Goal: Task Accomplishment & Management: Complete application form

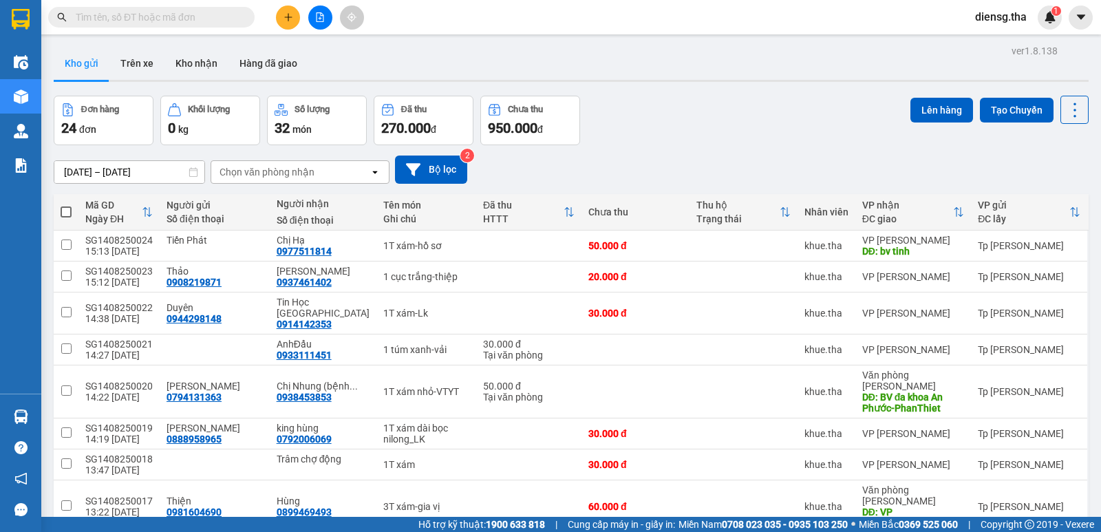
click at [1066, 19] on div "diensg.tha 1" at bounding box center [1032, 18] width 137 height 24
click at [1000, 19] on span "diensg.tha" at bounding box center [1001, 16] width 74 height 17
click at [998, 40] on span "Đăng xuất" at bounding box center [1015, 42] width 58 height 15
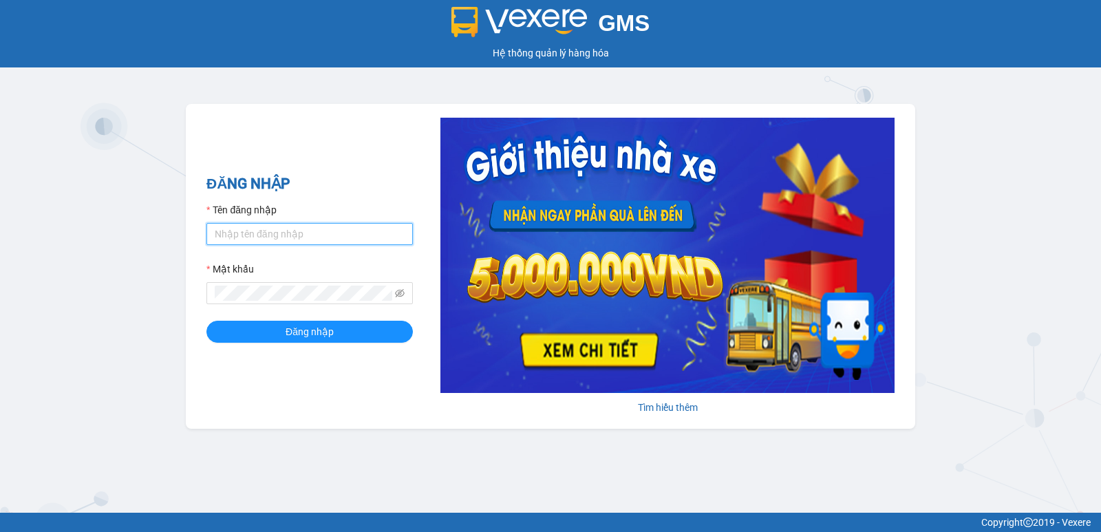
drag, startPoint x: 276, startPoint y: 228, endPoint x: 301, endPoint y: 244, distance: 30.3
click at [278, 230] on input "Tên đăng nhập" at bounding box center [309, 234] width 206 height 22
type input "tam.tha"
drag, startPoint x: 262, startPoint y: 285, endPoint x: 261, endPoint y: 270, distance: 14.5
click at [261, 281] on div "Mật khẩu" at bounding box center [309, 282] width 206 height 43
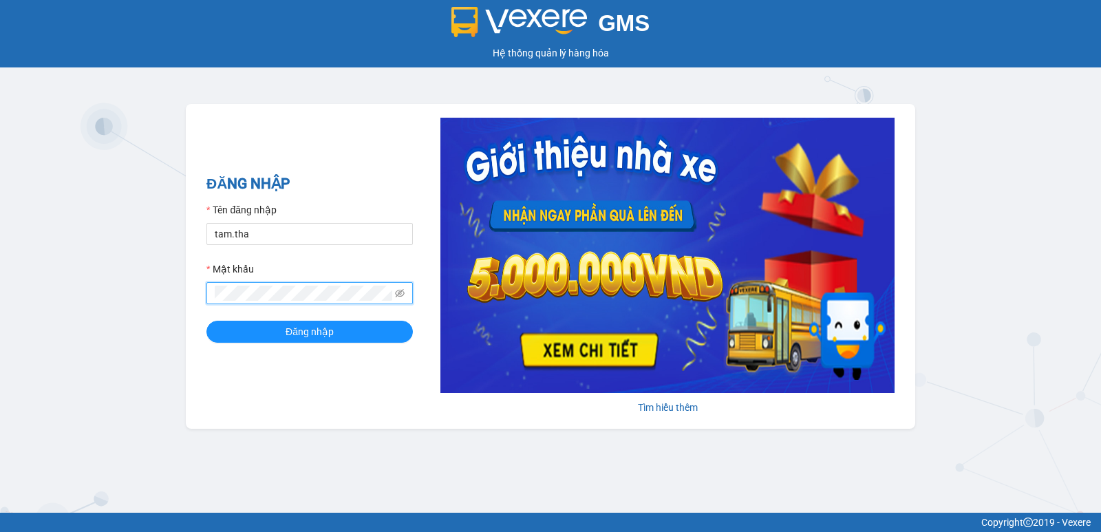
click at [206, 321] on button "Đăng nhập" at bounding box center [309, 332] width 206 height 22
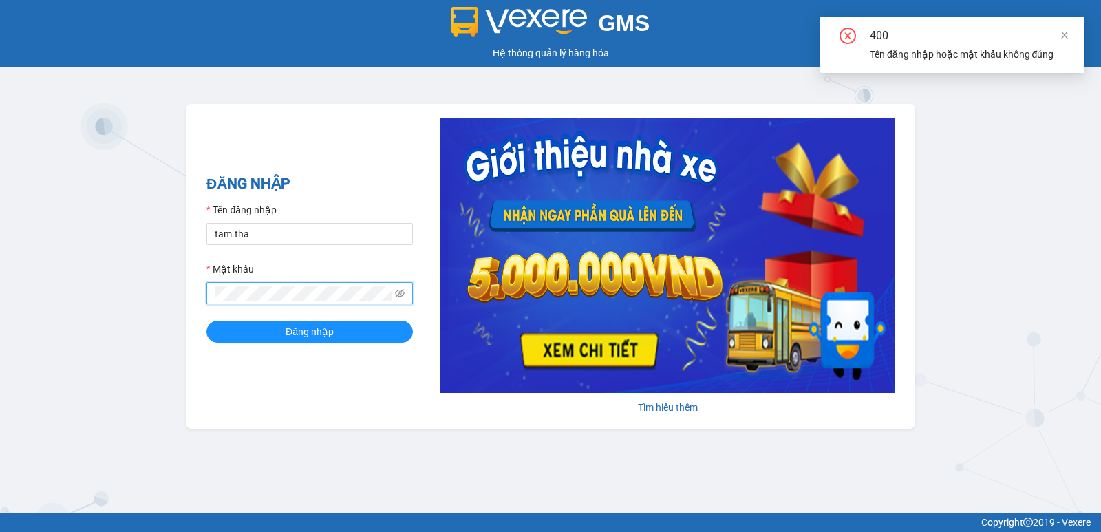
click at [186, 293] on div "ĐĂNG NHẬP Tên đăng nhập tam.tha Mật khẩu Đăng nhập Tìm hiểu thêm" at bounding box center [550, 266] width 729 height 325
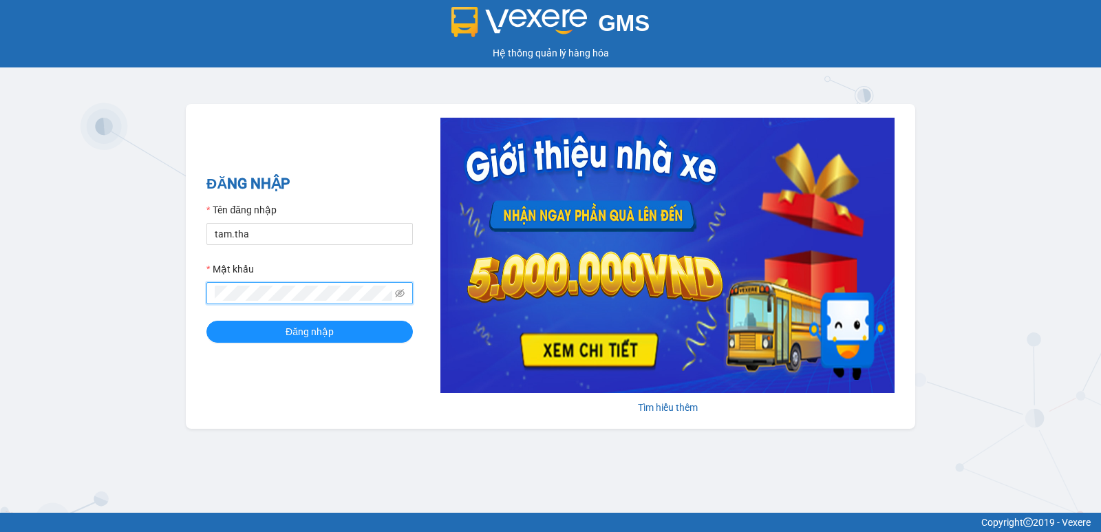
click at [206, 321] on button "Đăng nhập" at bounding box center [309, 332] width 206 height 22
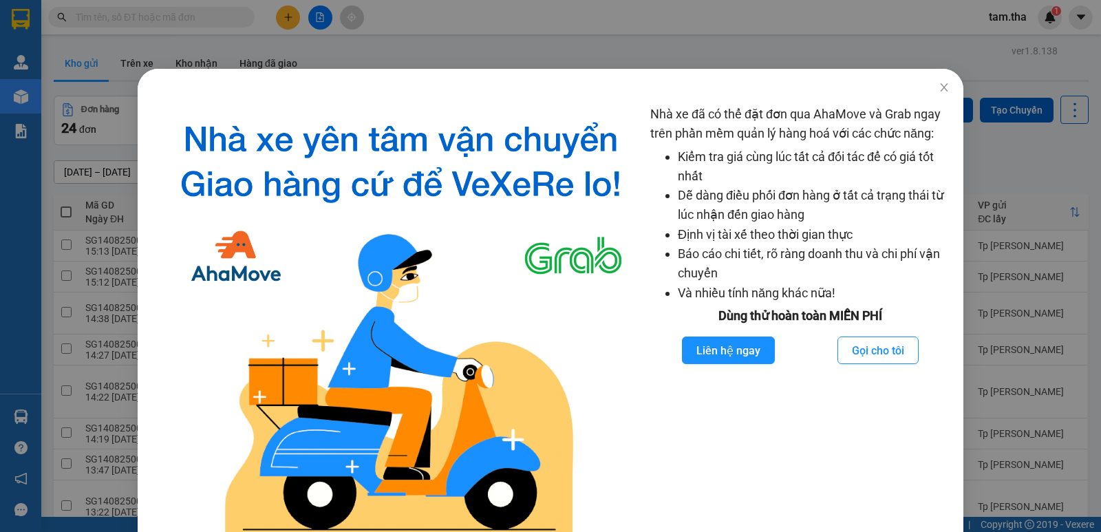
drag, startPoint x: 395, startPoint y: 50, endPoint x: 296, endPoint y: 42, distance: 99.3
click at [387, 48] on div "Nhà xe đã có thể đặt đơn qua AhaMove và Grab ngay trên phần mềm quản lý hàng ho…" at bounding box center [550, 266] width 1101 height 532
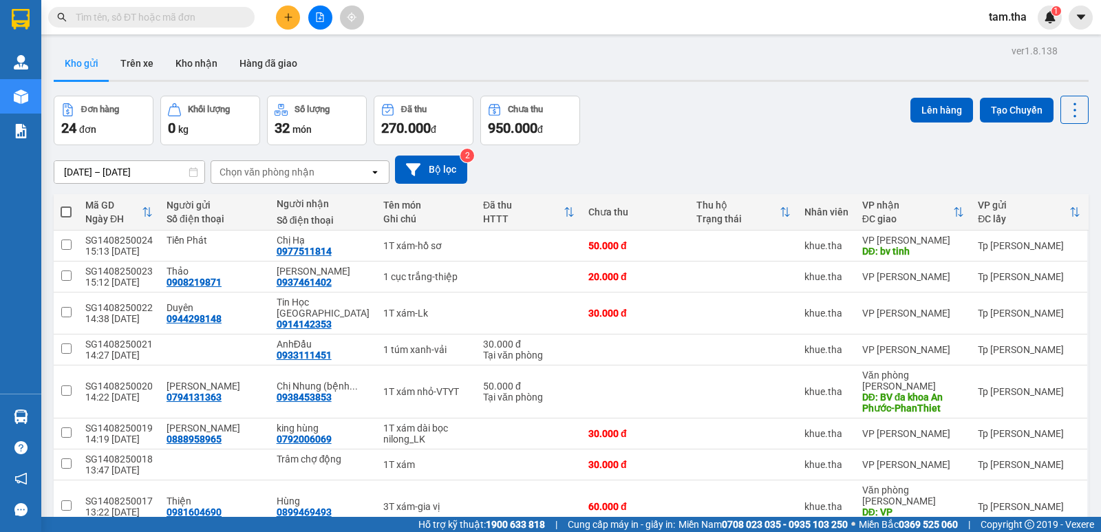
click at [289, 23] on button at bounding box center [288, 18] width 24 height 24
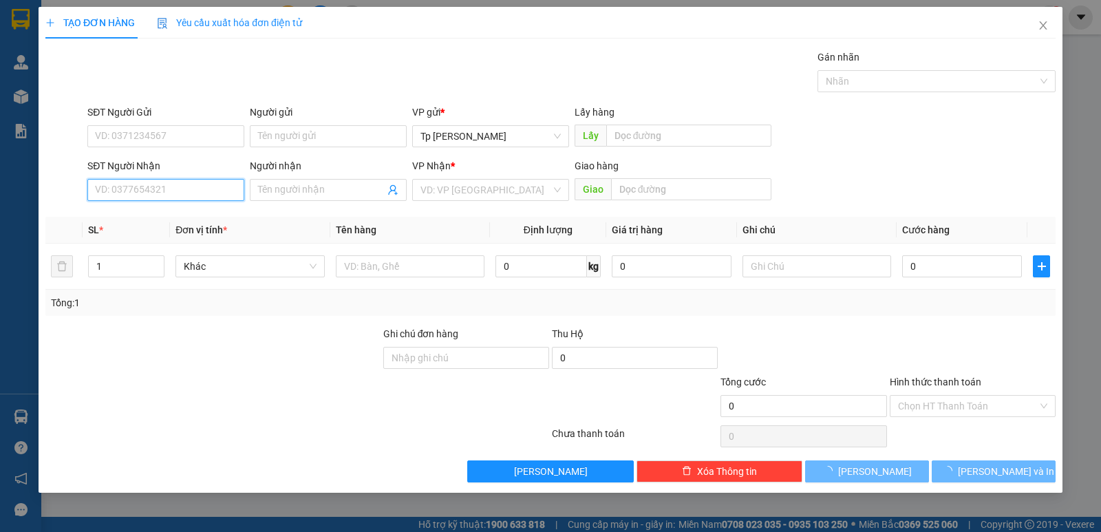
click at [180, 191] on input "SĐT Người Nhận" at bounding box center [165, 190] width 157 height 22
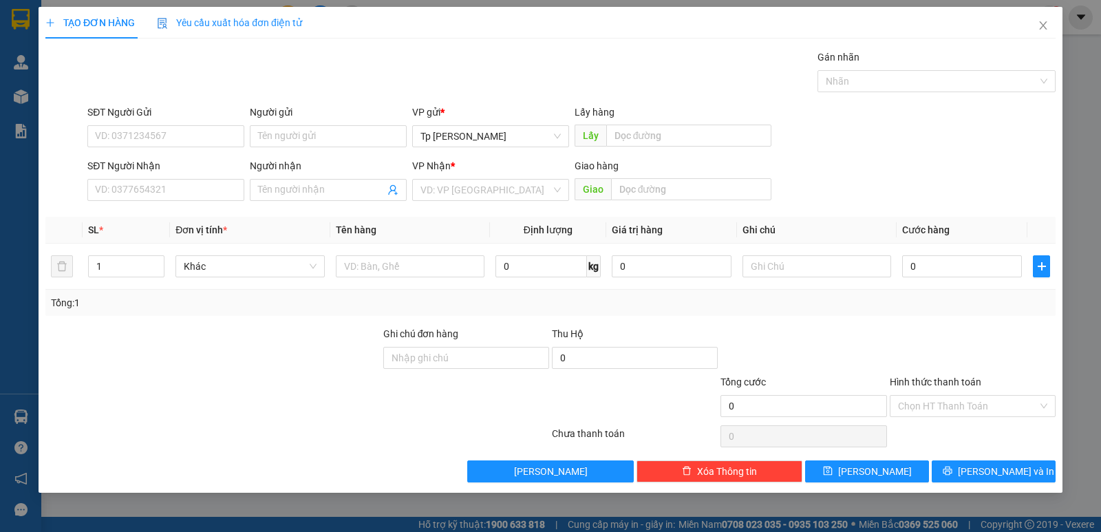
drag, startPoint x: 389, startPoint y: 83, endPoint x: 312, endPoint y: 106, distance: 80.5
click at [369, 84] on div "Gói vận chuyển * Tiêu chuẩn Gán nhãn Nhãn" at bounding box center [571, 74] width 973 height 48
drag, startPoint x: 219, startPoint y: 181, endPoint x: 261, endPoint y: 160, distance: 47.4
click at [232, 173] on div "SĐT Người Nhận VD: 0377654321" at bounding box center [165, 182] width 157 height 48
drag, startPoint x: 407, startPoint y: 39, endPoint x: 277, endPoint y: 104, distance: 145.8
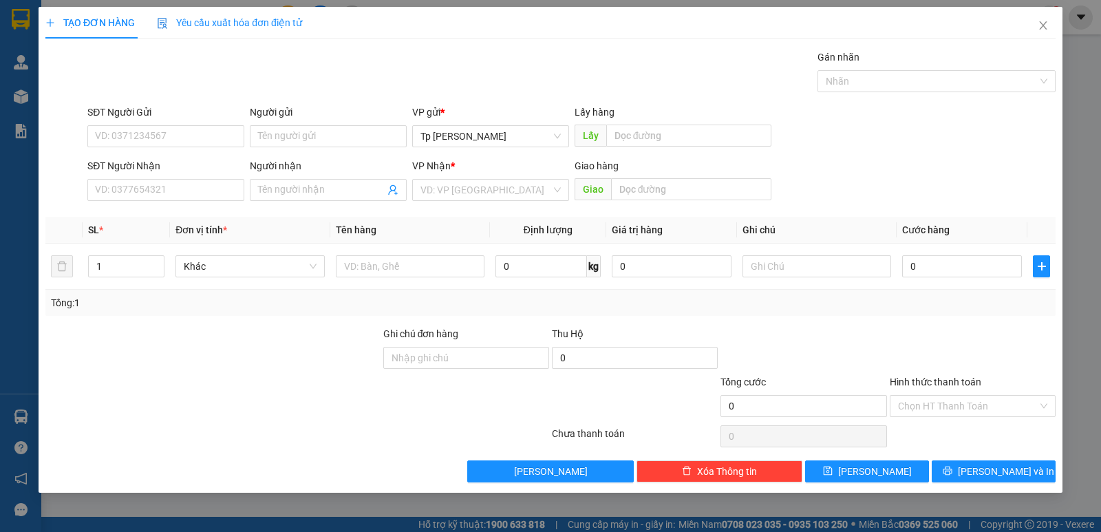
click at [396, 42] on div "TẠO ĐƠN HÀNG Yêu cầu xuất hóa đơn điện tử Transit Pickup Surcharge Ids Transit …" at bounding box center [550, 244] width 1010 height 475
drag, startPoint x: 176, startPoint y: 183, endPoint x: 193, endPoint y: 177, distance: 17.6
click at [180, 182] on input "SĐT Người Nhận" at bounding box center [165, 190] width 157 height 22
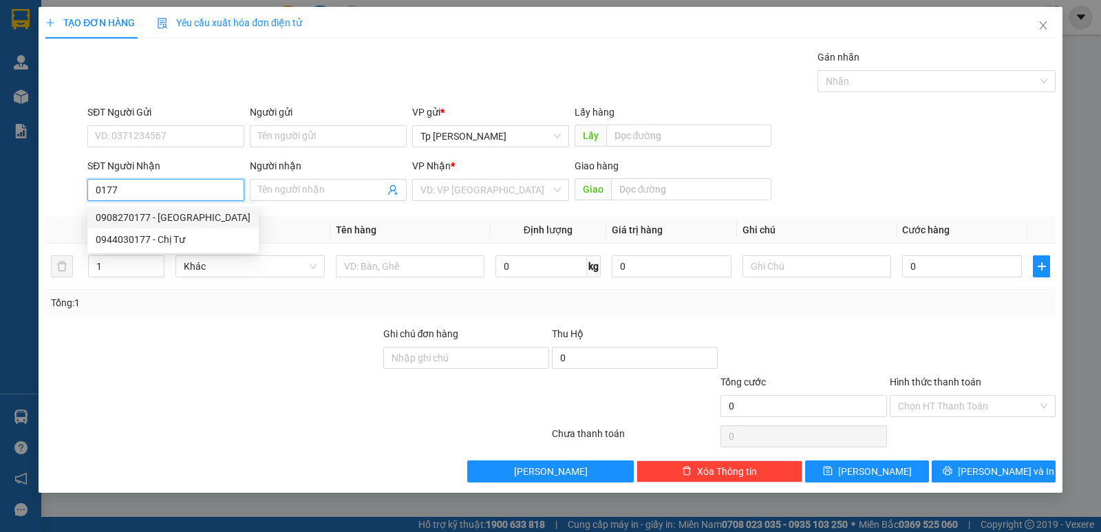
click at [180, 216] on div "0908270177 - Bình Đất Việt" at bounding box center [173, 217] width 155 height 15
type input "0908270177"
type input "Bình Đất Việt"
type input "0908270177"
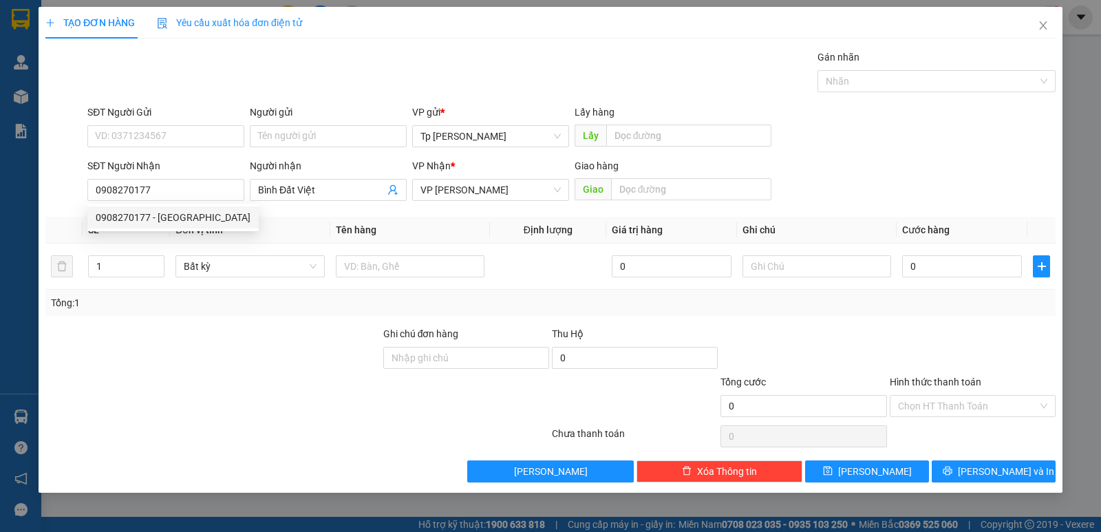
click at [160, 124] on div "SĐT Người Gửi" at bounding box center [165, 115] width 157 height 21
click at [161, 140] on input "SĐT Người Gửi" at bounding box center [165, 136] width 157 height 22
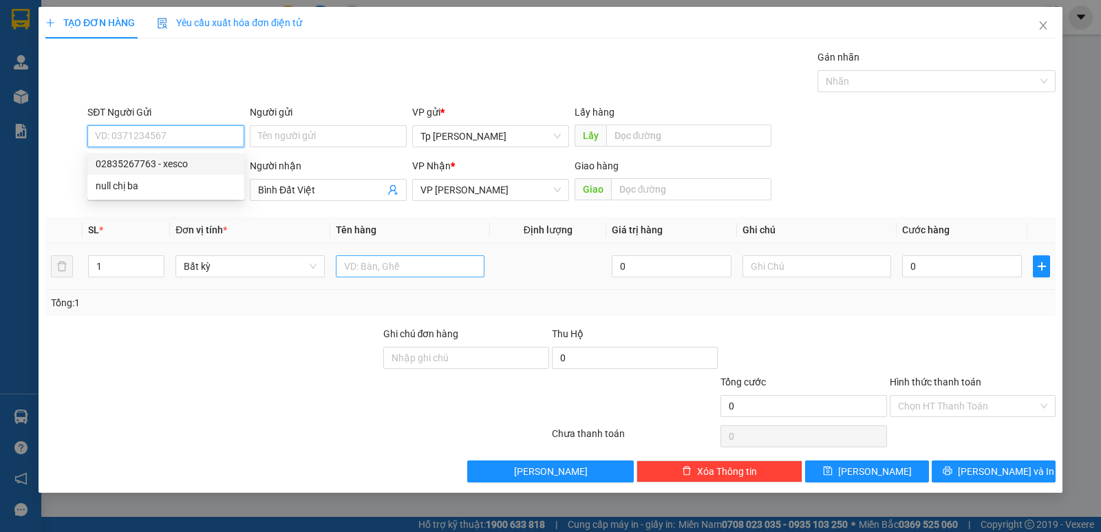
drag, startPoint x: 207, startPoint y: 162, endPoint x: 400, endPoint y: 272, distance: 221.5
click at [215, 172] on div "02835267763 - xesco" at bounding box center [165, 164] width 157 height 22
type input "02835267763"
type input "xesco"
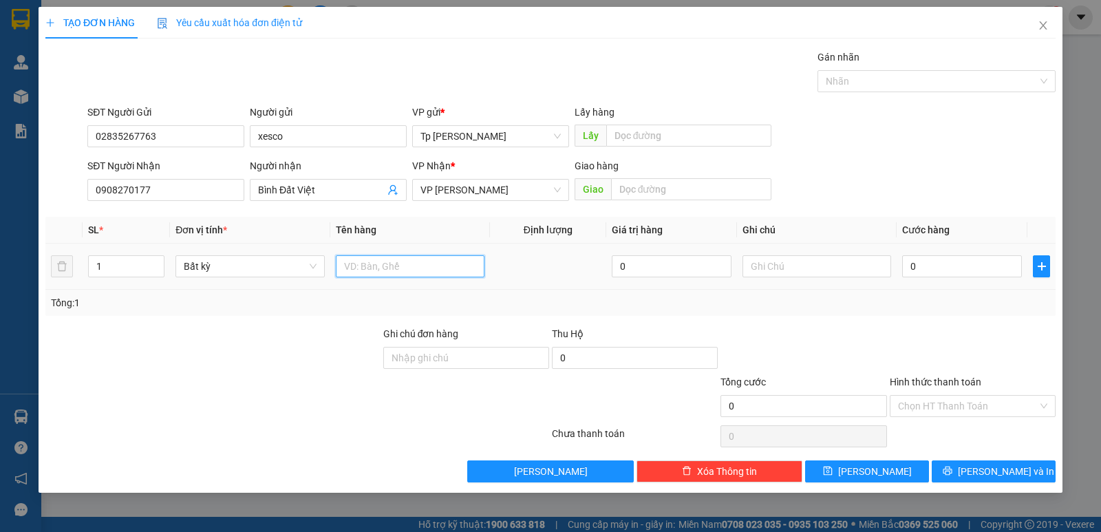
click at [402, 270] on input "text" at bounding box center [410, 266] width 149 height 22
type input "1 bị trắng _ hồ sơ"
type input "2"
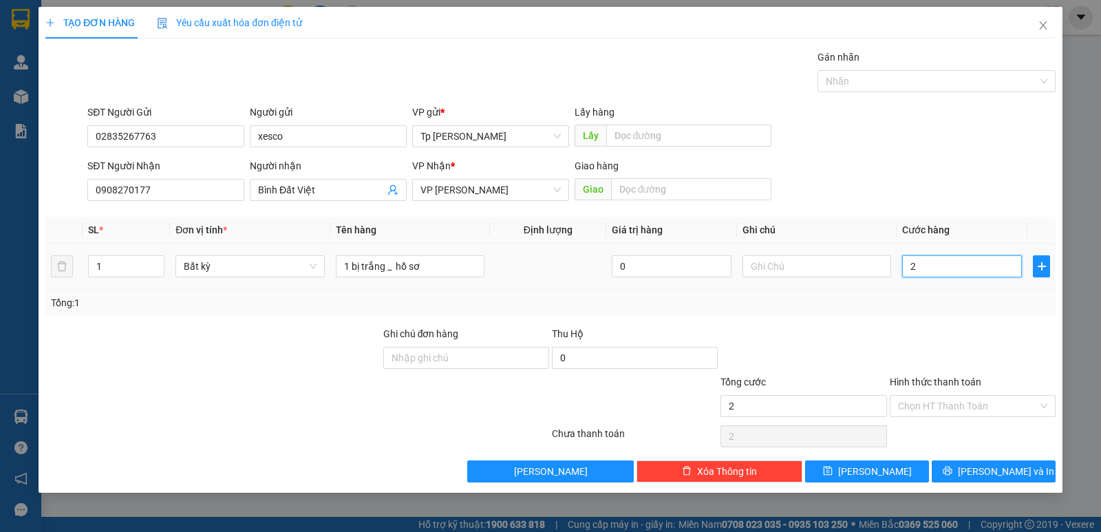
type input "20"
type input "20.000"
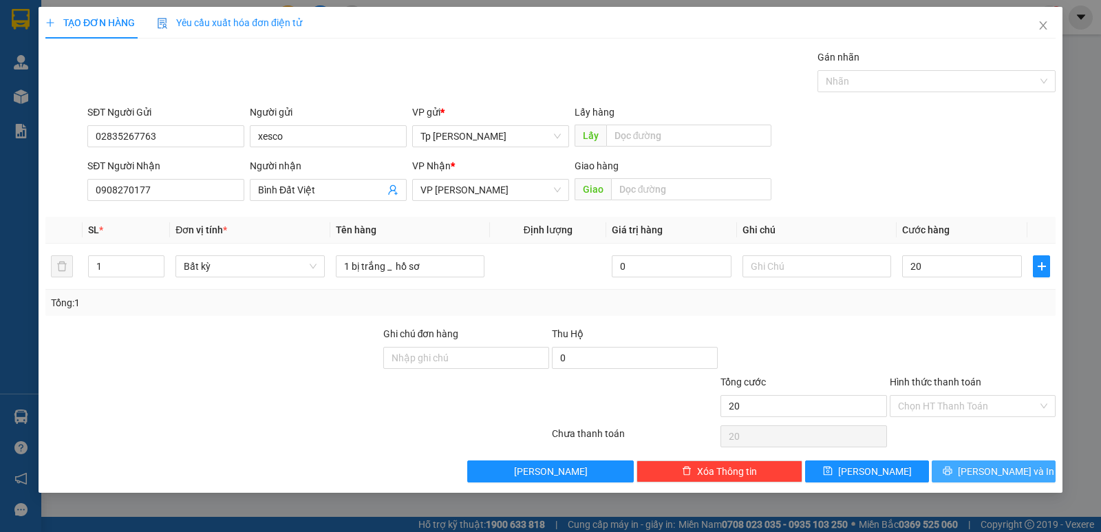
type input "20.000"
click at [944, 461] on button "[PERSON_NAME] và In" at bounding box center [993, 471] width 124 height 22
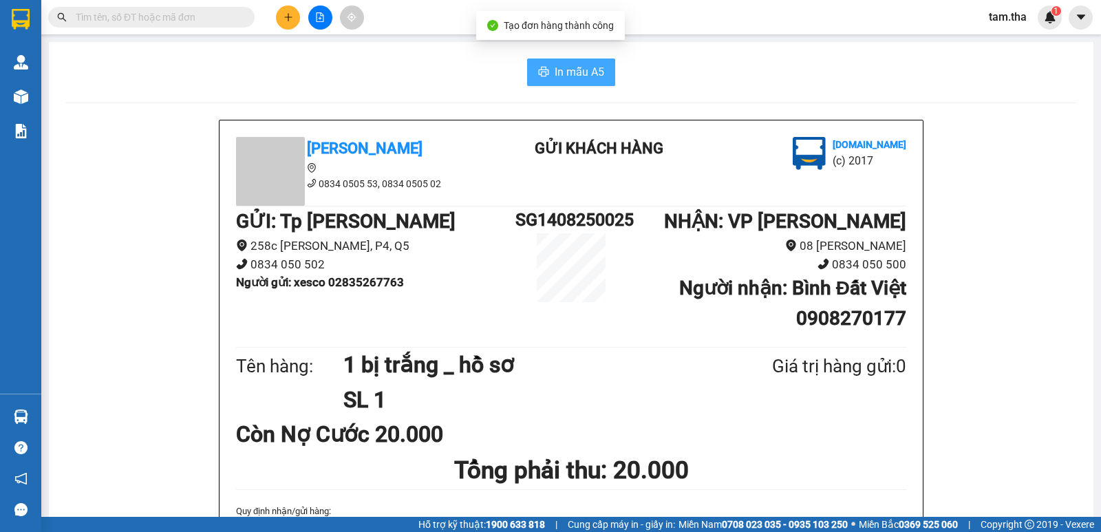
click at [595, 64] on span "In mẫu A5" at bounding box center [579, 71] width 50 height 17
click at [299, 21] on button at bounding box center [288, 18] width 24 height 24
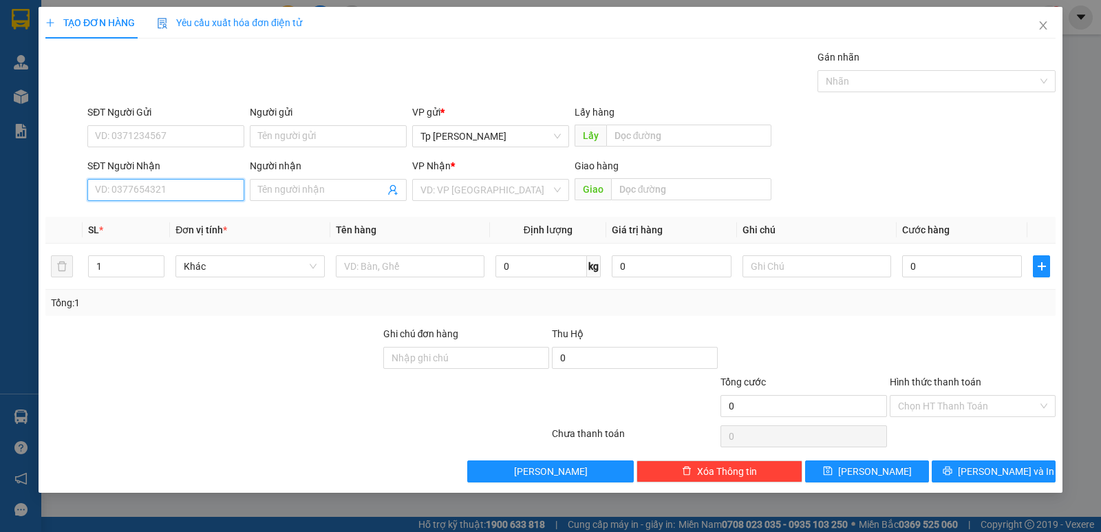
click at [215, 186] on input "SĐT Người Nhận" at bounding box center [165, 190] width 157 height 22
drag, startPoint x: 185, startPoint y: 223, endPoint x: 192, endPoint y: 142, distance: 80.8
click at [186, 221] on div "0908870505 - Đất Việt" at bounding box center [166, 217] width 140 height 15
type input "0908870505"
type input "Đất Việt"
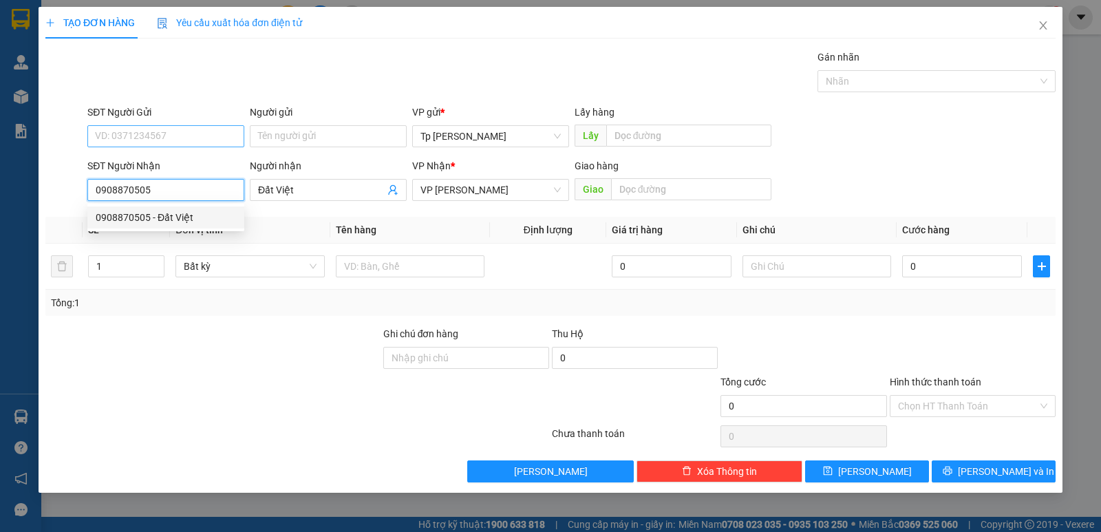
type input "0908870505"
click at [188, 139] on input "SĐT Người Gửi" at bounding box center [165, 136] width 157 height 22
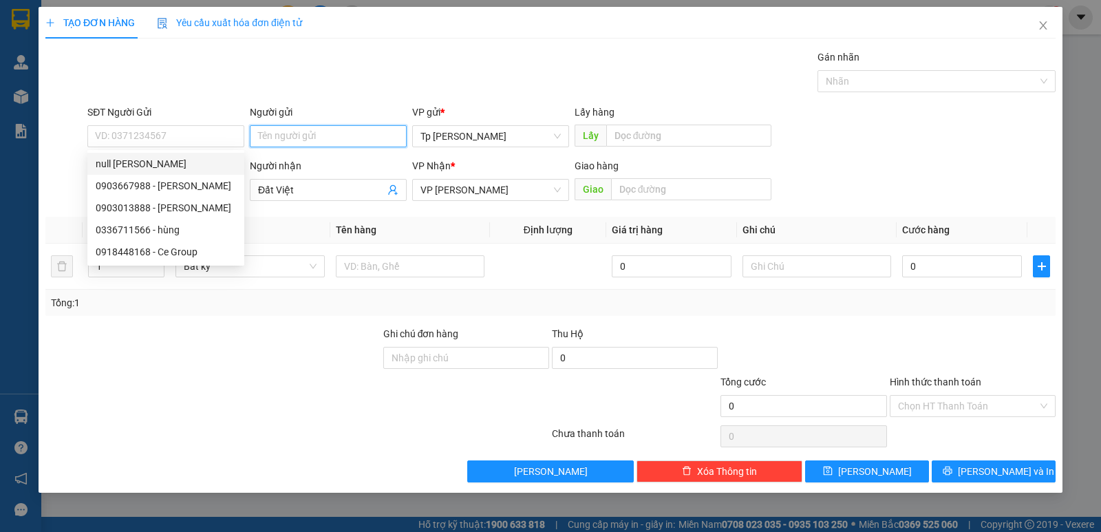
click at [305, 140] on input "Người gửi" at bounding box center [328, 136] width 157 height 22
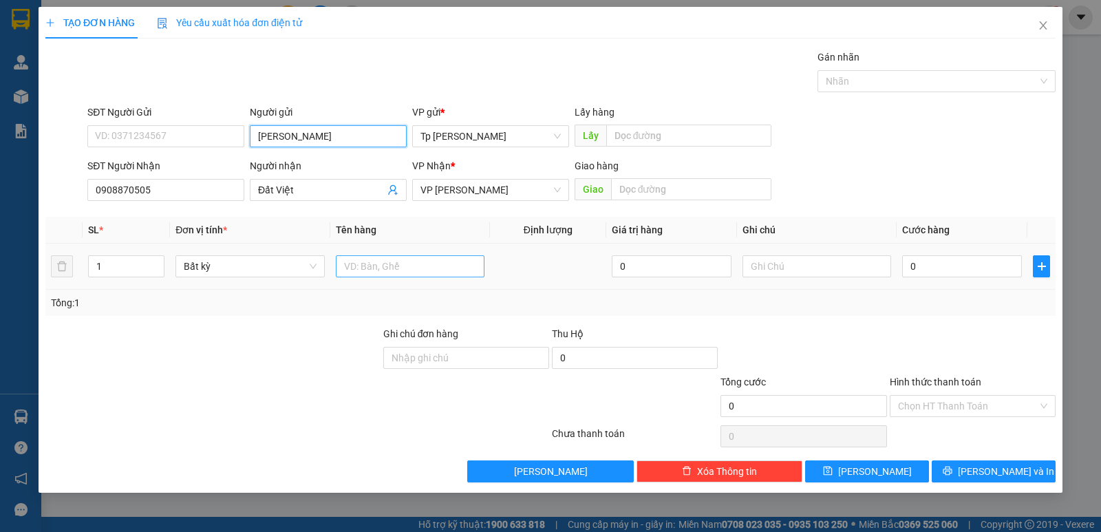
type input "khánh thảo"
click at [465, 270] on input "text" at bounding box center [410, 266] width 149 height 22
type input "1T đne _ LK"
click at [969, 274] on input "0" at bounding box center [962, 266] width 120 height 22
type input "3"
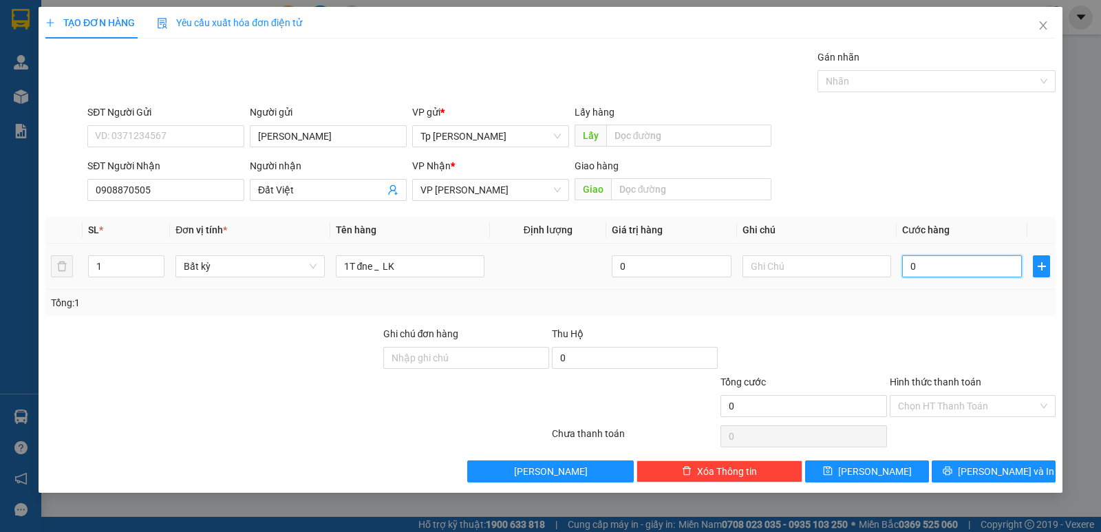
type input "3"
type input "30"
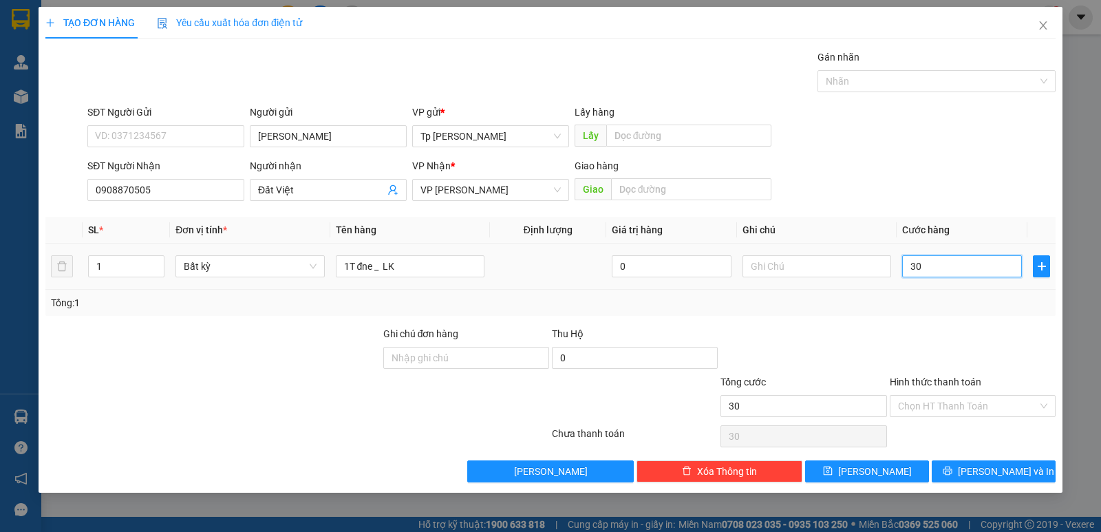
drag, startPoint x: 969, startPoint y: 274, endPoint x: 730, endPoint y: 281, distance: 239.5
click at [730, 281] on tr "1 Bất kỳ 1T đne _ LK 0 30" at bounding box center [550, 267] width 1010 height 46
type input "4"
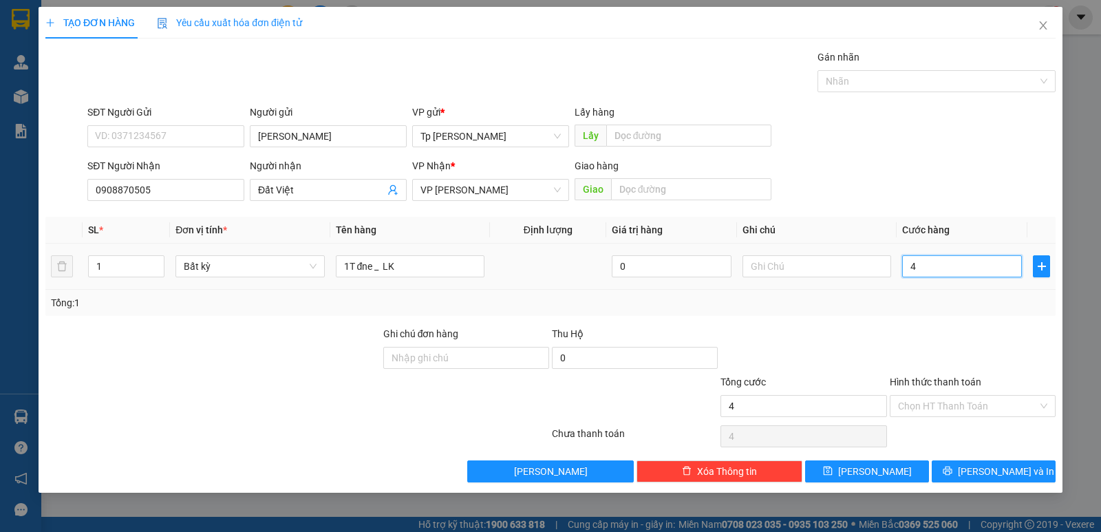
type input "40"
type input "40.000"
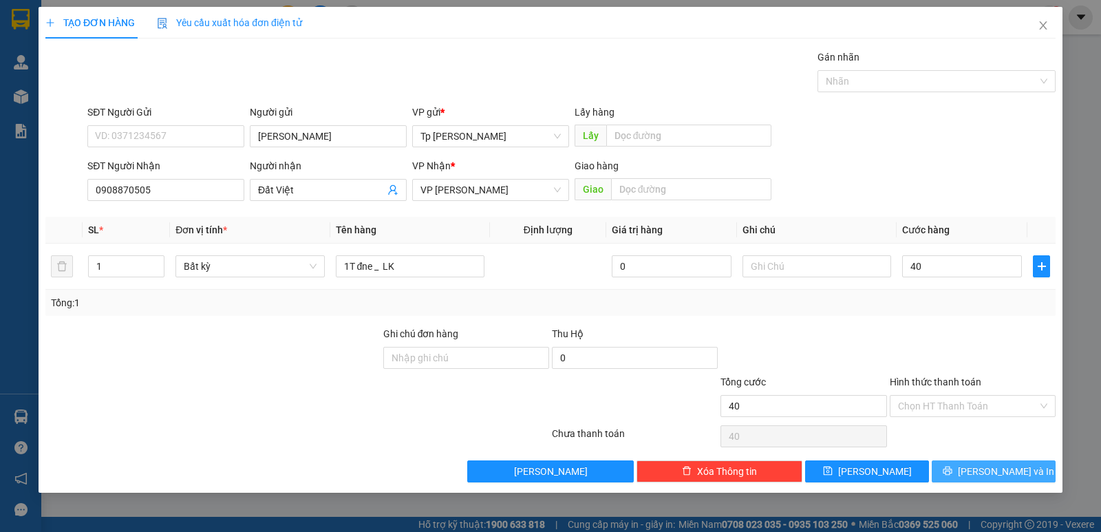
type input "40.000"
click at [958, 471] on button "[PERSON_NAME] và In" at bounding box center [993, 471] width 124 height 22
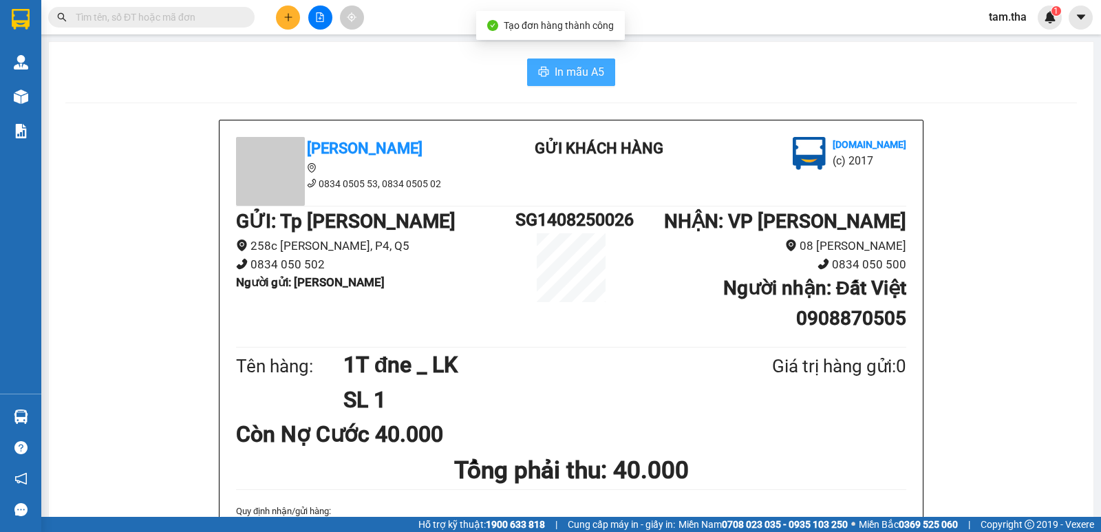
click at [545, 83] on button "In mẫu A5" at bounding box center [571, 72] width 88 height 28
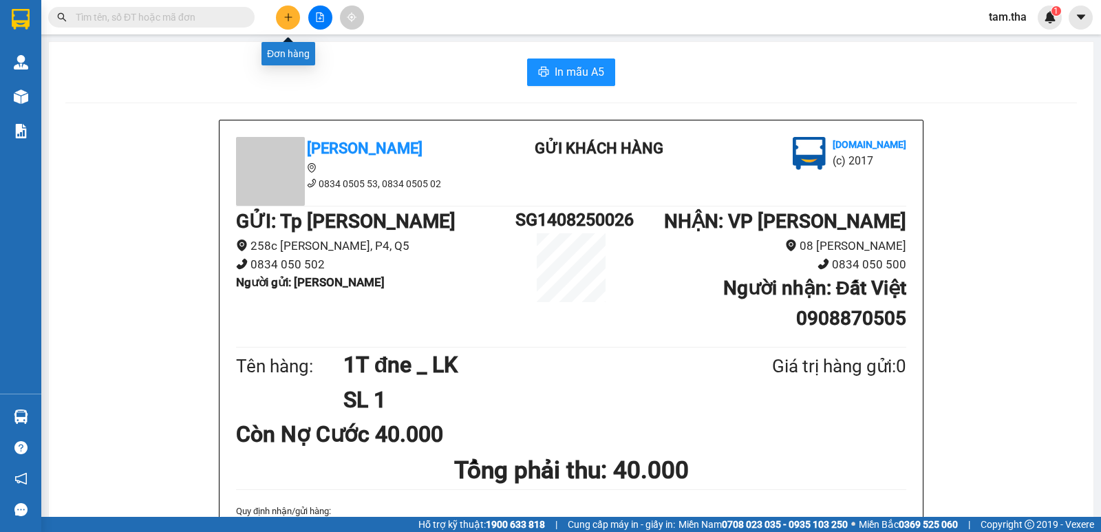
click at [283, 21] on icon "plus" at bounding box center [288, 17] width 10 height 10
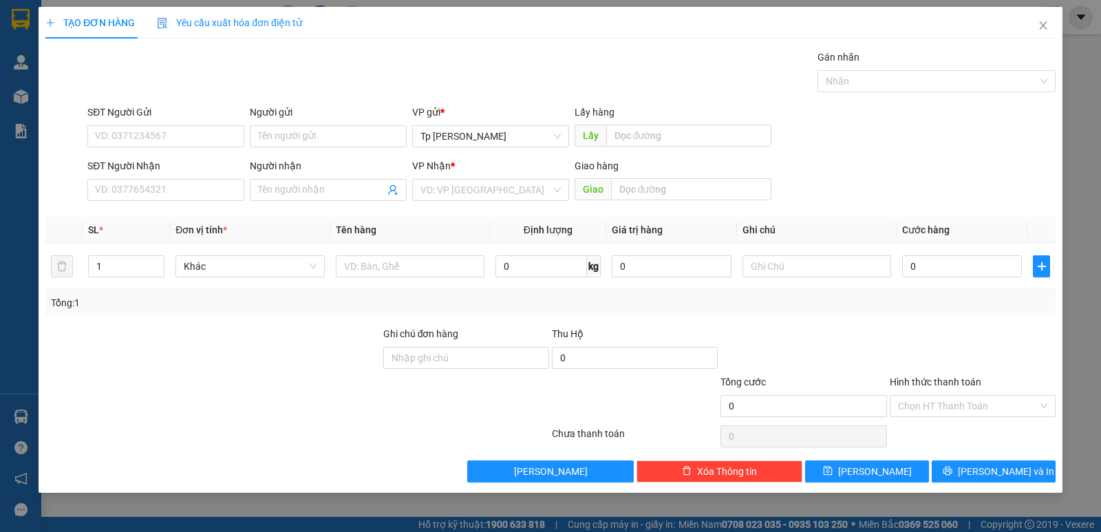
click at [201, 201] on div "SĐT Người Nhận VD: 0377654321" at bounding box center [165, 182] width 157 height 48
click at [203, 194] on input "SĐT Người Nhận" at bounding box center [165, 190] width 157 height 22
drag, startPoint x: 187, startPoint y: 215, endPoint x: 211, endPoint y: 182, distance: 40.3
click at [192, 207] on div "0917711534 - Hùng Yến" at bounding box center [165, 217] width 157 height 22
type input "0917711534"
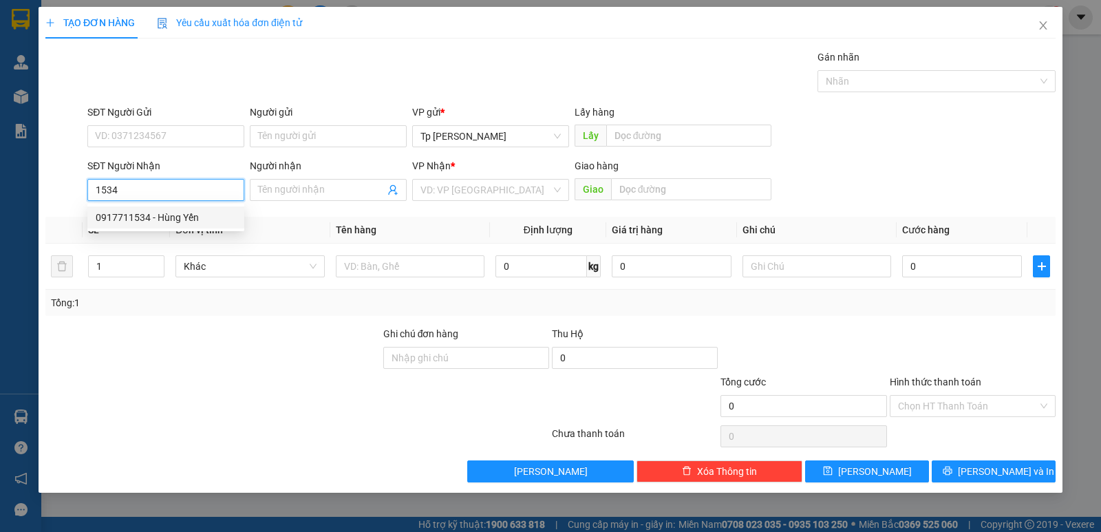
type input "Hùng Yến"
type input "0917711534"
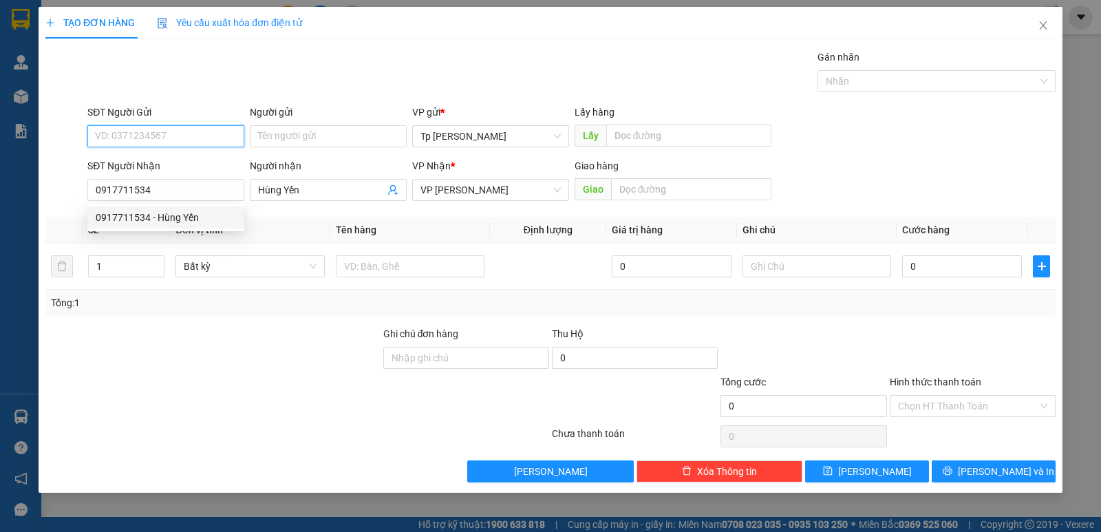
drag, startPoint x: 215, startPoint y: 147, endPoint x: 222, endPoint y: 149, distance: 7.4
click at [213, 147] on div "SĐT Người Gửi VD: 0371234567" at bounding box center [165, 129] width 157 height 48
click at [214, 195] on div "0903367886 - Long Phát" at bounding box center [185, 186] width 197 height 22
type input "0903367886"
type input "Long Phát"
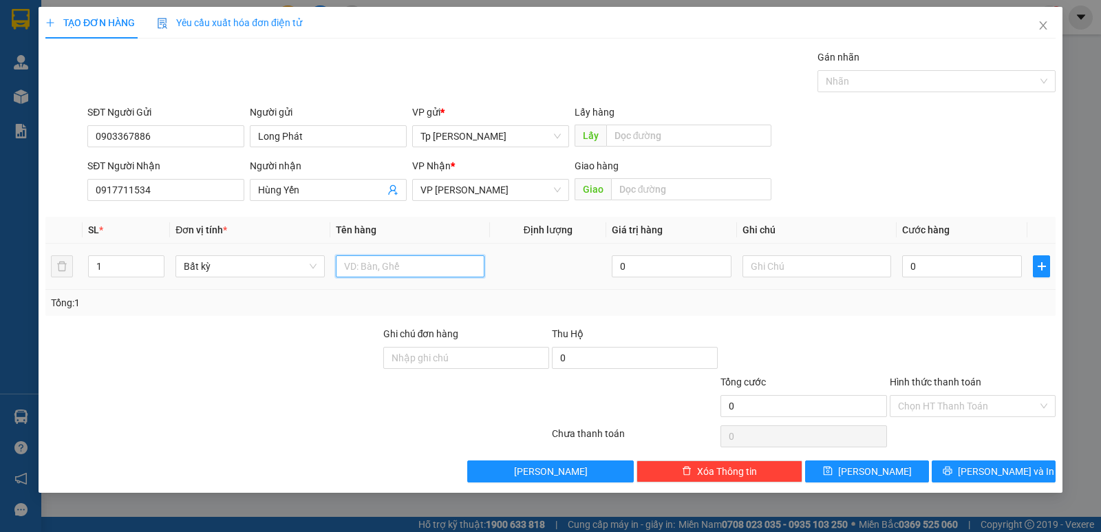
click at [420, 270] on input "text" at bounding box center [410, 266] width 149 height 22
type input "1T xám _ PT"
click at [915, 266] on input "0" at bounding box center [962, 266] width 120 height 22
type input "5"
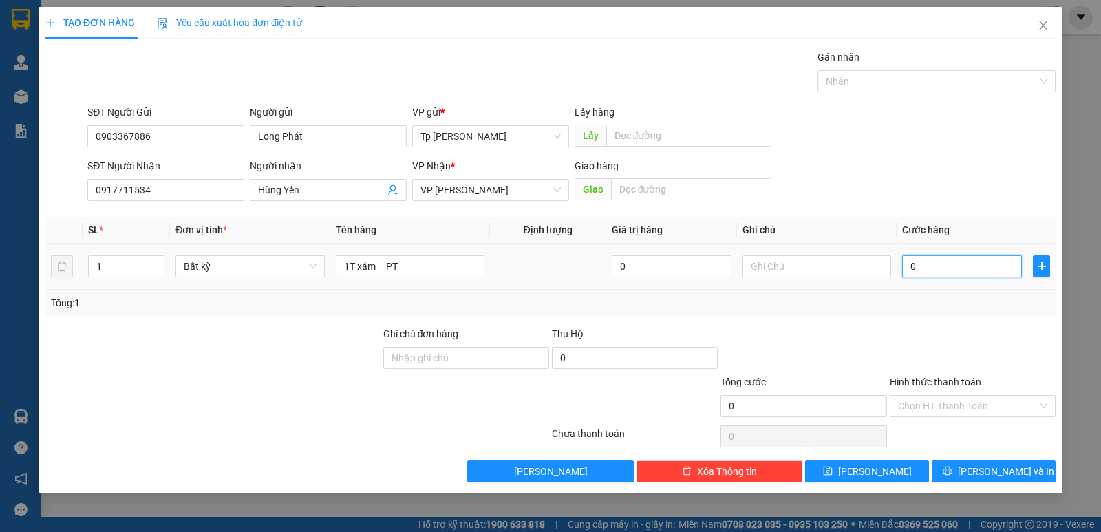
type input "5"
type input "50"
type input "50.000"
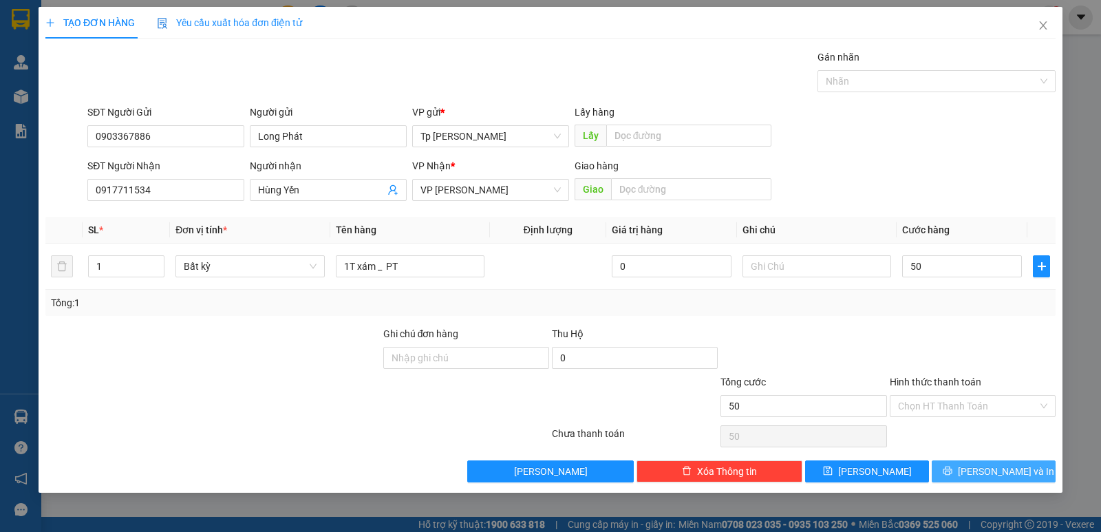
type input "50.000"
drag, startPoint x: 984, startPoint y: 472, endPoint x: 730, endPoint y: 343, distance: 284.9
click at [977, 470] on button "[PERSON_NAME] và In" at bounding box center [993, 471] width 124 height 22
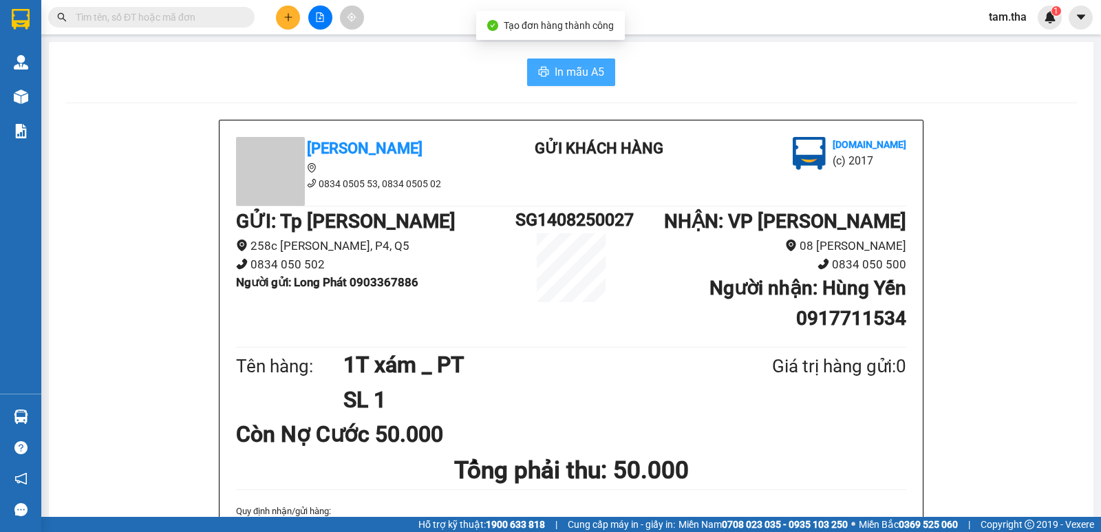
click at [594, 83] on button "In mẫu A5" at bounding box center [571, 72] width 88 height 28
click at [292, 25] on button at bounding box center [288, 18] width 24 height 24
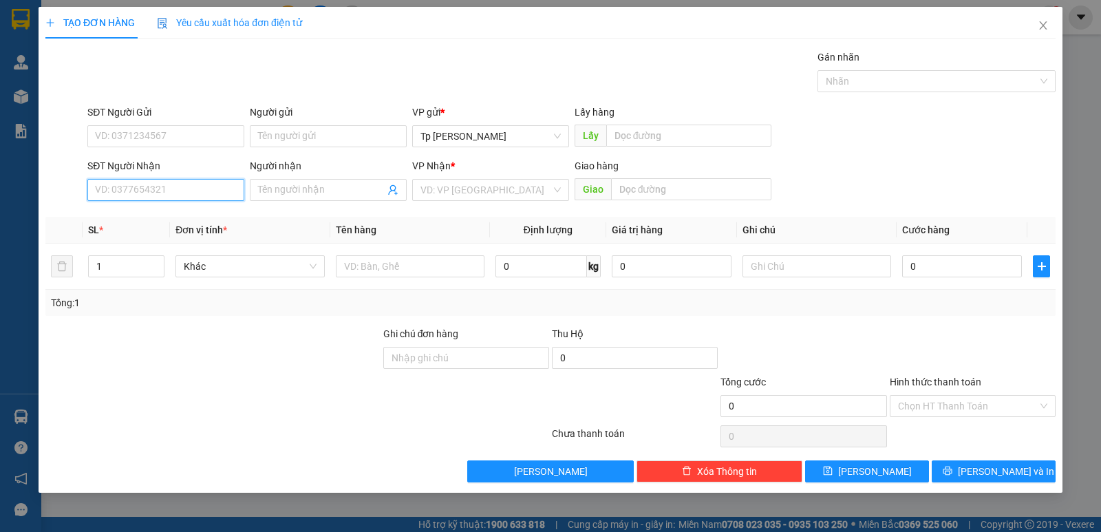
click at [184, 190] on input "SĐT Người Nhận" at bounding box center [165, 190] width 157 height 22
drag, startPoint x: 179, startPoint y: 212, endPoint x: 170, endPoint y: 184, distance: 28.9
click at [174, 206] on div "0917711534 - Hùng Yến" at bounding box center [165, 217] width 157 height 22
type input "0917711534"
type input "Hùng Yến"
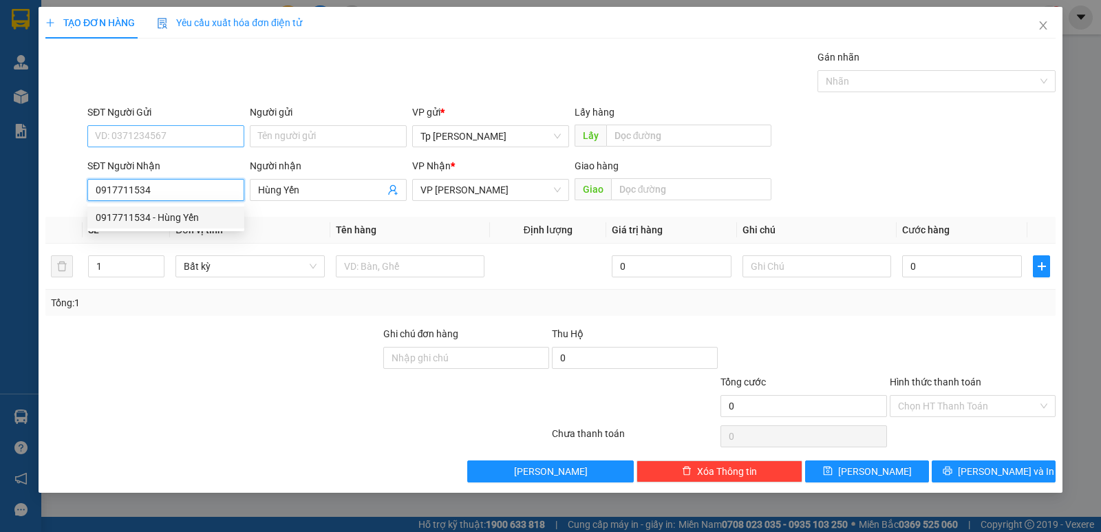
type input "0917711534"
click at [170, 142] on input "SĐT Người Gửi" at bounding box center [165, 136] width 157 height 22
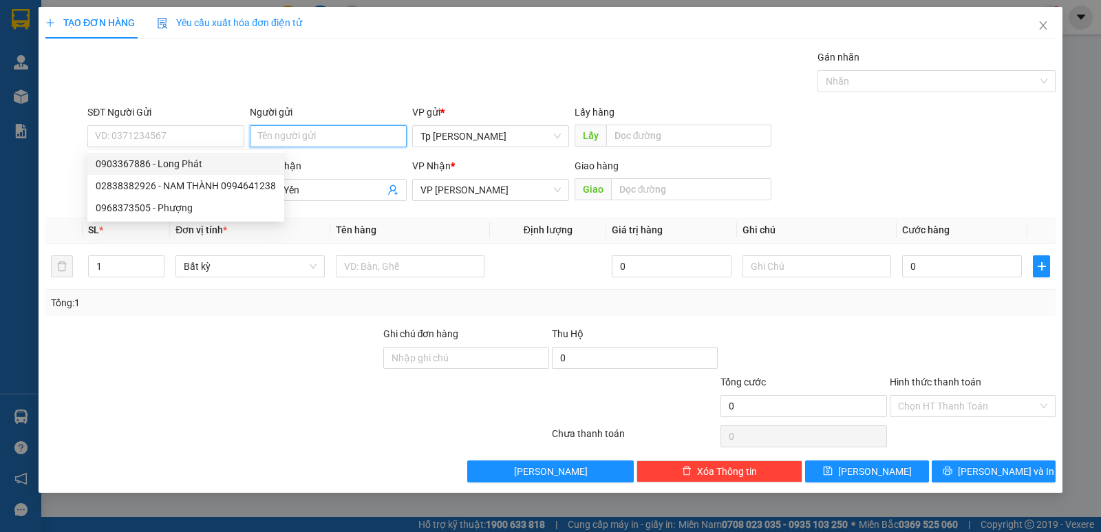
click at [291, 135] on input "Người gửi" at bounding box center [328, 136] width 157 height 22
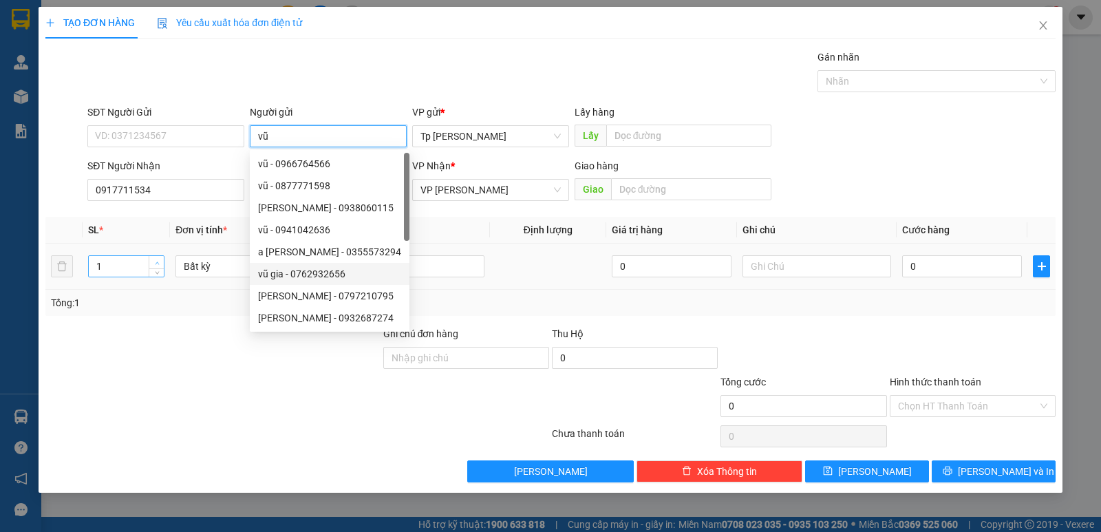
type input "vũ"
type input "2"
click at [162, 260] on span "Increase Value" at bounding box center [156, 262] width 15 height 12
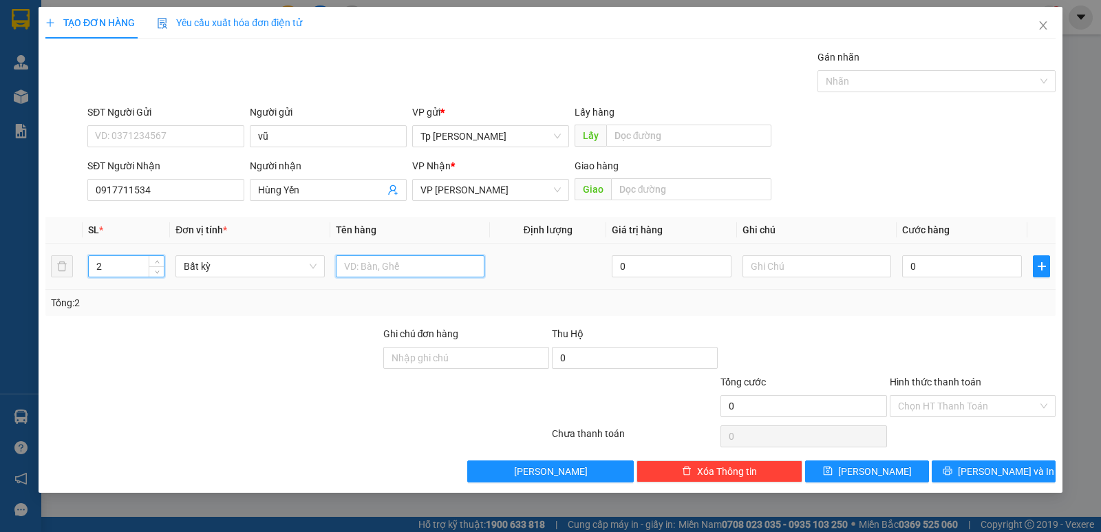
click at [455, 262] on input "text" at bounding box center [410, 266] width 149 height 22
type input "1 bị trắng +1 cục đen _ QA"
click at [915, 274] on input "0" at bounding box center [962, 266] width 120 height 22
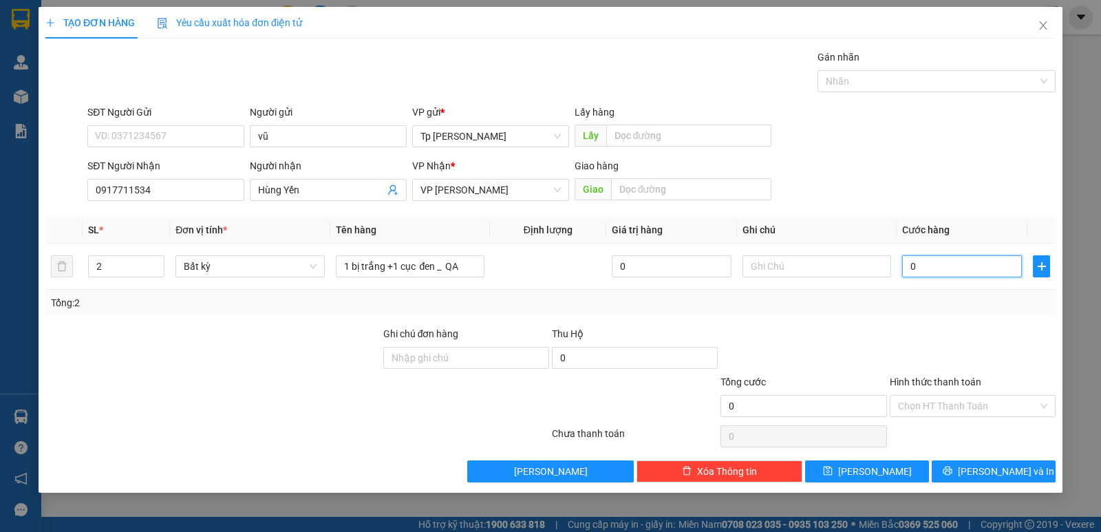
type input "6"
type input "60"
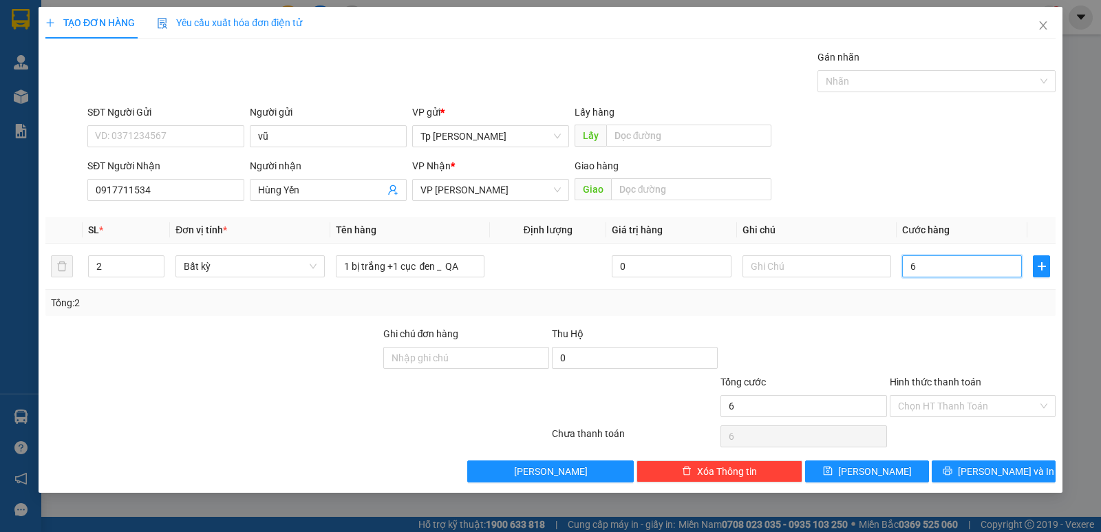
type input "60"
type input "60.000"
drag, startPoint x: 926, startPoint y: 353, endPoint x: 925, endPoint y: 363, distance: 10.4
click at [926, 355] on div at bounding box center [972, 350] width 169 height 48
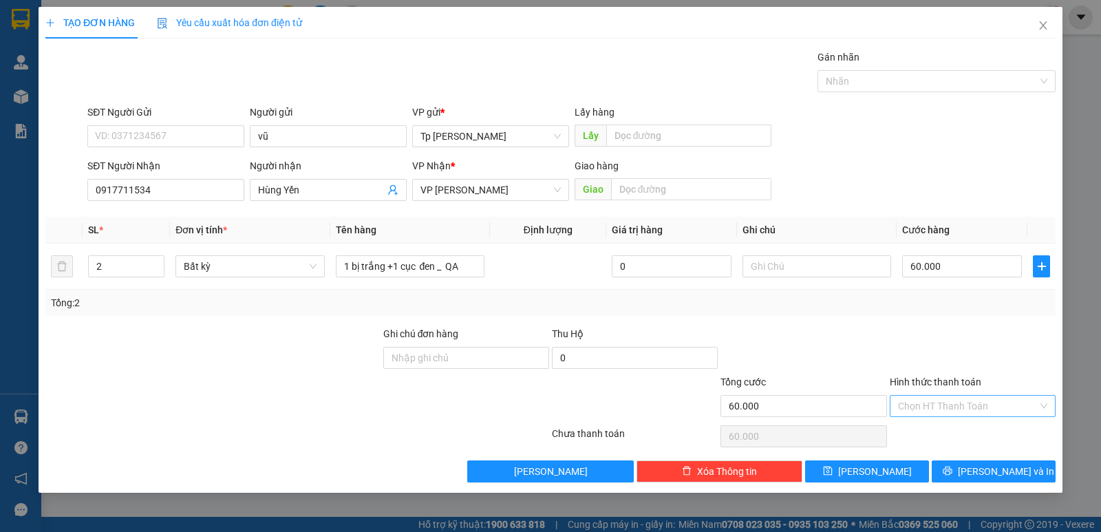
click at [953, 411] on input "Hình thức thanh toán" at bounding box center [968, 406] width 140 height 21
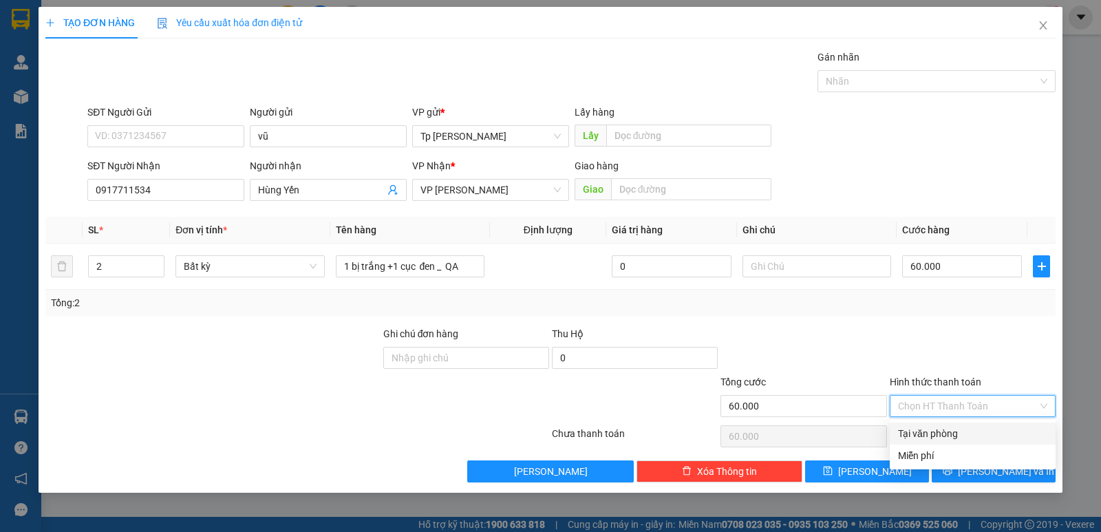
click at [956, 432] on div "Tại văn phòng" at bounding box center [972, 433] width 149 height 15
type input "0"
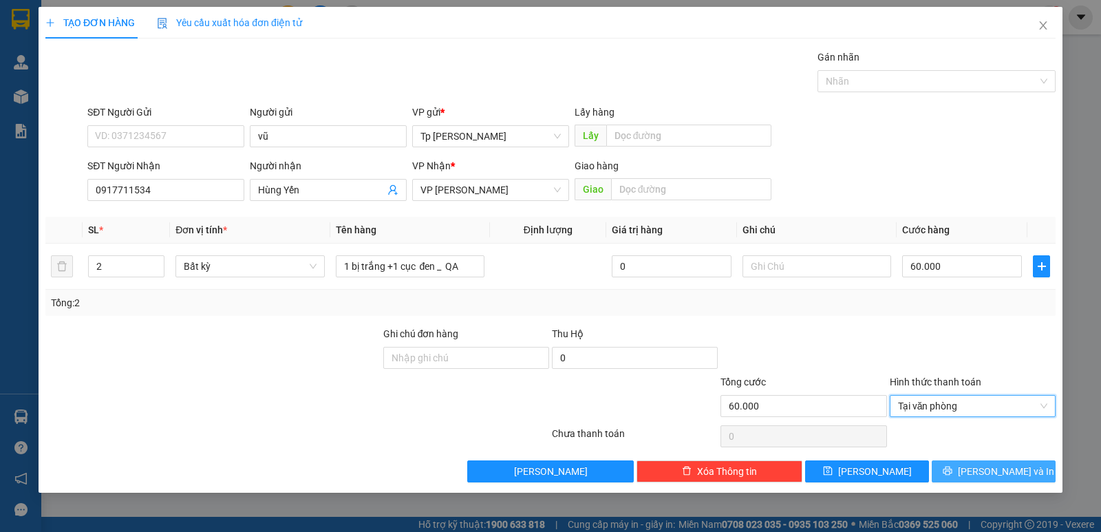
drag, startPoint x: 980, startPoint y: 466, endPoint x: 665, endPoint y: 222, distance: 398.6
click at [979, 466] on button "[PERSON_NAME] và In" at bounding box center [993, 471] width 124 height 22
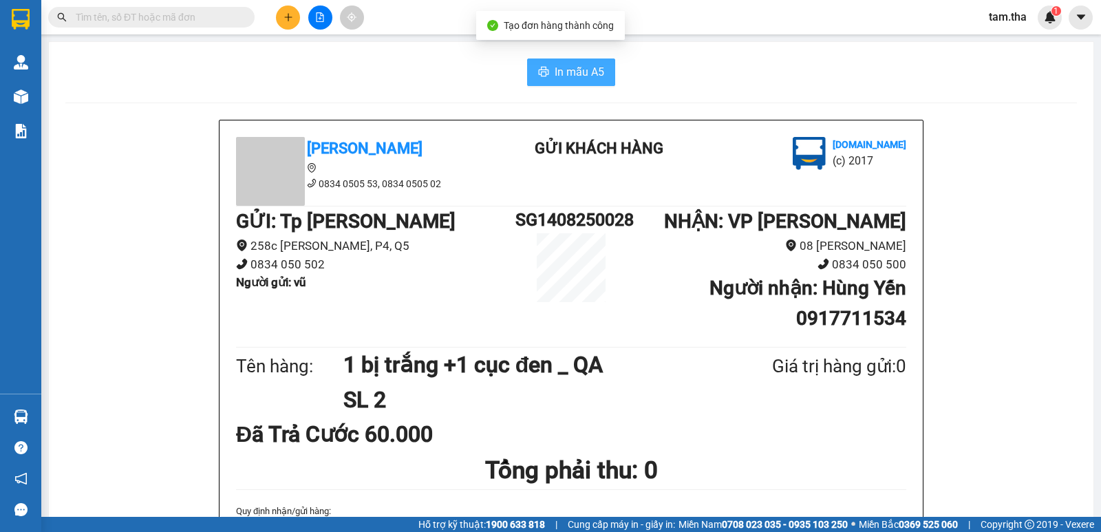
click at [585, 83] on button "In mẫu A5" at bounding box center [571, 72] width 88 height 28
click at [580, 69] on span "In mẫu A5" at bounding box center [579, 71] width 50 height 17
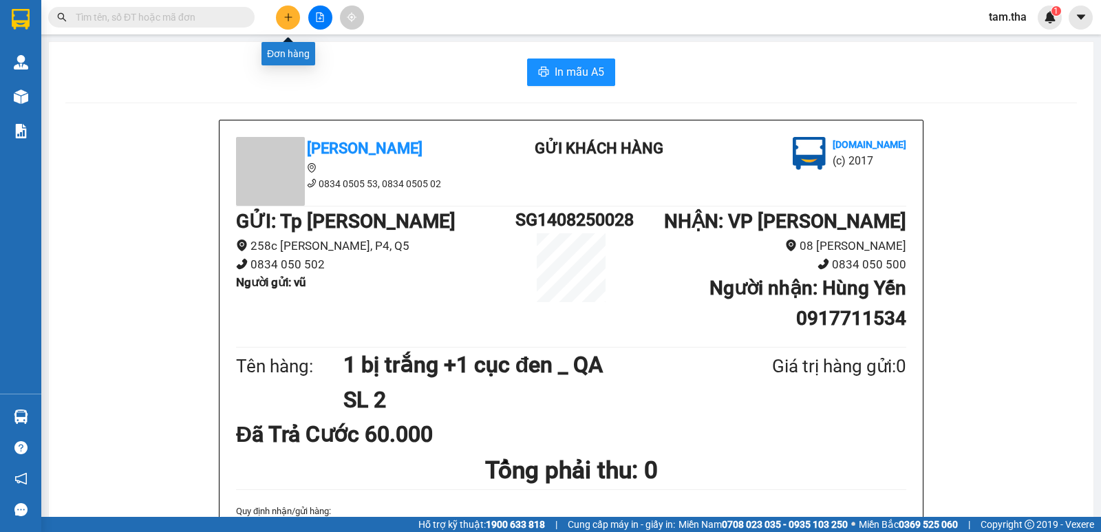
click at [288, 28] on button at bounding box center [288, 18] width 24 height 24
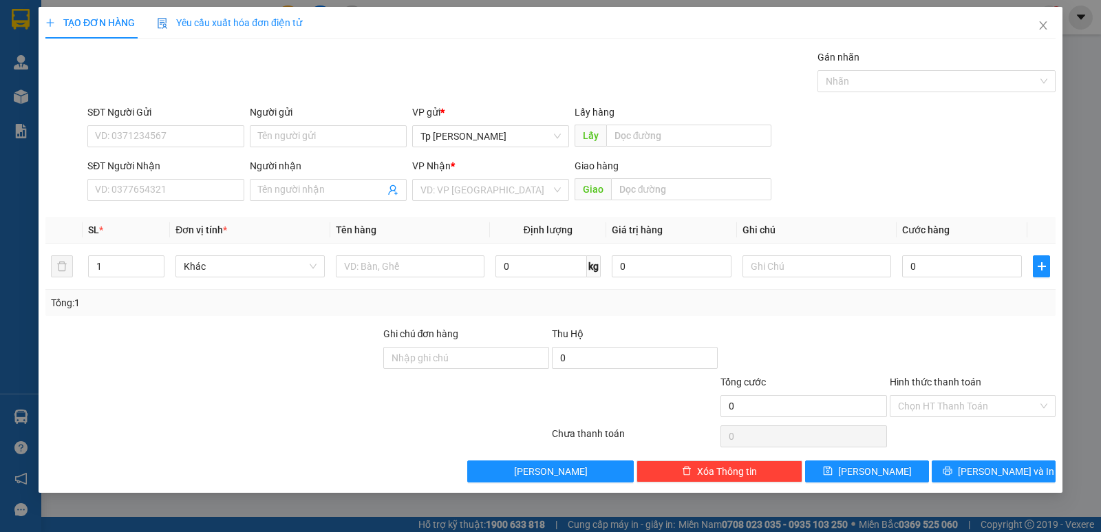
click at [280, 30] on div "Yêu cầu xuất hóa đơn điện tử" at bounding box center [229, 22] width 145 height 15
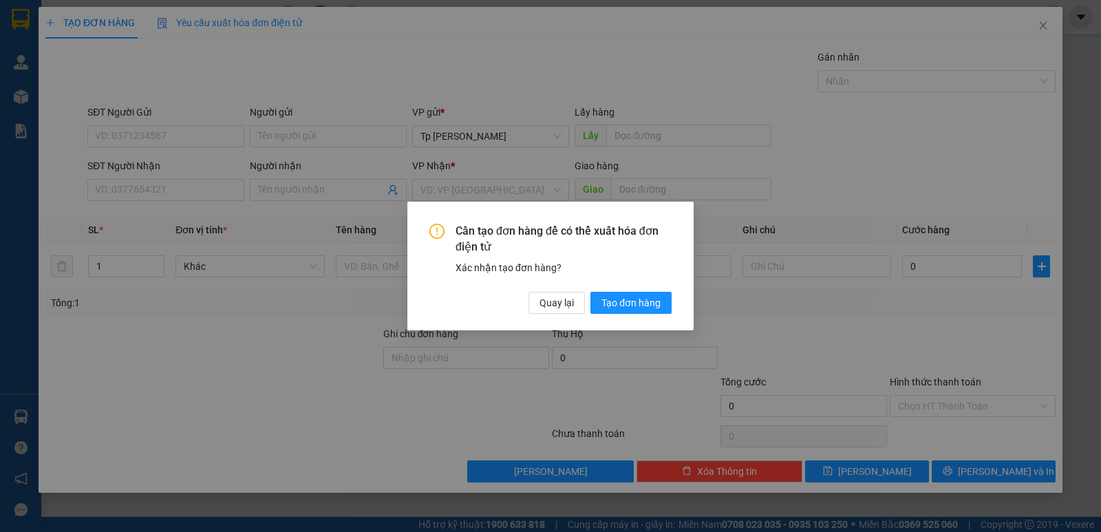
click at [171, 185] on div "Cần tạo đơn hàng để có thể xuất hóa đơn điện tử Xác nhận tạo đơn hàng? Quay lại…" at bounding box center [550, 266] width 1101 height 532
click at [535, 310] on button "Quay lại" at bounding box center [556, 303] width 56 height 22
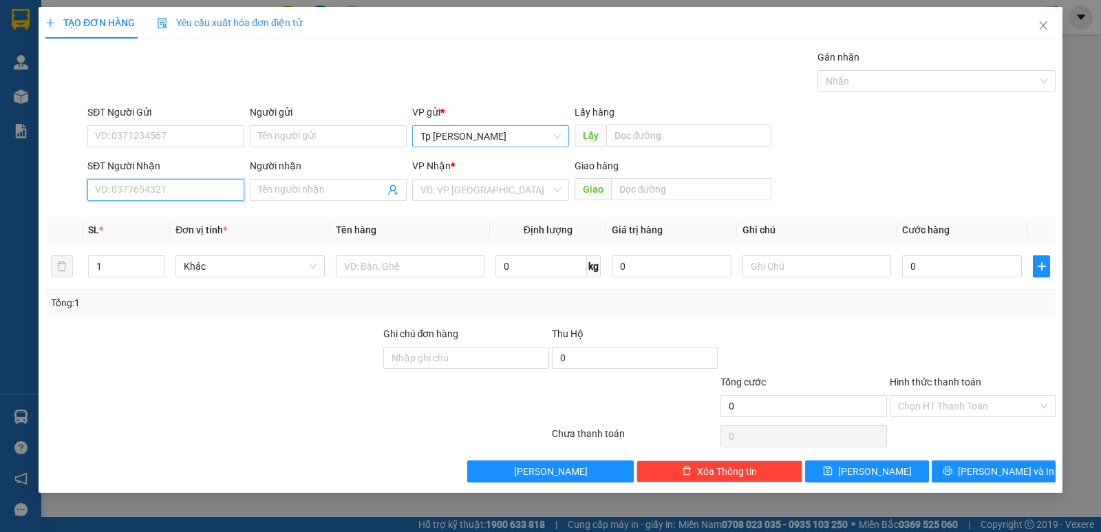
drag, startPoint x: 159, startPoint y: 195, endPoint x: 436, endPoint y: 133, distance: 284.1
click at [231, 182] on input "SĐT Người Nhận" at bounding box center [165, 190] width 157 height 22
drag, startPoint x: 178, startPoint y: 221, endPoint x: 286, endPoint y: 250, distance: 111.8
click at [184, 221] on div "0918442333 - MAI LINH" at bounding box center [166, 217] width 140 height 15
type input "0918442333"
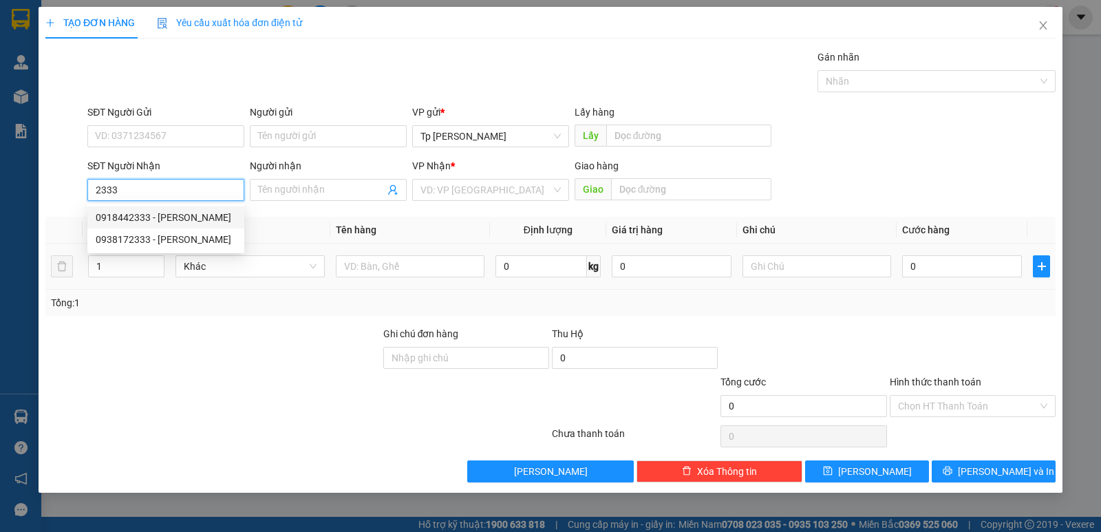
type input "MAI LINH"
type input "0918442333"
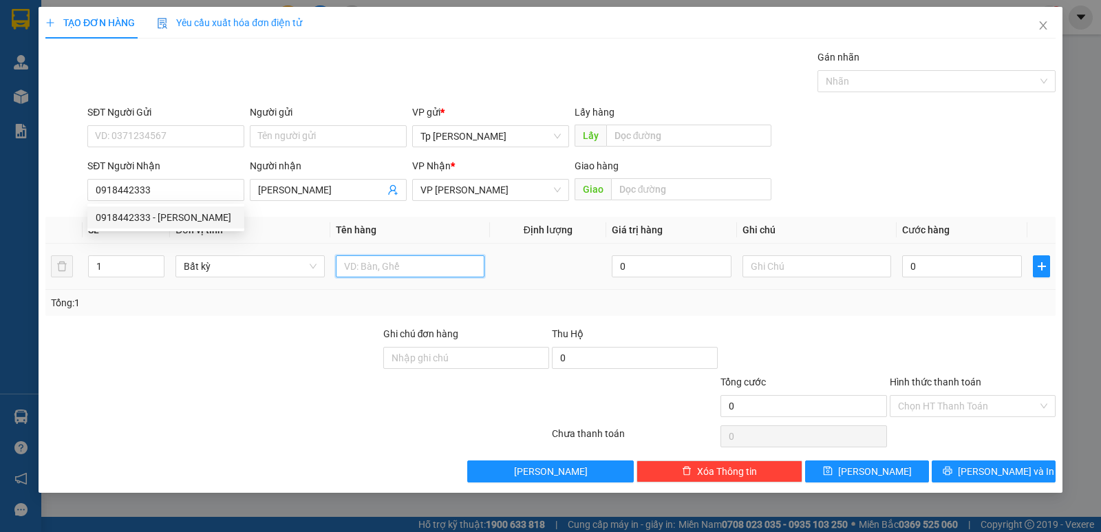
click at [398, 263] on input "text" at bounding box center [410, 266] width 149 height 22
type input "2T xám _ bánh kẹo"
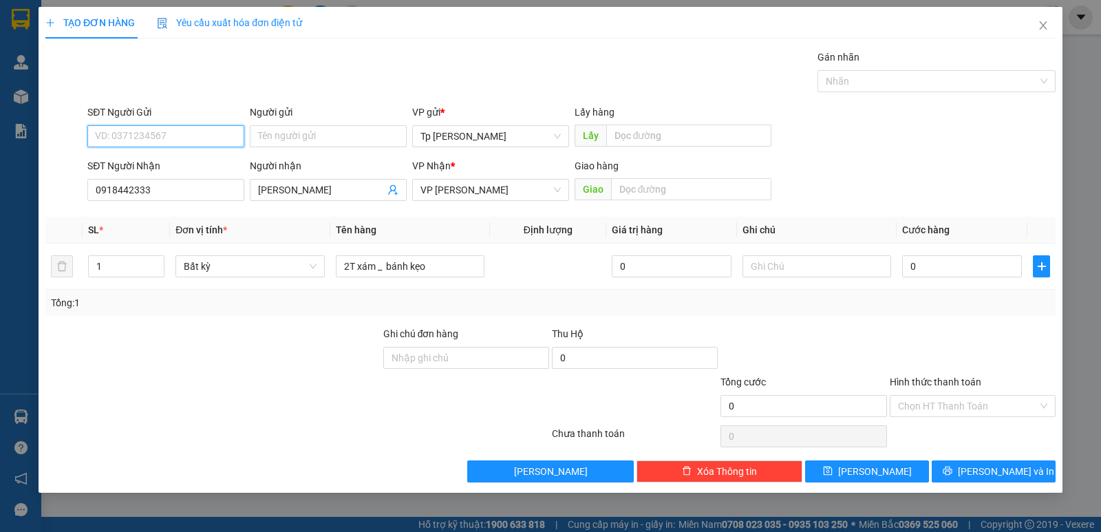
drag, startPoint x: 176, startPoint y: 142, endPoint x: 192, endPoint y: 143, distance: 15.8
click at [192, 143] on input "SĐT Người Gửi" at bounding box center [165, 136] width 157 height 22
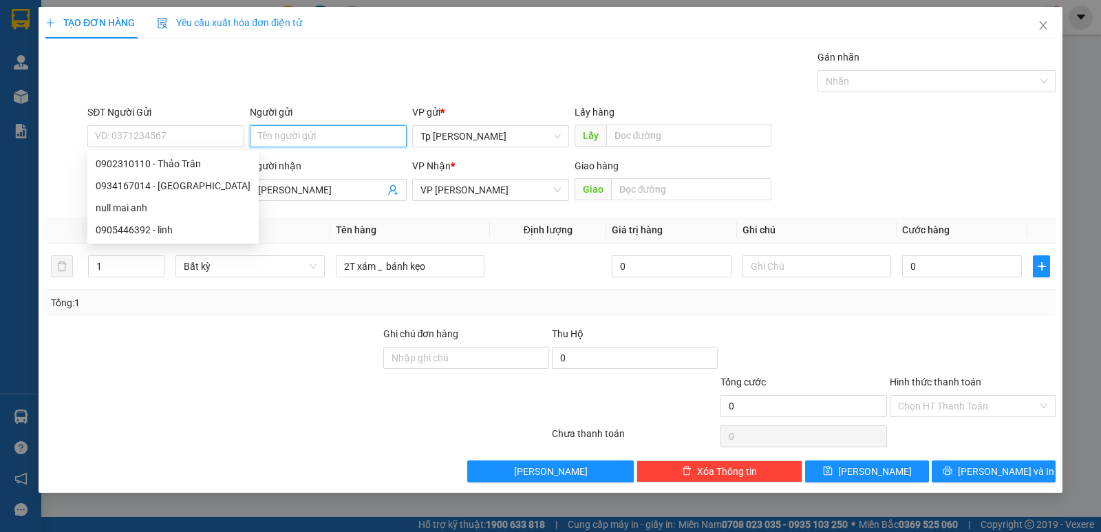
click at [279, 139] on input "Người gửi" at bounding box center [328, 136] width 157 height 22
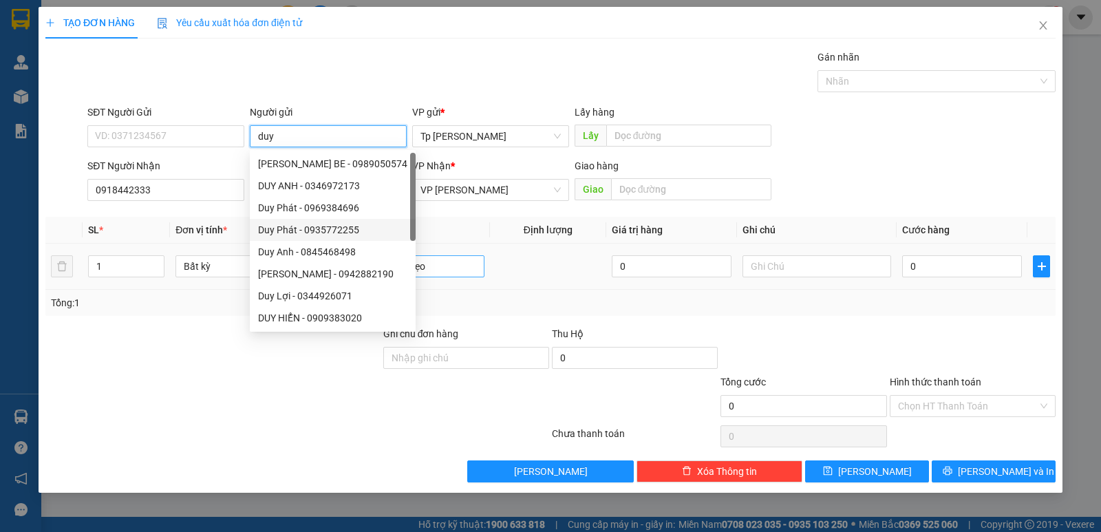
type input "duy"
click at [459, 264] on input "2T xám _ bánh kẹo" at bounding box center [410, 266] width 149 height 22
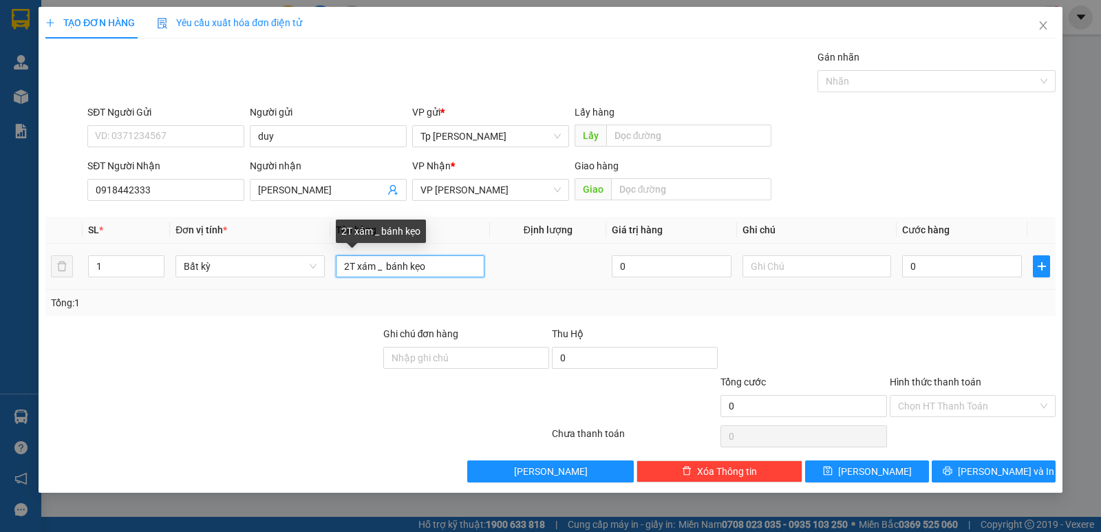
drag, startPoint x: 396, startPoint y: 266, endPoint x: 467, endPoint y: 259, distance: 71.2
click at [467, 259] on input "2T xám _ bánh kẹo" at bounding box center [410, 266] width 149 height 22
type input "2T xám _ mỳ"
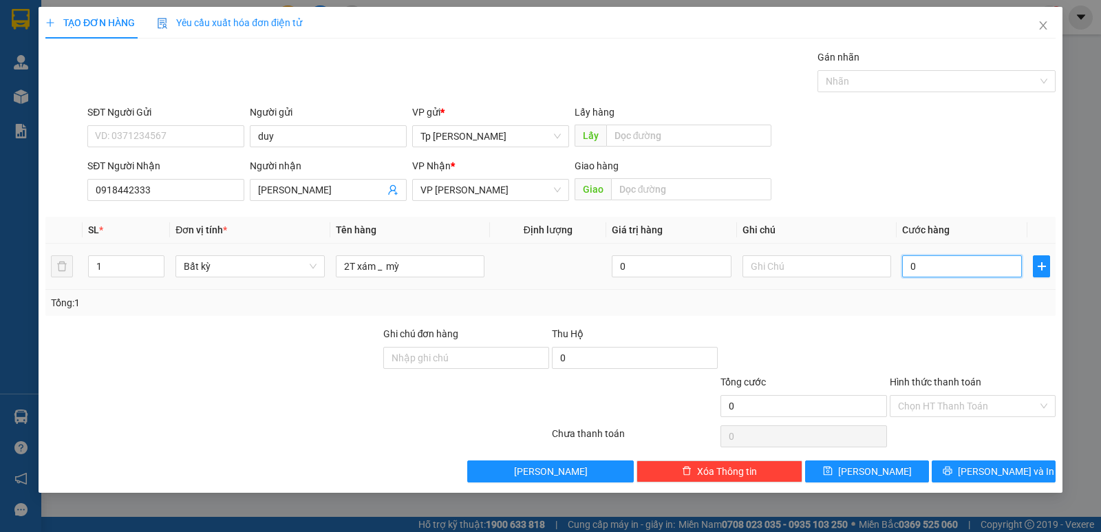
click at [947, 263] on input "0" at bounding box center [962, 266] width 120 height 22
type input "6"
type input "60"
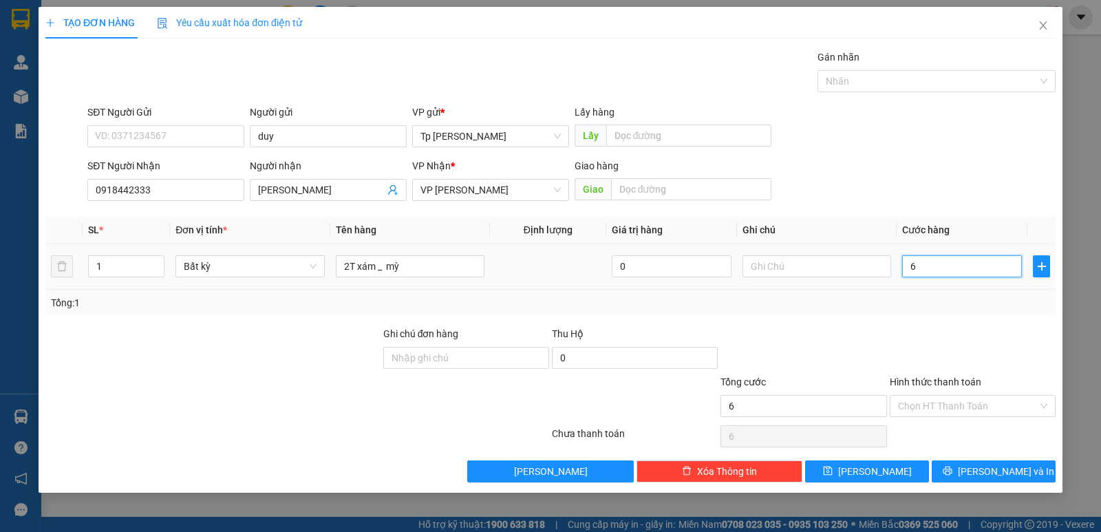
type input "60"
type input "60.000"
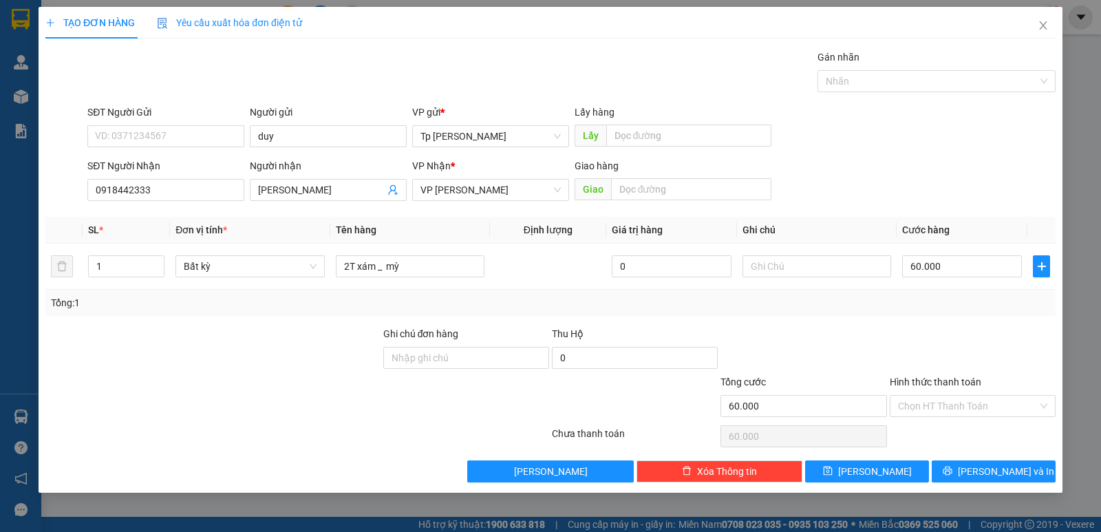
drag, startPoint x: 1000, startPoint y: 459, endPoint x: 997, endPoint y: 482, distance: 23.5
click at [993, 460] on div "Transit Pickup Surcharge Ids Transit Deliver Surcharge Ids Transit Deliver Surc…" at bounding box center [550, 266] width 1010 height 433
click at [997, 482] on div "TẠO ĐƠN HÀNG Yêu cầu xuất hóa đơn điện tử Transit Pickup Surcharge Ids Transit …" at bounding box center [551, 250] width 1024 height 486
click at [944, 455] on div "Transit Pickup Surcharge Ids Transit Deliver Surcharge Ids Transit Deliver Surc…" at bounding box center [550, 266] width 1010 height 433
click at [950, 467] on button "[PERSON_NAME] và In" at bounding box center [993, 471] width 124 height 22
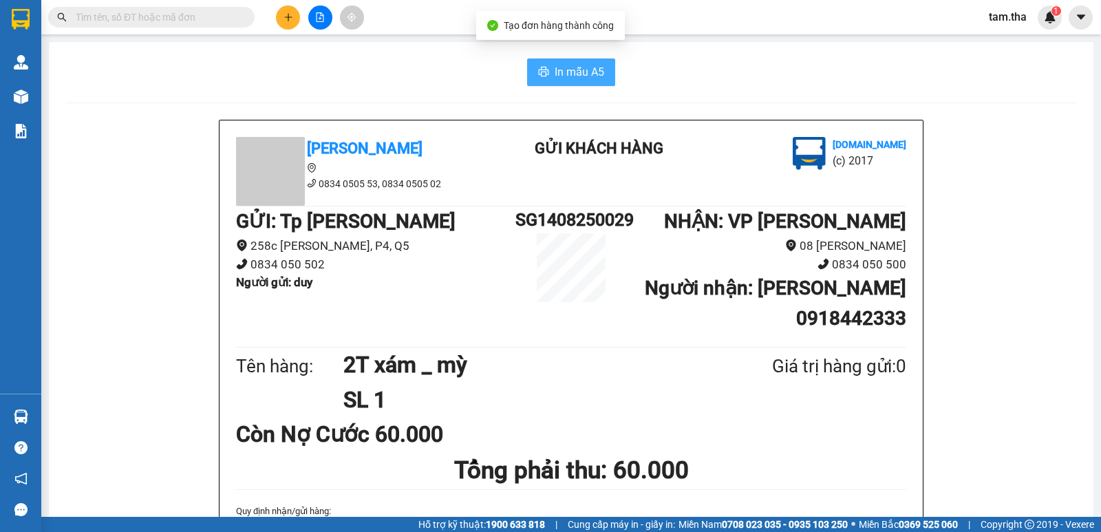
drag, startPoint x: 559, startPoint y: 76, endPoint x: 572, endPoint y: 88, distance: 17.0
click at [559, 78] on span "In mẫu A5" at bounding box center [579, 71] width 50 height 17
click at [601, 76] on button "In mẫu A5" at bounding box center [571, 72] width 88 height 28
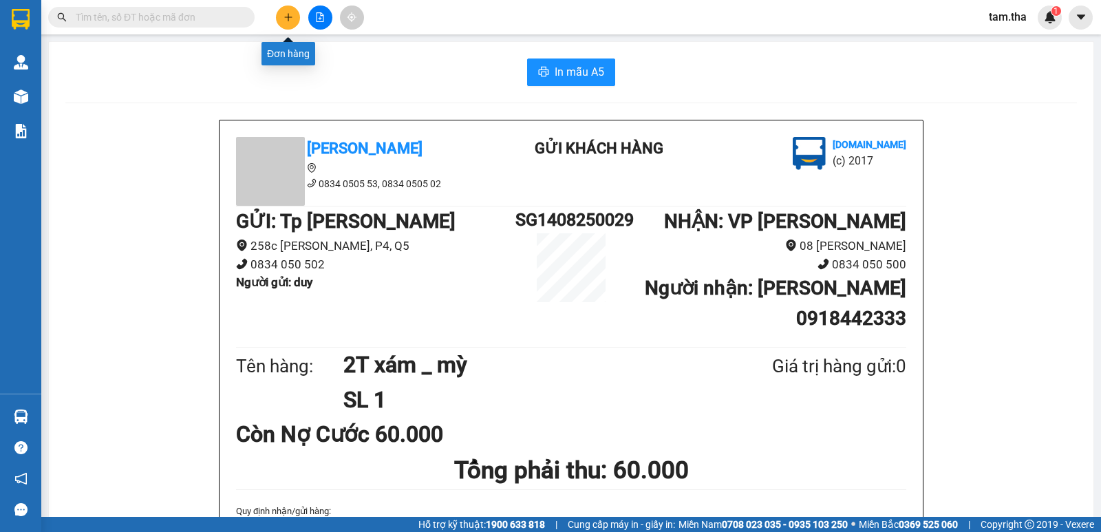
drag, startPoint x: 286, startPoint y: 19, endPoint x: 292, endPoint y: 14, distance: 7.8
click at [292, 14] on icon "plus" at bounding box center [288, 17] width 10 height 10
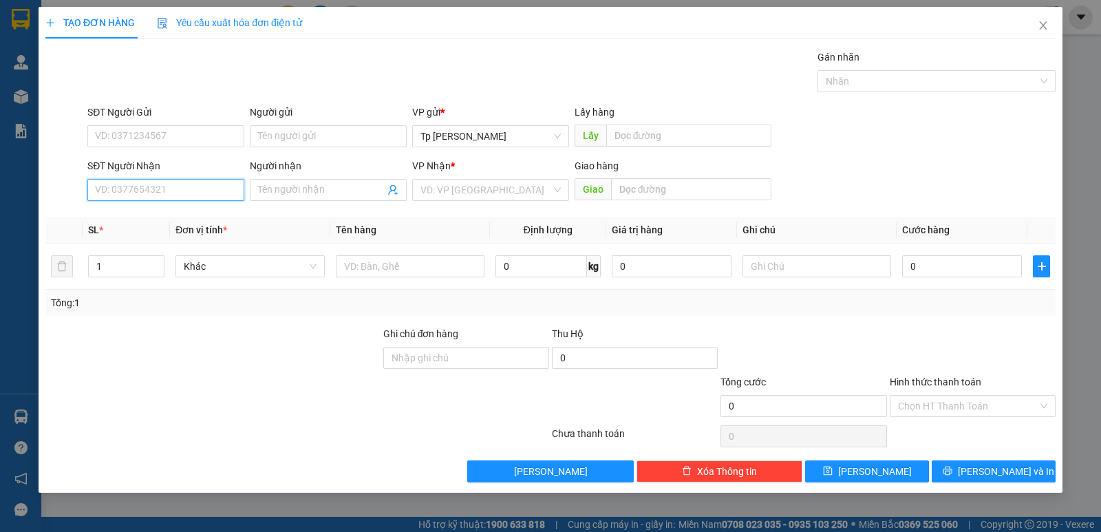
click at [199, 181] on input "SĐT Người Nhận" at bounding box center [165, 190] width 157 height 22
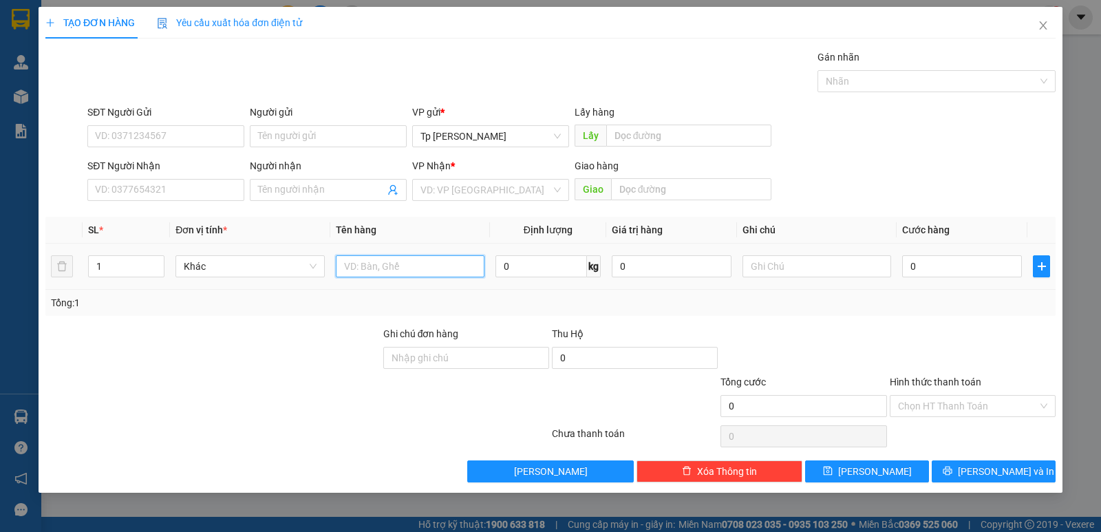
click at [371, 260] on input "text" at bounding box center [410, 266] width 149 height 22
type input "1 bị trắng"
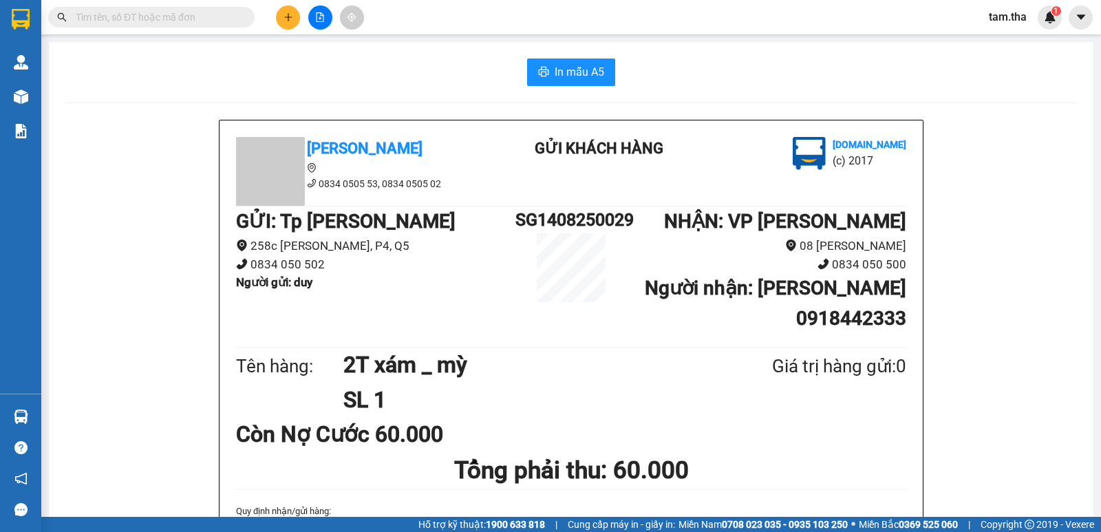
click at [280, 17] on button at bounding box center [288, 18] width 24 height 24
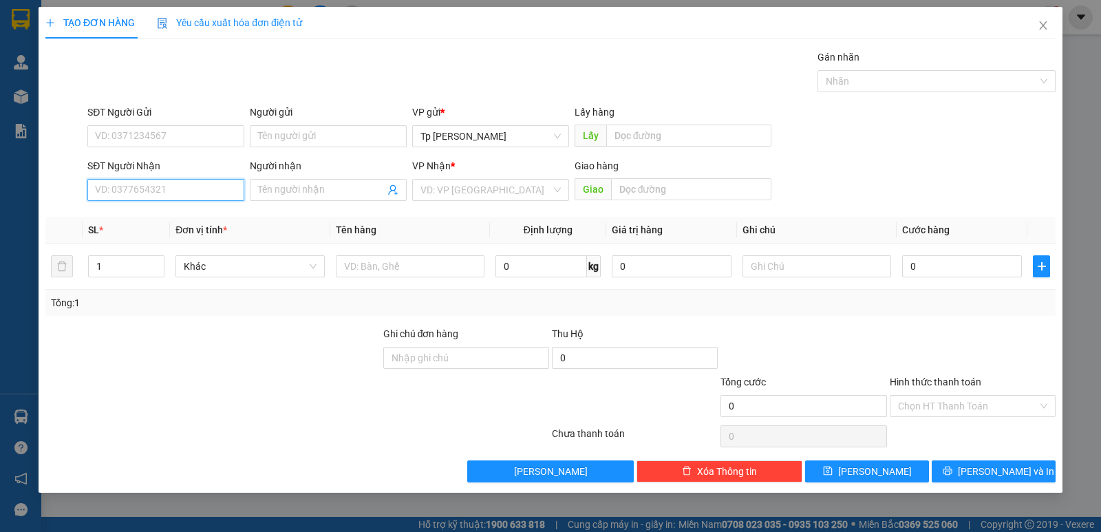
click at [171, 191] on input "SĐT Người Nhận" at bounding box center [165, 190] width 157 height 22
type input "0"
drag, startPoint x: 171, startPoint y: 218, endPoint x: 206, endPoint y: 131, distance: 93.2
click at [174, 214] on div "0375585257 - Thảo BV sài gòn" at bounding box center [166, 217] width 140 height 15
type input "0375585257"
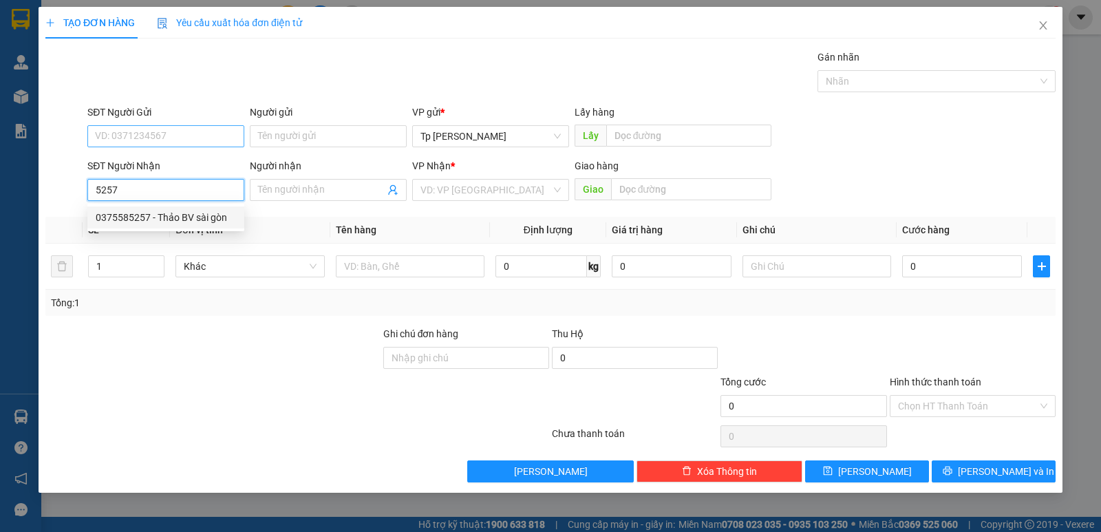
type input "Thảo BV sài gòn"
type input "Tan noi BV sài gòn -PhanRang"
type input "0375585257"
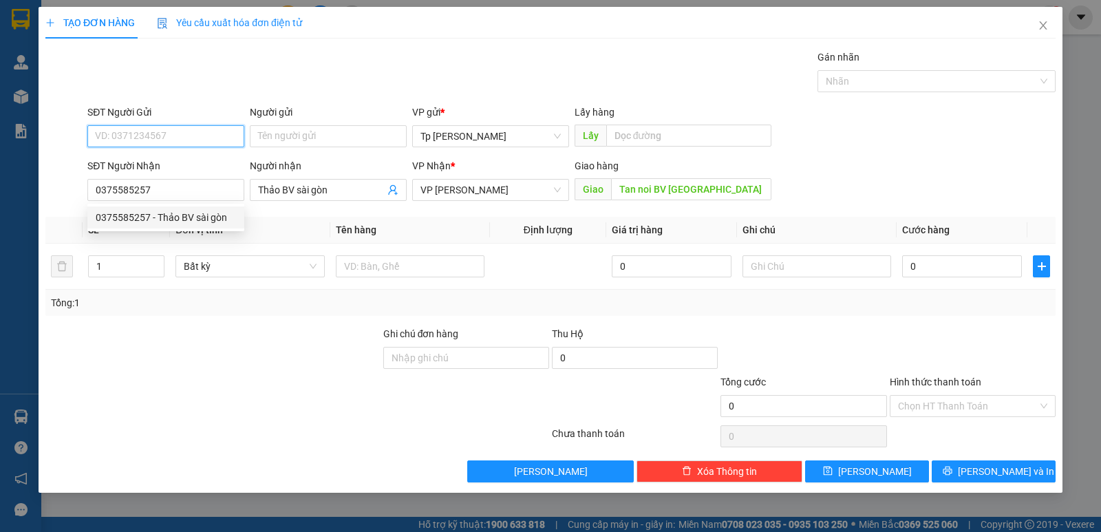
click at [206, 129] on input "SĐT Người Gửi" at bounding box center [165, 136] width 157 height 22
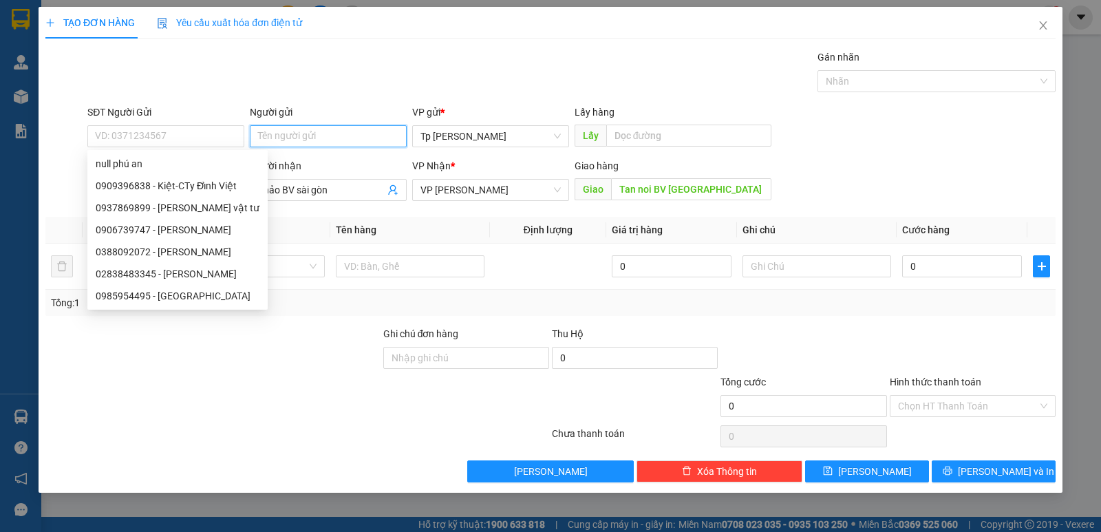
click at [283, 140] on input "Người gửi" at bounding box center [328, 136] width 157 height 22
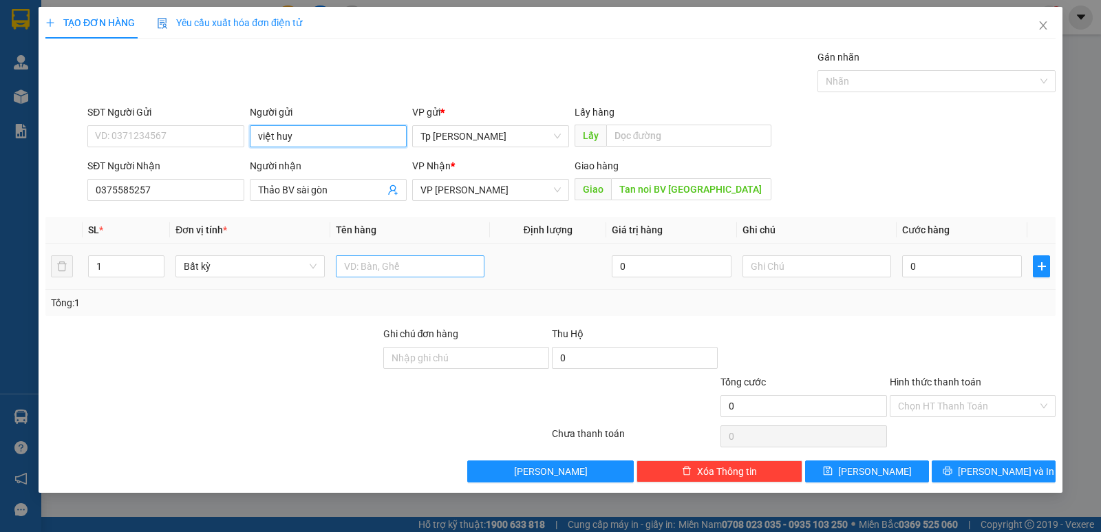
type input "việt huy"
click at [446, 263] on input "text" at bounding box center [410, 266] width 149 height 22
type input "1T xam s_ vật tư"
click at [919, 261] on input "0" at bounding box center [962, 266] width 120 height 22
type input "6"
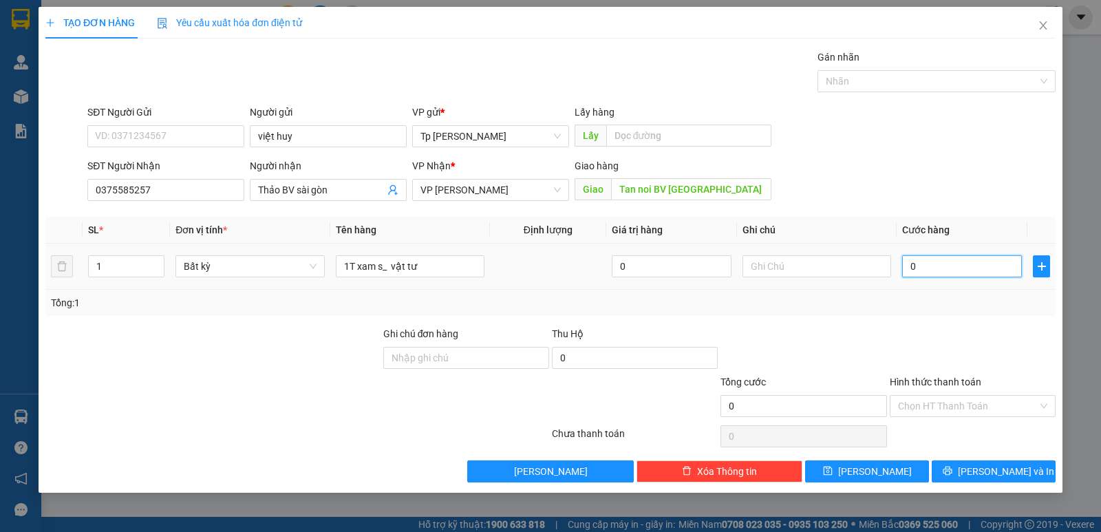
type input "6"
type input "60"
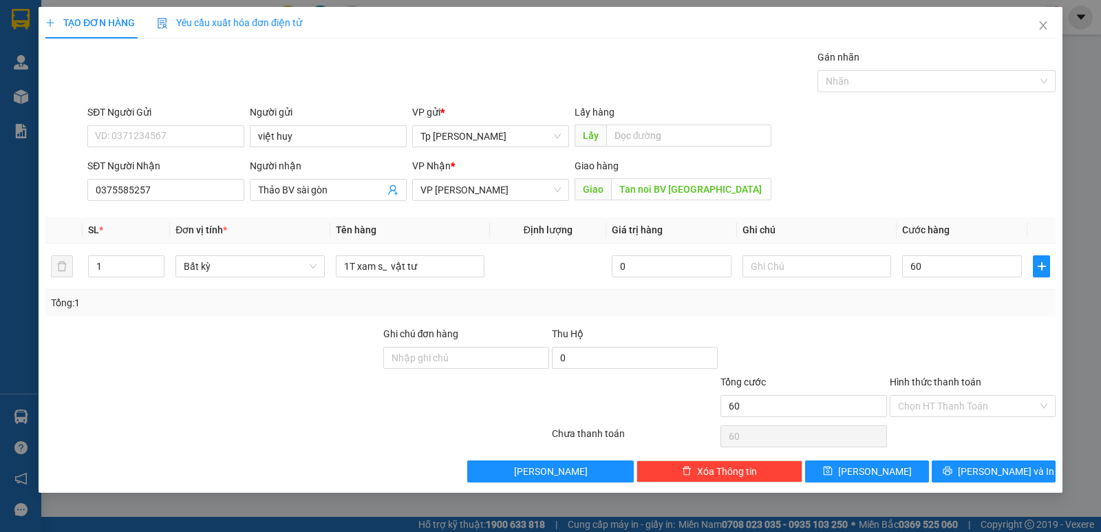
type input "60.000"
click at [990, 325] on div "Transit Pickup Surcharge Ids Transit Deliver Surcharge Ids Transit Deliver Surc…" at bounding box center [550, 266] width 1010 height 433
click at [969, 396] on input "Hình thức thanh toán" at bounding box center [968, 406] width 140 height 21
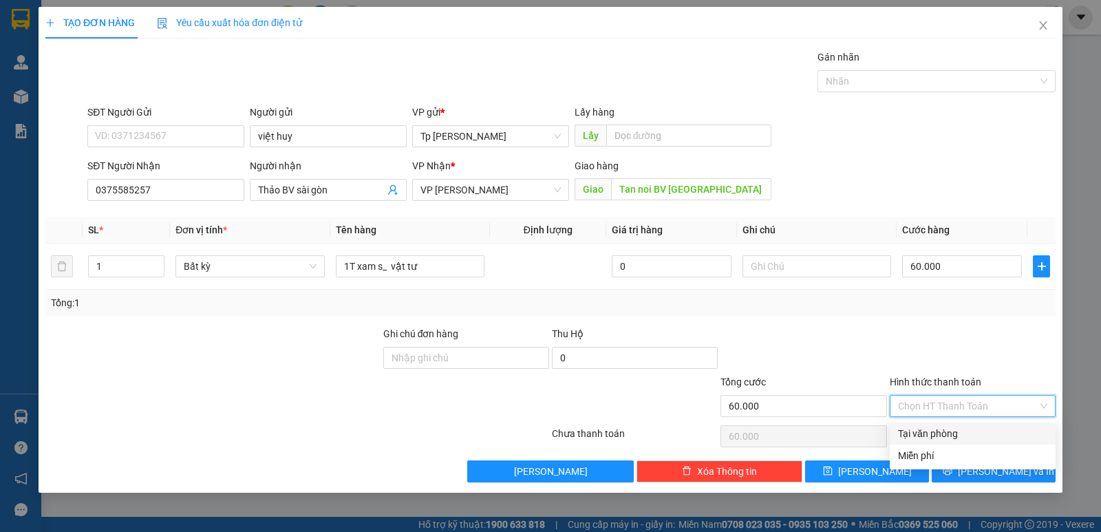
click at [973, 444] on div "Miễn phí" at bounding box center [972, 455] width 166 height 22
type input "0"
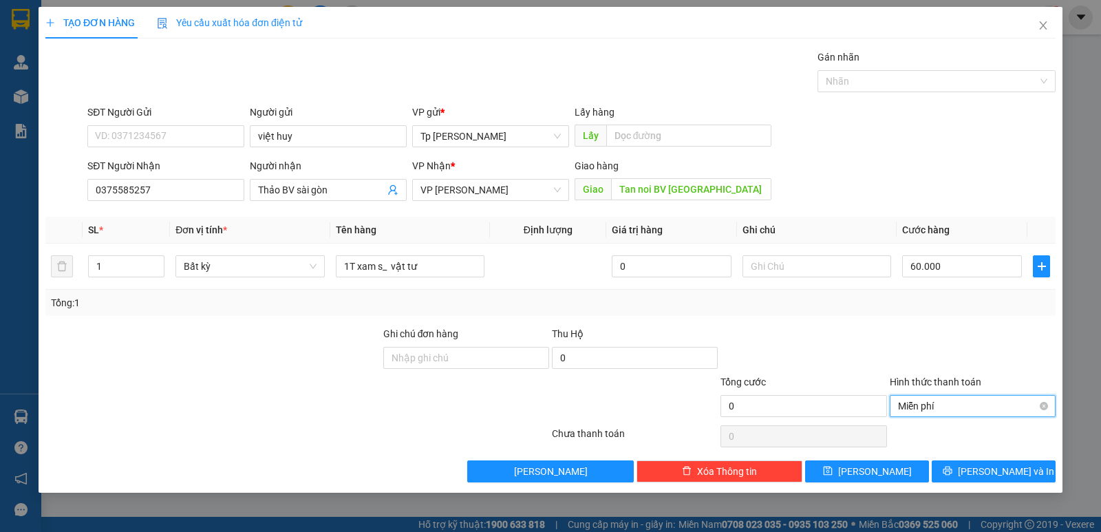
click at [951, 400] on span "Miễn phí" at bounding box center [972, 406] width 149 height 21
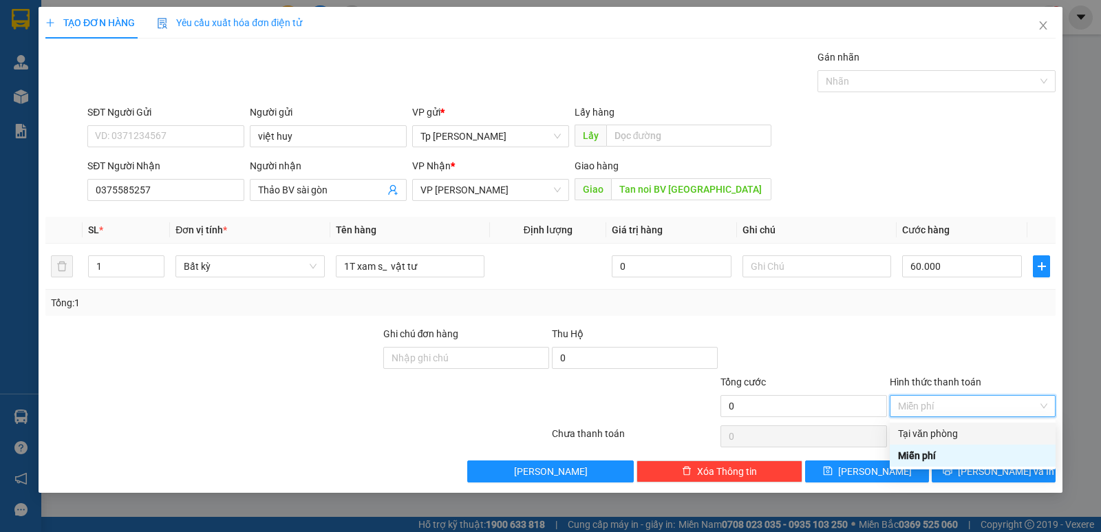
click at [942, 433] on div "Tại văn phòng" at bounding box center [972, 433] width 149 height 15
type input "60.000"
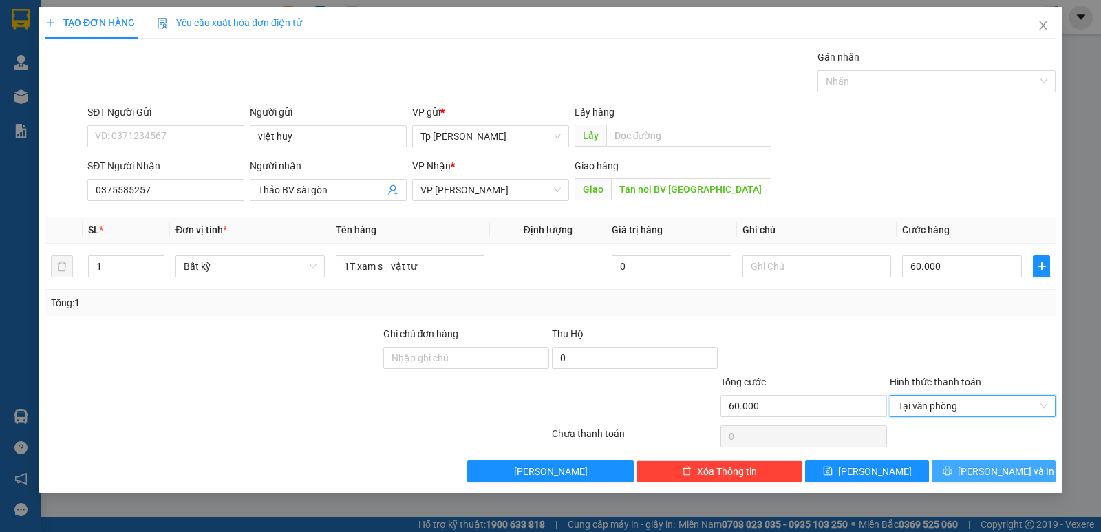
drag, startPoint x: 977, startPoint y: 471, endPoint x: 931, endPoint y: 448, distance: 51.7
click at [977, 471] on button "[PERSON_NAME] và In" at bounding box center [993, 471] width 124 height 22
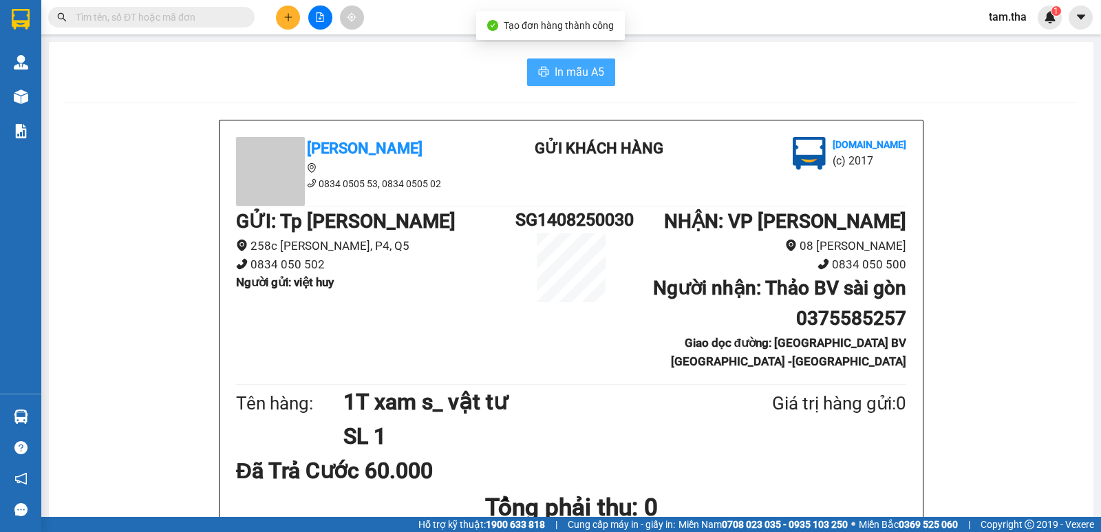
click at [568, 75] on span "In mẫu A5" at bounding box center [579, 71] width 50 height 17
click at [290, 20] on icon "plus" at bounding box center [288, 17] width 10 height 10
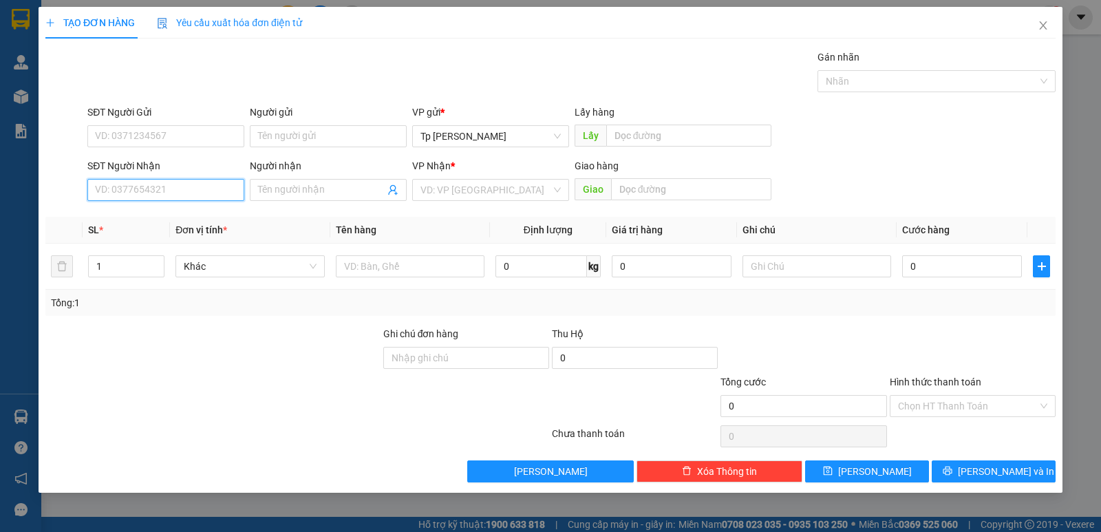
click at [195, 185] on input "SĐT Người Nhận" at bounding box center [165, 190] width 157 height 22
type input "0342136050"
drag, startPoint x: 184, startPoint y: 221, endPoint x: 237, endPoint y: 142, distance: 95.2
click at [189, 215] on div "0342136050 - NINa-TH VPU" at bounding box center [166, 217] width 140 height 15
type input "NINa-TH VPU"
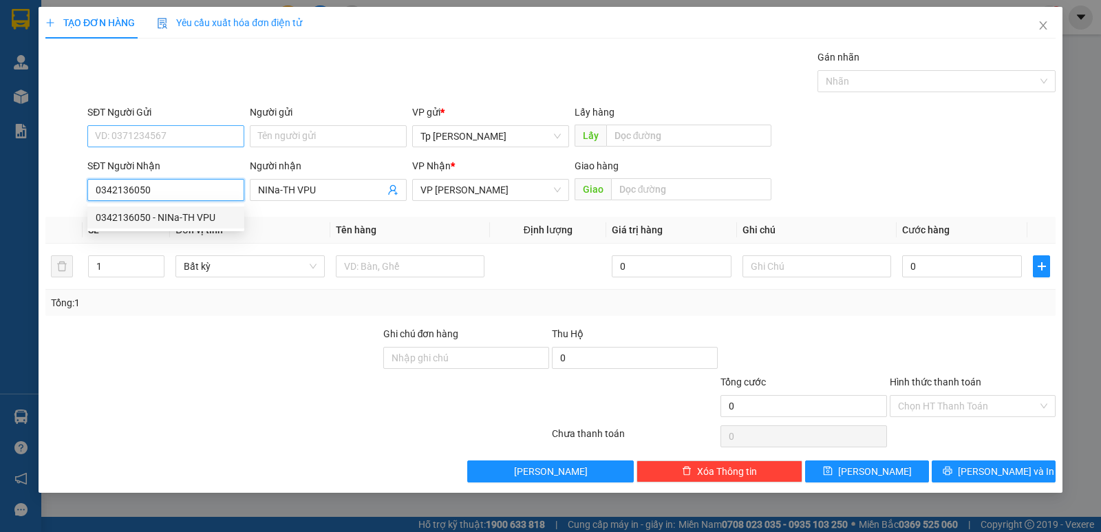
type input "0342136050"
click at [228, 135] on input "SĐT Người Gửi" at bounding box center [165, 136] width 157 height 22
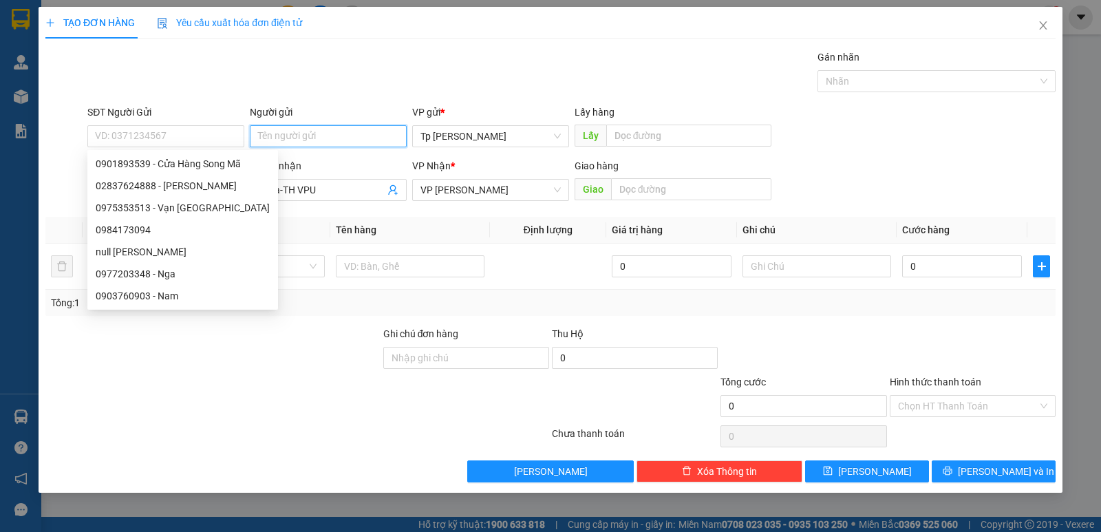
click at [290, 138] on input "Người gửi" at bounding box center [328, 136] width 157 height 22
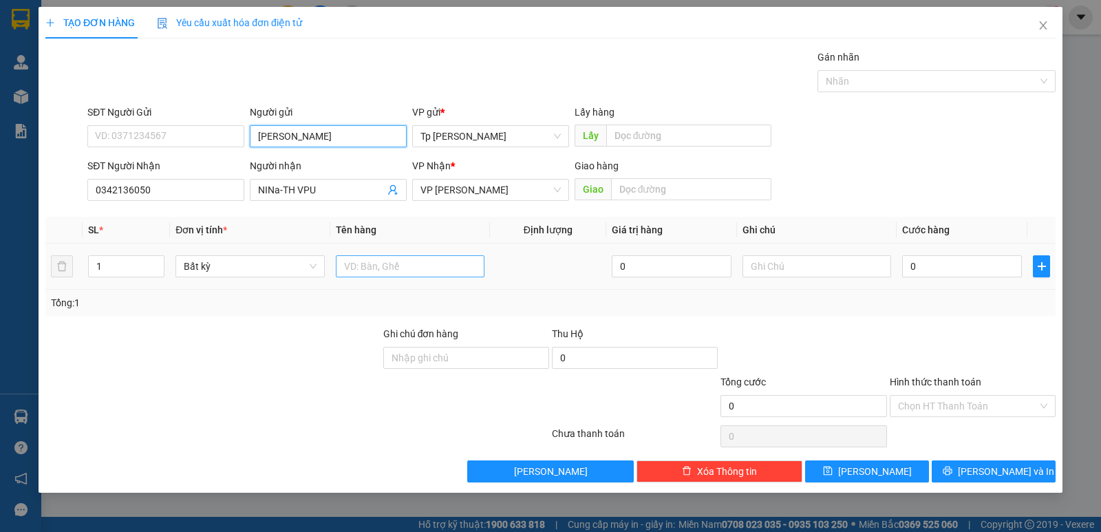
type input "sơn hồng nhân"
click at [468, 261] on input "text" at bounding box center [410, 266] width 149 height 22
type input "1 cục đen _) LK"
type input "2"
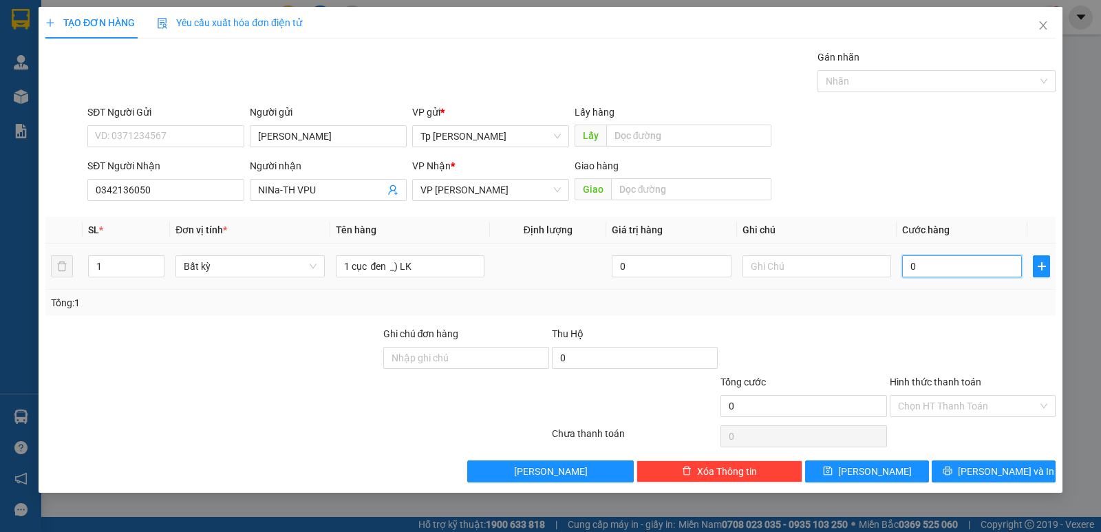
type input "2"
type input "20"
type input "20.000"
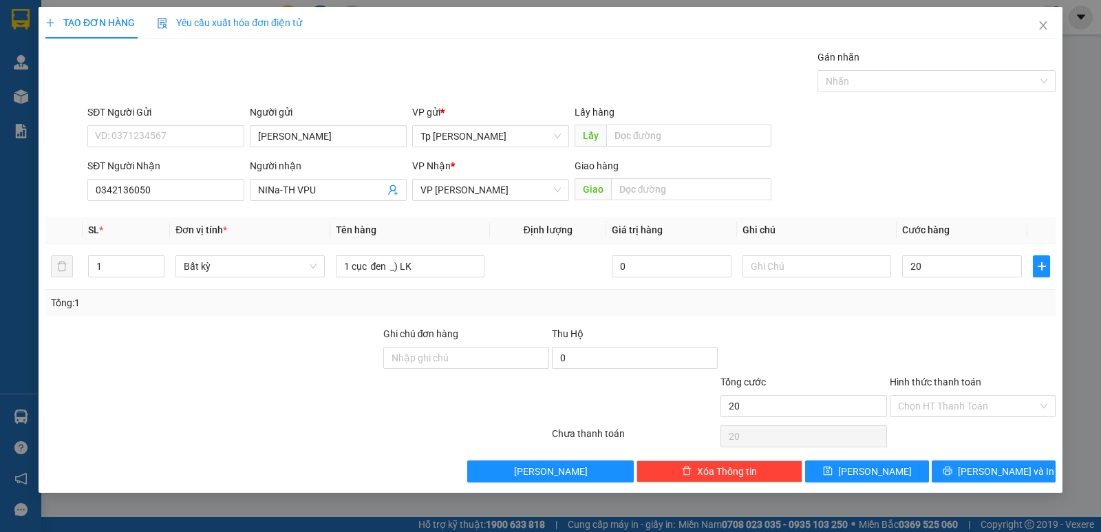
type input "20.000"
drag, startPoint x: 951, startPoint y: 315, endPoint x: 951, endPoint y: 353, distance: 37.8
click at [951, 325] on div "Transit Pickup Surcharge Ids Transit Deliver Surcharge Ids Transit Deliver Surc…" at bounding box center [550, 266] width 1010 height 433
click at [972, 468] on button "[PERSON_NAME] và In" at bounding box center [993, 471] width 124 height 22
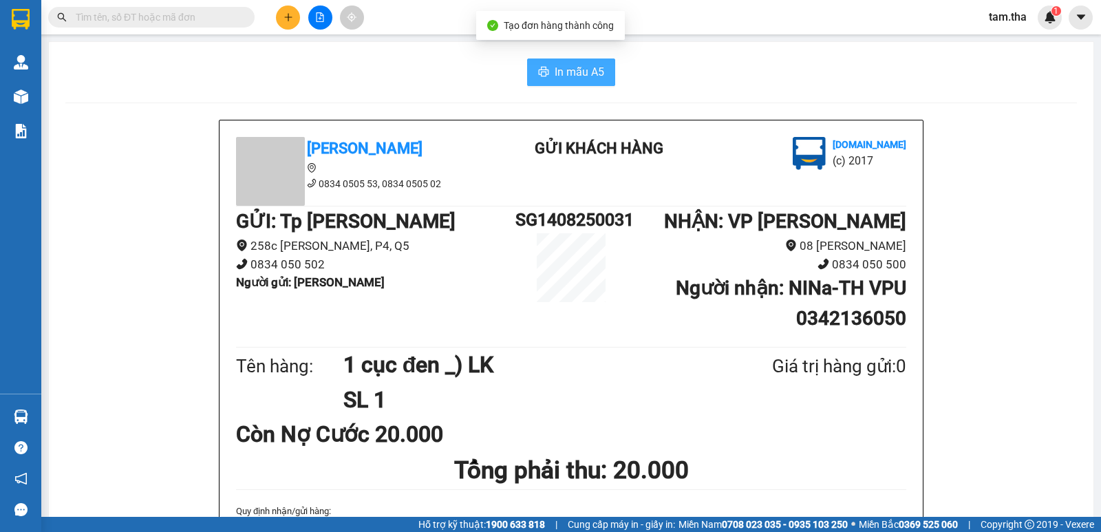
click at [581, 73] on span "In mẫu A5" at bounding box center [579, 71] width 50 height 17
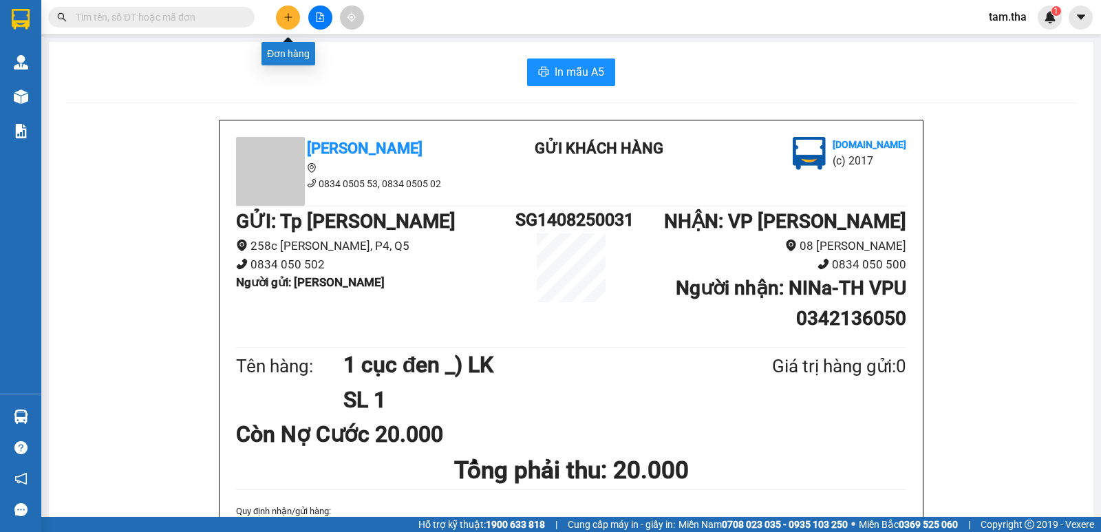
click at [290, 19] on icon "plus" at bounding box center [288, 17] width 10 height 10
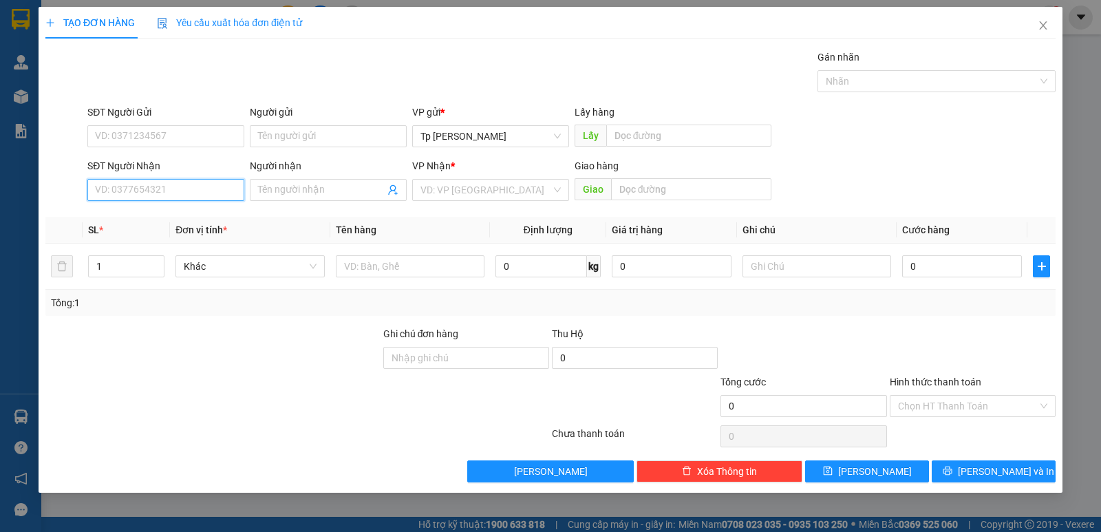
click at [205, 191] on input "SĐT Người Nhận" at bounding box center [165, 190] width 157 height 22
drag, startPoint x: 127, startPoint y: 222, endPoint x: 169, endPoint y: 153, distance: 81.2
click at [137, 213] on div "0917717791 - Chị Thu.Thai Hoa" at bounding box center [166, 217] width 140 height 15
type input "0917717791"
type input "Chị Thu.Thai Hoa"
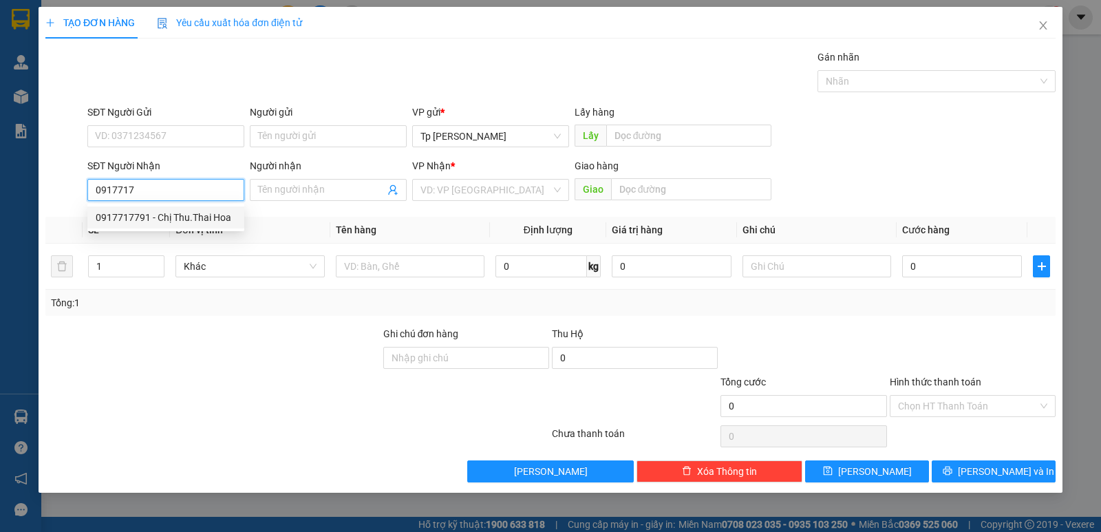
type input "PKĐK Thái Hòa"
type input "0917717791"
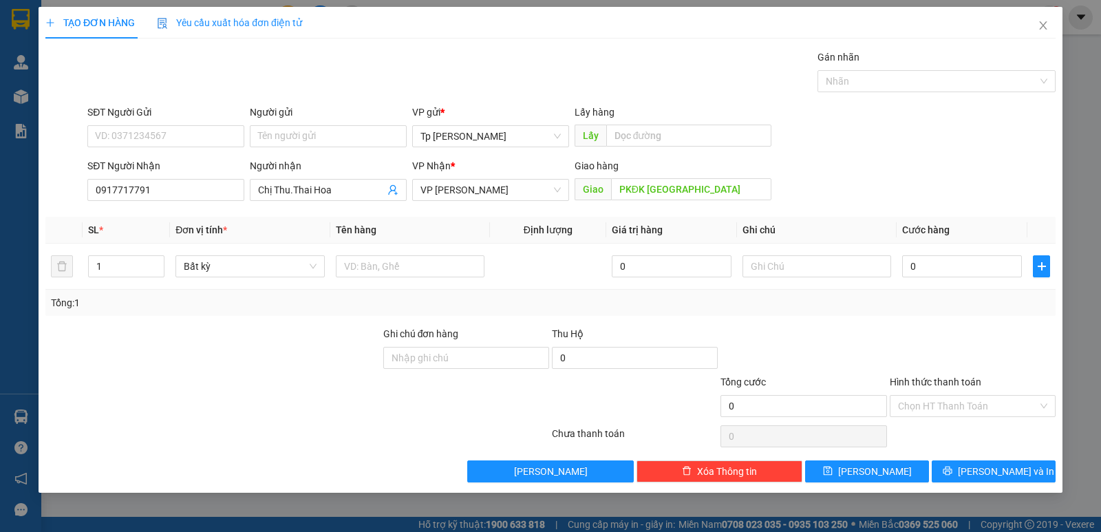
click at [168, 151] on div "SĐT Người Gửi VD: 0371234567" at bounding box center [165, 129] width 157 height 48
click at [175, 128] on input "SĐT Người Gửi" at bounding box center [165, 136] width 157 height 22
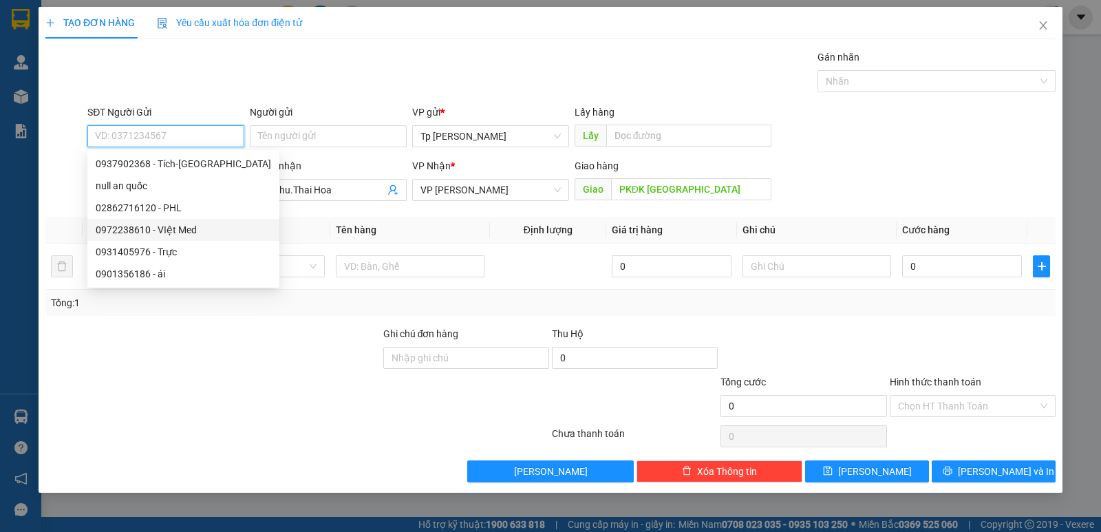
click at [197, 226] on div "0972238610 - VIệt Med" at bounding box center [183, 229] width 175 height 15
type input "0972238610"
type input "VIệt Med"
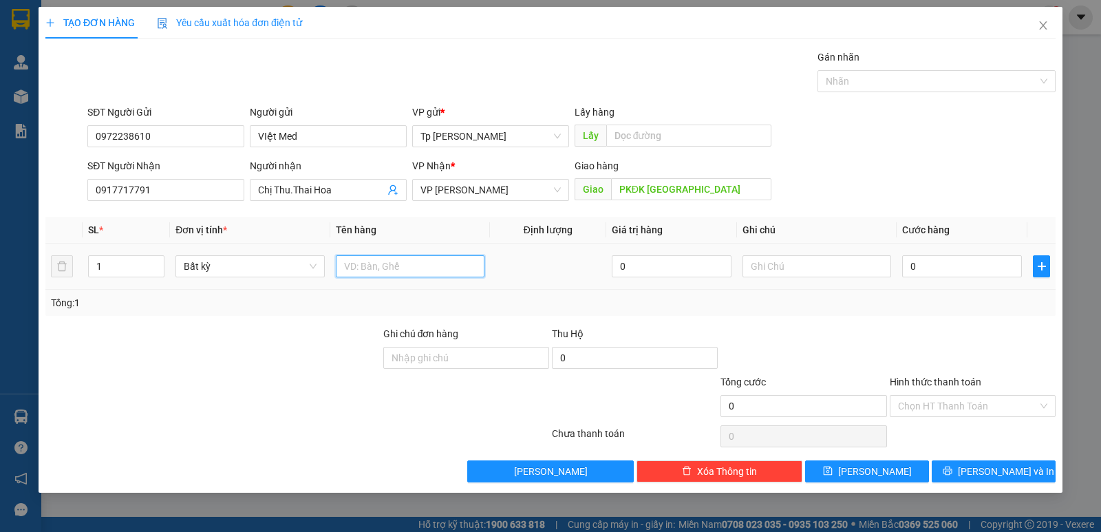
click at [440, 263] on input "text" at bounding box center [410, 266] width 149 height 22
type input "1T xốp trắng _ vt"
click at [918, 268] on input "0" at bounding box center [962, 266] width 120 height 22
type input "1"
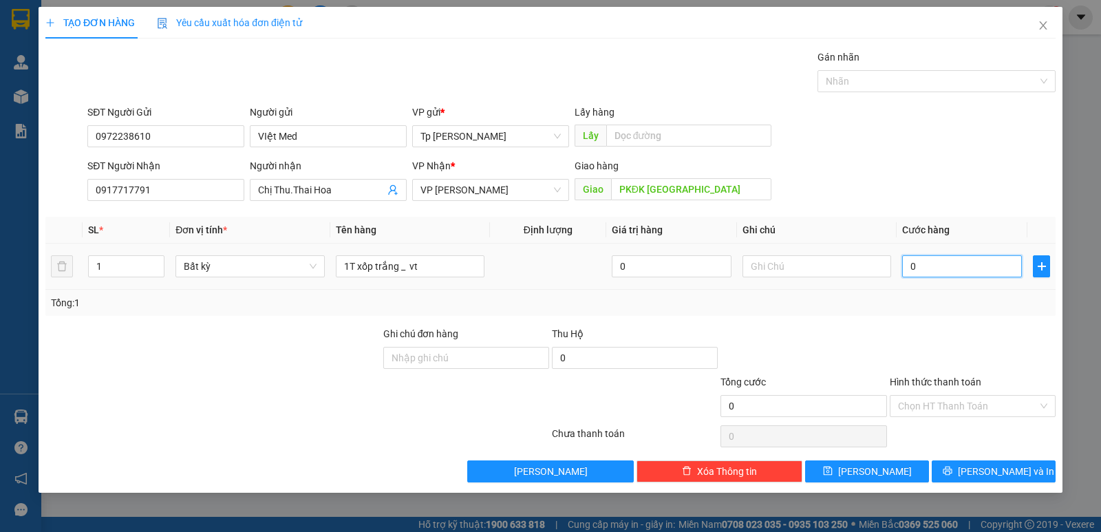
type input "1"
type input "10"
type input "100"
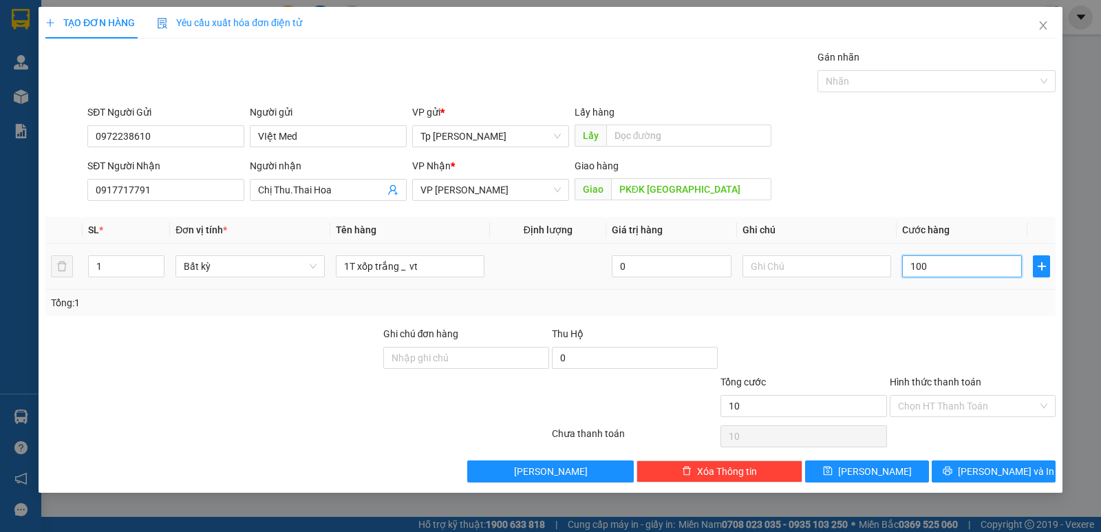
type input "100"
type input "100.000"
drag, startPoint x: 993, startPoint y: 412, endPoint x: 989, endPoint y: 418, distance: 7.1
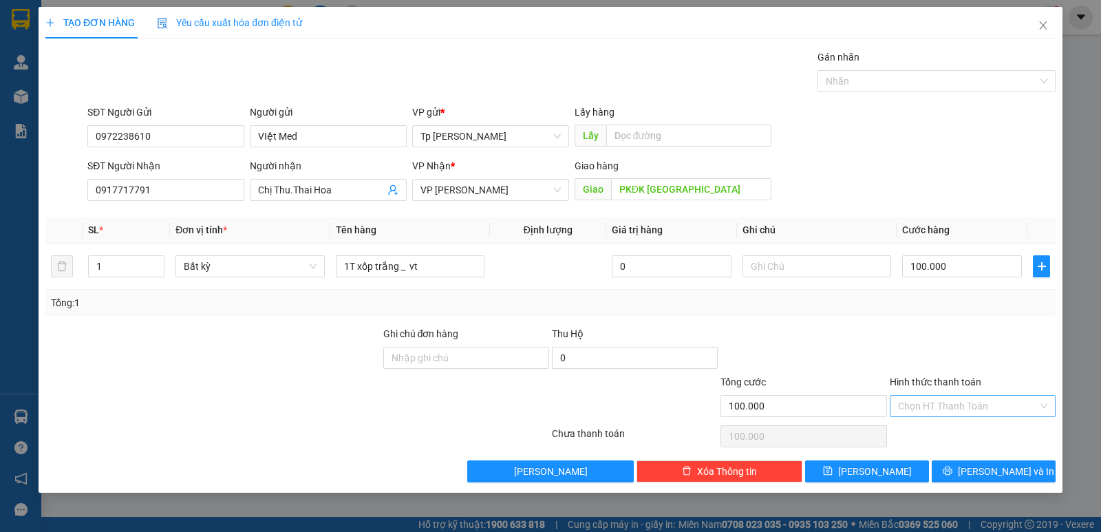
click at [992, 414] on input "Hình thức thanh toán" at bounding box center [968, 406] width 140 height 21
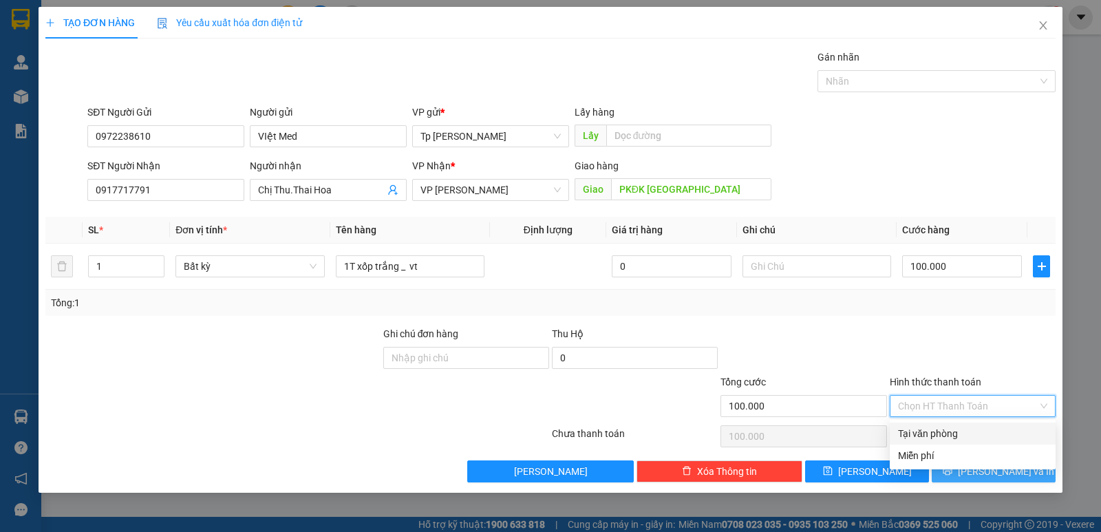
drag, startPoint x: 969, startPoint y: 437, endPoint x: 972, endPoint y: 466, distance: 29.0
click at [969, 439] on div "Tại văn phòng" at bounding box center [972, 433] width 149 height 15
type input "0"
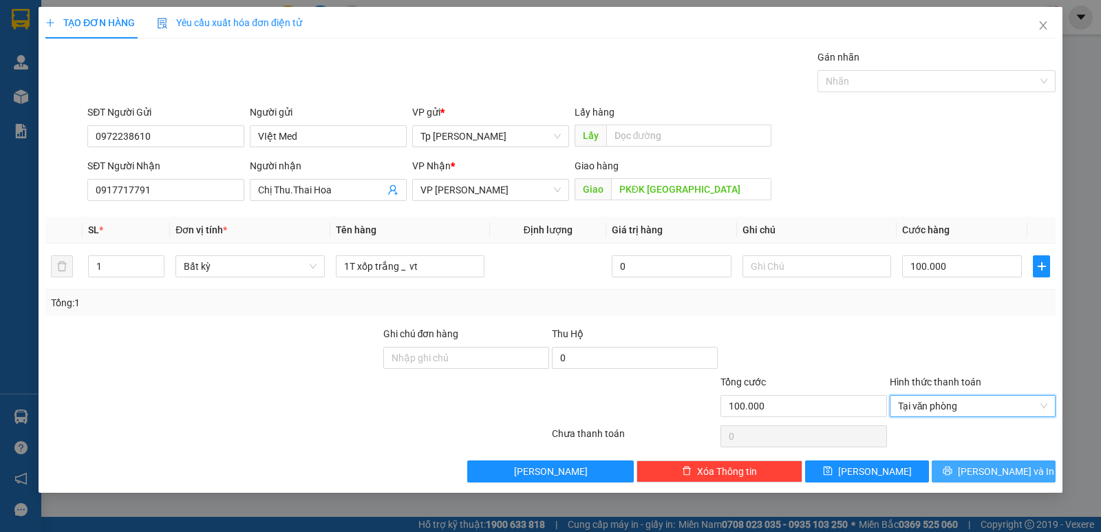
click at [952, 471] on icon "printer" at bounding box center [947, 471] width 10 height 10
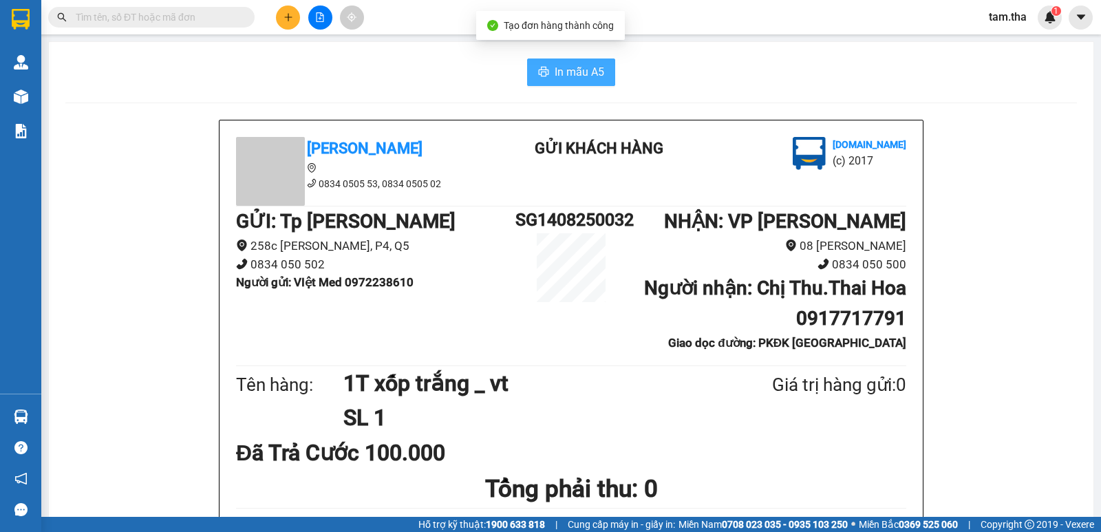
click at [530, 74] on button "In mẫu A5" at bounding box center [571, 72] width 88 height 28
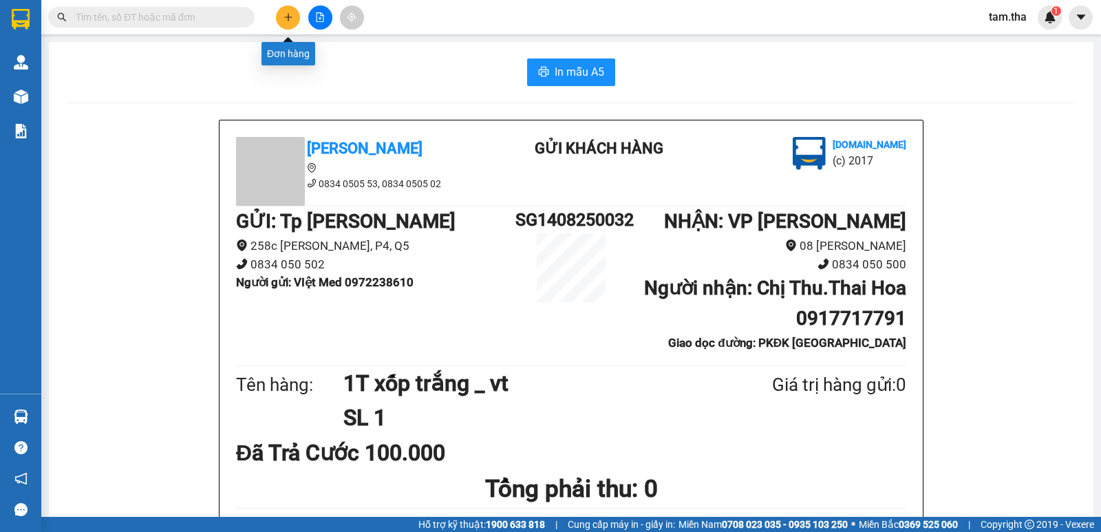
click at [284, 16] on icon "plus" at bounding box center [288, 17] width 10 height 10
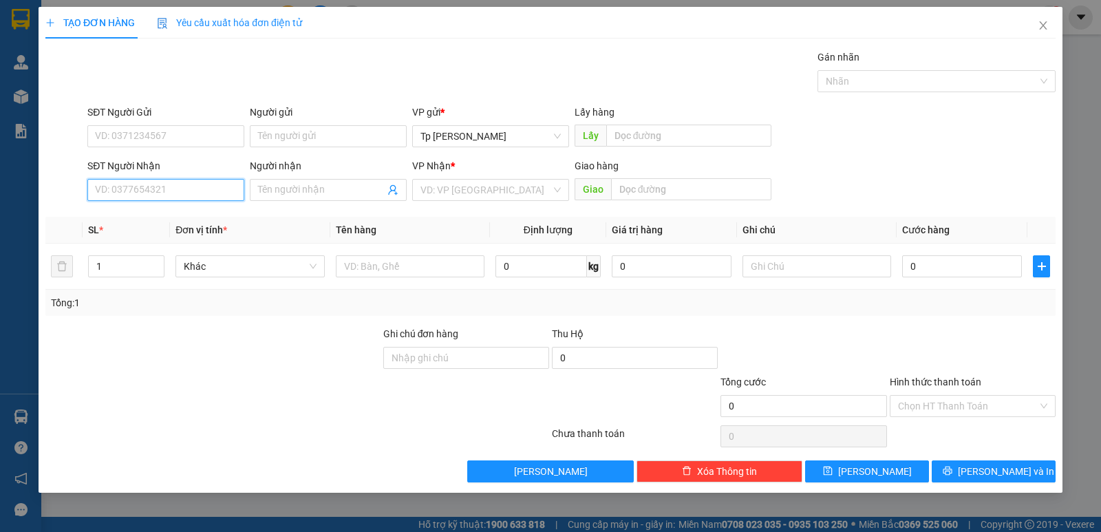
click at [160, 182] on input "SĐT Người Nhận" at bounding box center [165, 190] width 157 height 22
type input "8698"
drag, startPoint x: 0, startPoint y: 202, endPoint x: 8, endPoint y: 203, distance: 7.7
click at [0, 203] on div "TẠO ĐƠN HÀNG Yêu cầu xuất hóa đơn điện tử Transit Pickup Surcharge Ids Transit …" at bounding box center [550, 266] width 1101 height 532
drag, startPoint x: 180, startPoint y: 225, endPoint x: 183, endPoint y: 153, distance: 72.3
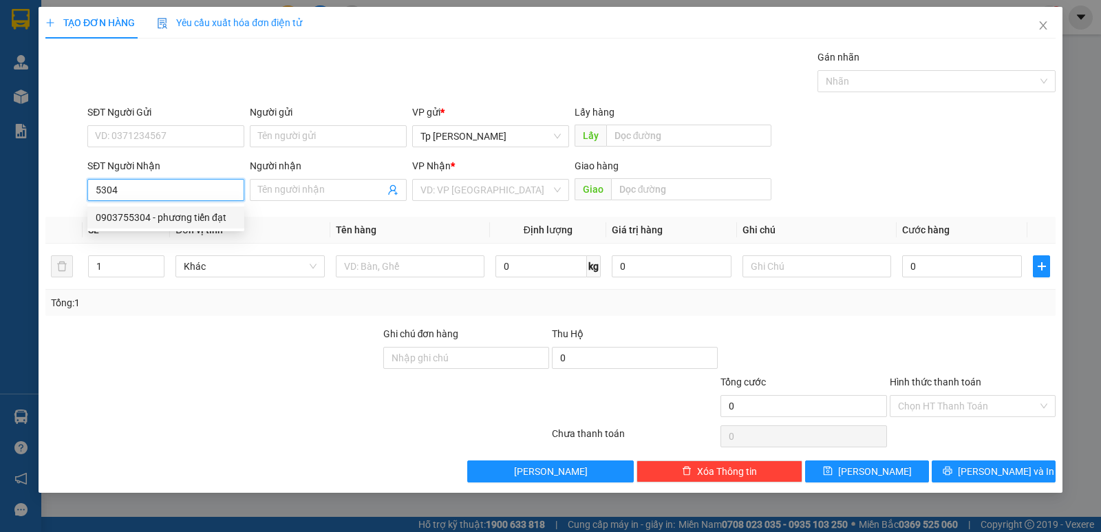
click at [180, 224] on div "0903755304 - phương tiến đạt" at bounding box center [165, 217] width 157 height 22
type input "0903755304"
type input "phương tiến đạt"
type input "0903755304"
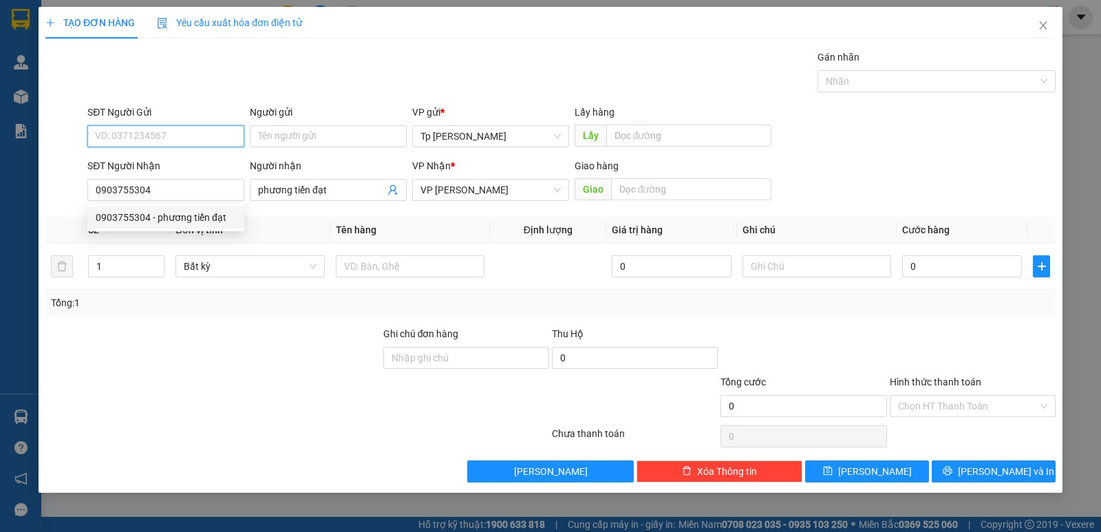
click at [180, 140] on input "SĐT Người Gửi" at bounding box center [165, 136] width 157 height 22
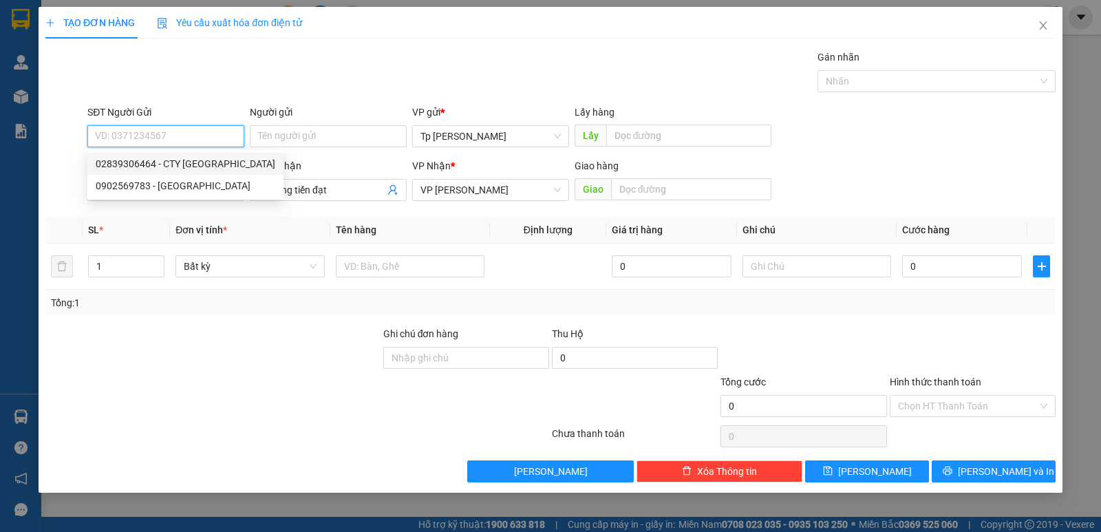
drag, startPoint x: 206, startPoint y: 162, endPoint x: 262, endPoint y: 201, distance: 68.1
click at [213, 166] on div "02839306464 - CTY Đức Lan" at bounding box center [186, 163] width 180 height 15
type input "02839306464"
type input "CTY Đức Lan"
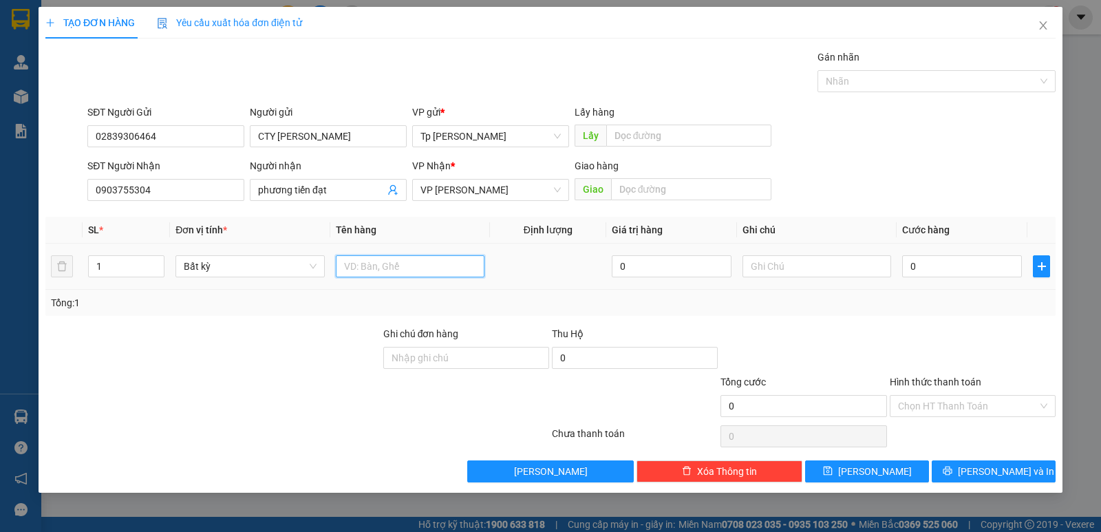
click at [382, 277] on input "text" at bounding box center [410, 266] width 149 height 22
type input "1T xám _ LK"
click at [958, 263] on input "0" at bounding box center [962, 266] width 120 height 22
type input "3"
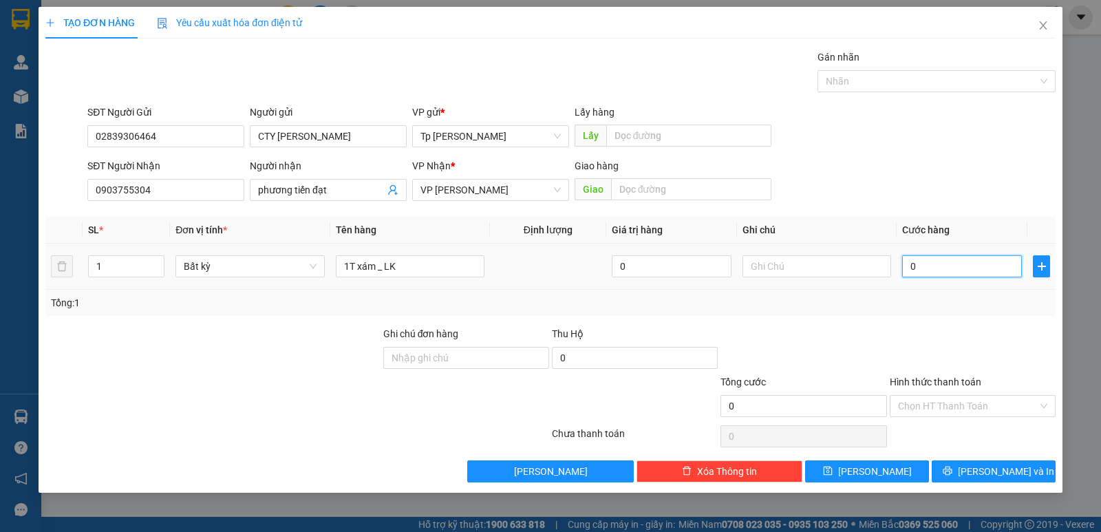
type input "3"
type input "30"
type input "30.000"
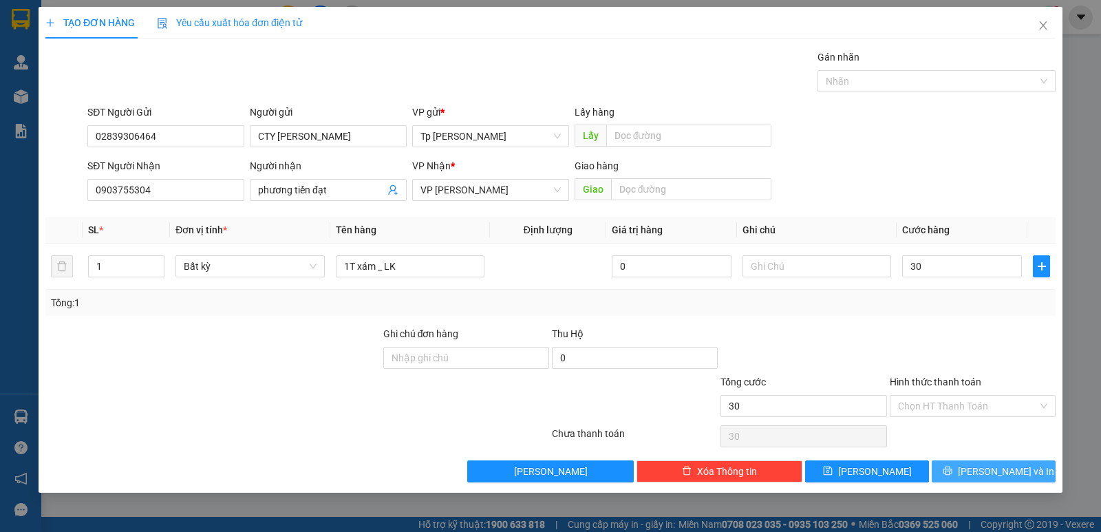
type input "30.000"
drag, startPoint x: 983, startPoint y: 464, endPoint x: 944, endPoint y: 433, distance: 50.0
click at [979, 462] on button "[PERSON_NAME] và In" at bounding box center [993, 471] width 124 height 22
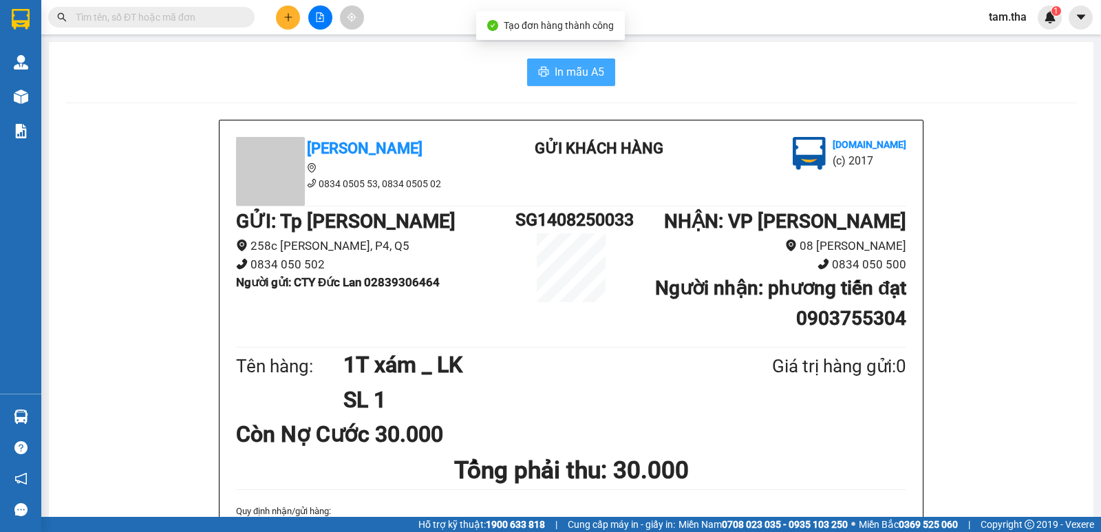
click at [596, 81] on button "In mẫu A5" at bounding box center [571, 72] width 88 height 28
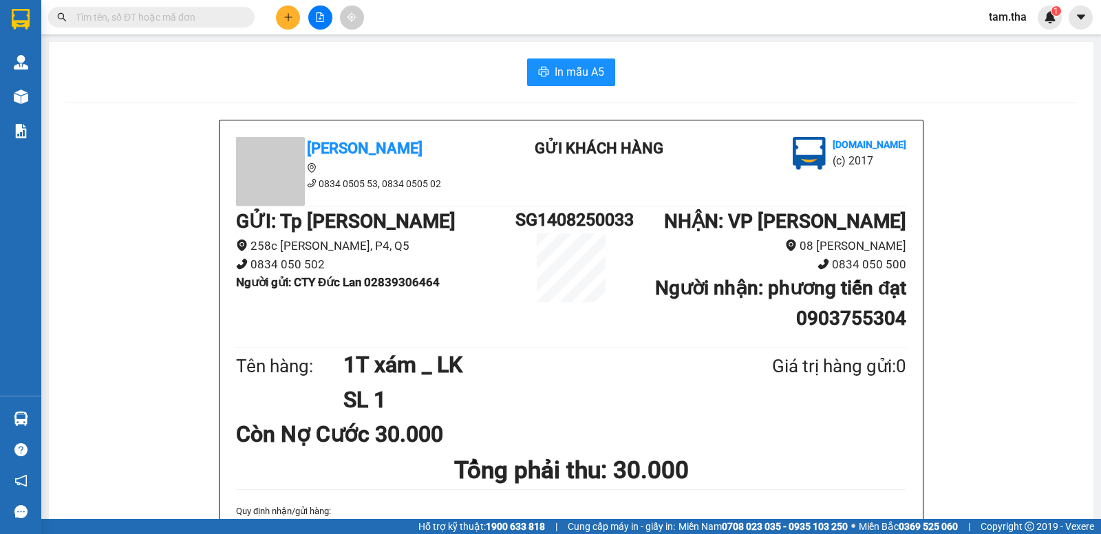
click at [283, 18] on icon "plus" at bounding box center [288, 17] width 10 height 10
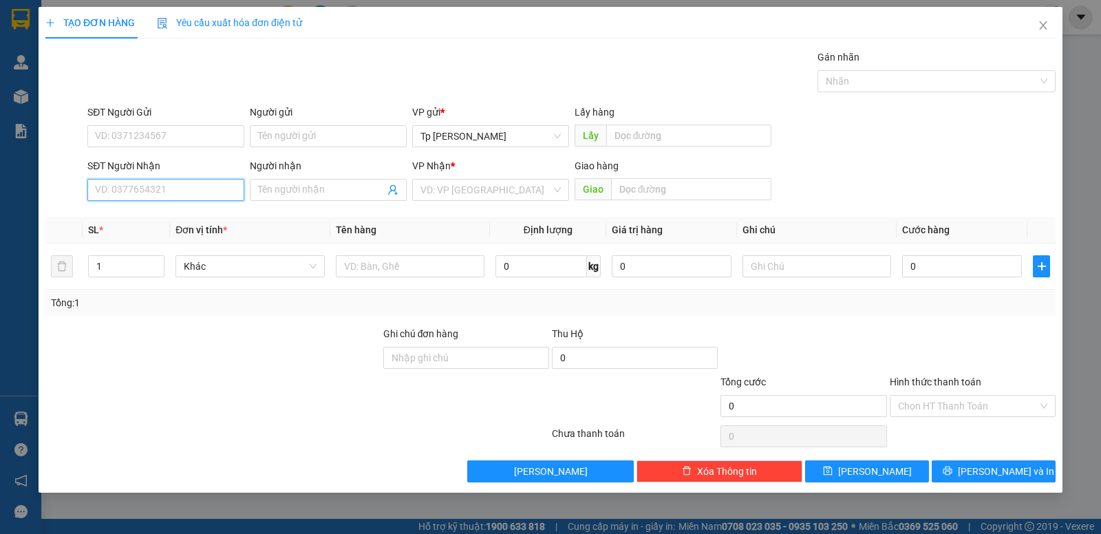
click at [167, 198] on input "SĐT Người Nhận" at bounding box center [165, 190] width 157 height 22
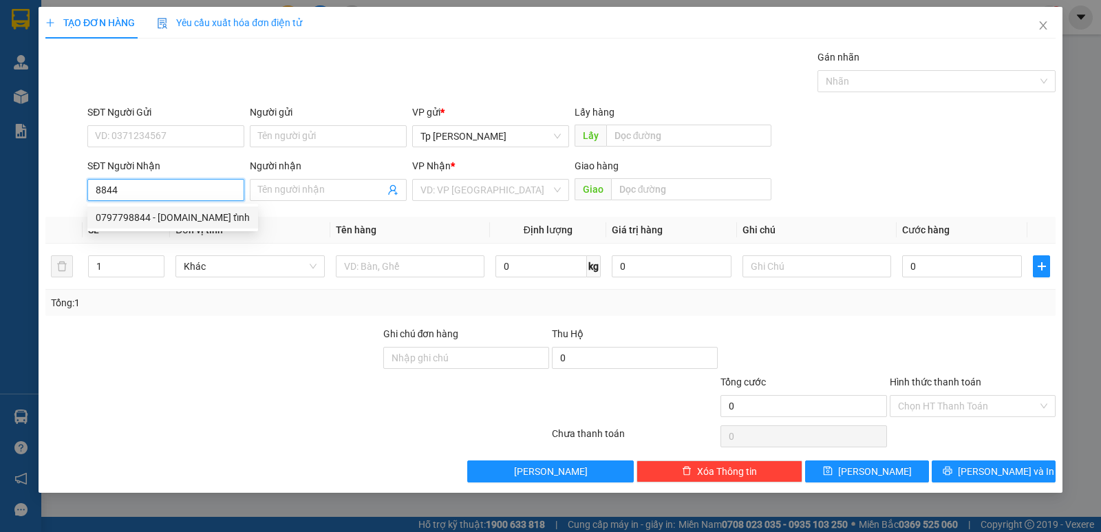
drag, startPoint x: 208, startPoint y: 214, endPoint x: 223, endPoint y: 166, distance: 49.6
click at [208, 212] on div "0797798844 - Thư.BV tỉnh" at bounding box center [173, 217] width 154 height 15
type input "0797798844"
type input "Thư.BV tỉnh"
type input "Tận nơi=BV TỉnhNinh Thuan"
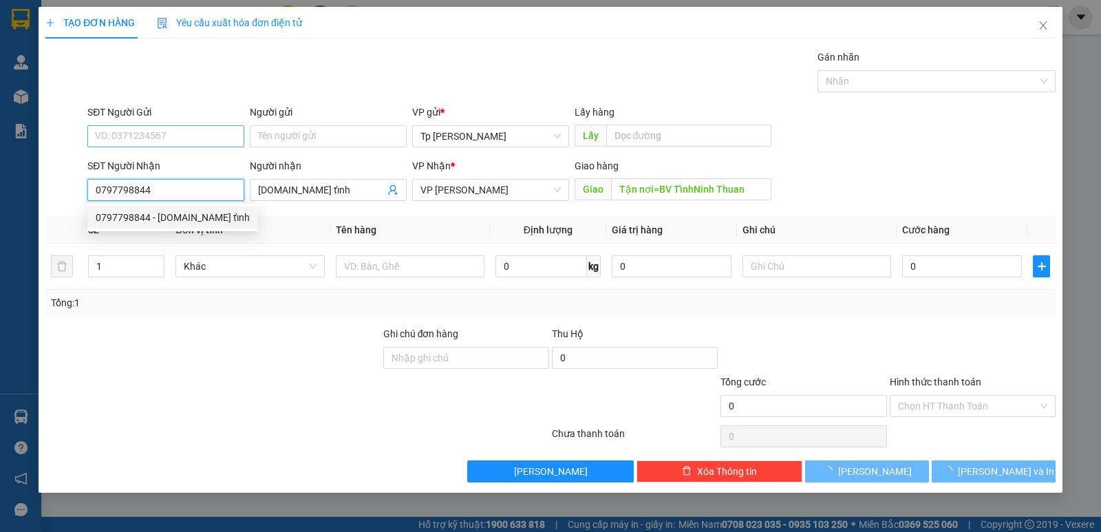
type input "0797798844"
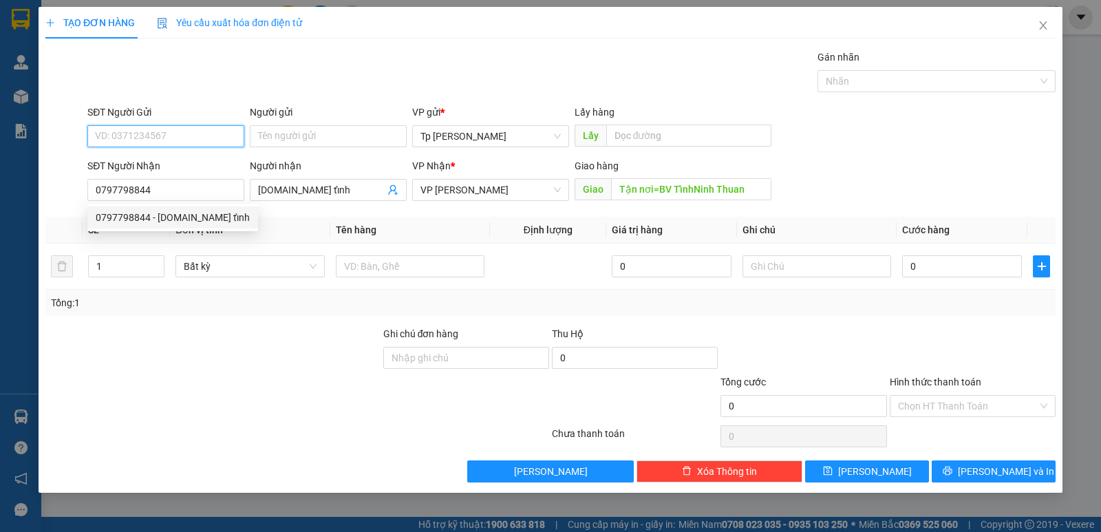
click at [205, 126] on input "SĐT Người Gửi" at bounding box center [165, 136] width 157 height 22
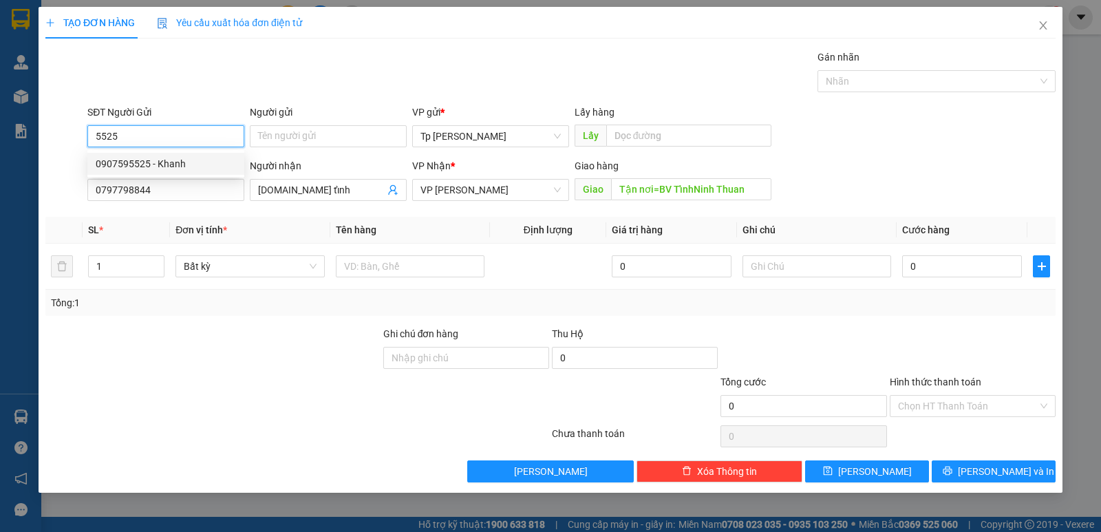
drag, startPoint x: 191, startPoint y: 164, endPoint x: 332, endPoint y: 204, distance: 147.4
click at [207, 174] on div "0907595525 - Khanh" at bounding box center [165, 164] width 157 height 22
type input "0907595525"
type input "Khanh"
type input "0907595525"
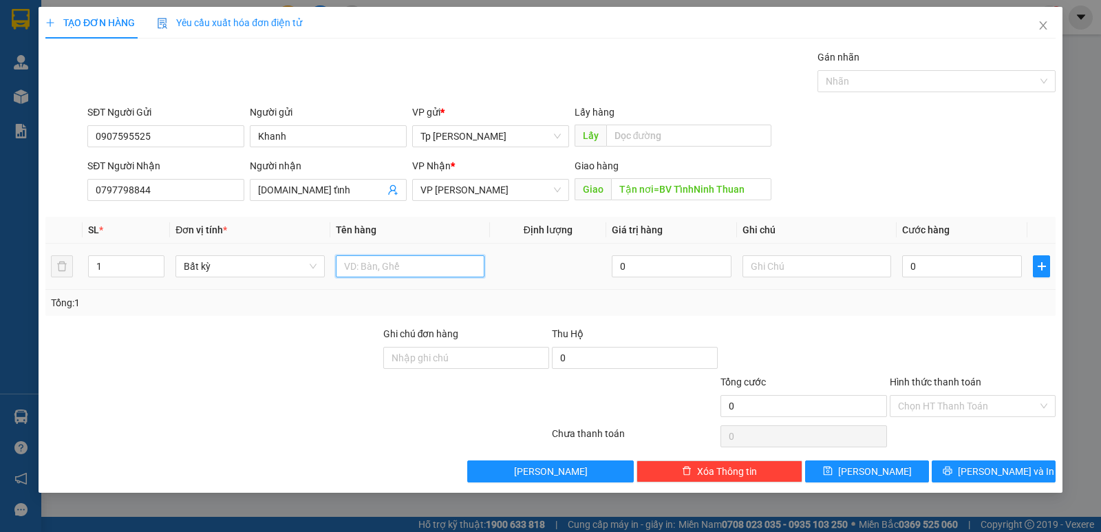
click at [390, 262] on input "text" at bounding box center [410, 266] width 149 height 22
type input "1T xốp trắng _ vật tư"
click at [986, 265] on input "0" at bounding box center [962, 266] width 120 height 22
type input "5"
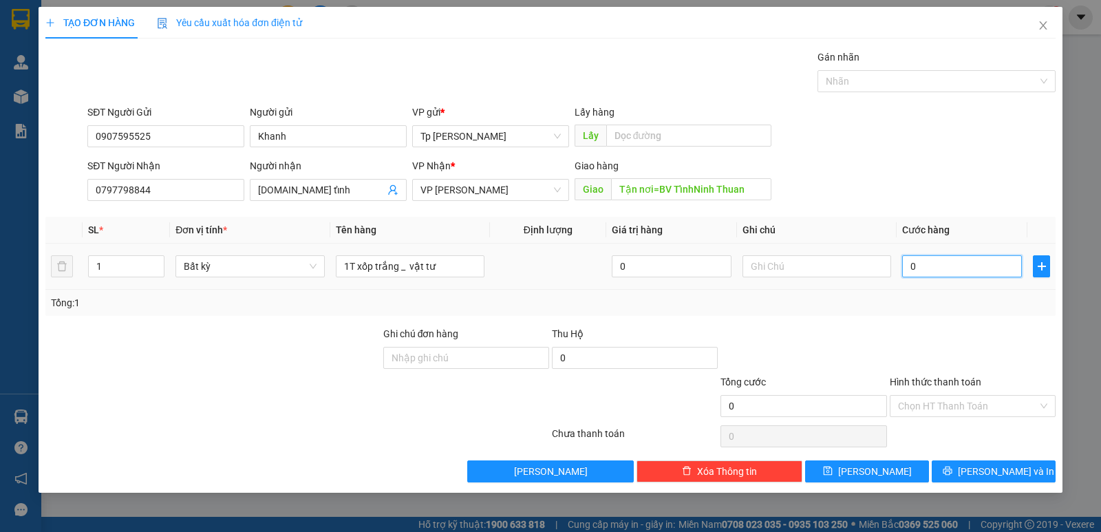
type input "5"
type input "50"
type input "50.000"
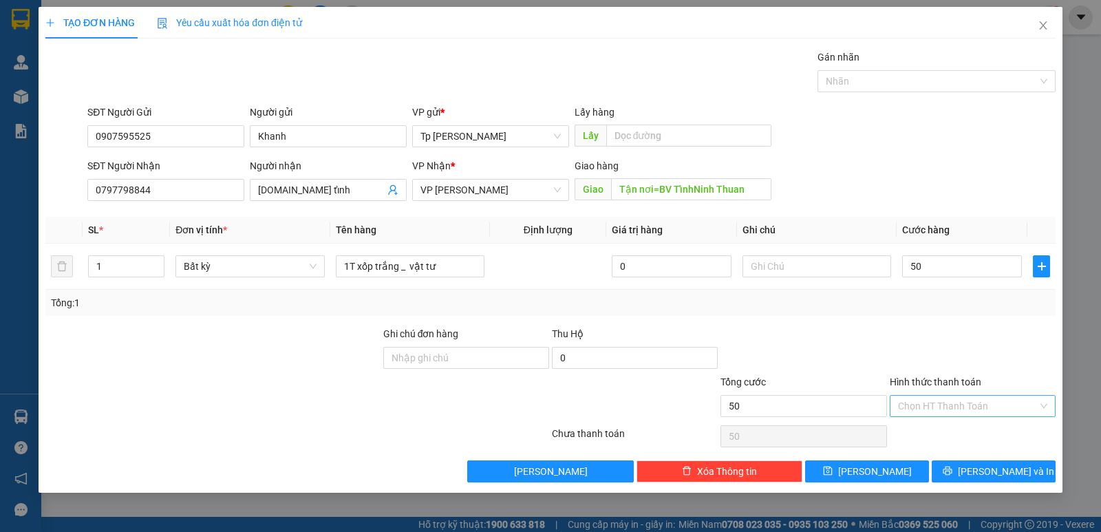
type input "50.000"
drag, startPoint x: 979, startPoint y: 305, endPoint x: 972, endPoint y: 411, distance: 106.2
click at [975, 330] on div "Transit Pickup Surcharge Ids Transit Deliver Surcharge Ids Transit Deliver Surc…" at bounding box center [550, 266] width 1010 height 433
click at [970, 415] on input "Hình thức thanh toán" at bounding box center [968, 406] width 140 height 21
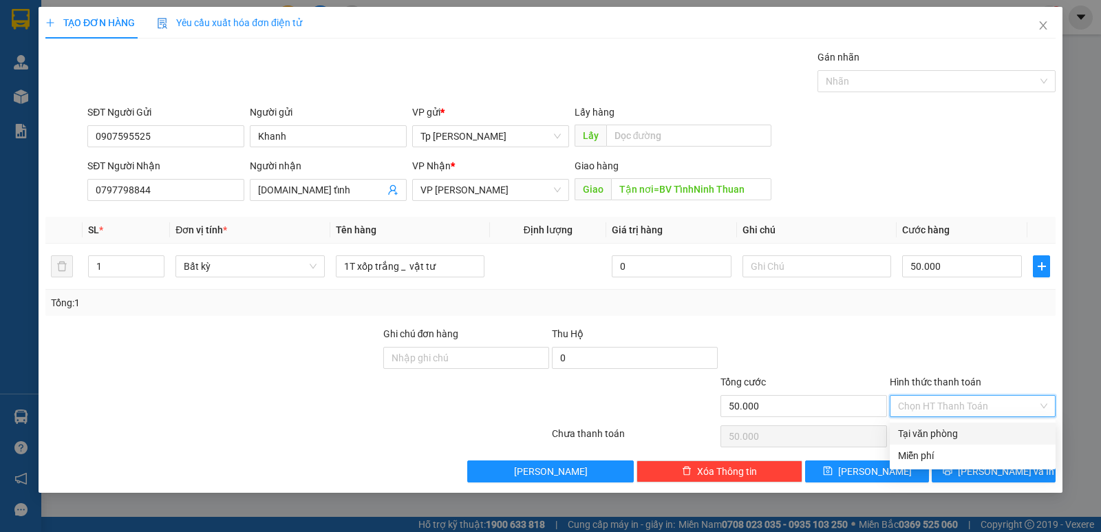
click at [965, 425] on div "Tại văn phòng" at bounding box center [972, 433] width 166 height 22
type input "0"
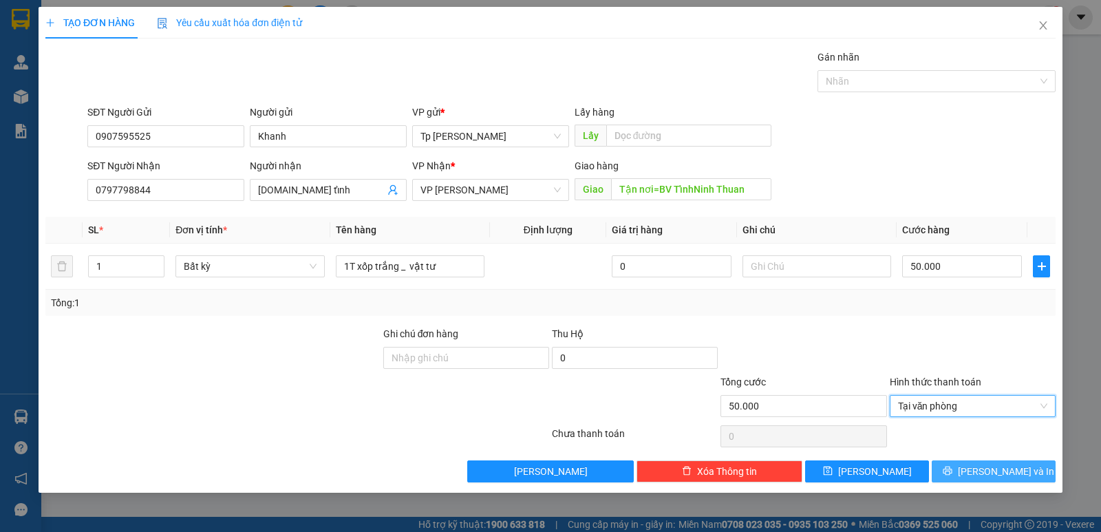
click at [999, 467] on span "[PERSON_NAME] và In" at bounding box center [1006, 471] width 96 height 15
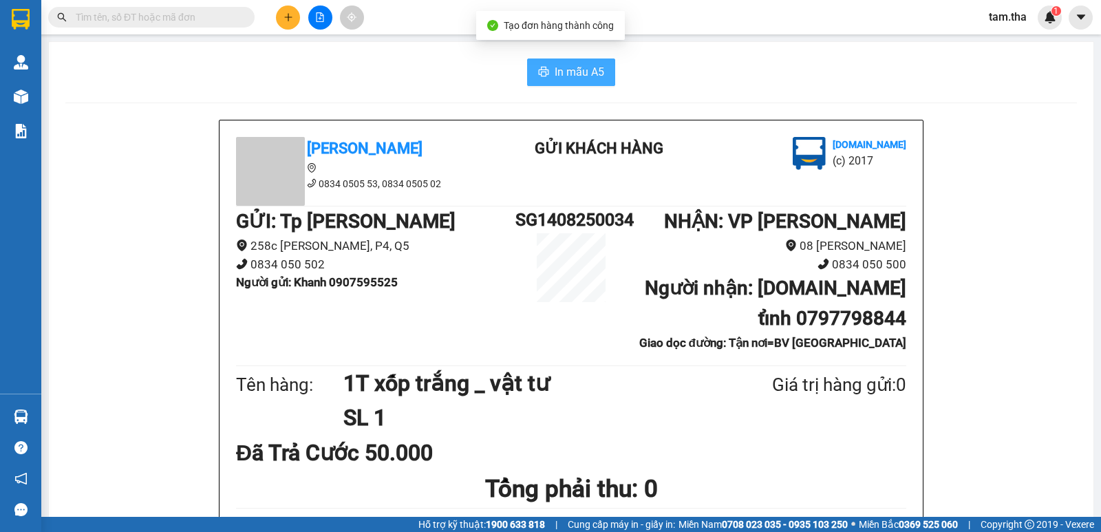
click at [568, 72] on span "In mẫu A5" at bounding box center [579, 71] width 50 height 17
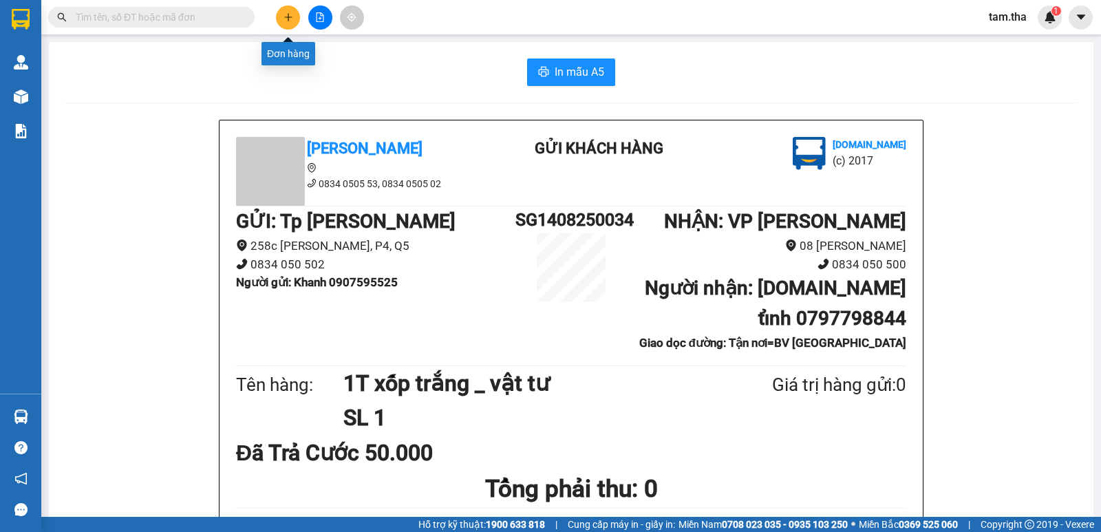
click at [279, 19] on button at bounding box center [288, 18] width 24 height 24
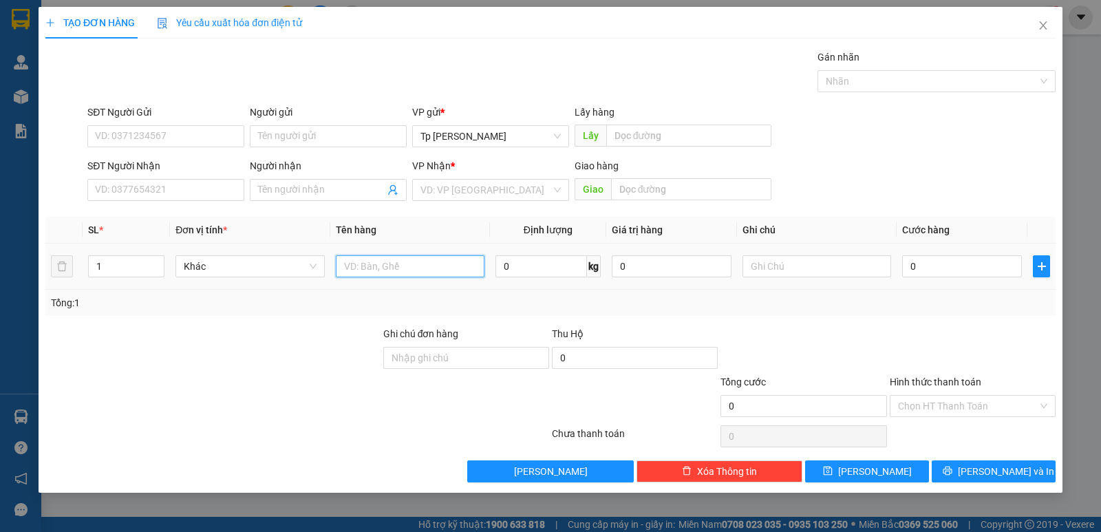
click at [354, 259] on input "text" at bounding box center [410, 266] width 149 height 22
type input "1T xám _ lk"
click at [142, 171] on div "SĐT Người Nhận" at bounding box center [165, 165] width 157 height 15
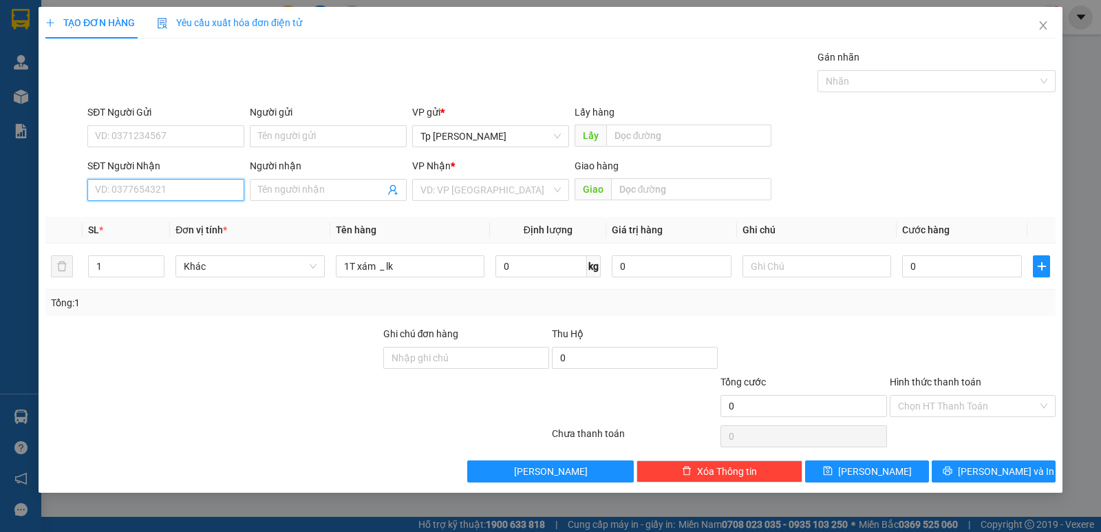
click at [142, 179] on input "SĐT Người Nhận" at bounding box center [165, 190] width 157 height 22
drag, startPoint x: 164, startPoint y: 180, endPoint x: 167, endPoint y: 173, distance: 7.4
click at [164, 180] on input "SĐT Người Nhận" at bounding box center [165, 190] width 157 height 22
click at [204, 209] on div "0907744240 - NGUYỄN HỮU ĐỨC" at bounding box center [165, 217] width 157 height 22
type input "0907744240"
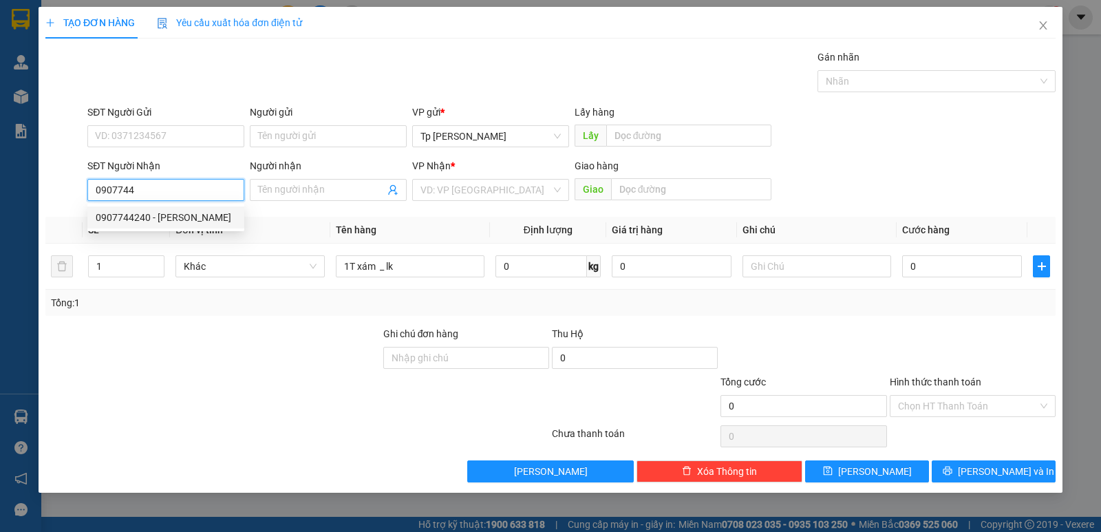
type input "NGUYỄN HỮU ĐỨC"
type input "0907744240"
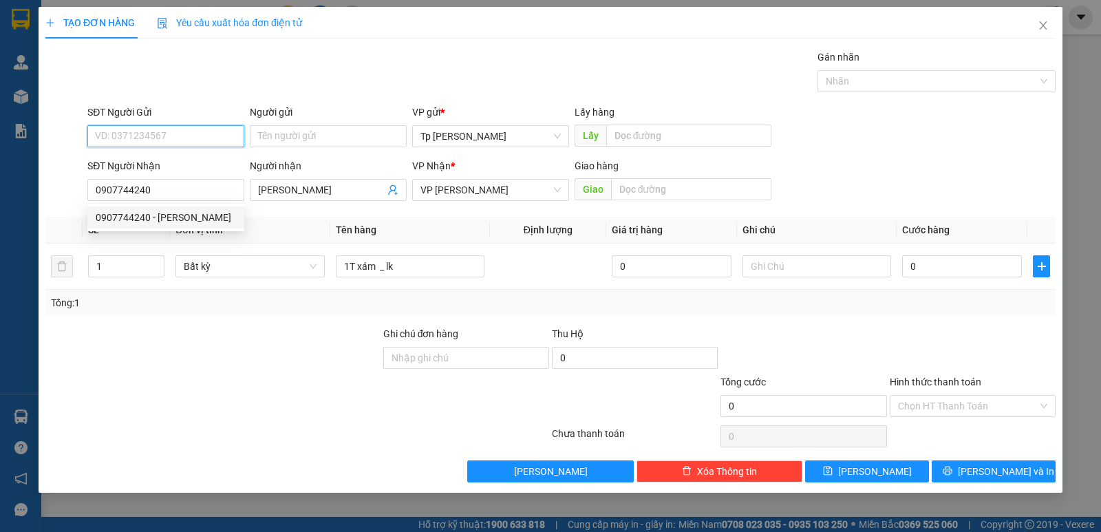
click at [204, 136] on input "SĐT Người Gửi" at bounding box center [165, 136] width 157 height 22
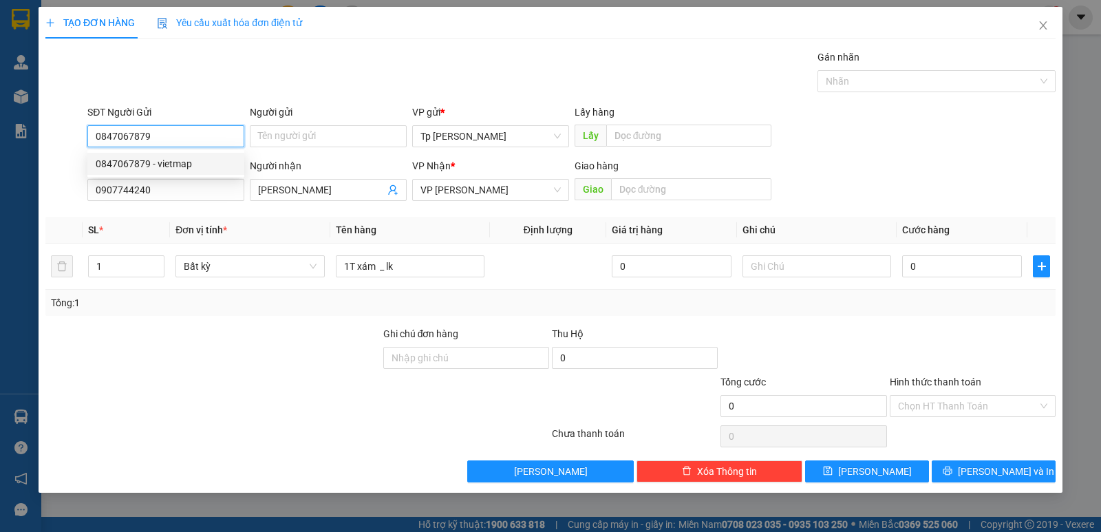
type input "0847067879"
click at [180, 176] on div "0847067879 0847067879 - vietmap" at bounding box center [165, 164] width 157 height 28
drag, startPoint x: 175, startPoint y: 129, endPoint x: 178, endPoint y: 149, distance: 20.2
click at [175, 130] on input "0847067879" at bounding box center [165, 136] width 157 height 22
drag, startPoint x: 185, startPoint y: 164, endPoint x: 358, endPoint y: 239, distance: 188.5
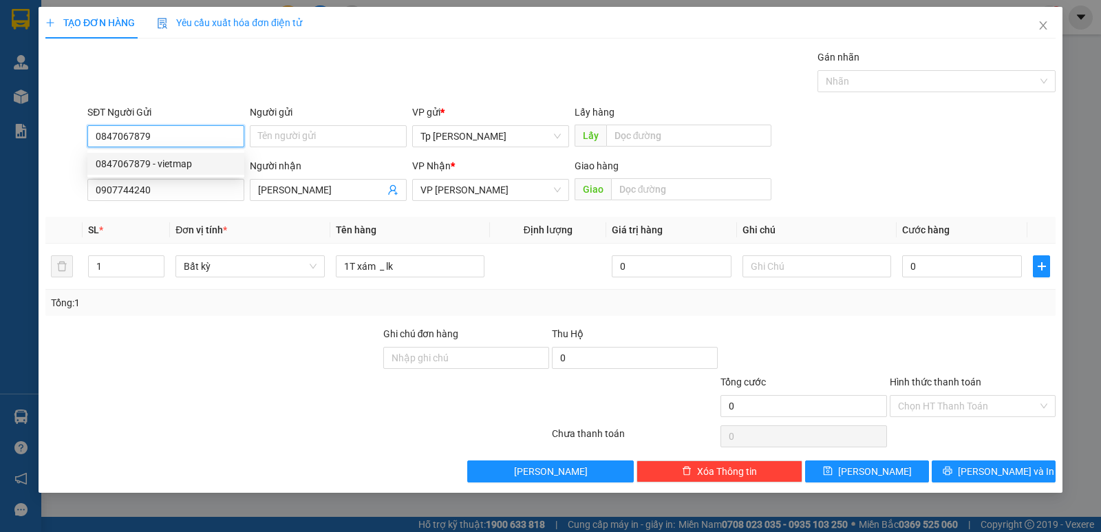
click at [193, 170] on div "0847067879 - vietmap" at bounding box center [166, 163] width 140 height 15
type input "vietmap"
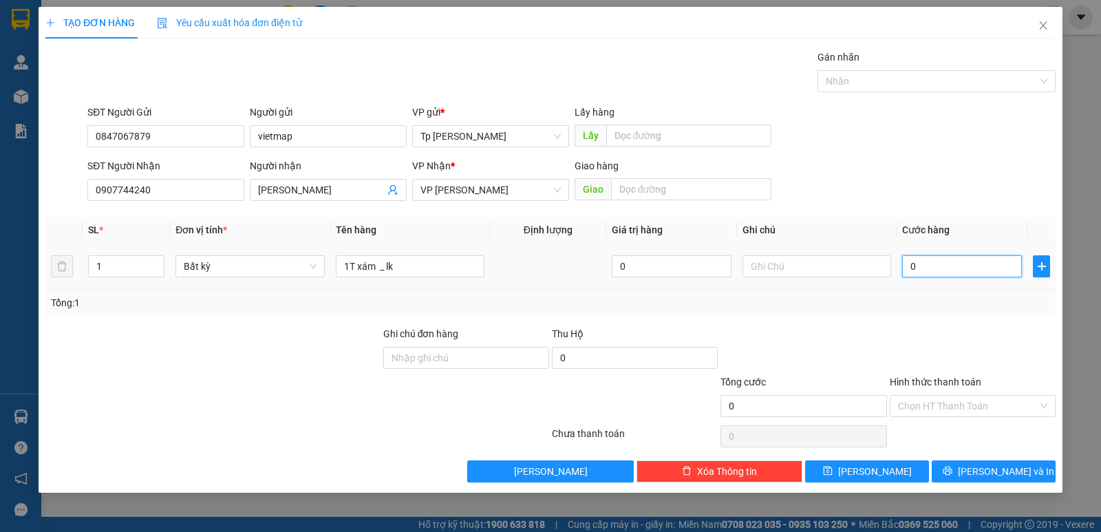
click at [920, 268] on input "0" at bounding box center [962, 266] width 120 height 22
type input "3"
type input "30"
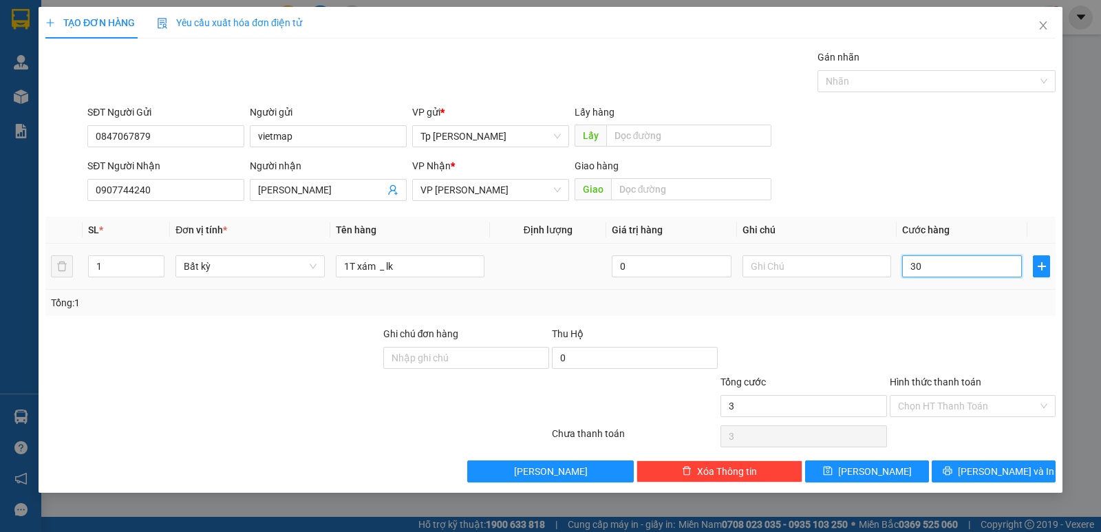
type input "30"
type input "30.000"
drag, startPoint x: 966, startPoint y: 405, endPoint x: 958, endPoint y: 418, distance: 14.5
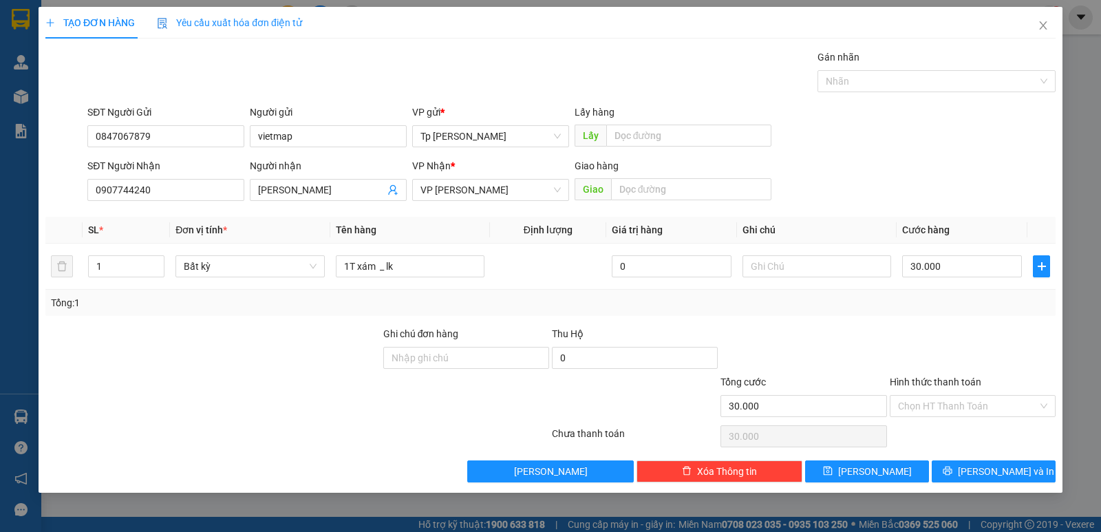
click at [964, 409] on input "Hình thức thanh toán" at bounding box center [968, 406] width 140 height 21
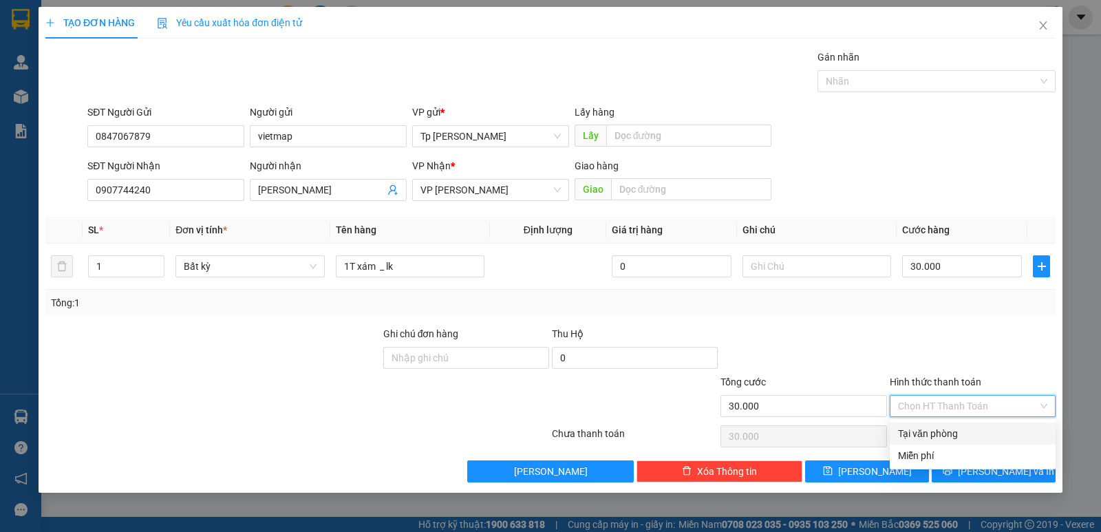
drag, startPoint x: 958, startPoint y: 429, endPoint x: 965, endPoint y: 439, distance: 12.8
click at [955, 429] on div "Tại văn phòng" at bounding box center [972, 433] width 149 height 15
type input "0"
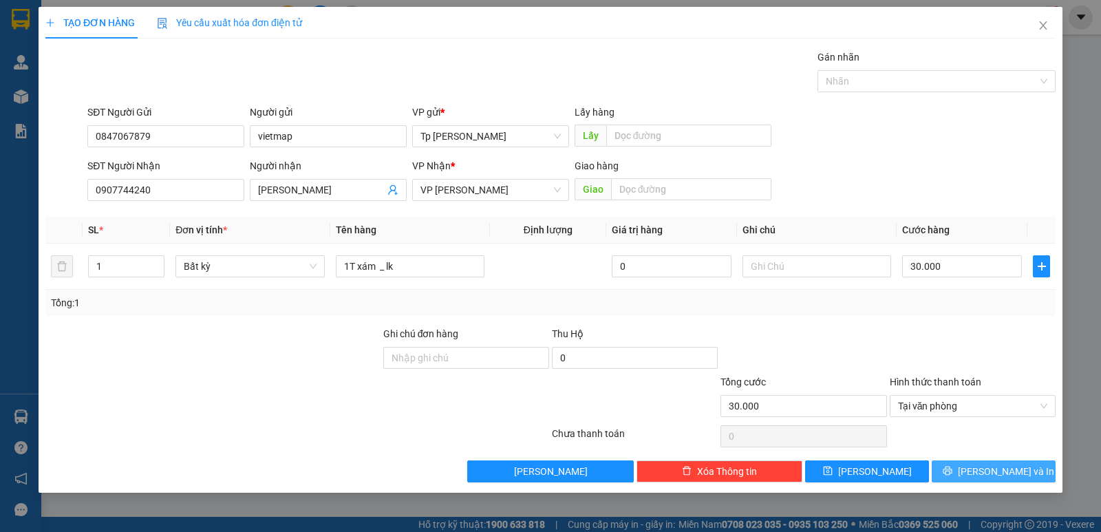
click at [988, 475] on span "[PERSON_NAME] và In" at bounding box center [1006, 471] width 96 height 15
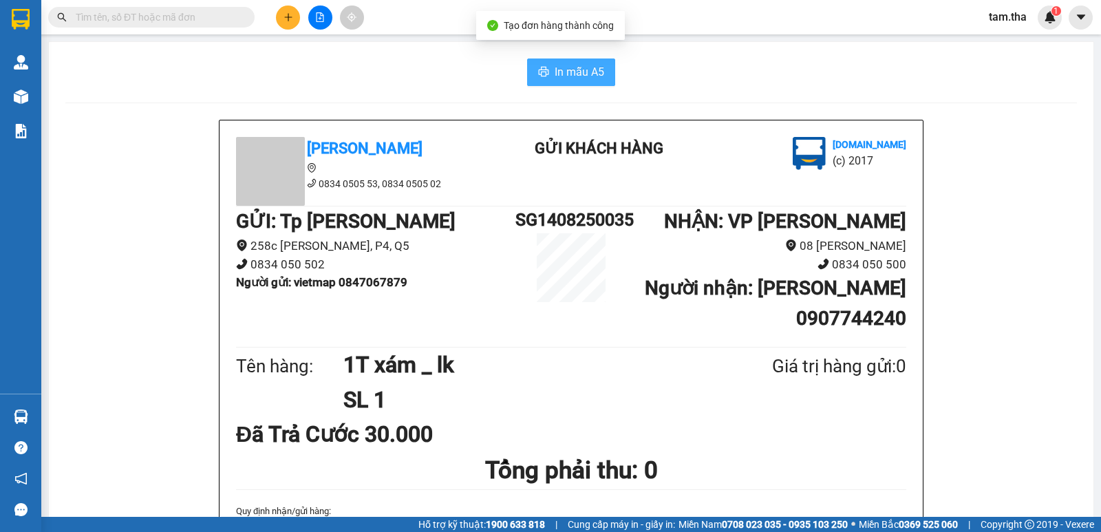
click at [538, 76] on icon "printer" at bounding box center [543, 71] width 11 height 11
click at [288, 23] on button at bounding box center [288, 18] width 24 height 24
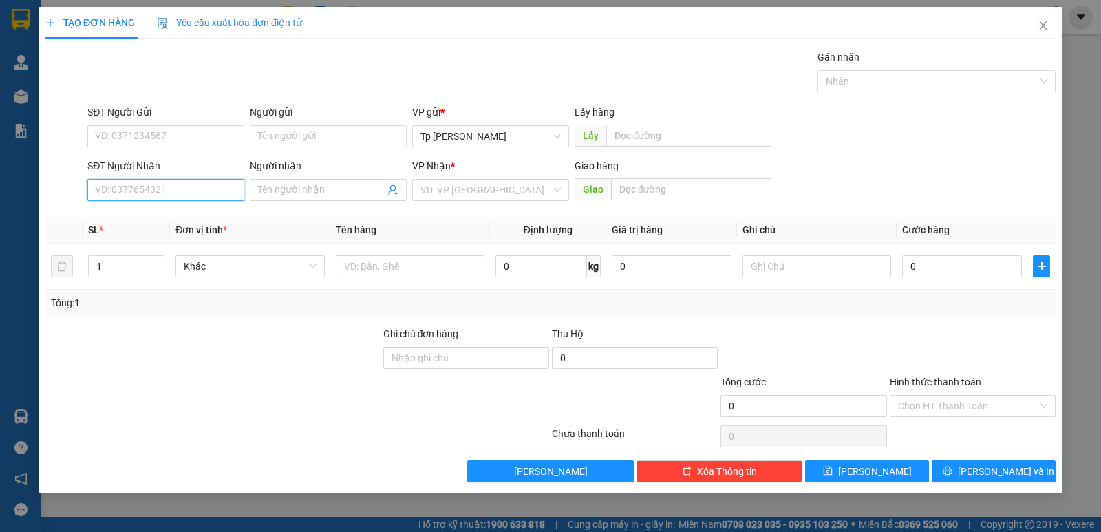
click at [198, 186] on input "SĐT Người Nhận" at bounding box center [165, 190] width 157 height 22
type input "0916287504"
drag, startPoint x: 191, startPoint y: 219, endPoint x: 196, endPoint y: 142, distance: 77.2
click at [192, 213] on div "0916287504 - anh sĩ ,Tien Dat" at bounding box center [178, 217] width 165 height 15
type input "anh sĩ ,Tien Dat"
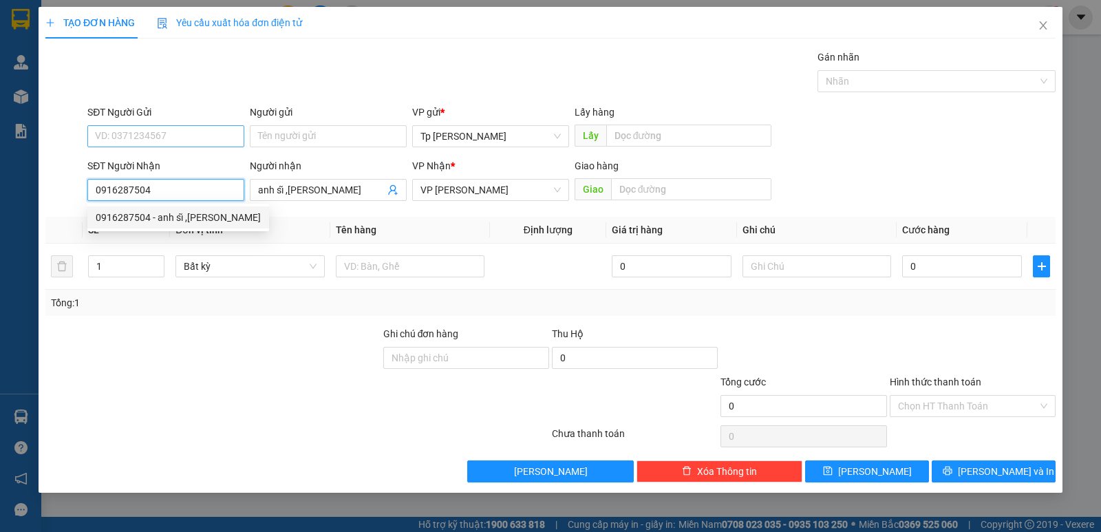
type input "0916287504"
click at [196, 140] on input "SĐT Người Gửi" at bounding box center [165, 136] width 157 height 22
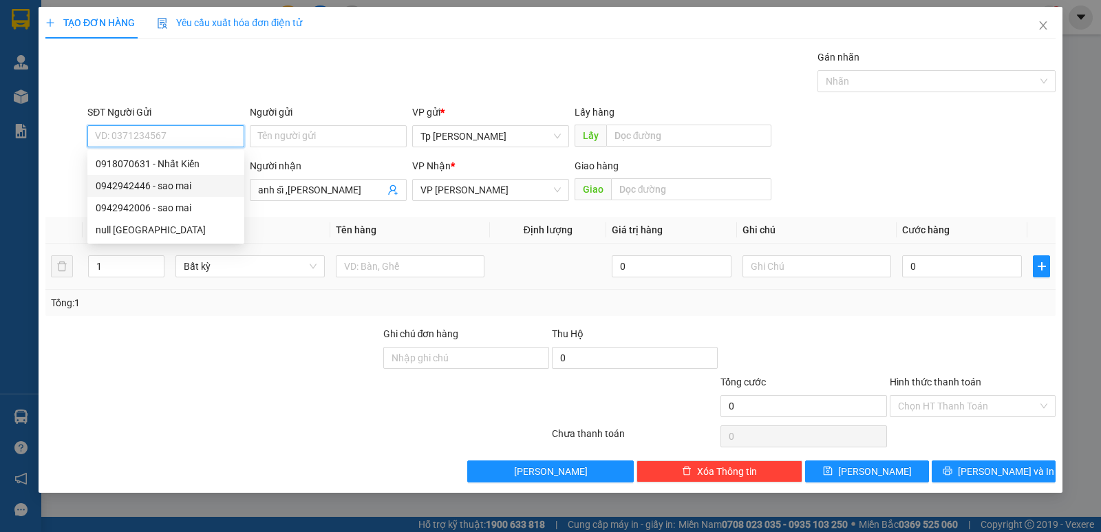
drag, startPoint x: 192, startPoint y: 180, endPoint x: 354, endPoint y: 255, distance: 178.8
click at [195, 185] on div "0942942446 - sao mai" at bounding box center [166, 185] width 140 height 15
type input "0942942446"
type input "sao mai"
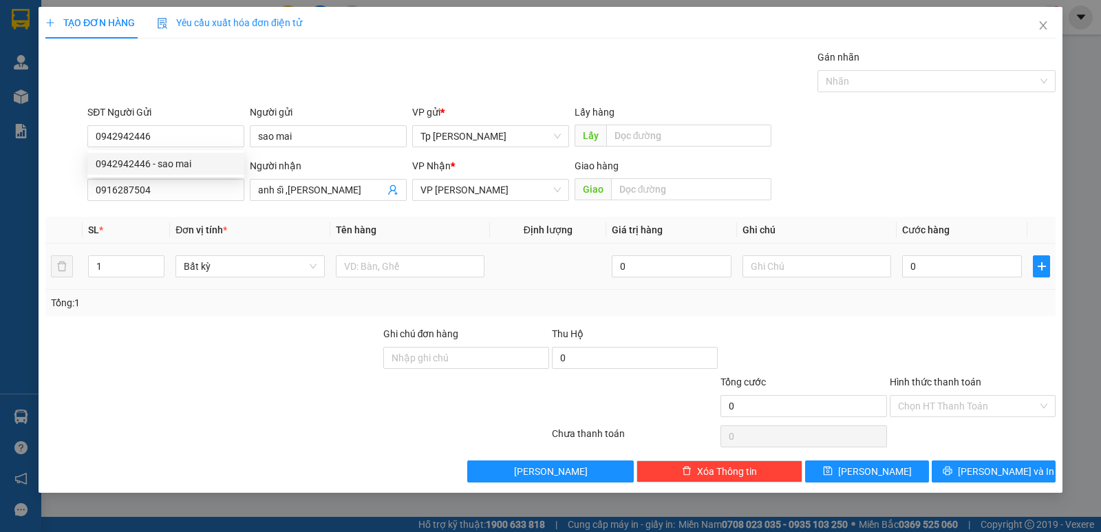
click at [363, 254] on div at bounding box center [410, 266] width 149 height 28
click at [366, 277] on input "text" at bounding box center [410, 266] width 149 height 22
type input "1T tím _ con dấu"
click at [952, 268] on input "0" at bounding box center [962, 266] width 120 height 22
type input "3"
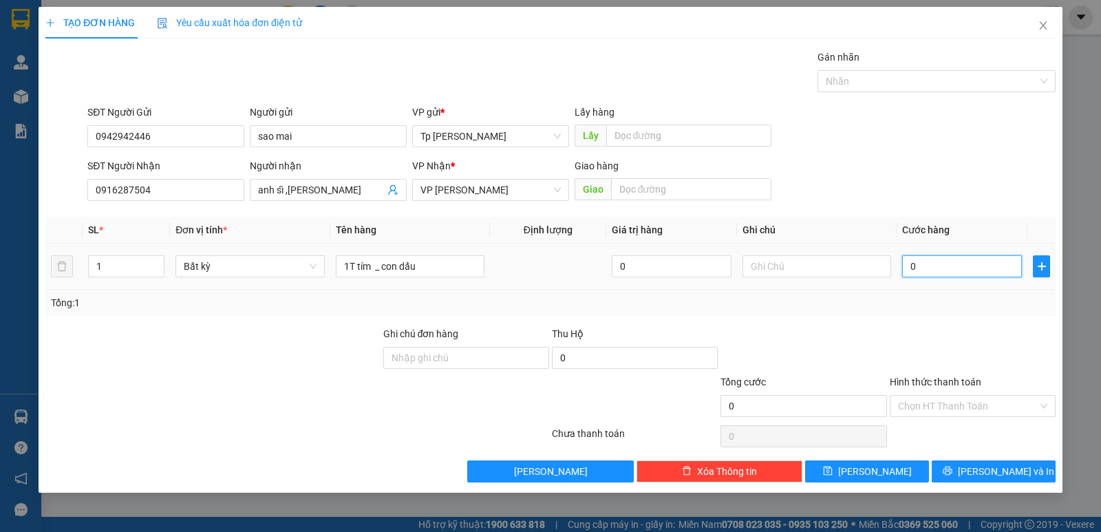
type input "3"
type input "30"
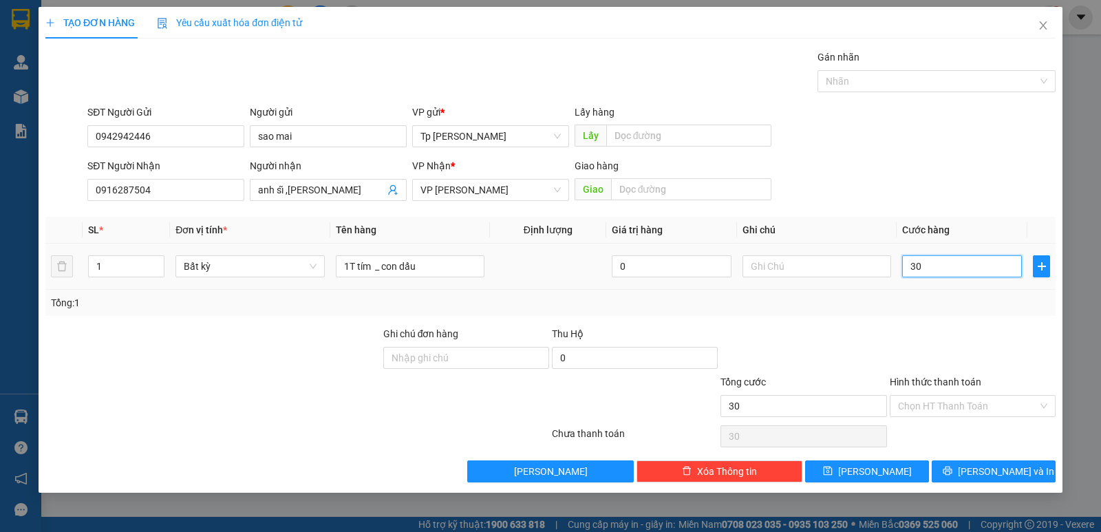
type input "300"
type input "30"
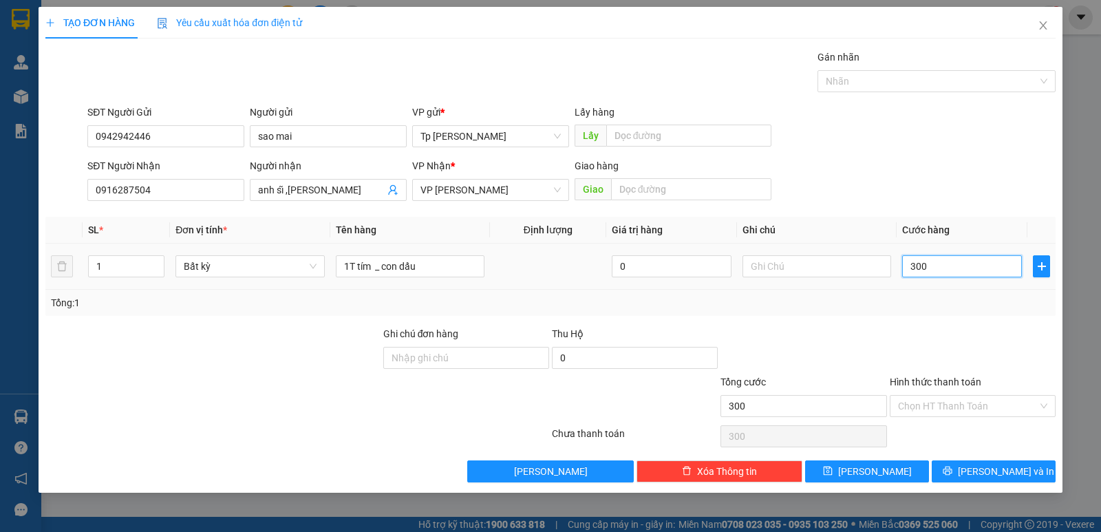
type input "30"
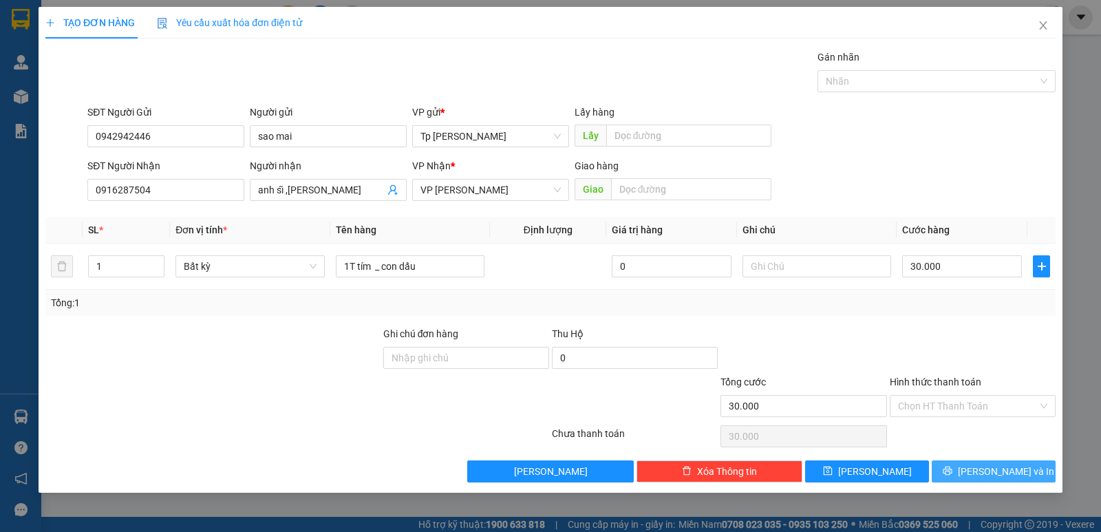
click at [984, 464] on span "[PERSON_NAME] và In" at bounding box center [1006, 471] width 96 height 15
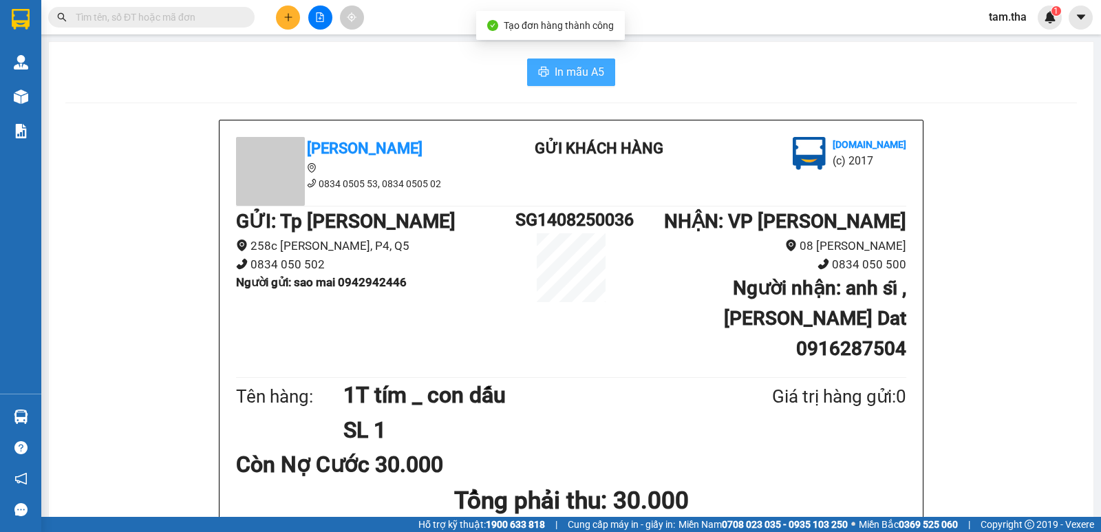
click at [584, 70] on span "In mẫu A5" at bounding box center [579, 71] width 50 height 17
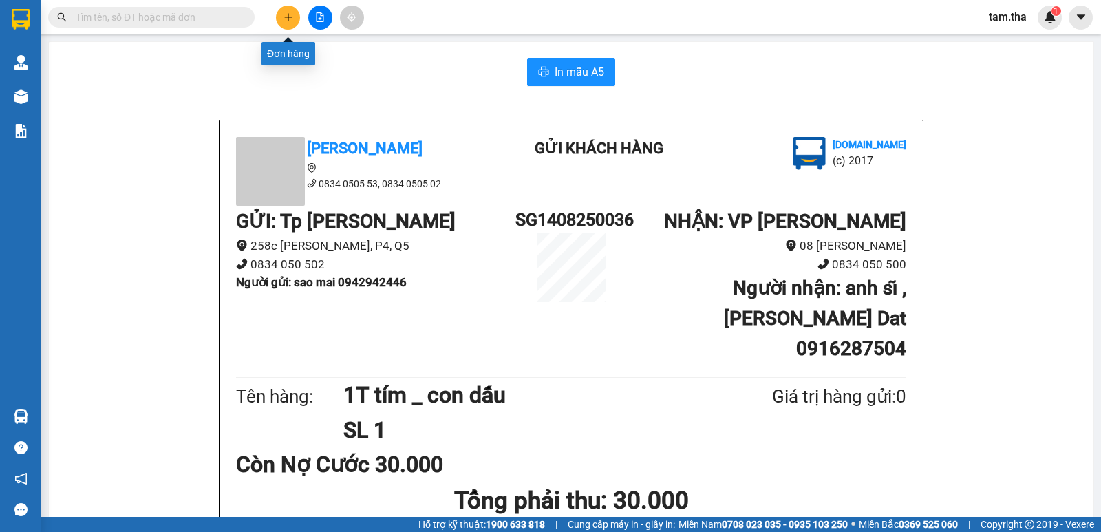
click at [292, 23] on button at bounding box center [288, 18] width 24 height 24
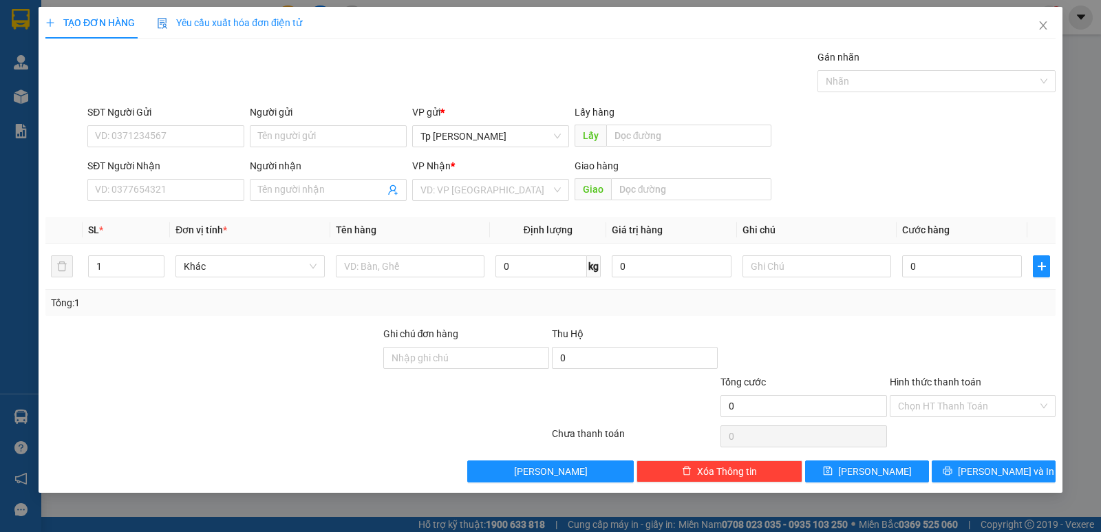
click at [167, 178] on div "SĐT Người Nhận" at bounding box center [165, 168] width 157 height 21
click at [166, 184] on input "SĐT Người Nhận" at bounding box center [165, 190] width 157 height 22
drag, startPoint x: 195, startPoint y: 217, endPoint x: 201, endPoint y: 166, distance: 51.3
click at [195, 212] on div "0908015888 - Thanh-cty thuận an" at bounding box center [169, 217] width 147 height 15
click at [205, 144] on input "SĐT Người Gửi" at bounding box center [165, 136] width 157 height 22
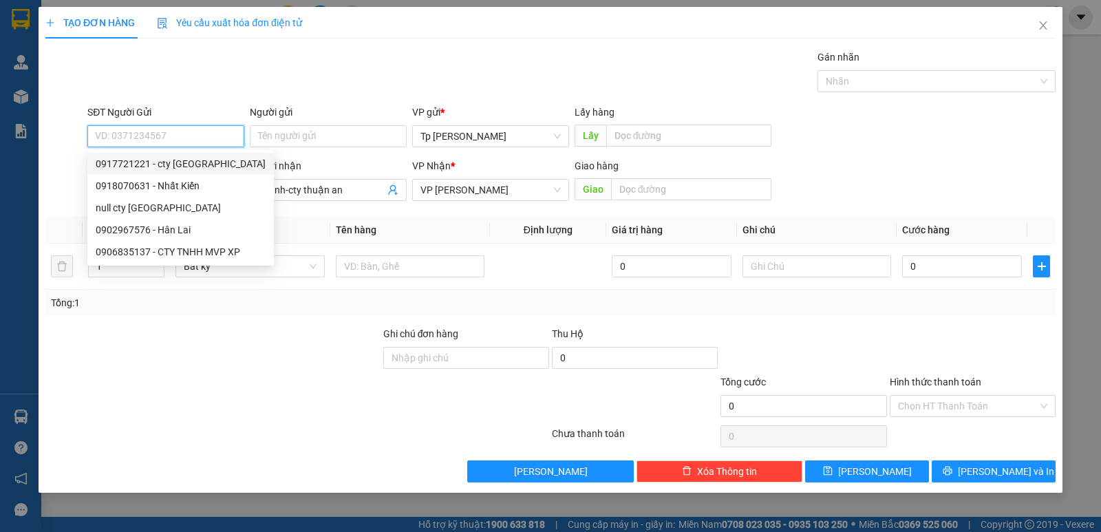
click at [204, 165] on div "0917721221 - cty hải phi" at bounding box center [181, 163] width 170 height 15
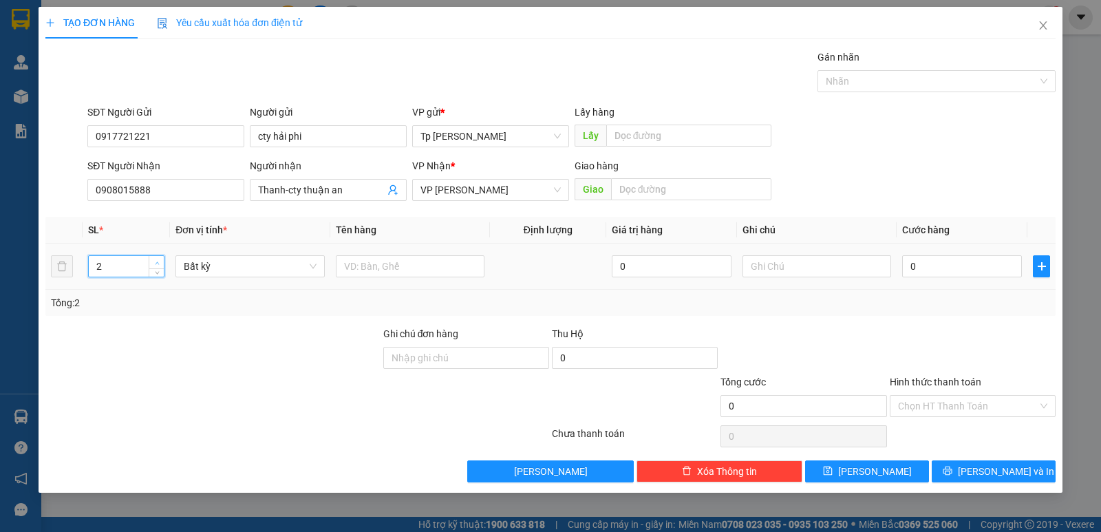
click at [156, 257] on span "Increase Value" at bounding box center [156, 262] width 15 height 12
click at [445, 266] on input "text" at bounding box center [410, 266] width 149 height 22
drag, startPoint x: 947, startPoint y: 350, endPoint x: 986, endPoint y: 449, distance: 105.9
click at [949, 359] on div at bounding box center [972, 350] width 169 height 48
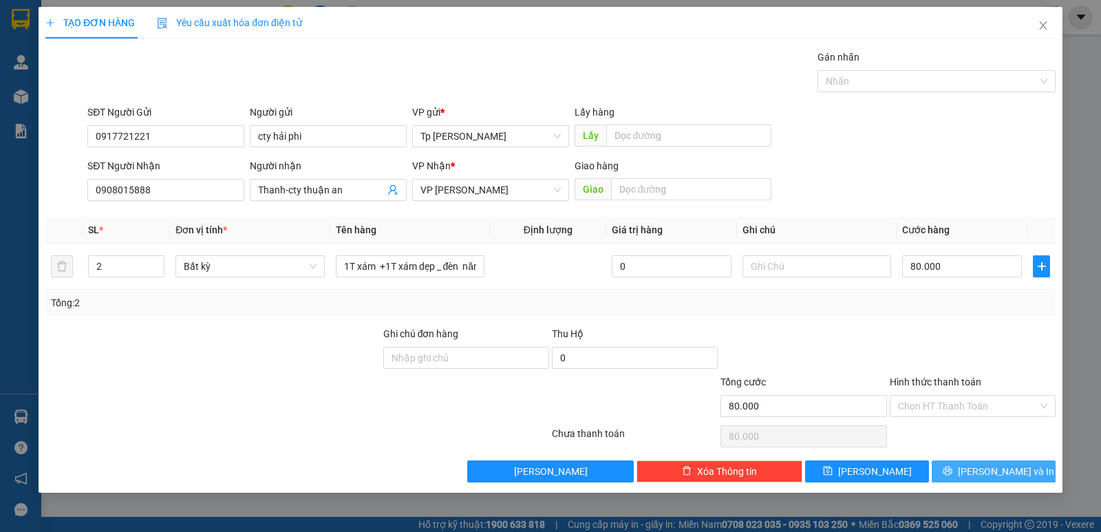
click at [992, 479] on button "[PERSON_NAME] và In" at bounding box center [993, 471] width 124 height 22
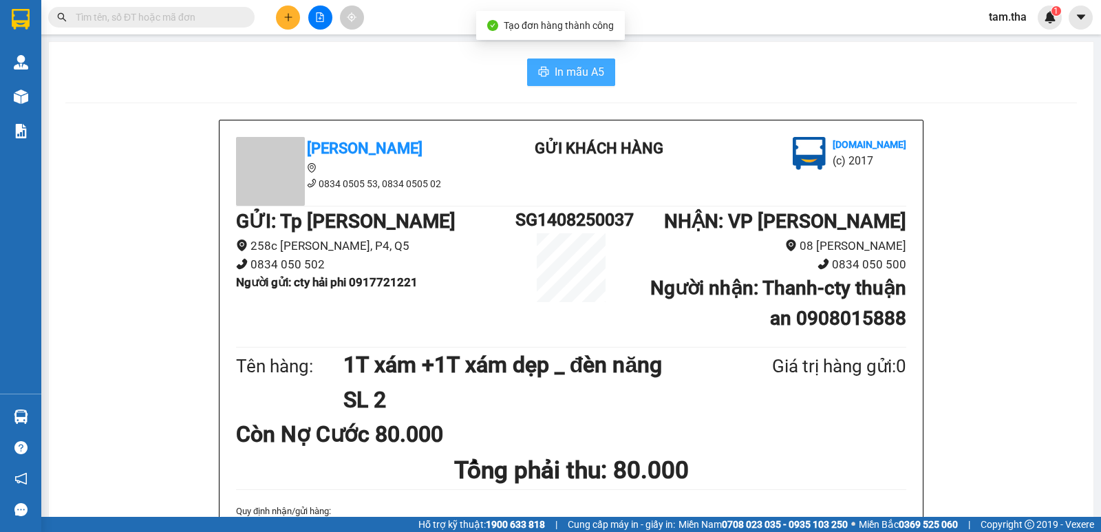
click at [555, 77] on span "In mẫu A5" at bounding box center [579, 71] width 50 height 17
click at [591, 76] on span "In mẫu A5" at bounding box center [579, 71] width 50 height 17
click at [289, 11] on button at bounding box center [288, 18] width 24 height 24
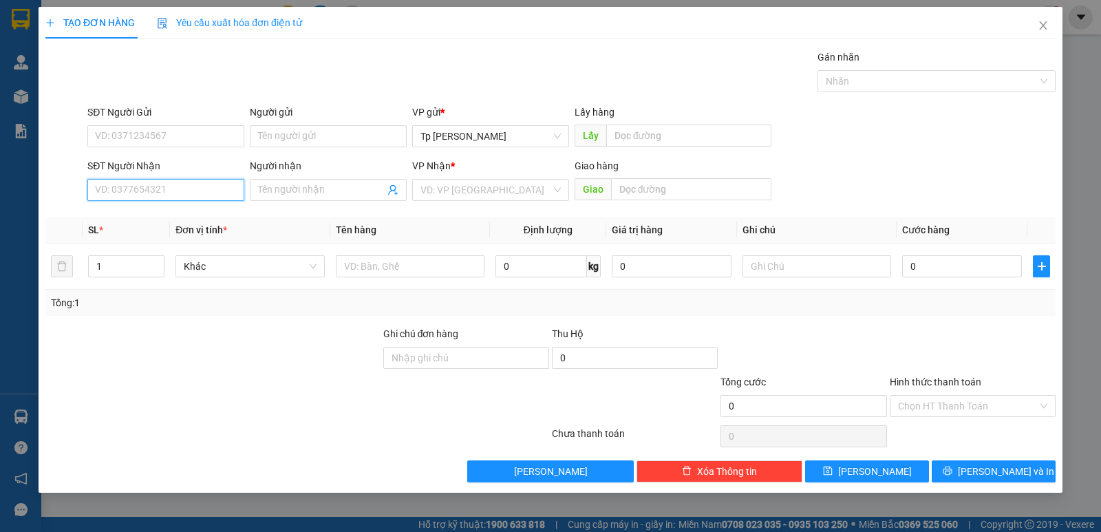
click at [177, 195] on input "SĐT Người Nhận" at bounding box center [165, 190] width 157 height 22
drag, startPoint x: 183, startPoint y: 219, endPoint x: 188, endPoint y: 198, distance: 22.0
click at [183, 214] on div "0908446577 - Tuyên" at bounding box center [166, 217] width 140 height 15
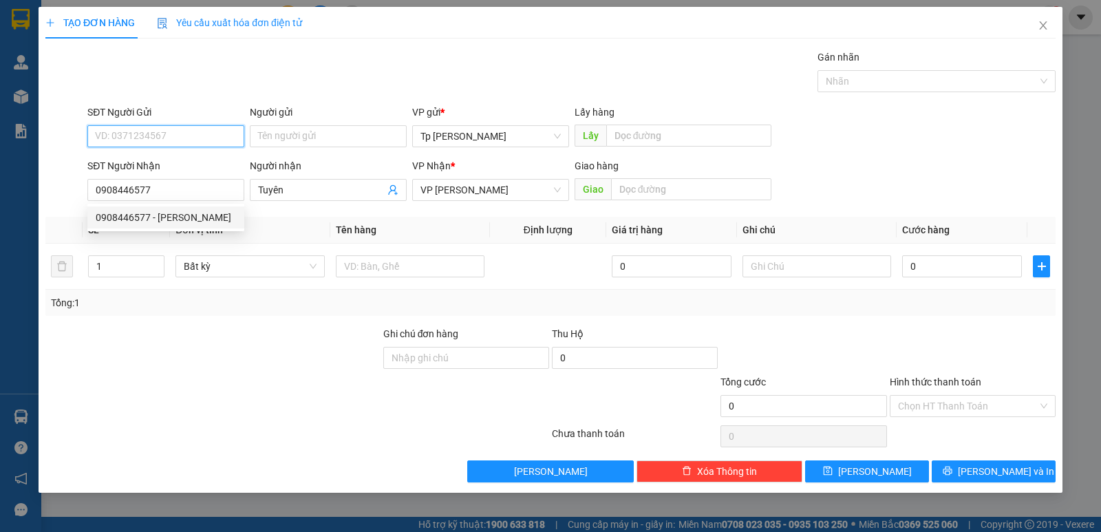
click at [184, 144] on input "SĐT Người Gửi" at bounding box center [165, 136] width 157 height 22
drag, startPoint x: 188, startPoint y: 186, endPoint x: 368, endPoint y: 239, distance: 187.2
click at [202, 190] on div "0908448128 - QUỲNH" at bounding box center [166, 185] width 140 height 15
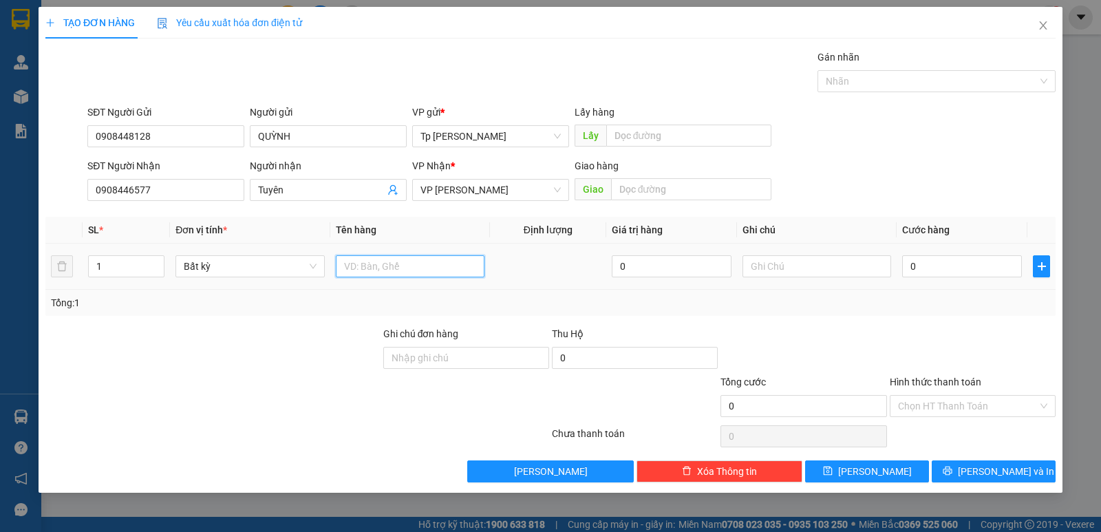
click at [402, 263] on input "text" at bounding box center [410, 266] width 149 height 22
click at [986, 276] on input "0" at bounding box center [962, 266] width 120 height 22
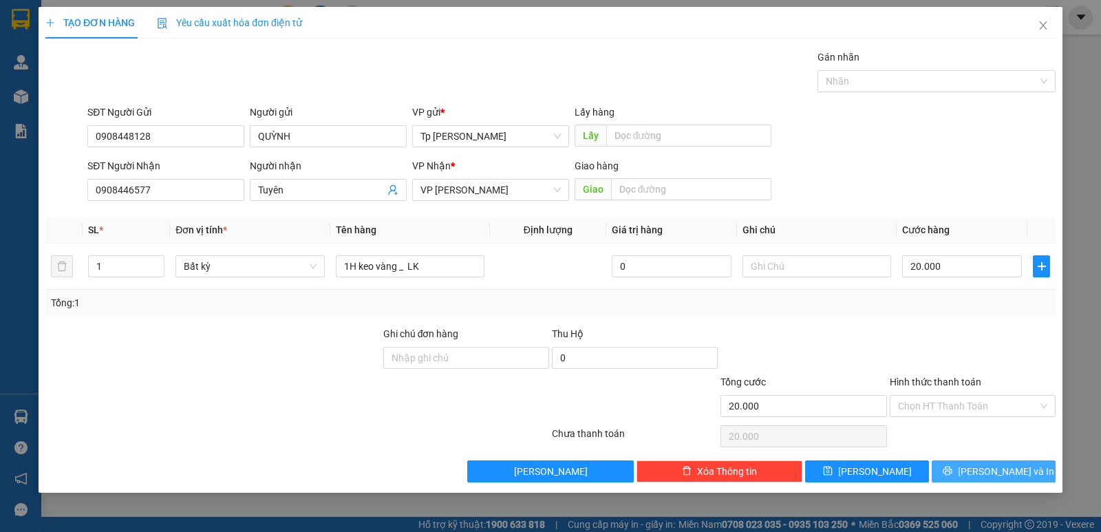
click at [1000, 466] on span "[PERSON_NAME] và In" at bounding box center [1006, 471] width 96 height 15
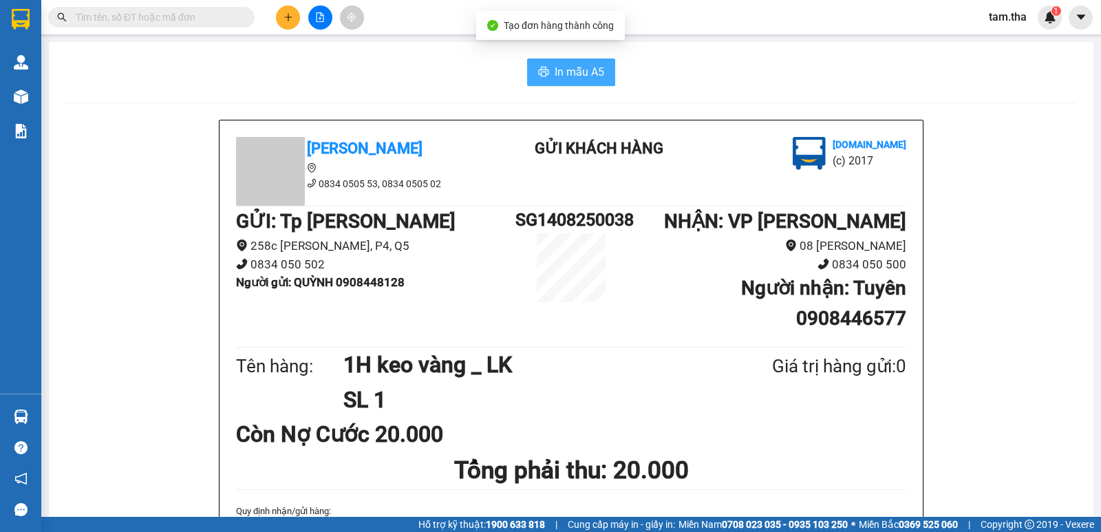
click at [568, 79] on span "In mẫu A5" at bounding box center [579, 71] width 50 height 17
click at [296, 8] on button at bounding box center [288, 18] width 24 height 24
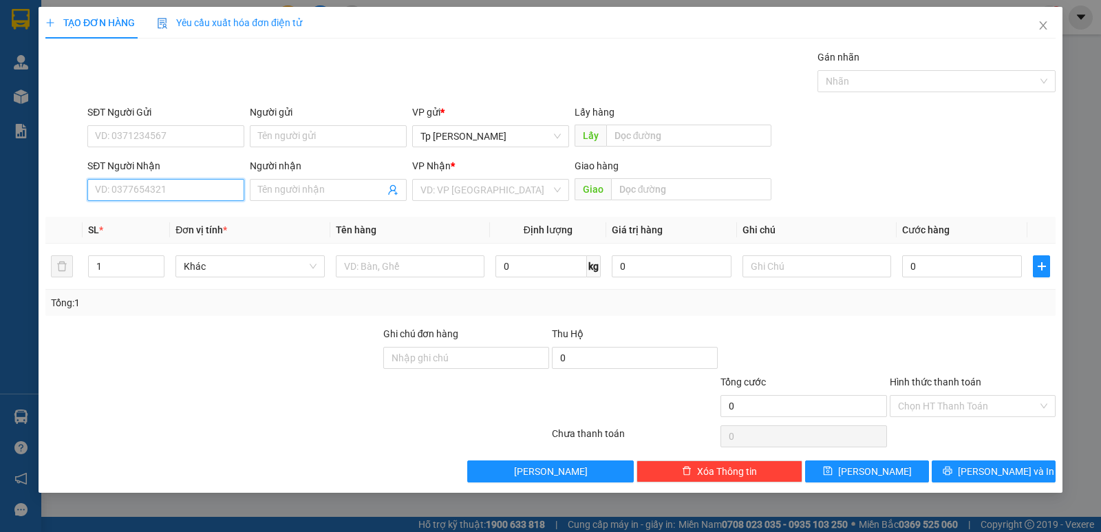
click at [185, 191] on input "SĐT Người Nhận" at bounding box center [165, 190] width 157 height 22
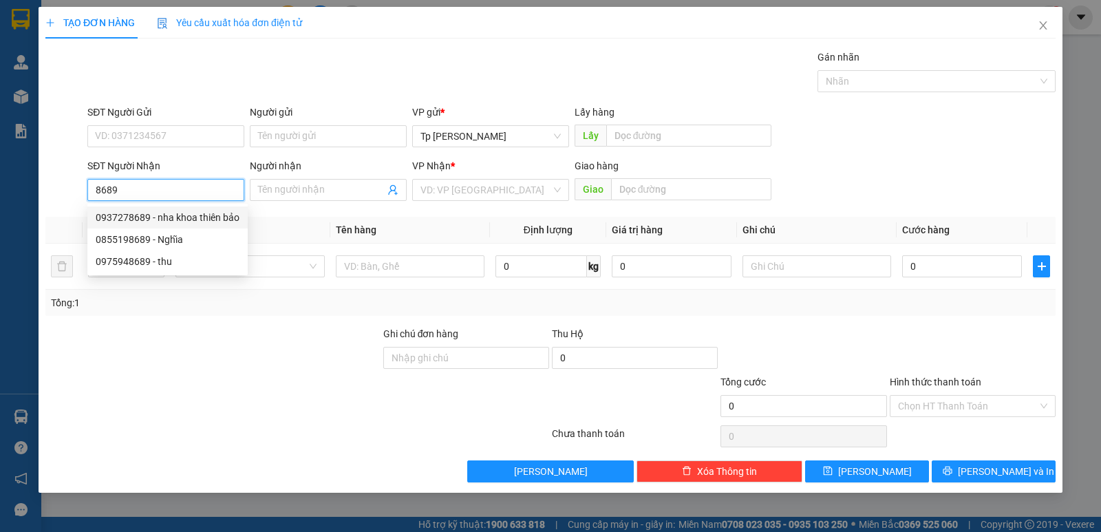
click at [182, 215] on div "0937278689 - nha khoa thiên bảo" at bounding box center [168, 217] width 144 height 15
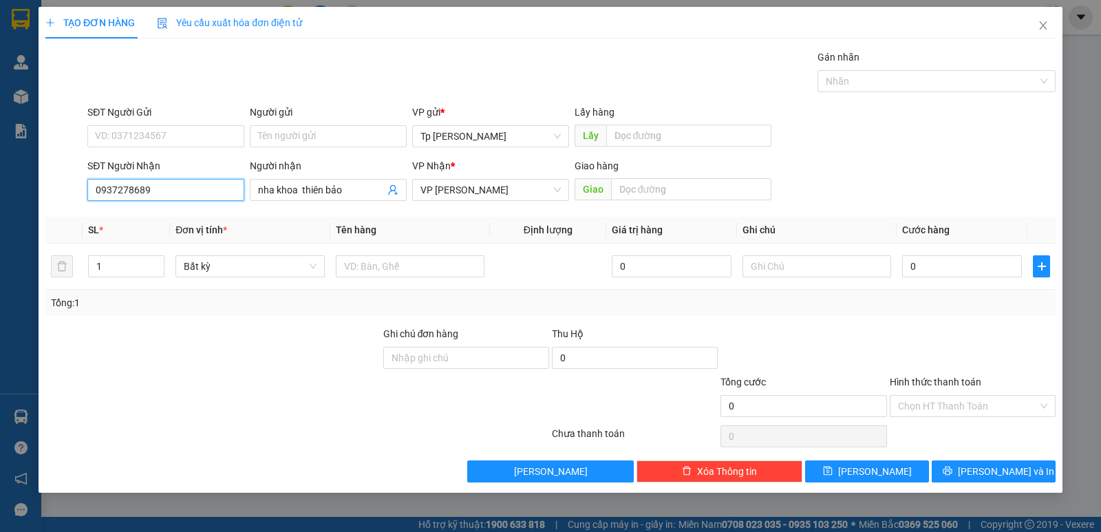
drag, startPoint x: 206, startPoint y: 198, endPoint x: 0, endPoint y: 206, distance: 205.8
click at [0, 206] on div "TẠO ĐƠN HÀNG Yêu cầu xuất hóa đơn điện tử Transit Pickup Surcharge Ids Transit …" at bounding box center [550, 266] width 1101 height 532
drag, startPoint x: 195, startPoint y: 215, endPoint x: 197, endPoint y: 140, distance: 74.3
click at [199, 204] on div "0908198698 0908198698 - Phương Phúc Tâm" at bounding box center [165, 218] width 157 height 28
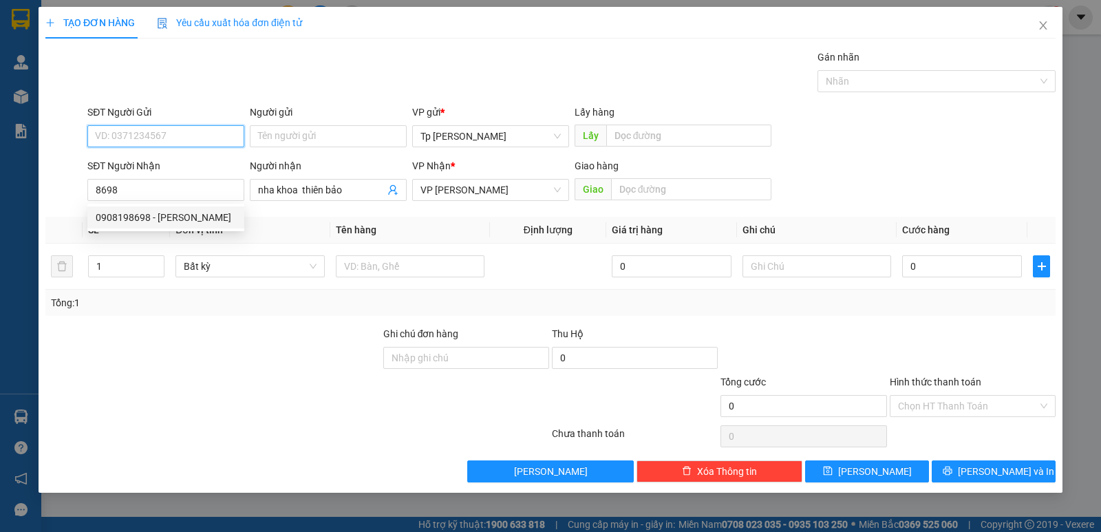
click at [197, 140] on input "SĐT Người Gửi" at bounding box center [165, 136] width 157 height 22
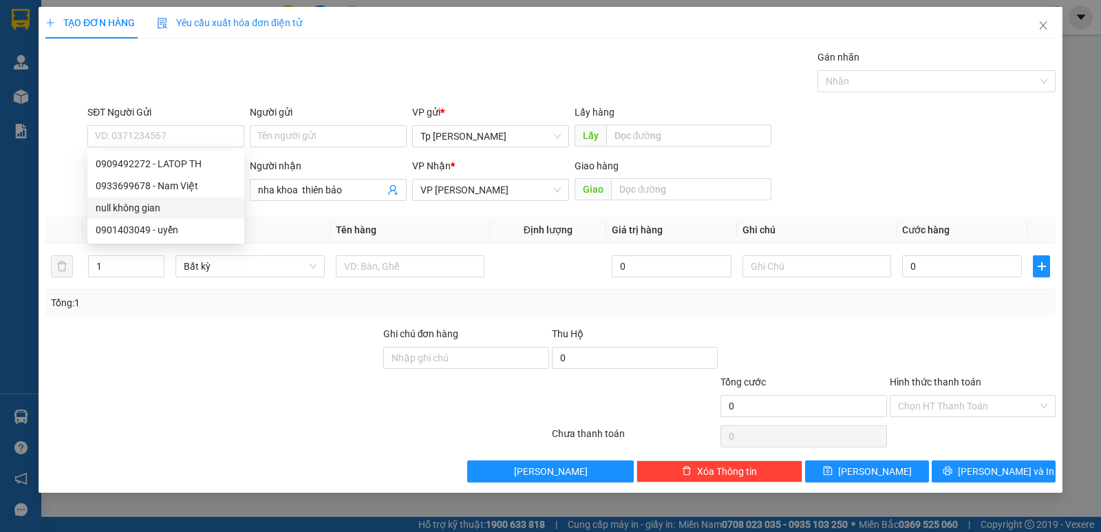
drag, startPoint x: 302, startPoint y: 239, endPoint x: 207, endPoint y: 206, distance: 100.7
click at [288, 236] on th "Đơn vị tính *" at bounding box center [250, 230] width 160 height 27
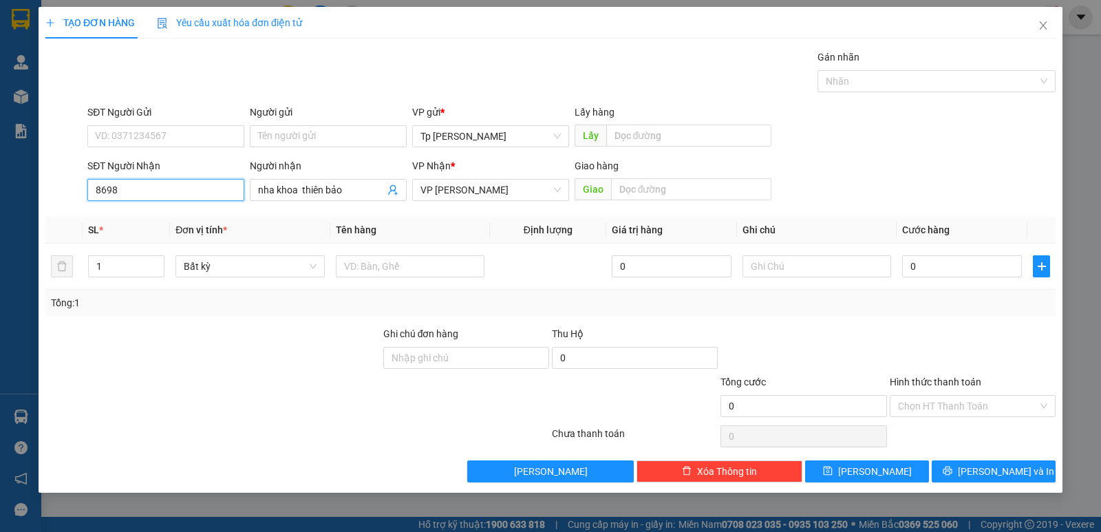
click at [212, 195] on input "8698" at bounding box center [165, 190] width 157 height 22
click at [203, 226] on div "0908198698 - Phương Phúc Tâm" at bounding box center [165, 217] width 157 height 22
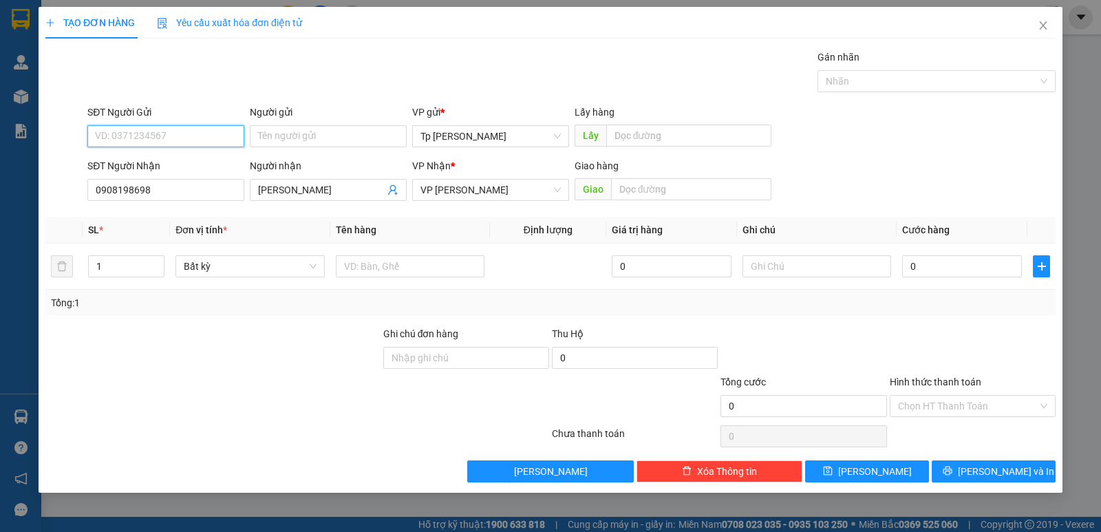
click at [186, 125] on input "SĐT Người Gửi" at bounding box center [165, 136] width 157 height 22
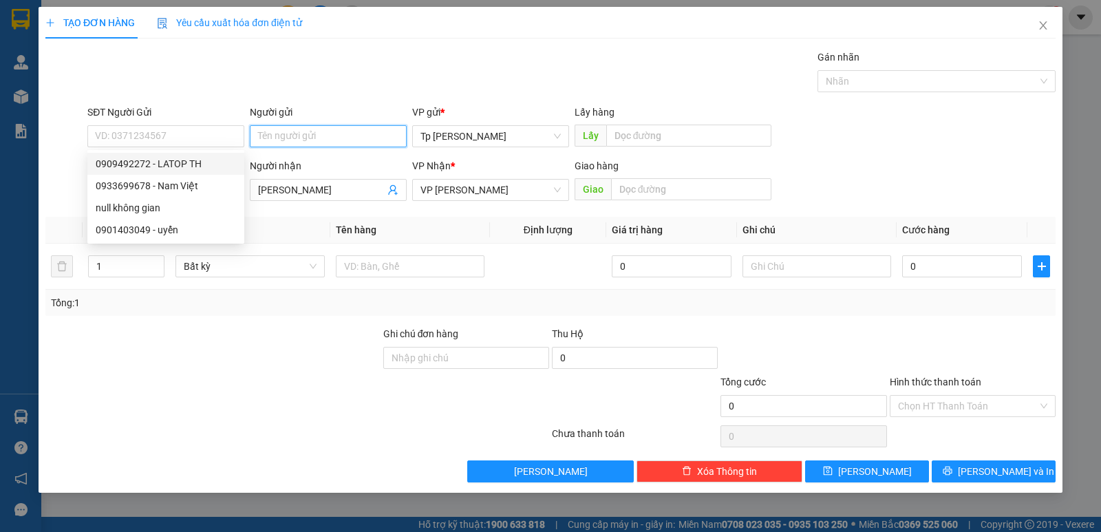
click at [325, 137] on input "Người gửi" at bounding box center [328, 136] width 157 height 22
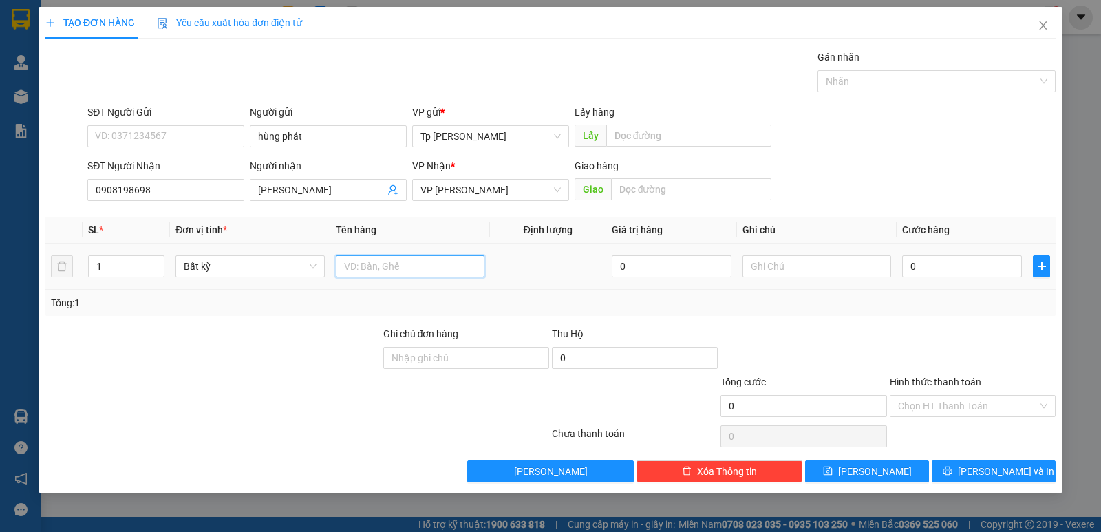
drag, startPoint x: 461, startPoint y: 268, endPoint x: 460, endPoint y: 259, distance: 9.0
click at [460, 259] on input "text" at bounding box center [410, 266] width 149 height 22
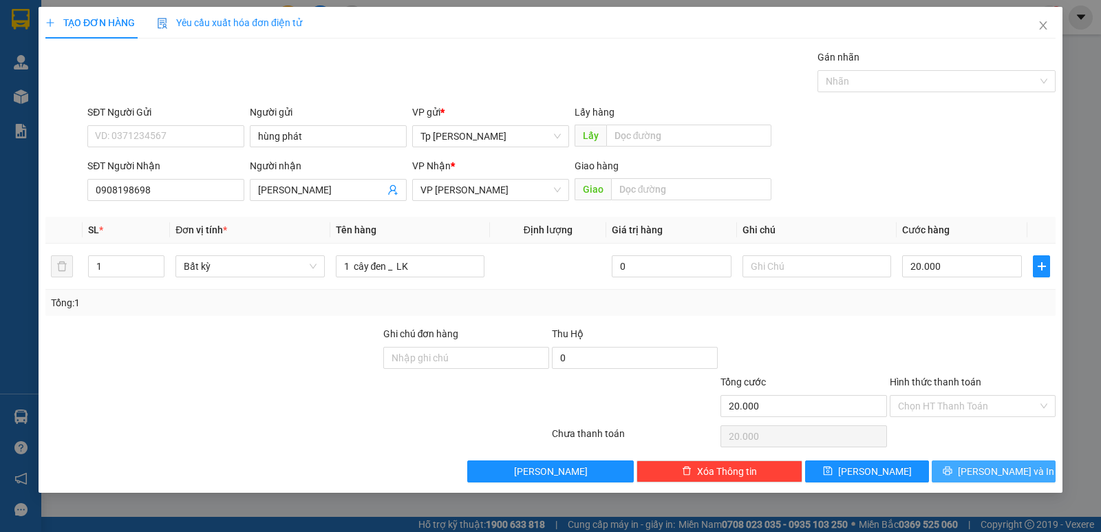
drag, startPoint x: 1002, startPoint y: 467, endPoint x: 950, endPoint y: 431, distance: 63.3
click at [1002, 466] on span "[PERSON_NAME] và In" at bounding box center [1006, 471] width 96 height 15
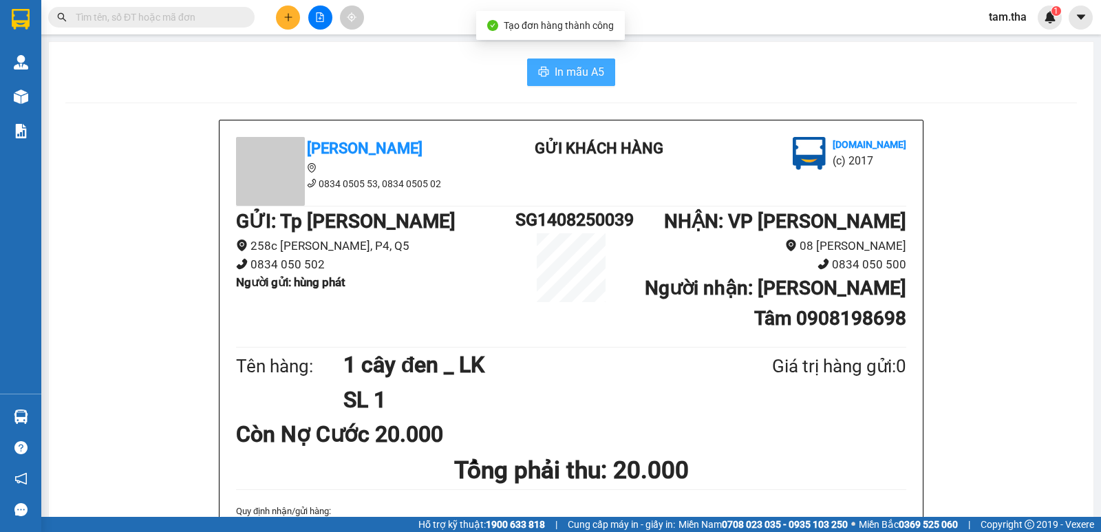
click at [556, 72] on span "In mẫu A5" at bounding box center [579, 71] width 50 height 17
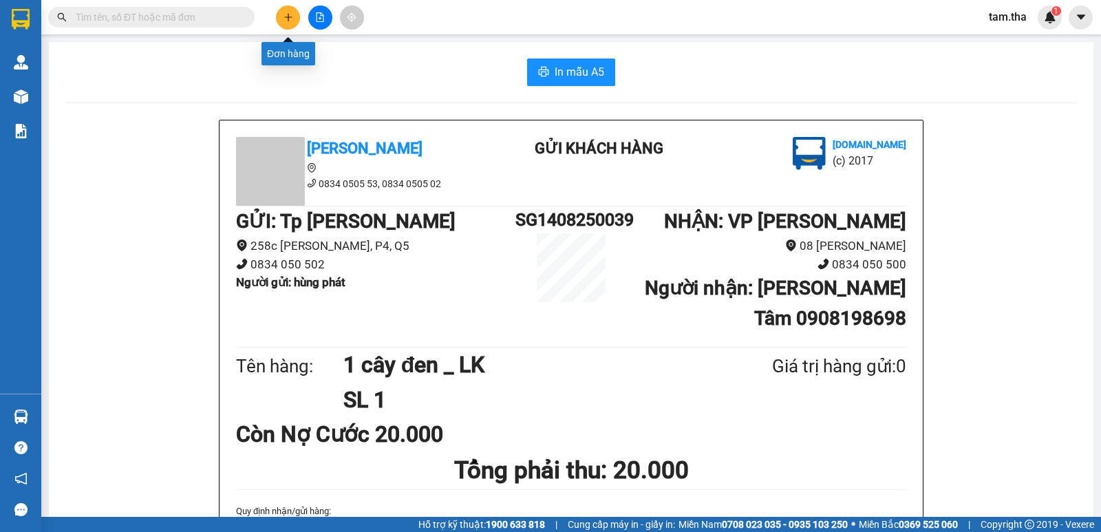
click at [278, 21] on button at bounding box center [288, 18] width 24 height 24
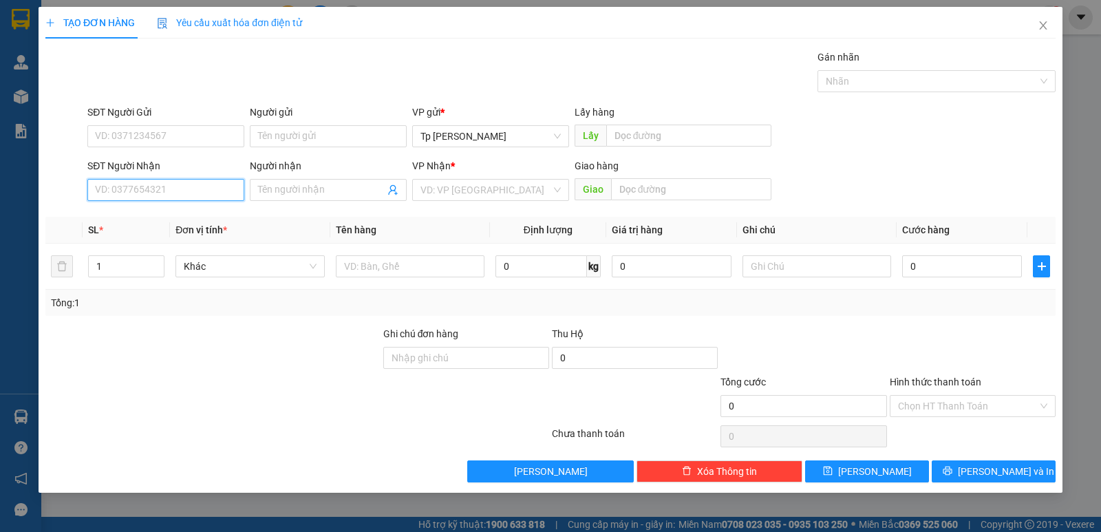
click at [164, 185] on input "SĐT Người Nhận" at bounding box center [165, 190] width 157 height 22
click at [197, 210] on div "0978494878 - Phuong.Tiến Đạt" at bounding box center [166, 217] width 140 height 15
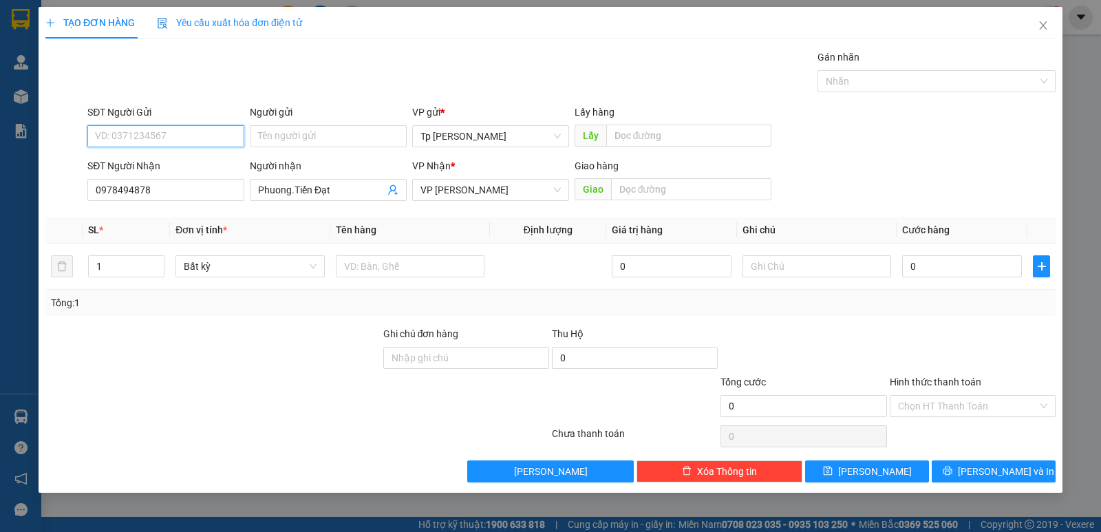
click at [192, 142] on input "SĐT Người Gửi" at bounding box center [165, 136] width 157 height 22
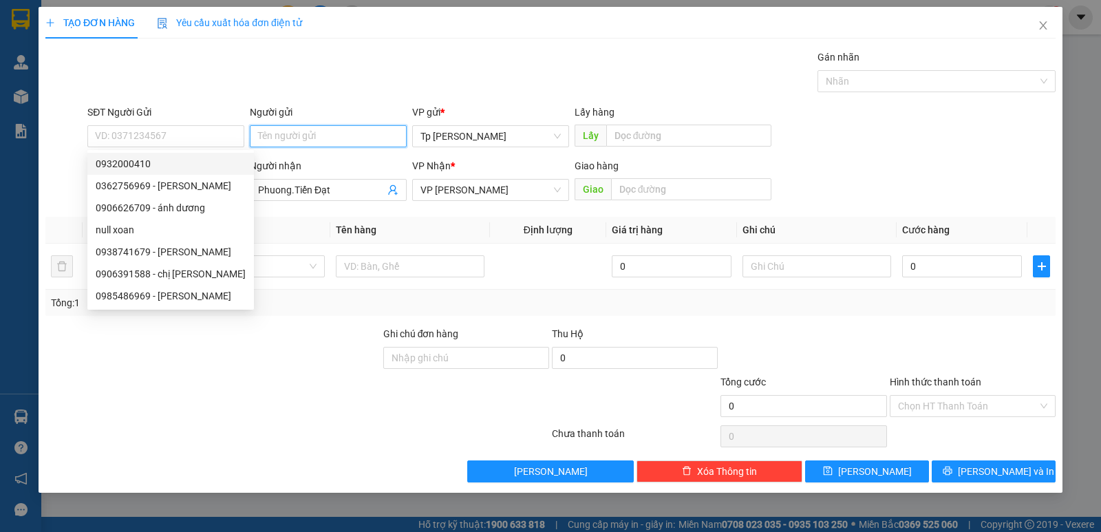
click at [276, 132] on input "Người gửi" at bounding box center [328, 136] width 157 height 22
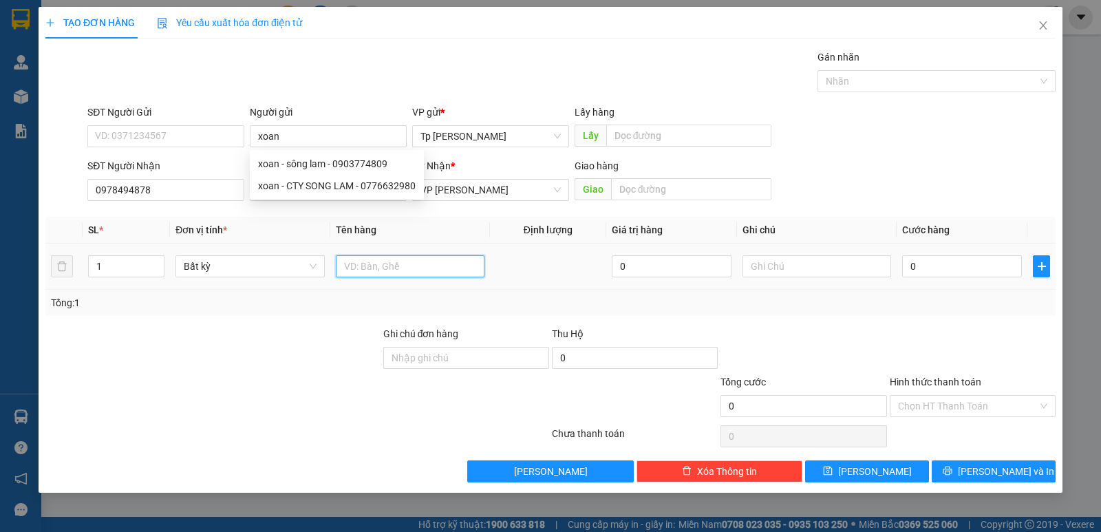
click at [462, 268] on input "text" at bounding box center [410, 266] width 149 height 22
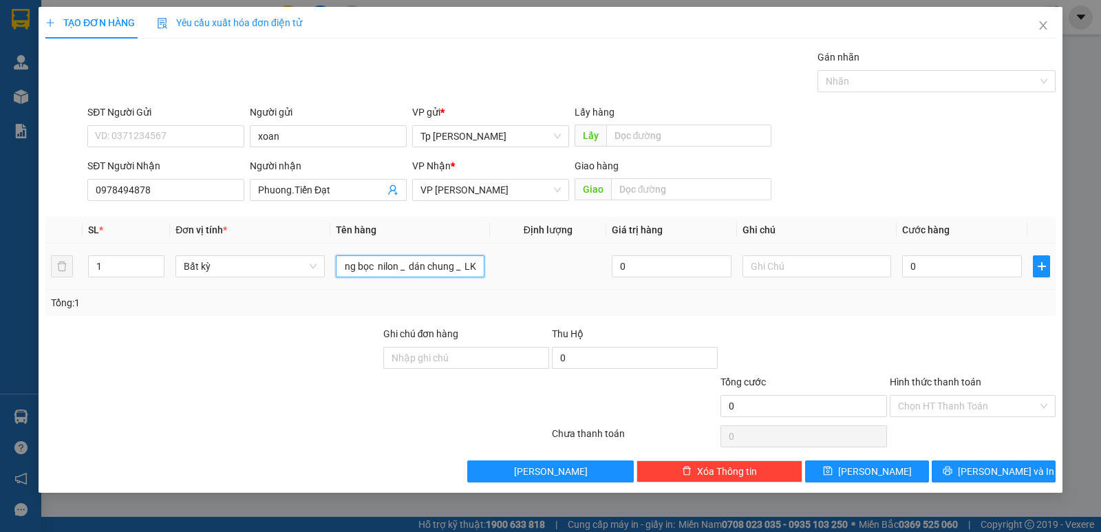
scroll to position [0, 47]
click at [942, 270] on input "0" at bounding box center [962, 266] width 120 height 22
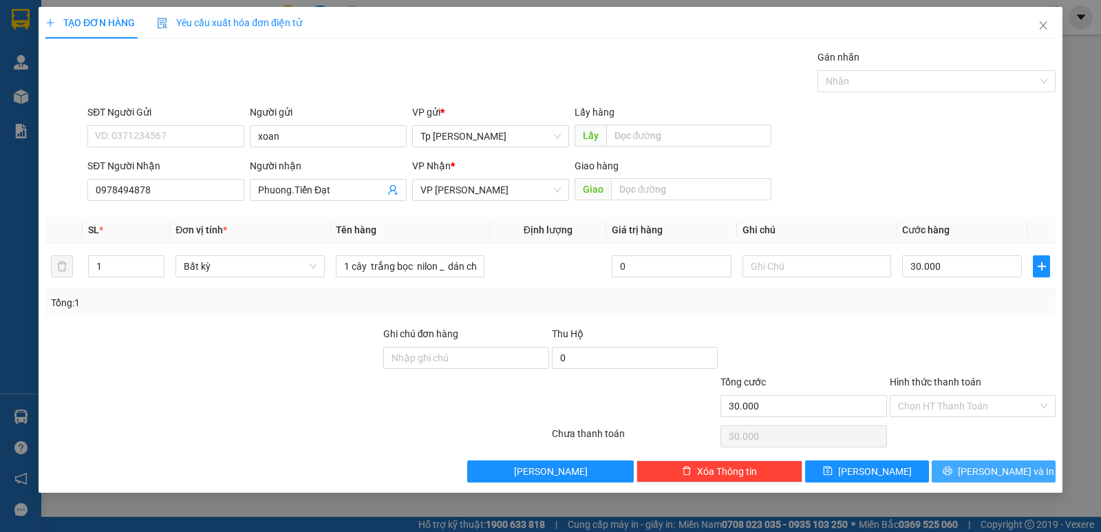
drag, startPoint x: 1009, startPoint y: 467, endPoint x: 993, endPoint y: 452, distance: 21.9
click at [1011, 464] on span "[PERSON_NAME] và In" at bounding box center [1006, 471] width 96 height 15
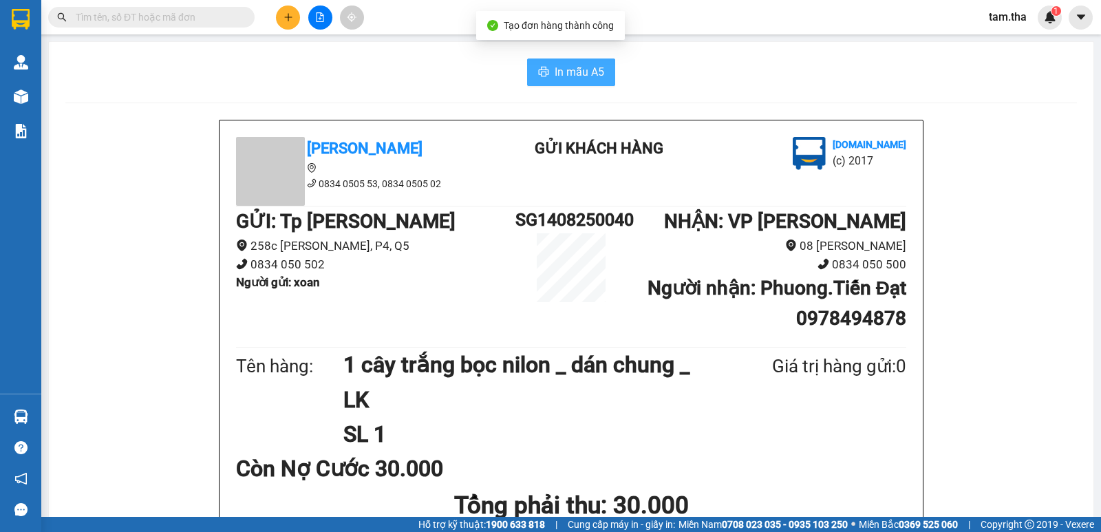
click at [587, 82] on button "In mẫu A5" at bounding box center [571, 72] width 88 height 28
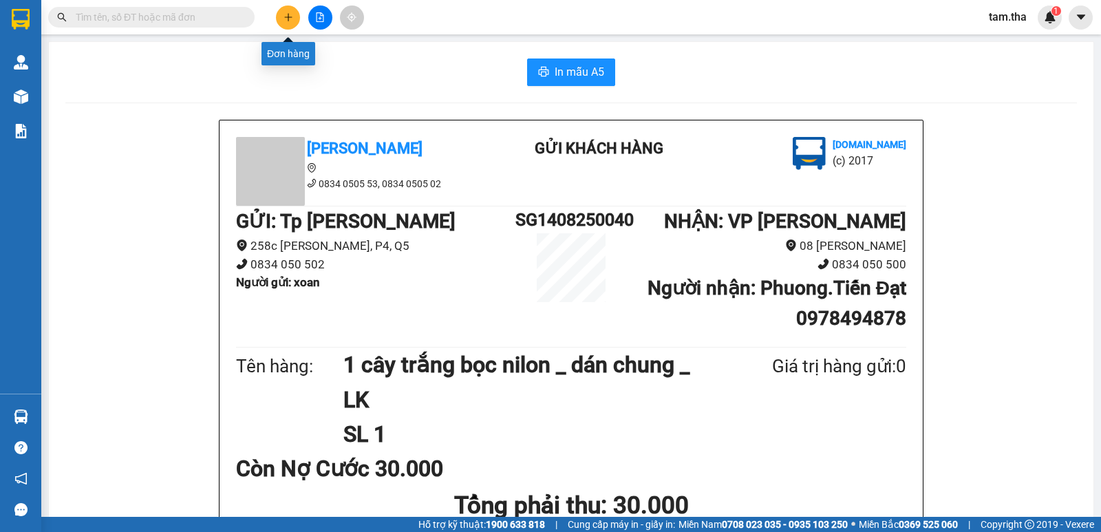
click at [292, 19] on icon "plus" at bounding box center [288, 17] width 10 height 10
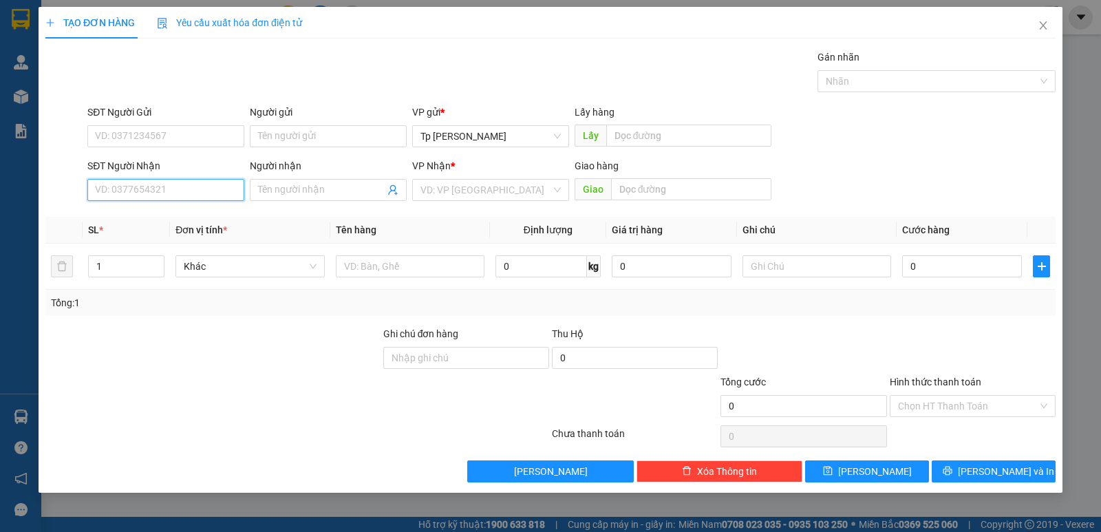
click at [200, 188] on input "SĐT Người Nhận" at bounding box center [165, 190] width 157 height 22
drag, startPoint x: 189, startPoint y: 213, endPoint x: 214, endPoint y: 215, distance: 24.8
click at [189, 213] on div "0918442333 - MAI LINH" at bounding box center [166, 217] width 140 height 15
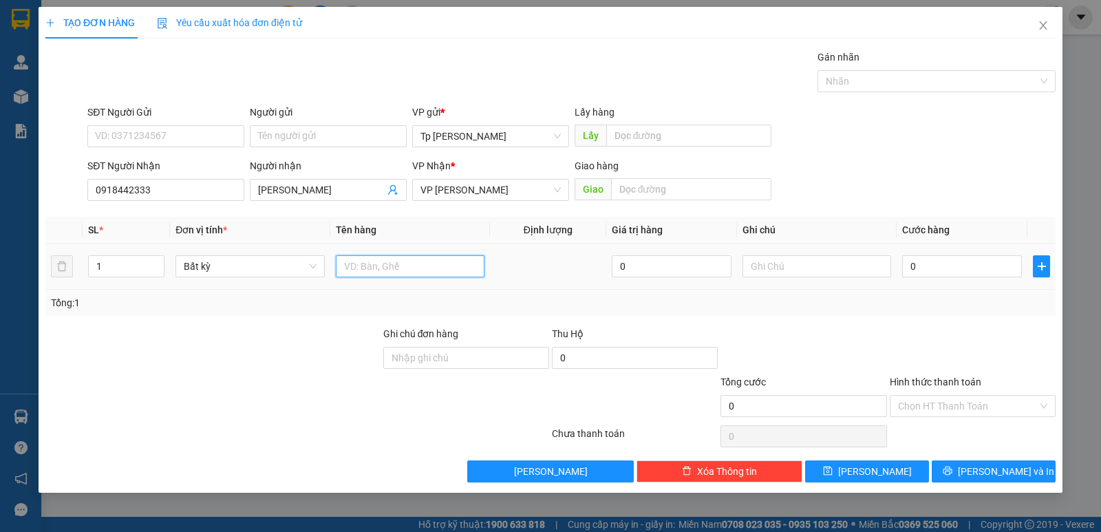
click at [404, 261] on input "text" at bounding box center [410, 266] width 149 height 22
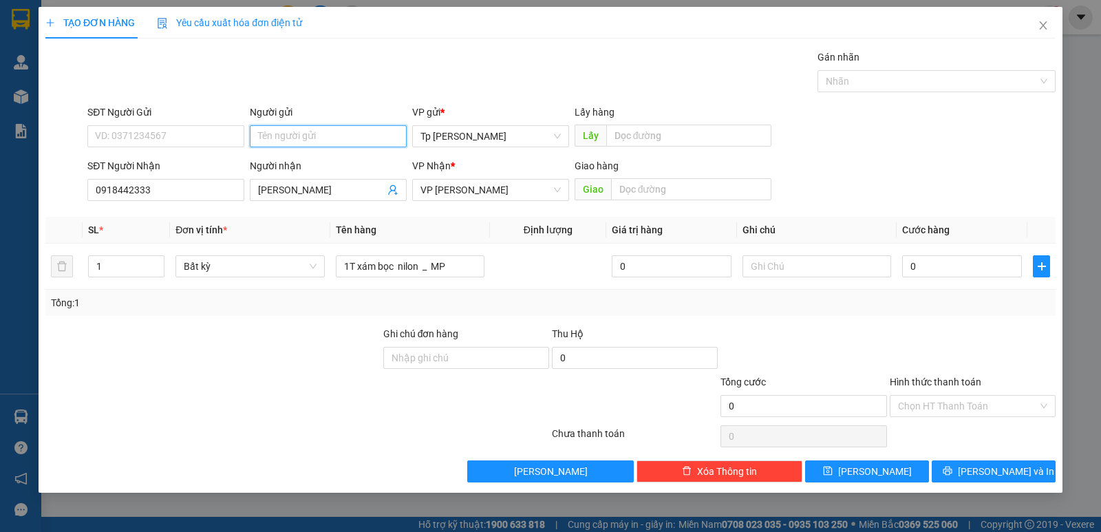
click at [319, 138] on input "Người gửi" at bounding box center [328, 136] width 157 height 22
drag, startPoint x: 870, startPoint y: 314, endPoint x: 949, endPoint y: 268, distance: 91.0
click at [874, 314] on div "Tổng: 1" at bounding box center [550, 303] width 1010 height 26
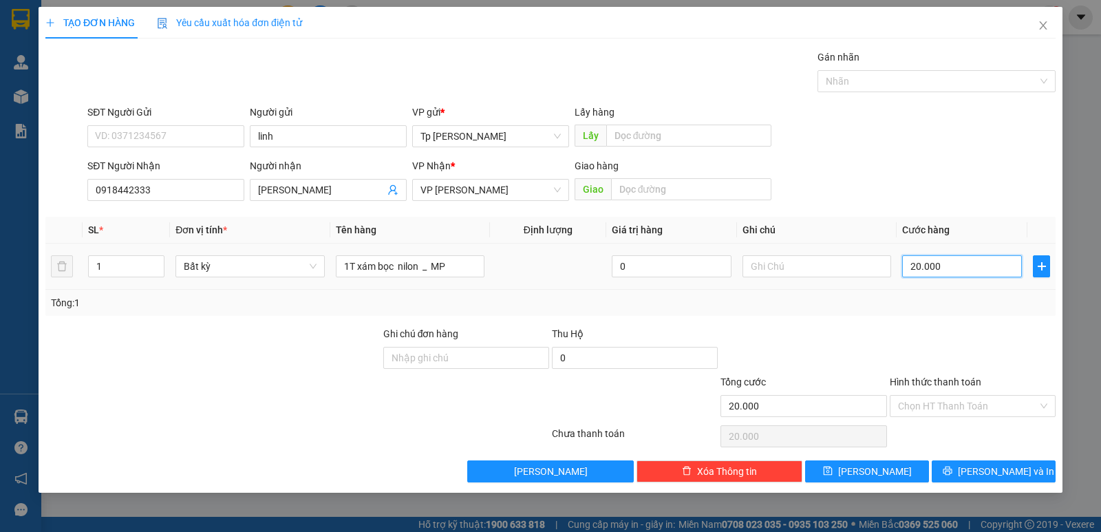
click at [950, 272] on input "20.000" at bounding box center [962, 266] width 120 height 22
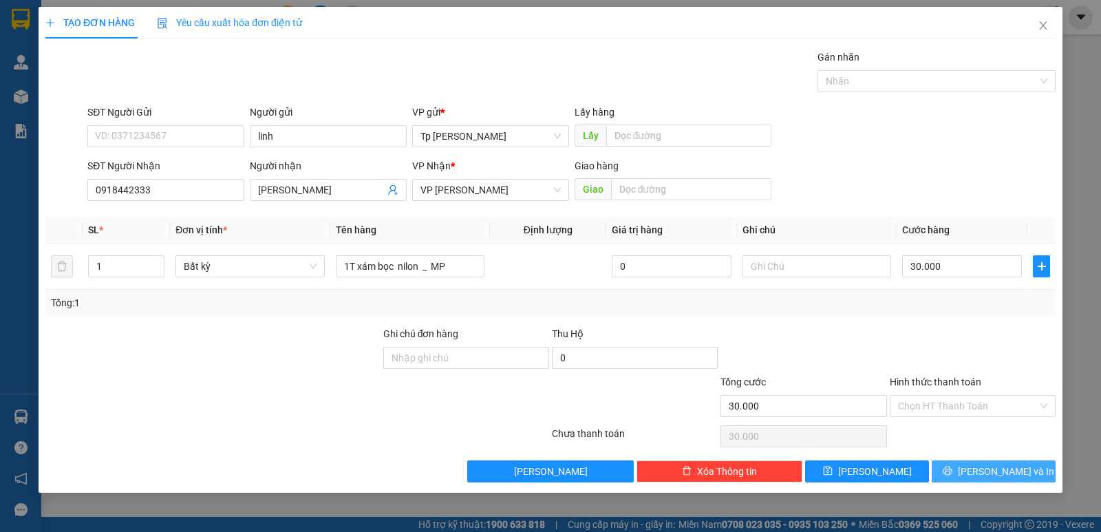
drag, startPoint x: 992, startPoint y: 471, endPoint x: 554, endPoint y: 91, distance: 579.8
click at [964, 462] on button "[PERSON_NAME] và In" at bounding box center [993, 471] width 124 height 22
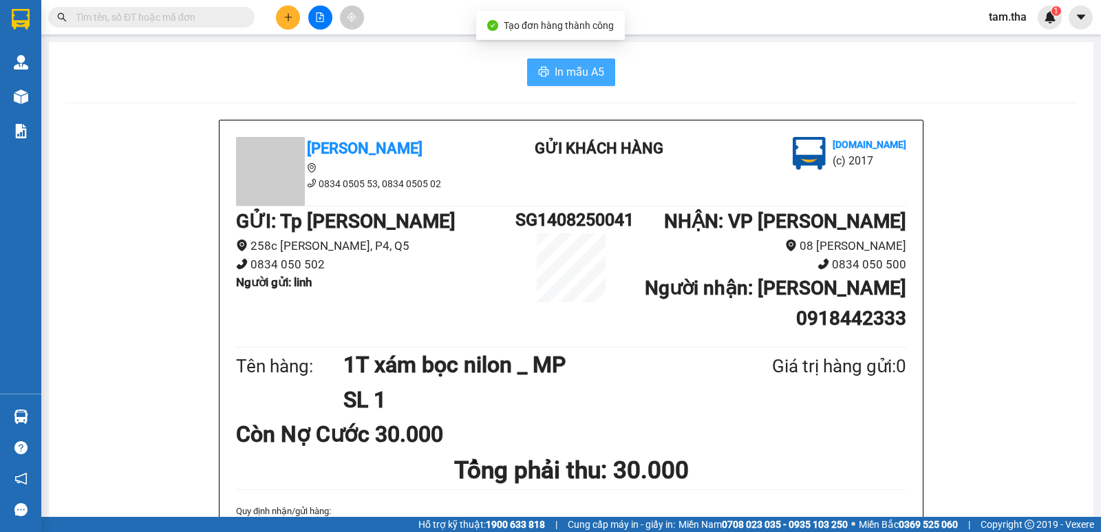
click at [609, 75] on div "In mẫu A5" at bounding box center [570, 72] width 1011 height 28
click at [602, 75] on button "In mẫu A5" at bounding box center [571, 72] width 88 height 28
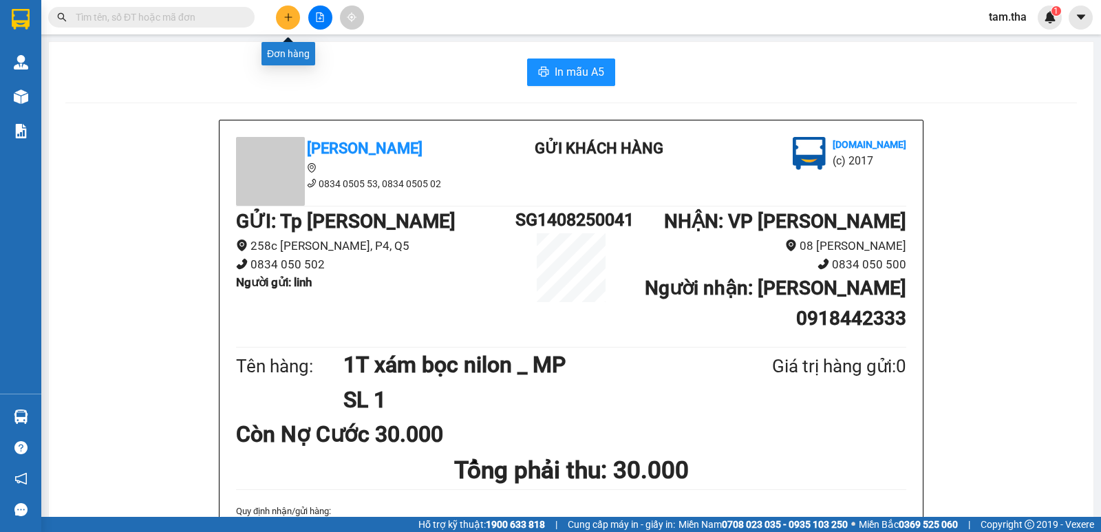
click at [289, 23] on button at bounding box center [288, 18] width 24 height 24
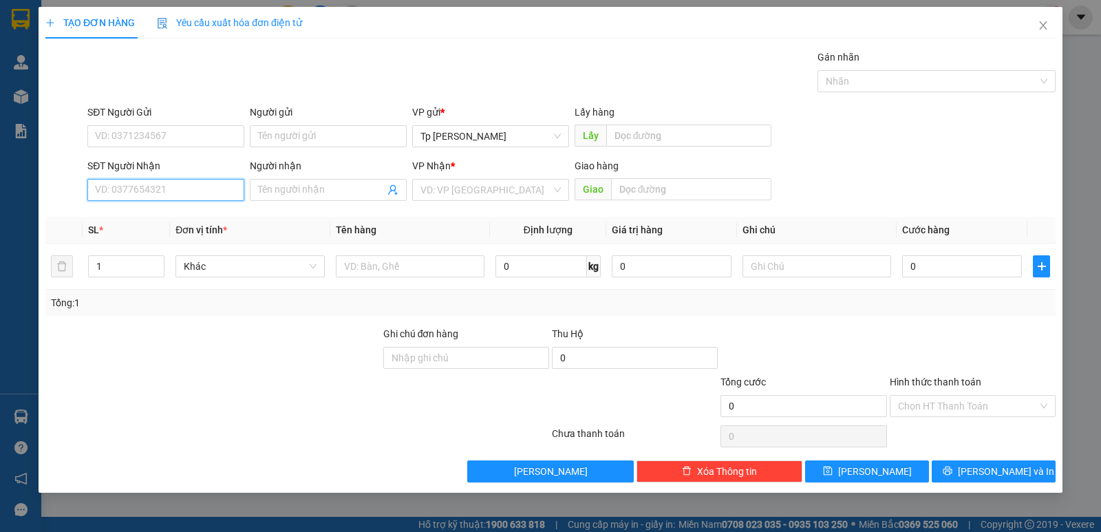
click at [196, 196] on input "SĐT Người Nhận" at bounding box center [165, 190] width 157 height 22
click at [191, 191] on input "SĐT Người Nhận" at bounding box center [165, 190] width 157 height 22
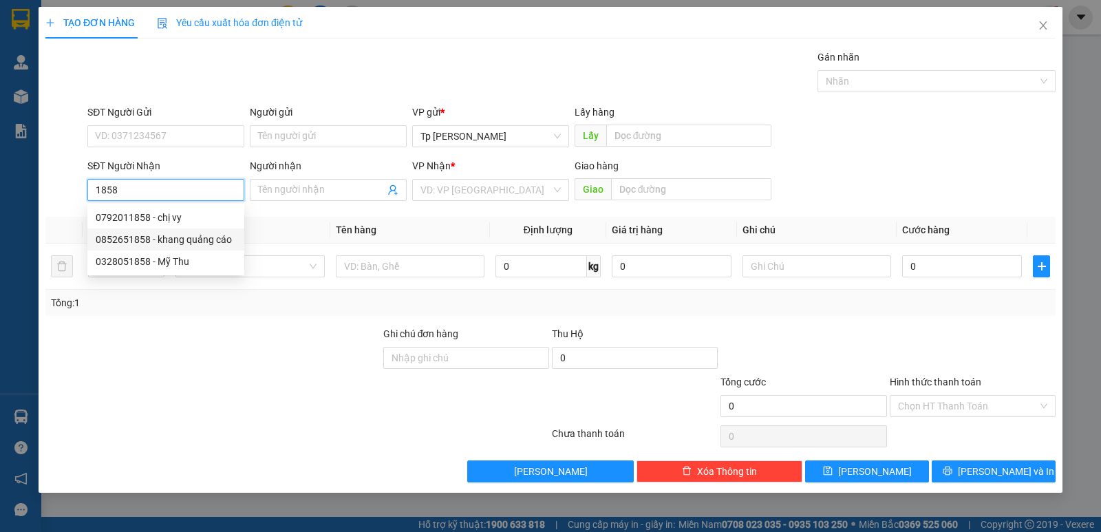
click at [199, 234] on div "0852651858 - khang quảng cáo" at bounding box center [166, 239] width 140 height 15
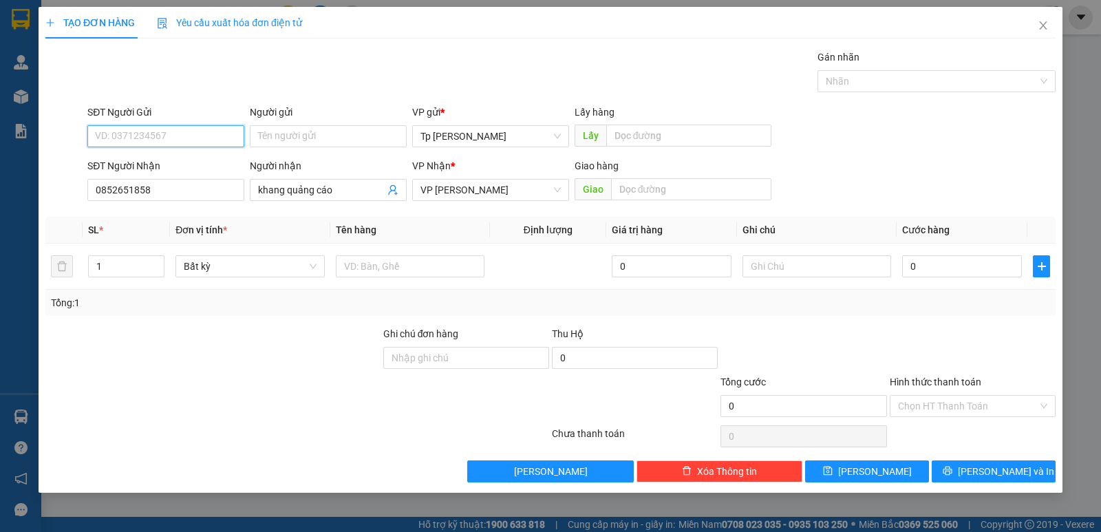
click at [191, 135] on input "SĐT Người Gửi" at bounding box center [165, 136] width 157 height 22
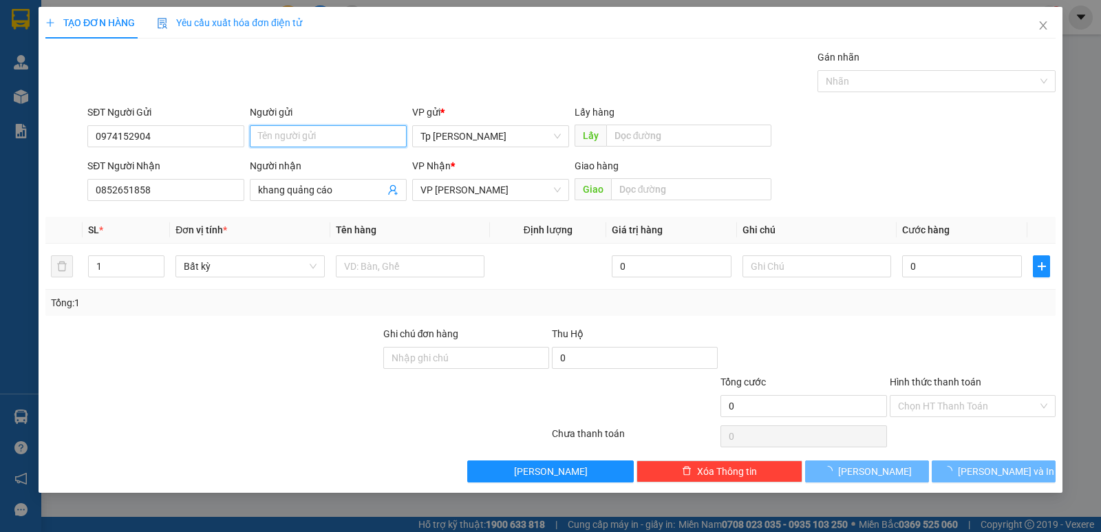
click at [314, 145] on input "Người gửi" at bounding box center [328, 136] width 157 height 22
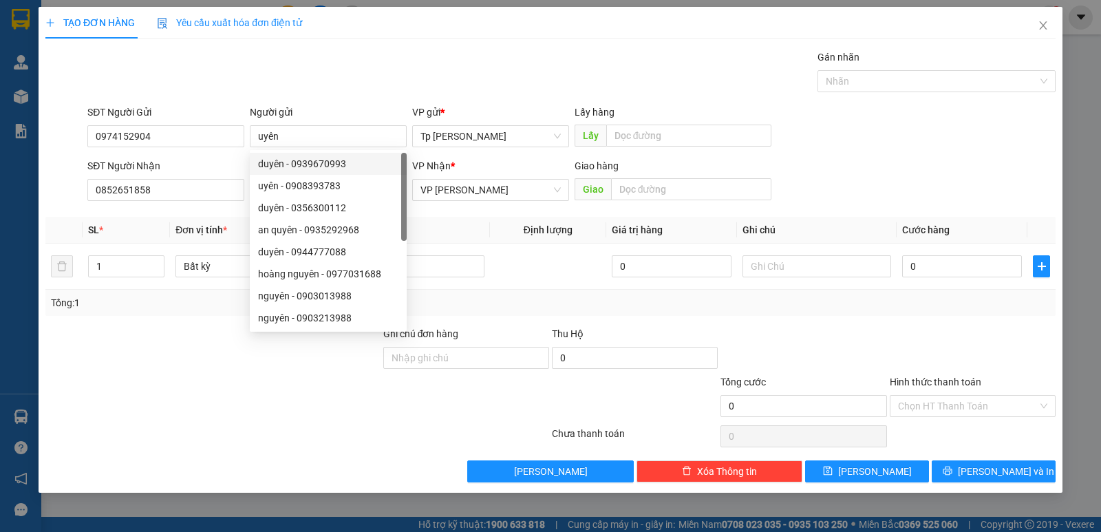
drag, startPoint x: 565, startPoint y: 290, endPoint x: 519, endPoint y: 292, distance: 46.1
click at [562, 292] on div "Tổng: 1" at bounding box center [550, 303] width 1010 height 26
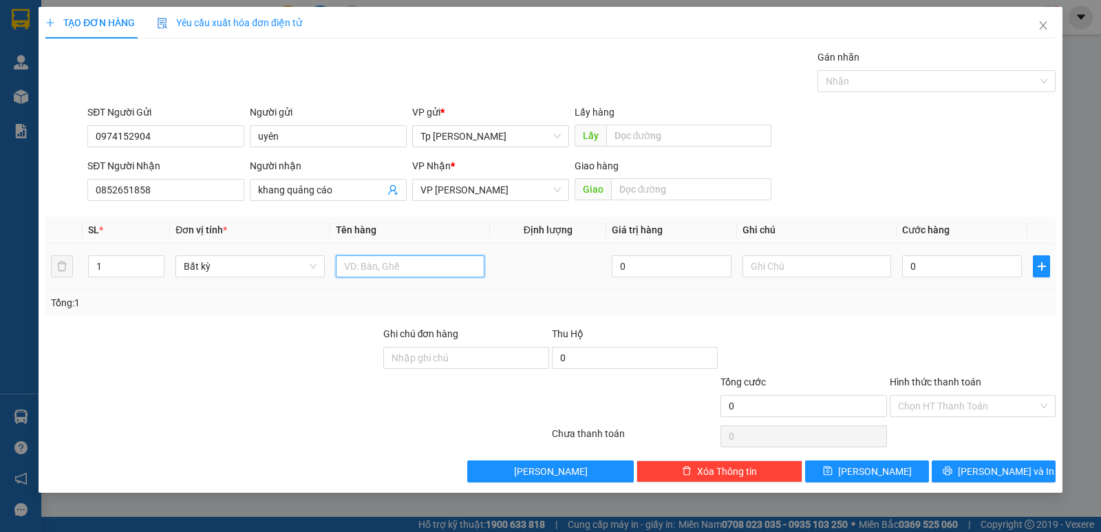
click at [473, 261] on input "text" at bounding box center [410, 266] width 149 height 22
drag, startPoint x: 973, startPoint y: 263, endPoint x: 741, endPoint y: 282, distance: 233.2
click at [741, 284] on tr "1 Bất kỳ 1 cục card 0 210" at bounding box center [550, 267] width 1010 height 46
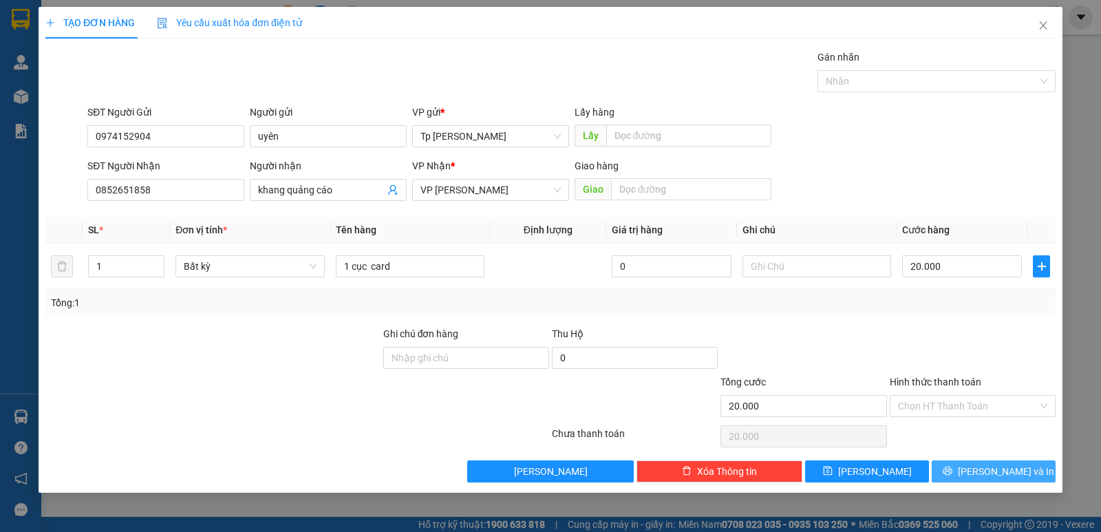
drag, startPoint x: 984, startPoint y: 473, endPoint x: 862, endPoint y: 441, distance: 126.6
click at [970, 466] on button "[PERSON_NAME] và In" at bounding box center [993, 471] width 124 height 22
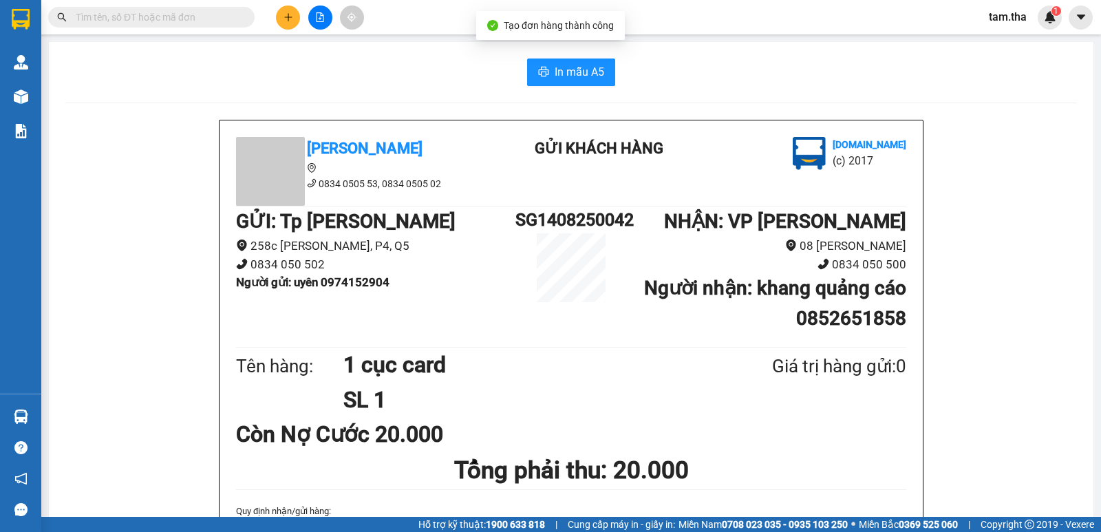
click at [572, 81] on button "In mẫu A5" at bounding box center [571, 72] width 88 height 28
click at [293, 17] on button at bounding box center [288, 18] width 24 height 24
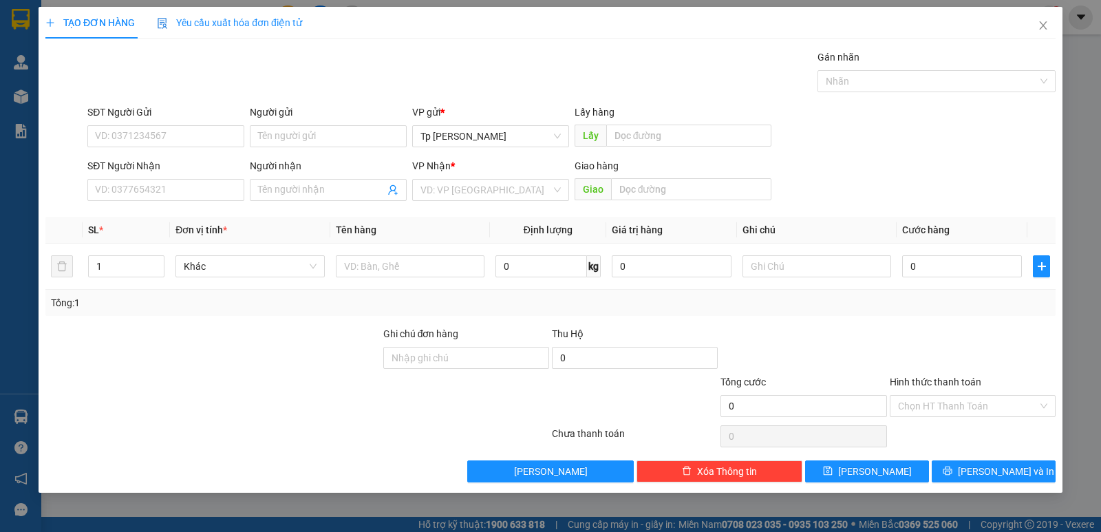
click at [193, 202] on div "SĐT Người Nhận VD: 0377654321" at bounding box center [165, 182] width 157 height 48
click at [193, 197] on input "SĐT Người Nhận" at bounding box center [165, 190] width 157 height 22
drag, startPoint x: 132, startPoint y: 273, endPoint x: 8, endPoint y: 281, distance: 124.7
click at [8, 281] on div "TẠO ĐƠN HÀNG Yêu cầu xuất hóa đơn điện tử Transit Pickup Surcharge Ids Transit …" at bounding box center [550, 266] width 1101 height 532
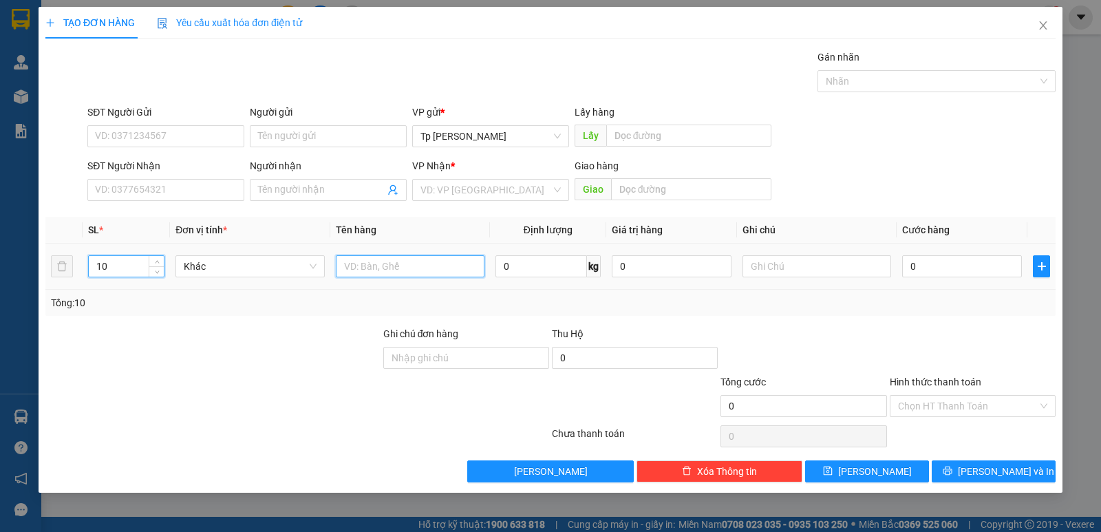
click at [385, 271] on input "text" at bounding box center [410, 266] width 149 height 22
click at [391, 267] on input "5 cây xám 5 cây vàng" at bounding box center [410, 266] width 149 height 22
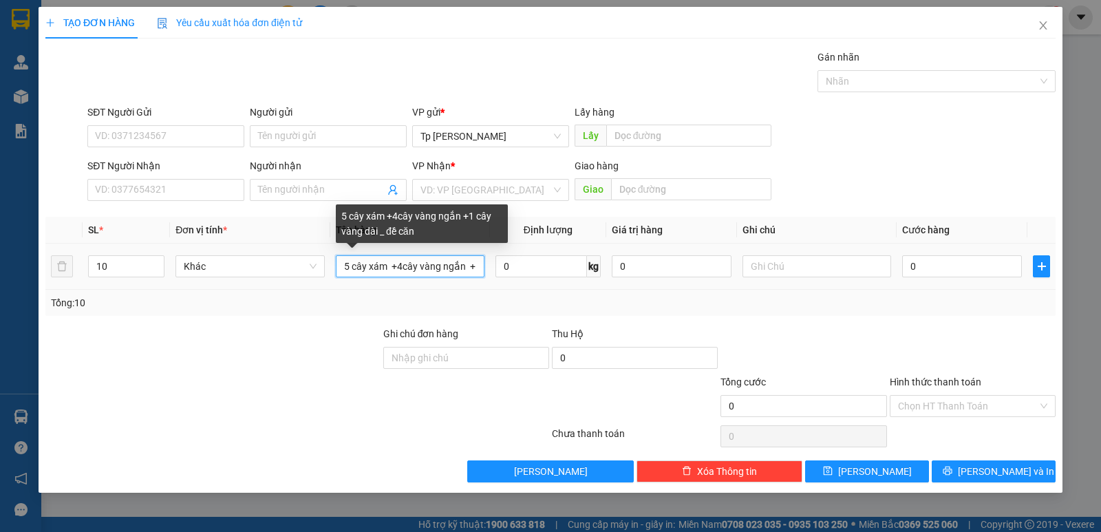
drag, startPoint x: 460, startPoint y: 266, endPoint x: 485, endPoint y: 266, distance: 25.5
click at [485, 266] on td "5 cây xám +4cây vàng ngắn +1 cây vàng dài _ đề căn" at bounding box center [410, 267] width 160 height 46
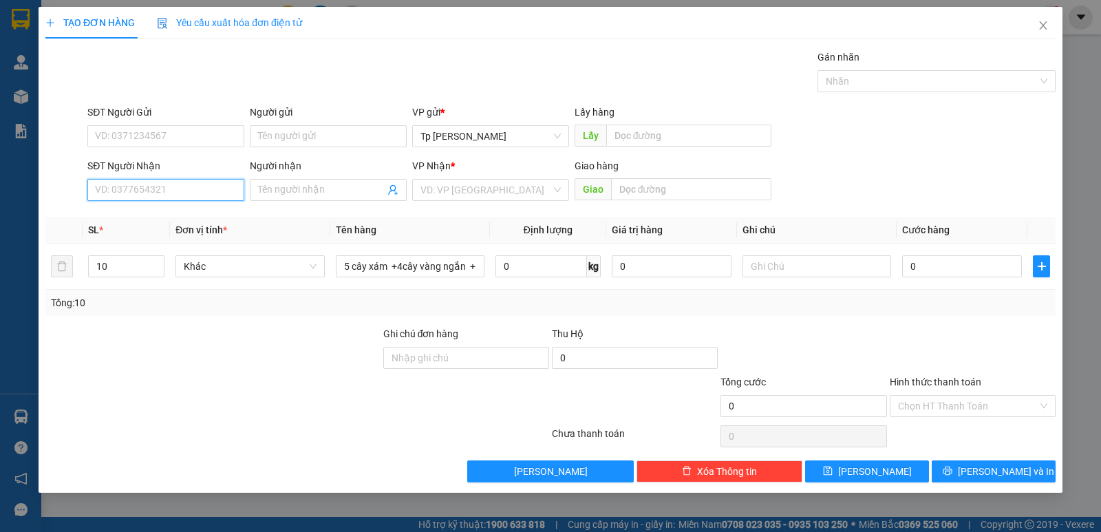
drag, startPoint x: 204, startPoint y: 191, endPoint x: 810, endPoint y: 294, distance: 614.8
click at [236, 191] on input "SĐT Người Nhận" at bounding box center [165, 190] width 157 height 22
click at [269, 191] on input "Người nhận" at bounding box center [321, 189] width 127 height 15
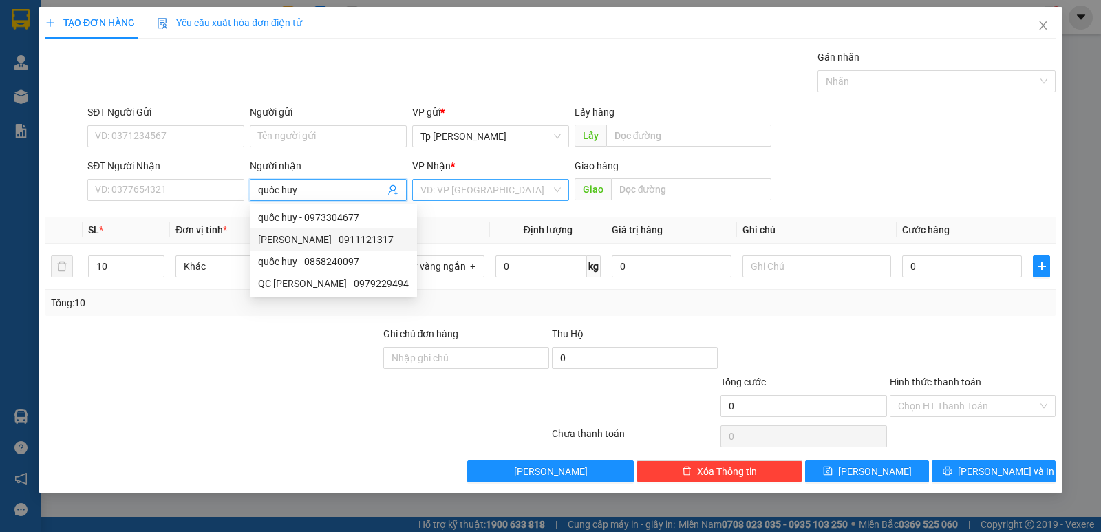
click at [447, 188] on input "search" at bounding box center [485, 190] width 131 height 21
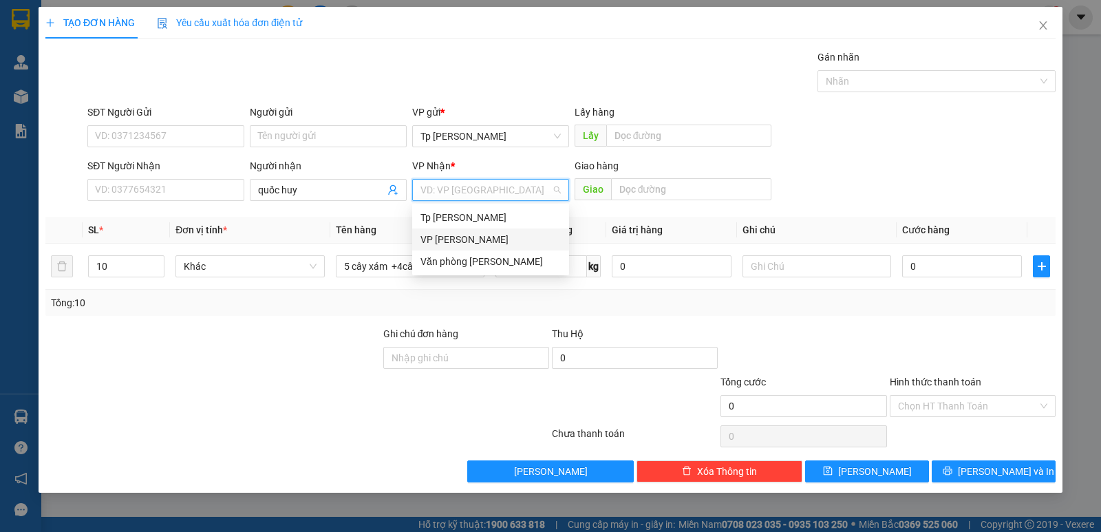
drag, startPoint x: 468, startPoint y: 234, endPoint x: 274, endPoint y: 181, distance: 201.1
click at [462, 235] on div "VP [PERSON_NAME]" at bounding box center [490, 239] width 140 height 15
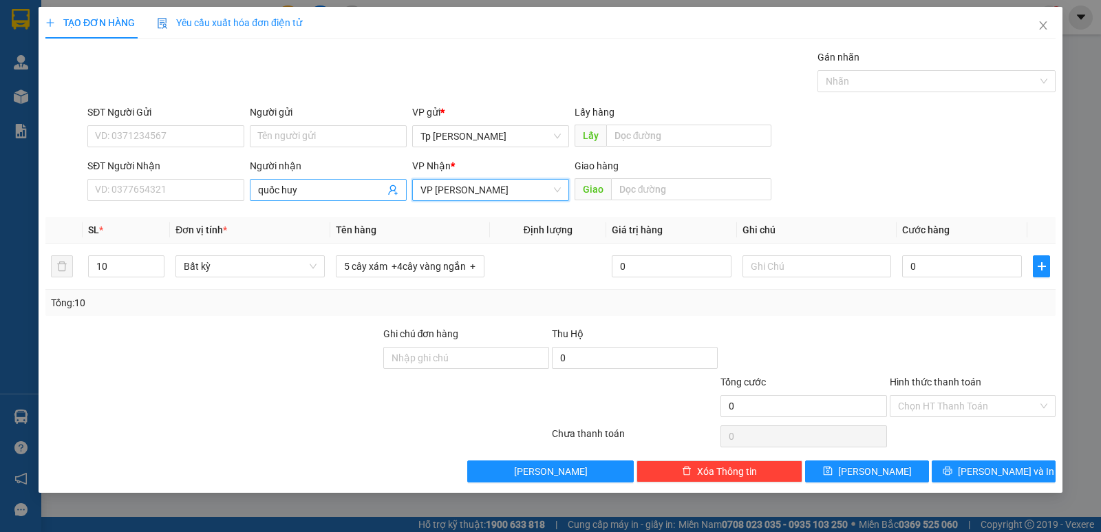
click at [313, 181] on span "quốc huy" at bounding box center [328, 190] width 157 height 22
click at [323, 186] on input "quốc huy" at bounding box center [321, 189] width 127 height 15
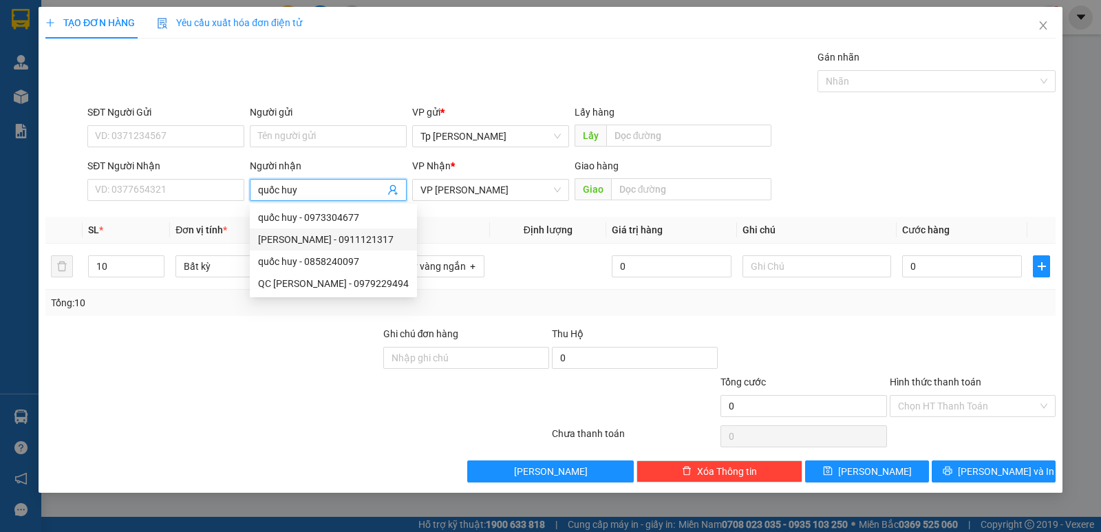
drag, startPoint x: 315, startPoint y: 190, endPoint x: 0, endPoint y: 195, distance: 315.1
click at [0, 197] on div "TẠO ĐƠN HÀNG Yêu cầu xuất hóa đơn điện tử Transit Pickup Surcharge Ids Transit …" at bounding box center [550, 266] width 1101 height 532
click at [151, 192] on input "SĐT Người Nhận" at bounding box center [165, 190] width 157 height 22
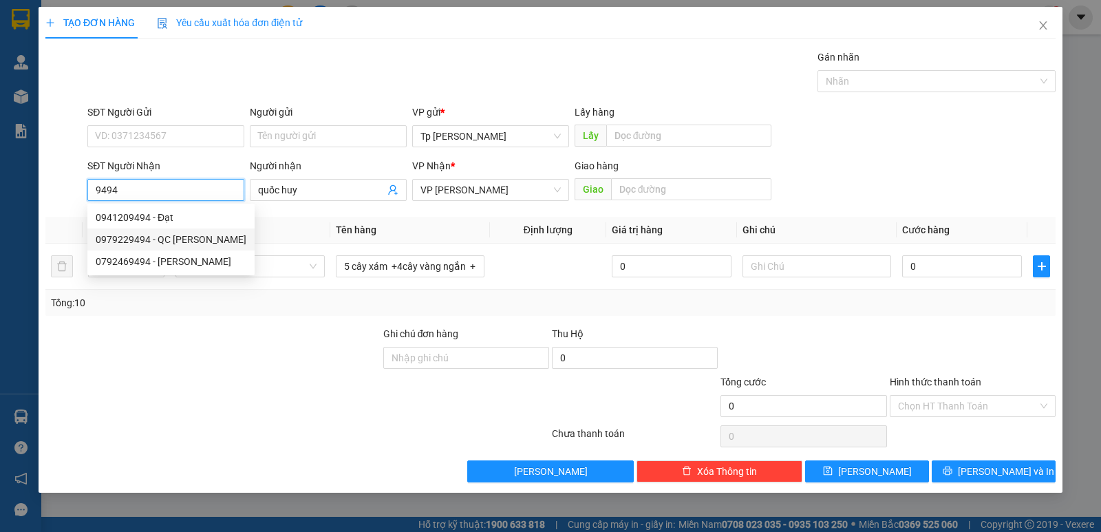
drag, startPoint x: 180, startPoint y: 246, endPoint x: 188, endPoint y: 171, distance: 75.5
click at [186, 243] on div "0979229494 - QC Quốc Huy" at bounding box center [171, 239] width 151 height 15
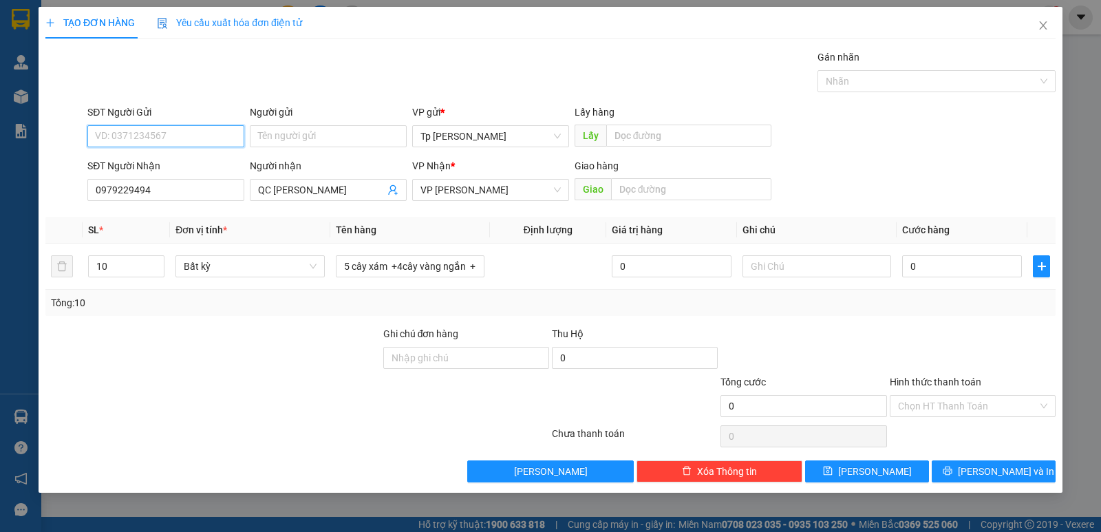
click at [202, 128] on input "SĐT Người Gửi" at bounding box center [165, 136] width 157 height 22
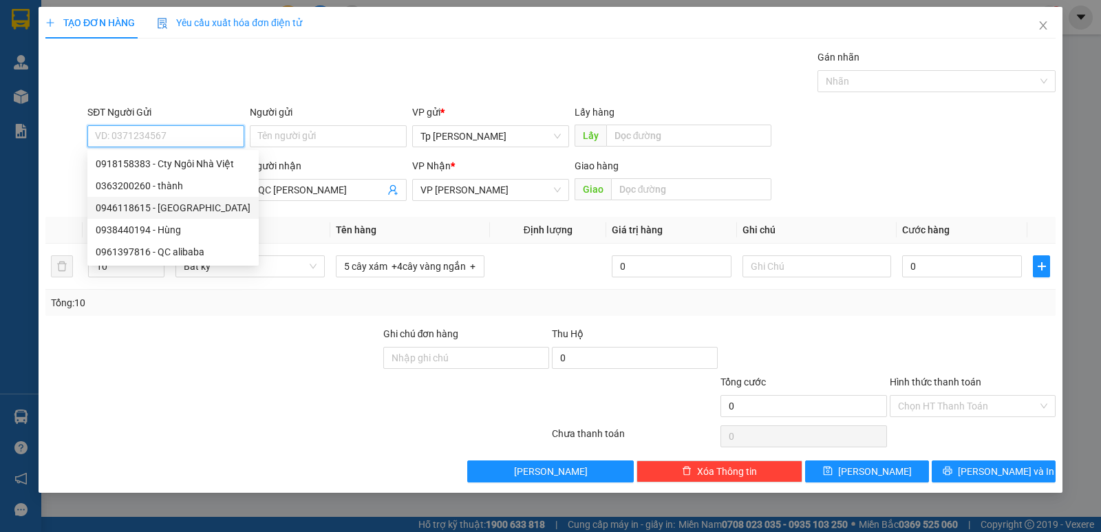
drag, startPoint x: 185, startPoint y: 205, endPoint x: 514, endPoint y: 239, distance: 330.6
click at [203, 206] on div "0946118615 - Minh" at bounding box center [173, 207] width 155 height 15
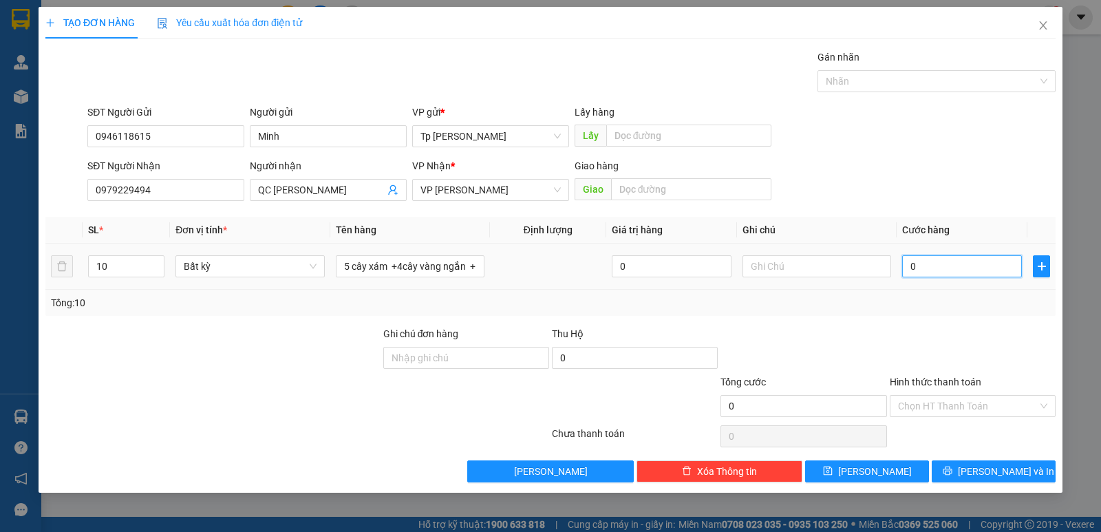
click at [915, 257] on input "0" at bounding box center [962, 266] width 120 height 22
drag, startPoint x: 997, startPoint y: 286, endPoint x: 995, endPoint y: 297, distance: 11.2
click at [995, 295] on div "SL * Đơn vị tính * Tên hàng Định lượng Giá trị hàng Ghi chú Cước hàng 10 Bất kỳ…" at bounding box center [550, 266] width 1010 height 99
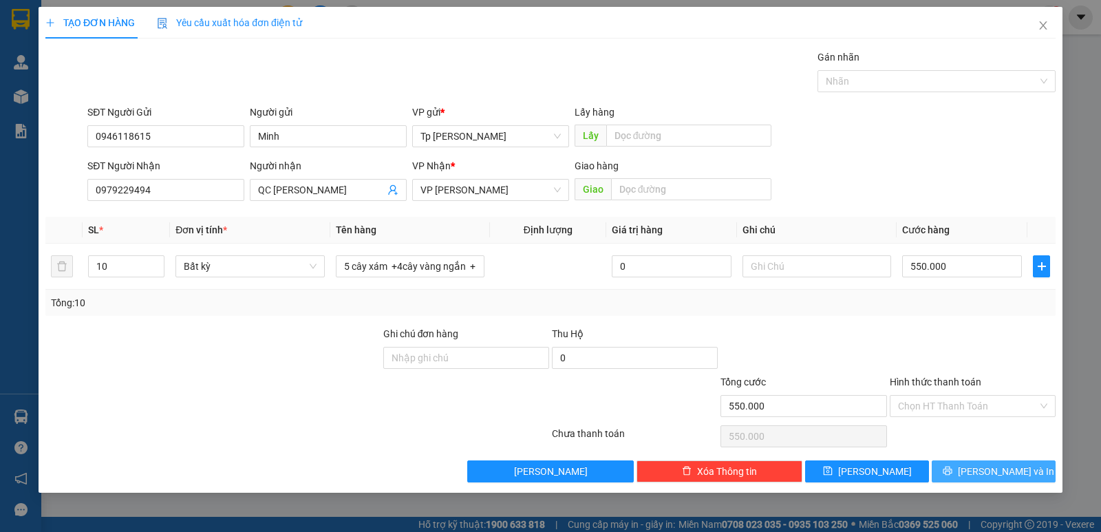
drag, startPoint x: 970, startPoint y: 464, endPoint x: 581, endPoint y: 241, distance: 448.4
click at [962, 463] on button "[PERSON_NAME] và In" at bounding box center [993, 471] width 124 height 22
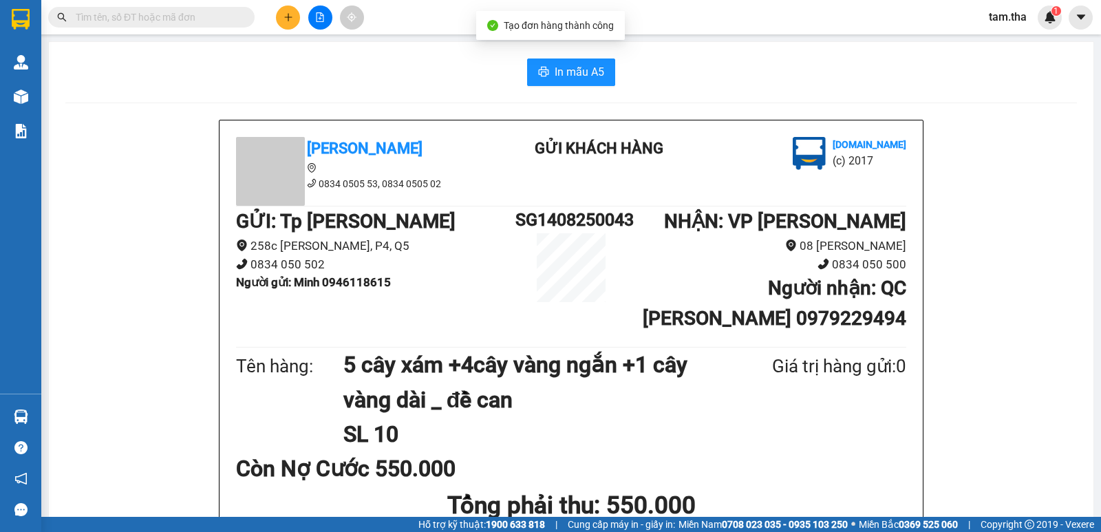
click at [548, 75] on button "In mẫu A5" at bounding box center [571, 72] width 88 height 28
click at [561, 69] on span "In mẫu A5" at bounding box center [579, 71] width 50 height 17
click at [283, 25] on button at bounding box center [288, 18] width 24 height 24
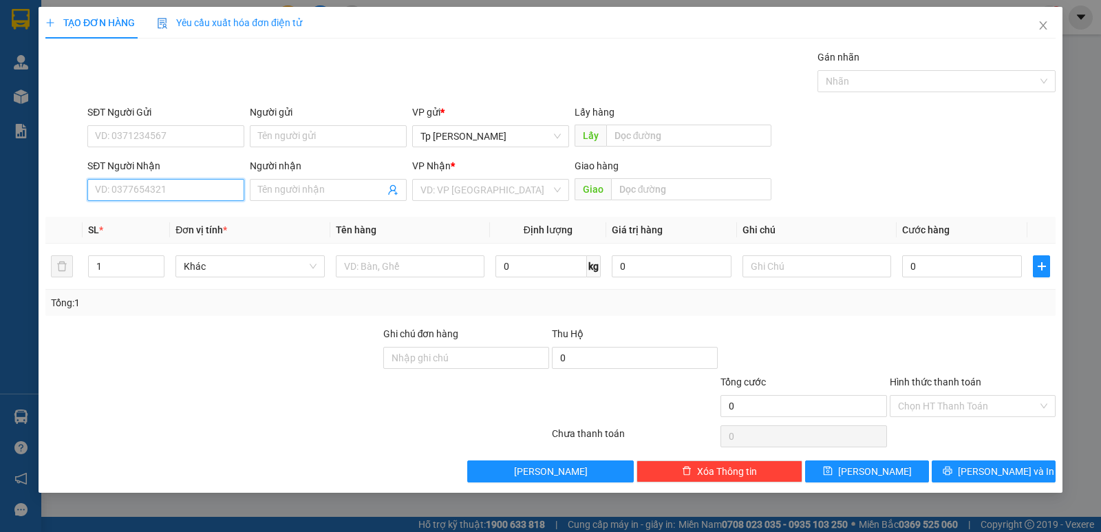
drag, startPoint x: 206, startPoint y: 187, endPoint x: 565, endPoint y: 3, distance: 403.6
click at [207, 185] on input "SĐT Người Nhận" at bounding box center [165, 190] width 157 height 22
drag, startPoint x: 155, startPoint y: 214, endPoint x: 167, endPoint y: 206, distance: 14.9
click at [162, 211] on div "0783694166 - THƯ" at bounding box center [166, 217] width 140 height 15
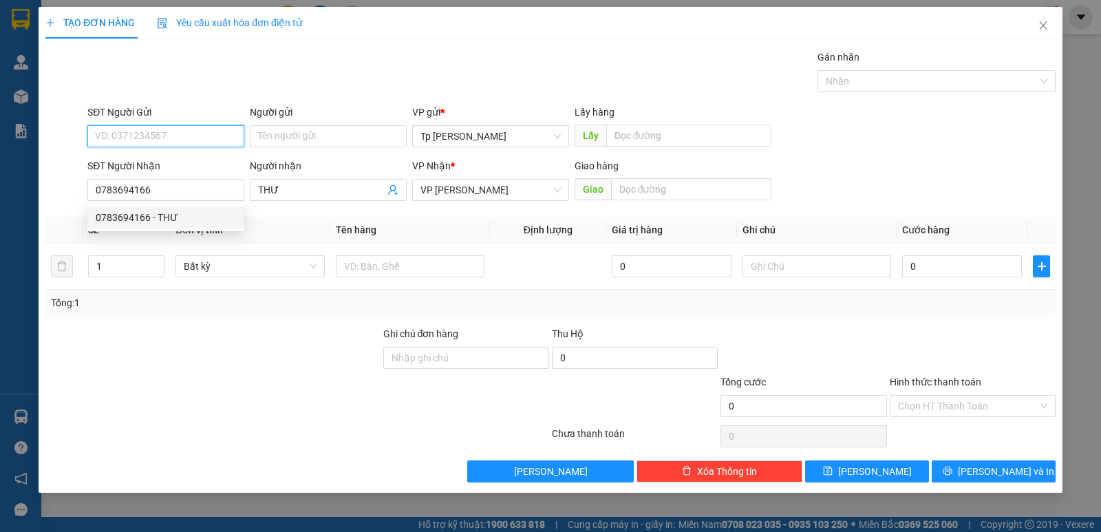
click at [187, 135] on input "SĐT Người Gửi" at bounding box center [165, 136] width 157 height 22
click at [192, 165] on div "0905591800 - DƯƠNG" at bounding box center [166, 163] width 140 height 15
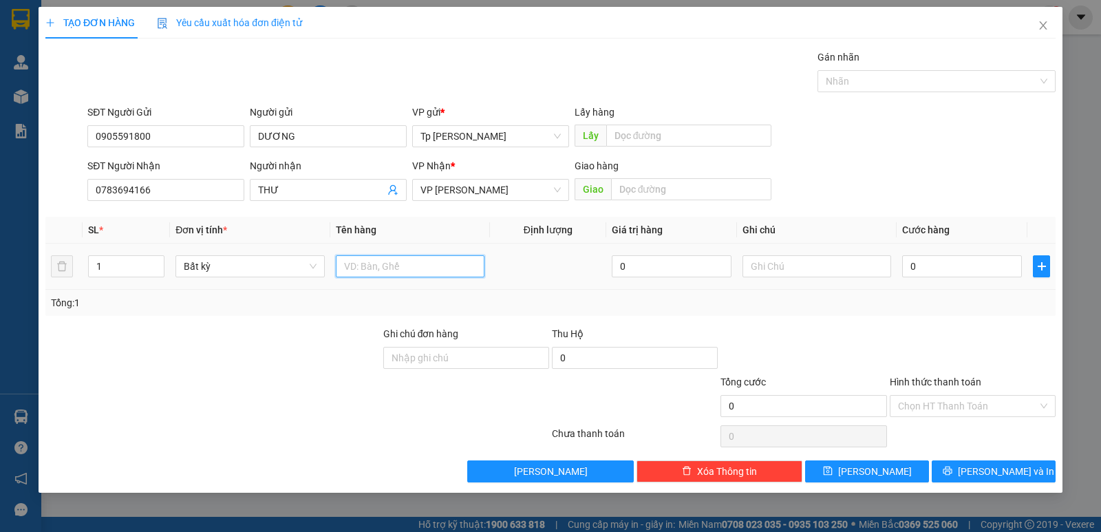
click at [401, 272] on input "text" at bounding box center [410, 266] width 149 height 22
click at [1008, 271] on input "0" at bounding box center [962, 266] width 120 height 22
drag, startPoint x: 969, startPoint y: 273, endPoint x: 788, endPoint y: 273, distance: 180.9
click at [788, 273] on tr "1 Bất kỳ 1 cục đen _ sách 0 540" at bounding box center [550, 267] width 1010 height 46
drag, startPoint x: 1009, startPoint y: 471, endPoint x: 674, endPoint y: 262, distance: 394.9
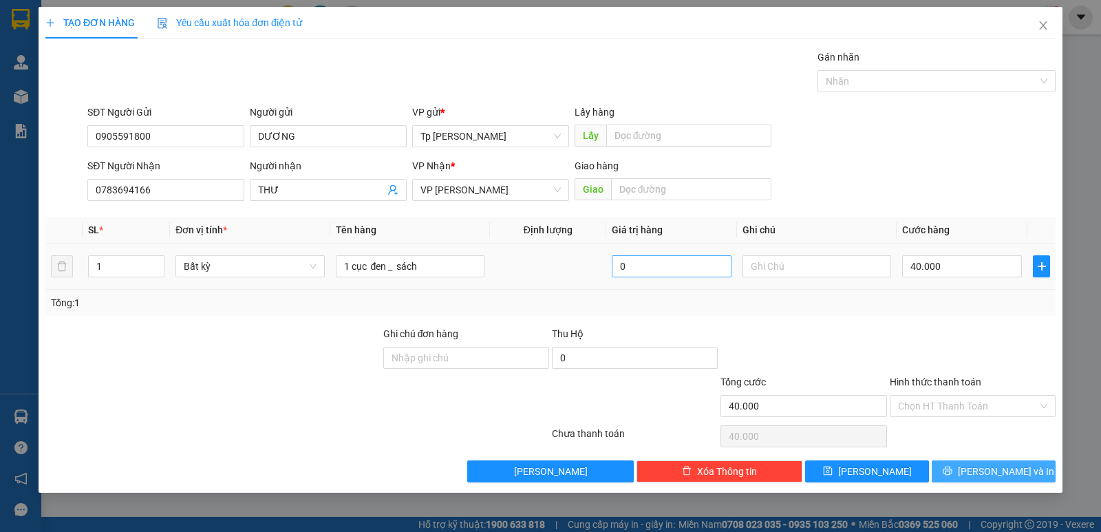
click at [1001, 469] on span "[PERSON_NAME] và In" at bounding box center [1006, 471] width 96 height 15
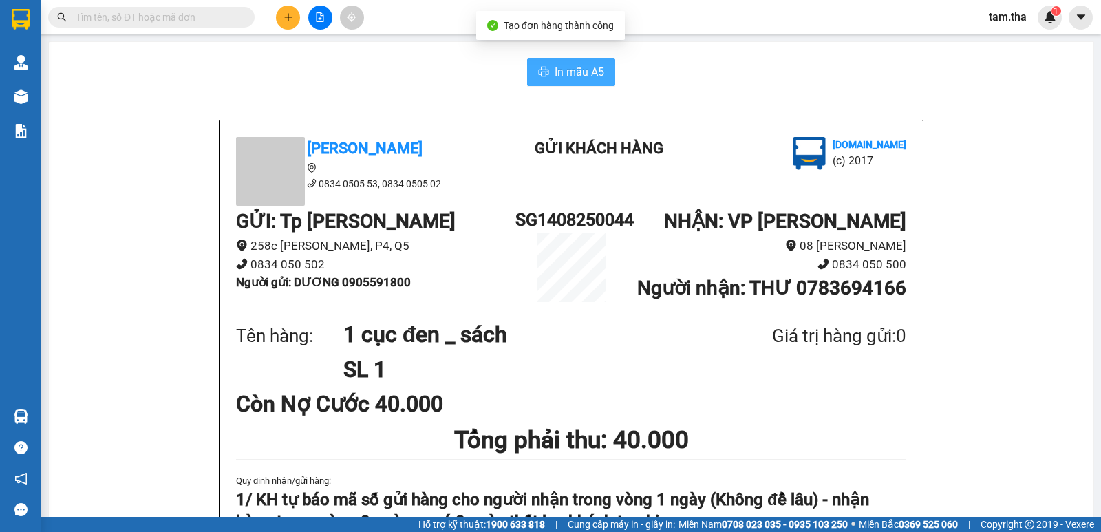
click at [554, 77] on span "In mẫu A5" at bounding box center [579, 71] width 50 height 17
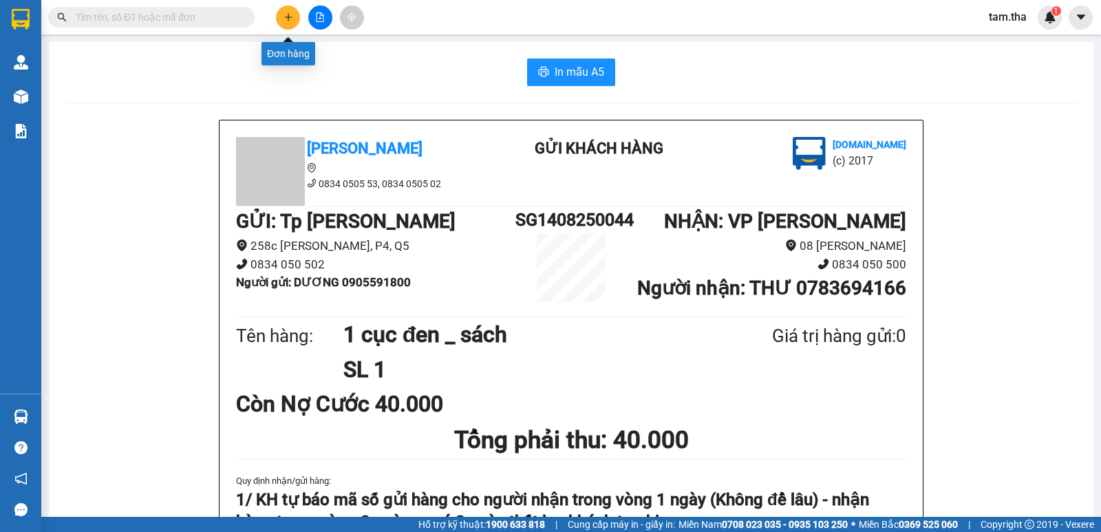
click at [290, 15] on icon "plus" at bounding box center [288, 17] width 10 height 10
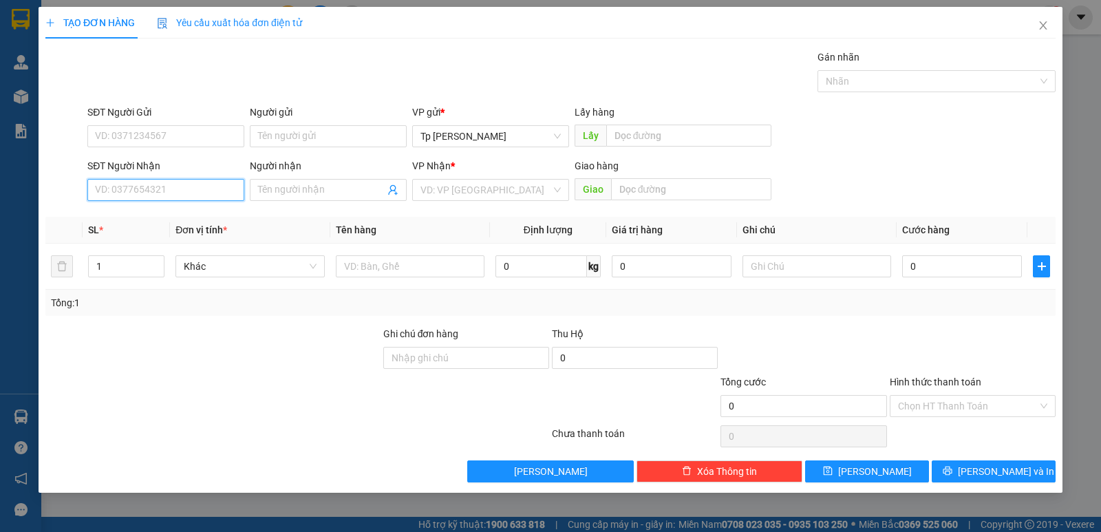
click at [209, 197] on input "SĐT Người Nhận" at bounding box center [165, 190] width 157 height 22
drag, startPoint x: 192, startPoint y: 217, endPoint x: 432, endPoint y: 293, distance: 251.9
click at [192, 218] on div "0933895658 - Hoàng Phi" at bounding box center [166, 217] width 140 height 15
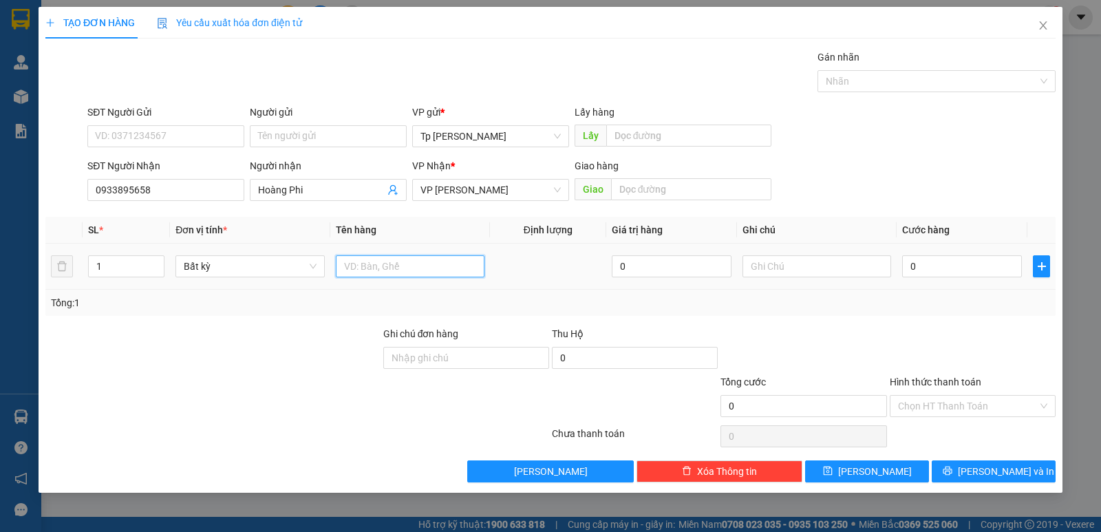
click at [396, 272] on input "text" at bounding box center [410, 266] width 149 height 22
click at [953, 272] on input "0" at bounding box center [962, 266] width 120 height 22
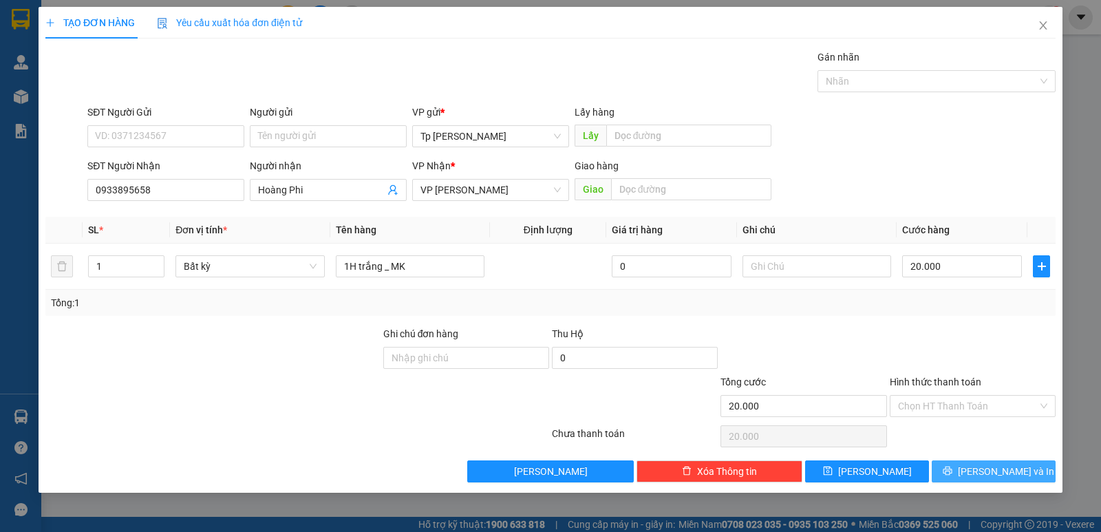
drag, startPoint x: 1013, startPoint y: 478, endPoint x: 969, endPoint y: 458, distance: 47.7
click at [1008, 477] on span "[PERSON_NAME] và In" at bounding box center [1006, 471] width 96 height 15
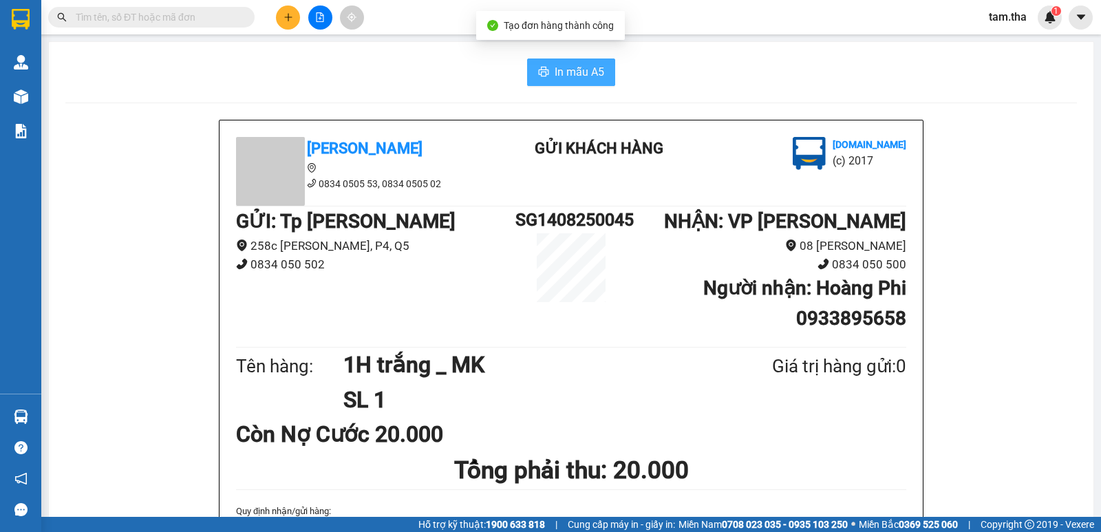
click at [594, 72] on span "In mẫu A5" at bounding box center [579, 71] width 50 height 17
click at [282, 21] on button at bounding box center [288, 18] width 24 height 24
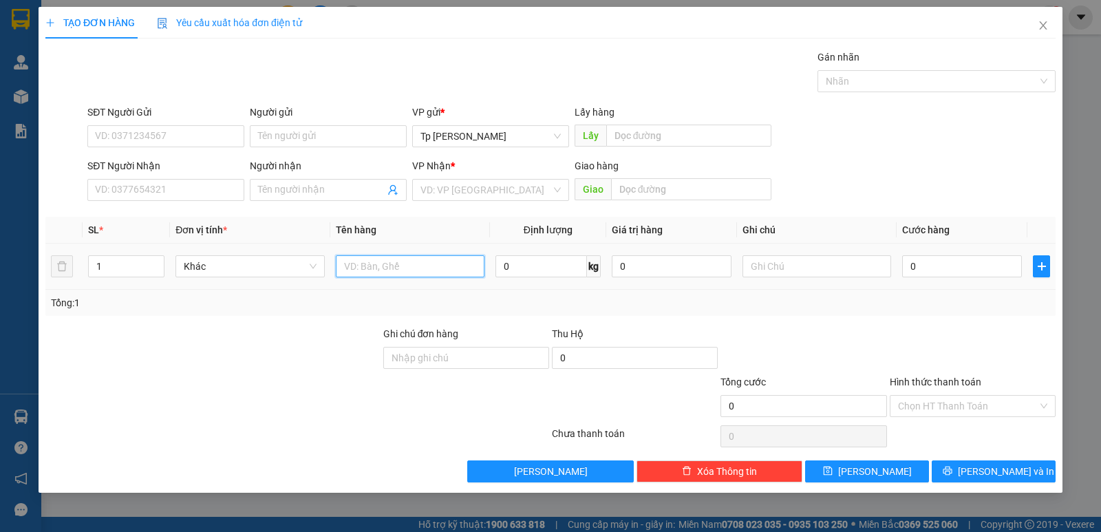
click at [368, 261] on input "text" at bounding box center [410, 266] width 149 height 22
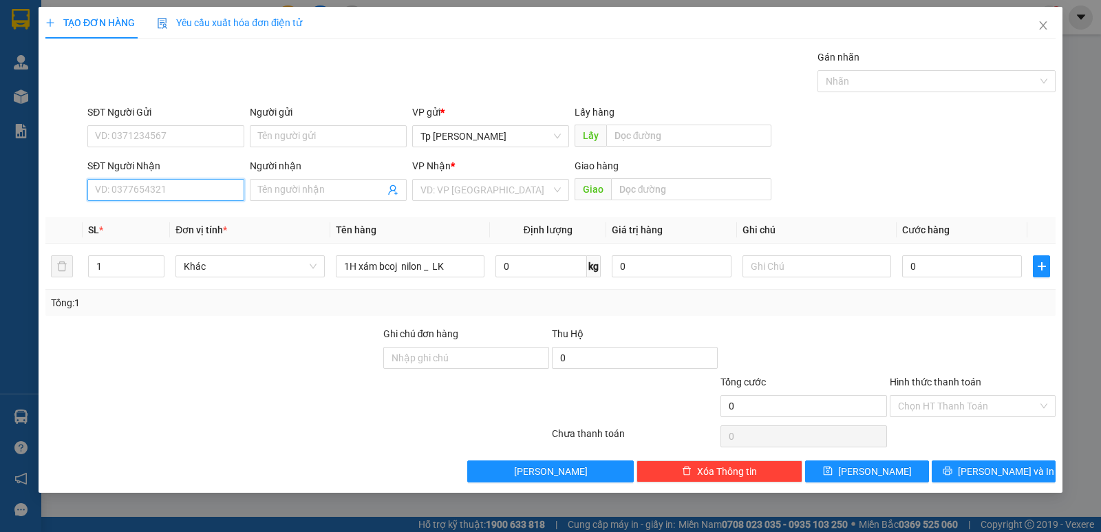
click at [153, 186] on input "SĐT Người Nhận" at bounding box center [165, 190] width 157 height 22
drag, startPoint x: 183, startPoint y: 219, endPoint x: 212, endPoint y: 186, distance: 43.9
click at [195, 208] on div "0908198698 - Phương Phúc Tâm" at bounding box center [165, 217] width 157 height 22
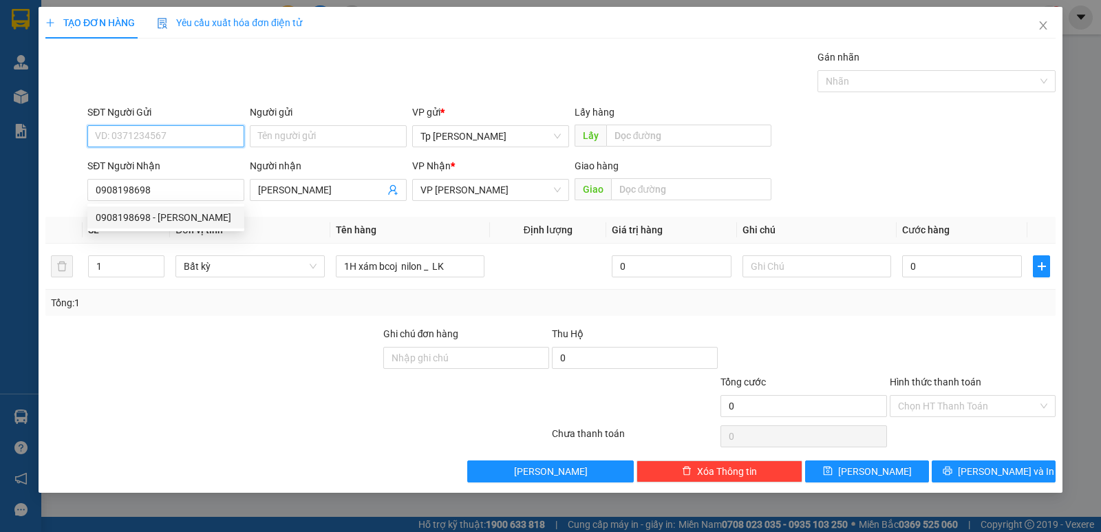
click at [212, 142] on input "SĐT Người Gửi" at bounding box center [165, 136] width 157 height 22
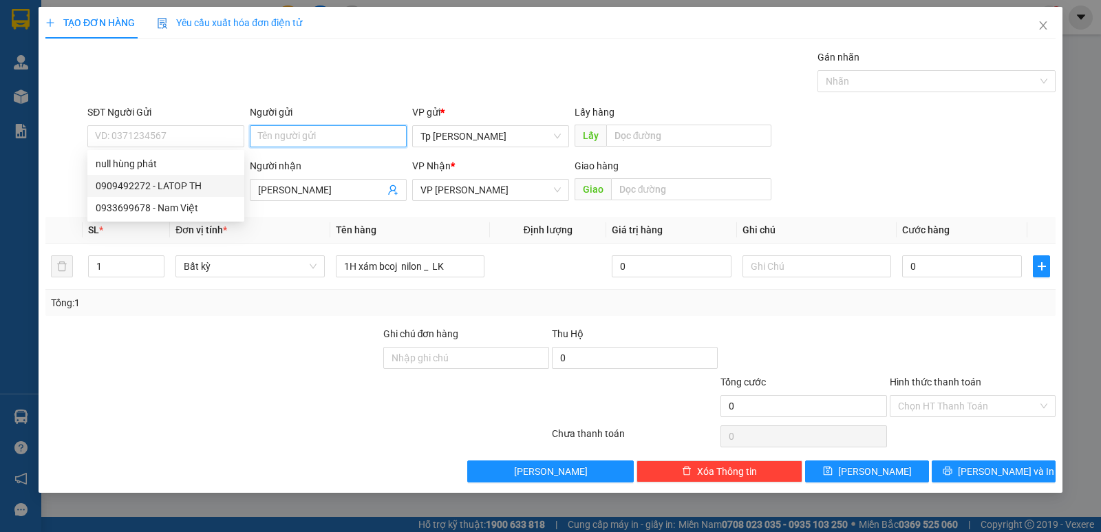
click at [336, 131] on input "Người gửi" at bounding box center [328, 136] width 157 height 22
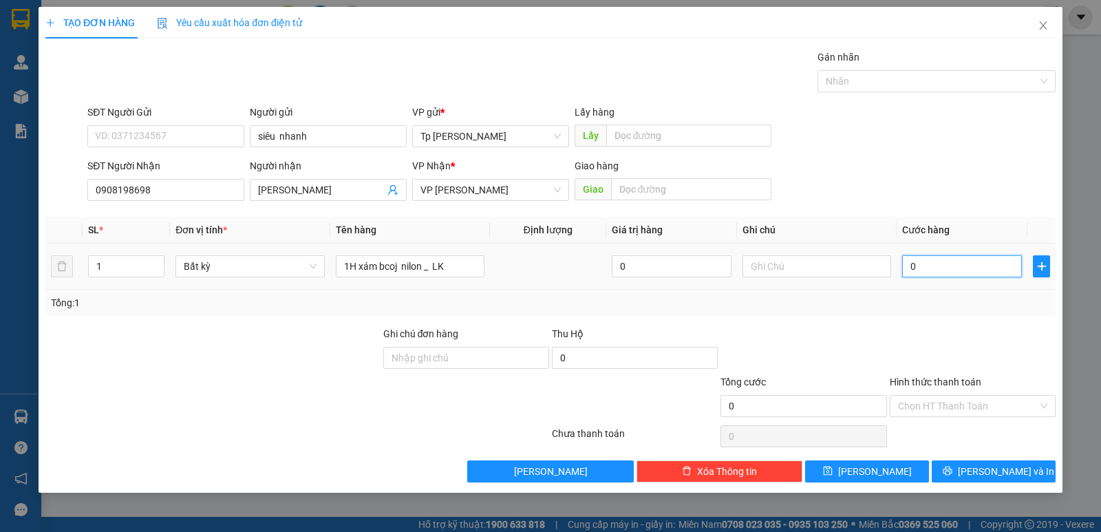
click at [987, 258] on input "0" at bounding box center [962, 266] width 120 height 22
drag, startPoint x: 770, startPoint y: 283, endPoint x: 700, endPoint y: 294, distance: 71.8
click at [700, 294] on div "SL * Đơn vị tính * Tên hàng Định lượng Giá trị hàng Ghi chú Cước hàng 1 Bất kỳ …" at bounding box center [550, 266] width 1010 height 99
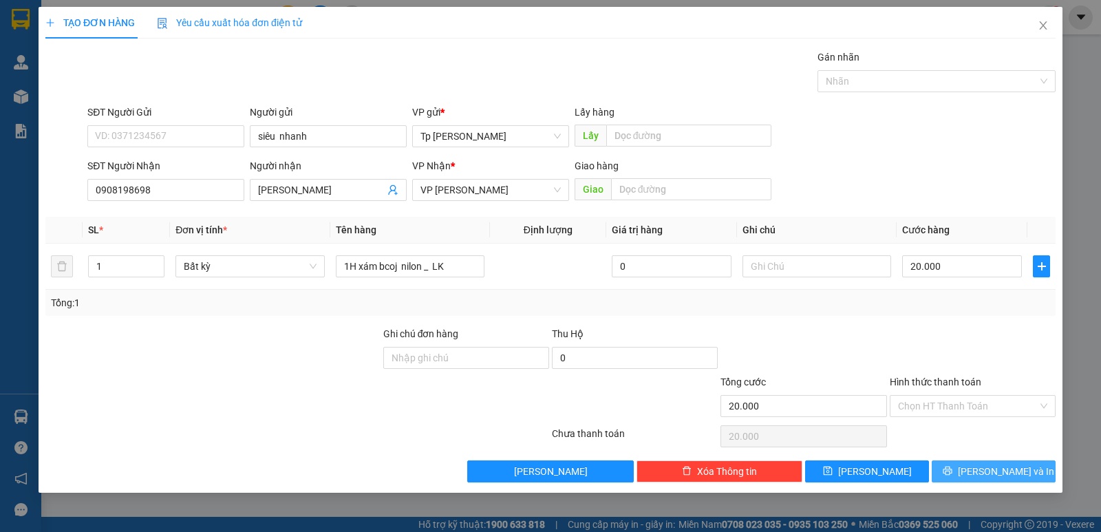
drag, startPoint x: 959, startPoint y: 478, endPoint x: 711, endPoint y: 323, distance: 292.0
click at [958, 475] on button "[PERSON_NAME] và In" at bounding box center [993, 471] width 124 height 22
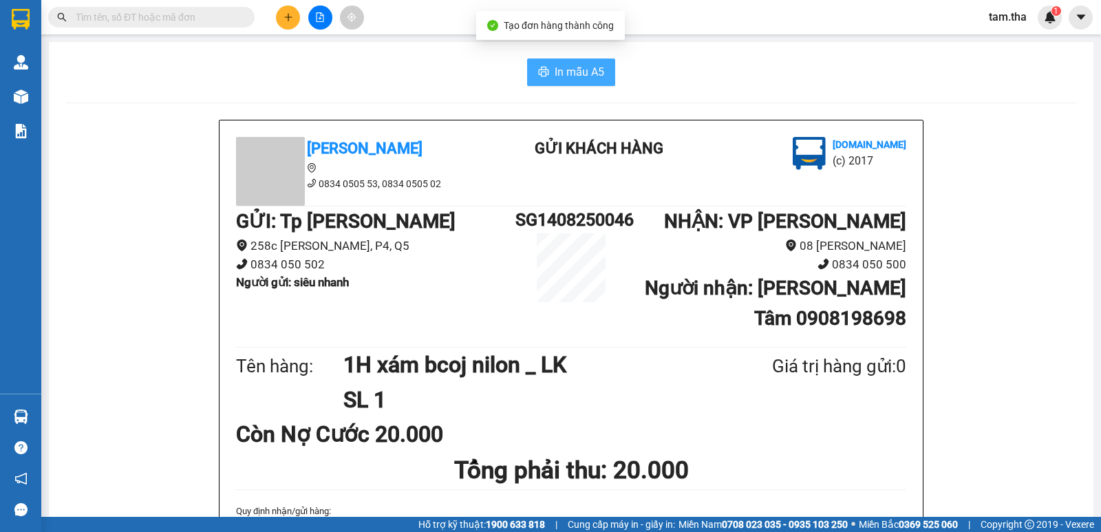
click at [528, 60] on button "In mẫu A5" at bounding box center [571, 72] width 88 height 28
click at [279, 25] on button at bounding box center [288, 18] width 24 height 24
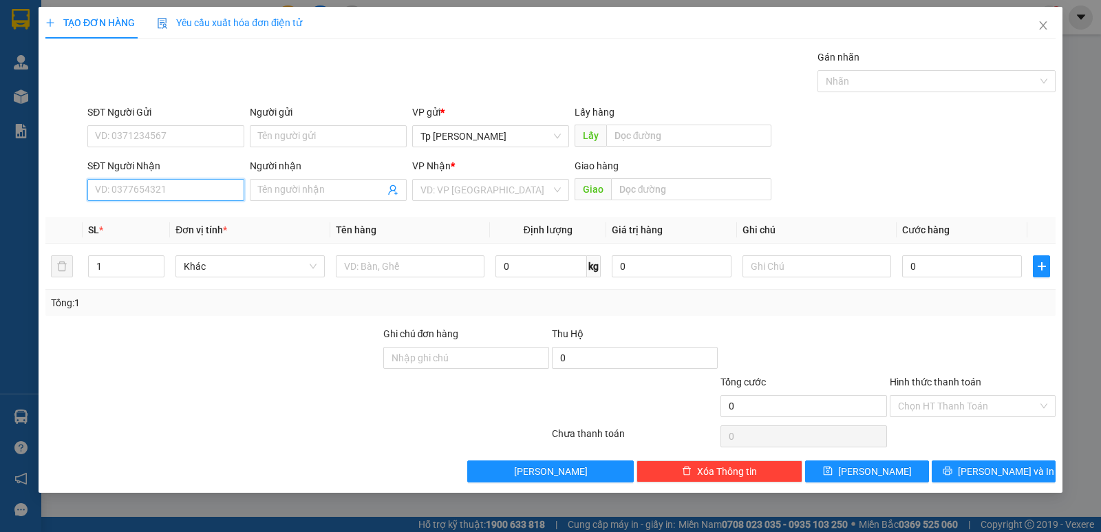
click at [231, 180] on input "SĐT Người Nhận" at bounding box center [165, 190] width 157 height 22
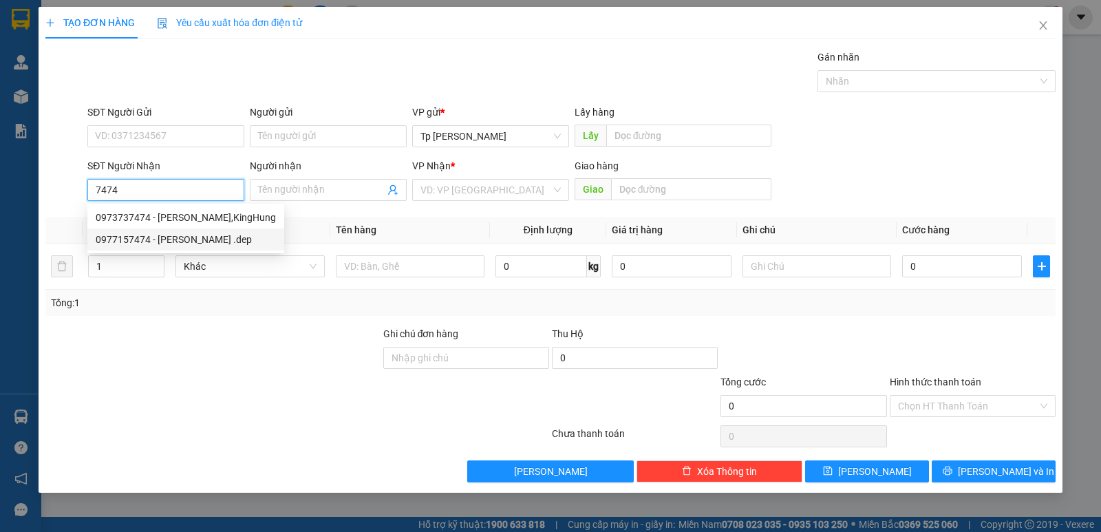
drag, startPoint x: 204, startPoint y: 241, endPoint x: 251, endPoint y: 220, distance: 51.1
click at [205, 240] on div "0977157474 - Ngọc Anh .dep" at bounding box center [186, 239] width 180 height 15
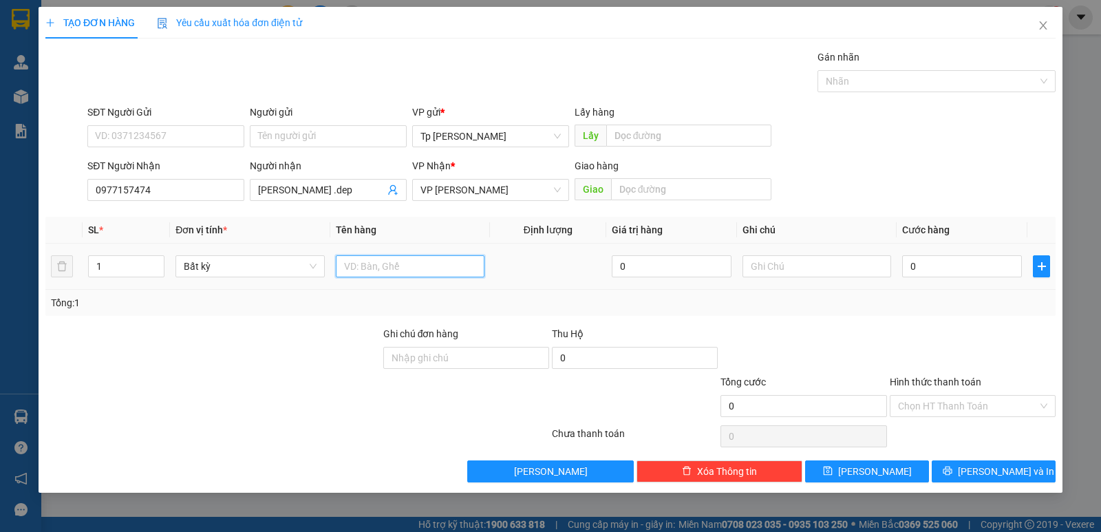
click at [356, 265] on input "text" at bounding box center [410, 266] width 149 height 22
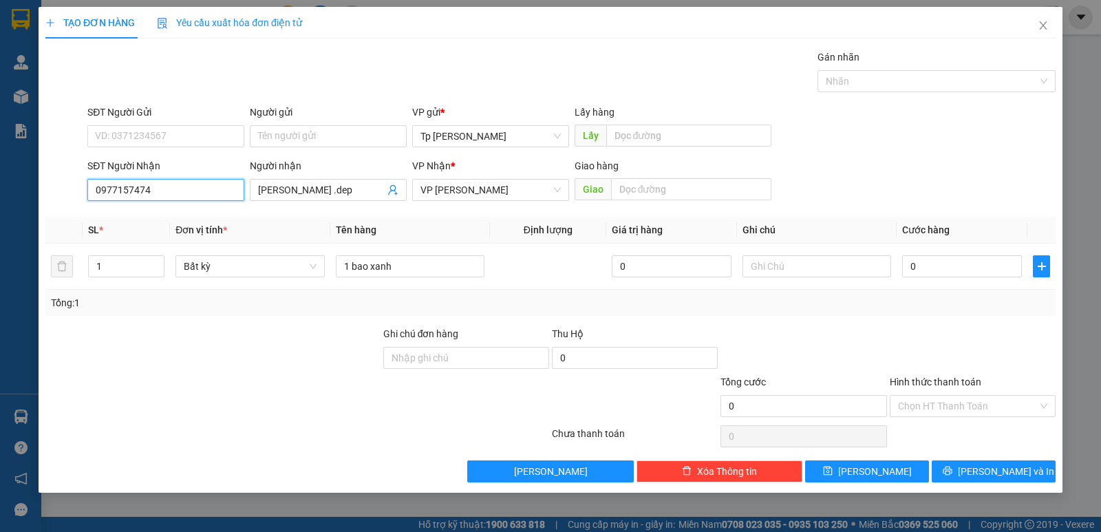
drag, startPoint x: 222, startPoint y: 186, endPoint x: 142, endPoint y: 262, distance: 110.5
click at [1, 266] on div "TẠO ĐƠN HÀNG Yêu cầu xuất hóa đơn điện tử Transit Pickup Surcharge Ids Transit …" at bounding box center [550, 266] width 1101 height 532
click at [296, 228] on th "Đơn vị tính *" at bounding box center [250, 230] width 160 height 27
click at [221, 127] on input "SĐT Người Gửi" at bounding box center [165, 136] width 157 height 22
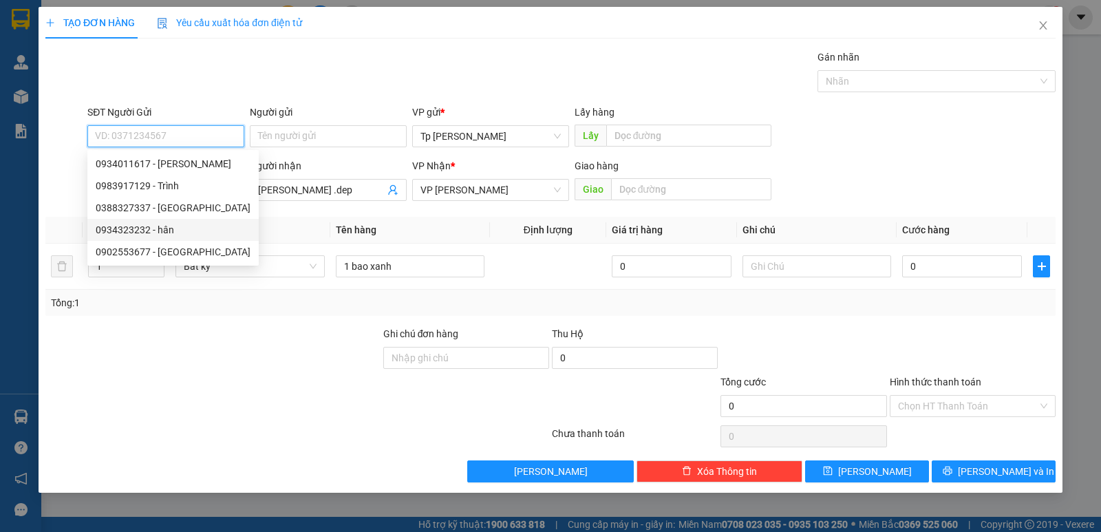
drag, startPoint x: 199, startPoint y: 229, endPoint x: 233, endPoint y: 237, distance: 35.4
click at [198, 230] on div "0934323232 - hân" at bounding box center [173, 229] width 155 height 15
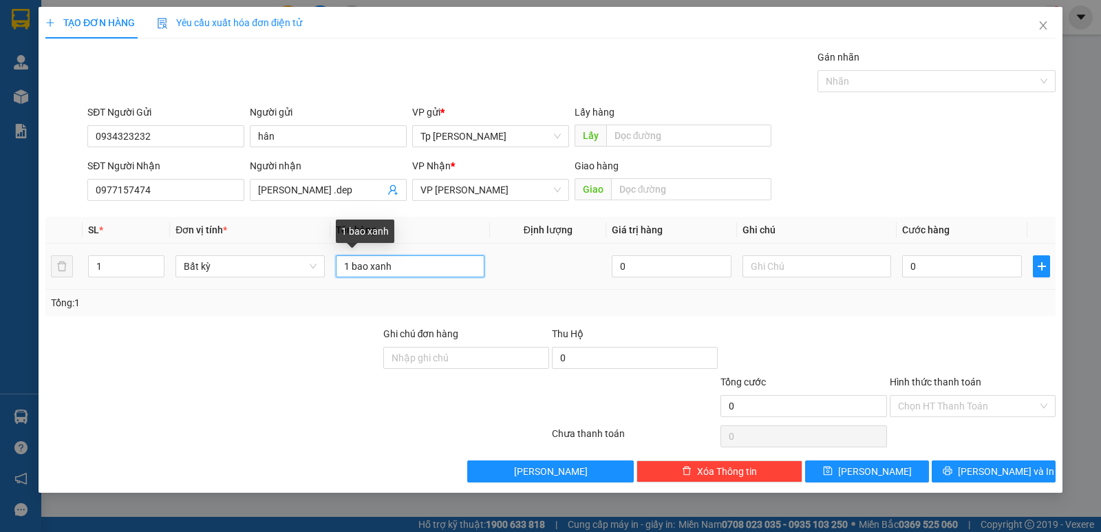
click at [483, 283] on td "1 bao xanh" at bounding box center [410, 267] width 160 height 46
click at [911, 269] on input "0" at bounding box center [962, 266] width 120 height 22
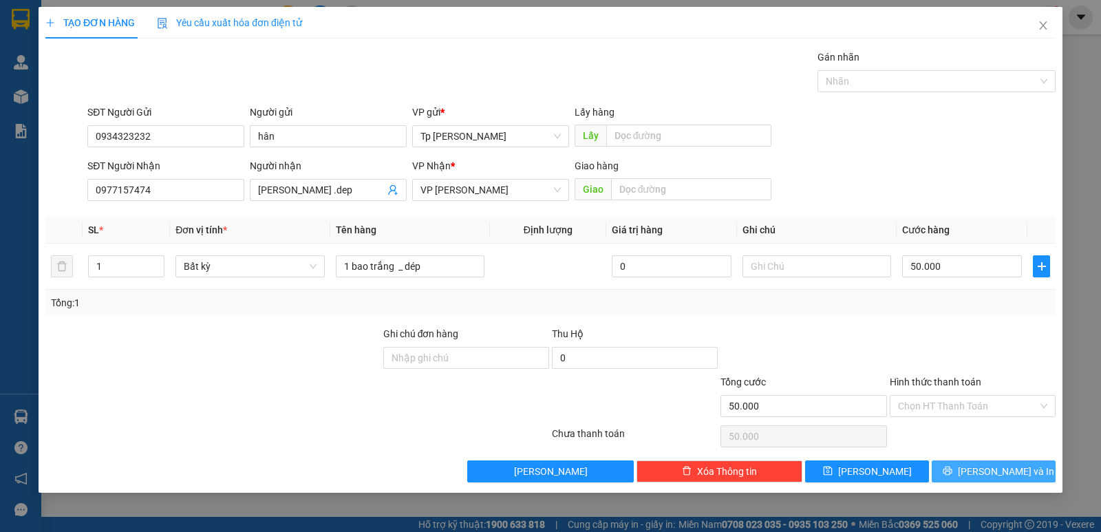
click at [980, 475] on button "[PERSON_NAME] và In" at bounding box center [993, 471] width 124 height 22
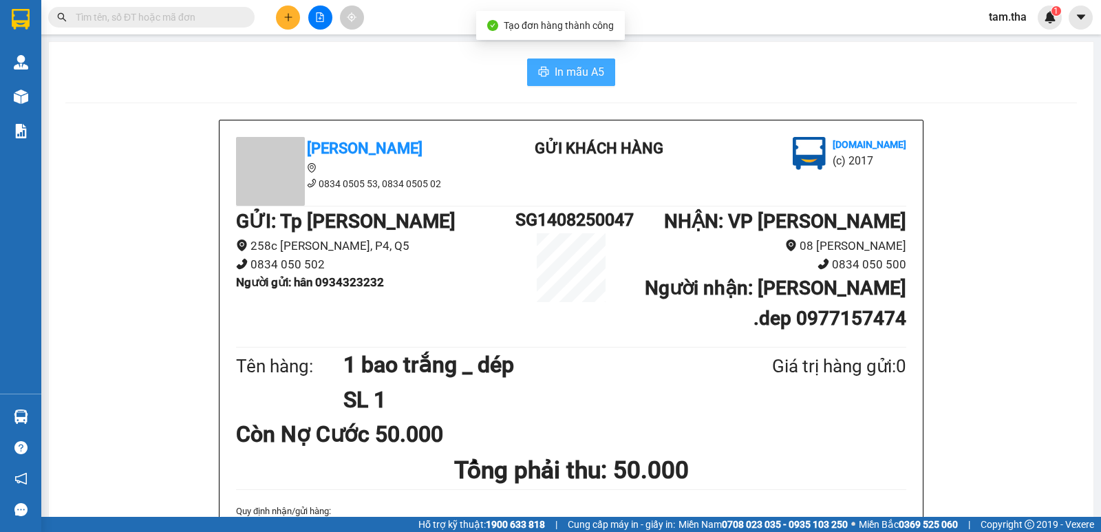
click at [571, 76] on span "In mẫu A5" at bounding box center [579, 71] width 50 height 17
click at [294, 17] on button at bounding box center [288, 18] width 24 height 24
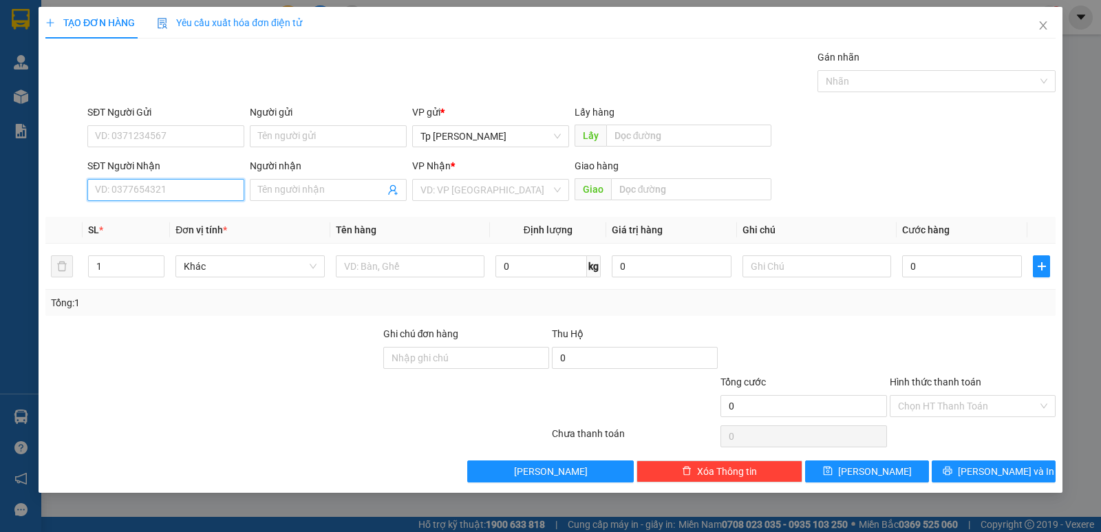
click at [163, 195] on input "SĐT Người Nhận" at bounding box center [165, 190] width 157 height 22
drag, startPoint x: 213, startPoint y: 208, endPoint x: 199, endPoint y: 143, distance: 66.6
click at [208, 204] on div "0919061907 0919061907 - nhan" at bounding box center [165, 218] width 157 height 28
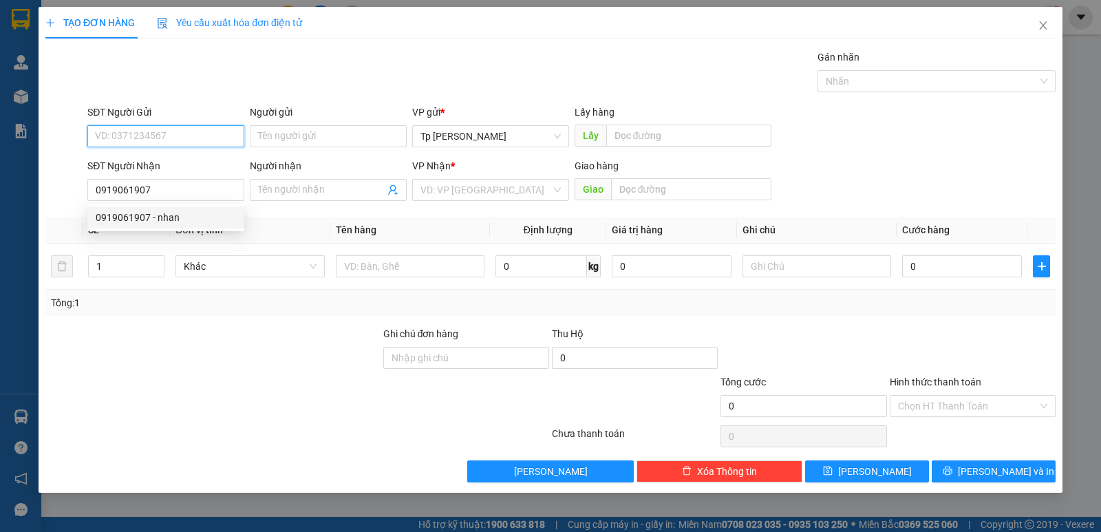
click at [198, 133] on input "SĐT Người Gửi" at bounding box center [165, 136] width 157 height 22
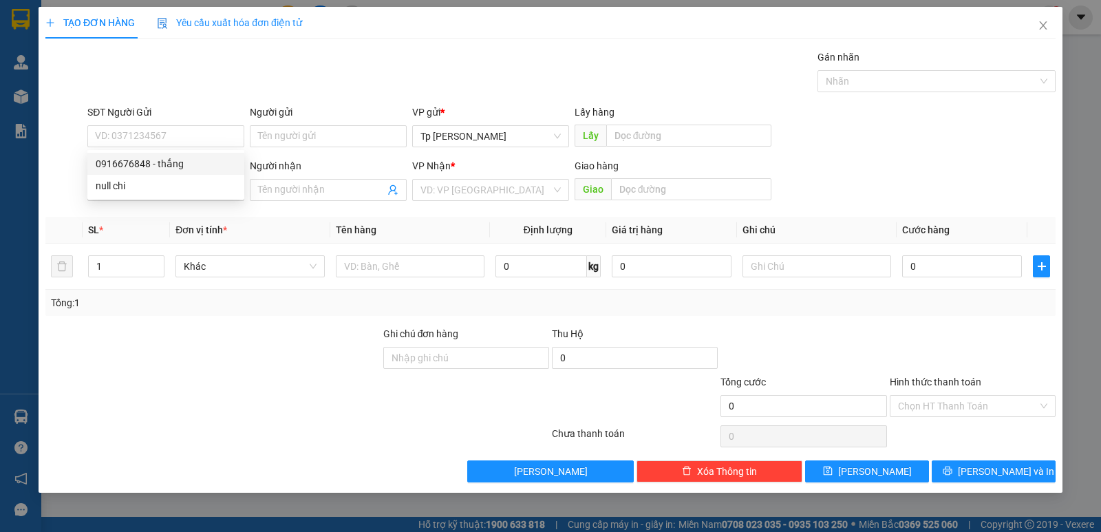
drag, startPoint x: 289, startPoint y: 222, endPoint x: 241, endPoint y: 204, distance: 51.6
click at [281, 220] on th "Đơn vị tính *" at bounding box center [250, 230] width 160 height 27
drag, startPoint x: 208, startPoint y: 191, endPoint x: 198, endPoint y: 208, distance: 20.6
click at [207, 191] on input "0919061907" at bounding box center [165, 190] width 157 height 22
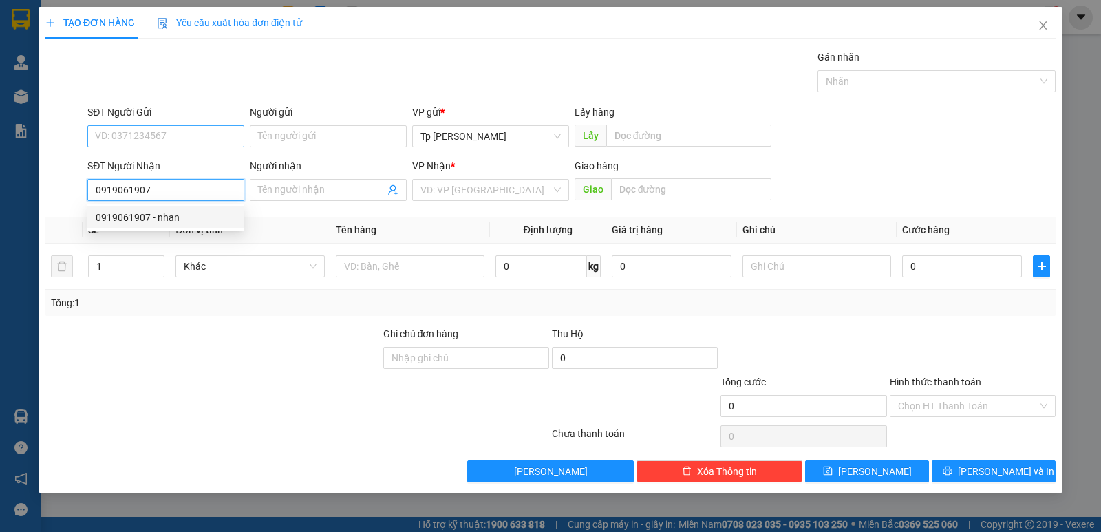
drag, startPoint x: 189, startPoint y: 221, endPoint x: 169, endPoint y: 144, distance: 79.6
click at [186, 216] on div "0919061907 - nhan" at bounding box center [166, 217] width 140 height 15
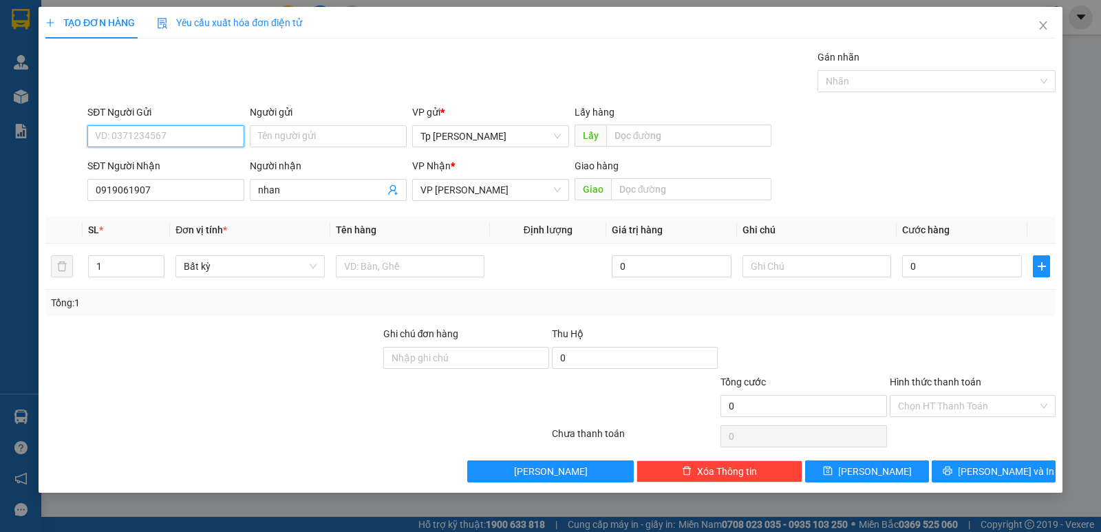
click at [169, 140] on input "SĐT Người Gửi" at bounding box center [165, 136] width 157 height 22
click at [167, 171] on div "0916676848 - thắng" at bounding box center [166, 163] width 140 height 15
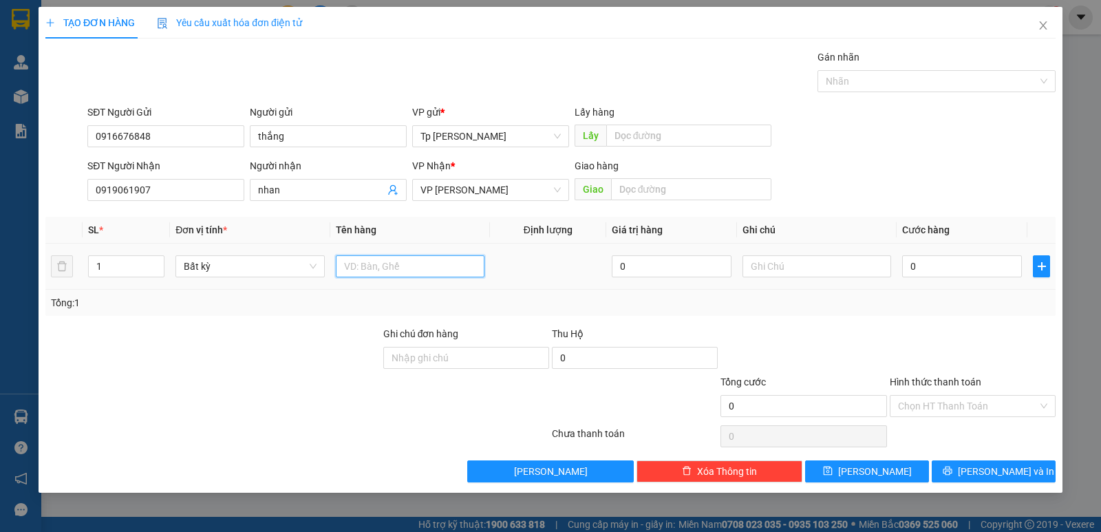
click at [430, 263] on input "text" at bounding box center [410, 266] width 149 height 22
click at [951, 277] on div "0" at bounding box center [962, 266] width 120 height 28
click at [944, 270] on input "0" at bounding box center [962, 266] width 120 height 22
drag, startPoint x: 955, startPoint y: 320, endPoint x: 969, endPoint y: 356, distance: 38.7
click at [949, 321] on div "Transit Pickup Surcharge Ids Transit Deliver Surcharge Ids Transit Deliver Surc…" at bounding box center [550, 266] width 1010 height 433
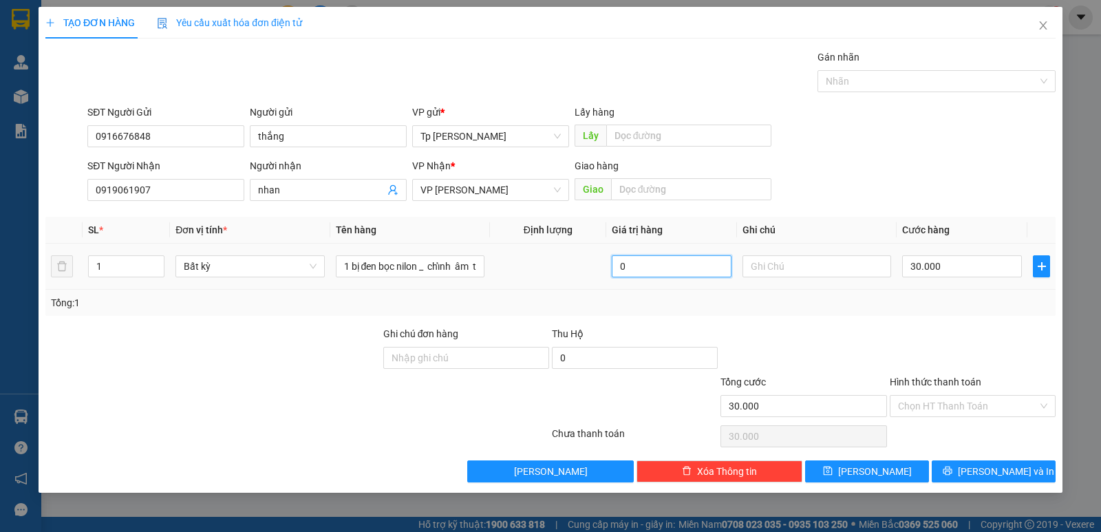
click at [650, 264] on input "0" at bounding box center [672, 266] width 120 height 22
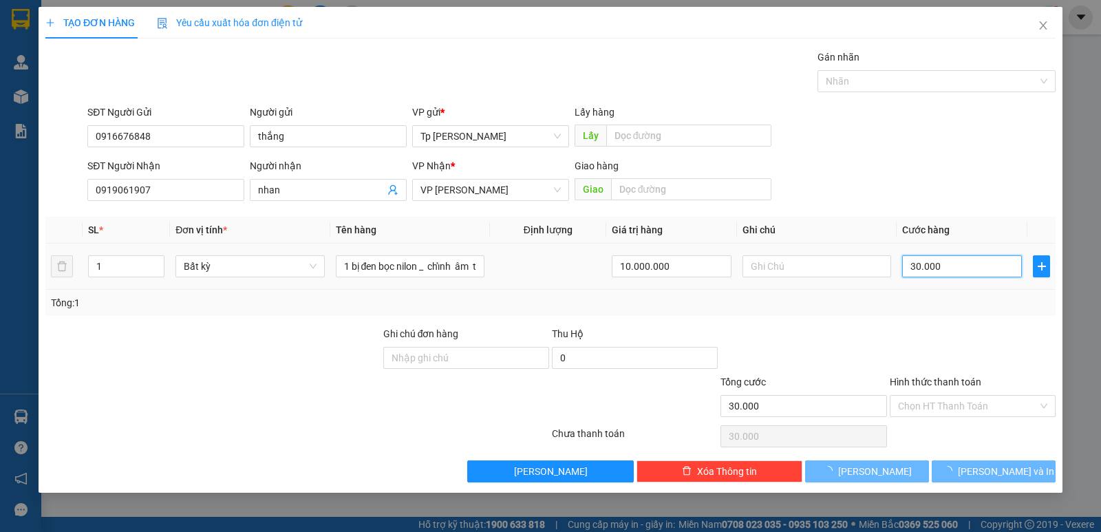
click at [937, 261] on input "30.000" at bounding box center [962, 266] width 120 height 22
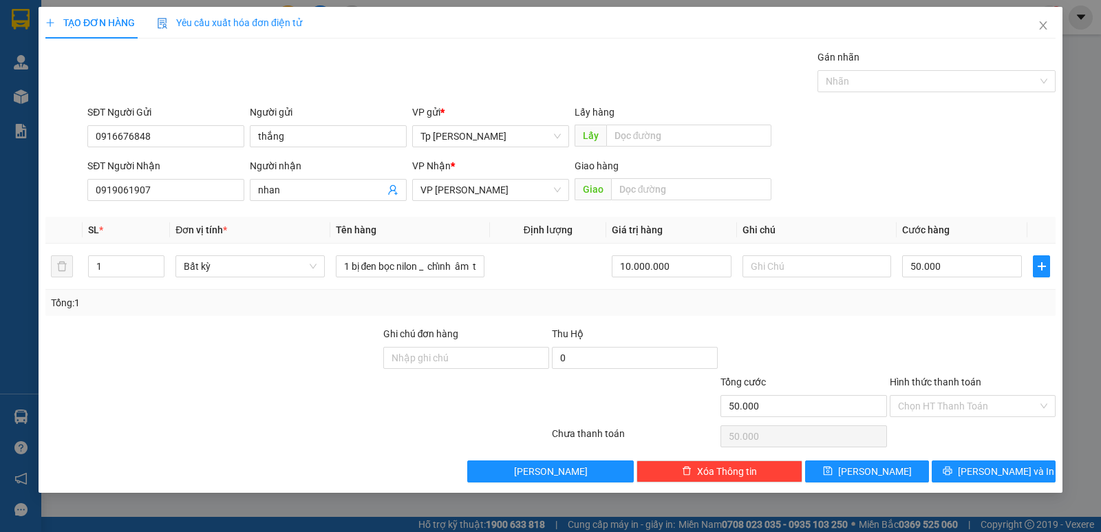
click at [960, 316] on div "Transit Pickup Surcharge Ids Transit Deliver Surcharge Ids Transit Deliver Surc…" at bounding box center [550, 266] width 1010 height 433
click at [931, 255] on input "50.000" at bounding box center [962, 266] width 120 height 22
click at [936, 320] on div "Transit Pickup Surcharge Ids Transit Deliver Surcharge Ids Transit Deliver Surc…" at bounding box center [550, 266] width 1010 height 433
drag, startPoint x: 954, startPoint y: 408, endPoint x: 947, endPoint y: 438, distance: 30.4
click at [953, 410] on input "Hình thức thanh toán" at bounding box center [968, 406] width 140 height 21
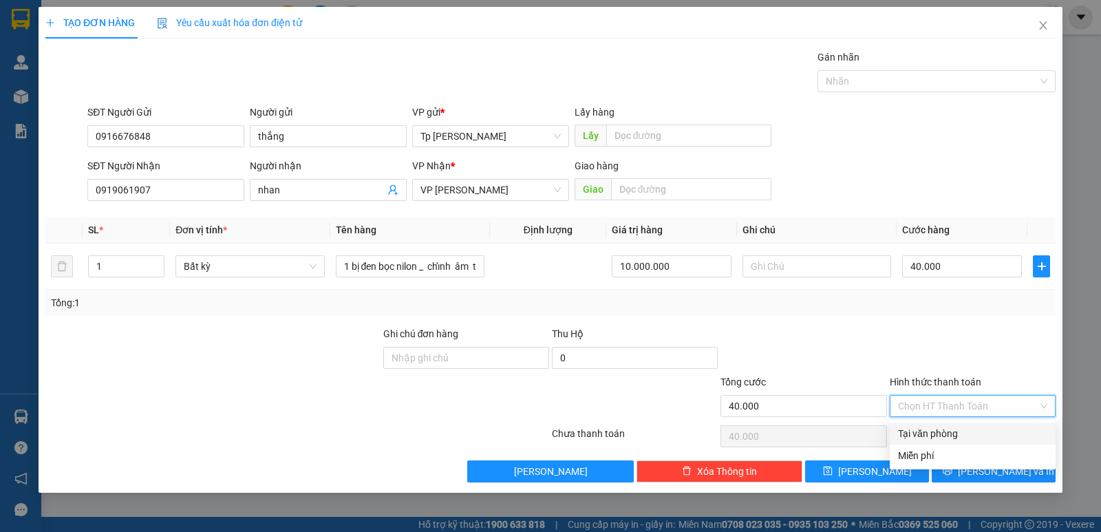
click at [947, 442] on div "Tại văn phòng" at bounding box center [972, 433] width 166 height 22
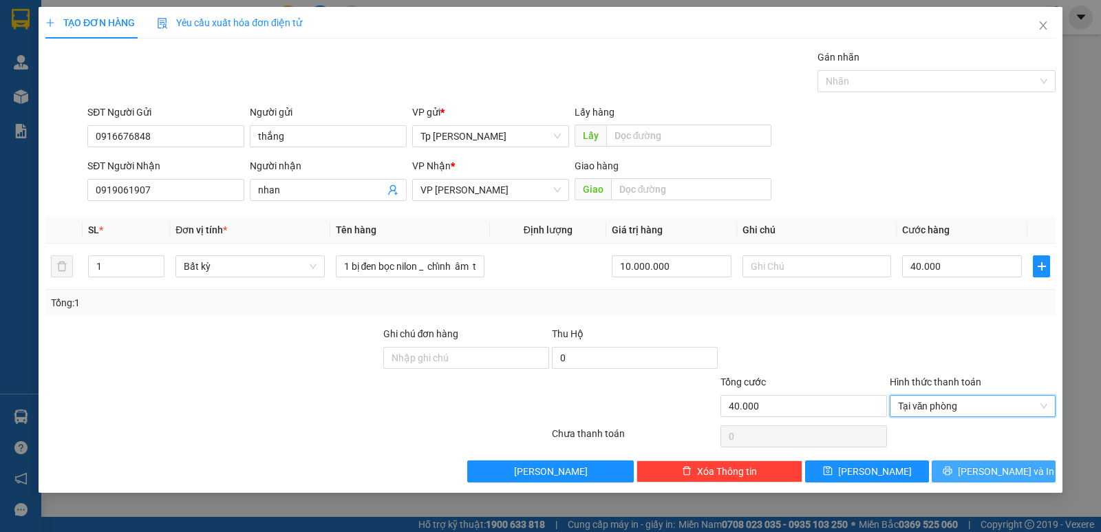
drag, startPoint x: 978, startPoint y: 466, endPoint x: 955, endPoint y: 462, distance: 23.0
click at [978, 467] on button "[PERSON_NAME] và In" at bounding box center [993, 471] width 124 height 22
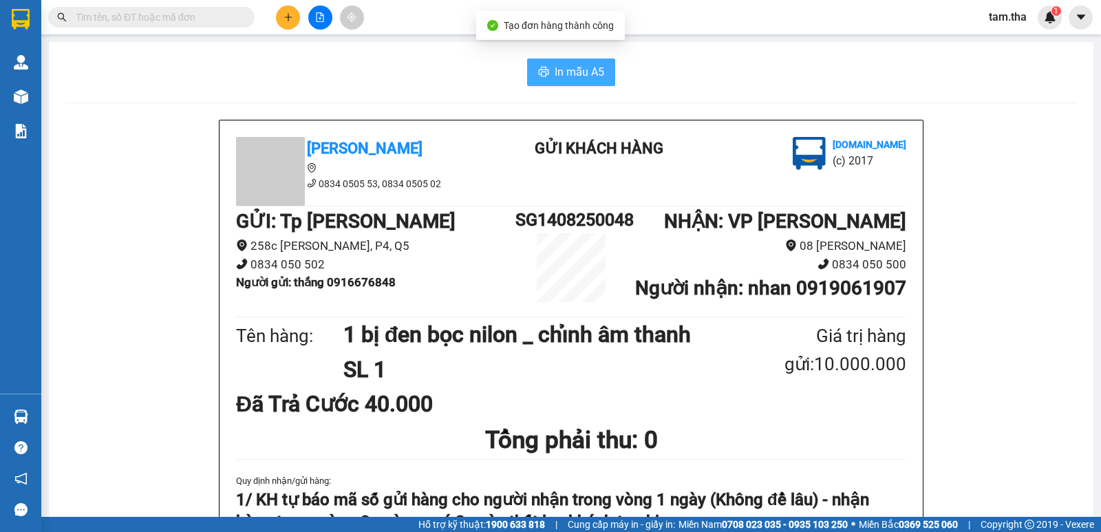
click at [581, 80] on span "In mẫu A5" at bounding box center [579, 71] width 50 height 17
click at [284, 21] on icon "plus" at bounding box center [288, 17] width 10 height 10
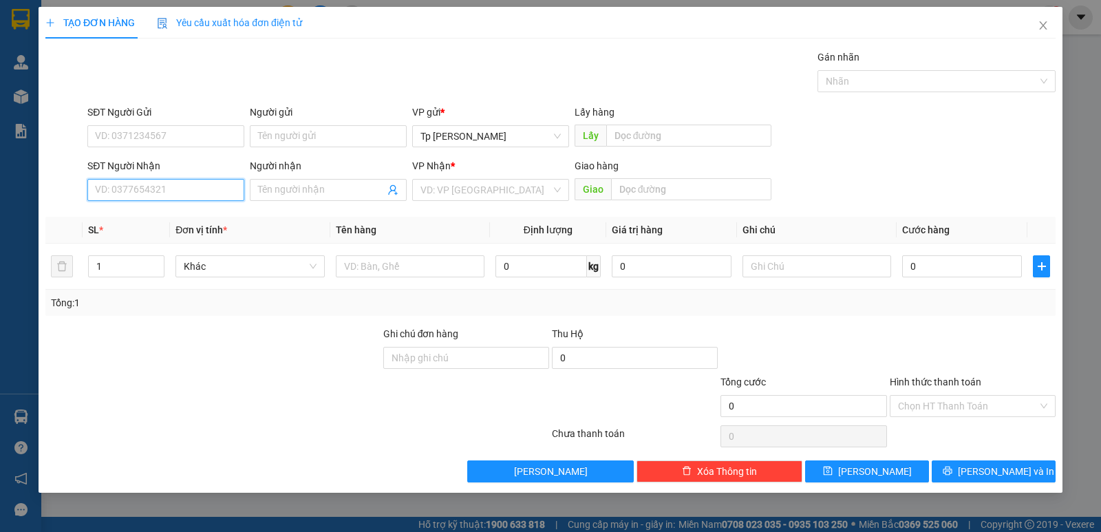
click at [199, 188] on input "SĐT Người Nhận" at bounding box center [165, 190] width 157 height 22
drag, startPoint x: 154, startPoint y: 208, endPoint x: 172, endPoint y: 225, distance: 24.3
click at [151, 213] on div "0916755119 - Sơn(TH HP)" at bounding box center [165, 217] width 157 height 22
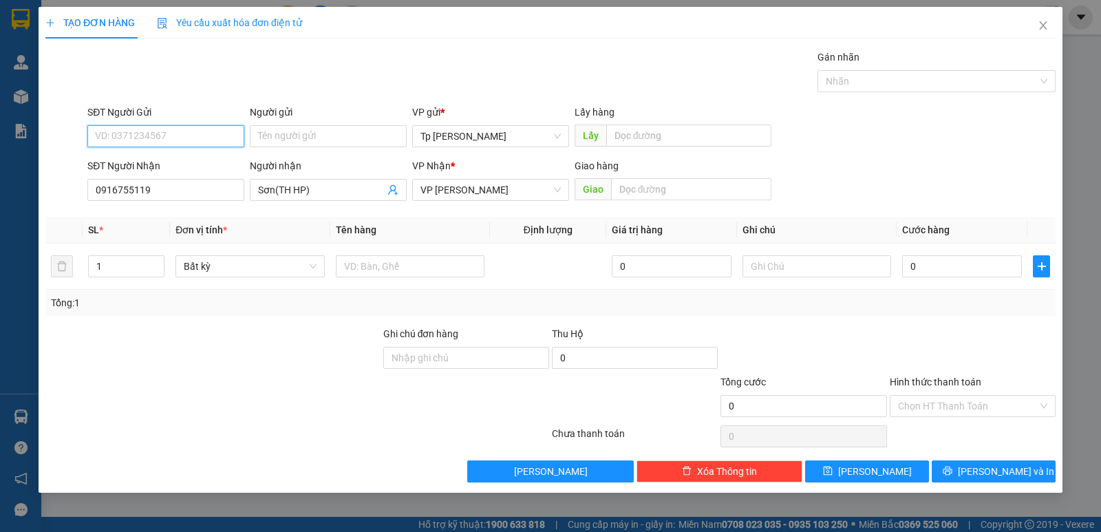
click at [208, 142] on input "SĐT Người Gửi" at bounding box center [165, 136] width 157 height 22
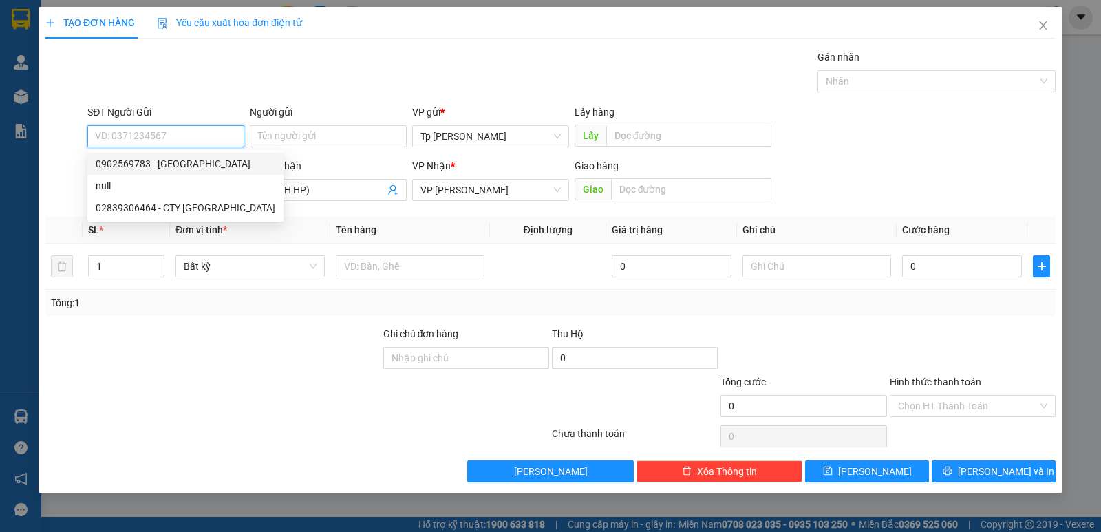
click at [208, 166] on div "0902569783 - LE Huy" at bounding box center [186, 163] width 180 height 15
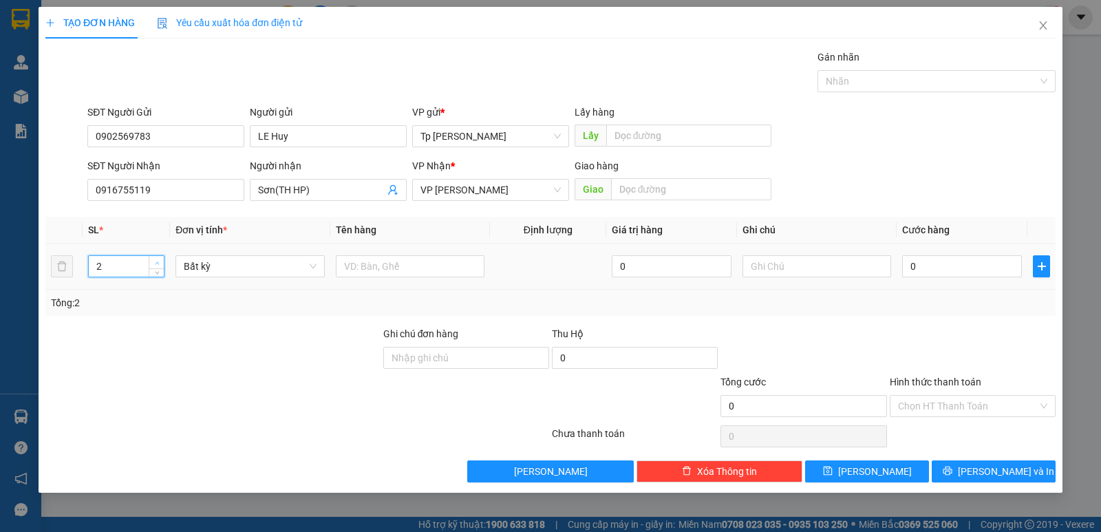
click at [157, 261] on icon "up" at bounding box center [157, 262] width 4 height 3
click at [155, 269] on icon "down" at bounding box center [157, 270] width 5 height 5
click at [472, 261] on input "text" at bounding box center [410, 266] width 149 height 22
click at [912, 268] on input "0" at bounding box center [962, 266] width 120 height 22
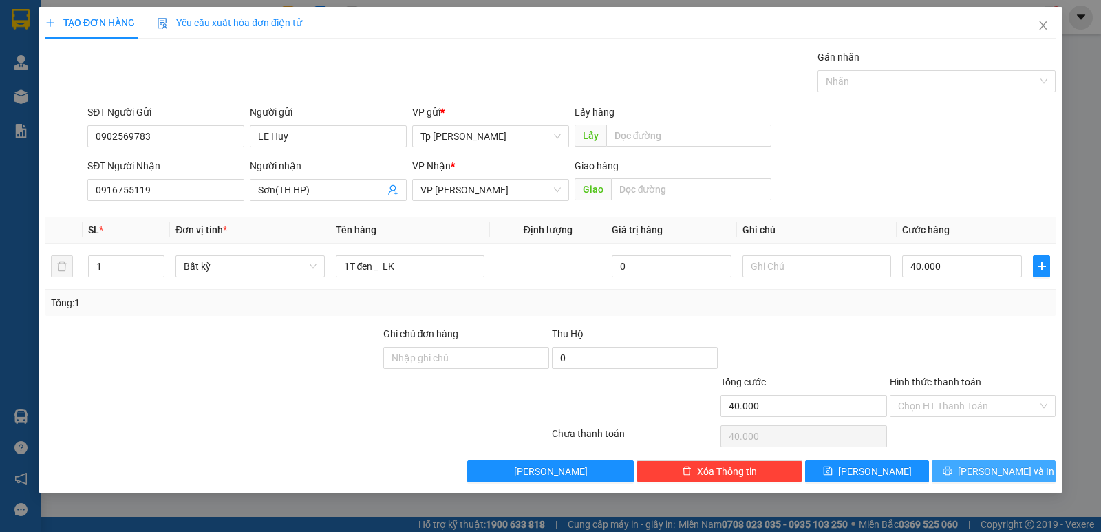
click at [989, 466] on span "[PERSON_NAME] và In" at bounding box center [1006, 471] width 96 height 15
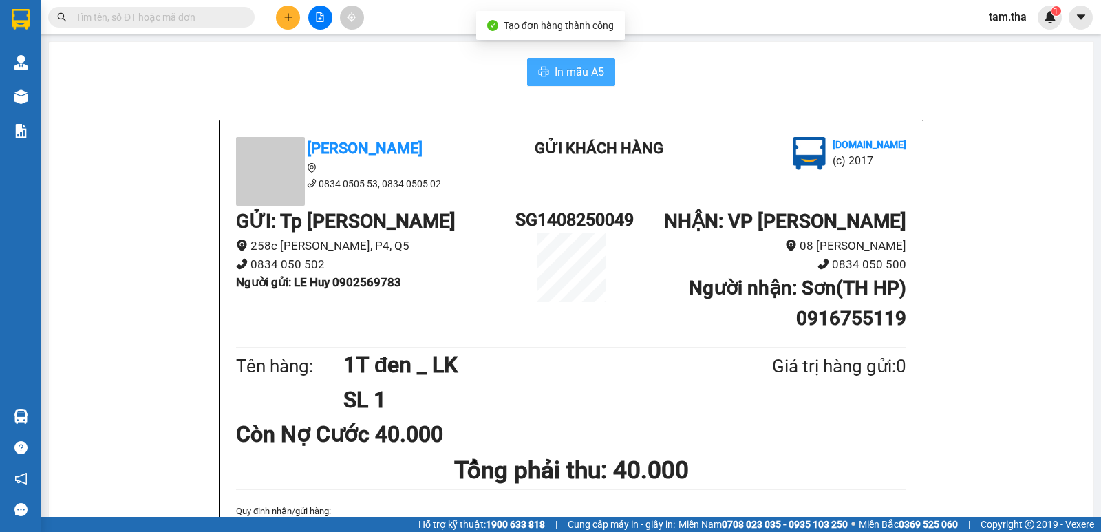
click at [546, 67] on button "In mẫu A5" at bounding box center [571, 72] width 88 height 28
click at [281, 22] on button at bounding box center [288, 18] width 24 height 24
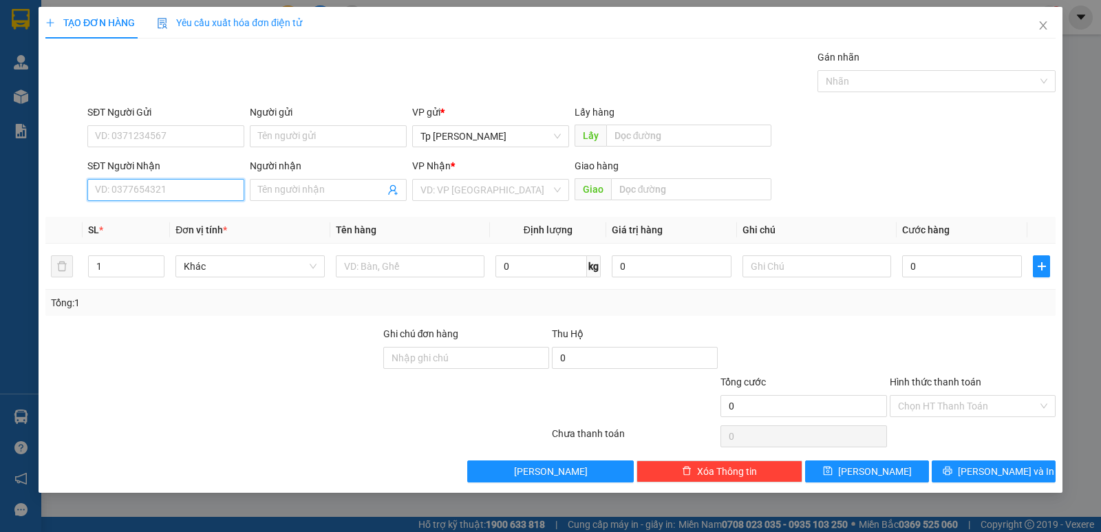
click at [203, 198] on input "SĐT Người Nhận" at bounding box center [165, 190] width 157 height 22
drag, startPoint x: 182, startPoint y: 214, endPoint x: 191, endPoint y: 149, distance: 65.4
click at [182, 204] on div "0903755304 0903755304 - phương tiến đạt" at bounding box center [165, 218] width 157 height 28
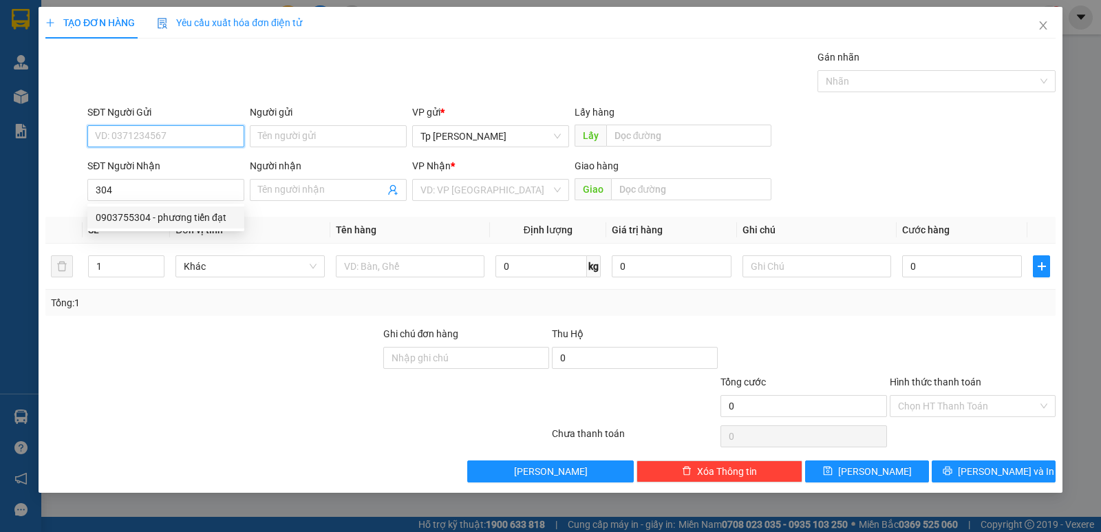
click at [195, 133] on input "SĐT Người Gửi" at bounding box center [165, 136] width 157 height 22
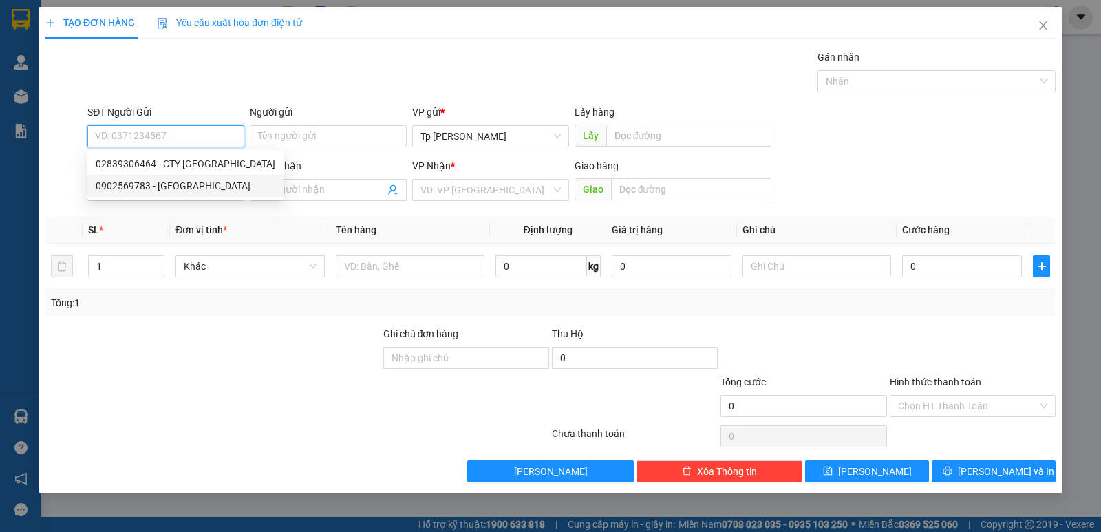
drag, startPoint x: 195, startPoint y: 182, endPoint x: 338, endPoint y: 214, distance: 146.5
click at [208, 186] on div "0902569783 - LE Huy" at bounding box center [186, 185] width 180 height 15
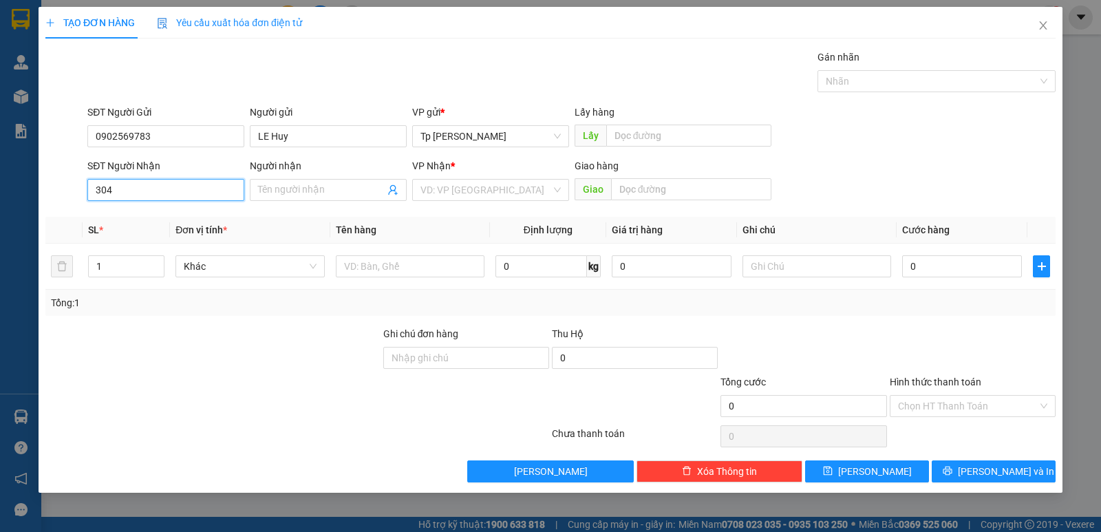
drag, startPoint x: 197, startPoint y: 180, endPoint x: 191, endPoint y: 186, distance: 8.8
click at [195, 182] on input "304" at bounding box center [165, 190] width 157 height 22
drag, startPoint x: 178, startPoint y: 216, endPoint x: 336, endPoint y: 272, distance: 167.3
click at [181, 217] on div "0903755304 - phương tiến đạt" at bounding box center [166, 217] width 140 height 15
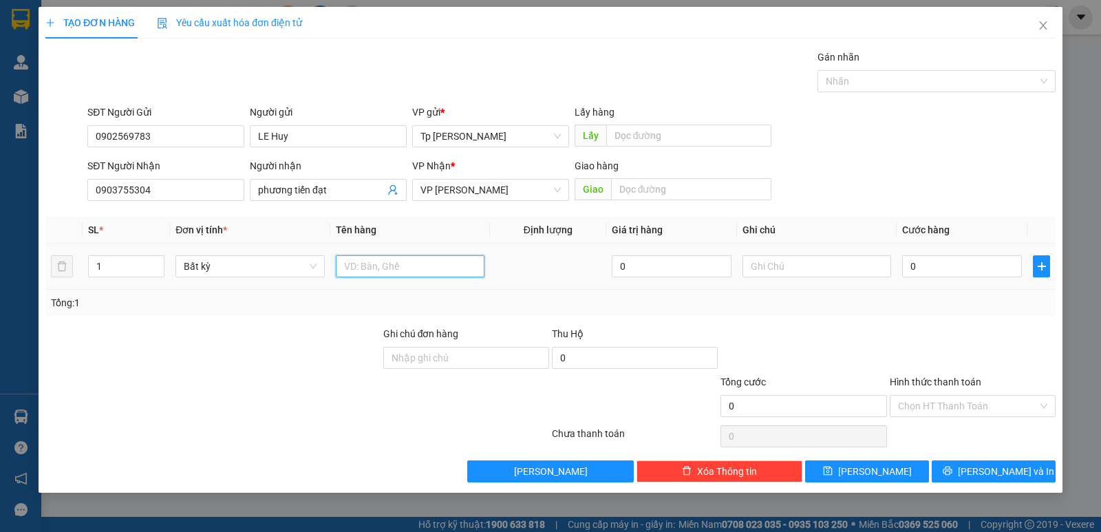
click at [374, 271] on input "text" at bounding box center [410, 266] width 149 height 22
click at [387, 264] on input "1T xám _+ LK" at bounding box center [410, 266] width 149 height 22
click at [966, 272] on input "0" at bounding box center [962, 266] width 120 height 22
click at [991, 458] on div "Transit Pickup Surcharge Ids Transit Deliver Surcharge Ids Transit Deliver Surc…" at bounding box center [550, 266] width 1010 height 433
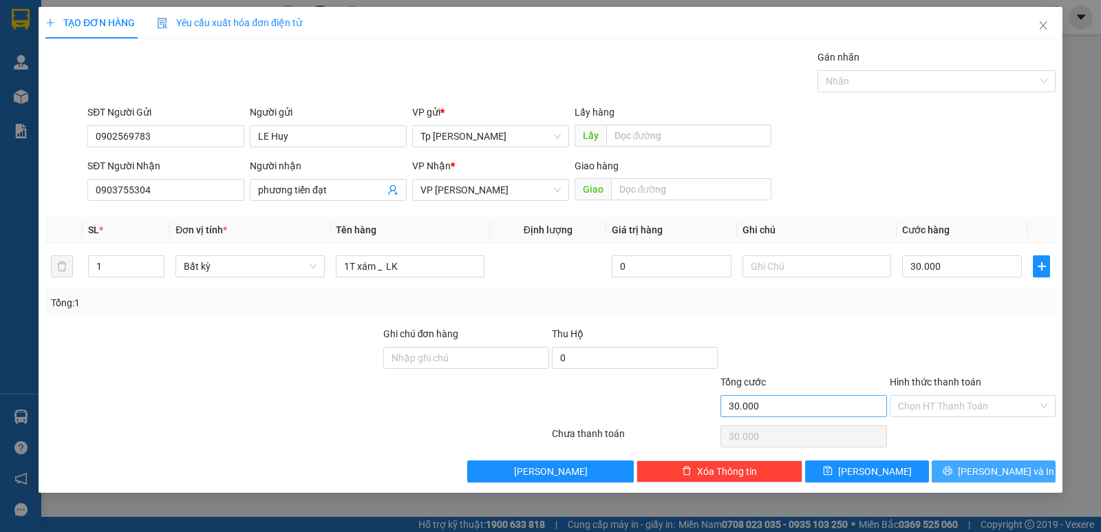
drag, startPoint x: 995, startPoint y: 466, endPoint x: 863, endPoint y: 404, distance: 145.2
click at [989, 466] on span "[PERSON_NAME] và In" at bounding box center [1006, 471] width 96 height 15
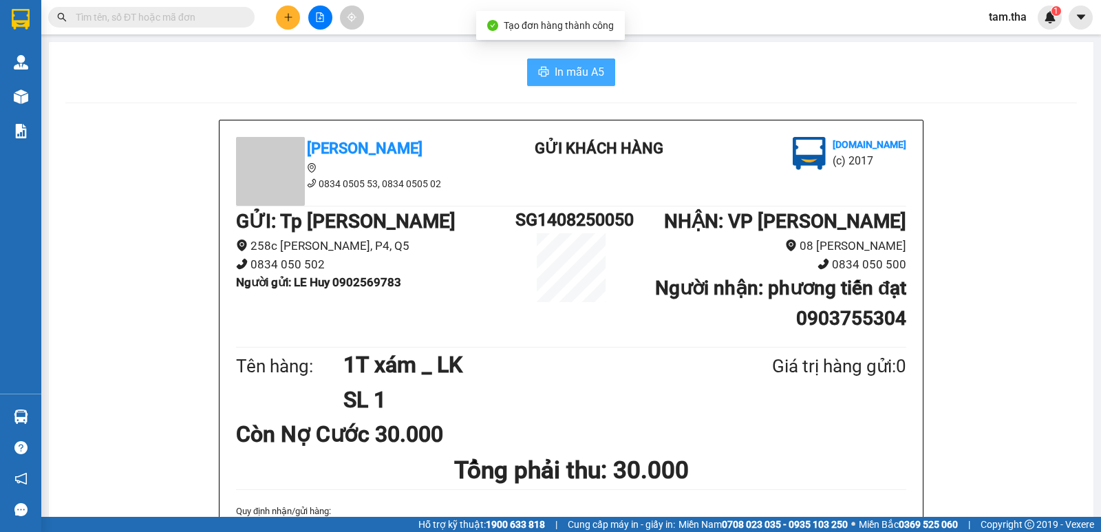
click at [601, 73] on button "In mẫu A5" at bounding box center [571, 72] width 88 height 28
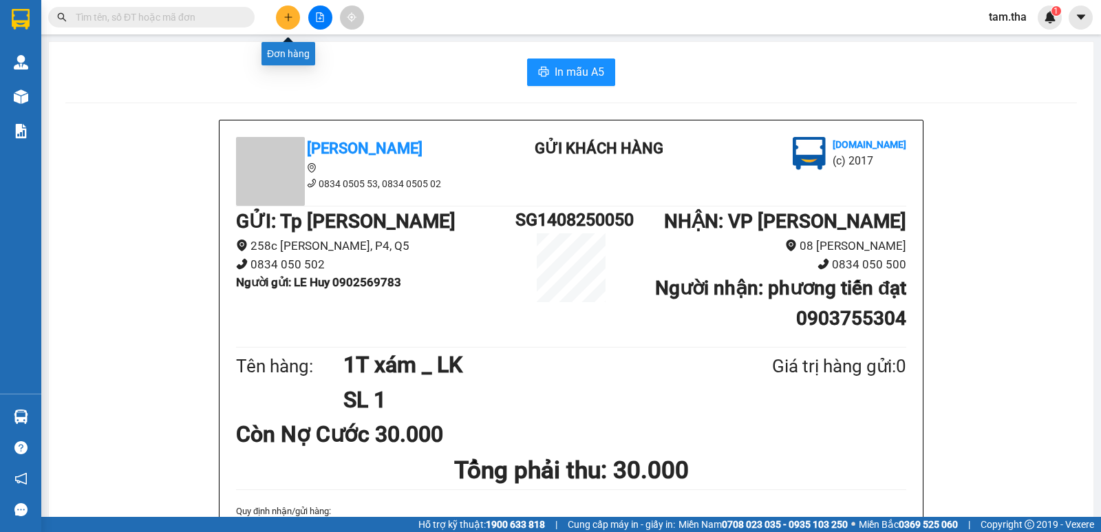
click at [282, 23] on button at bounding box center [288, 18] width 24 height 24
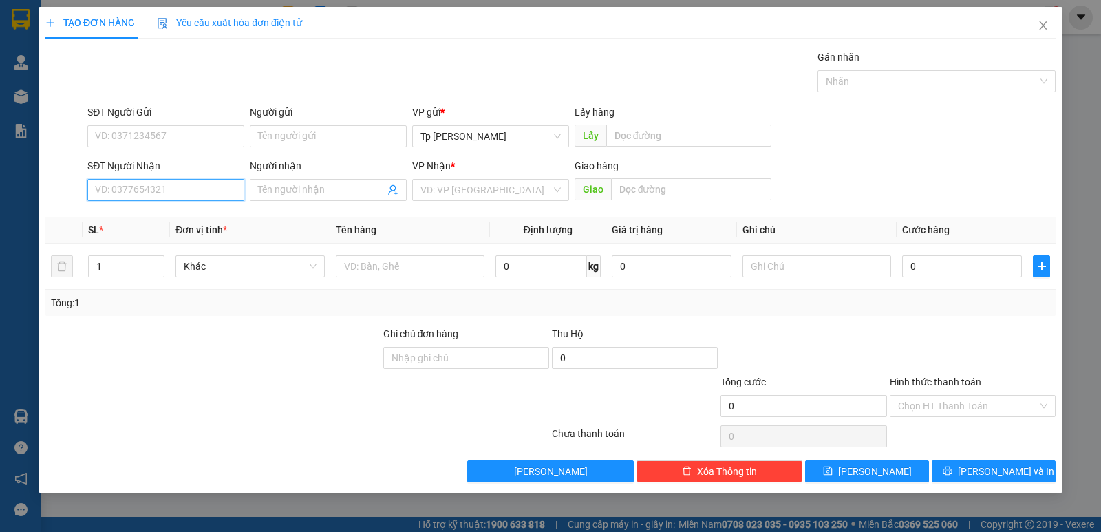
click at [217, 189] on input "SĐT Người Nhận" at bounding box center [165, 190] width 157 height 22
drag, startPoint x: 187, startPoint y: 224, endPoint x: 206, endPoint y: 128, distance: 97.4
click at [195, 217] on div "0342879832 - hoàng" at bounding box center [166, 217] width 140 height 15
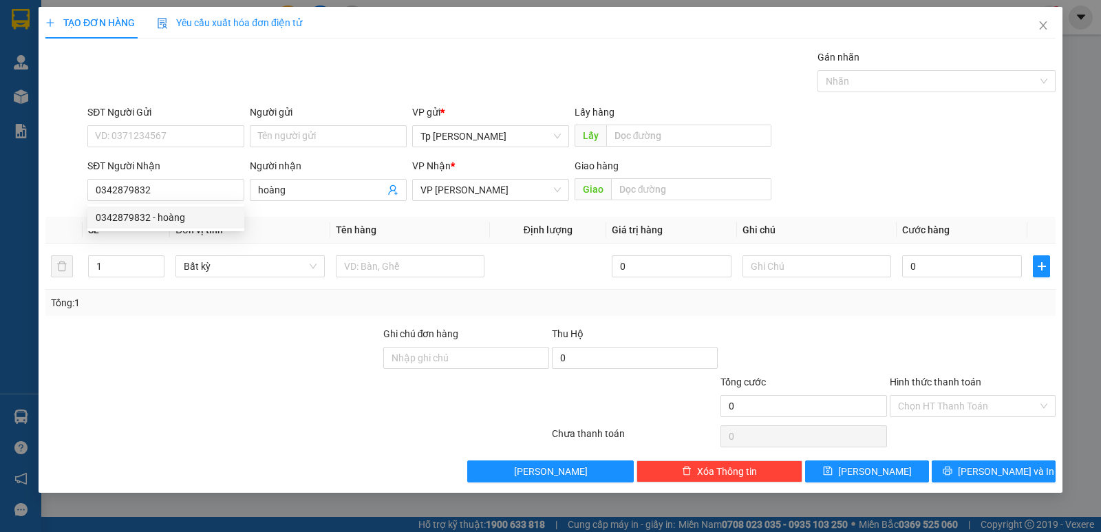
click at [201, 125] on div "SĐT Người Gửi" at bounding box center [165, 115] width 157 height 21
click at [205, 129] on input "SĐT Người Gửi" at bounding box center [165, 136] width 157 height 22
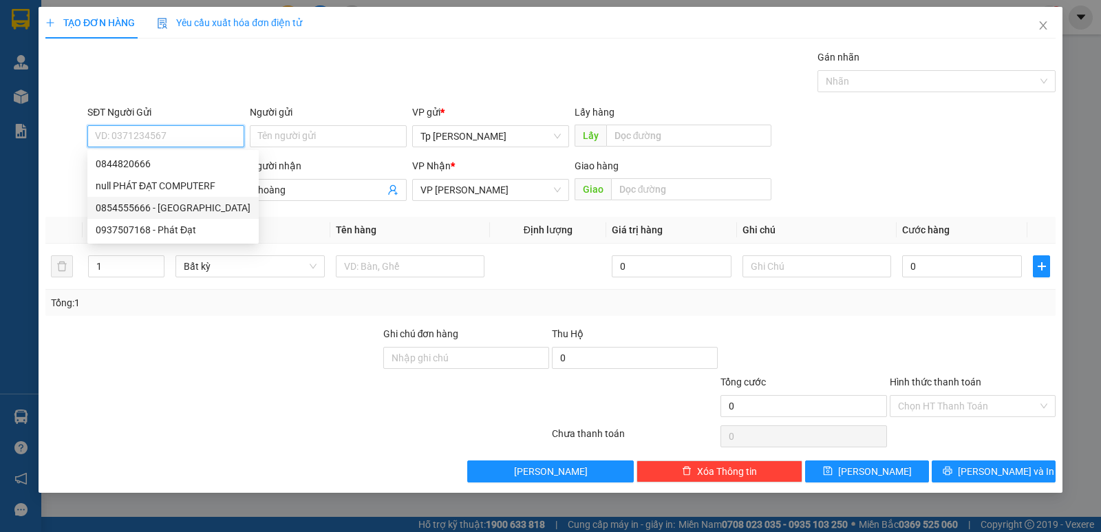
drag, startPoint x: 220, startPoint y: 201, endPoint x: 226, endPoint y: 207, distance: 8.3
click at [220, 202] on div "0854555666 - VẠN PHÁT HƯNG" at bounding box center [173, 207] width 155 height 15
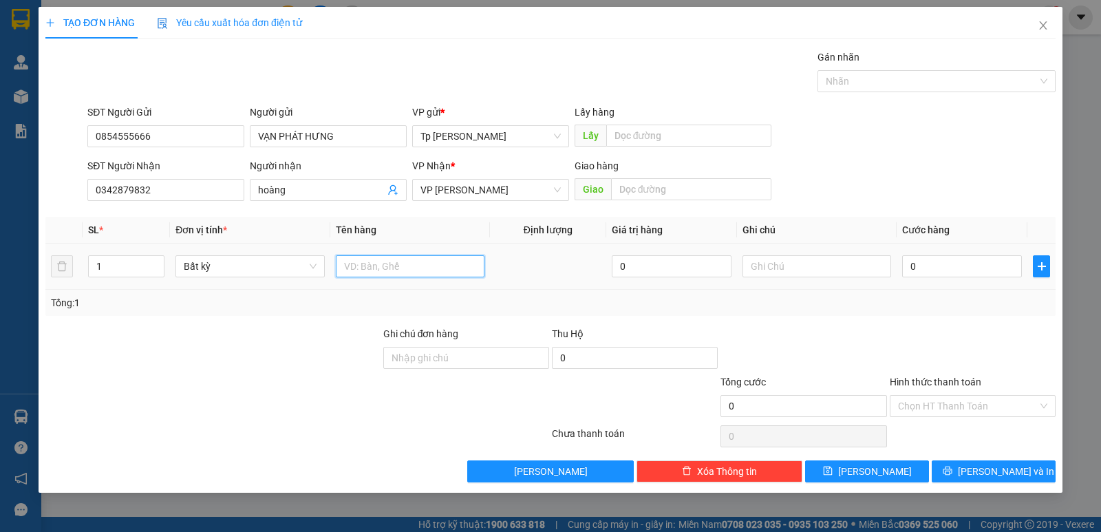
click at [403, 268] on input "text" at bounding box center [410, 266] width 149 height 22
drag, startPoint x: 922, startPoint y: 270, endPoint x: 847, endPoint y: 271, distance: 75.7
click at [847, 271] on tr "1 Bất kỳ 1T xám _ LK 0 0" at bounding box center [550, 267] width 1010 height 46
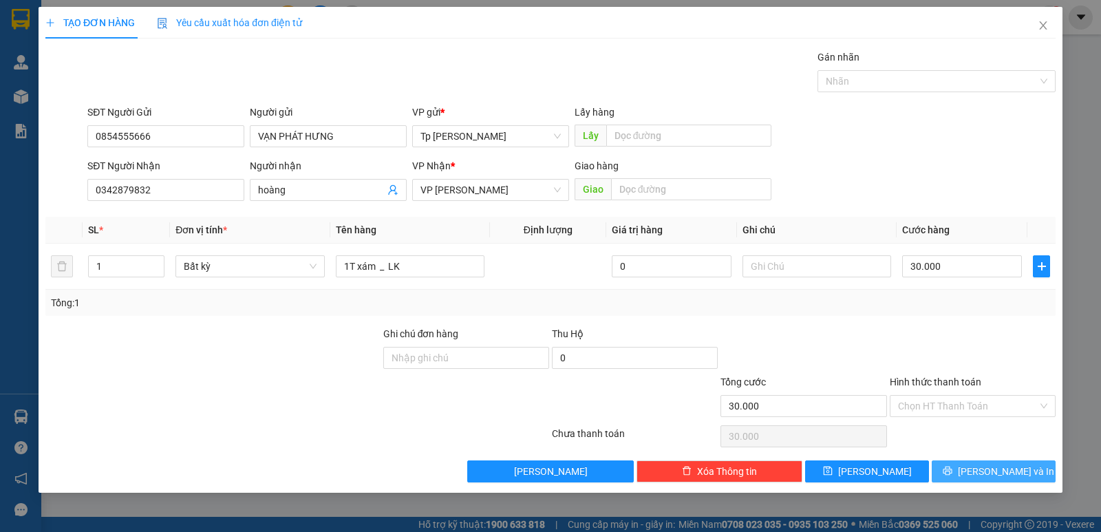
drag, startPoint x: 965, startPoint y: 473, endPoint x: 821, endPoint y: 395, distance: 164.4
click at [963, 473] on button "[PERSON_NAME] và In" at bounding box center [993, 471] width 124 height 22
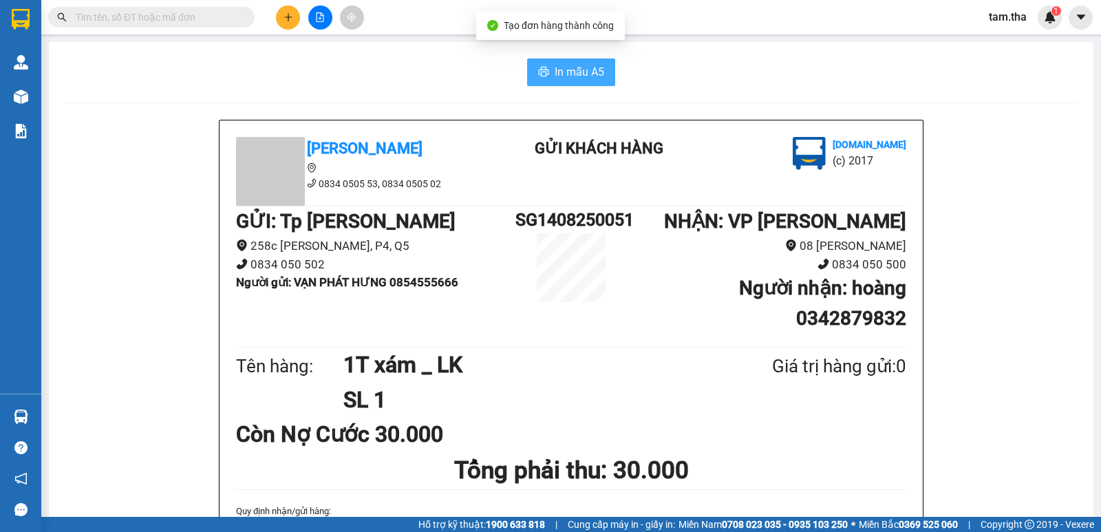
click at [538, 72] on icon "printer" at bounding box center [543, 71] width 11 height 11
click at [286, 19] on icon "plus" at bounding box center [288, 17] width 10 height 10
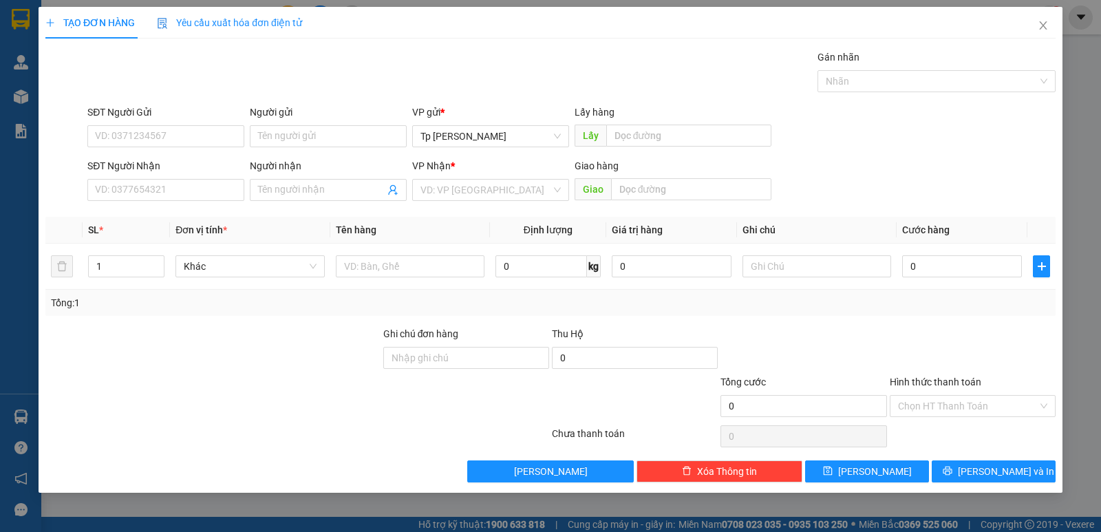
click at [177, 176] on div "SĐT Người Nhận" at bounding box center [165, 168] width 157 height 21
click at [177, 195] on input "SĐT Người Nhận" at bounding box center [165, 190] width 157 height 22
drag, startPoint x: 193, startPoint y: 217, endPoint x: 192, endPoint y: 199, distance: 17.9
click at [193, 212] on div "0913719585 - BS Phương" at bounding box center [166, 217] width 140 height 15
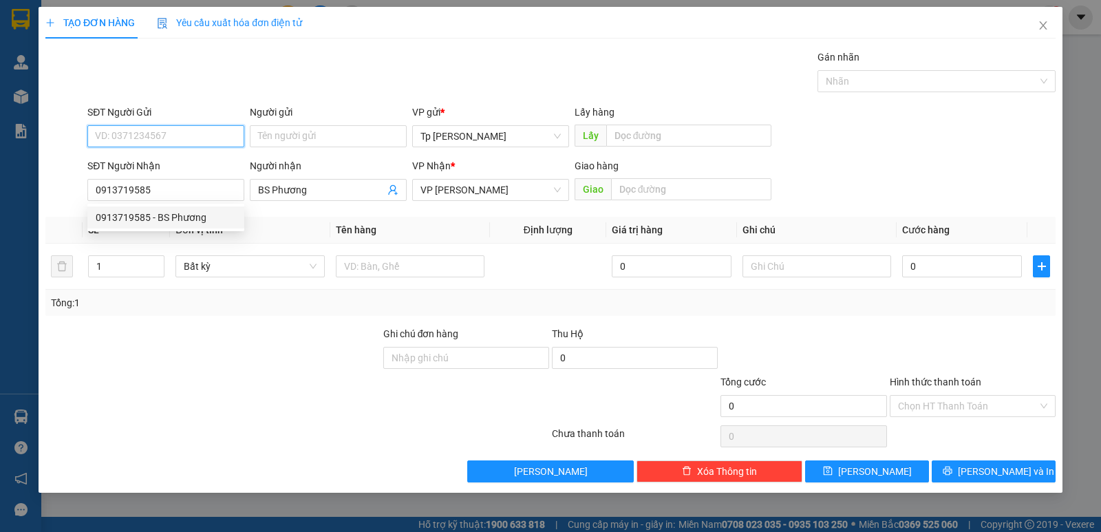
click at [191, 136] on input "SĐT Người Gửi" at bounding box center [165, 136] width 157 height 22
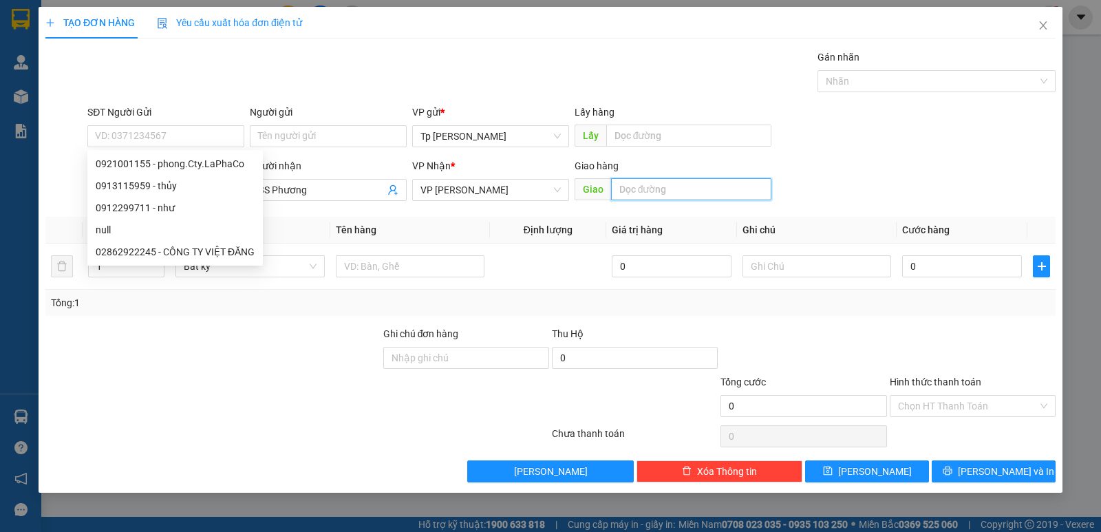
click at [640, 184] on input "text" at bounding box center [691, 189] width 161 height 22
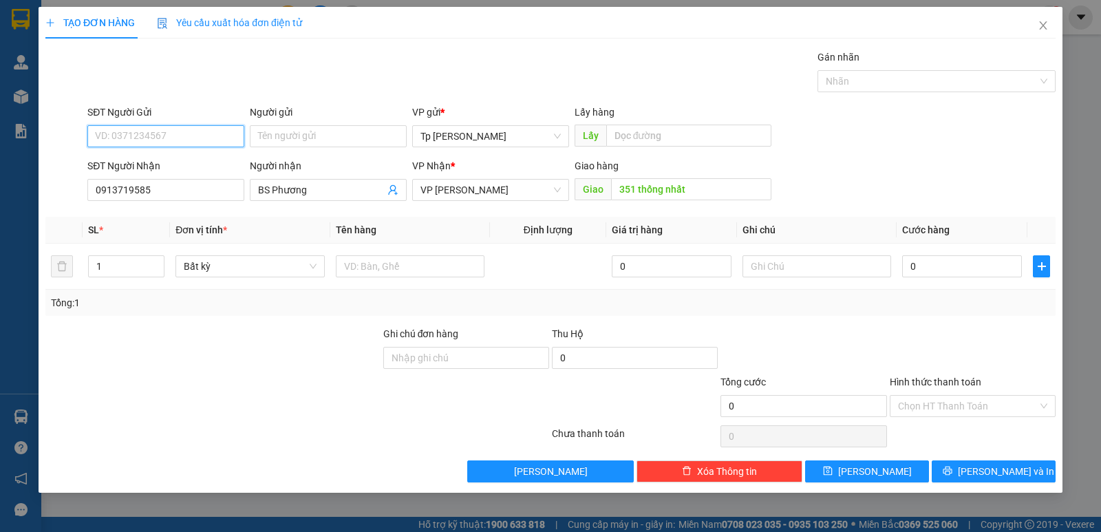
click at [218, 142] on input "SĐT Người Gửi" at bounding box center [165, 136] width 157 height 22
click at [297, 136] on input "Người gửi" at bounding box center [328, 136] width 157 height 22
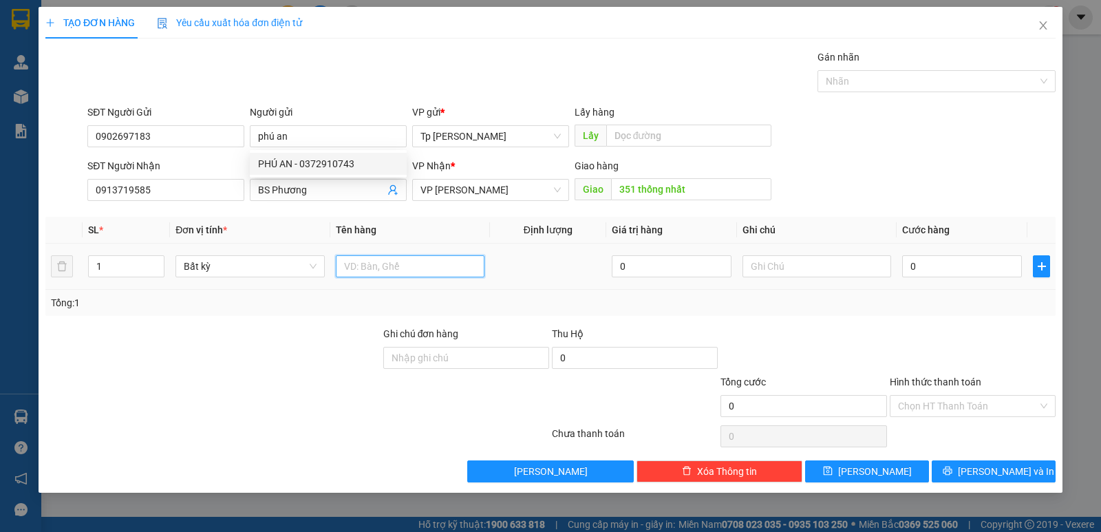
drag, startPoint x: 473, startPoint y: 271, endPoint x: 486, endPoint y: 270, distance: 13.1
click at [476, 272] on input "text" at bounding box center [410, 266] width 149 height 22
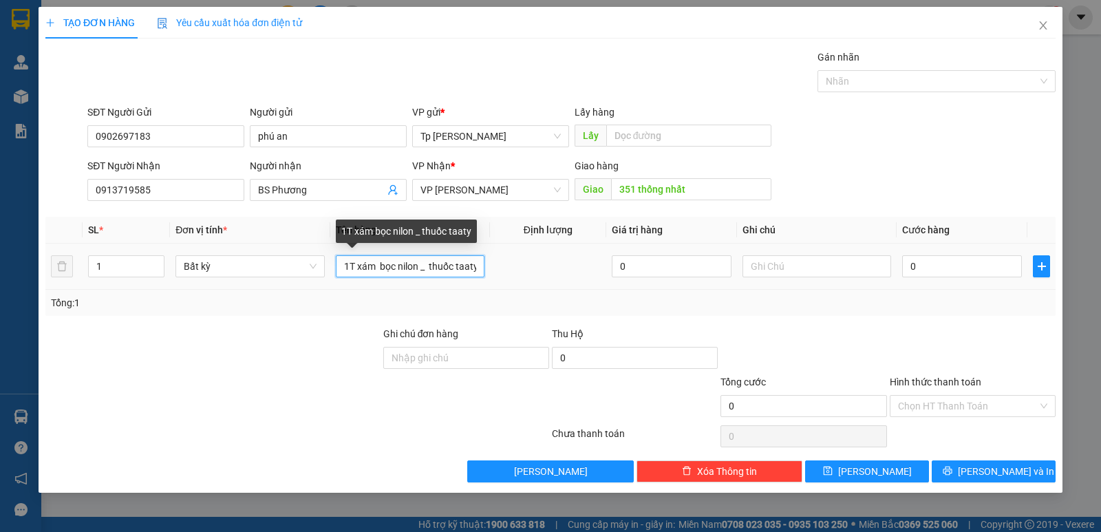
drag, startPoint x: 455, startPoint y: 266, endPoint x: 478, endPoint y: 269, distance: 23.0
click at [478, 269] on input "1T xám bọc nilon _ thuốc taaty" at bounding box center [410, 266] width 149 height 22
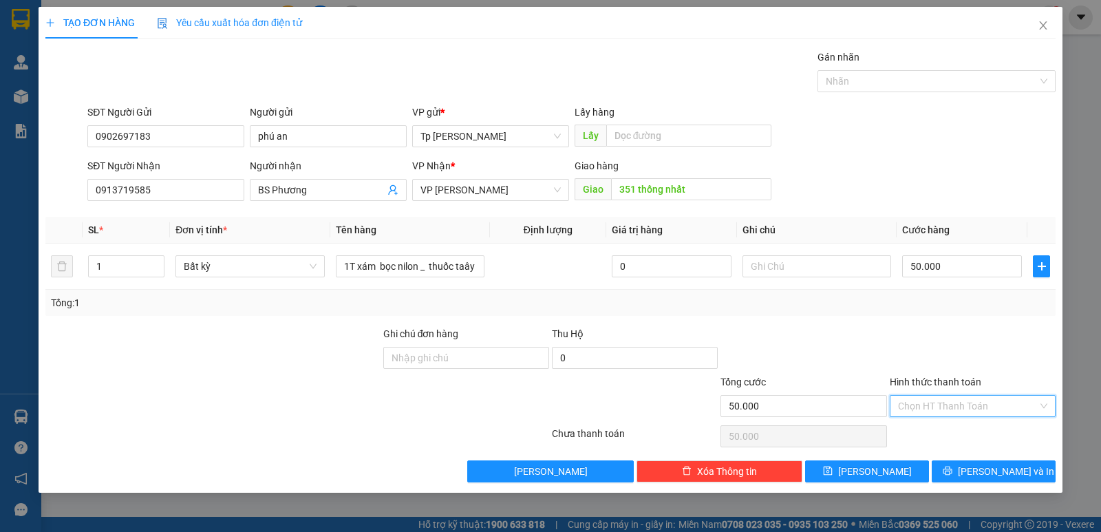
drag, startPoint x: 973, startPoint y: 400, endPoint x: 955, endPoint y: 417, distance: 24.3
click at [971, 400] on input "Hình thức thanh toán" at bounding box center [968, 406] width 140 height 21
click at [952, 422] on div "Transit Pickup Surcharge Ids Transit Deliver Surcharge Ids Transit Deliver Surc…" at bounding box center [550, 266] width 1010 height 433
click at [959, 413] on input "Hình thức thanh toán" at bounding box center [968, 406] width 140 height 21
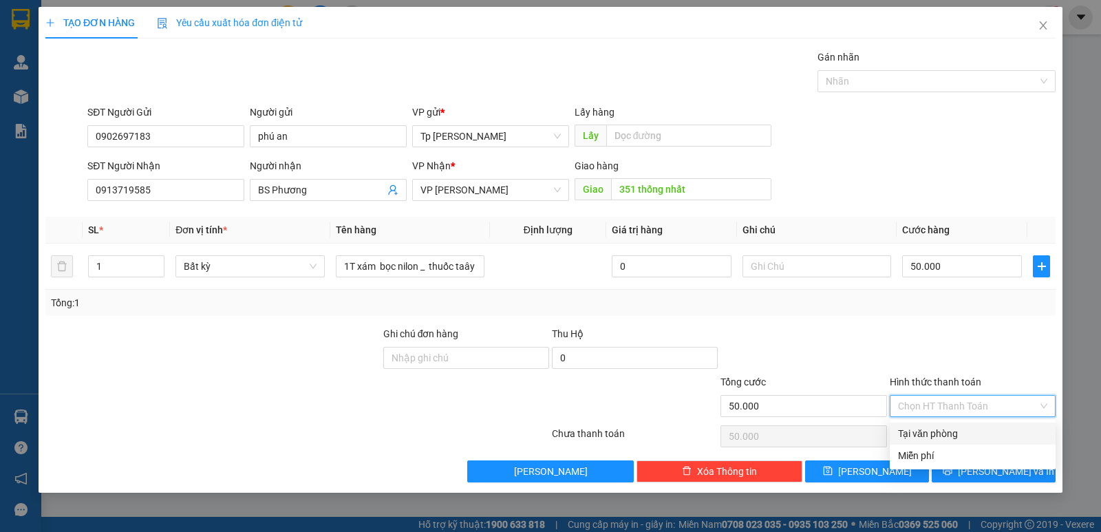
drag, startPoint x: 955, startPoint y: 429, endPoint x: 979, endPoint y: 451, distance: 32.1
click at [958, 432] on div "Tại văn phòng" at bounding box center [972, 433] width 149 height 15
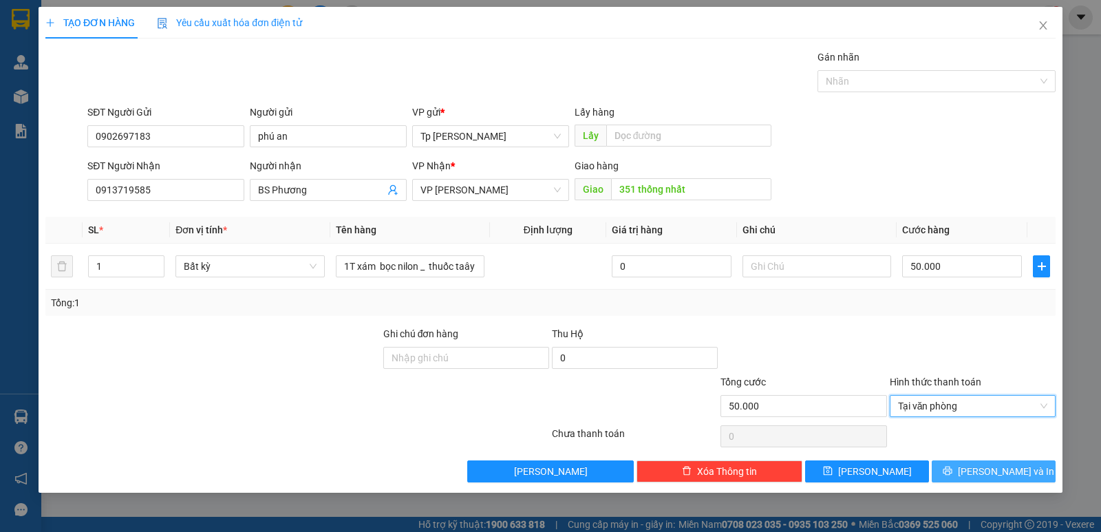
drag, startPoint x: 983, startPoint y: 468, endPoint x: 966, endPoint y: 460, distance: 19.1
click at [981, 470] on button "[PERSON_NAME] và In" at bounding box center [993, 471] width 124 height 22
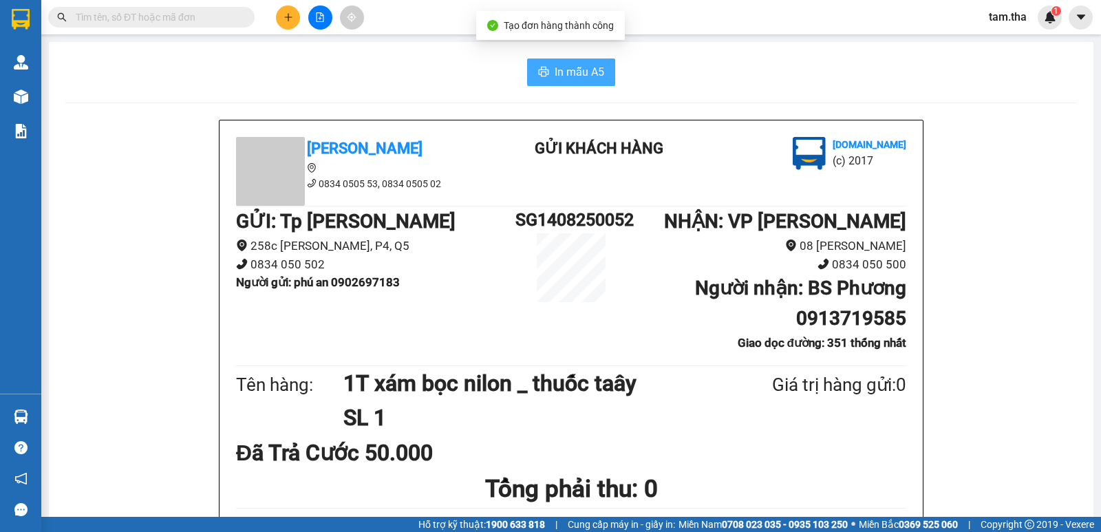
click at [581, 60] on button "In mẫu A5" at bounding box center [571, 72] width 88 height 28
click at [296, 19] on button at bounding box center [288, 18] width 24 height 24
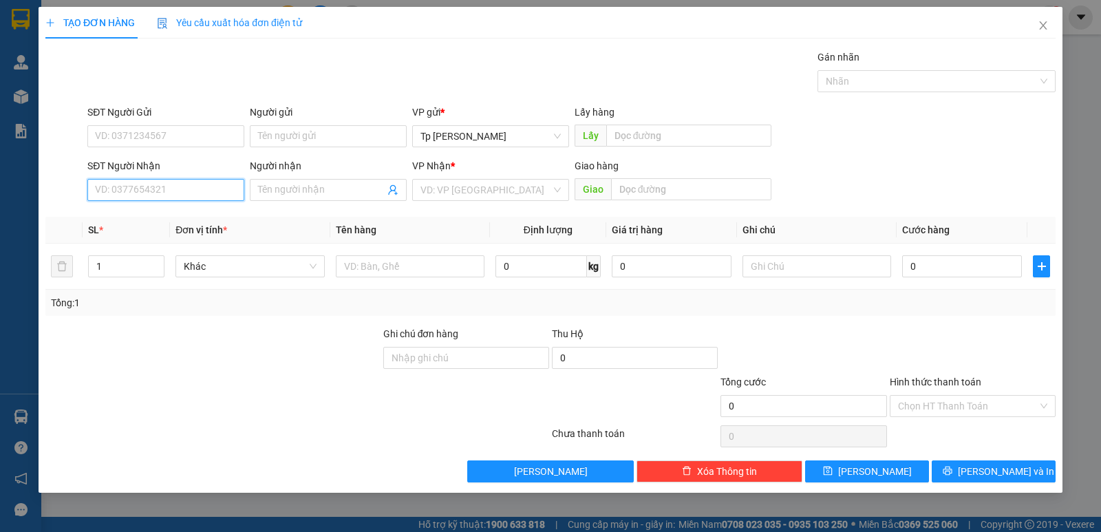
click at [185, 200] on input "SĐT Người Nhận" at bounding box center [165, 190] width 157 height 22
drag, startPoint x: 169, startPoint y: 191, endPoint x: 62, endPoint y: 191, distance: 106.6
click at [29, 191] on div "TẠO ĐƠN HÀNG Yêu cầu xuất hóa đơn điện tử Transit Pickup Surcharge Ids Transit …" at bounding box center [550, 266] width 1101 height 532
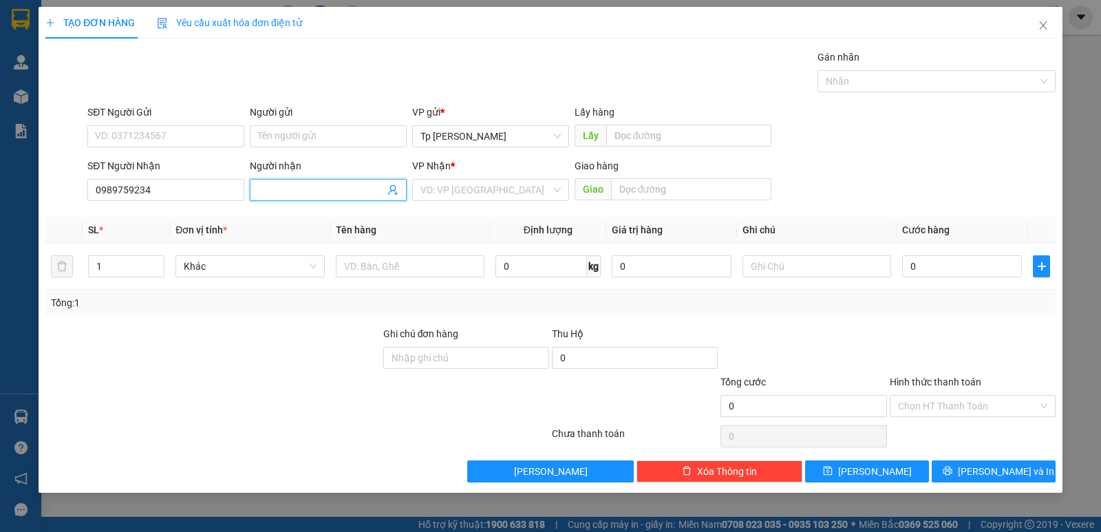
drag, startPoint x: 306, startPoint y: 195, endPoint x: 458, endPoint y: 48, distance: 211.6
click at [336, 177] on div "Người nhận Tên người nhận" at bounding box center [328, 182] width 157 height 48
click at [484, 182] on input "search" at bounding box center [485, 190] width 131 height 21
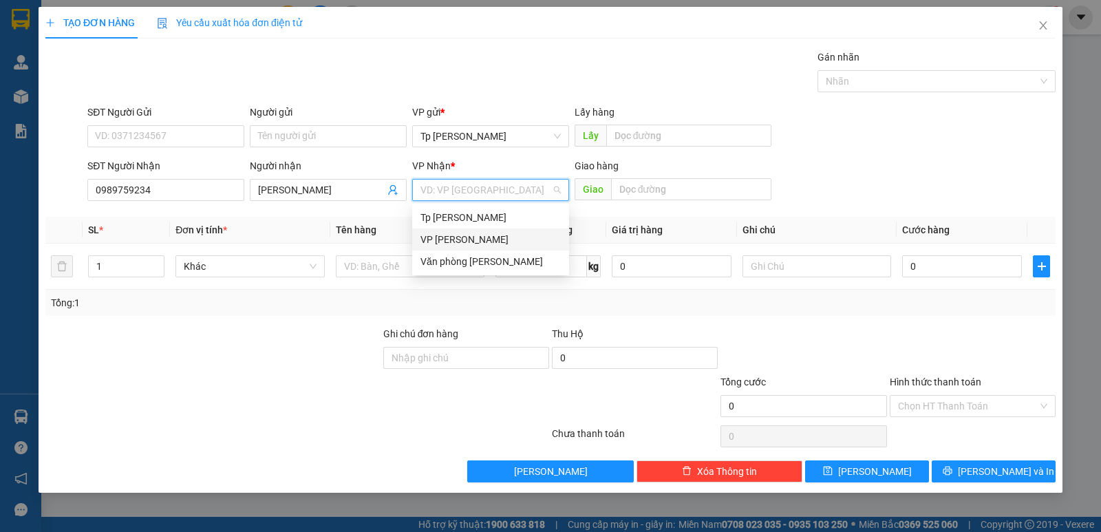
drag, startPoint x: 472, startPoint y: 234, endPoint x: 729, endPoint y: 175, distance: 264.0
click at [488, 233] on div "VP [PERSON_NAME]" at bounding box center [490, 239] width 140 height 15
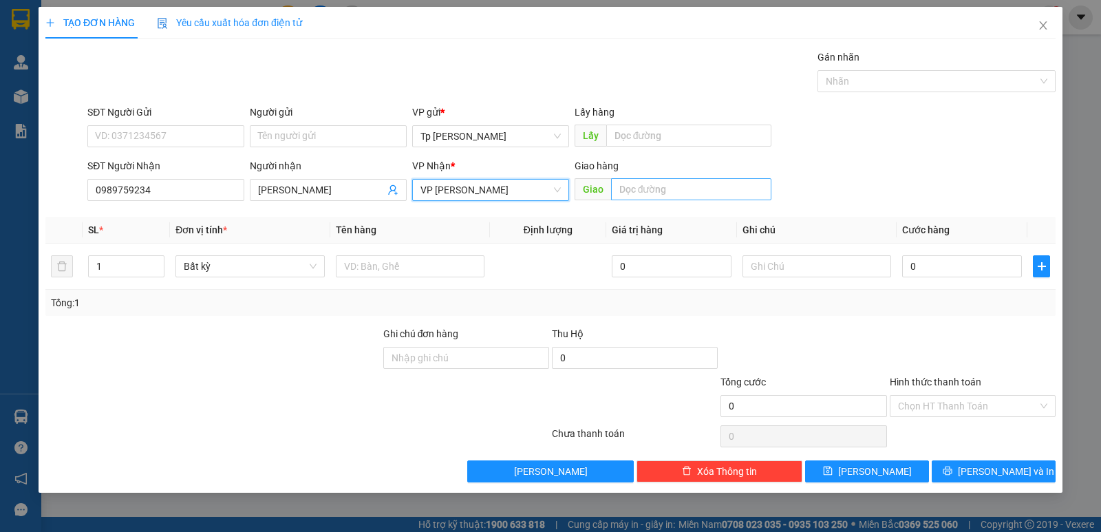
drag, startPoint x: 729, startPoint y: 175, endPoint x: 713, endPoint y: 178, distance: 16.9
click at [713, 178] on div "Giao hàng Giao" at bounding box center [672, 182] width 197 height 48
click at [687, 184] on input "text" at bounding box center [691, 189] width 161 height 22
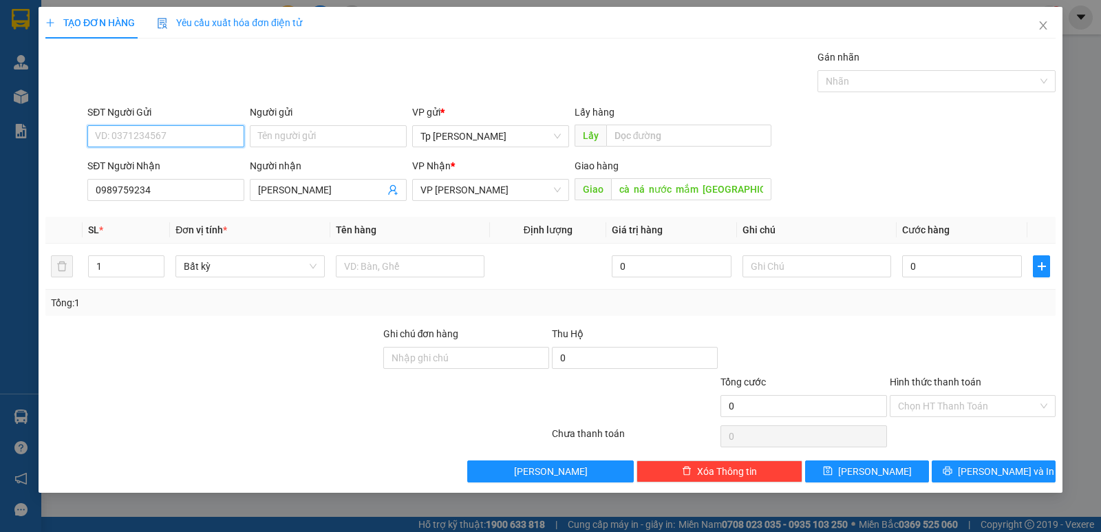
click at [193, 137] on input "SĐT Người Gửi" at bounding box center [165, 136] width 157 height 22
click at [356, 78] on div "Gói vận chuyển * Tiêu chuẩn Gán nhãn Nhãn" at bounding box center [571, 74] width 973 height 48
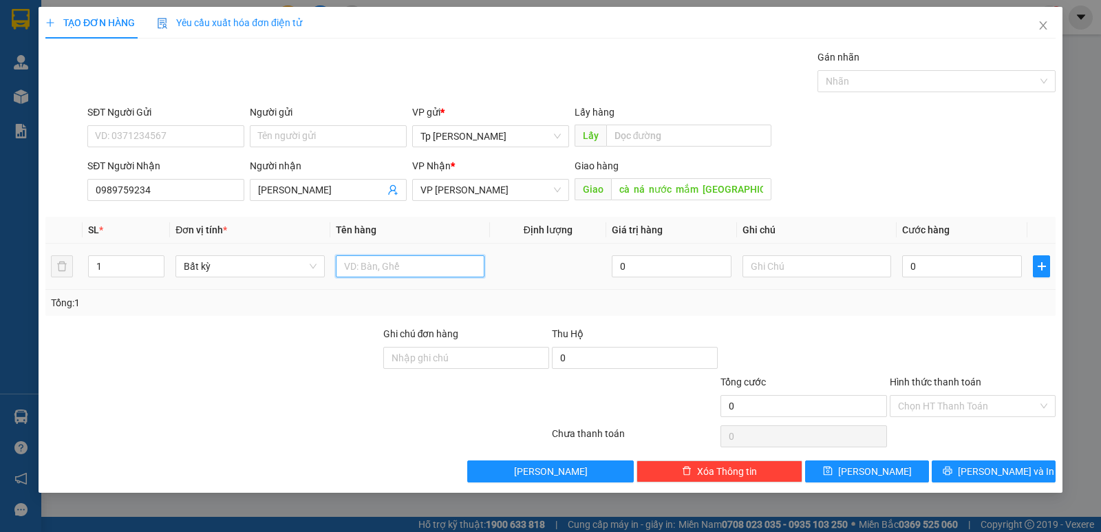
click at [469, 260] on input "text" at bounding box center [410, 266] width 149 height 22
click at [953, 268] on input "0" at bounding box center [962, 266] width 120 height 22
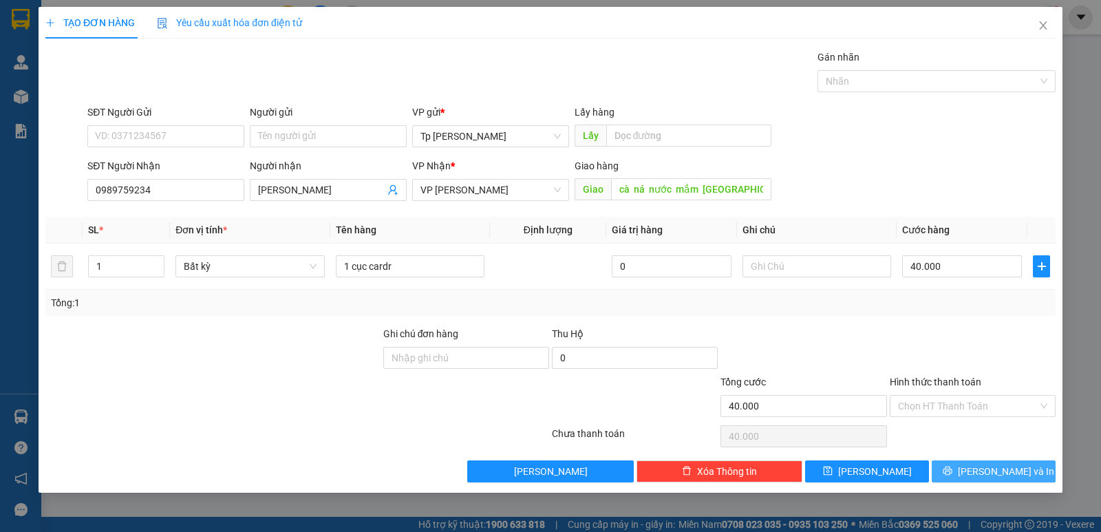
drag, startPoint x: 993, startPoint y: 468, endPoint x: 734, endPoint y: 321, distance: 298.2
click at [989, 466] on span "[PERSON_NAME] và In" at bounding box center [1006, 471] width 96 height 15
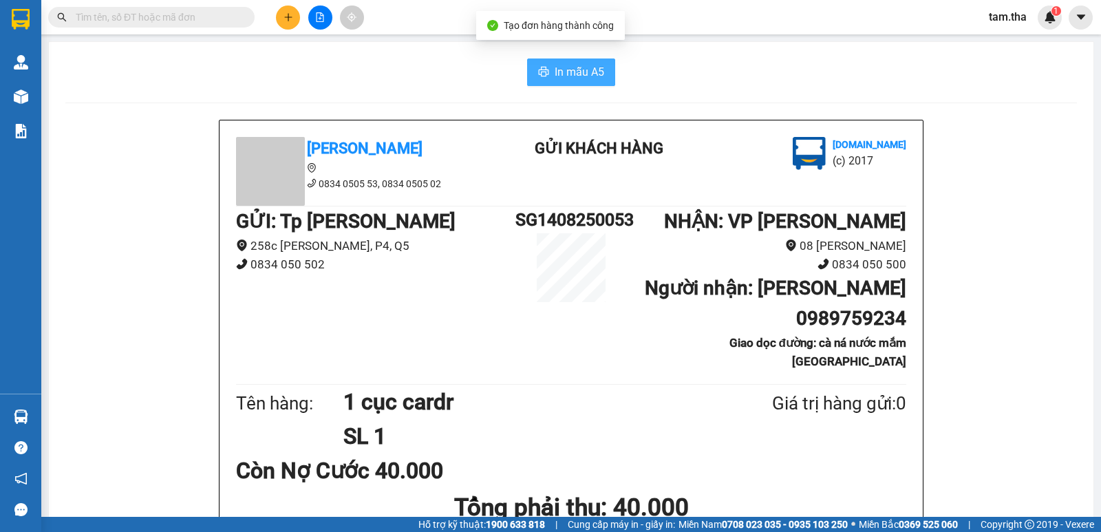
click at [602, 78] on button "In mẫu A5" at bounding box center [571, 72] width 88 height 28
click at [279, 14] on button at bounding box center [288, 18] width 24 height 24
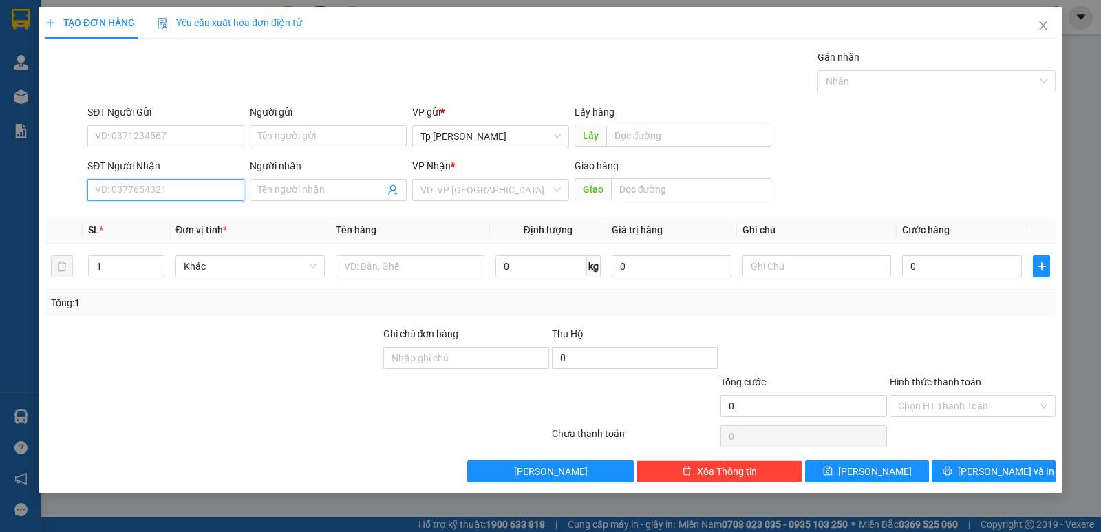
drag, startPoint x: 193, startPoint y: 185, endPoint x: 520, endPoint y: 107, distance: 336.7
click at [224, 178] on div "SĐT Người Nhận VD: 0377654321" at bounding box center [165, 182] width 157 height 48
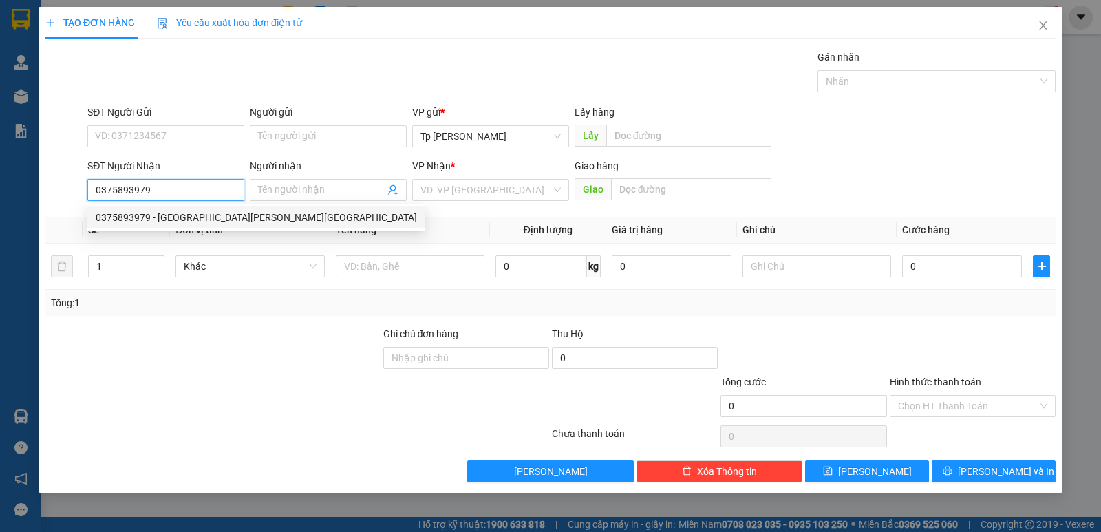
drag, startPoint x: 188, startPoint y: 191, endPoint x: 153, endPoint y: 178, distance: 37.4
click at [5, 188] on div "TẠO ĐƠN HÀNG Yêu cầu xuất hóa đơn điện tử Transit Pickup Surcharge Ids Transit …" at bounding box center [550, 266] width 1101 height 532
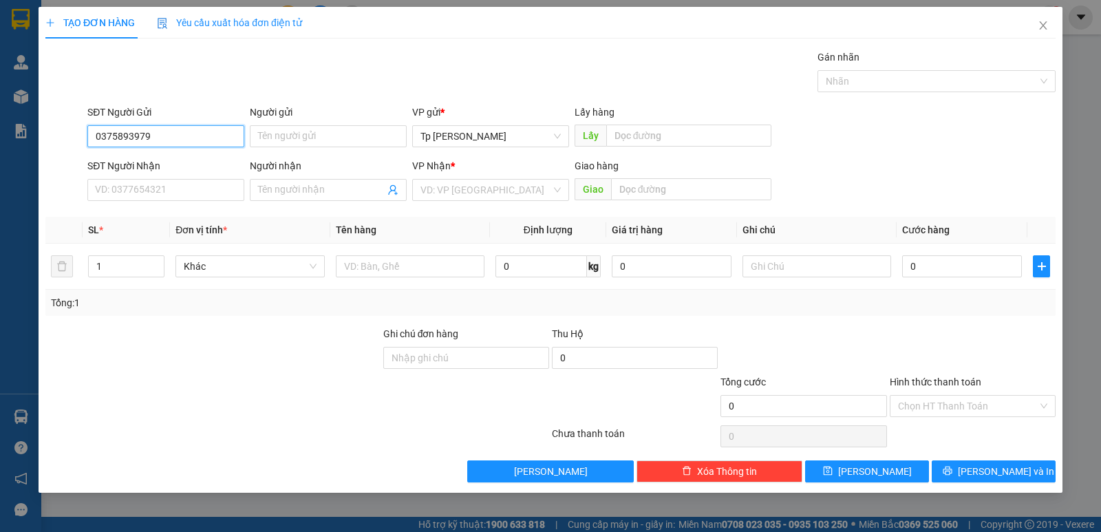
click at [162, 140] on input "0375893979" at bounding box center [165, 136] width 157 height 22
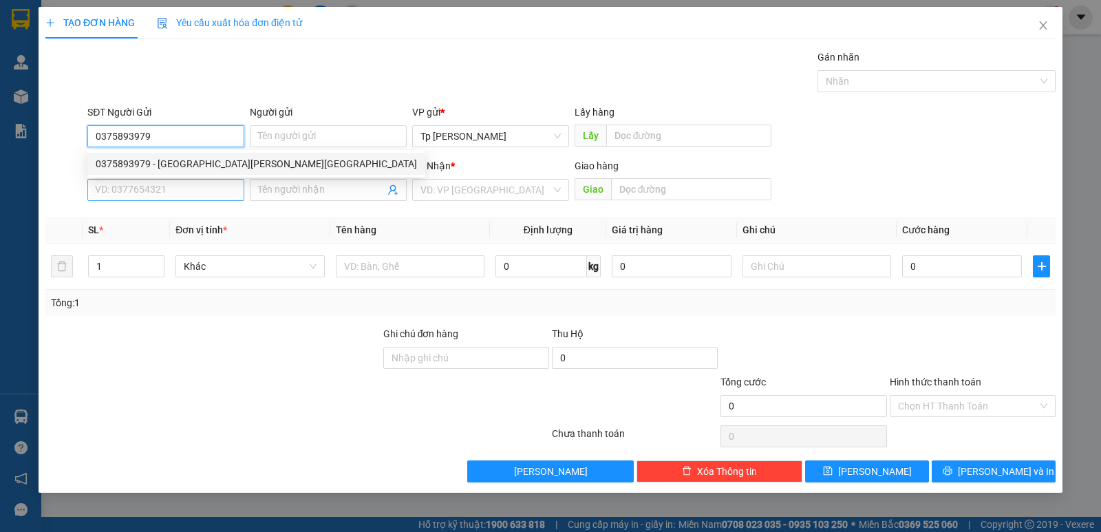
drag, startPoint x: 180, startPoint y: 163, endPoint x: 177, endPoint y: 196, distance: 33.1
click at [180, 165] on div "0375893979 - Gia Xuân-Phước" at bounding box center [256, 163] width 321 height 15
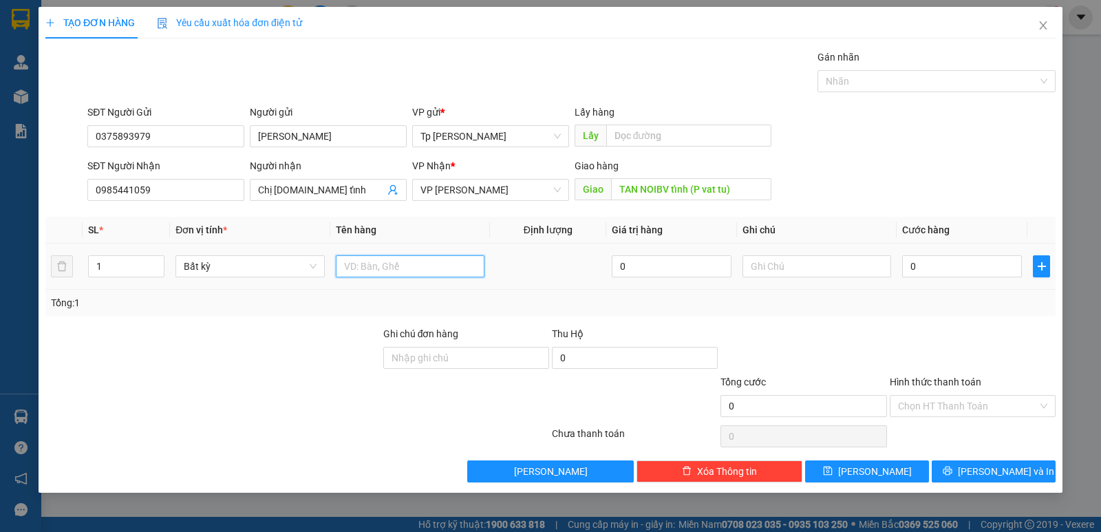
click at [420, 261] on input "text" at bounding box center [410, 266] width 149 height 22
drag, startPoint x: 402, startPoint y: 272, endPoint x: 412, endPoint y: 272, distance: 10.3
click at [412, 272] on input "1T xám - LK" at bounding box center [410, 266] width 149 height 22
click at [981, 266] on input "0" at bounding box center [962, 266] width 120 height 22
drag, startPoint x: 980, startPoint y: 402, endPoint x: 971, endPoint y: 415, distance: 16.4
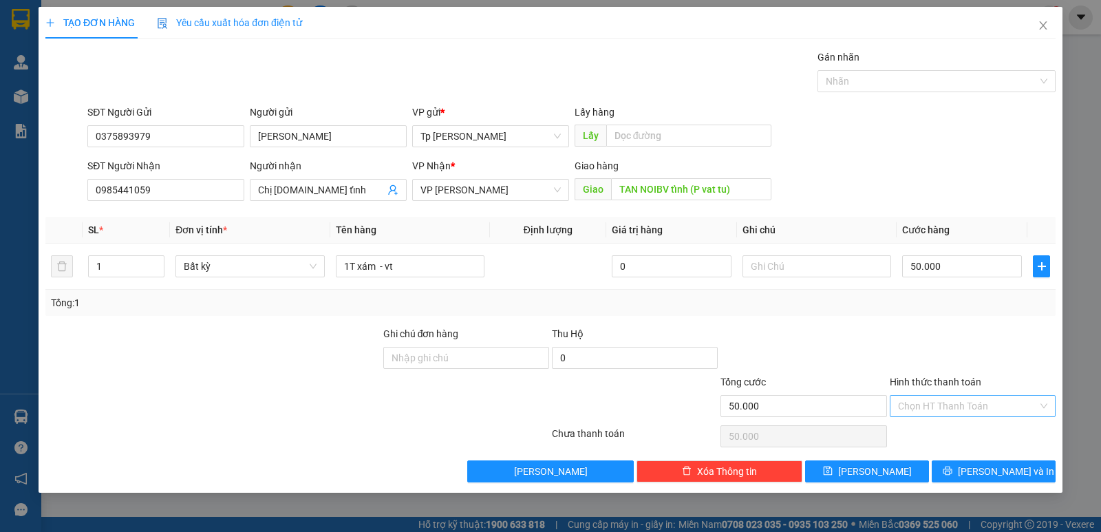
click at [976, 409] on input "Hình thức thanh toán" at bounding box center [968, 406] width 140 height 21
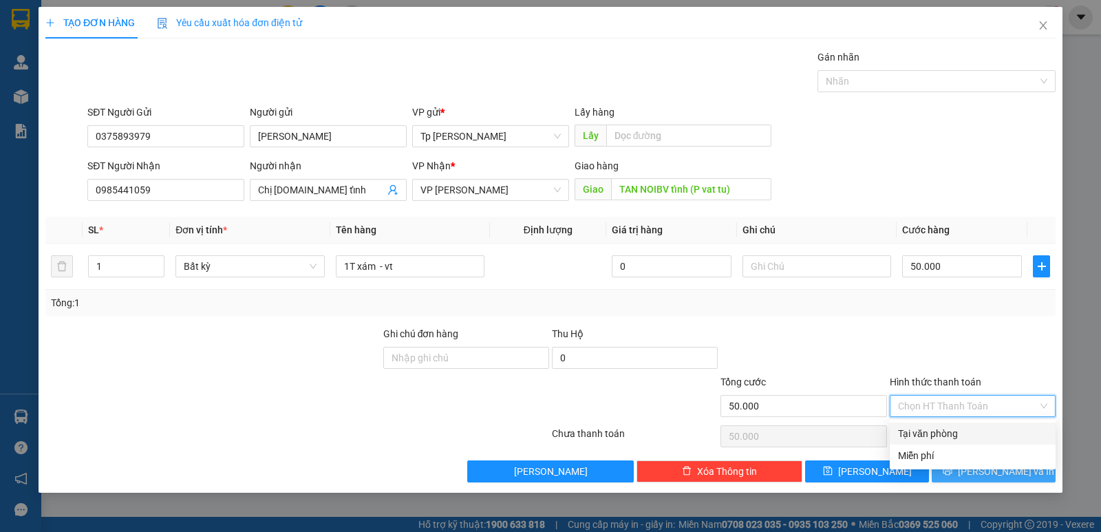
drag, startPoint x: 956, startPoint y: 435, endPoint x: 978, endPoint y: 460, distance: 33.1
click at [960, 436] on div "Tại văn phòng" at bounding box center [972, 433] width 149 height 15
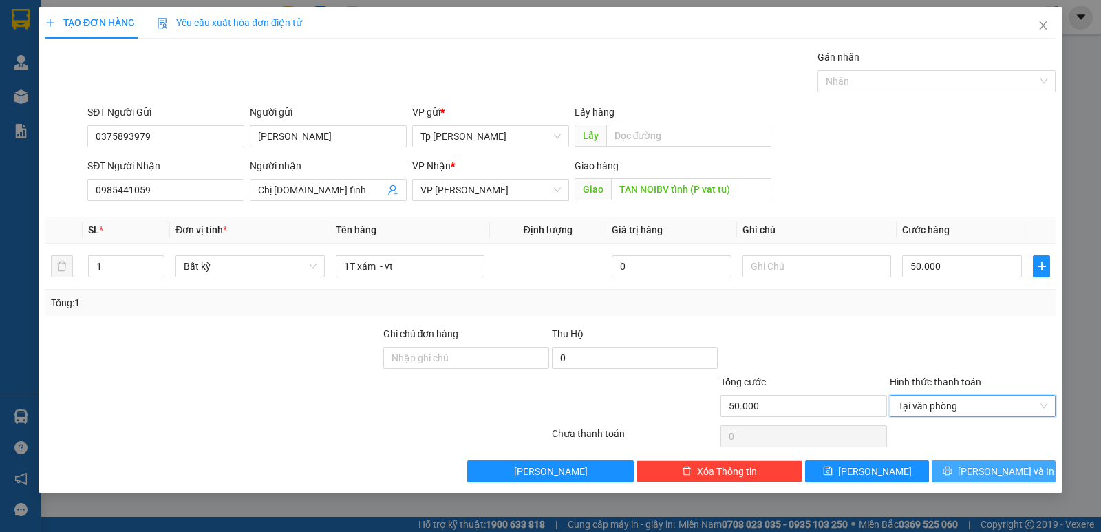
click at [989, 473] on span "[PERSON_NAME] và In" at bounding box center [1006, 471] width 96 height 15
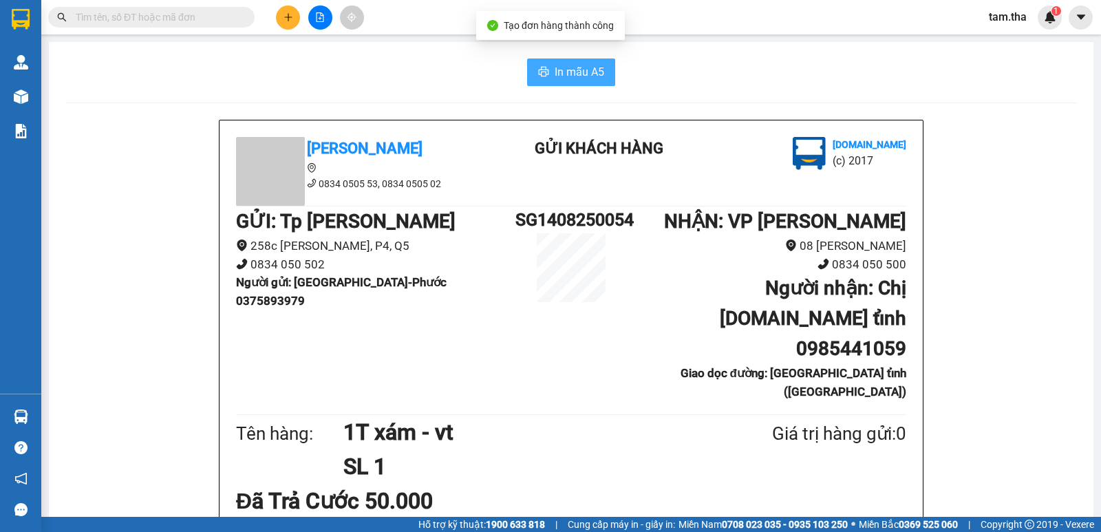
click at [543, 77] on icon "printer" at bounding box center [543, 71] width 11 height 11
click at [282, 14] on button at bounding box center [288, 18] width 24 height 24
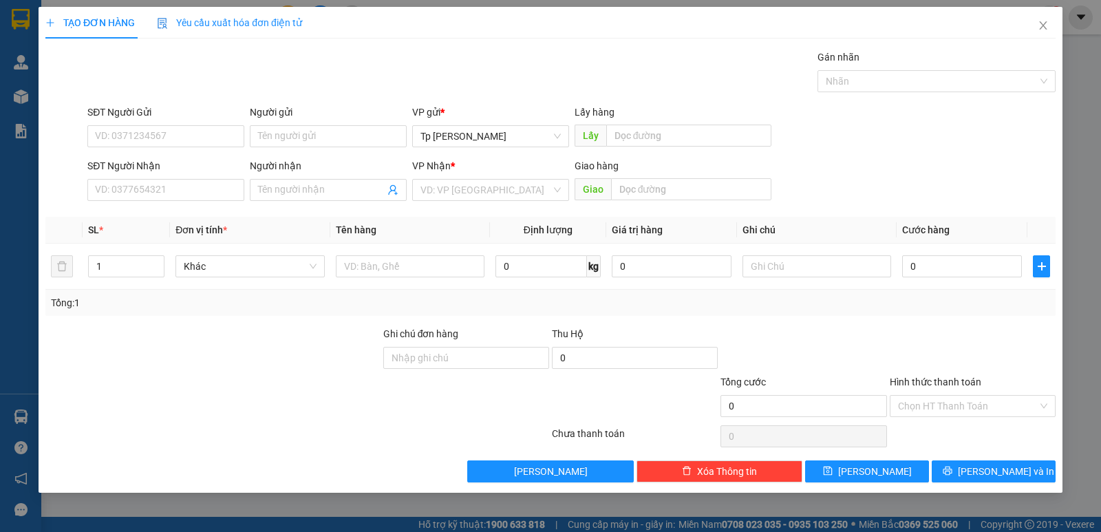
click at [200, 175] on div "SĐT Người Nhận" at bounding box center [165, 168] width 157 height 21
drag, startPoint x: 204, startPoint y: 180, endPoint x: 218, endPoint y: 173, distance: 15.7
click at [203, 181] on input "SĐT Người Nhận" at bounding box center [165, 190] width 157 height 22
click at [180, 210] on div "0908773137 - Triết" at bounding box center [166, 217] width 140 height 15
click at [207, 147] on input "SĐT Người Gửi" at bounding box center [165, 136] width 157 height 22
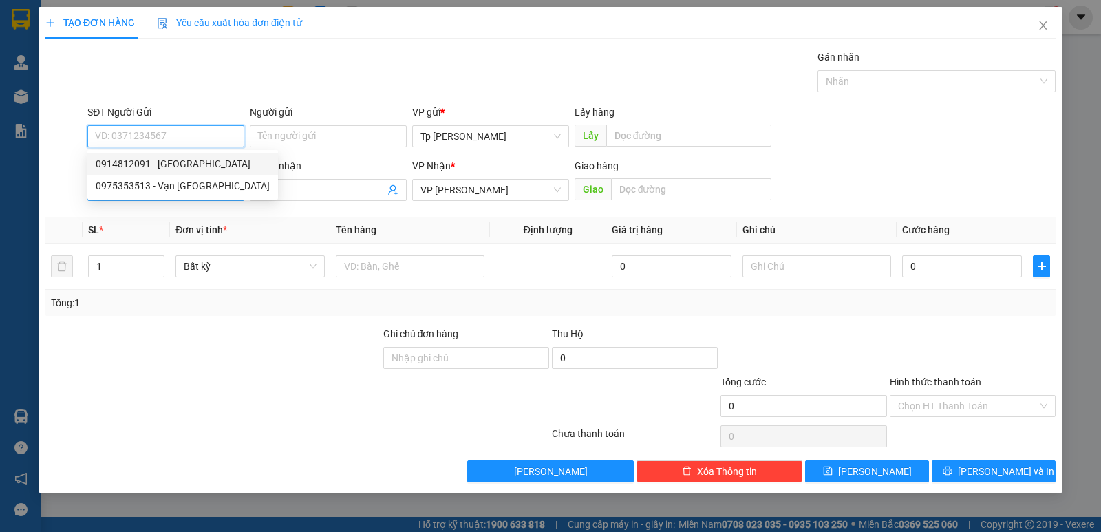
drag, startPoint x: 205, startPoint y: 168, endPoint x: 233, endPoint y: 188, distance: 34.9
click at [207, 171] on div "0914812091 - phú lâm" at bounding box center [183, 163] width 174 height 15
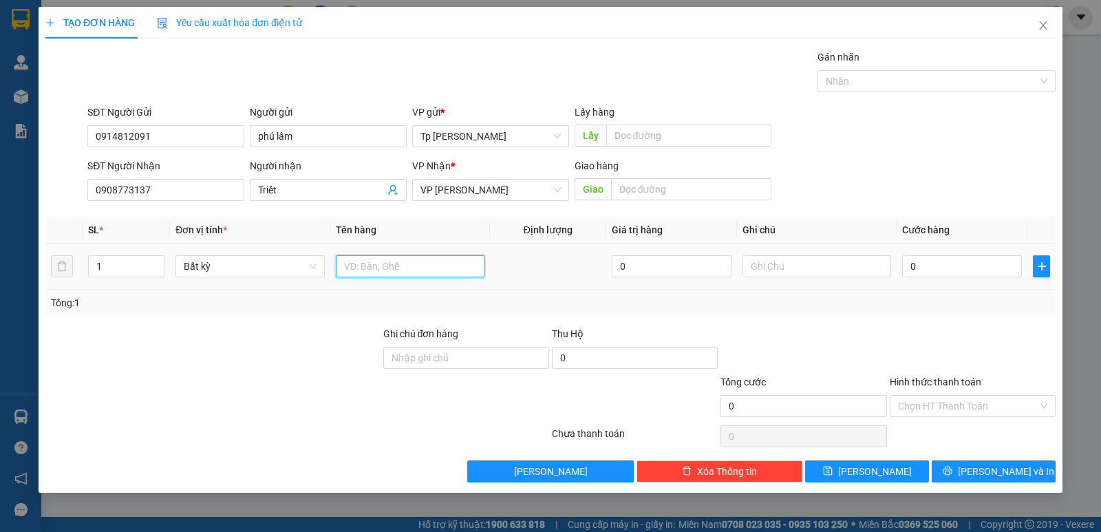
drag, startPoint x: 384, startPoint y: 266, endPoint x: 390, endPoint y: 262, distance: 7.4
click at [385, 265] on input "text" at bounding box center [410, 266] width 149 height 22
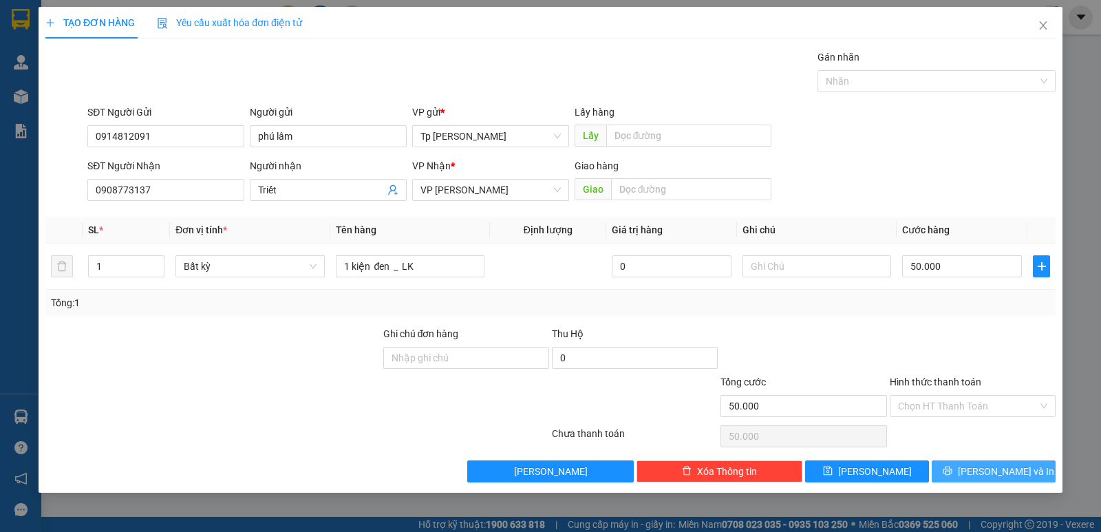
drag, startPoint x: 953, startPoint y: 479, endPoint x: 579, endPoint y: 292, distance: 418.1
click at [951, 477] on button "[PERSON_NAME] và In" at bounding box center [993, 471] width 124 height 22
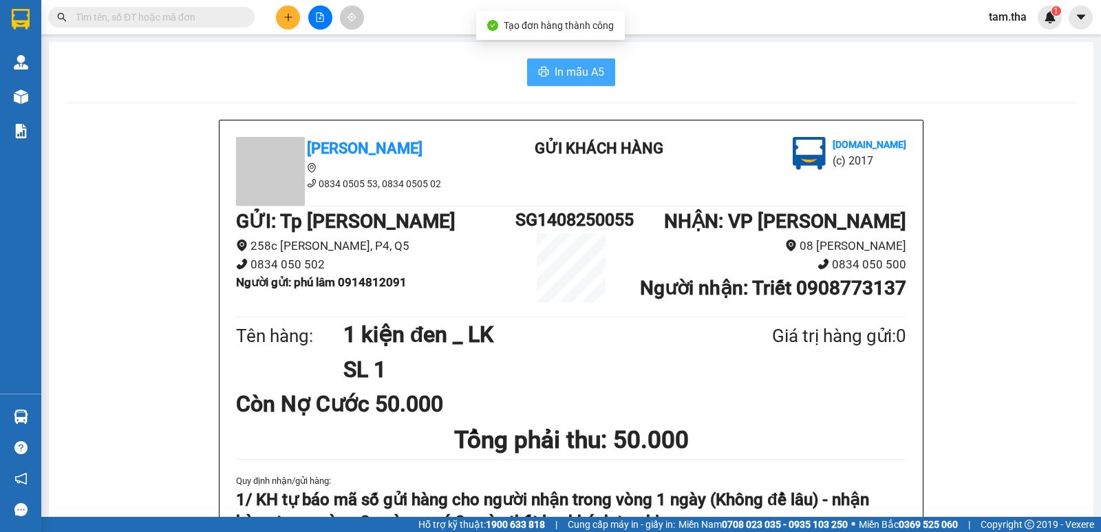
click at [582, 77] on span "In mẫu A5" at bounding box center [579, 71] width 50 height 17
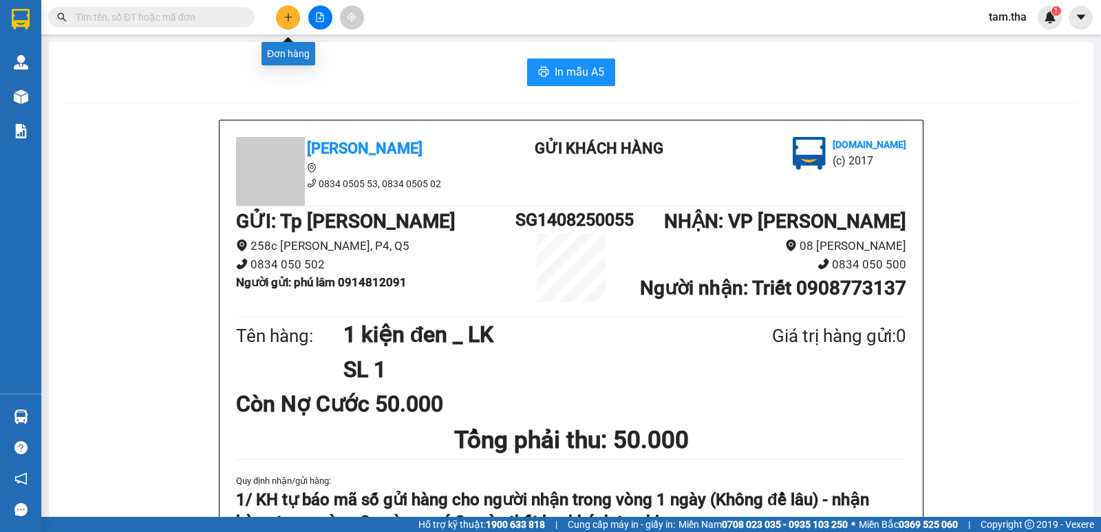
click at [293, 21] on button at bounding box center [288, 18] width 24 height 24
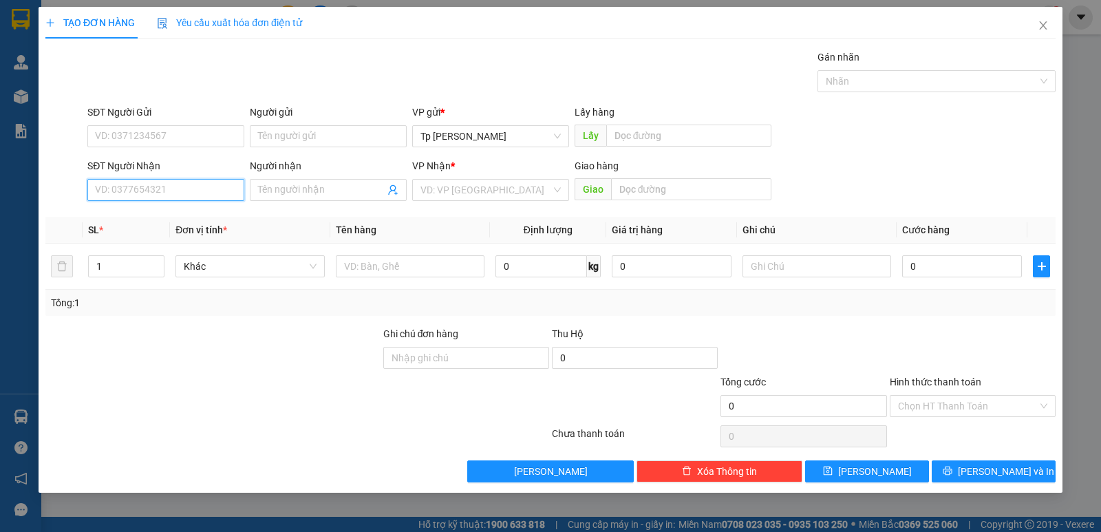
drag, startPoint x: 181, startPoint y: 191, endPoint x: 178, endPoint y: 184, distance: 8.1
click at [178, 184] on input "SĐT Người Nhận" at bounding box center [165, 190] width 157 height 22
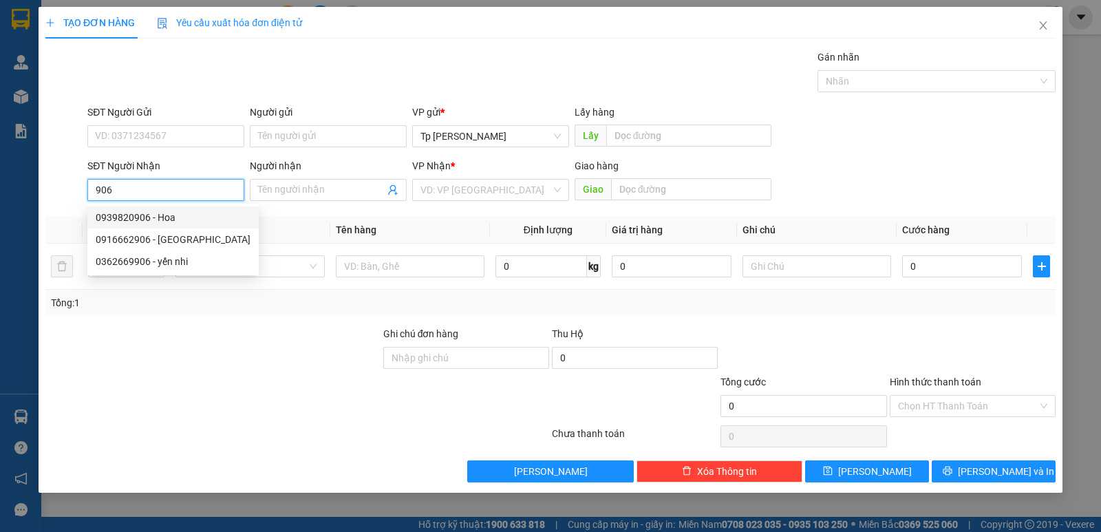
click at [192, 210] on div "0939820906 - Hoa" at bounding box center [173, 217] width 155 height 15
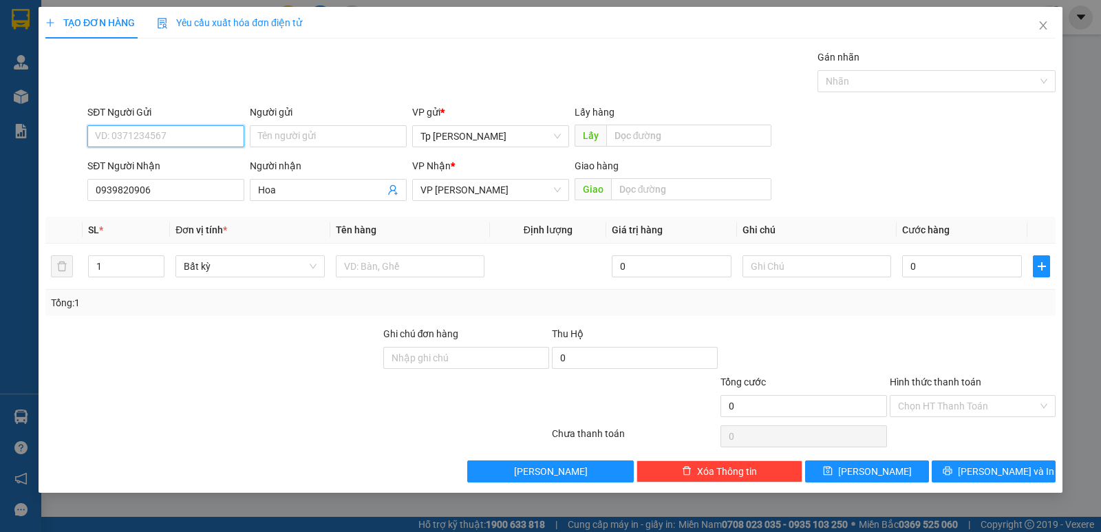
click at [215, 140] on input "SĐT Người Gửi" at bounding box center [165, 136] width 157 height 22
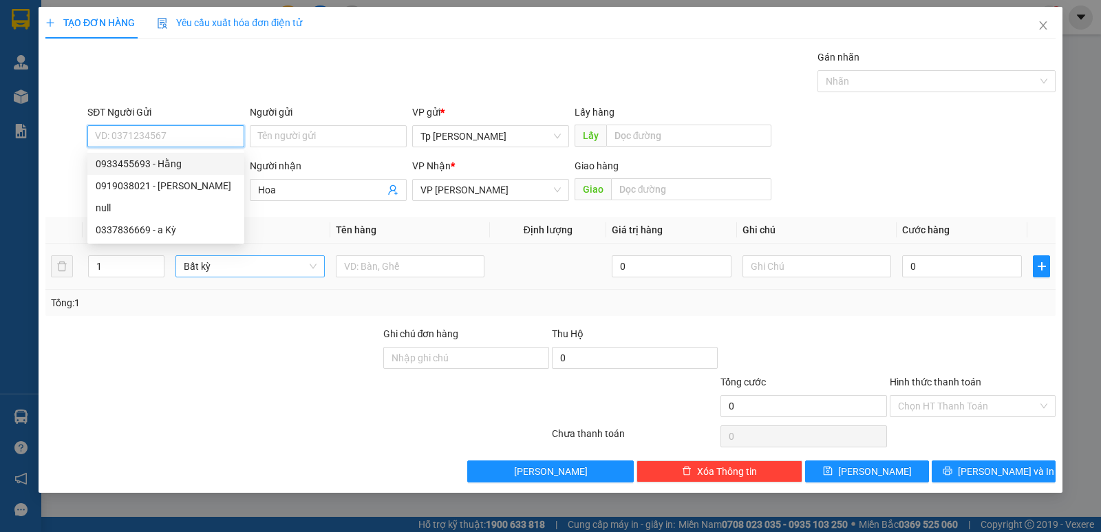
drag, startPoint x: 193, startPoint y: 164, endPoint x: 312, endPoint y: 273, distance: 161.7
click at [212, 179] on div "0933455693 - Hằng 0919038021 - hạ phương null 0337836669 - a Kỳ" at bounding box center [165, 197] width 157 height 88
click at [395, 265] on input "text" at bounding box center [410, 266] width 149 height 22
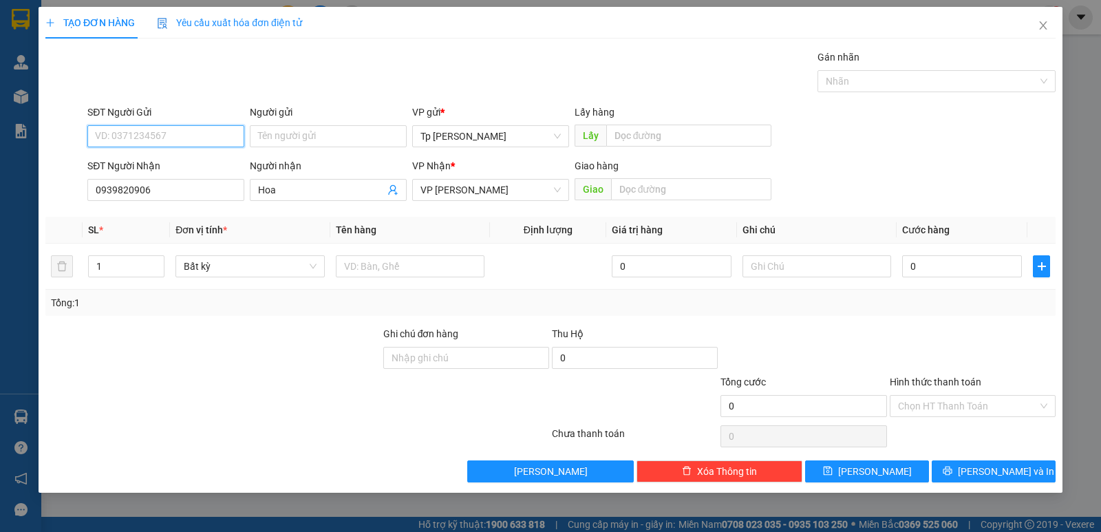
drag, startPoint x: 186, startPoint y: 134, endPoint x: 194, endPoint y: 143, distance: 12.2
click at [187, 136] on input "SĐT Người Gửi" at bounding box center [165, 136] width 157 height 22
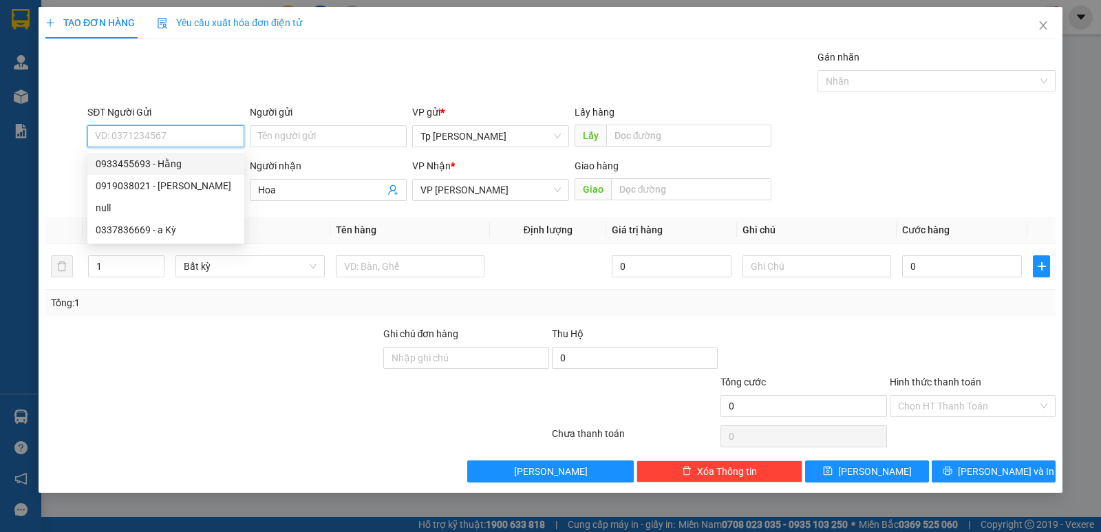
click at [183, 165] on div "0933455693 - Hằng" at bounding box center [166, 163] width 140 height 15
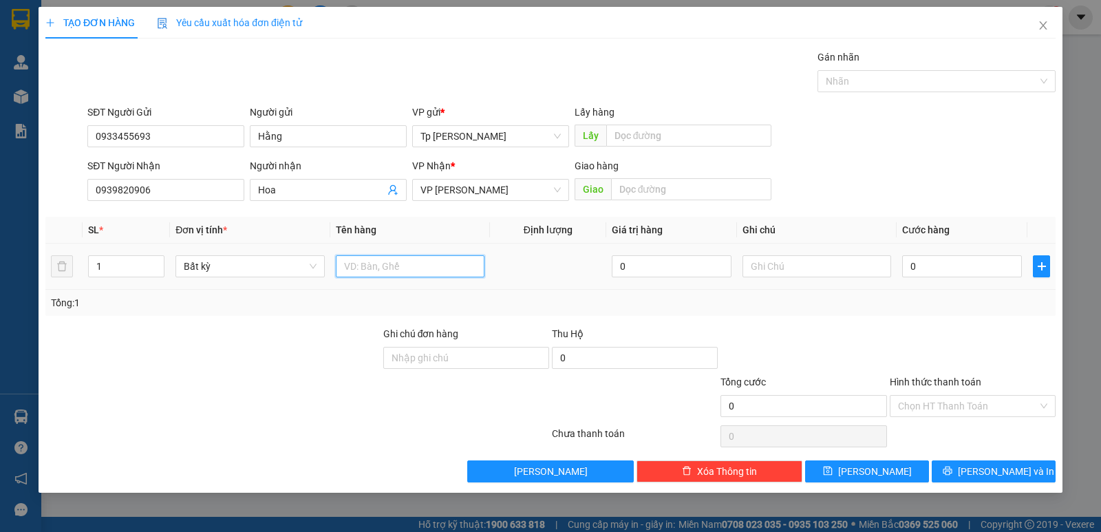
drag, startPoint x: 379, startPoint y: 263, endPoint x: 420, endPoint y: 255, distance: 42.2
click at [382, 264] on input "text" at bounding box center [410, 266] width 149 height 22
click at [944, 406] on input "Hình thức thanh toán" at bounding box center [968, 406] width 140 height 21
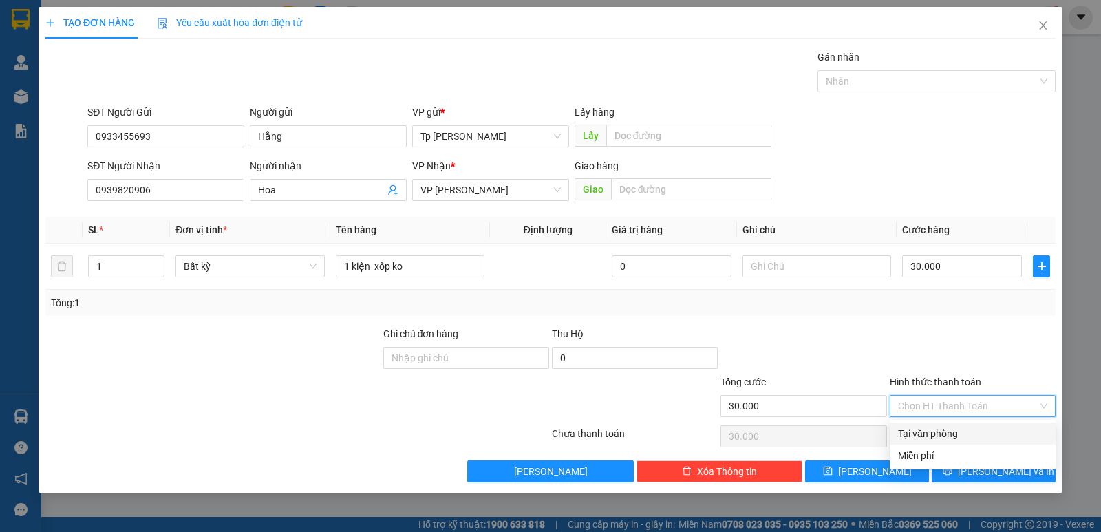
drag, startPoint x: 948, startPoint y: 427, endPoint x: 975, endPoint y: 457, distance: 40.4
click at [951, 429] on div "Tại văn phòng" at bounding box center [972, 433] width 149 height 15
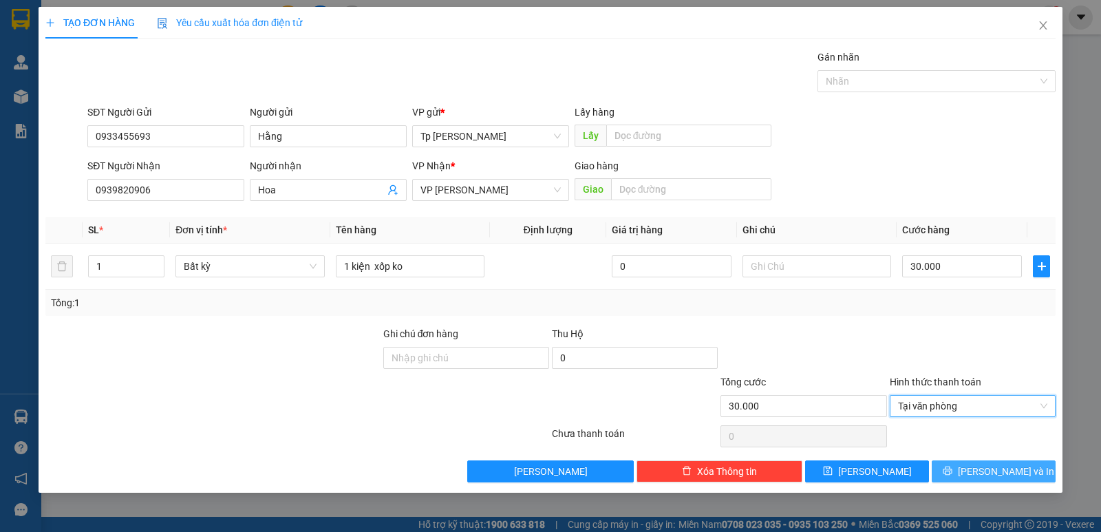
drag, startPoint x: 978, startPoint y: 466, endPoint x: 940, endPoint y: 457, distance: 39.5
click at [973, 464] on button "[PERSON_NAME] và In" at bounding box center [993, 471] width 124 height 22
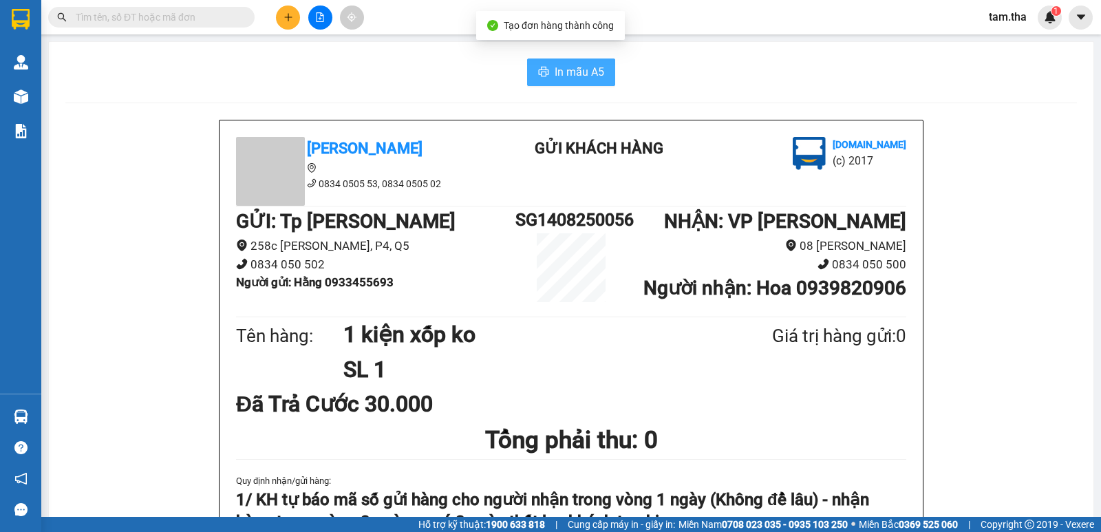
click at [579, 61] on button "In mẫu A5" at bounding box center [571, 72] width 88 height 28
click at [279, 17] on button at bounding box center [288, 18] width 24 height 24
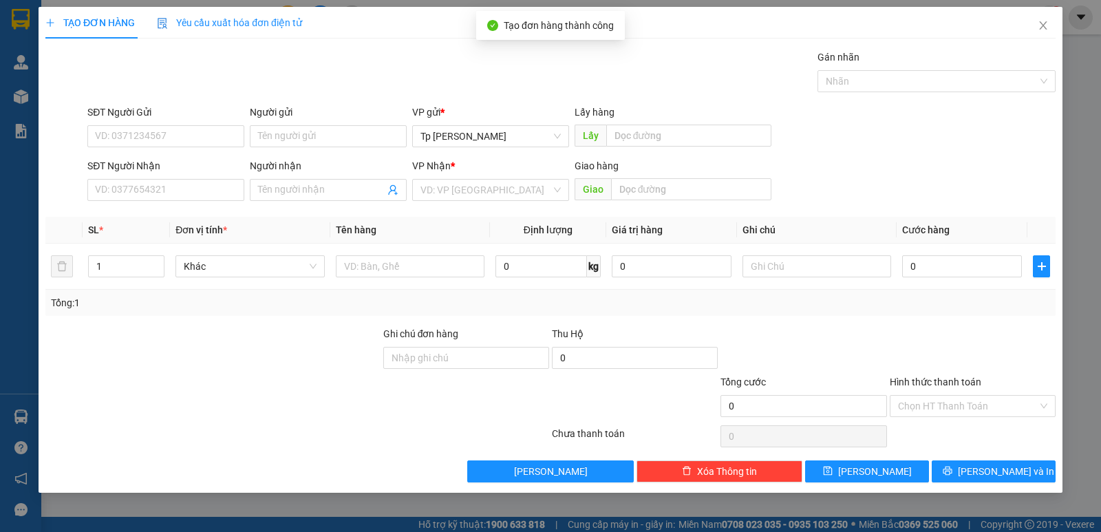
click at [199, 177] on div "SĐT Người Nhận" at bounding box center [165, 168] width 157 height 21
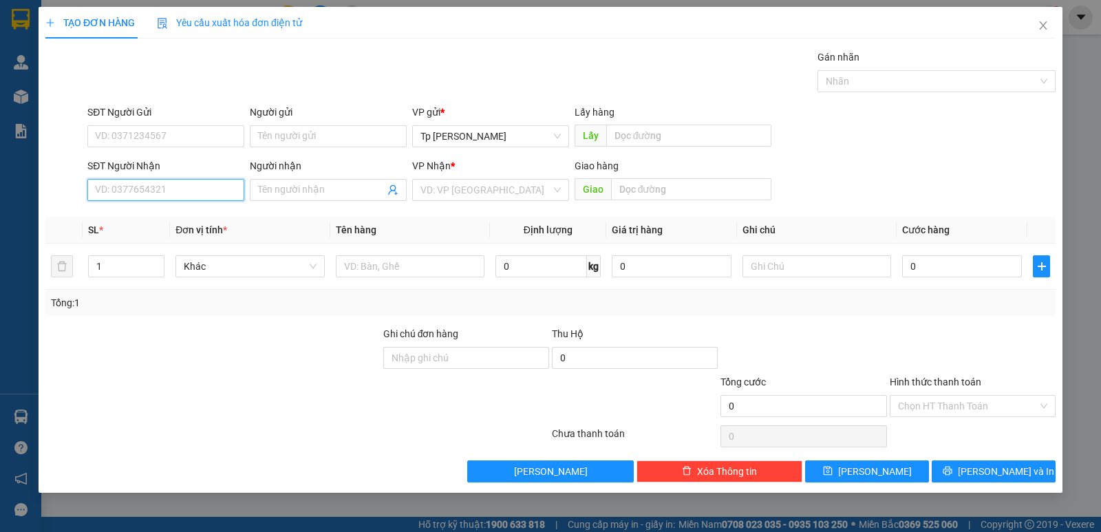
drag, startPoint x: 202, startPoint y: 186, endPoint x: 202, endPoint y: 177, distance: 8.9
click at [202, 179] on input "SĐT Người Nhận" at bounding box center [165, 190] width 157 height 22
drag, startPoint x: 183, startPoint y: 220, endPoint x: 210, endPoint y: 184, distance: 45.1
click at [191, 211] on div "0375585257 - Thảo BV sài gòn" at bounding box center [166, 217] width 140 height 15
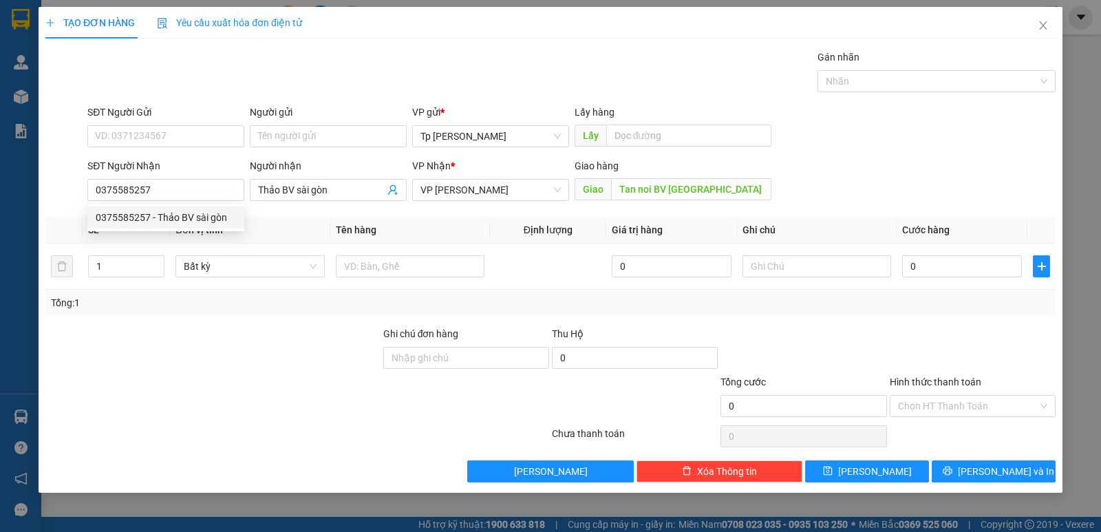
click at [210, 120] on div "SĐT Người Gửi" at bounding box center [165, 115] width 157 height 21
click at [206, 127] on input "SĐT Người Gửi" at bounding box center [165, 136] width 157 height 22
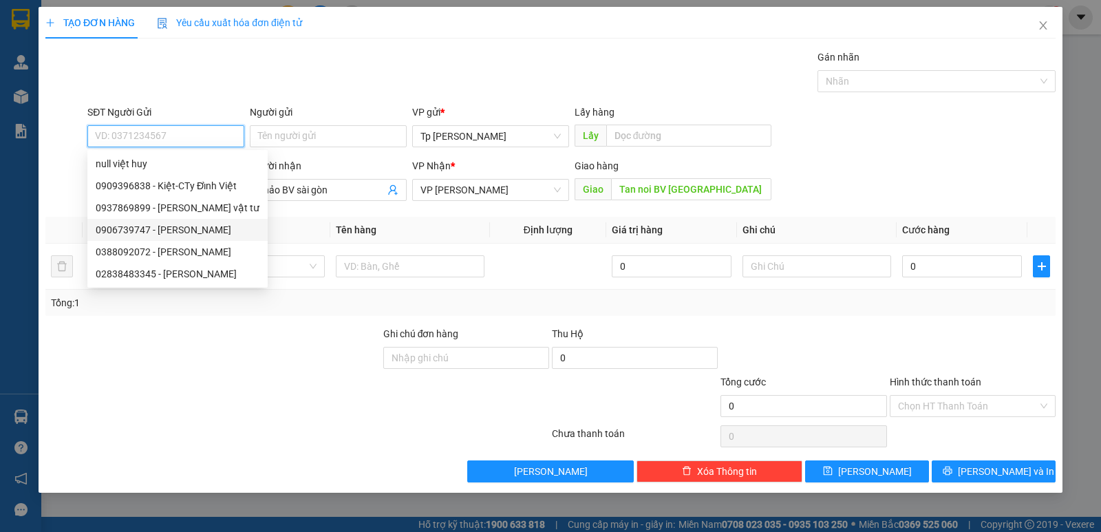
drag, startPoint x: 205, startPoint y: 231, endPoint x: 220, endPoint y: 240, distance: 17.6
click at [206, 233] on div "0906739747 - Cty Minh Khoa" at bounding box center [178, 229] width 164 height 15
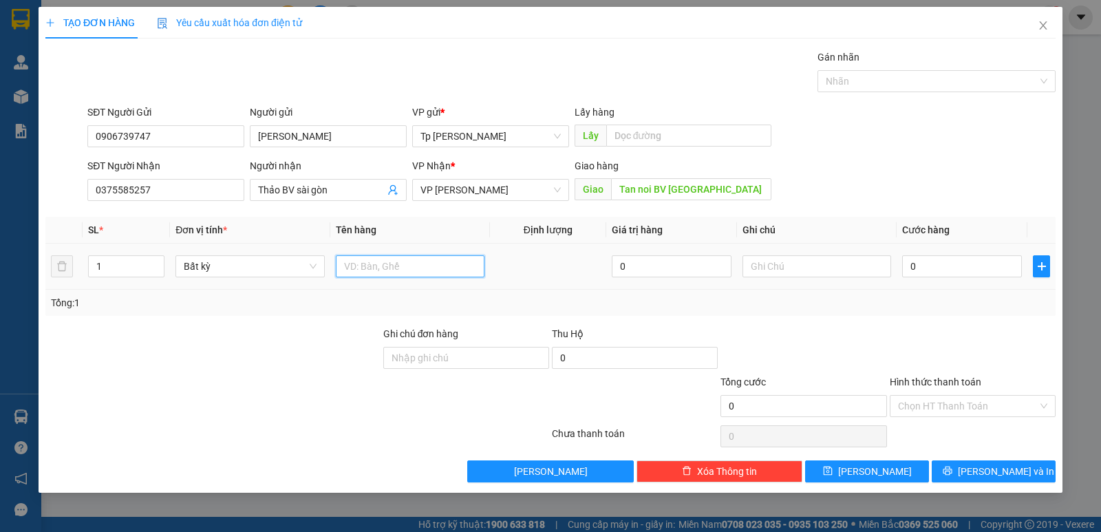
click at [415, 261] on input "text" at bounding box center [410, 266] width 149 height 22
click at [964, 267] on input "0" at bounding box center [962, 266] width 120 height 22
click at [837, 277] on tr "1 Bất kỳ 1 T xốp vàng _ vT 0 60" at bounding box center [550, 267] width 1010 height 46
click at [951, 406] on input "Hình thức thanh toán" at bounding box center [968, 406] width 140 height 21
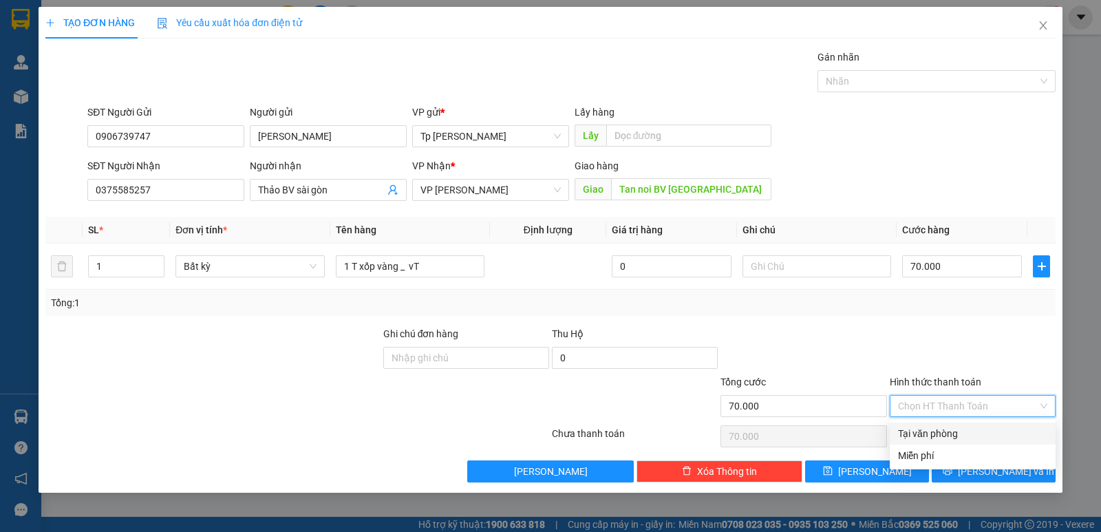
drag, startPoint x: 949, startPoint y: 431, endPoint x: 953, endPoint y: 453, distance: 21.6
click at [949, 440] on div "Tại văn phòng" at bounding box center [972, 433] width 149 height 15
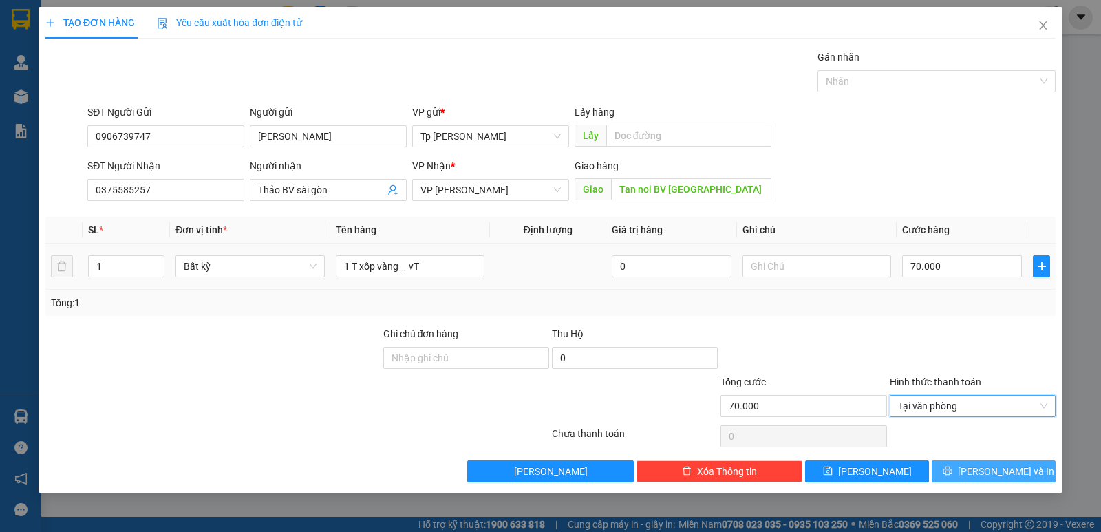
drag, startPoint x: 969, startPoint y: 472, endPoint x: 645, endPoint y: 246, distance: 394.8
click at [958, 468] on button "[PERSON_NAME] và In" at bounding box center [993, 471] width 124 height 22
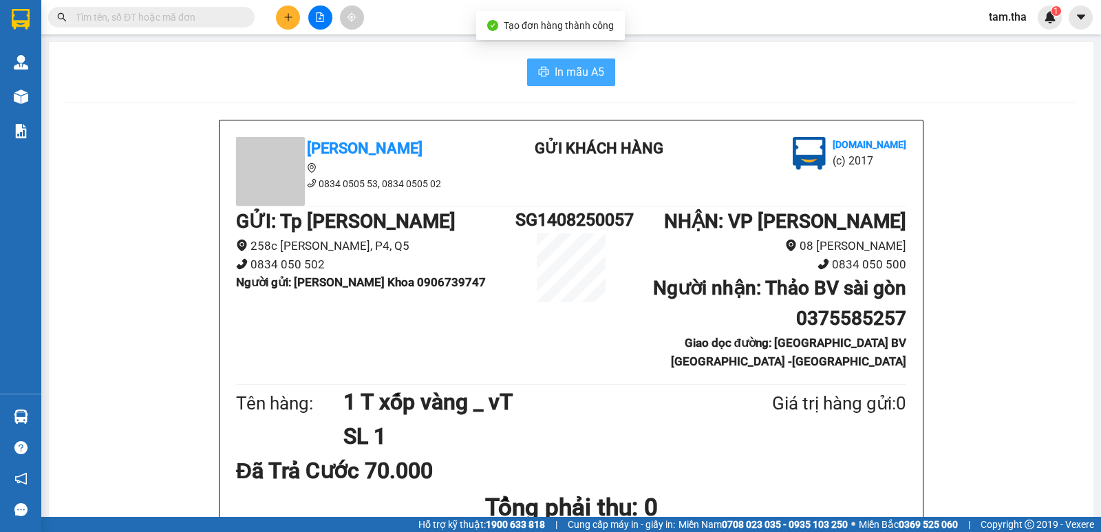
click at [581, 72] on span "In mẫu A5" at bounding box center [579, 71] width 50 height 17
click at [290, 20] on icon "plus" at bounding box center [288, 17] width 10 height 10
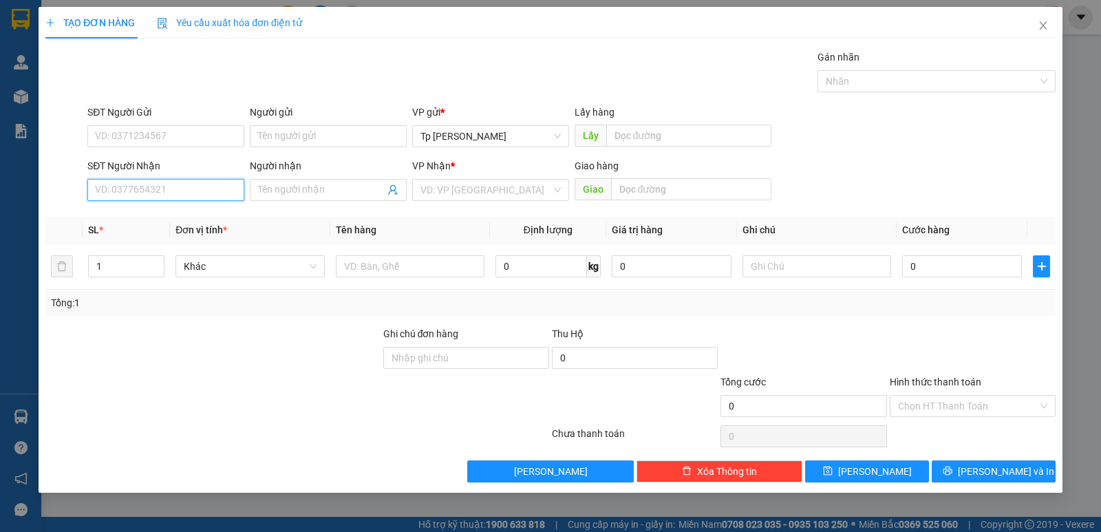
click at [159, 185] on input "SĐT Người Nhận" at bounding box center [165, 190] width 157 height 22
drag, startPoint x: 193, startPoint y: 240, endPoint x: 188, endPoint y: 172, distance: 68.3
click at [193, 241] on div "0919362162 - điện lạnh anh út" at bounding box center [166, 239] width 140 height 15
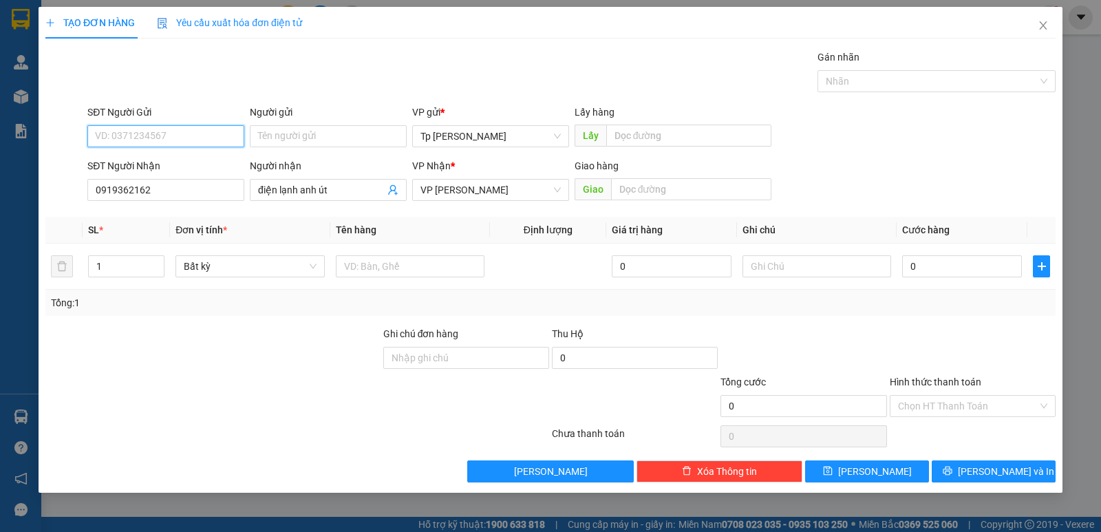
click at [181, 137] on input "SĐT Người Gửi" at bounding box center [165, 136] width 157 height 22
click at [205, 188] on div "0795658398 - hùng denso" at bounding box center [166, 185] width 140 height 15
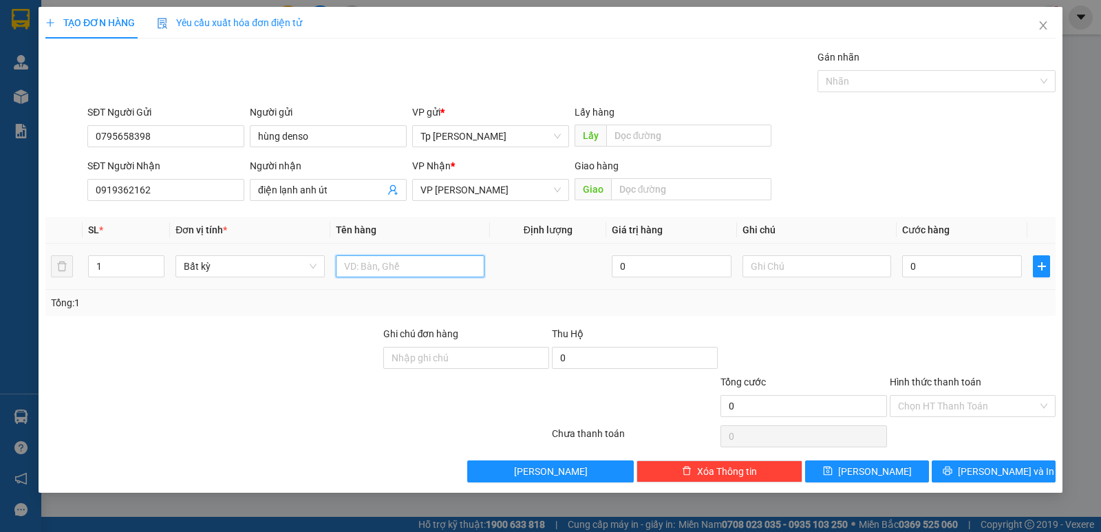
click at [357, 271] on input "text" at bounding box center [410, 266] width 149 height 22
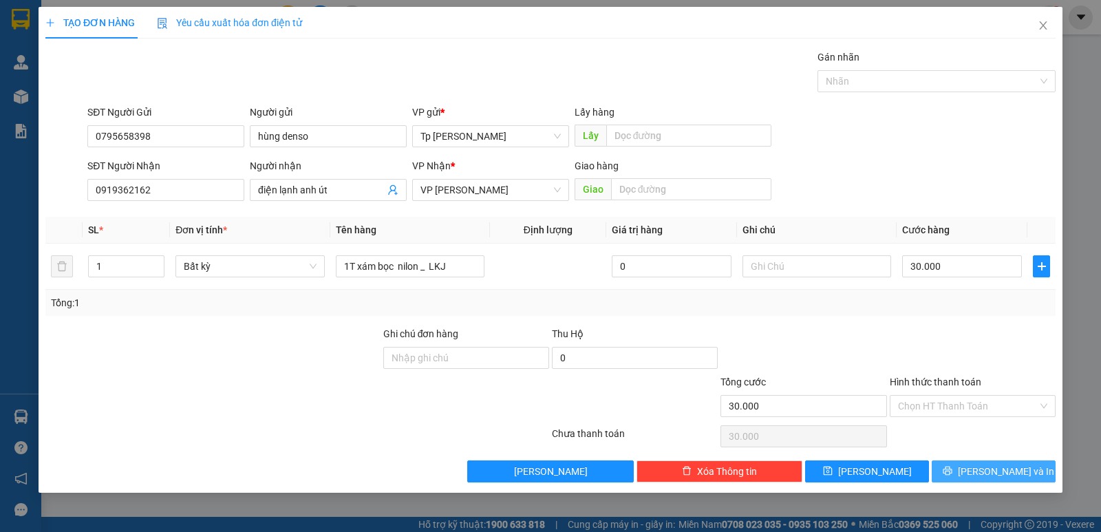
drag, startPoint x: 962, startPoint y: 475, endPoint x: 937, endPoint y: 459, distance: 30.3
click at [962, 472] on button "[PERSON_NAME] và In" at bounding box center [993, 471] width 124 height 22
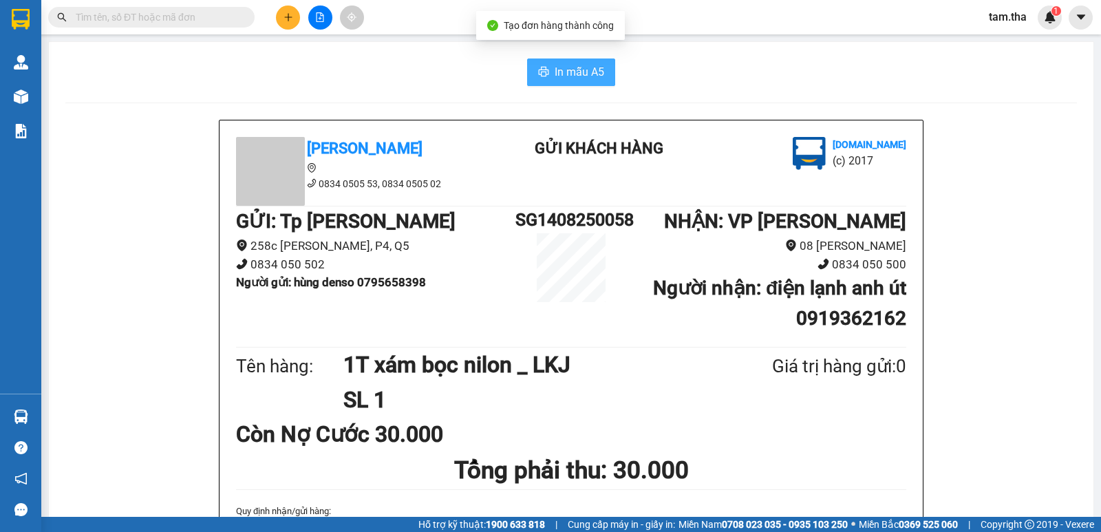
click at [579, 67] on span "In mẫu A5" at bounding box center [579, 71] width 50 height 17
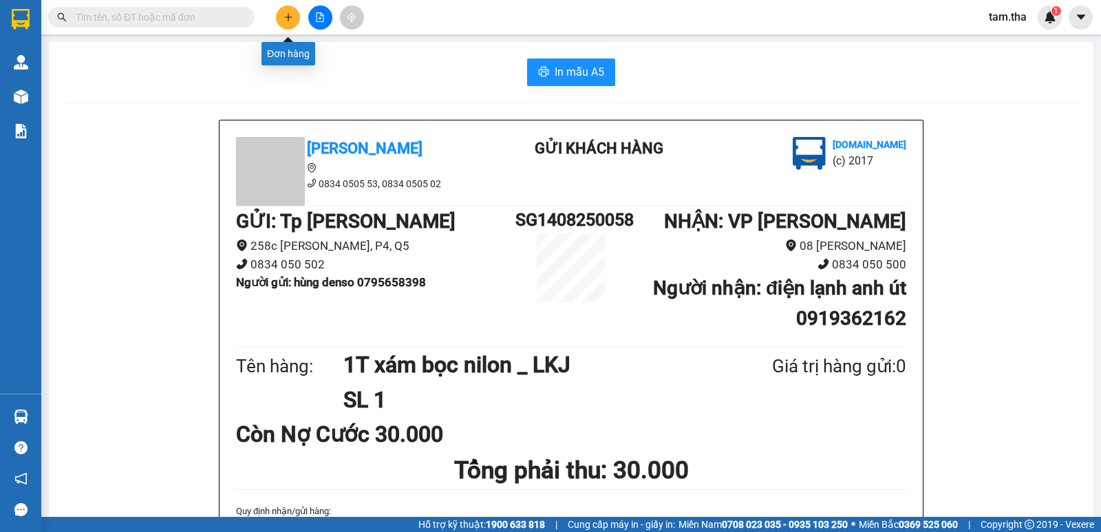
click at [290, 19] on icon "plus" at bounding box center [288, 17] width 10 height 10
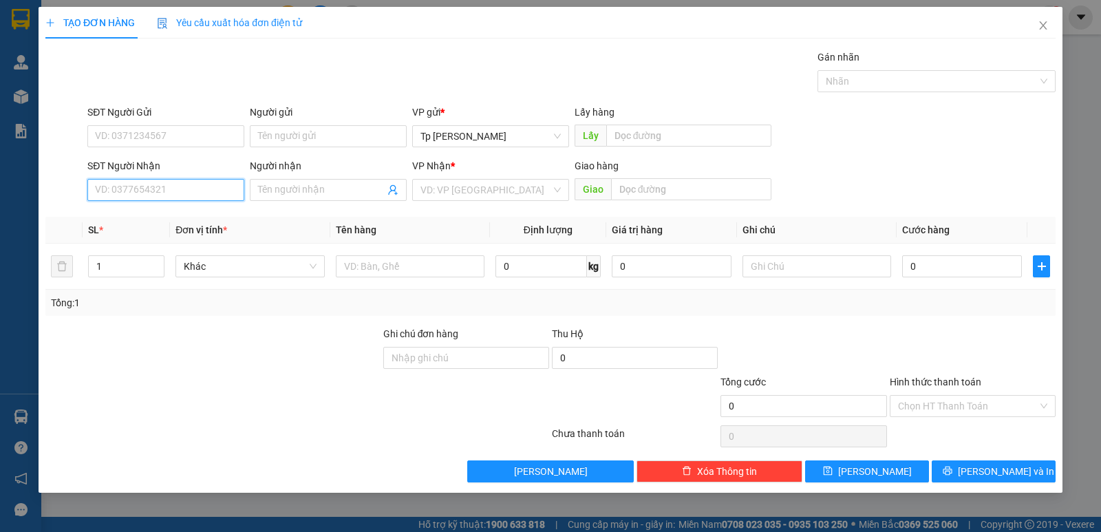
click at [218, 186] on input "SĐT Người Nhận" at bounding box center [165, 190] width 157 height 22
drag, startPoint x: 186, startPoint y: 218, endPoint x: 213, endPoint y: 177, distance: 49.2
click at [189, 209] on div "0916755119 - Sơn(TH HP)" at bounding box center [165, 217] width 157 height 22
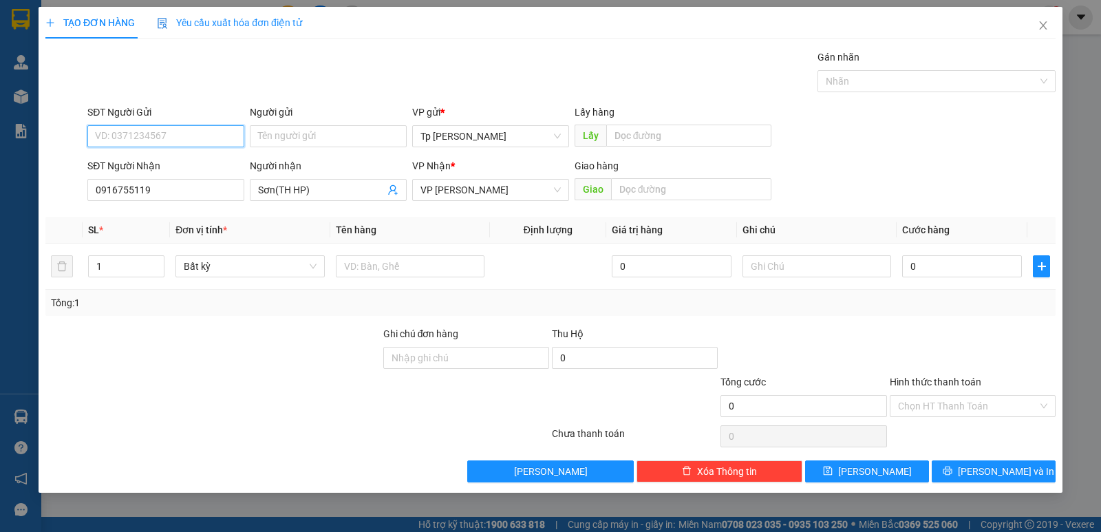
click at [217, 144] on input "SĐT Người Gửi" at bounding box center [165, 136] width 157 height 22
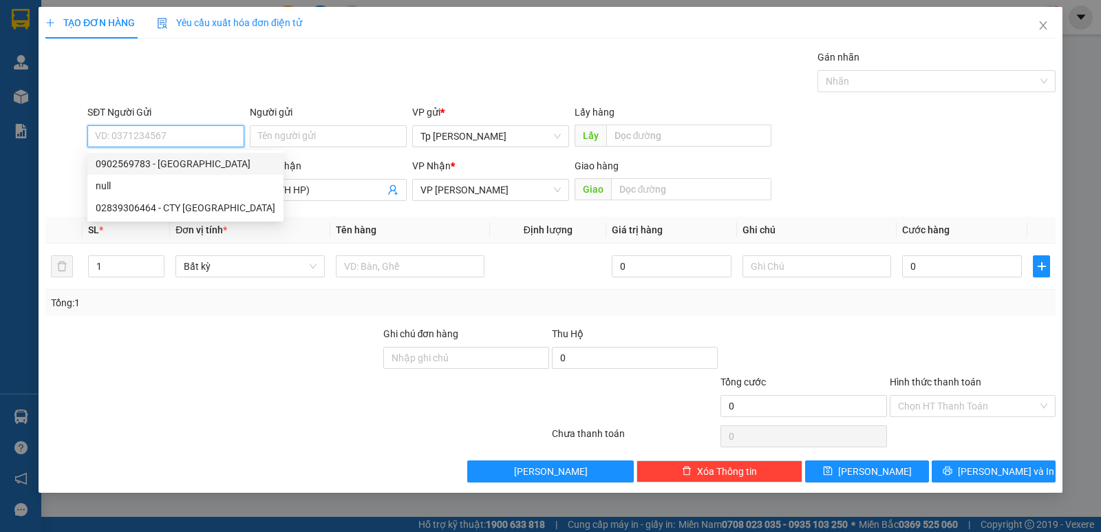
drag, startPoint x: 204, startPoint y: 171, endPoint x: 356, endPoint y: 250, distance: 171.1
click at [205, 171] on div "0902569783 - LE Huy" at bounding box center [185, 164] width 196 height 22
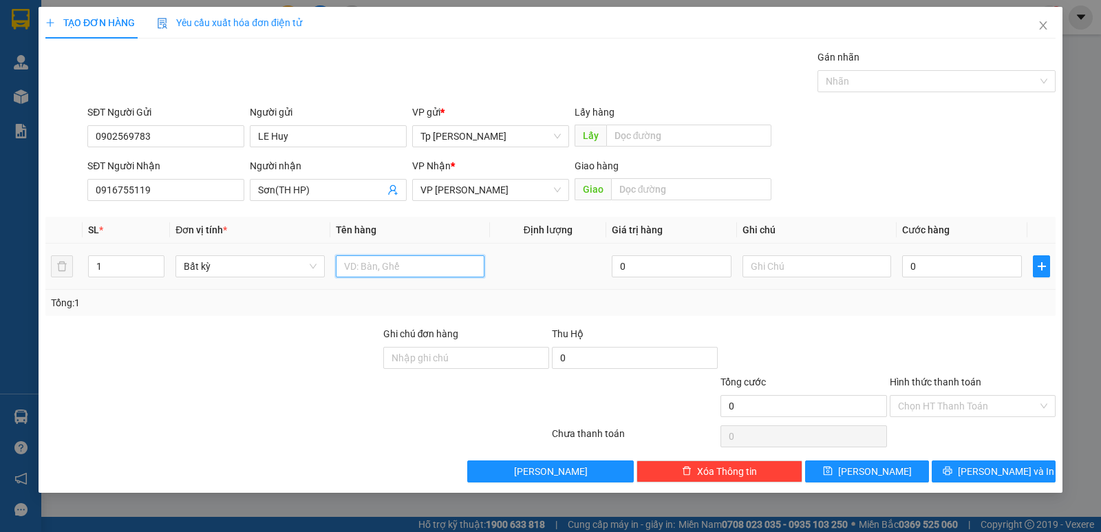
click at [399, 274] on input "text" at bounding box center [410, 266] width 149 height 22
click at [951, 269] on input "0" at bounding box center [962, 266] width 120 height 22
click at [966, 314] on div "Tổng: 1" at bounding box center [550, 303] width 1010 height 26
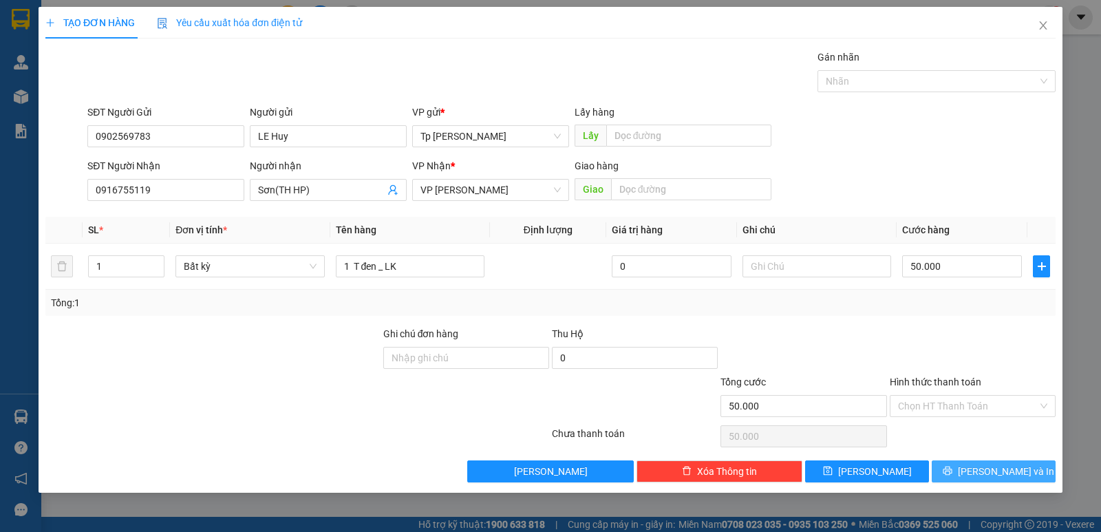
click at [984, 464] on span "[PERSON_NAME] và In" at bounding box center [1006, 471] width 96 height 15
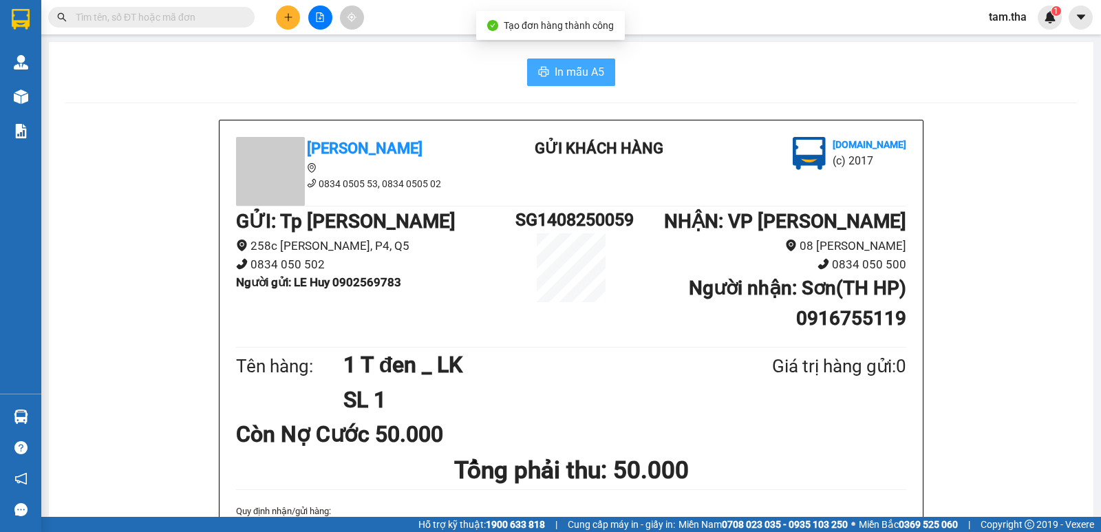
click at [559, 77] on span "In mẫu A5" at bounding box center [579, 71] width 50 height 17
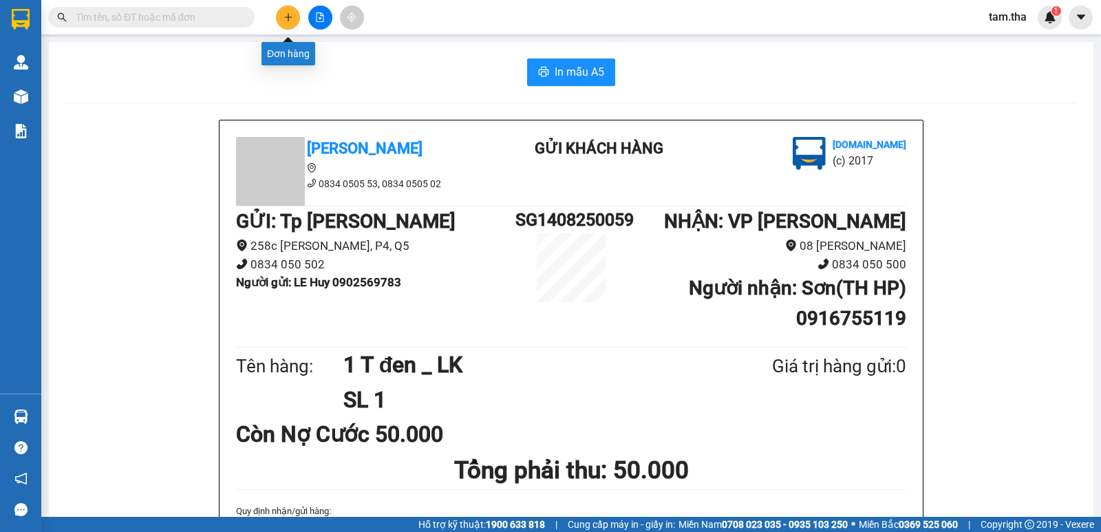
click at [291, 16] on icon "plus" at bounding box center [288, 17] width 10 height 10
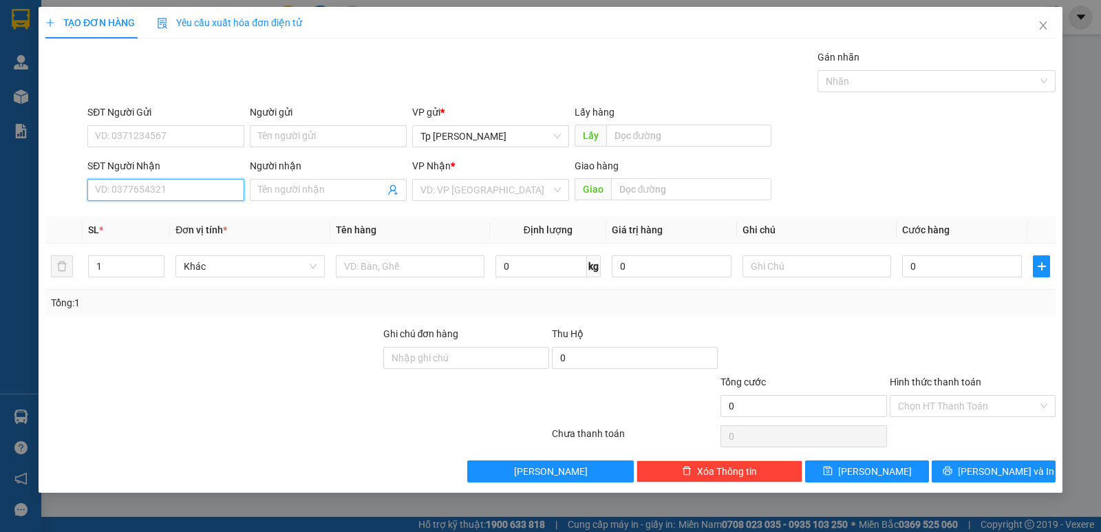
click at [195, 195] on input "SĐT Người Nhận" at bounding box center [165, 190] width 157 height 22
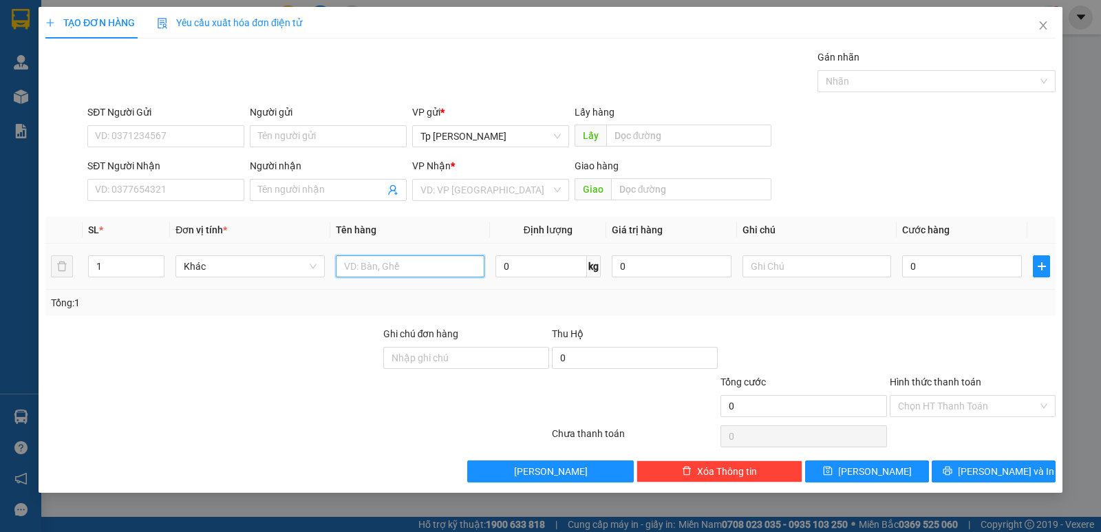
click at [419, 259] on input "text" at bounding box center [410, 266] width 149 height 22
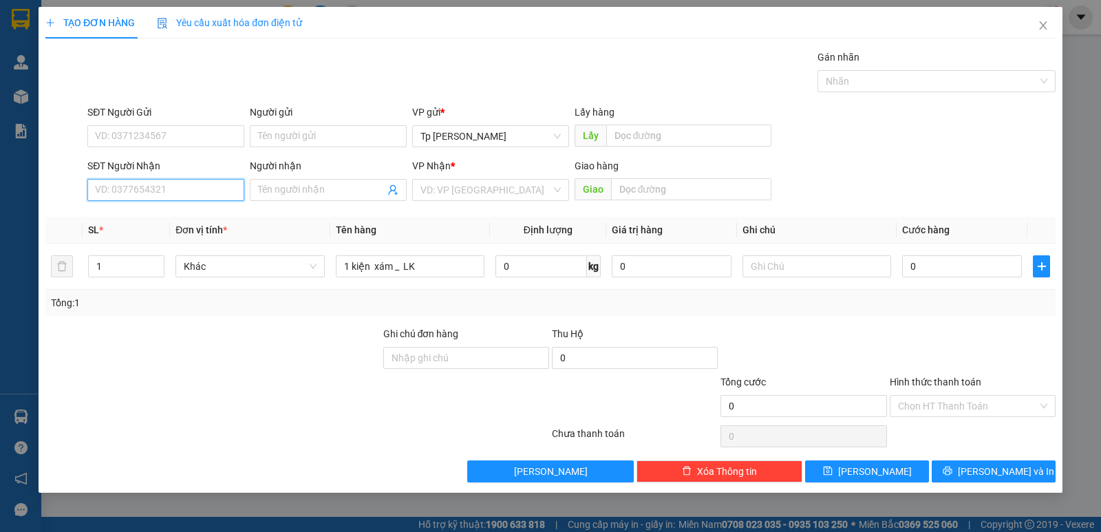
drag, startPoint x: 174, startPoint y: 197, endPoint x: 345, endPoint y: 87, distance: 203.0
click at [174, 196] on input "SĐT Người Nhận" at bounding box center [165, 190] width 157 height 22
click at [262, 182] on span at bounding box center [328, 190] width 157 height 22
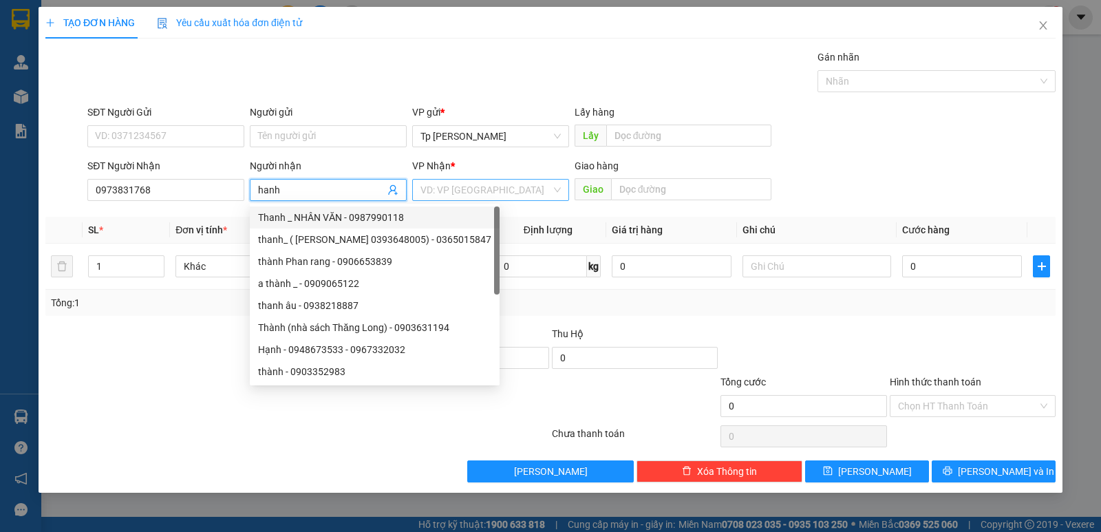
click at [461, 197] on input "search" at bounding box center [485, 190] width 131 height 21
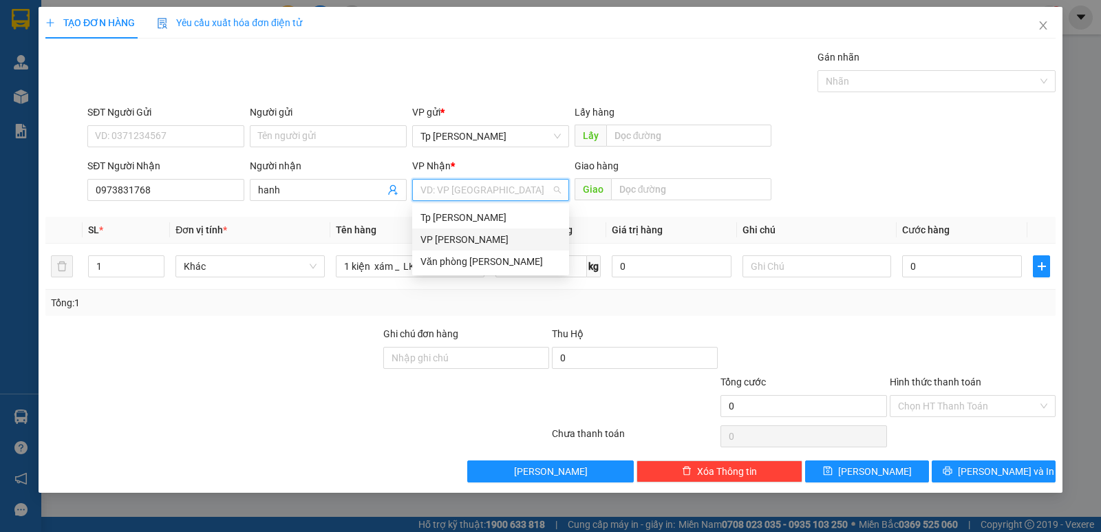
click at [485, 245] on div "VP [PERSON_NAME]" at bounding box center [490, 239] width 140 height 15
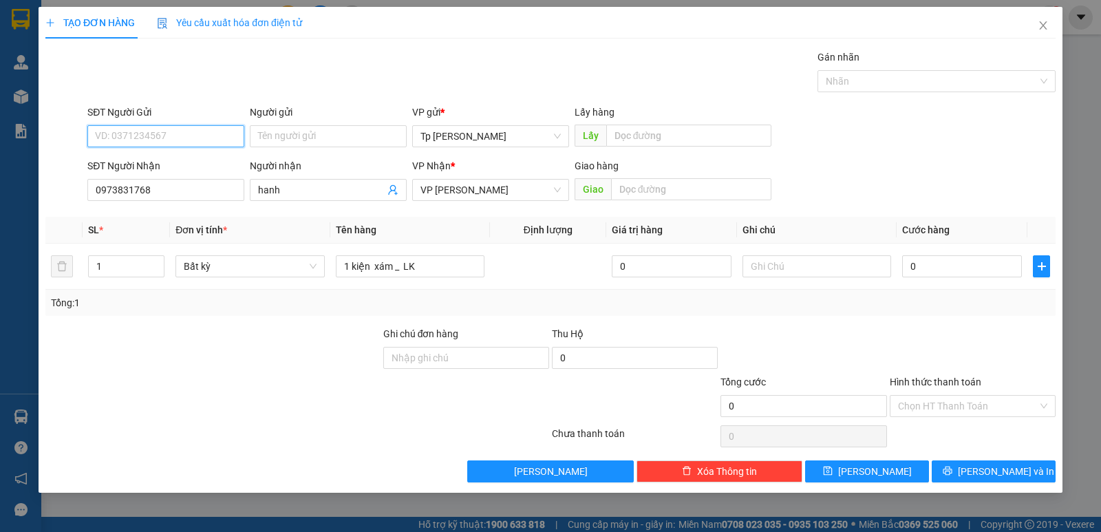
click at [178, 140] on input "SĐT Người Gửi" at bounding box center [165, 136] width 157 height 22
click at [194, 131] on input "SĐT Người Gửi" at bounding box center [165, 136] width 157 height 22
click at [163, 162] on div "0859032511 - ý" at bounding box center [166, 163] width 140 height 15
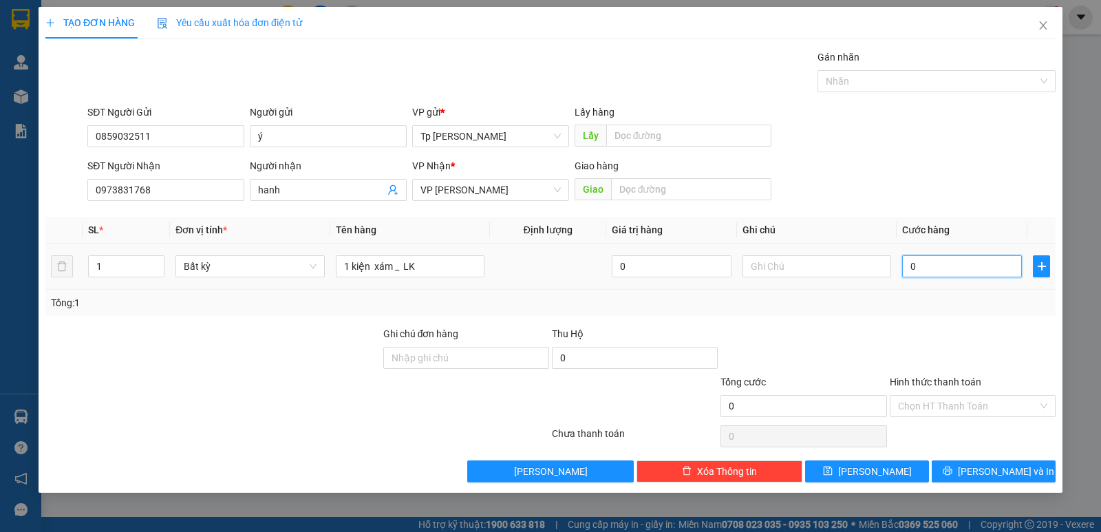
click at [924, 262] on input "0" at bounding box center [962, 266] width 120 height 22
drag, startPoint x: 404, startPoint y: 261, endPoint x: 497, endPoint y: 266, distance: 93.7
click at [496, 266] on tr "1 Bất kỳ 1 kiện xám _ LK 0 0" at bounding box center [550, 267] width 1010 height 46
click at [976, 259] on input "0" at bounding box center [962, 266] width 120 height 22
drag, startPoint x: 975, startPoint y: 256, endPoint x: 955, endPoint y: 289, distance: 38.6
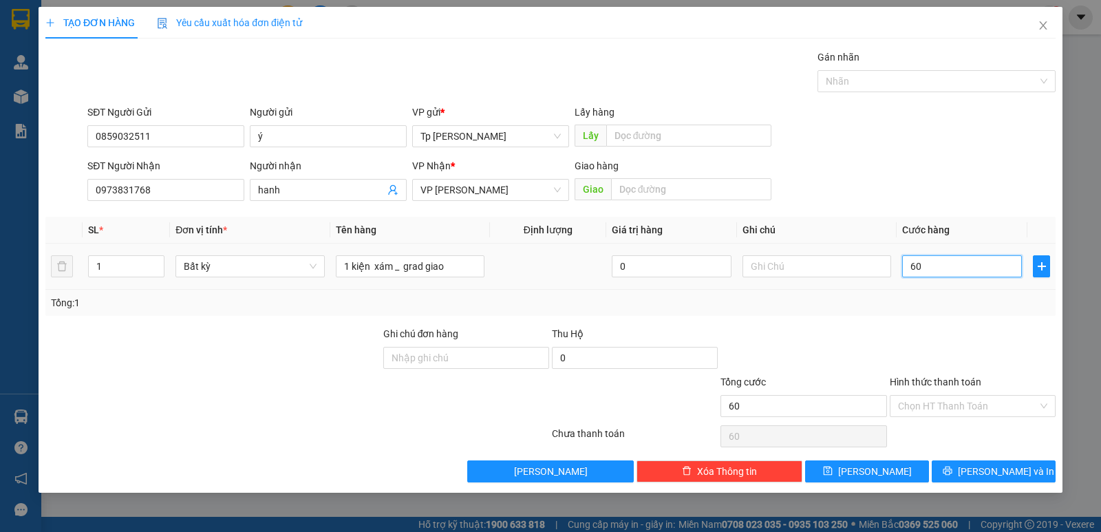
click at [967, 273] on input "60" at bounding box center [962, 266] width 120 height 22
click at [945, 321] on div "Transit Pickup Surcharge Ids Transit Deliver Surcharge Ids Transit Deliver Surc…" at bounding box center [550, 266] width 1010 height 433
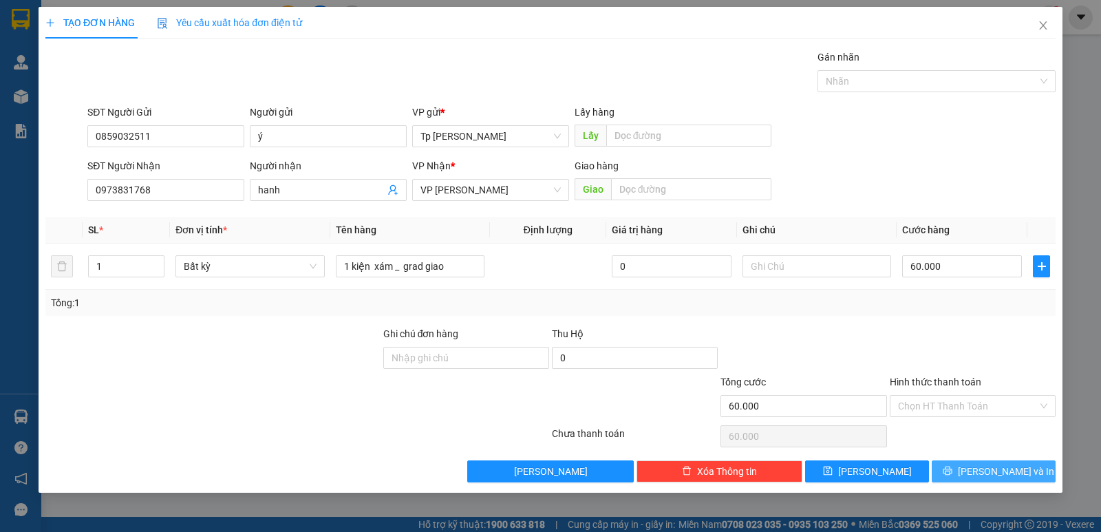
drag, startPoint x: 988, startPoint y: 472, endPoint x: 960, endPoint y: 457, distance: 31.7
click at [987, 471] on span "[PERSON_NAME] và In" at bounding box center [1006, 471] width 96 height 15
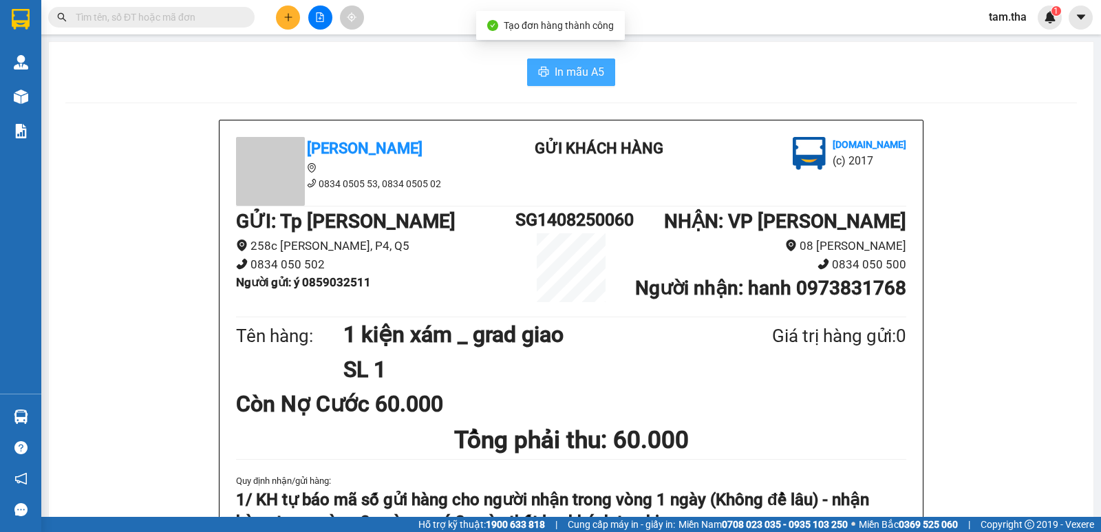
click at [554, 66] on span "In mẫu A5" at bounding box center [579, 71] width 50 height 17
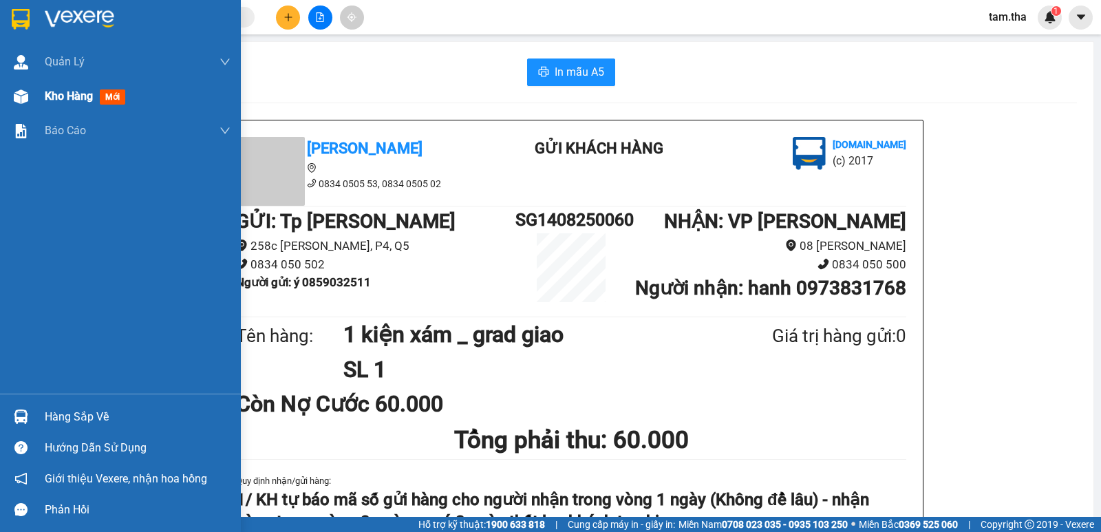
click at [31, 97] on div at bounding box center [21, 97] width 24 height 24
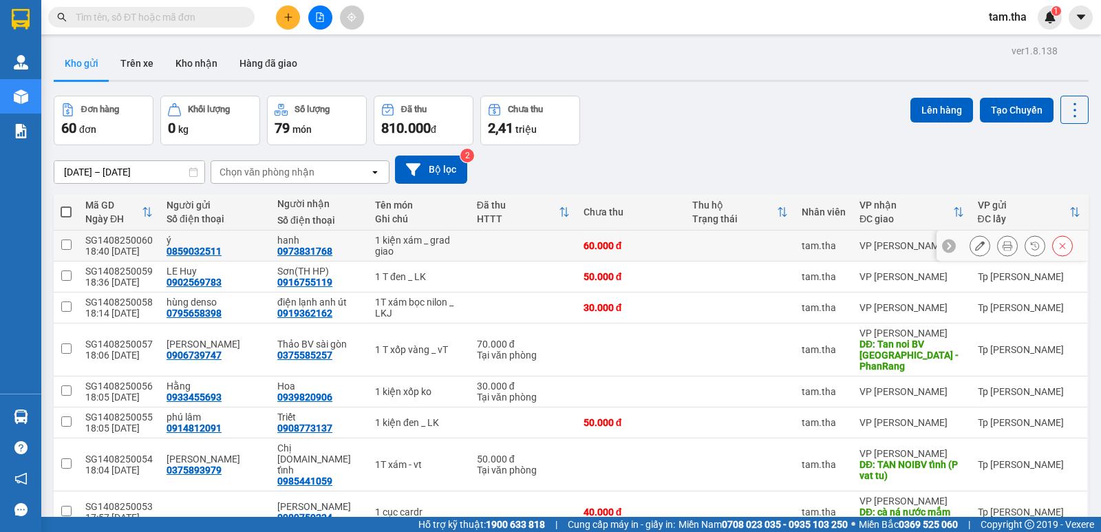
click at [975, 242] on icon at bounding box center [980, 246] width 10 height 10
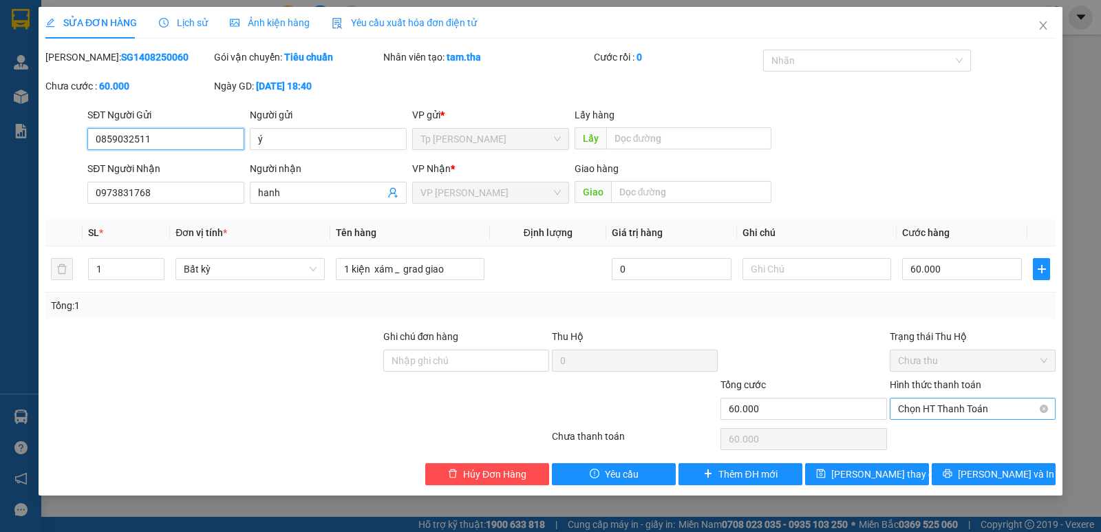
click at [952, 403] on span "Chọn HT Thanh Toán" at bounding box center [972, 408] width 149 height 21
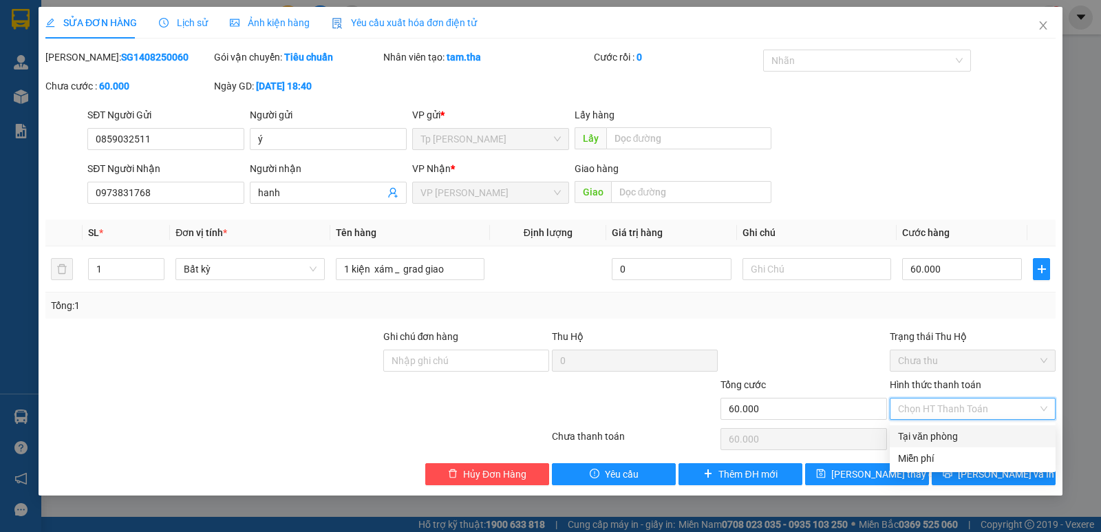
drag, startPoint x: 941, startPoint y: 435, endPoint x: 914, endPoint y: 467, distance: 42.0
click at [941, 436] on div "Tại văn phòng" at bounding box center [972, 436] width 149 height 15
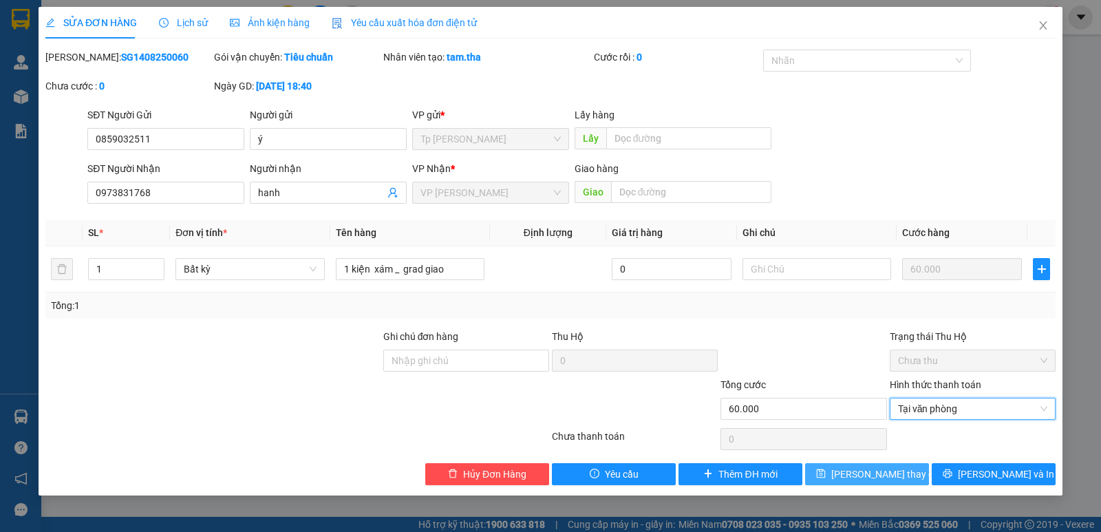
drag, startPoint x: 889, startPoint y: 471, endPoint x: 866, endPoint y: 463, distance: 23.9
click at [888, 471] on span "Lưu thay đổi" at bounding box center [886, 473] width 110 height 15
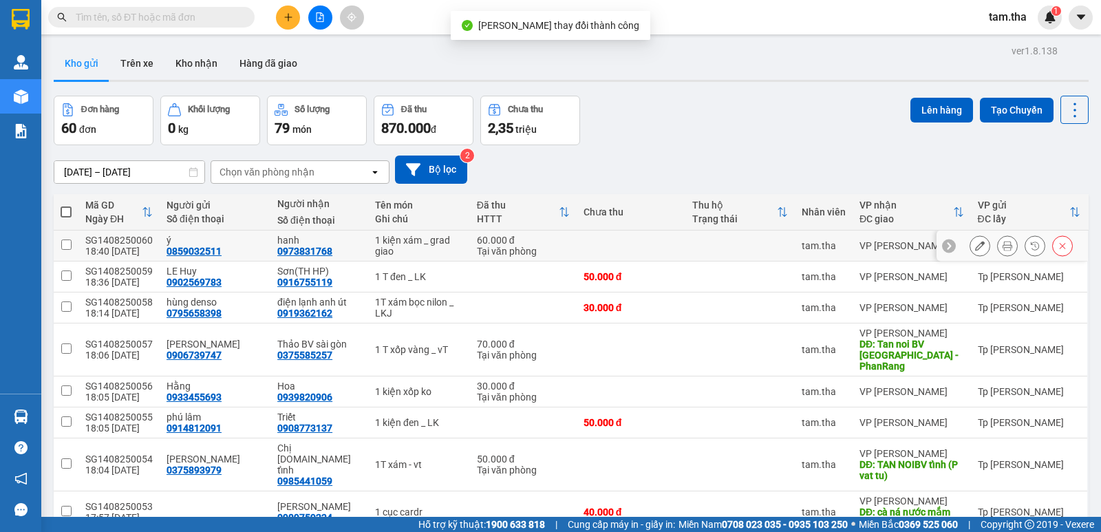
click at [1002, 242] on icon at bounding box center [1007, 246] width 10 height 10
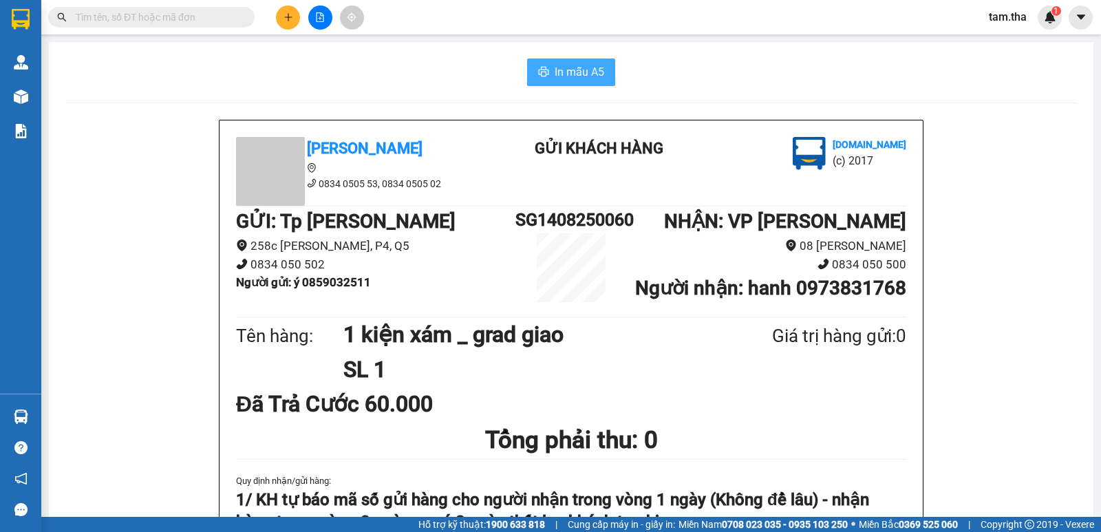
click at [562, 78] on span "In mẫu A5" at bounding box center [579, 71] width 50 height 17
click at [292, 12] on button at bounding box center [288, 18] width 24 height 24
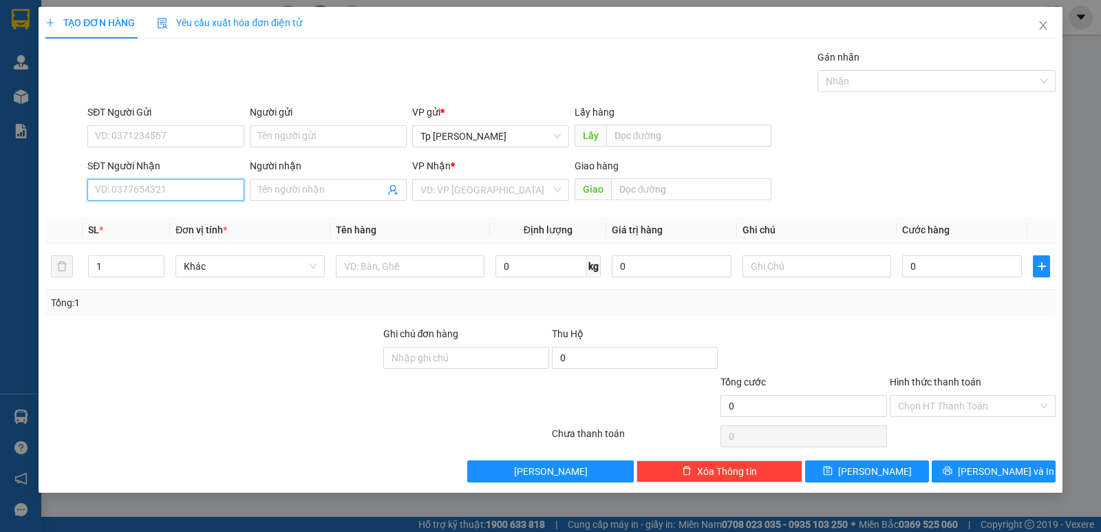
click at [224, 187] on input "SĐT Người Nhận" at bounding box center [165, 190] width 157 height 22
click at [193, 219] on div "0933895658 - Hoàng Phi" at bounding box center [166, 217] width 140 height 15
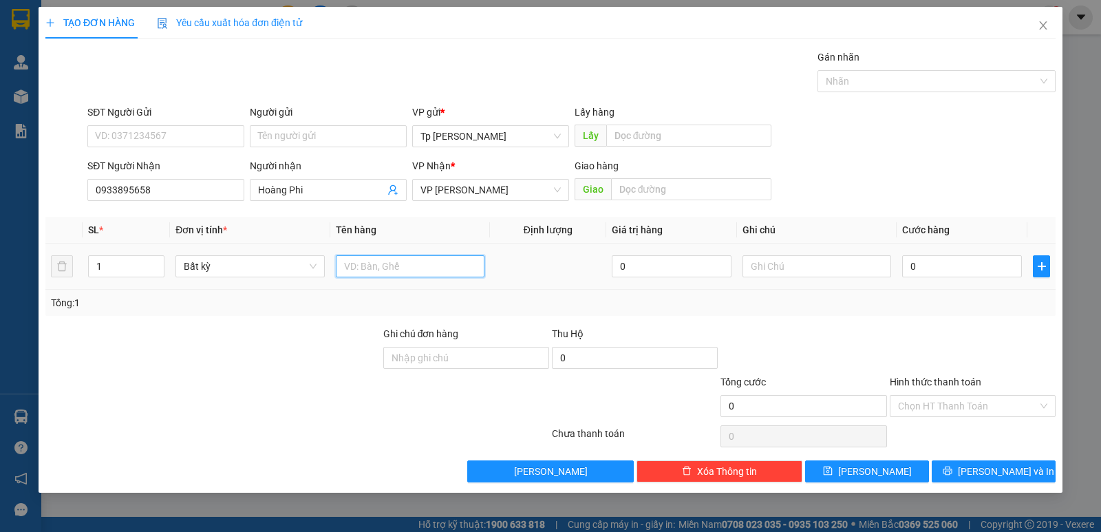
click at [353, 265] on input "text" at bounding box center [410, 266] width 149 height 22
click at [940, 274] on input "0" at bounding box center [962, 266] width 120 height 22
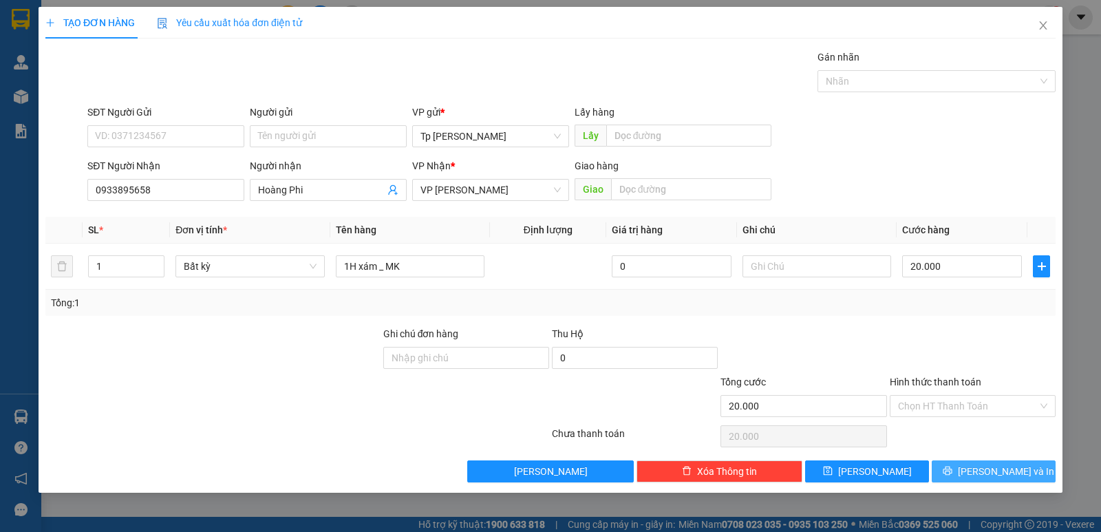
click at [997, 464] on span "[PERSON_NAME] và In" at bounding box center [1006, 471] width 96 height 15
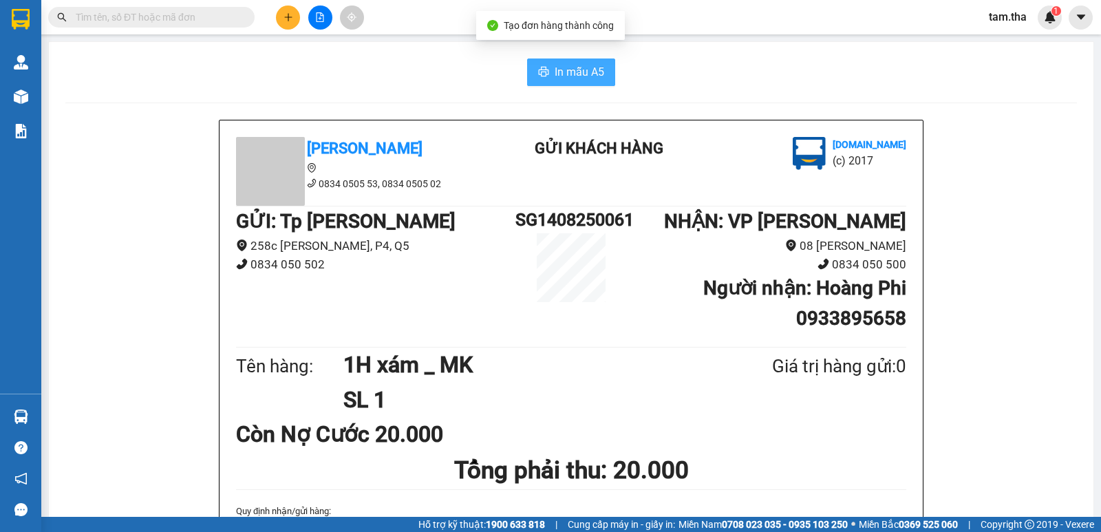
click at [561, 74] on span "In mẫu A5" at bounding box center [579, 71] width 50 height 17
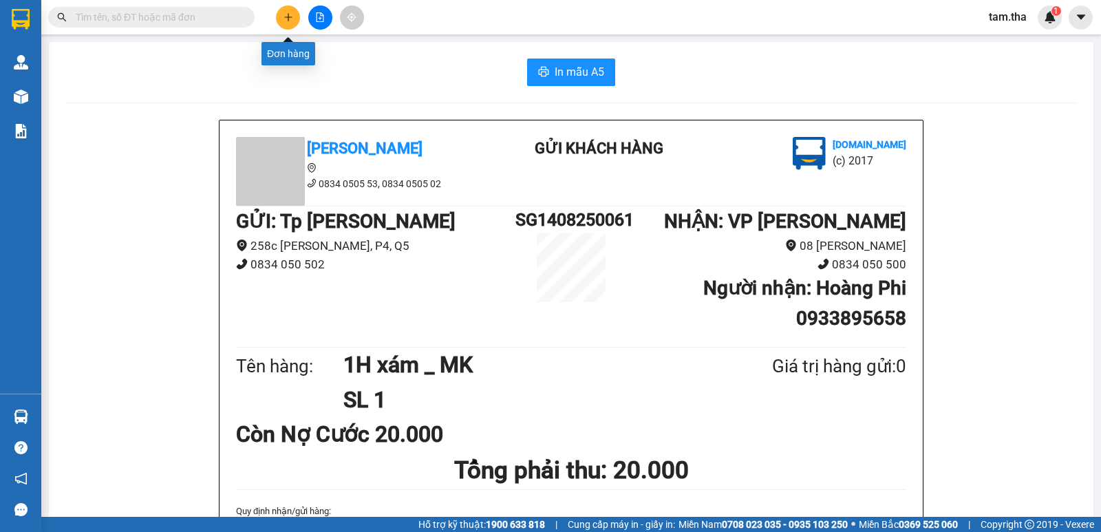
click at [288, 13] on icon "plus" at bounding box center [288, 17] width 10 height 10
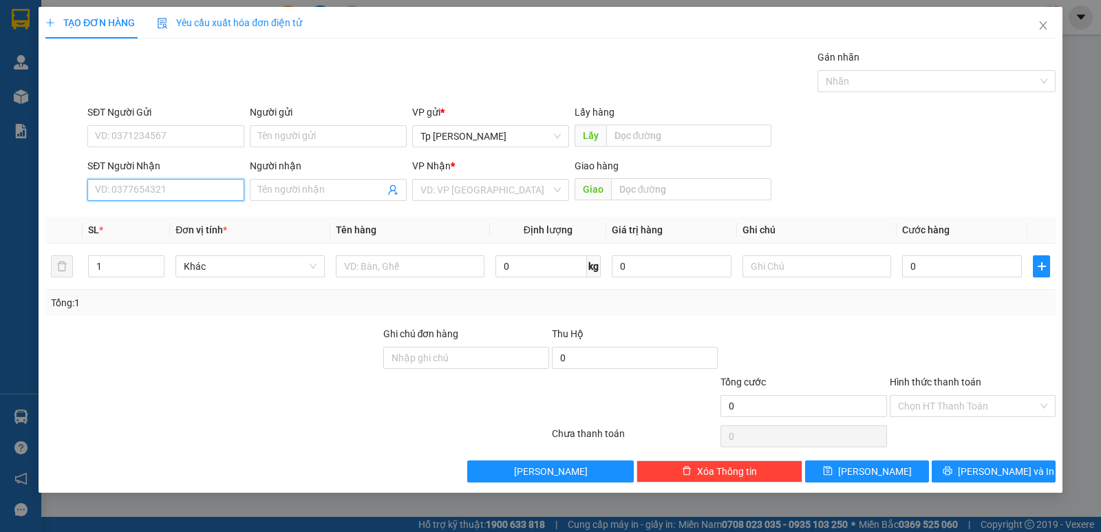
click at [191, 192] on input "SĐT Người Nhận" at bounding box center [165, 190] width 157 height 22
drag, startPoint x: 179, startPoint y: 219, endPoint x: 223, endPoint y: 213, distance: 44.4
click at [180, 219] on div "0762126262 - PhamTuanMK" at bounding box center [166, 217] width 140 height 15
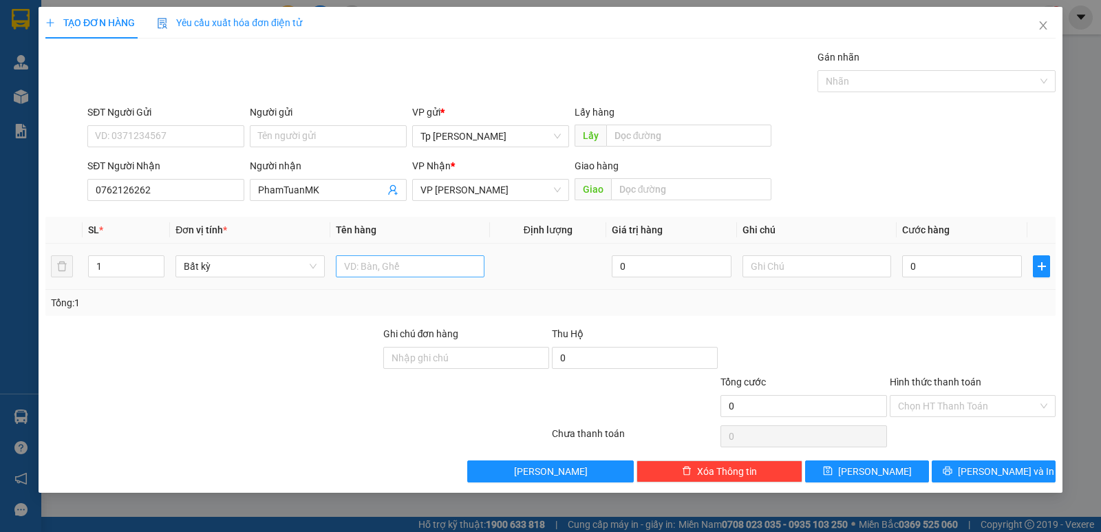
drag, startPoint x: 370, startPoint y: 248, endPoint x: 369, endPoint y: 259, distance: 11.0
click at [370, 259] on td at bounding box center [410, 267] width 160 height 46
click at [369, 259] on input "text" at bounding box center [410, 266] width 149 height 22
click at [975, 276] on input "0" at bounding box center [962, 266] width 120 height 22
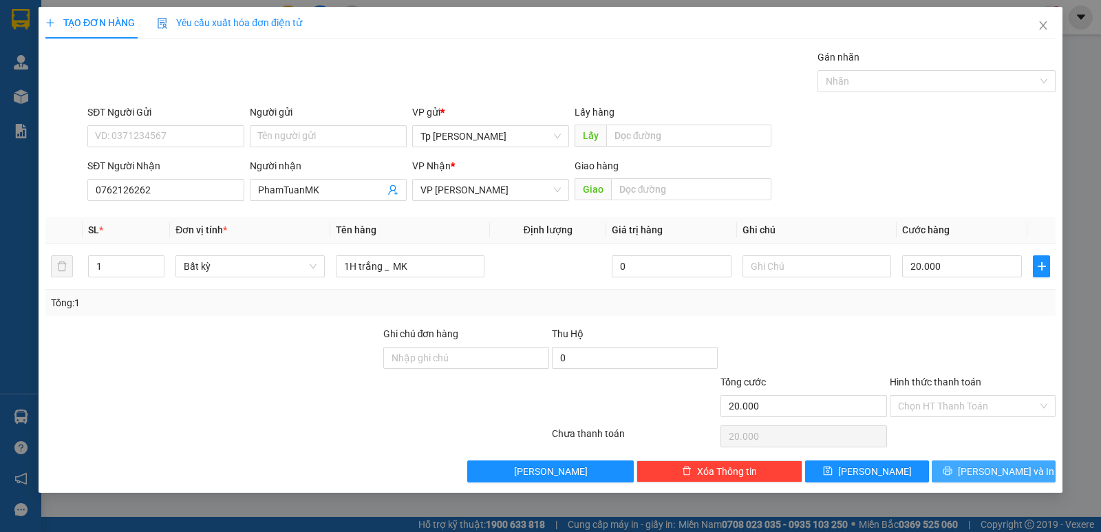
drag, startPoint x: 1030, startPoint y: 475, endPoint x: 747, endPoint y: 301, distance: 332.9
click at [1024, 476] on button "[PERSON_NAME] và In" at bounding box center [993, 471] width 124 height 22
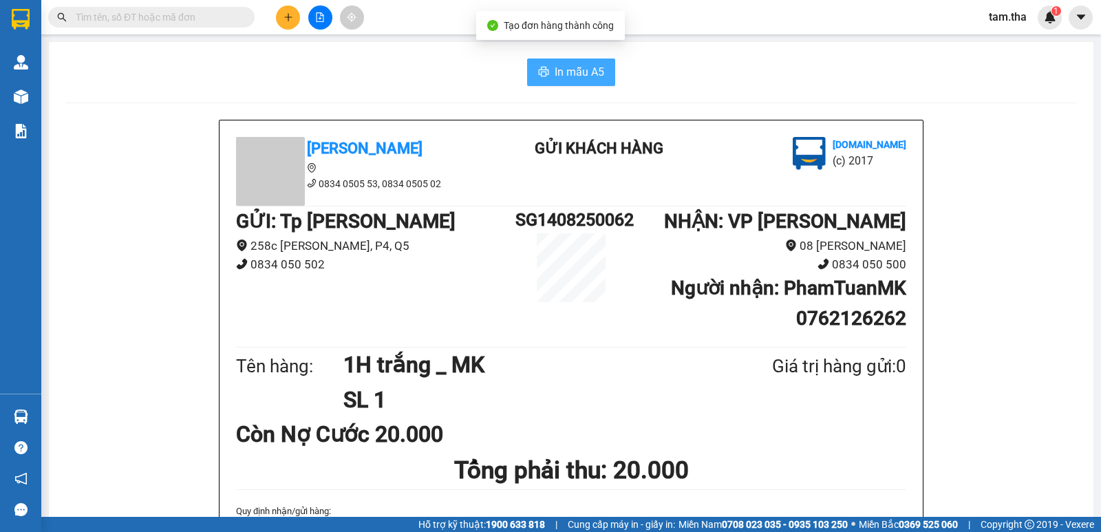
click at [561, 76] on span "In mẫu A5" at bounding box center [579, 71] width 50 height 17
click at [293, 14] on button at bounding box center [288, 18] width 24 height 24
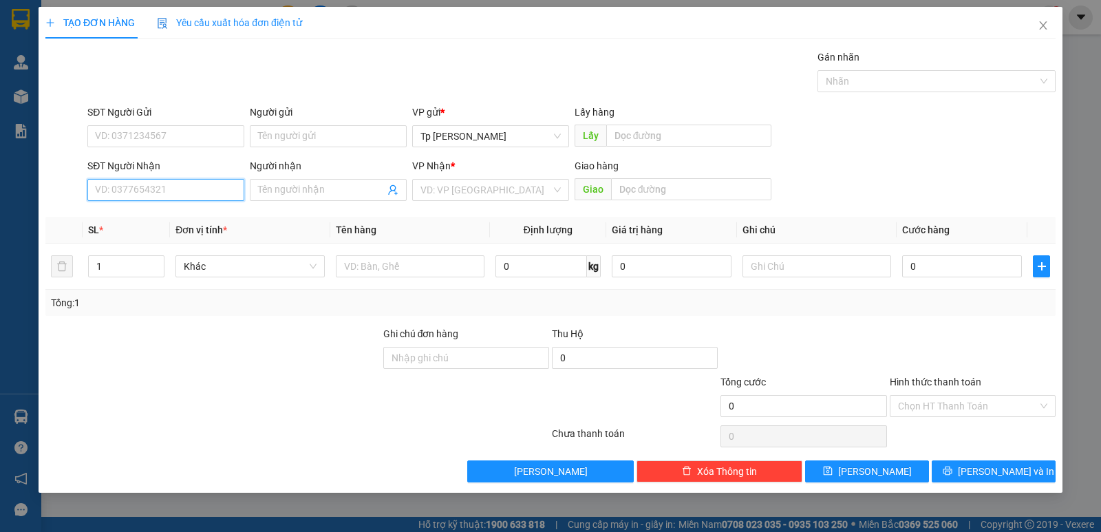
click at [202, 181] on input "SĐT Người Nhận" at bounding box center [165, 190] width 157 height 22
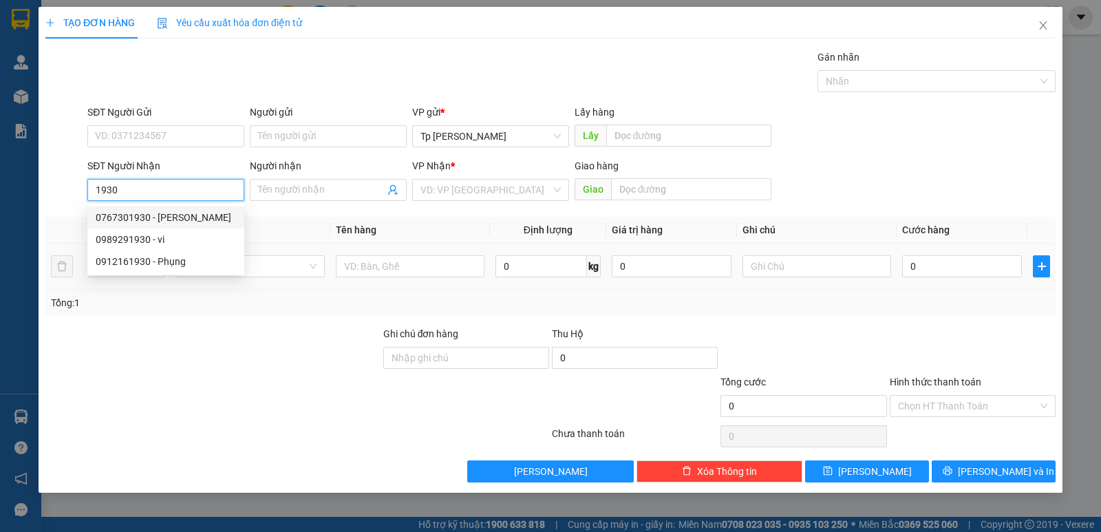
drag, startPoint x: 189, startPoint y: 219, endPoint x: 332, endPoint y: 277, distance: 153.9
click at [189, 219] on div "0767301930 - bùi lu" at bounding box center [166, 217] width 140 height 15
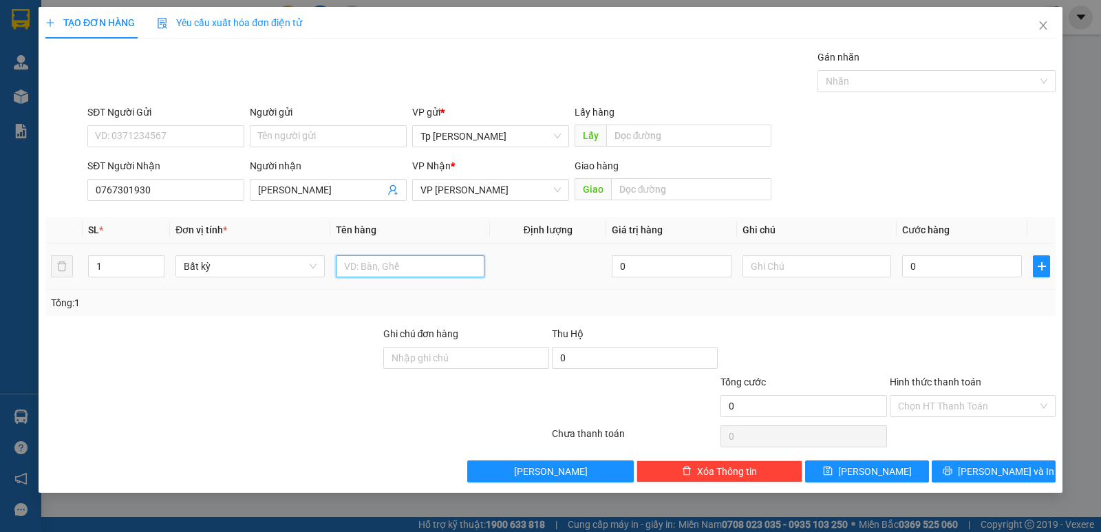
click at [395, 271] on input "text" at bounding box center [410, 266] width 149 height 22
click at [936, 270] on input "0" at bounding box center [962, 266] width 120 height 22
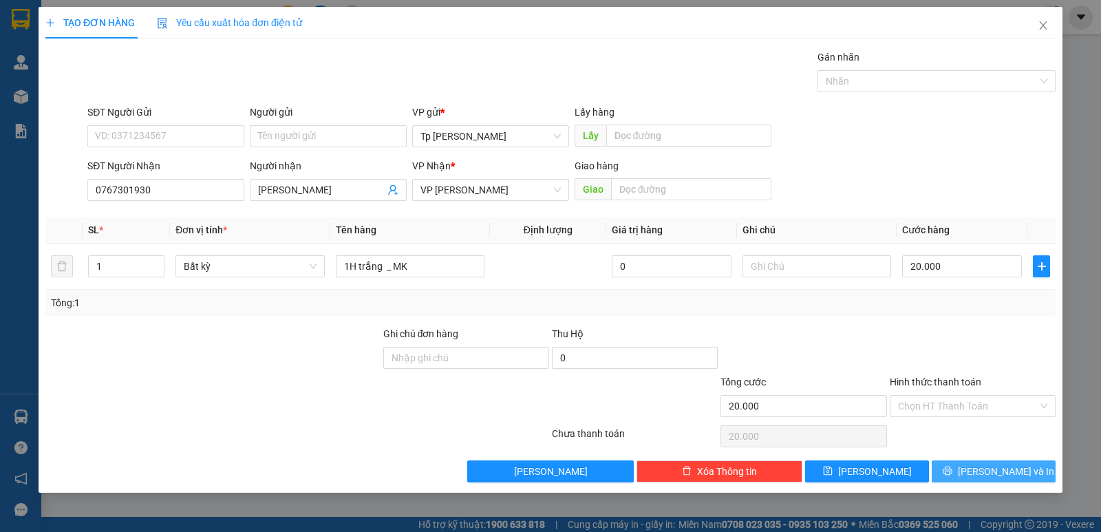
click at [952, 470] on icon "printer" at bounding box center [947, 471] width 10 height 10
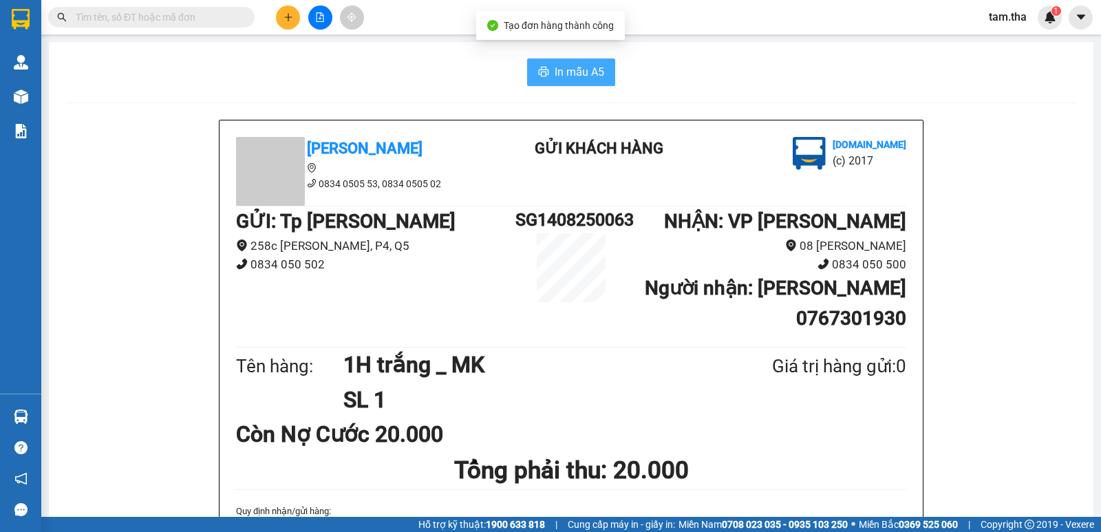
click at [592, 73] on span "In mẫu A5" at bounding box center [579, 71] width 50 height 17
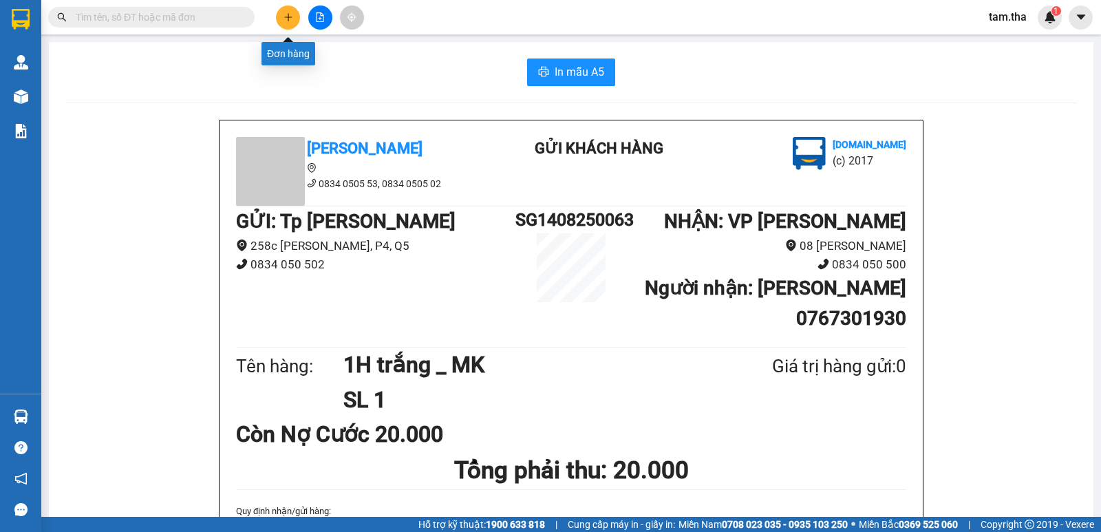
click at [290, 25] on button at bounding box center [288, 18] width 24 height 24
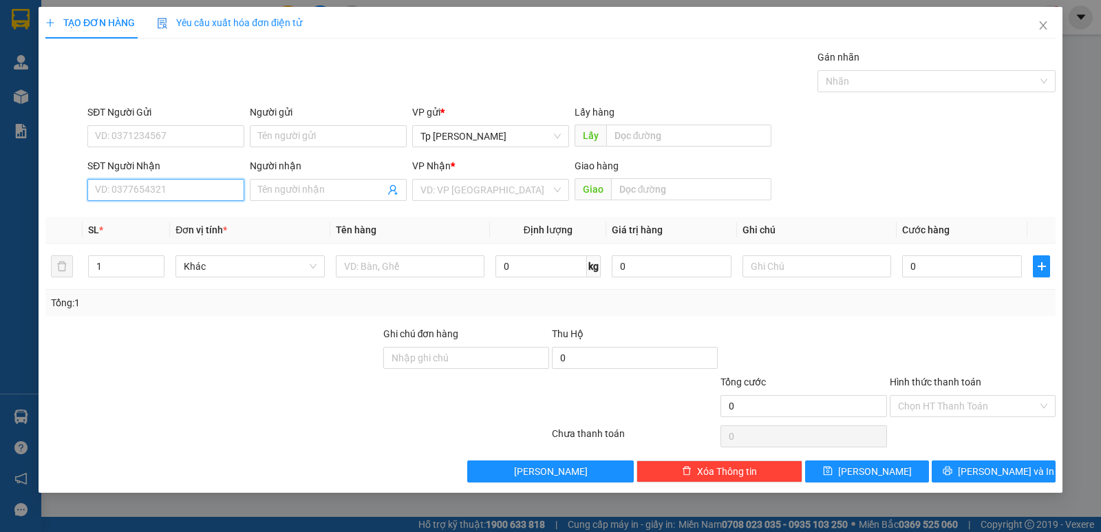
click at [208, 188] on input "SĐT Người Nhận" at bounding box center [165, 190] width 157 height 22
drag, startPoint x: 195, startPoint y: 225, endPoint x: 184, endPoint y: 130, distance: 95.5
click at [192, 216] on div "0908198698 - Phương Phúc Tâm" at bounding box center [165, 217] width 157 height 22
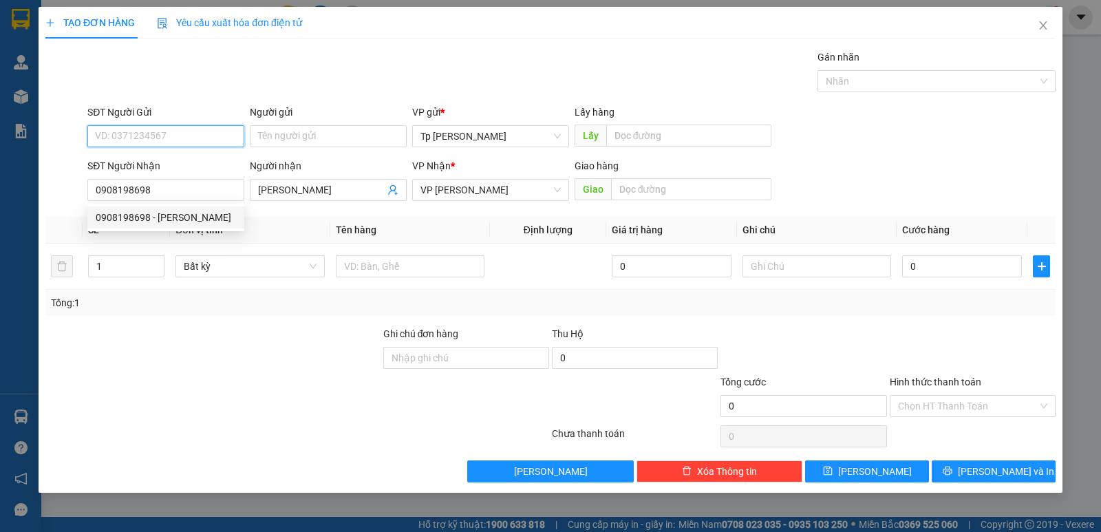
click at [181, 126] on input "SĐT Người Gửi" at bounding box center [165, 136] width 157 height 22
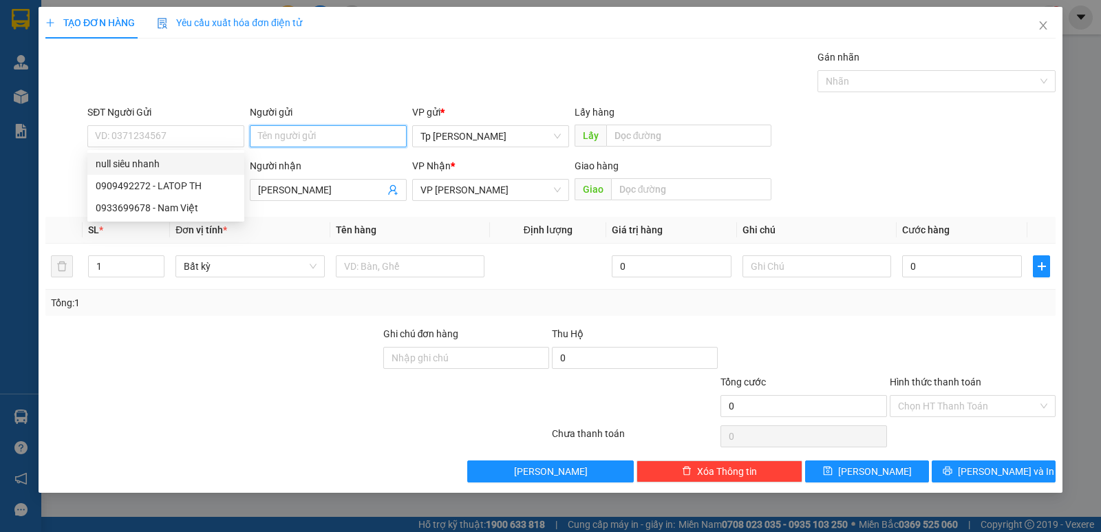
click at [304, 142] on input "Người gửi" at bounding box center [328, 136] width 157 height 22
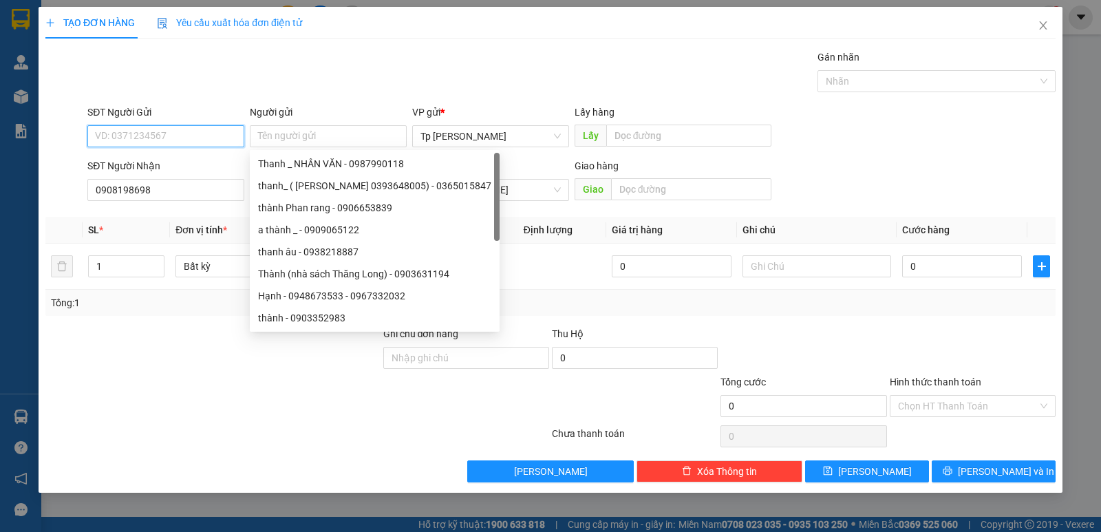
click at [190, 137] on input "SĐT Người Gửi" at bounding box center [165, 136] width 157 height 22
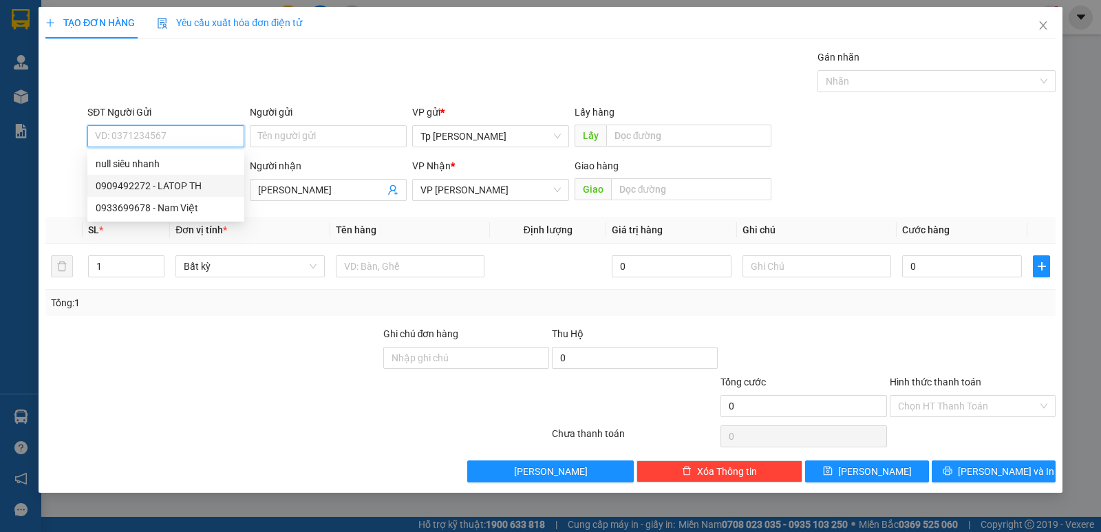
click at [186, 179] on div "0909492272 - LATOP TH" at bounding box center [166, 185] width 140 height 15
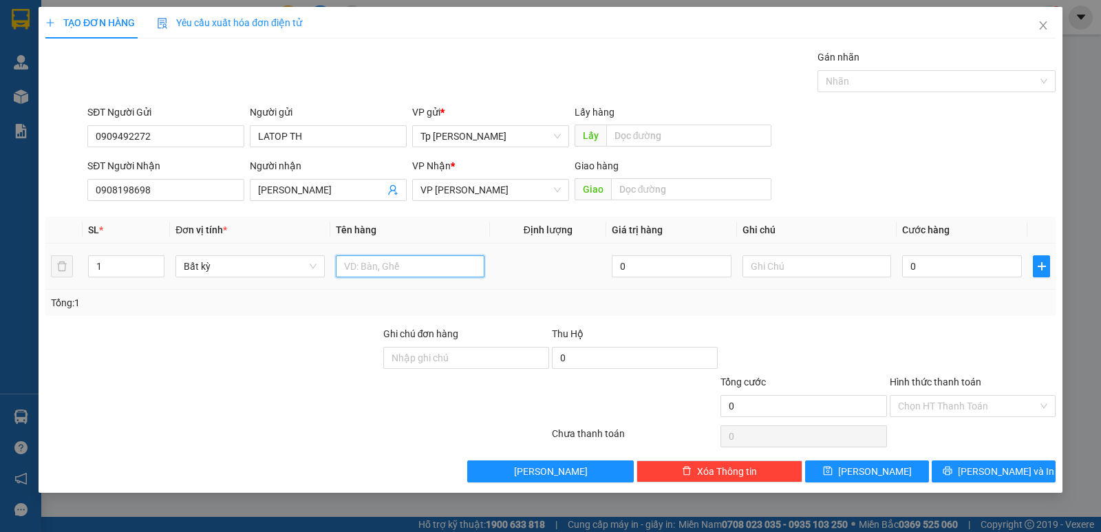
click at [431, 262] on input "text" at bounding box center [410, 266] width 149 height 22
click at [936, 273] on input "0" at bounding box center [962, 266] width 120 height 22
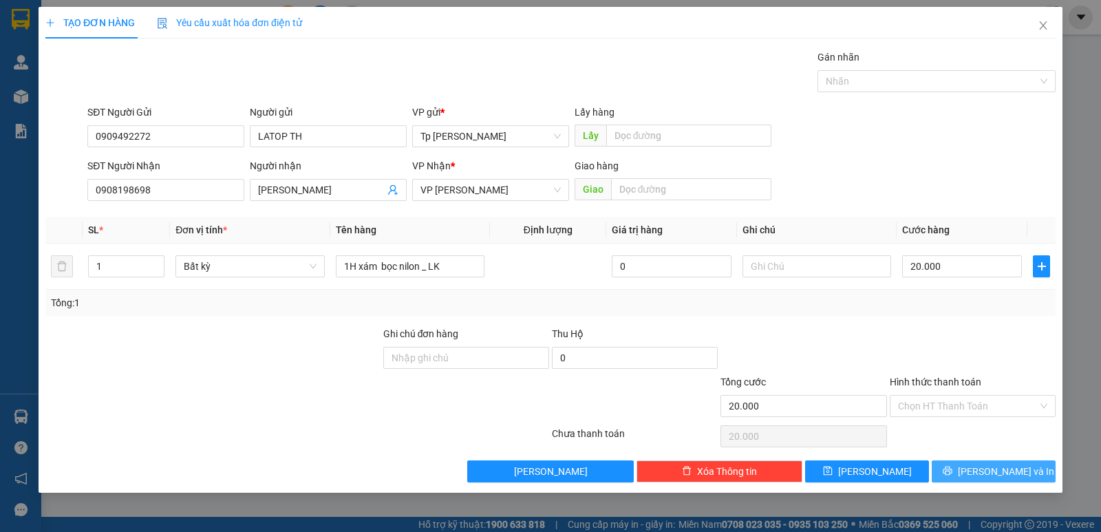
drag, startPoint x: 989, startPoint y: 462, endPoint x: 744, endPoint y: 294, distance: 297.3
click at [986, 464] on button "[PERSON_NAME] và In" at bounding box center [993, 471] width 124 height 22
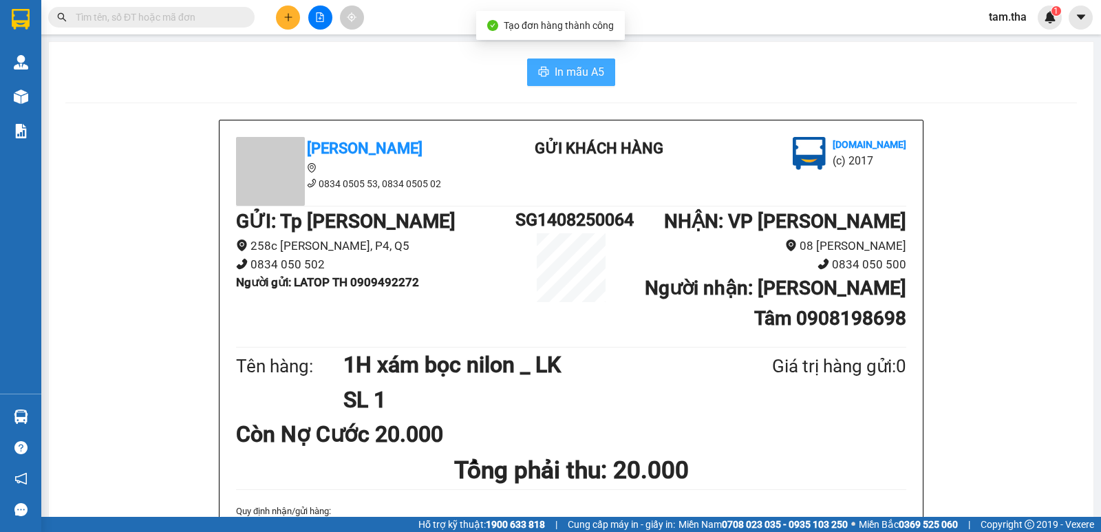
click at [588, 78] on span "In mẫu A5" at bounding box center [579, 71] width 50 height 17
click at [283, 15] on button at bounding box center [288, 18] width 24 height 24
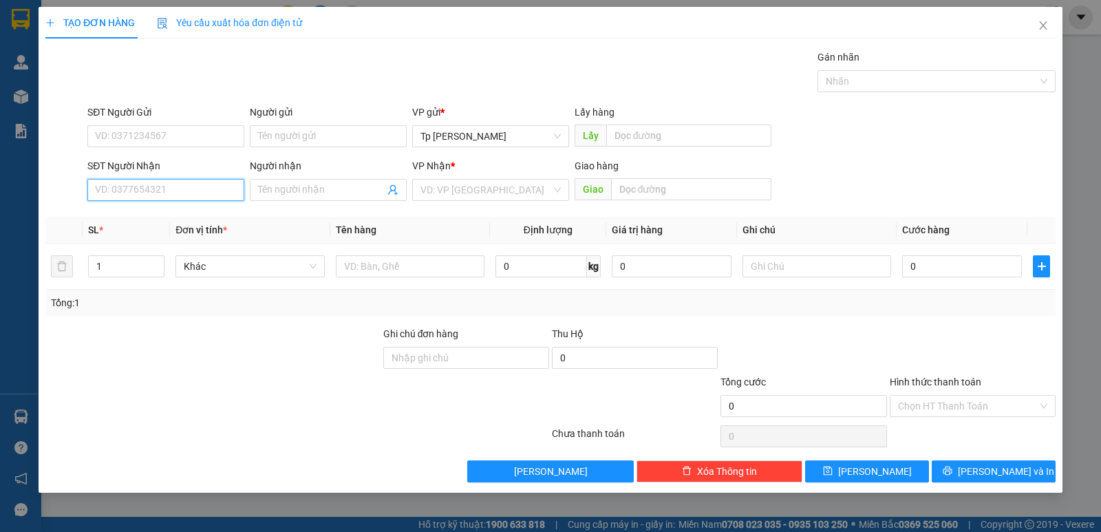
click at [170, 181] on input "SĐT Người Nhận" at bounding box center [165, 190] width 157 height 22
drag, startPoint x: 164, startPoint y: 215, endPoint x: 202, endPoint y: 136, distance: 88.3
click at [177, 197] on body "Kết quả tìm kiếm ( 0 ) Bộ lọc No Data tam.tha 1 Quản Lý Quản lý khách hàng Quản…" at bounding box center [550, 266] width 1101 height 532
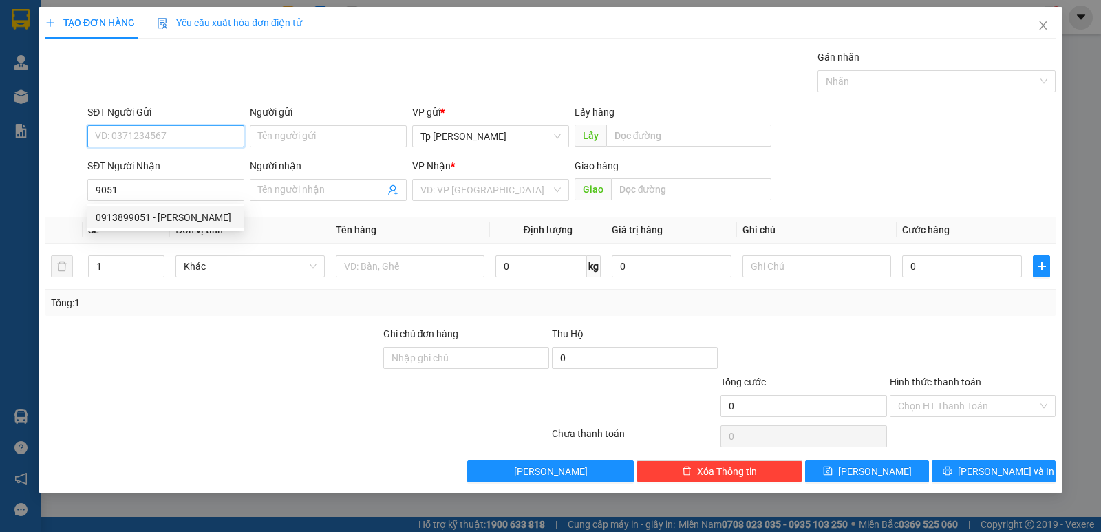
click at [195, 130] on input "SĐT Người Gửi" at bounding box center [165, 136] width 157 height 22
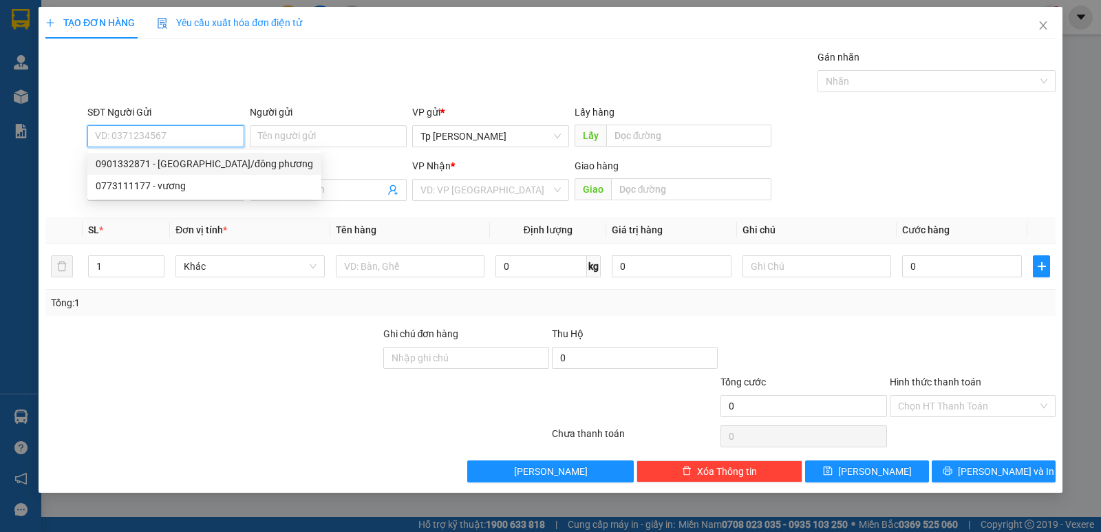
drag, startPoint x: 196, startPoint y: 165, endPoint x: 385, endPoint y: 231, distance: 199.7
click at [216, 169] on div "0901332871 - HỮU PHƯỚC/đông phương" at bounding box center [204, 163] width 217 height 15
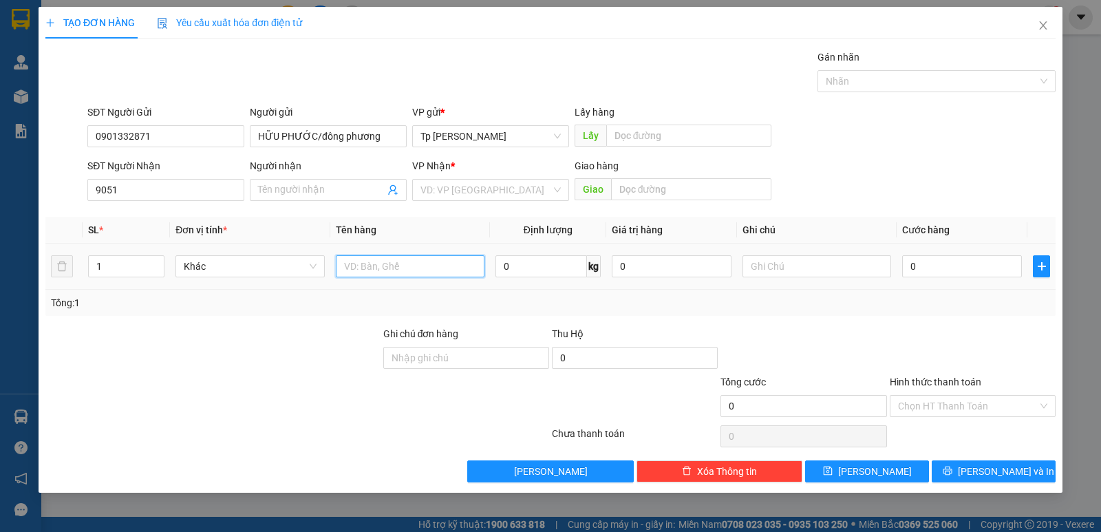
click at [424, 261] on input "text" at bounding box center [410, 266] width 149 height 22
click at [931, 273] on input "0" at bounding box center [962, 266] width 120 height 22
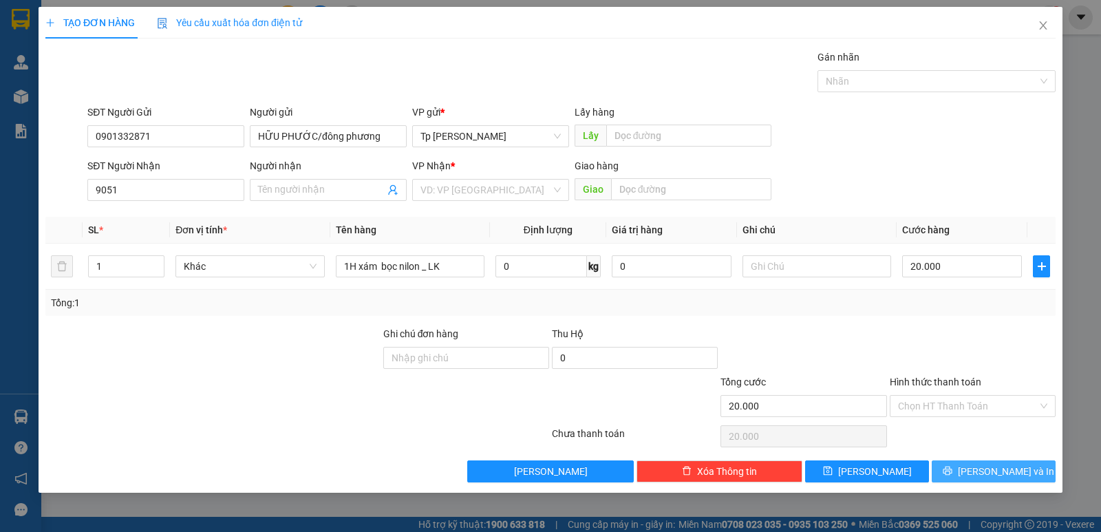
click at [952, 477] on span "printer" at bounding box center [947, 471] width 10 height 11
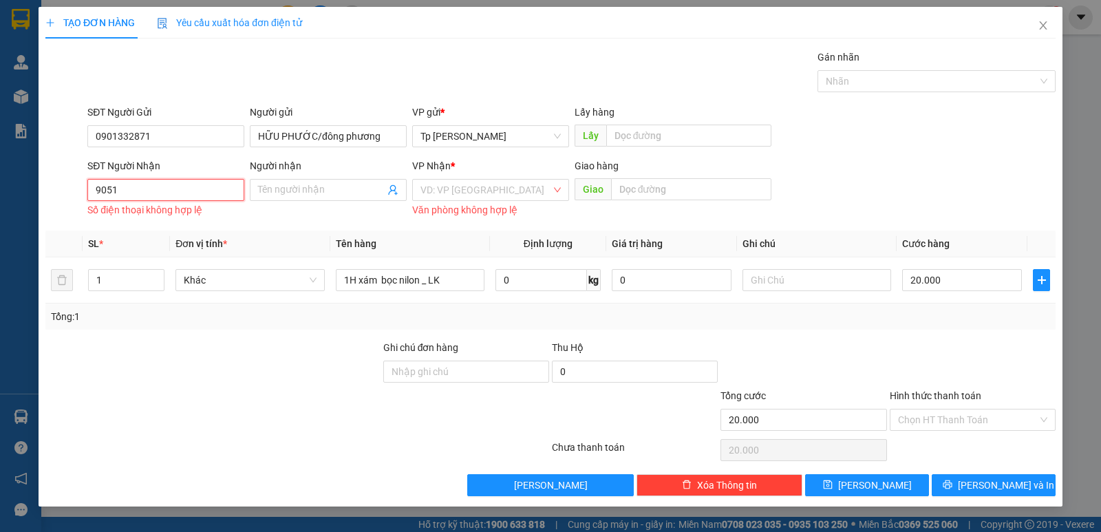
click at [200, 193] on input "9051" at bounding box center [165, 190] width 157 height 22
drag, startPoint x: 188, startPoint y: 218, endPoint x: 256, endPoint y: 235, distance: 70.1
click at [187, 219] on div "0913899051 - Ngọc Tý" at bounding box center [166, 217] width 140 height 15
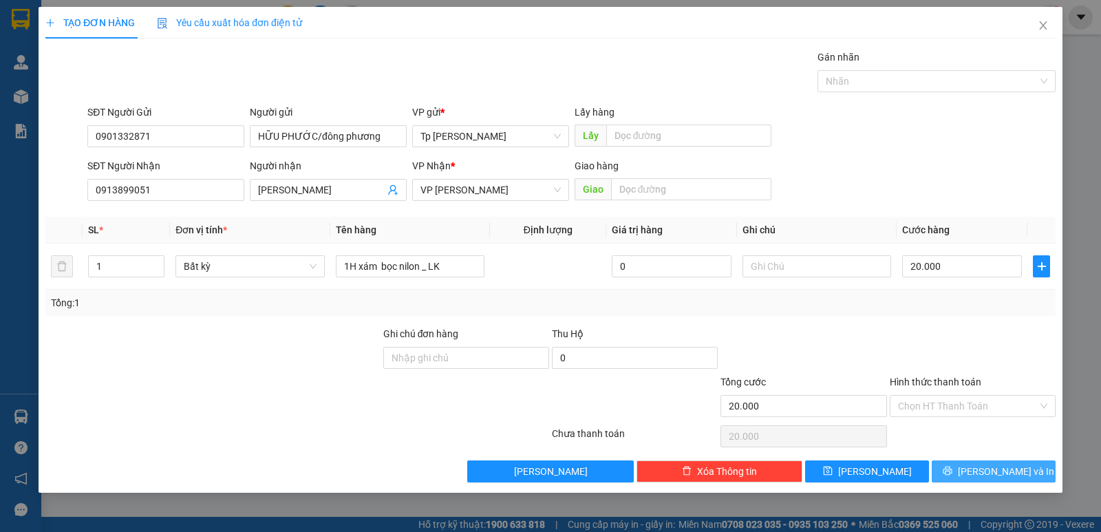
click at [983, 464] on span "[PERSON_NAME] và In" at bounding box center [1006, 471] width 96 height 15
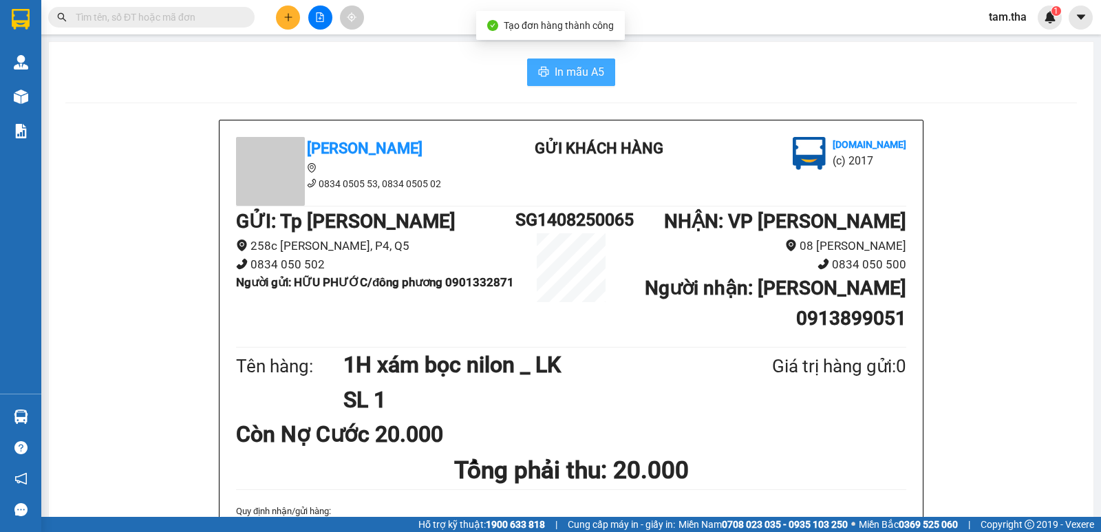
click at [529, 65] on button "In mẫu A5" at bounding box center [571, 72] width 88 height 28
click at [285, 18] on icon "plus" at bounding box center [288, 17] width 10 height 10
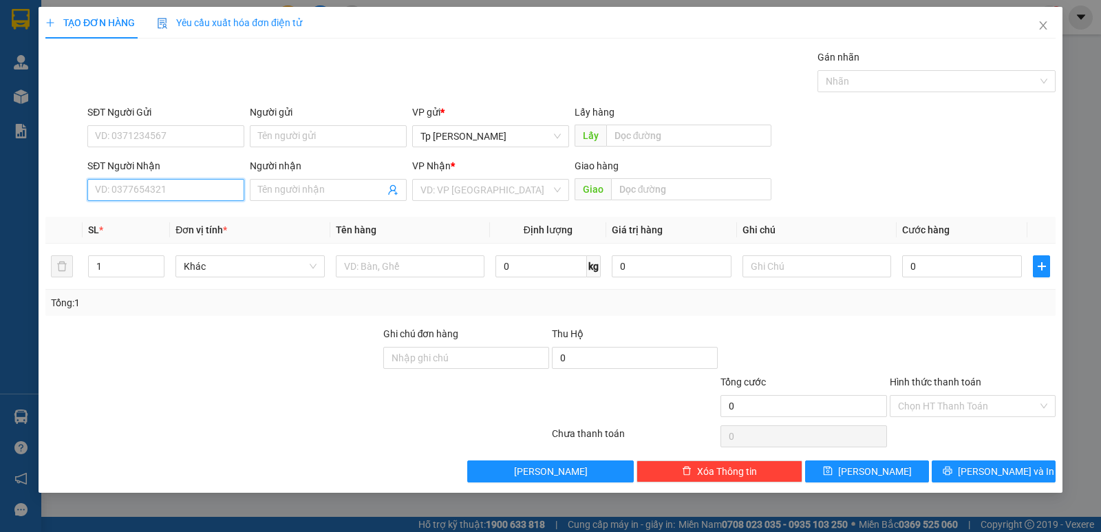
click at [171, 197] on input "SĐT Người Nhận" at bounding box center [165, 190] width 157 height 22
drag, startPoint x: 178, startPoint y: 210, endPoint x: 176, endPoint y: 144, distance: 66.8
click at [179, 209] on div "0977641123 - thanh bà râu" at bounding box center [165, 217] width 157 height 22
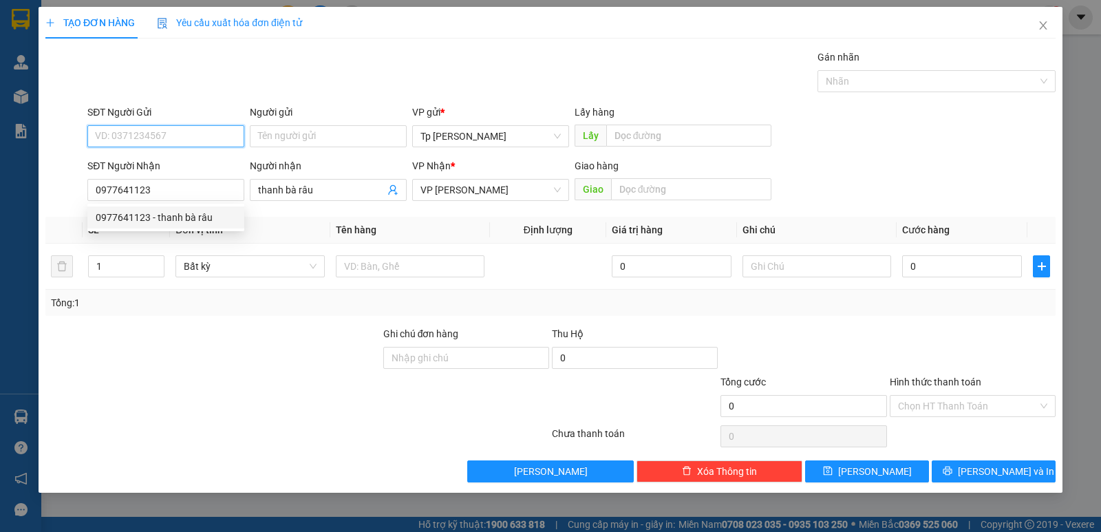
click at [176, 133] on input "SĐT Người Gửi" at bounding box center [165, 136] width 157 height 22
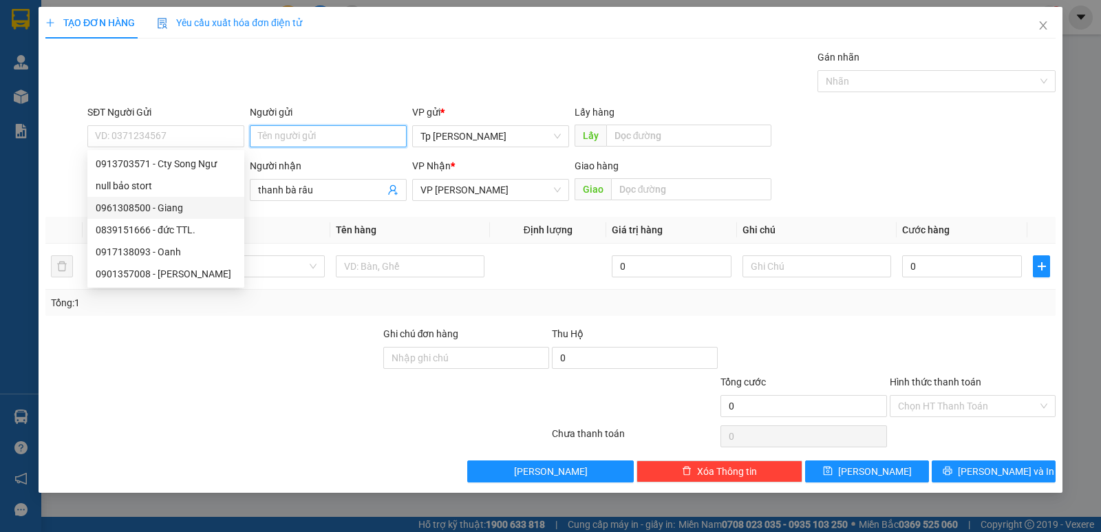
click at [299, 141] on input "Người gửi" at bounding box center [328, 136] width 157 height 22
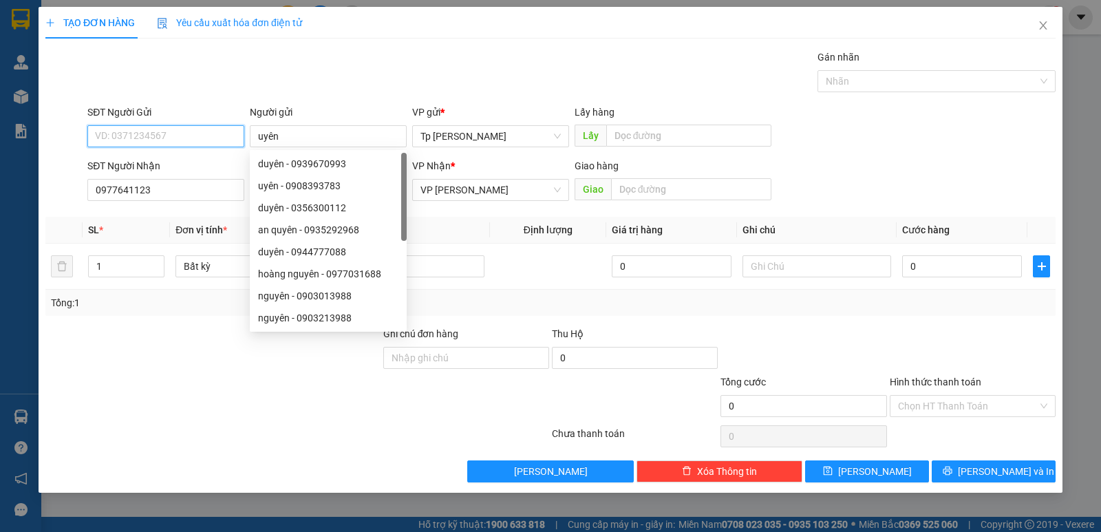
drag, startPoint x: 199, startPoint y: 136, endPoint x: 255, endPoint y: 117, distance: 59.4
click at [197, 134] on input "SĐT Người Gửi" at bounding box center [165, 136] width 157 height 22
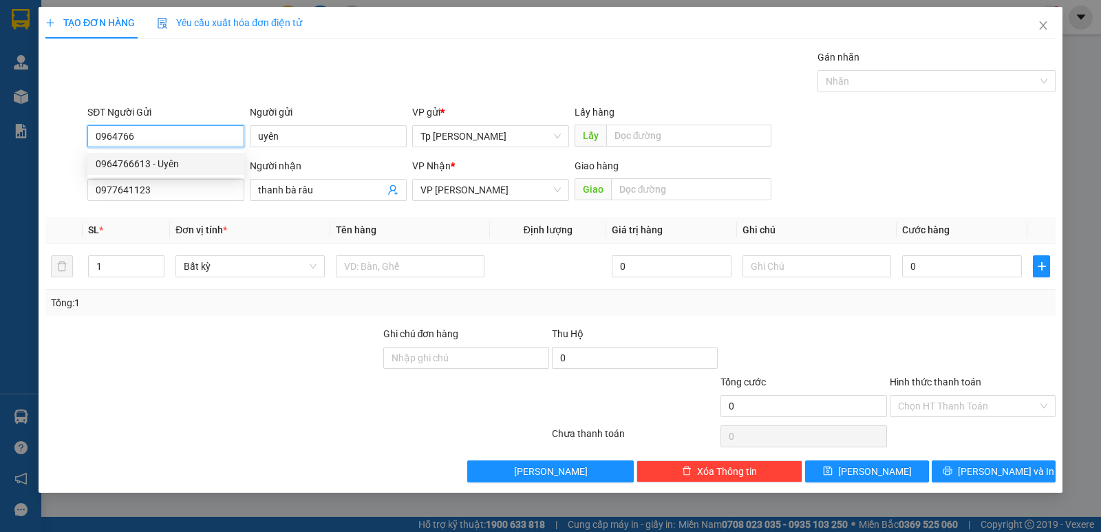
drag, startPoint x: 174, startPoint y: 168, endPoint x: 285, endPoint y: 218, distance: 122.2
click at [186, 175] on div "0964766613 0964766613 - Uyên" at bounding box center [165, 164] width 157 height 28
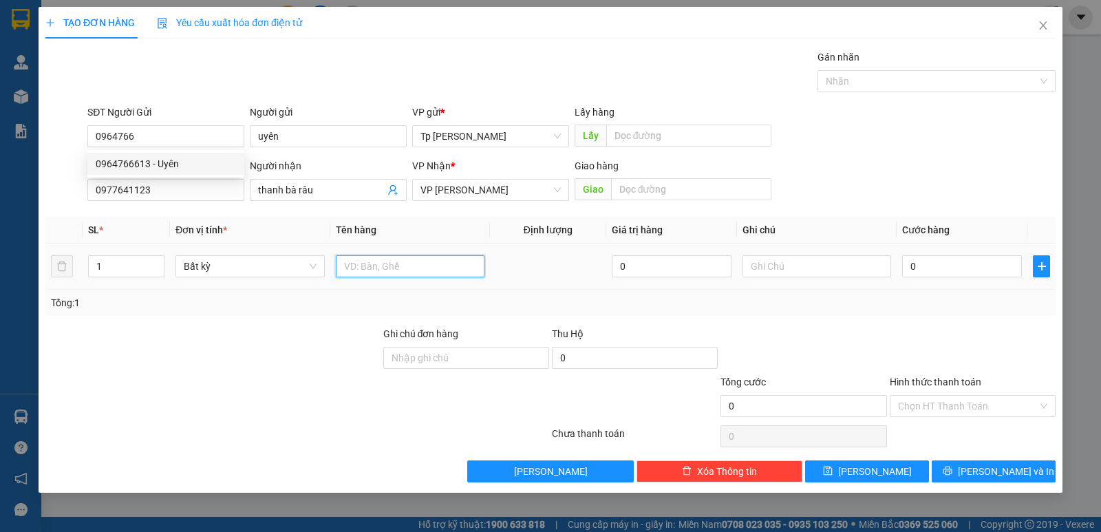
click at [388, 272] on input "text" at bounding box center [410, 266] width 149 height 22
drag, startPoint x: 944, startPoint y: 266, endPoint x: 934, endPoint y: 275, distance: 13.7
click at [942, 268] on input "0" at bounding box center [962, 266] width 120 height 22
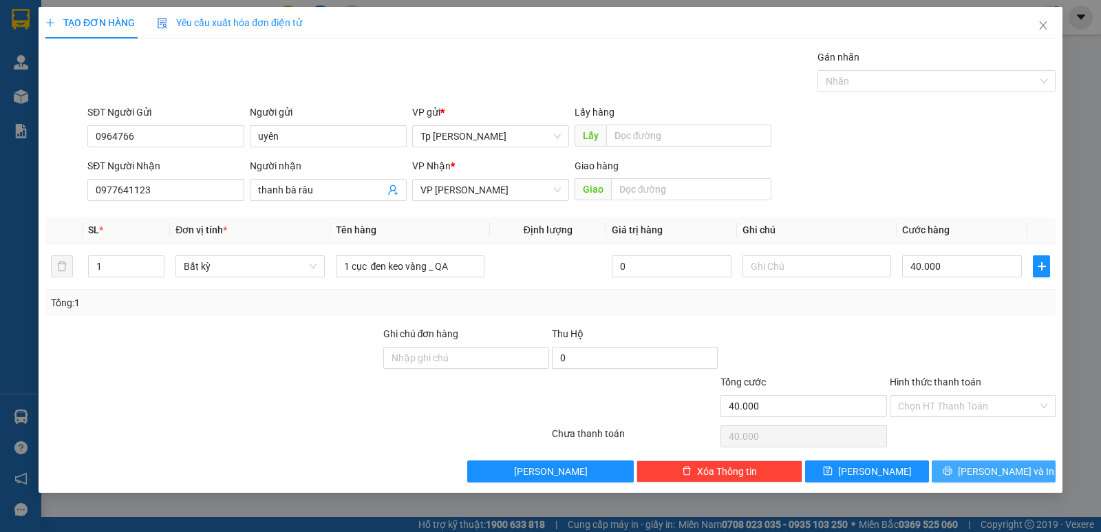
click at [1001, 468] on span "[PERSON_NAME] và In" at bounding box center [1006, 471] width 96 height 15
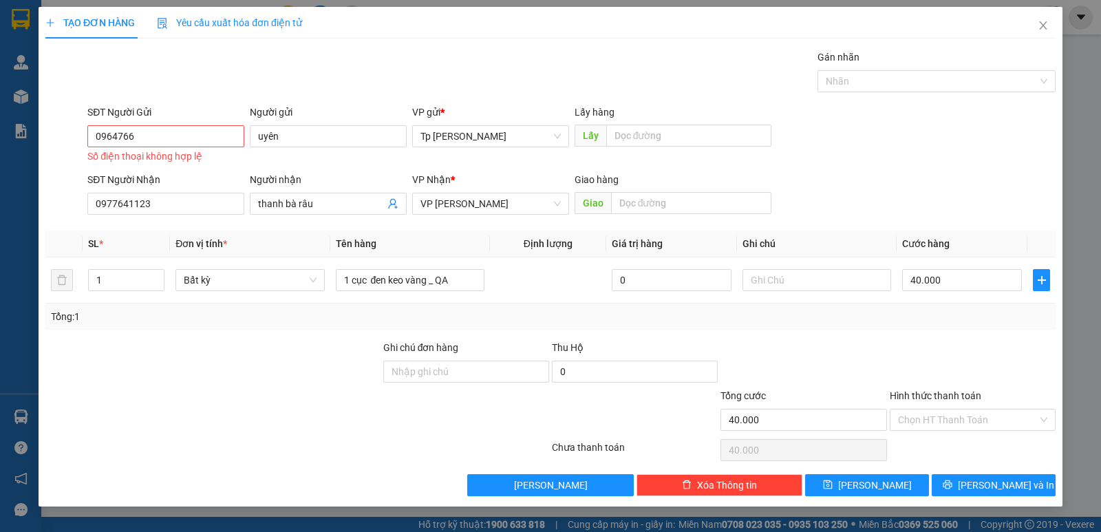
click at [585, 77] on div "Gói vận chuyển * Tiêu chuẩn Gán nhãn Nhãn" at bounding box center [571, 74] width 973 height 48
click at [184, 125] on div "SĐT Người Gửi" at bounding box center [165, 115] width 157 height 21
click at [179, 134] on input "0964766" at bounding box center [165, 136] width 157 height 22
drag, startPoint x: 182, startPoint y: 157, endPoint x: 356, endPoint y: 240, distance: 192.9
click at [191, 175] on div "0964766613 0964766613 - Uyên" at bounding box center [165, 164] width 157 height 28
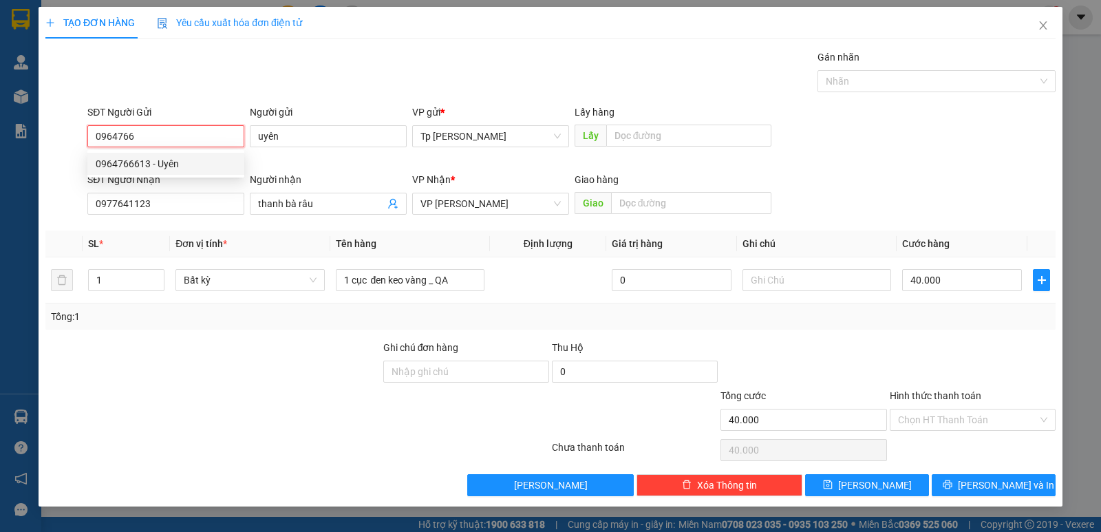
click at [168, 166] on div "0964766613 - Uyên" at bounding box center [166, 163] width 140 height 15
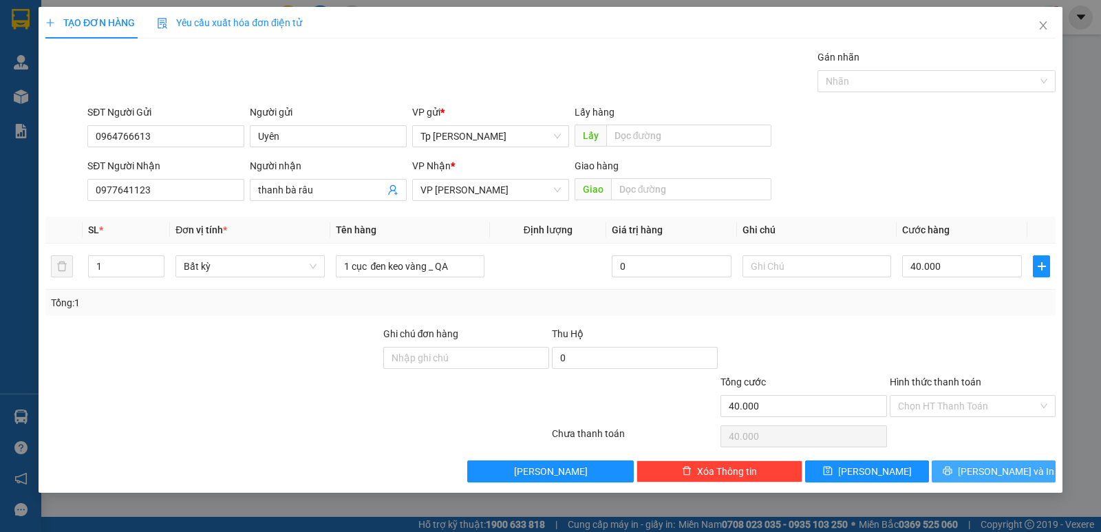
click at [955, 464] on button "[PERSON_NAME] và In" at bounding box center [993, 471] width 124 height 22
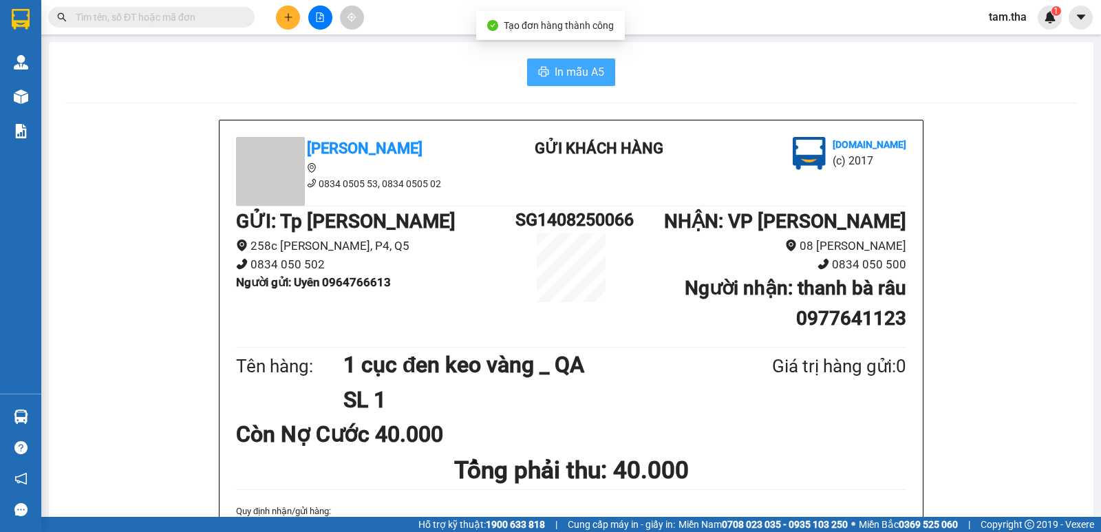
click at [538, 69] on icon "printer" at bounding box center [543, 71] width 11 height 11
click at [291, 21] on icon "plus" at bounding box center [288, 17] width 10 height 10
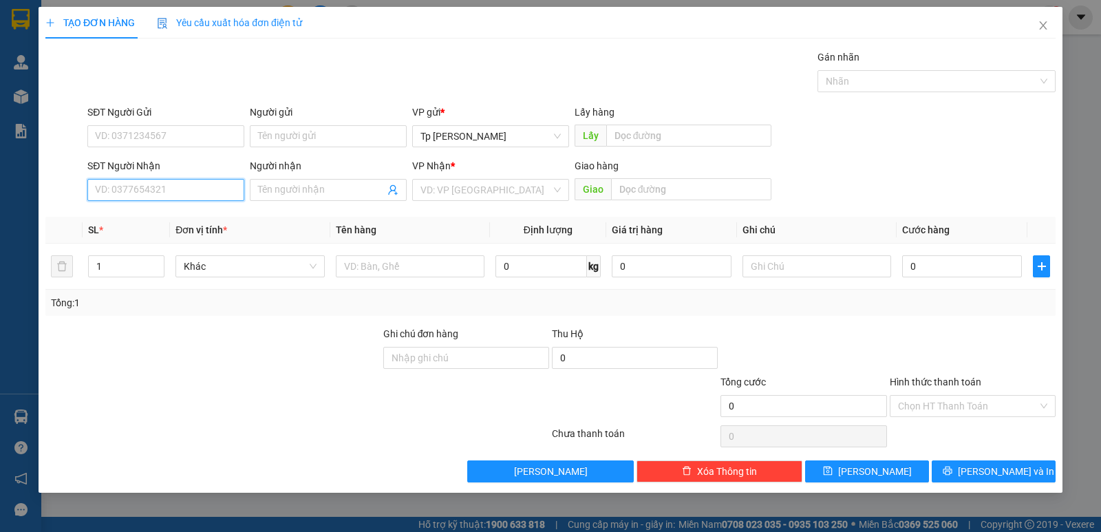
drag, startPoint x: 163, startPoint y: 189, endPoint x: 147, endPoint y: 2, distance: 187.8
click at [160, 180] on input "SĐT Người Nhận" at bounding box center [165, 190] width 157 height 22
drag, startPoint x: 219, startPoint y: 209, endPoint x: 213, endPoint y: 136, distance: 73.9
click at [215, 204] on div "0916677447 0916677447 - Trung Phạm" at bounding box center [165, 218] width 157 height 28
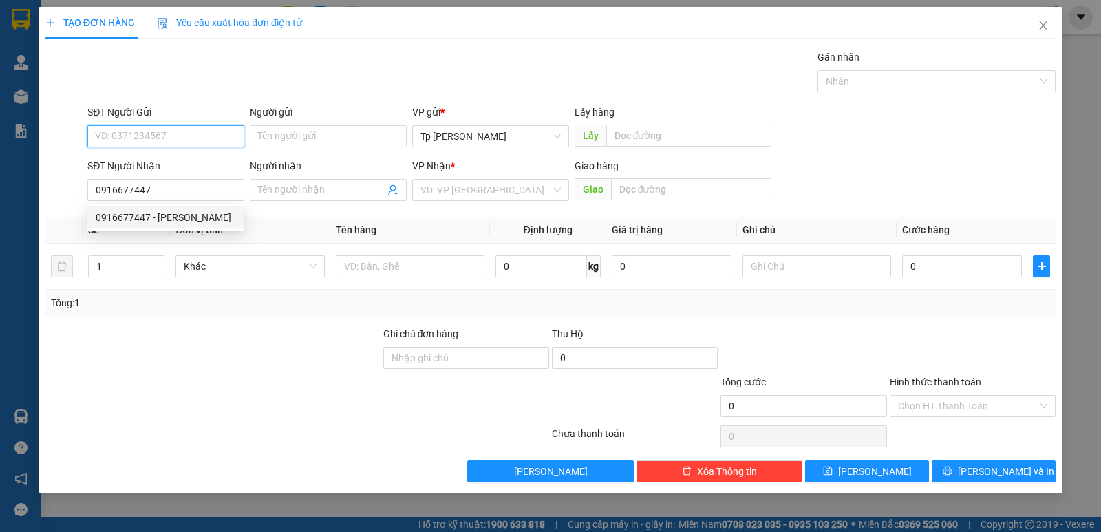
click at [213, 133] on input "SĐT Người Gửi" at bounding box center [165, 136] width 157 height 22
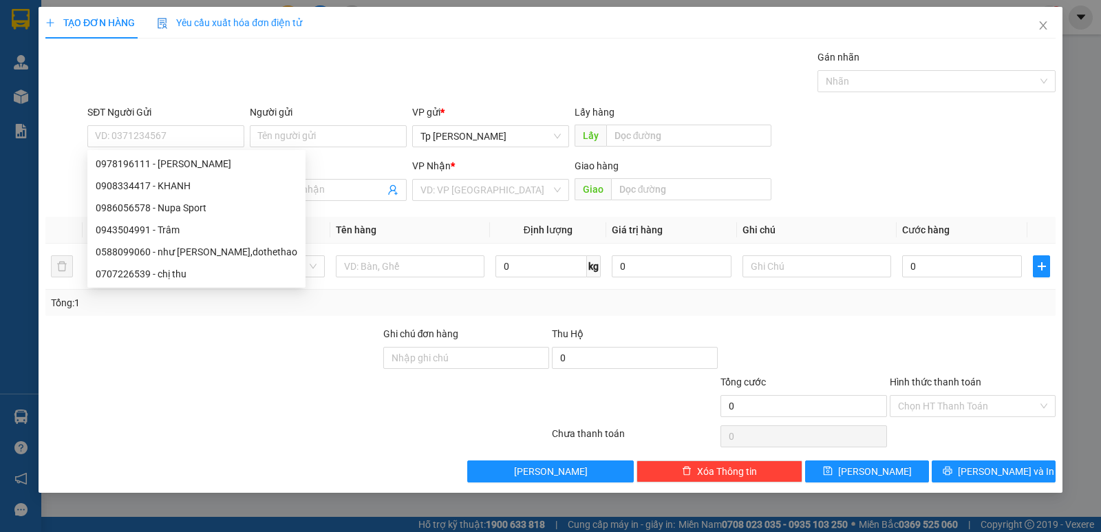
drag, startPoint x: 247, startPoint y: 93, endPoint x: 224, endPoint y: 171, distance: 81.8
click at [247, 96] on div "Gói vận chuyển * Tiêu chuẩn Gán nhãn Nhãn" at bounding box center [571, 74] width 973 height 48
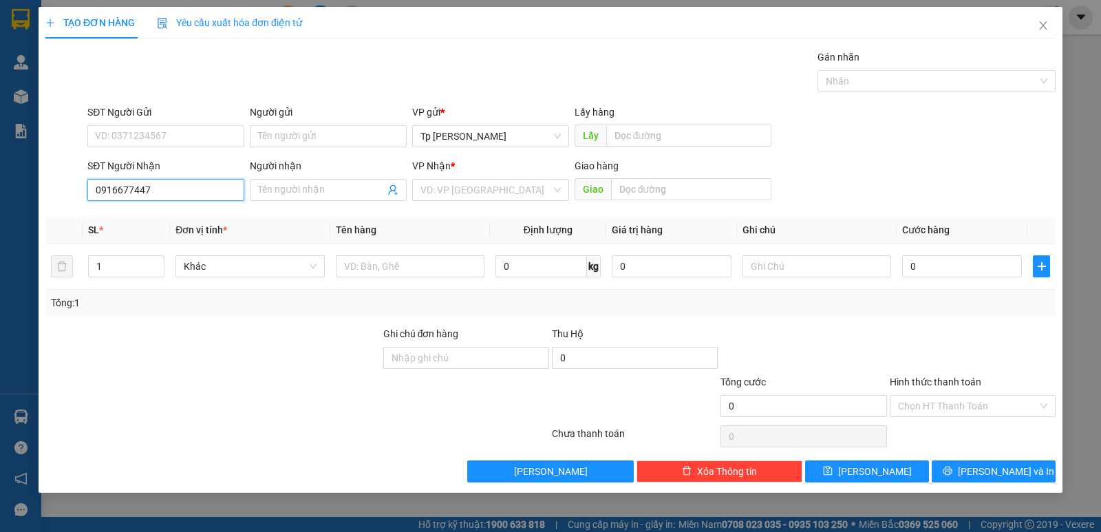
drag, startPoint x: 183, startPoint y: 188, endPoint x: 184, endPoint y: 227, distance: 39.2
click at [183, 188] on input "0916677447" at bounding box center [165, 190] width 157 height 22
drag, startPoint x: 175, startPoint y: 219, endPoint x: 204, endPoint y: 151, distance: 74.6
click at [175, 215] on div "0916677447 - Trung Phạm" at bounding box center [166, 217] width 140 height 15
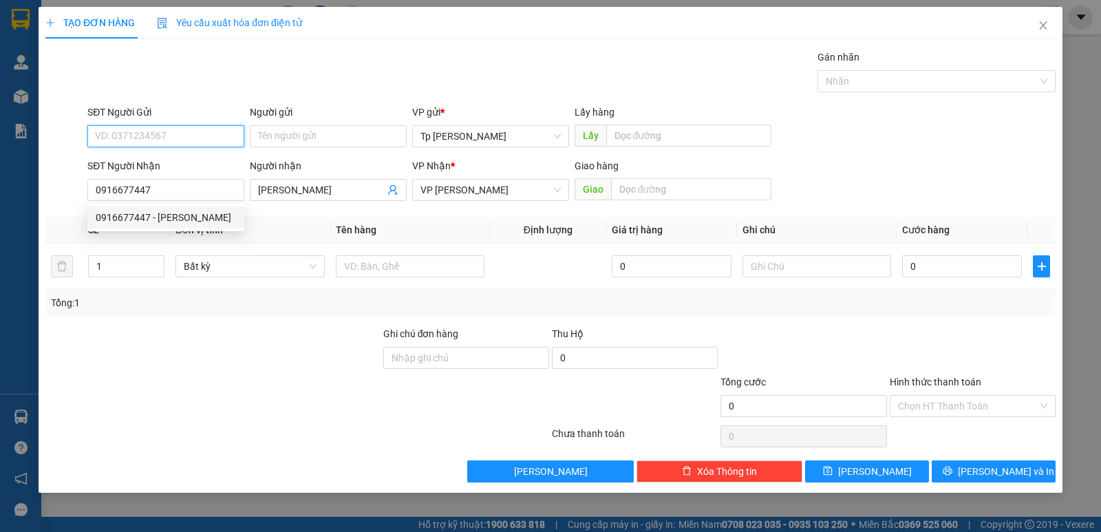
click at [208, 137] on input "SĐT Người Gửi" at bounding box center [165, 136] width 157 height 22
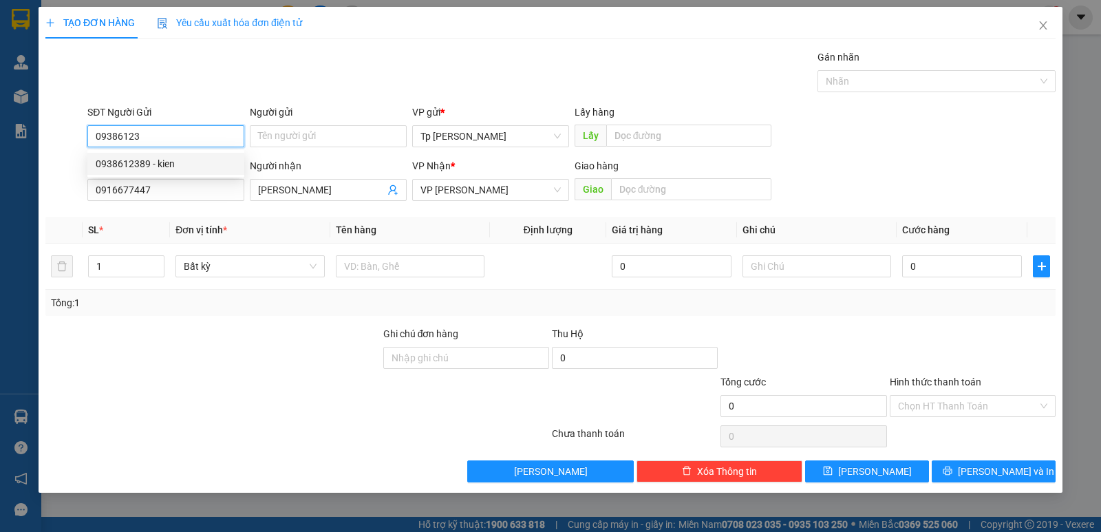
drag, startPoint x: 199, startPoint y: 163, endPoint x: 227, endPoint y: 178, distance: 32.0
click at [199, 164] on div "0938612389 - kien" at bounding box center [166, 163] width 140 height 15
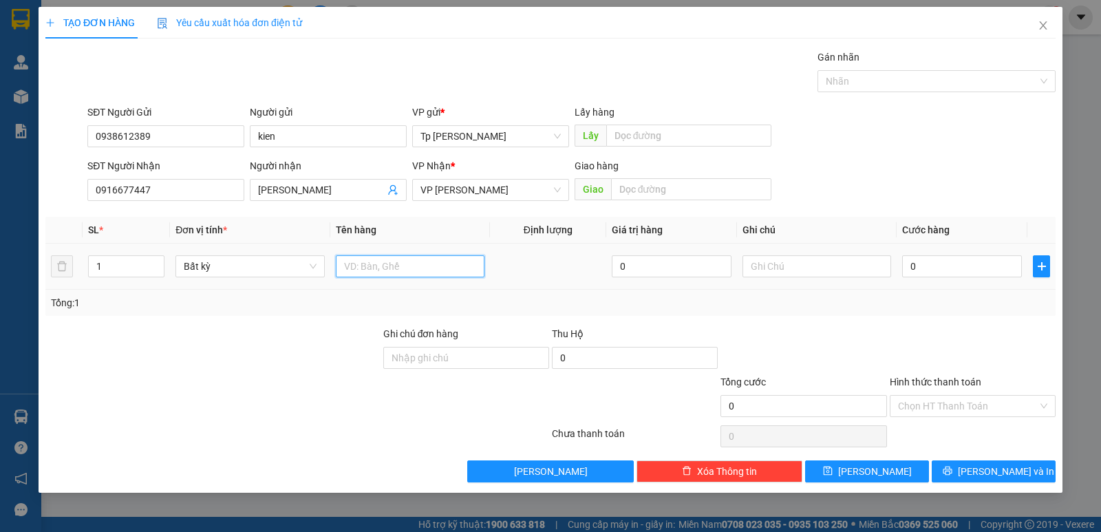
click at [447, 268] on input "text" at bounding box center [410, 266] width 149 height 22
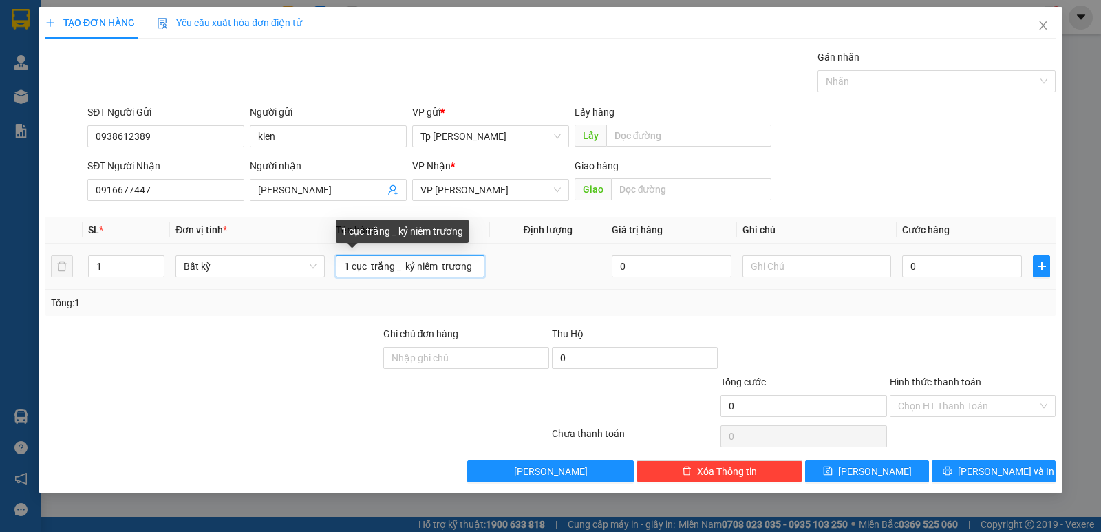
click at [440, 263] on input "1 cục trắng _ kỷ niêm trương" at bounding box center [410, 266] width 149 height 22
click at [449, 267] on input "1 cục trắng _ kỷ niêm crương" at bounding box center [410, 266] width 149 height 22
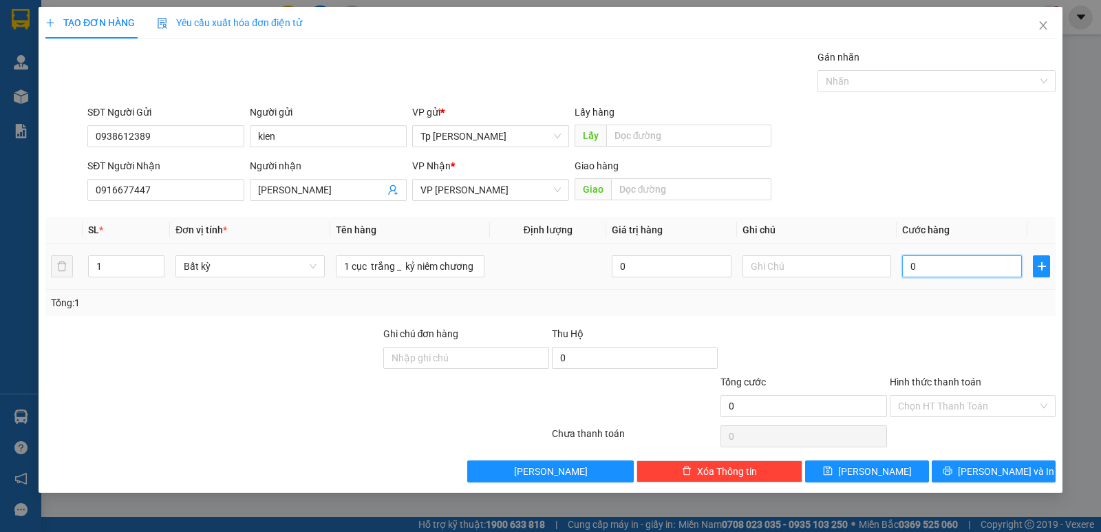
click at [929, 269] on input "0" at bounding box center [962, 266] width 120 height 22
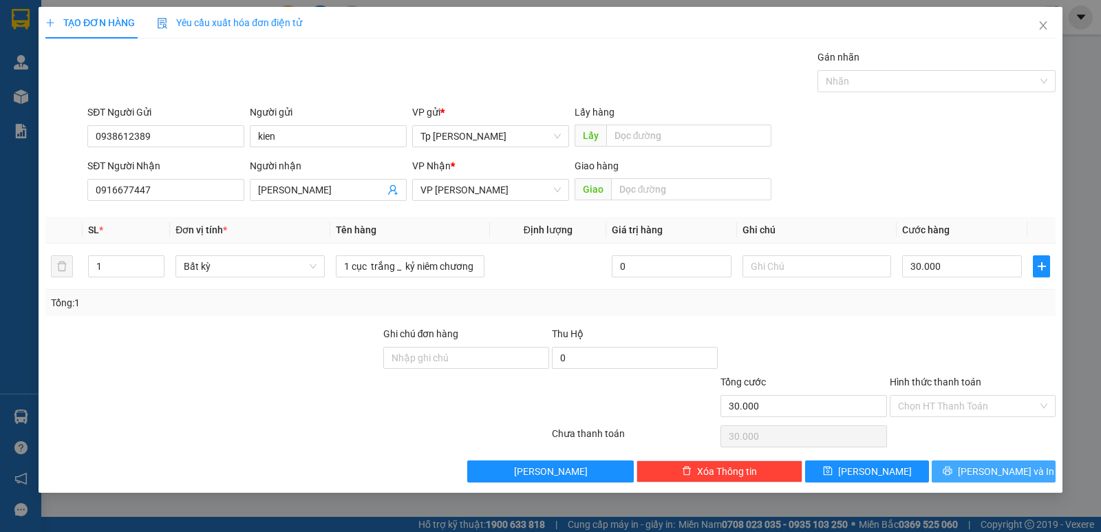
drag, startPoint x: 986, startPoint y: 462, endPoint x: 783, endPoint y: 325, distance: 245.4
click at [978, 462] on button "[PERSON_NAME] và In" at bounding box center [993, 471] width 124 height 22
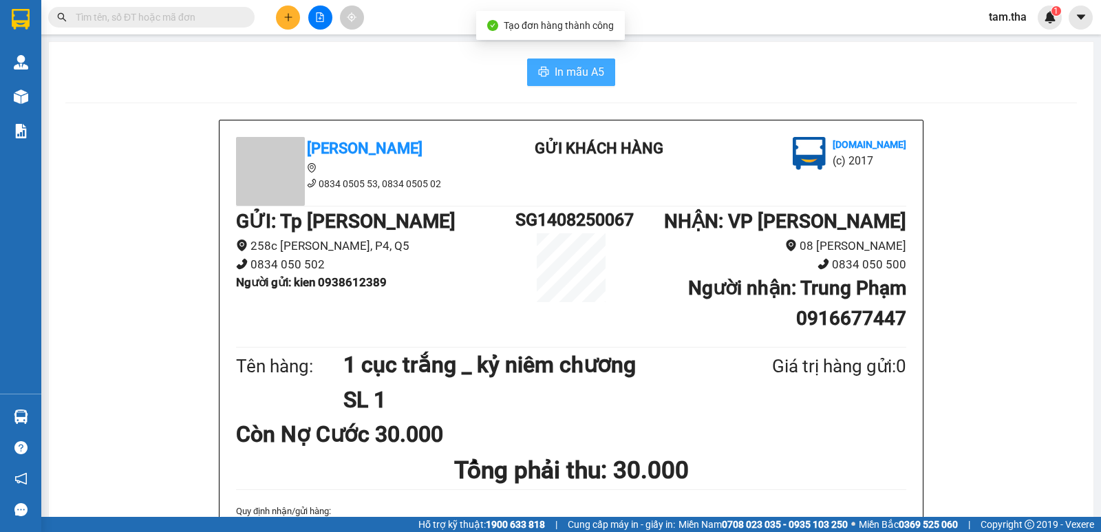
click at [590, 72] on span "In mẫu A5" at bounding box center [579, 71] width 50 height 17
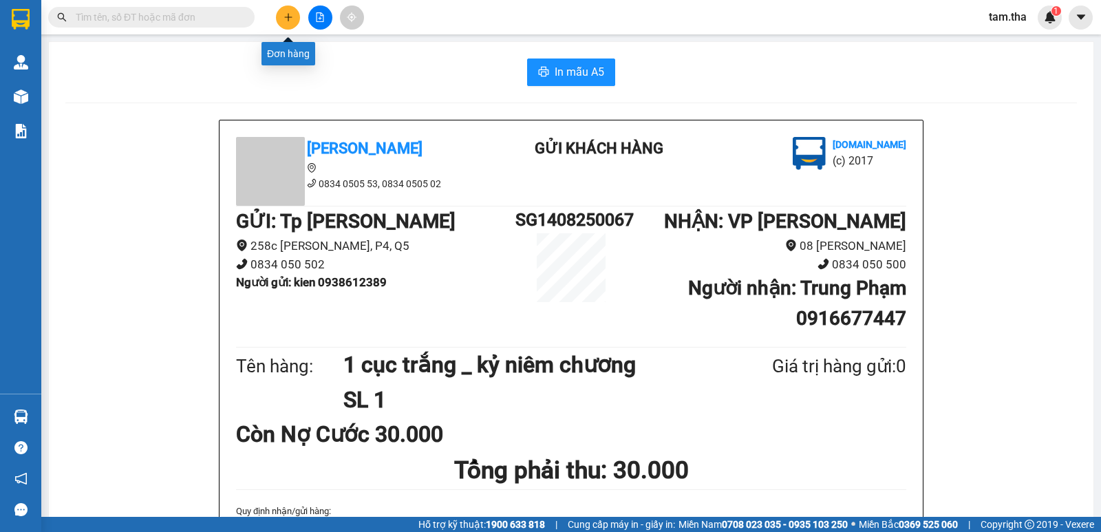
click at [288, 25] on button at bounding box center [288, 18] width 24 height 24
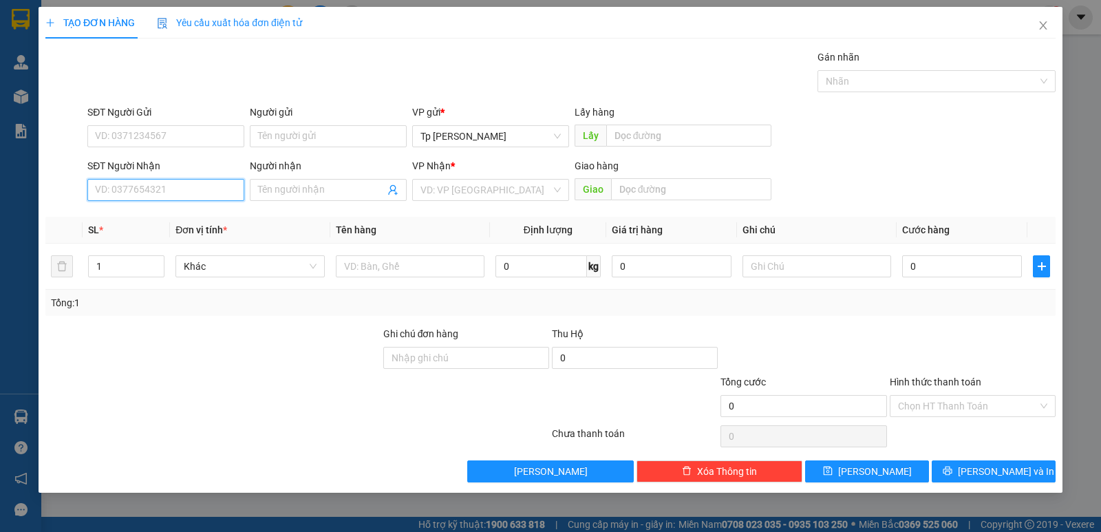
click at [209, 193] on input "SĐT Người Nhận" at bounding box center [165, 190] width 157 height 22
drag, startPoint x: 173, startPoint y: 219, endPoint x: 337, endPoint y: 286, distance: 177.1
click at [183, 223] on div "0373364802 - bùi tấn đạt(NK việt đức)" at bounding box center [191, 217] width 191 height 15
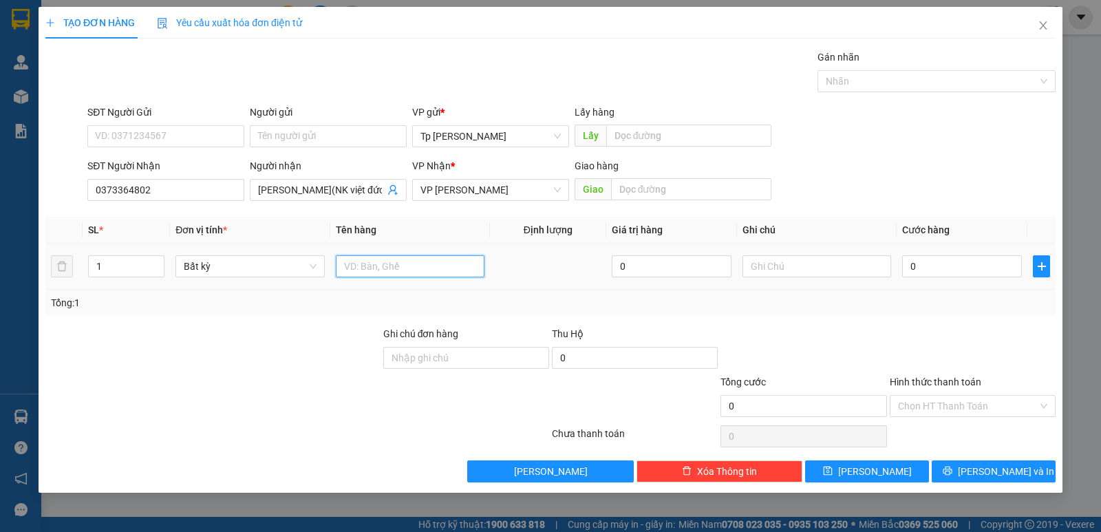
click at [396, 276] on input "text" at bounding box center [410, 266] width 149 height 22
click at [914, 261] on input "0" at bounding box center [962, 266] width 120 height 22
click at [853, 274] on input "text" at bounding box center [816, 266] width 149 height 22
click at [948, 404] on input "Hình thức thanh toán" at bounding box center [968, 406] width 140 height 21
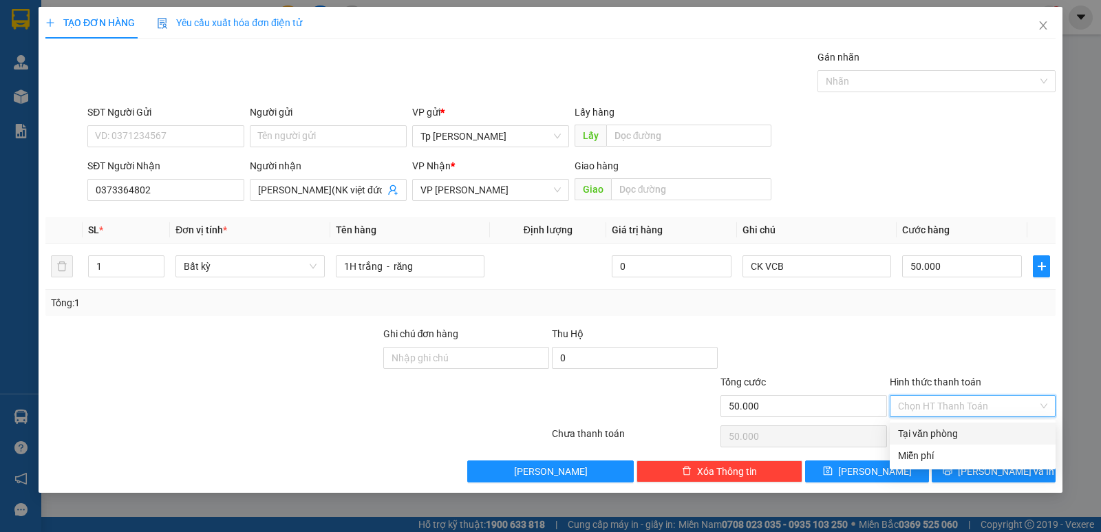
click at [952, 428] on div "Tại văn phòng" at bounding box center [972, 433] width 149 height 15
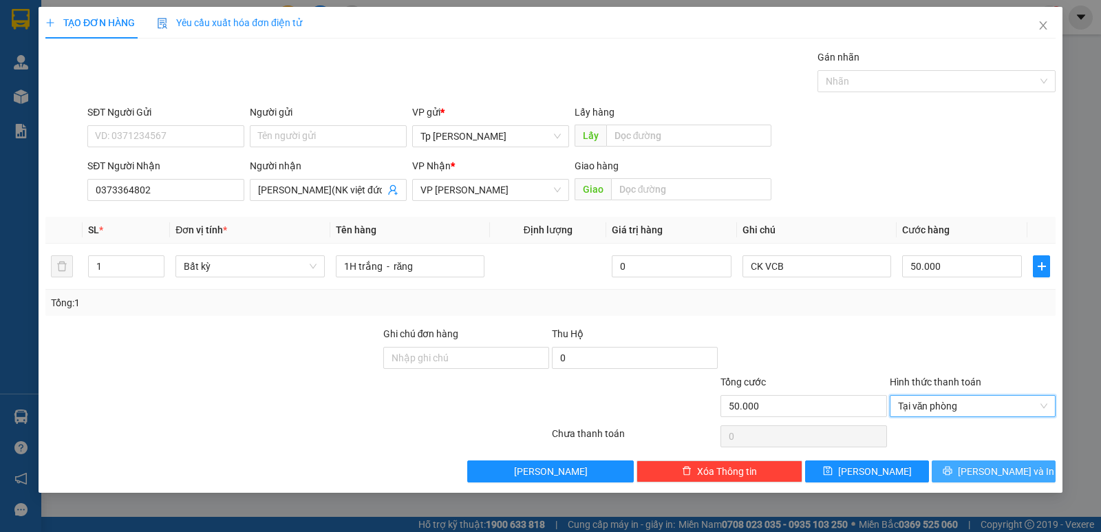
click at [977, 461] on button "[PERSON_NAME] và In" at bounding box center [993, 471] width 124 height 22
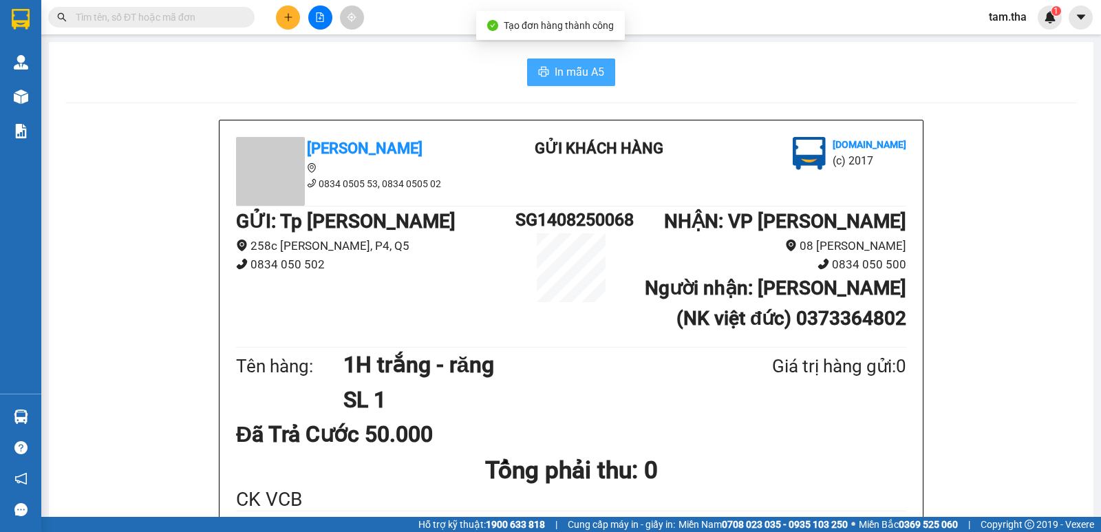
click at [540, 78] on span "printer" at bounding box center [543, 72] width 11 height 13
click at [288, 21] on icon "plus" at bounding box center [288, 17] width 10 height 10
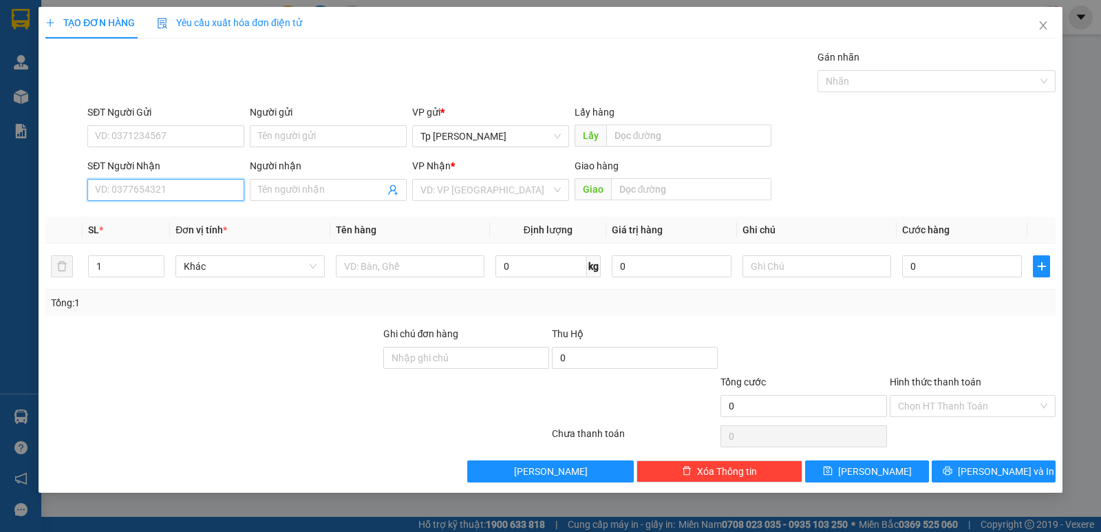
drag, startPoint x: 197, startPoint y: 191, endPoint x: 288, endPoint y: 115, distance: 118.7
click at [197, 190] on input "SĐT Người Nhận" at bounding box center [165, 190] width 157 height 22
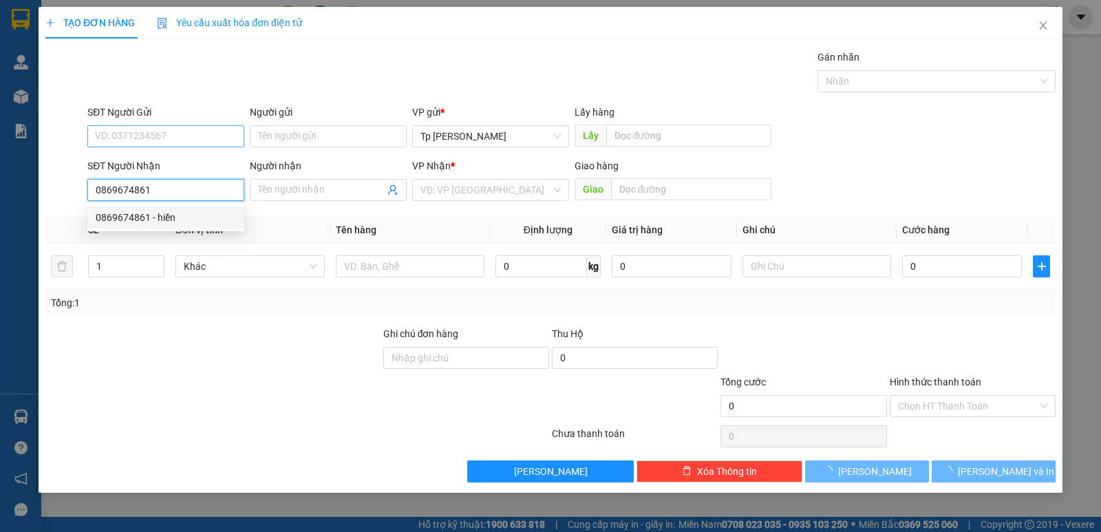
click at [202, 212] on div "0869674861 - hiền" at bounding box center [166, 217] width 140 height 15
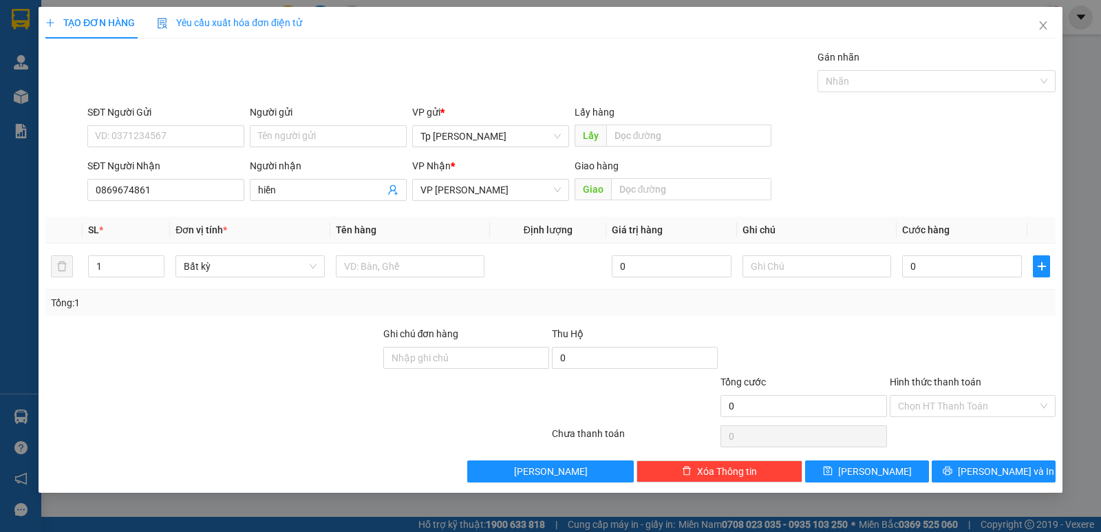
click at [184, 211] on div "Transit Pickup Surcharge Ids Transit Deliver Surcharge Ids Transit Deliver Surc…" at bounding box center [550, 266] width 1010 height 433
click at [186, 138] on input "SĐT Người Gửi" at bounding box center [165, 136] width 157 height 22
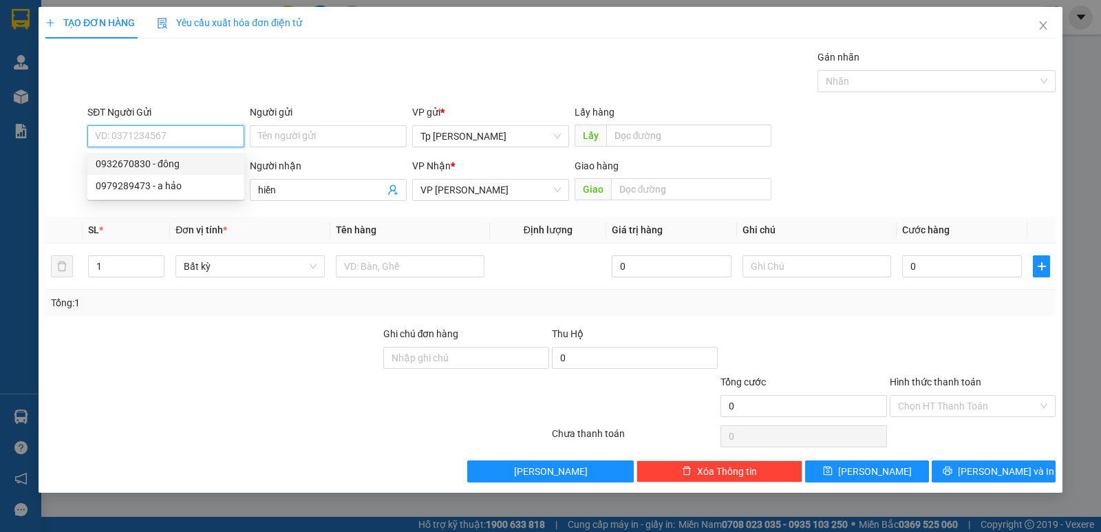
click at [202, 160] on div "0932670830 - đông" at bounding box center [166, 163] width 140 height 15
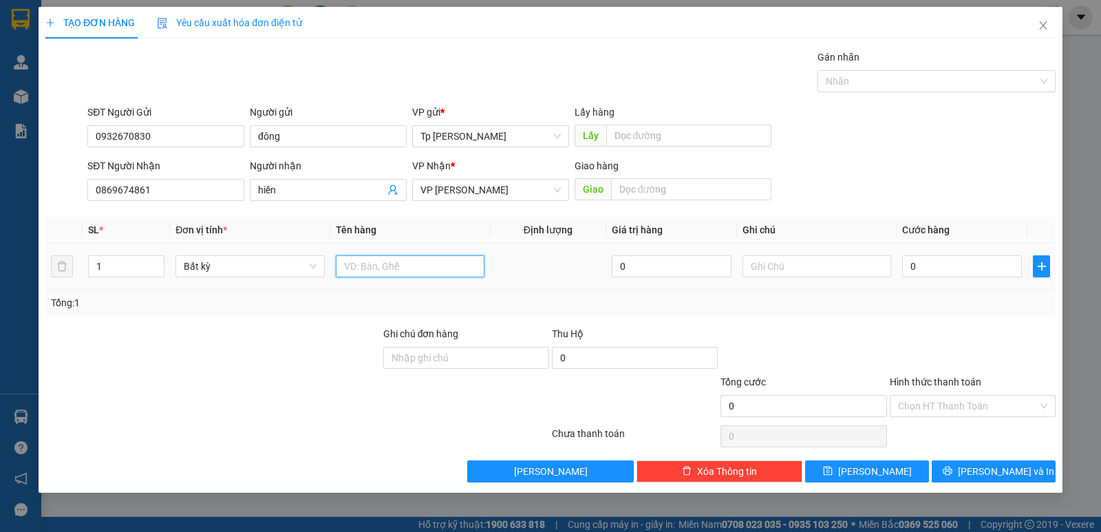
click at [409, 256] on input "text" at bounding box center [410, 266] width 149 height 22
click at [933, 279] on div "0" at bounding box center [962, 266] width 120 height 28
click at [933, 277] on input "0" at bounding box center [962, 266] width 120 height 22
click at [990, 484] on div "TẠO ĐƠN HÀNG Yêu cầu xuất hóa đơn điện tử Transit Pickup Surcharge Ids Transit …" at bounding box center [551, 250] width 1024 height 486
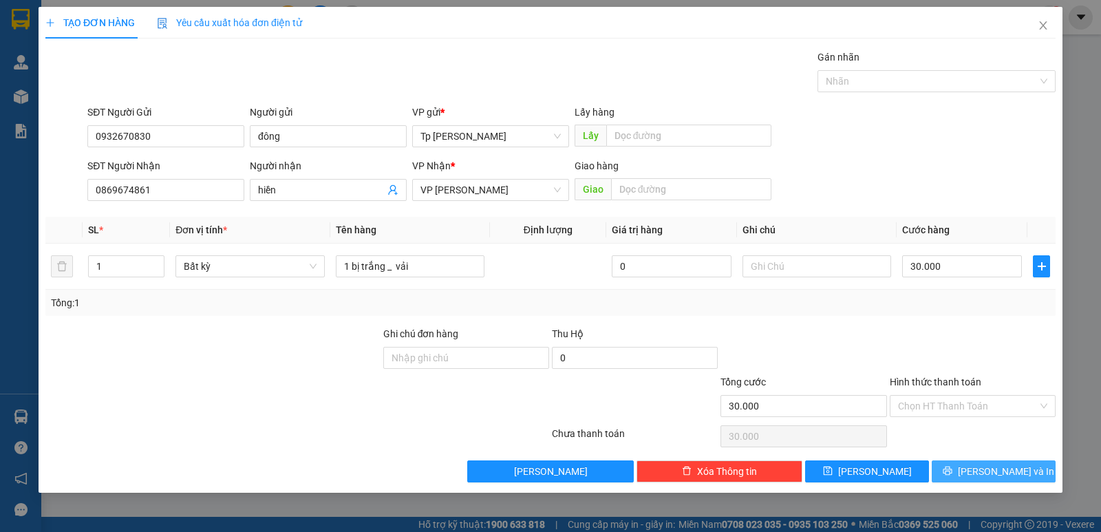
click at [986, 471] on span "[PERSON_NAME] và In" at bounding box center [1006, 471] width 96 height 15
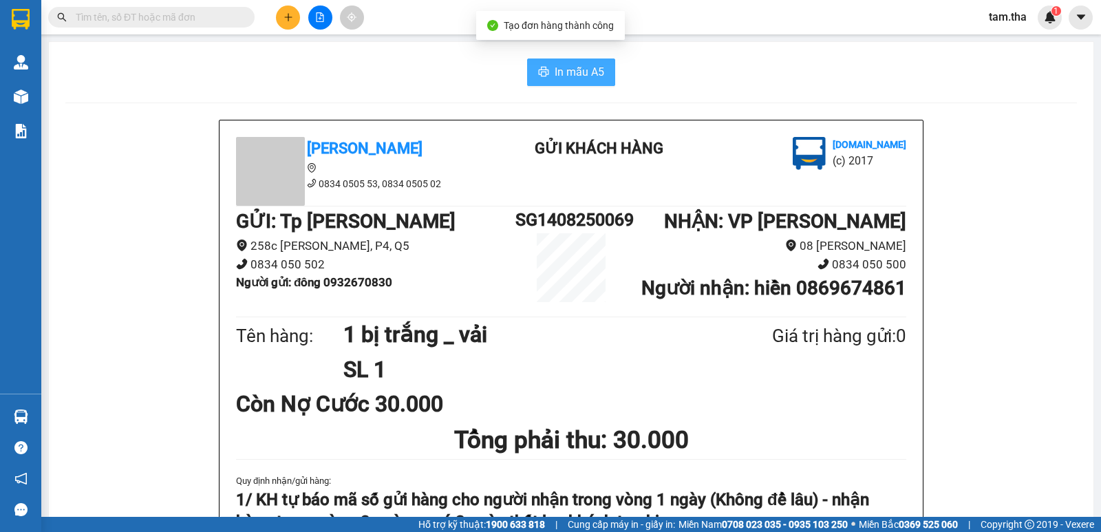
click at [554, 75] on span "In mẫu A5" at bounding box center [579, 71] width 50 height 17
click at [291, 16] on icon "plus" at bounding box center [288, 17] width 10 height 10
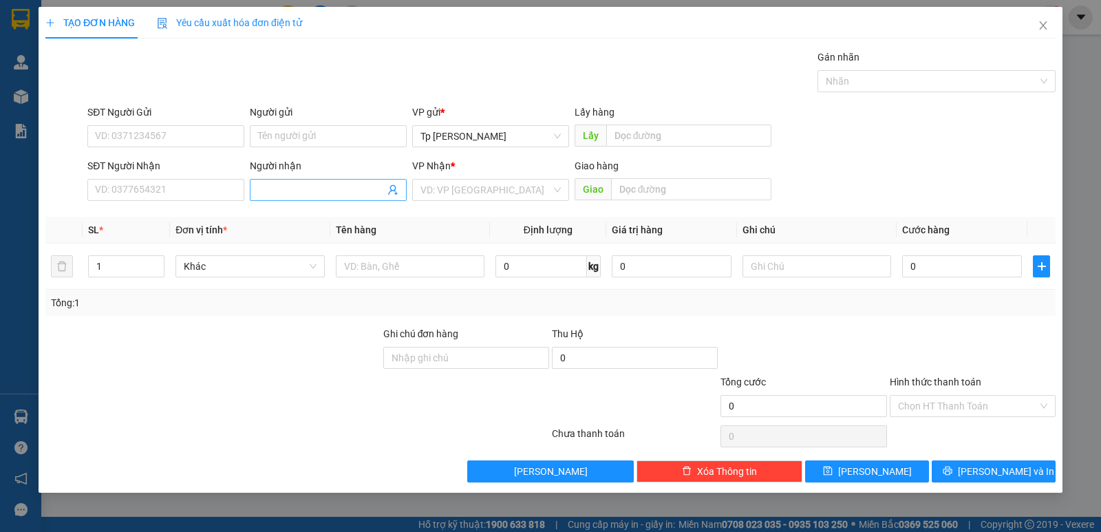
click at [307, 196] on input "Người nhận" at bounding box center [321, 189] width 127 height 15
click at [213, 202] on div "SĐT Người Nhận VD: 0377654321" at bounding box center [165, 182] width 157 height 48
click at [208, 194] on input "SĐT Người Nhận" at bounding box center [165, 190] width 157 height 22
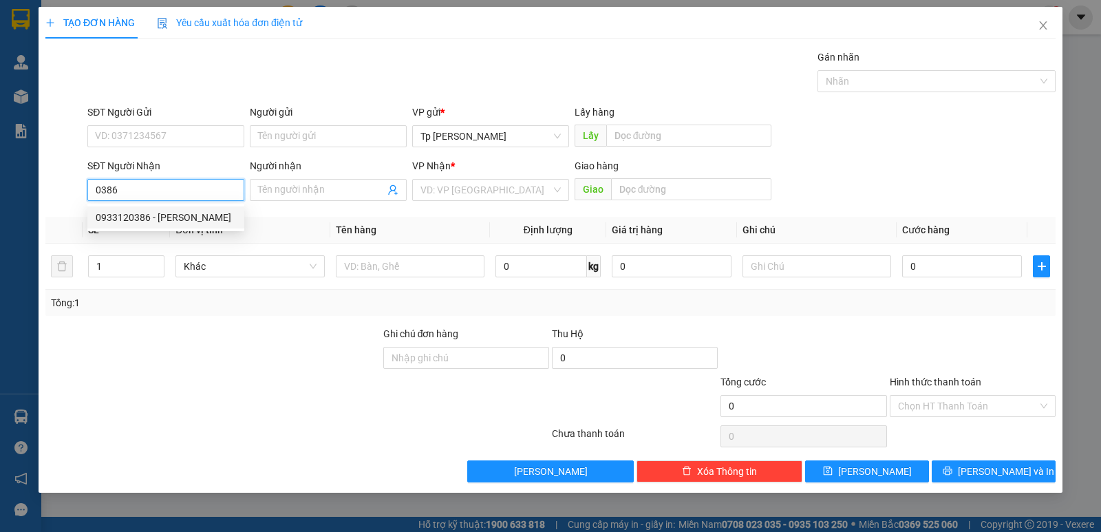
drag, startPoint x: 180, startPoint y: 219, endPoint x: 354, endPoint y: 2, distance: 277.5
click at [187, 210] on div "0933120386 - kim nhị" at bounding box center [166, 217] width 140 height 15
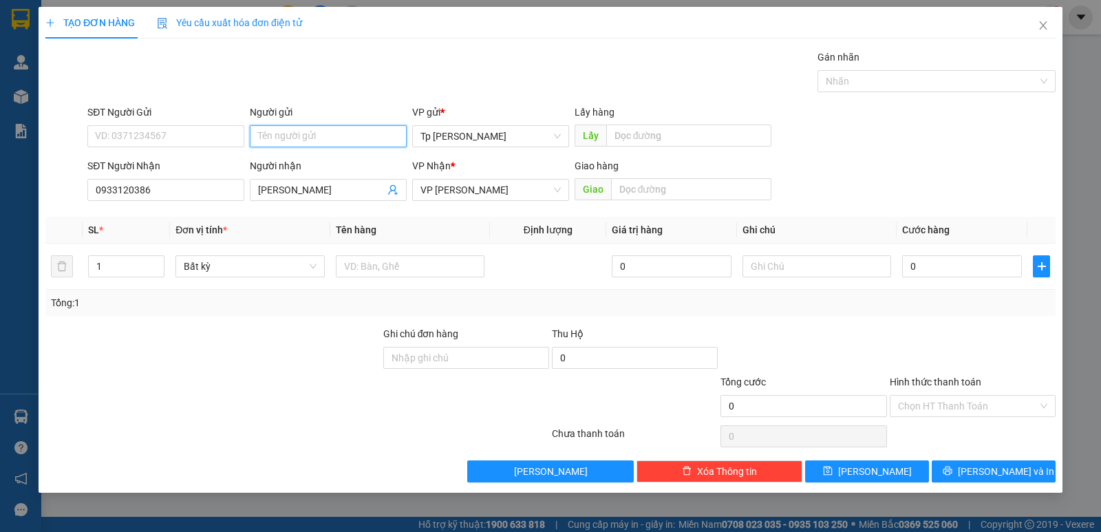
click at [334, 141] on input "Người gửi" at bounding box center [328, 136] width 157 height 22
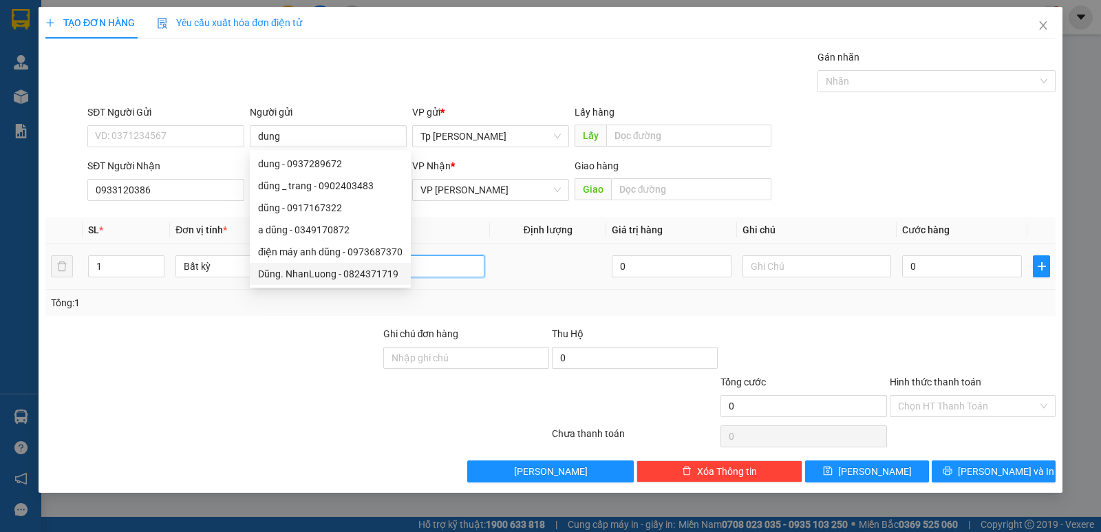
click at [479, 266] on input "text" at bounding box center [410, 266] width 149 height 22
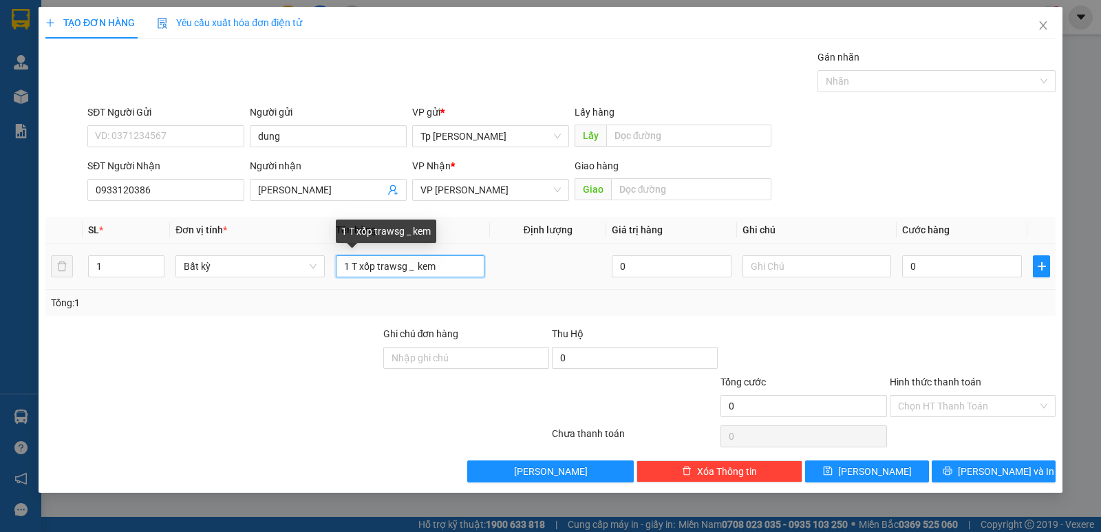
drag, startPoint x: 389, startPoint y: 269, endPoint x: 404, endPoint y: 269, distance: 14.4
click at [404, 269] on input "1 T xốp trawsg _ kem" at bounding box center [410, 266] width 149 height 22
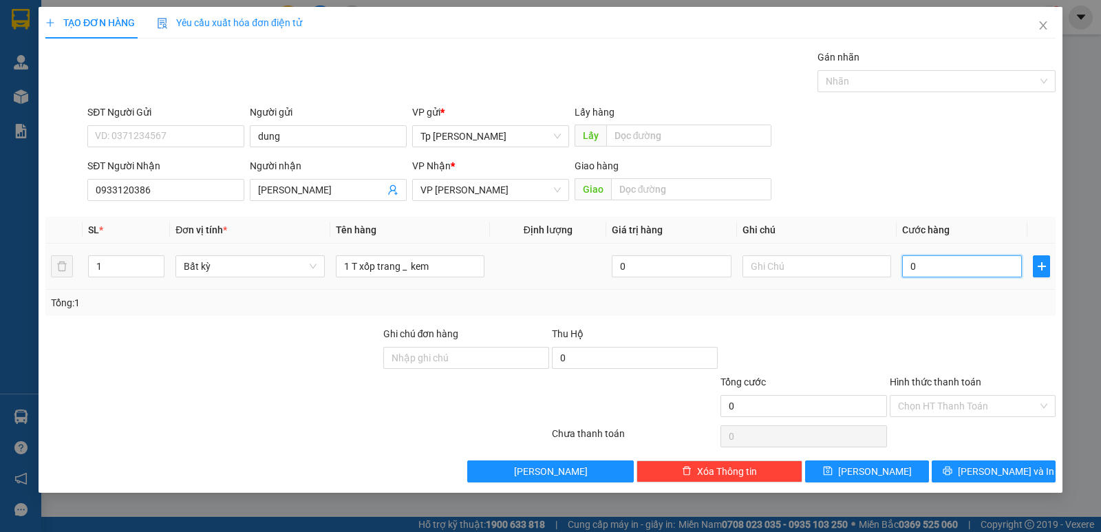
click at [903, 270] on input "0" at bounding box center [962, 266] width 120 height 22
click at [939, 403] on input "Hình thức thanh toán" at bounding box center [968, 406] width 140 height 21
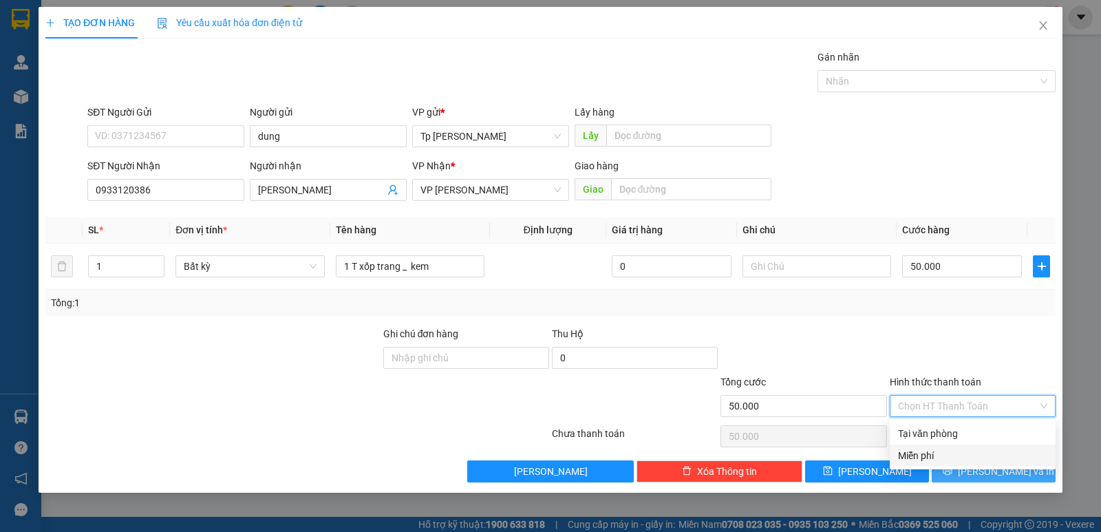
click at [983, 473] on span "[PERSON_NAME] và In" at bounding box center [1006, 471] width 96 height 15
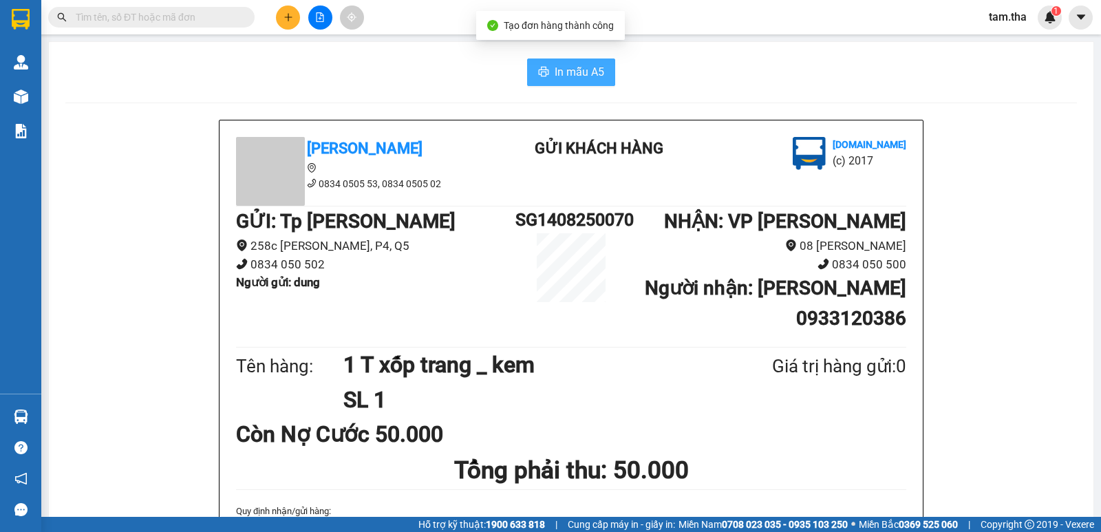
click at [588, 74] on span "In mẫu A5" at bounding box center [579, 71] width 50 height 17
click at [285, 18] on icon "plus" at bounding box center [288, 17] width 10 height 10
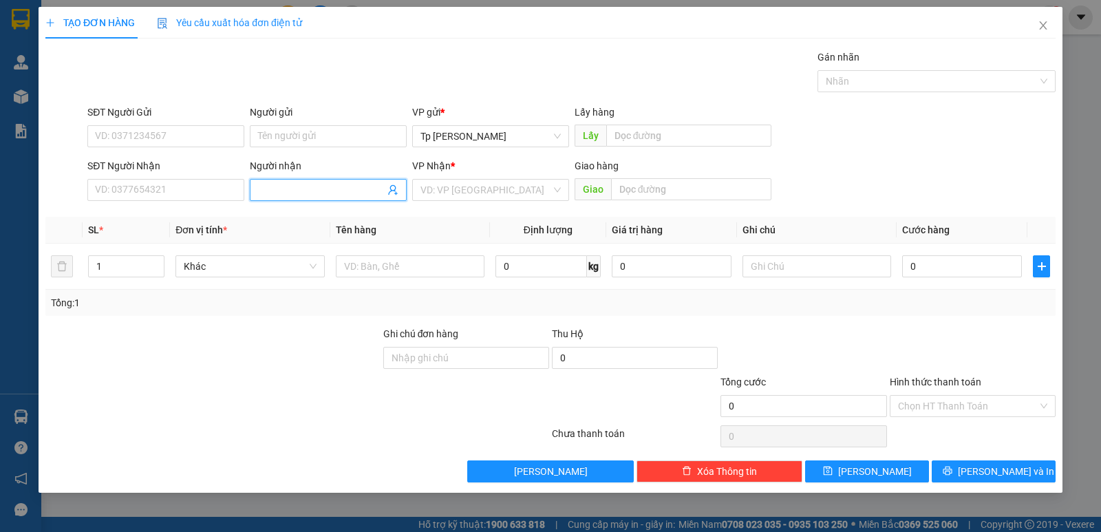
click at [340, 186] on input "Người nhận" at bounding box center [321, 189] width 127 height 15
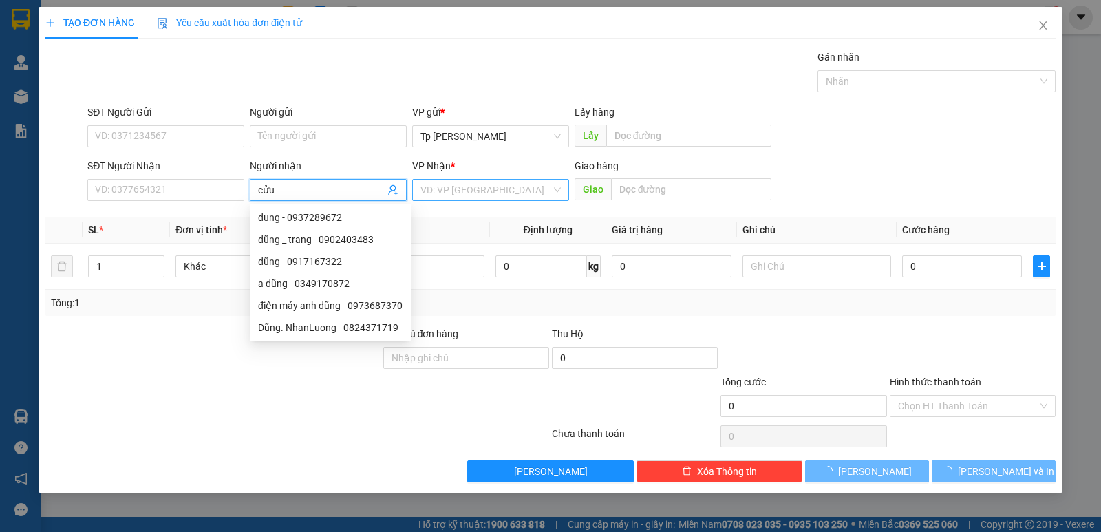
click at [453, 195] on input "search" at bounding box center [485, 190] width 131 height 21
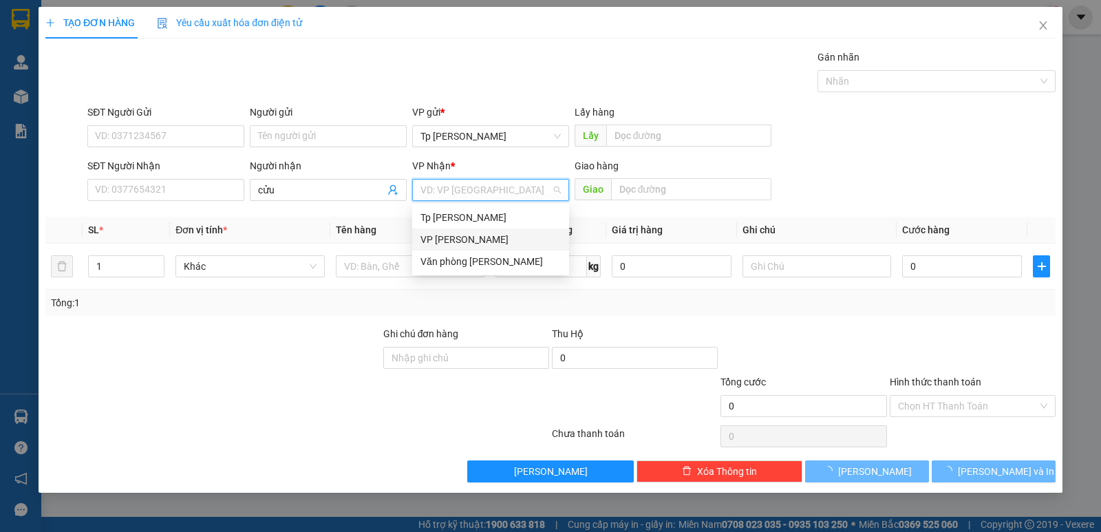
click at [469, 244] on div "VP [PERSON_NAME]" at bounding box center [490, 239] width 140 height 15
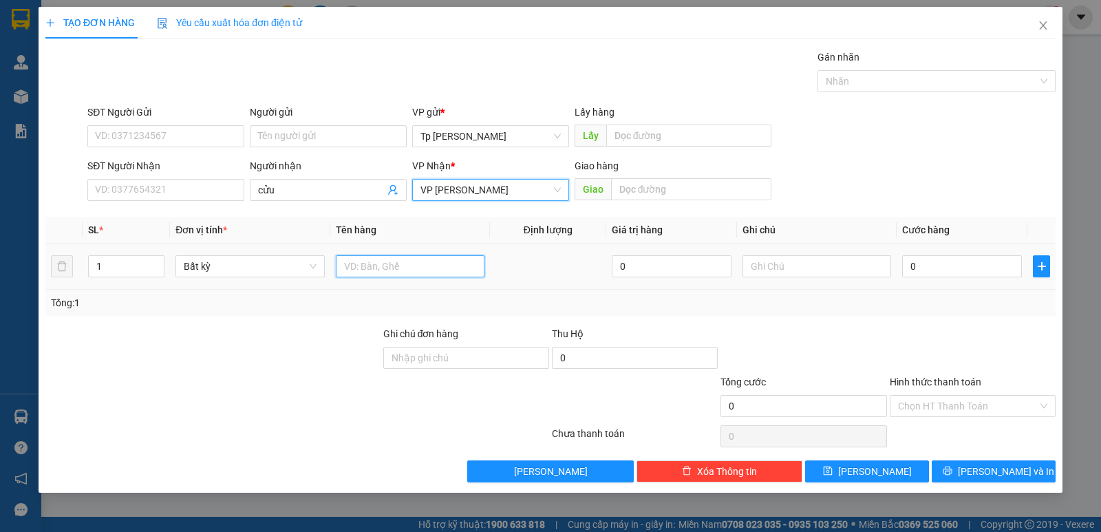
click at [394, 263] on input "text" at bounding box center [410, 266] width 149 height 22
click at [157, 262] on icon "up" at bounding box center [157, 263] width 5 height 5
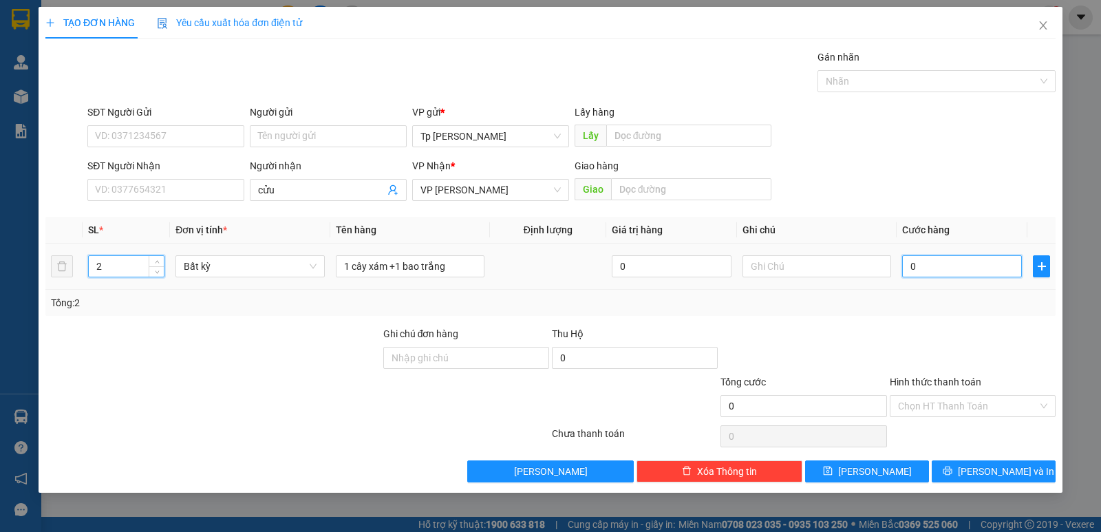
click at [949, 266] on input "0" at bounding box center [962, 266] width 120 height 22
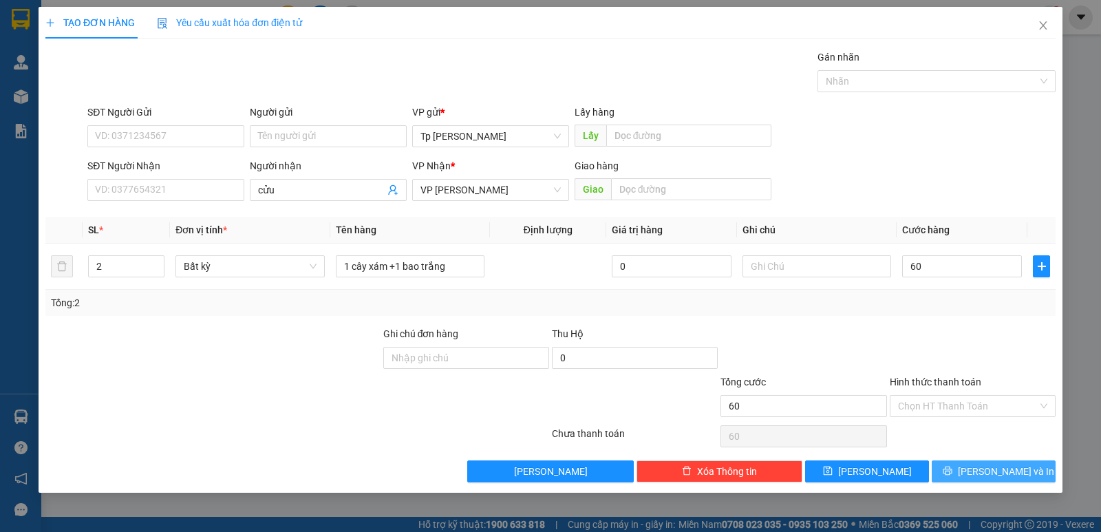
click at [982, 464] on span "[PERSON_NAME] và In" at bounding box center [1006, 471] width 96 height 15
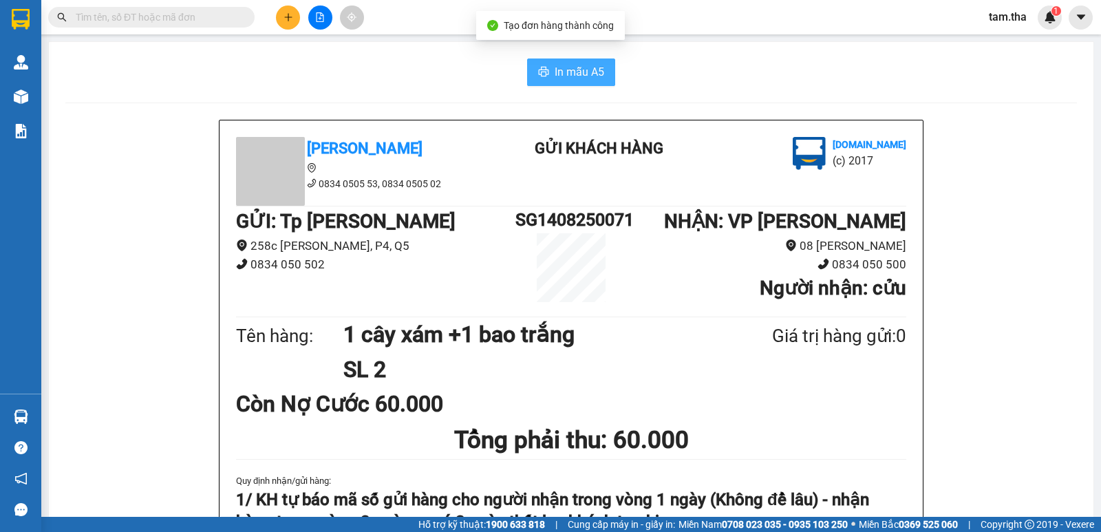
click at [527, 76] on button "In mẫu A5" at bounding box center [571, 72] width 88 height 28
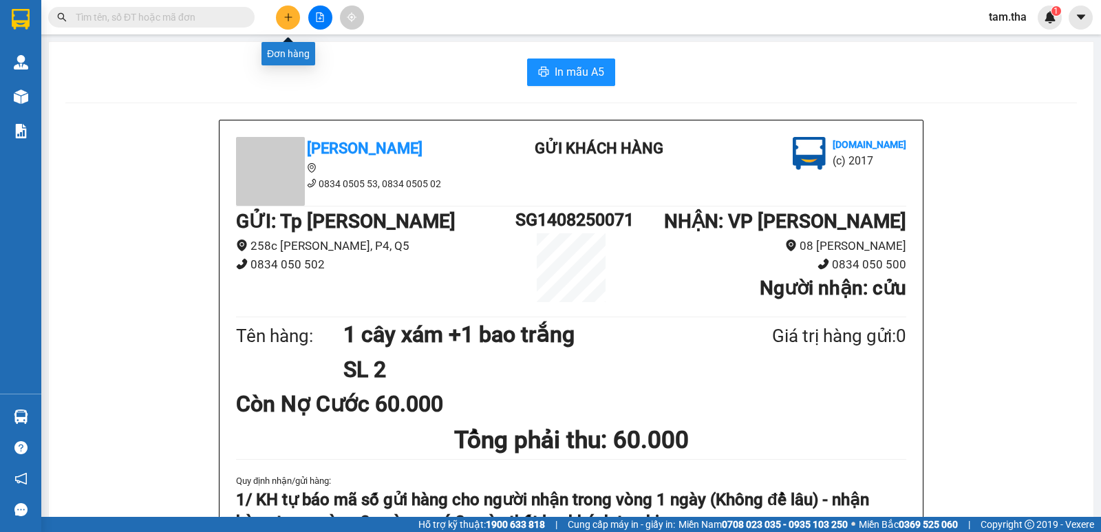
click at [282, 10] on button at bounding box center [288, 18] width 24 height 24
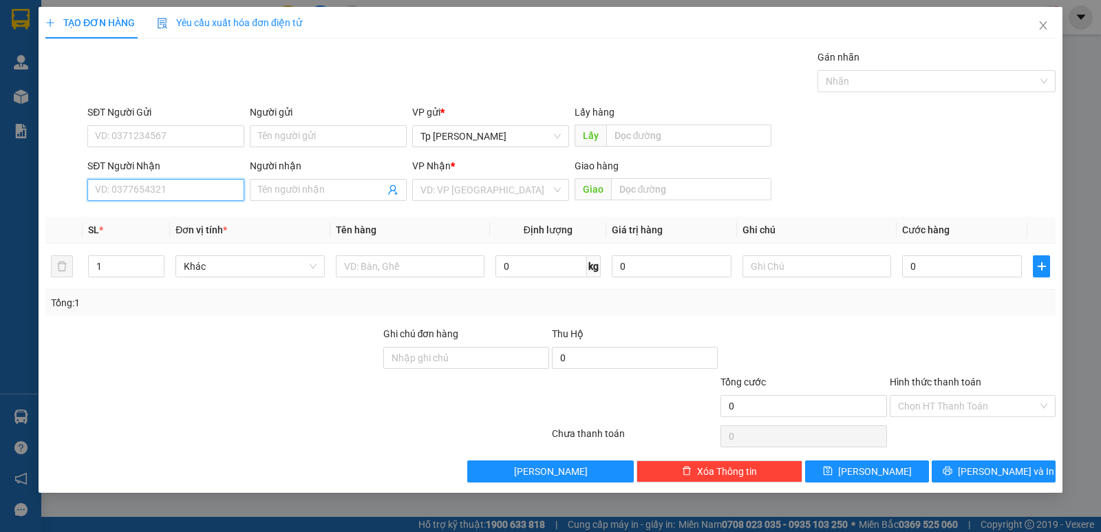
drag, startPoint x: 232, startPoint y: 183, endPoint x: 582, endPoint y: 145, distance: 352.2
click at [247, 182] on div "SĐT Người Nhận VD: 0377654321 Người nhận Tên người nhận VP Nhận * VD: VP Sài Gò…" at bounding box center [571, 182] width 973 height 48
drag, startPoint x: 177, startPoint y: 218, endPoint x: 334, endPoint y: 254, distance: 160.9
click at [180, 218] on div "0352240543 - Kim,cháo" at bounding box center [166, 217] width 140 height 15
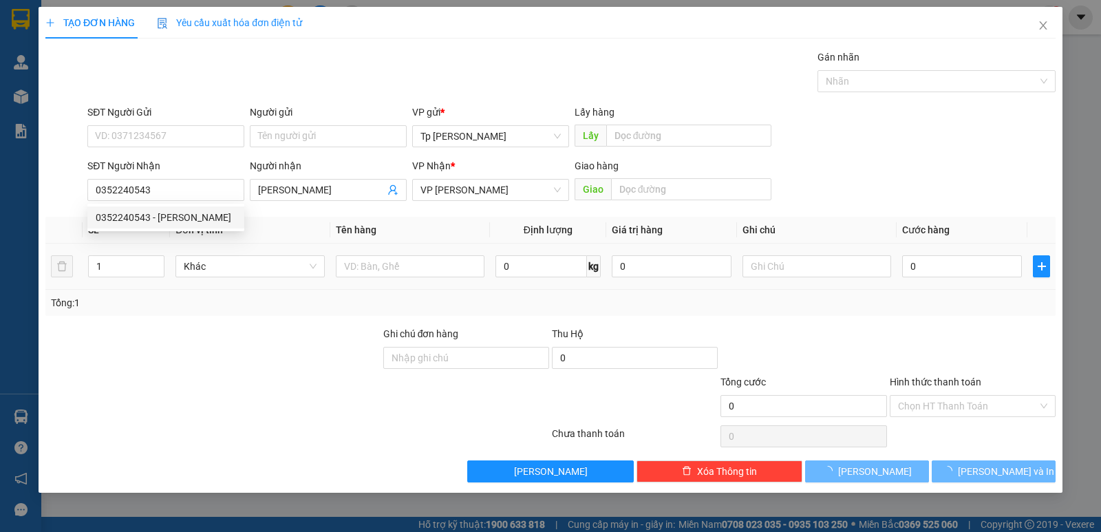
click at [371, 278] on div at bounding box center [410, 266] width 149 height 28
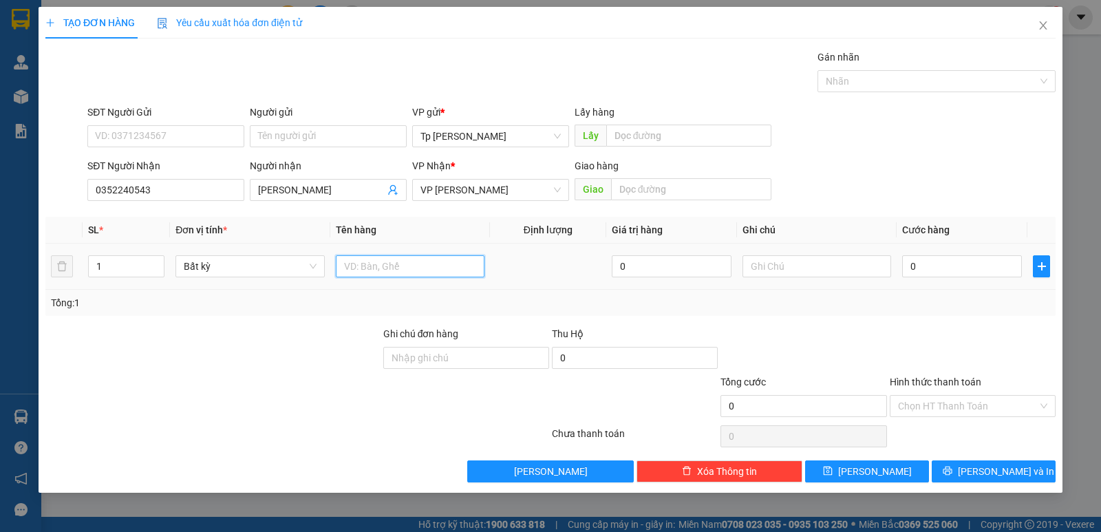
click at [370, 274] on input "text" at bounding box center [410, 266] width 149 height 22
click at [953, 270] on input "0" at bounding box center [962, 266] width 120 height 22
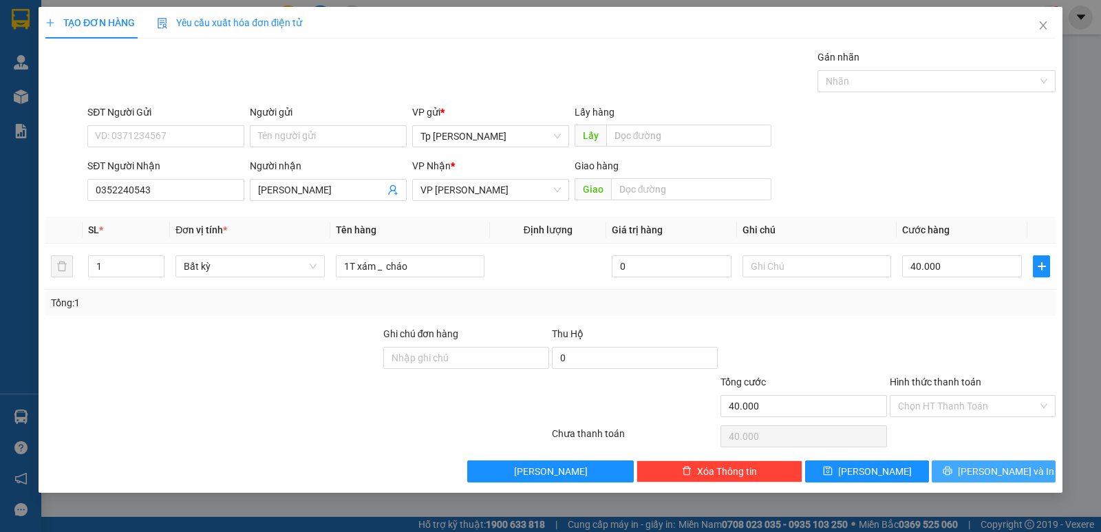
click at [968, 462] on button "[PERSON_NAME] và In" at bounding box center [993, 471] width 124 height 22
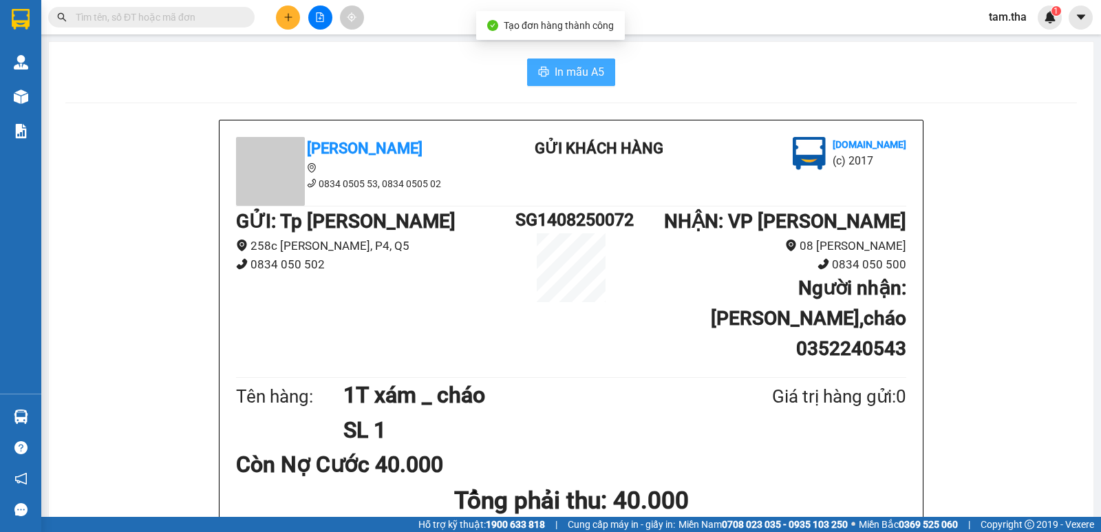
click at [566, 82] on button "In mẫu A5" at bounding box center [571, 72] width 88 height 28
click at [535, 62] on button "In mẫu A5" at bounding box center [571, 72] width 88 height 28
click at [294, 21] on button at bounding box center [288, 18] width 24 height 24
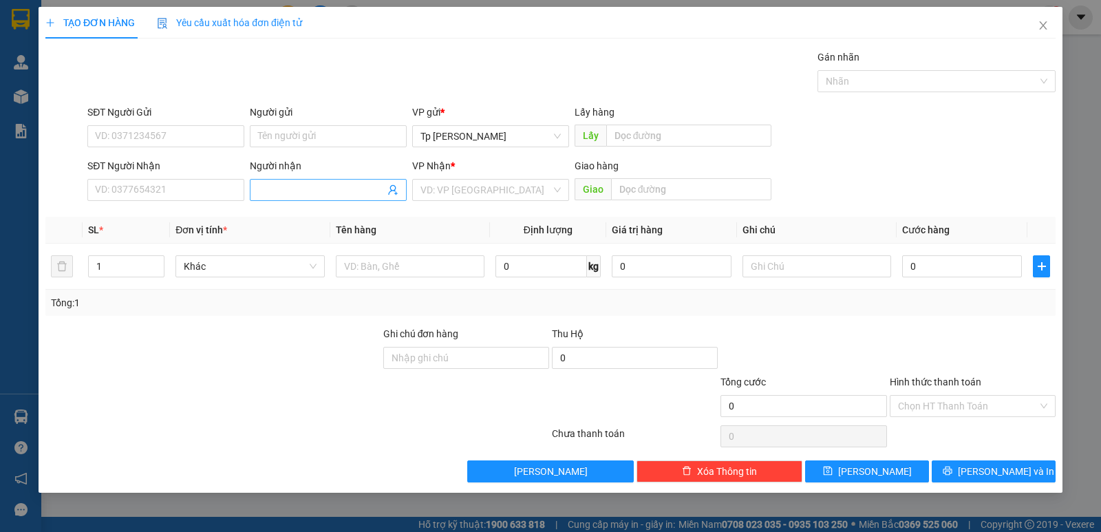
click at [324, 191] on input "Người nhận" at bounding box center [321, 189] width 127 height 15
click at [197, 183] on input "SĐT Người Nhận" at bounding box center [165, 190] width 157 height 22
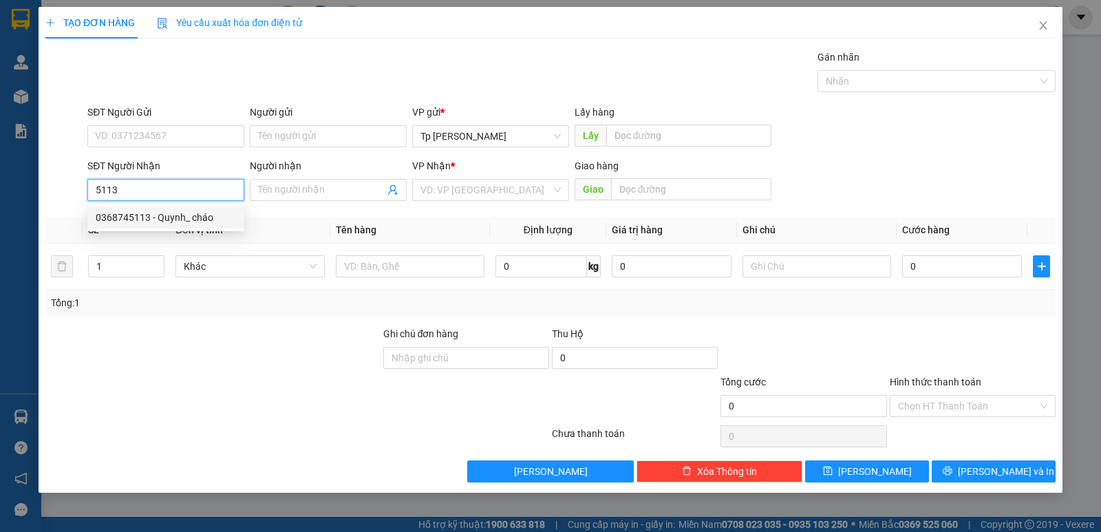
drag, startPoint x: 183, startPoint y: 218, endPoint x: 345, endPoint y: 258, distance: 167.2
click at [187, 218] on div "0368745113 - Quynh_ cháo" at bounding box center [166, 217] width 140 height 15
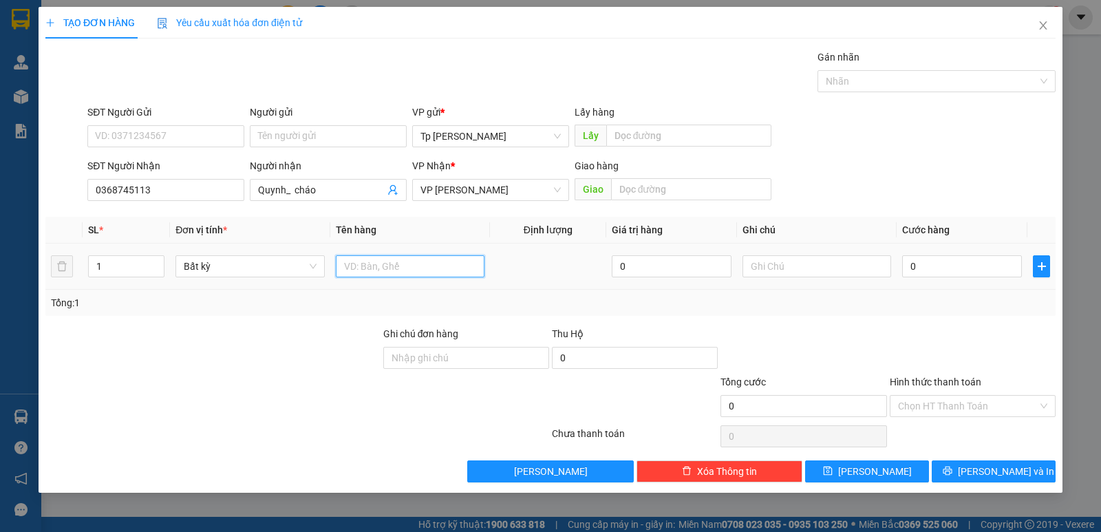
click at [357, 263] on input "text" at bounding box center [410, 266] width 149 height 22
click at [950, 255] on input "0" at bounding box center [962, 266] width 120 height 22
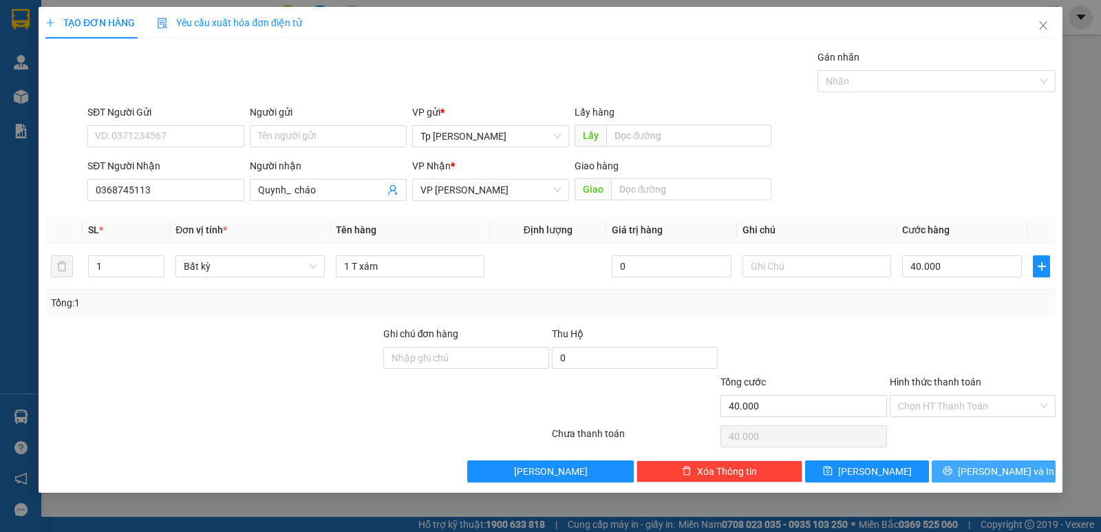
click at [989, 464] on span "[PERSON_NAME] và In" at bounding box center [1006, 471] width 96 height 15
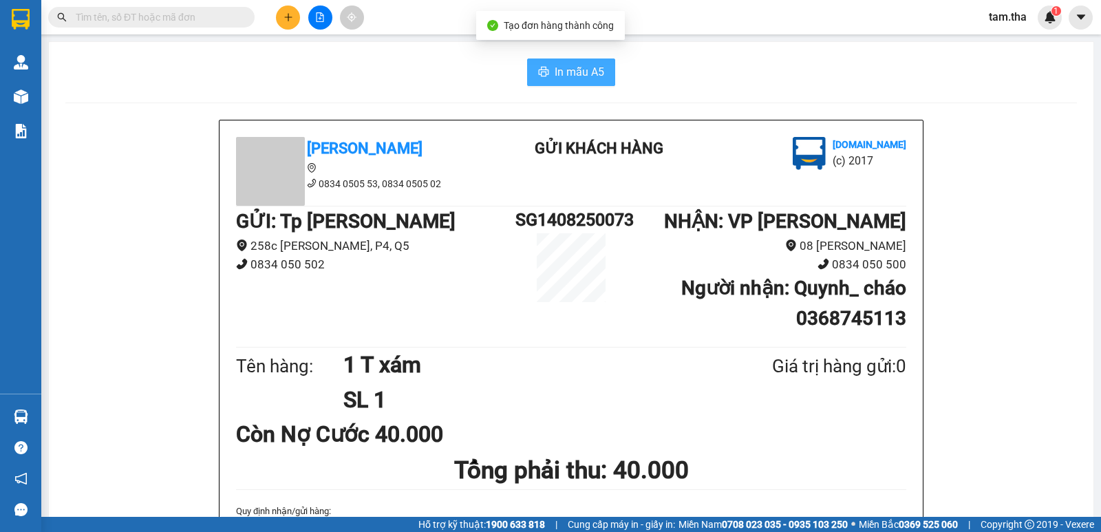
click at [604, 74] on button "In mẫu A5" at bounding box center [571, 72] width 88 height 28
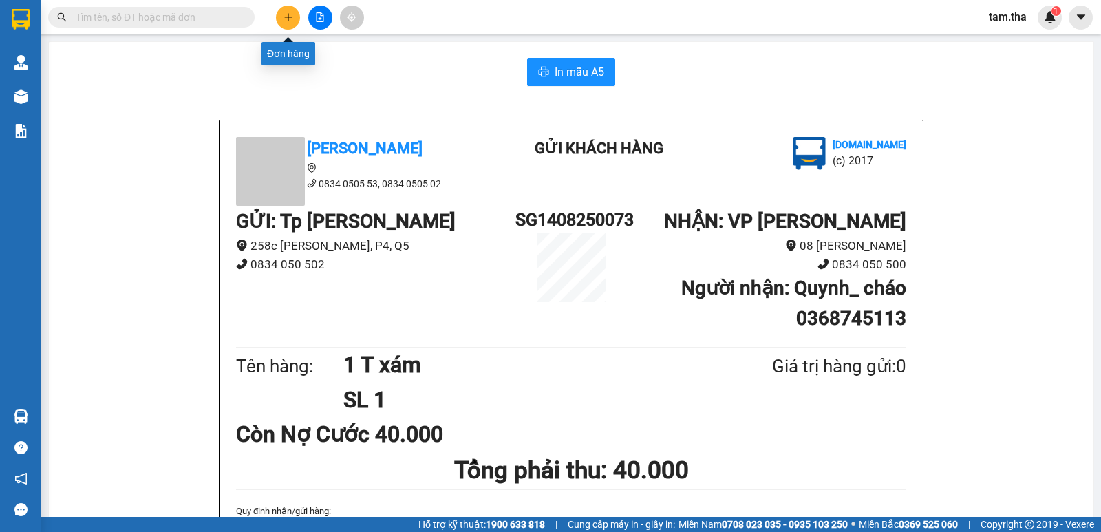
click at [281, 18] on button at bounding box center [288, 18] width 24 height 24
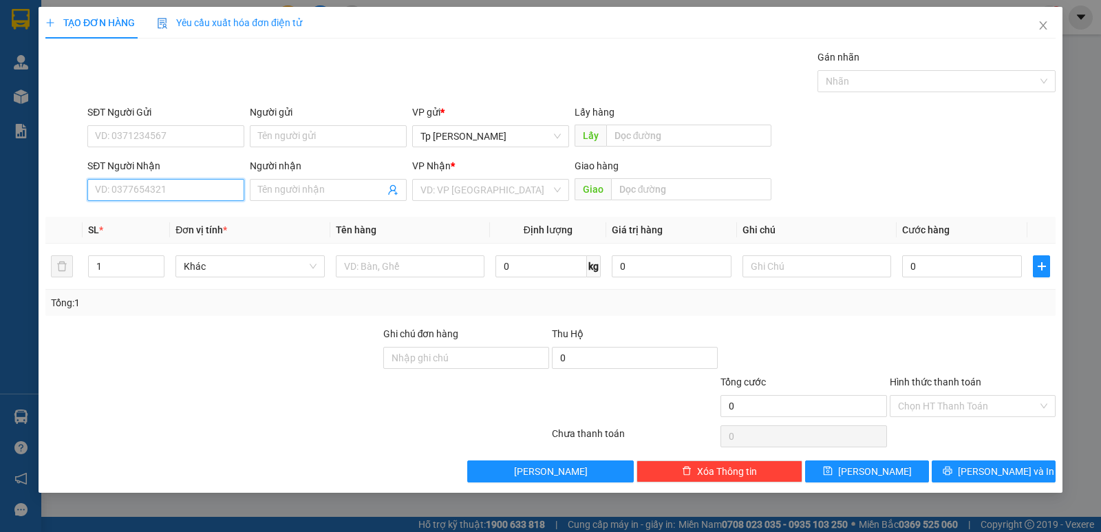
click at [167, 195] on input "SĐT Người Nhận" at bounding box center [165, 190] width 157 height 22
drag, startPoint x: 186, startPoint y: 239, endPoint x: 334, endPoint y: 239, distance: 148.6
click at [187, 239] on div "0933860816 - Khoa" at bounding box center [166, 239] width 140 height 15
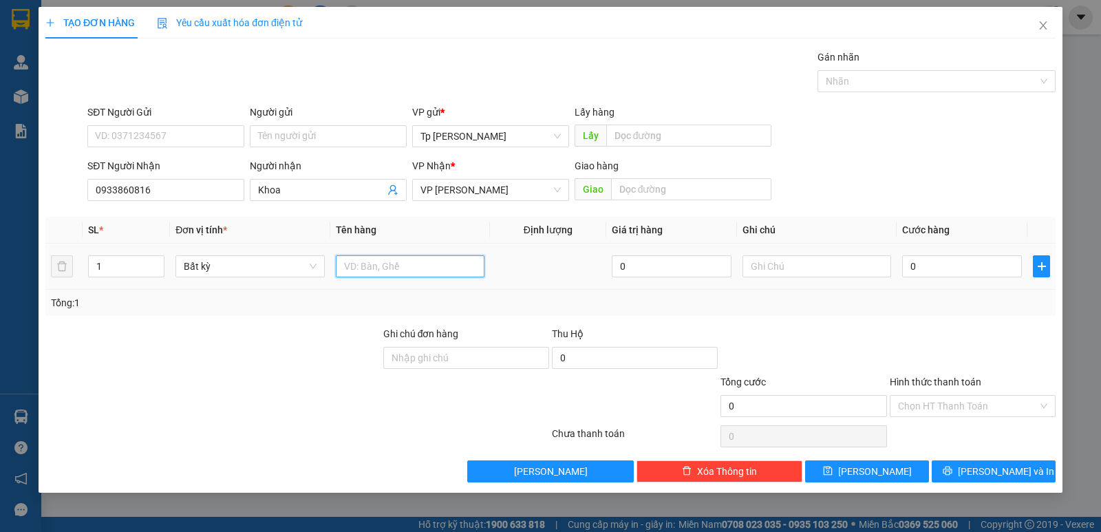
click at [451, 258] on input "text" at bounding box center [410, 266] width 149 height 22
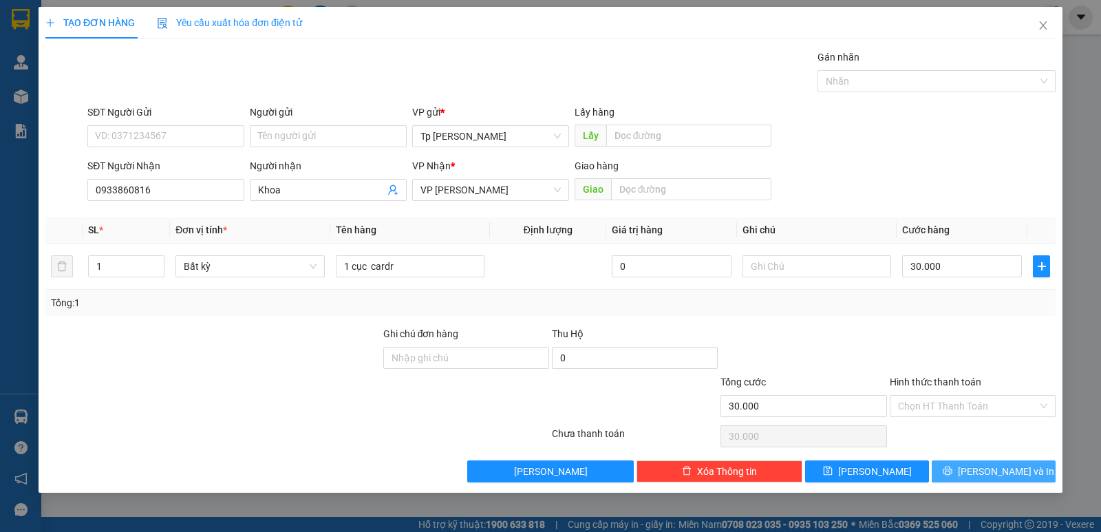
click at [951, 469] on icon "printer" at bounding box center [946, 470] width 9 height 9
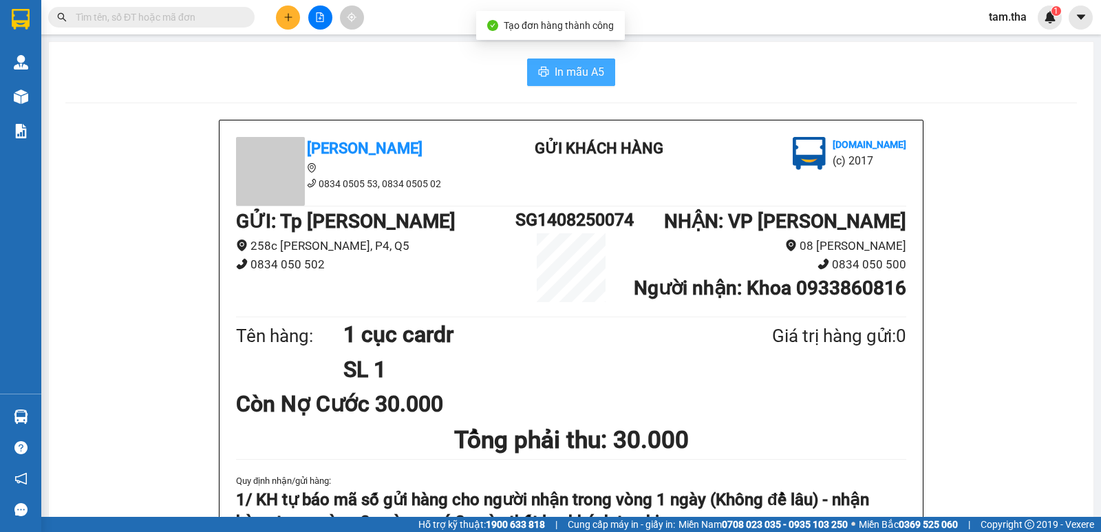
click at [554, 76] on span "In mẫu A5" at bounding box center [579, 71] width 50 height 17
click at [284, 17] on icon "plus" at bounding box center [288, 17] width 10 height 10
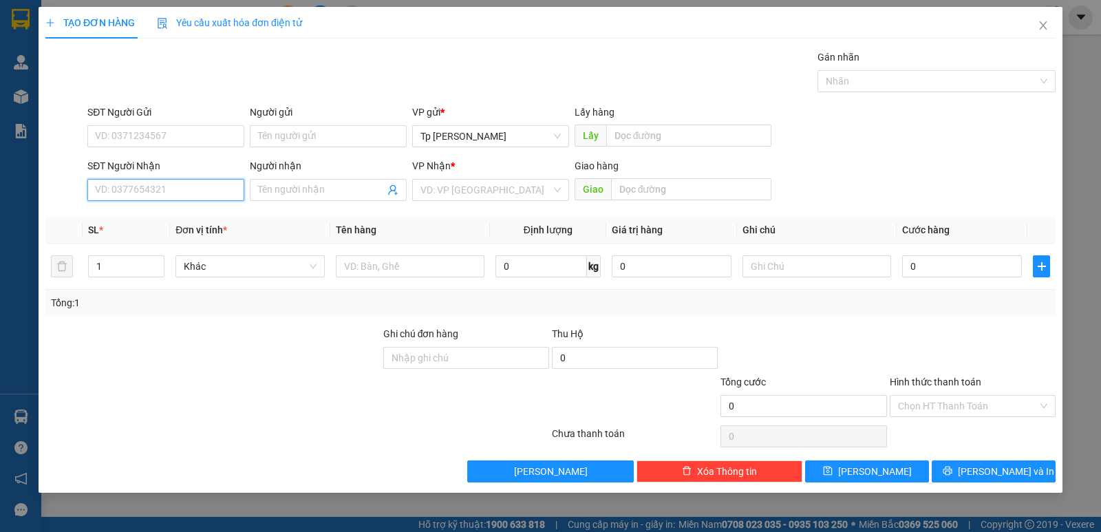
click at [230, 188] on input "SĐT Người Nhận" at bounding box center [165, 190] width 157 height 22
click at [202, 208] on div "0908270117 - chị bình - đất việt" at bounding box center [165, 217] width 157 height 22
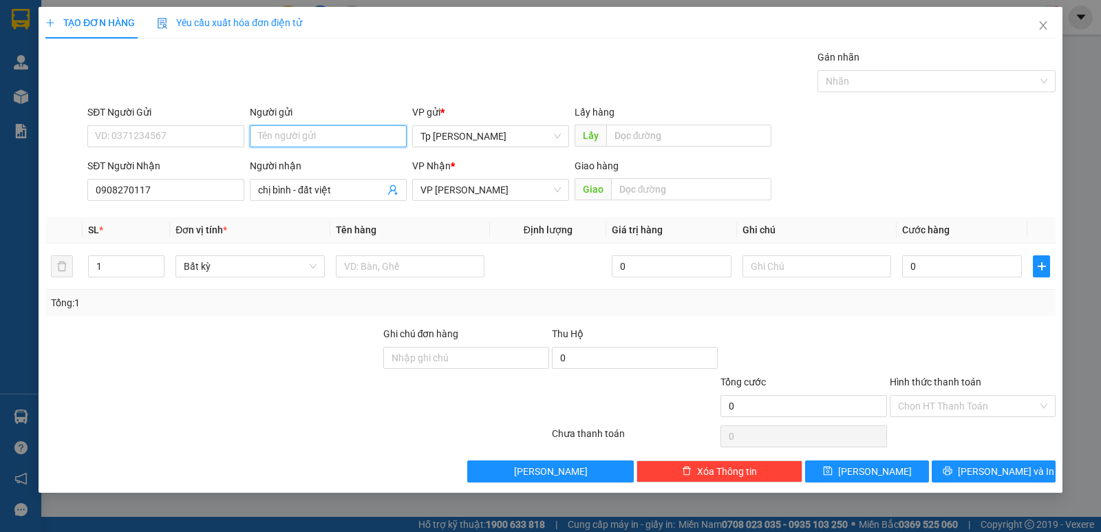
click at [280, 133] on input "Người gửi" at bounding box center [328, 136] width 157 height 22
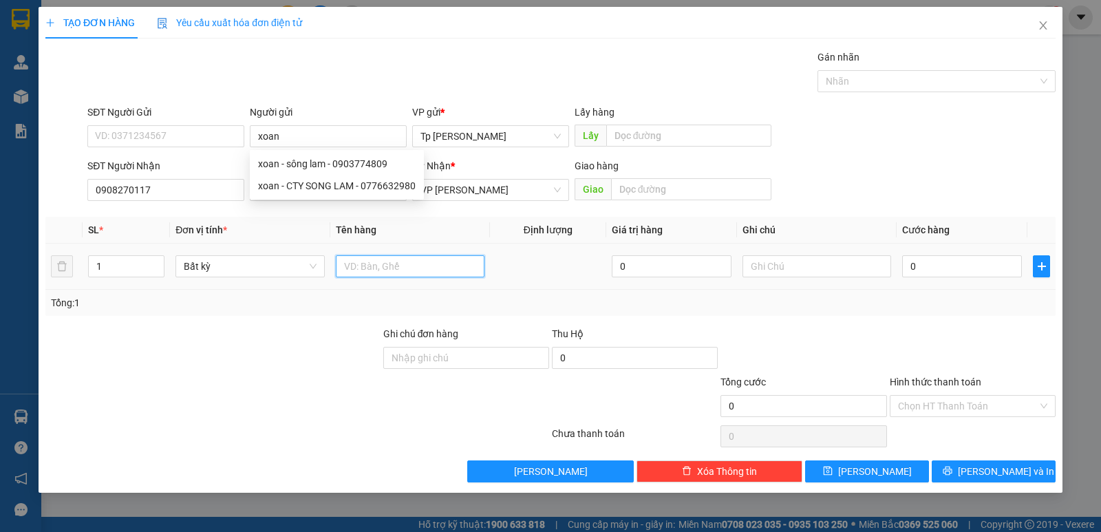
click at [468, 248] on td at bounding box center [410, 267] width 160 height 46
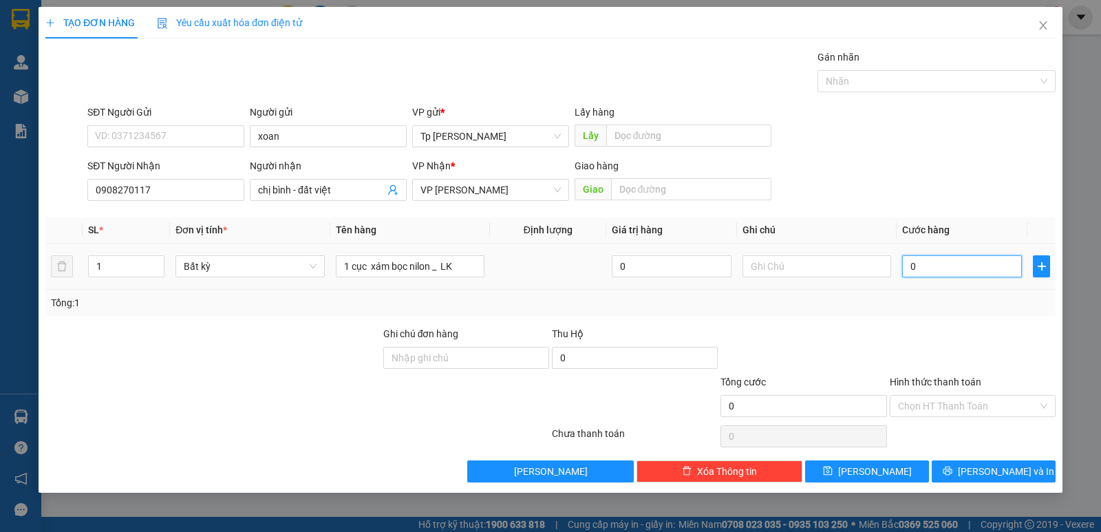
click at [975, 262] on input "0" at bounding box center [962, 266] width 120 height 22
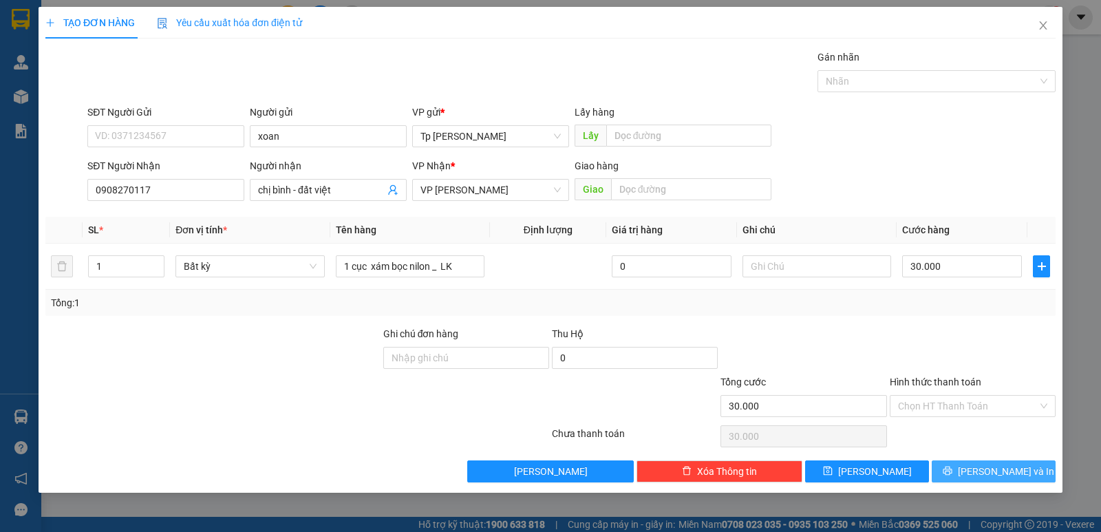
click at [998, 469] on span "[PERSON_NAME] và In" at bounding box center [1006, 471] width 96 height 15
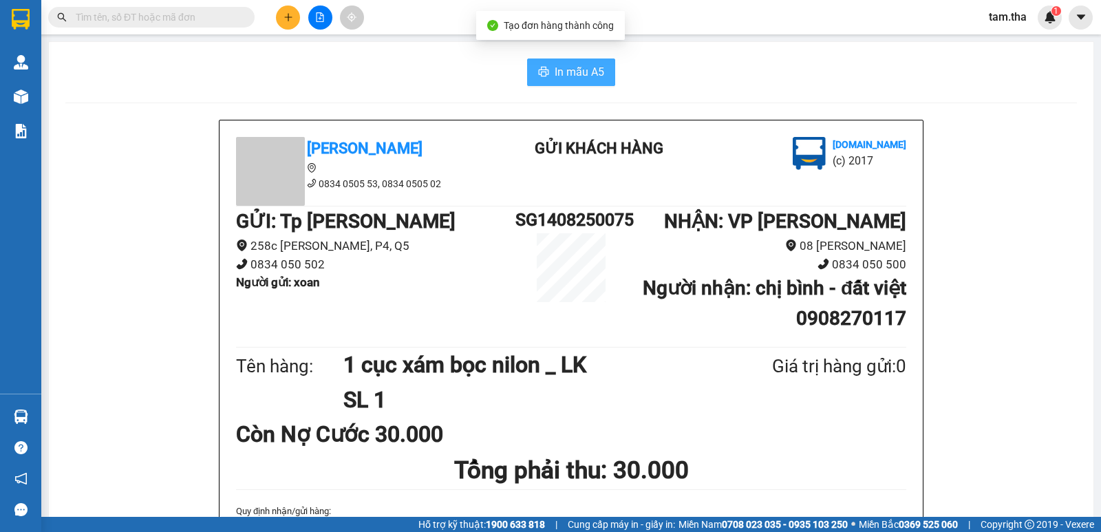
click at [591, 72] on span "In mẫu A5" at bounding box center [579, 71] width 50 height 17
click at [294, 21] on button at bounding box center [288, 18] width 24 height 24
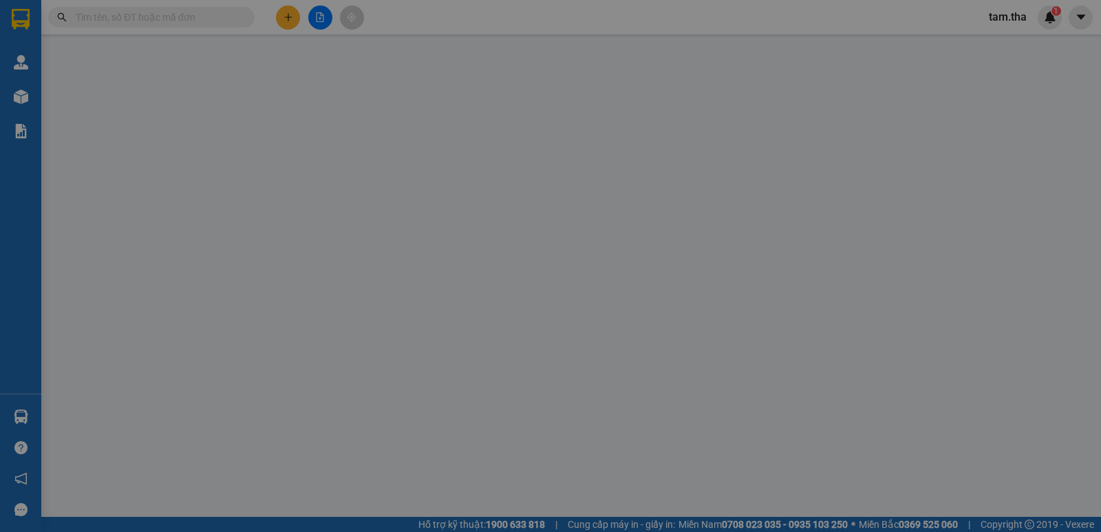
click at [290, 21] on span "Yêu cầu xuất hóa đơn điện tử" at bounding box center [229, 22] width 145 height 11
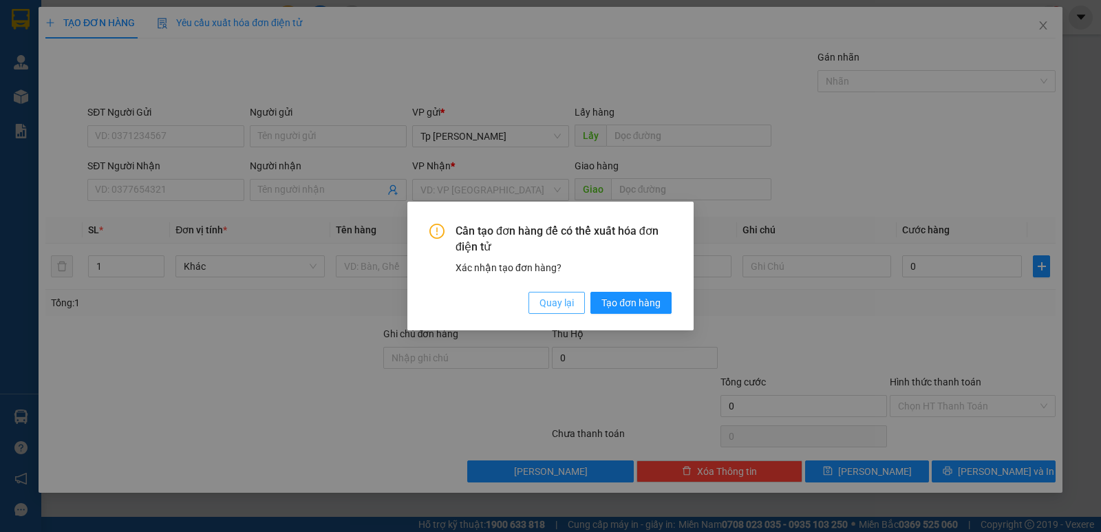
click at [544, 300] on span "Quay lại" at bounding box center [556, 302] width 34 height 15
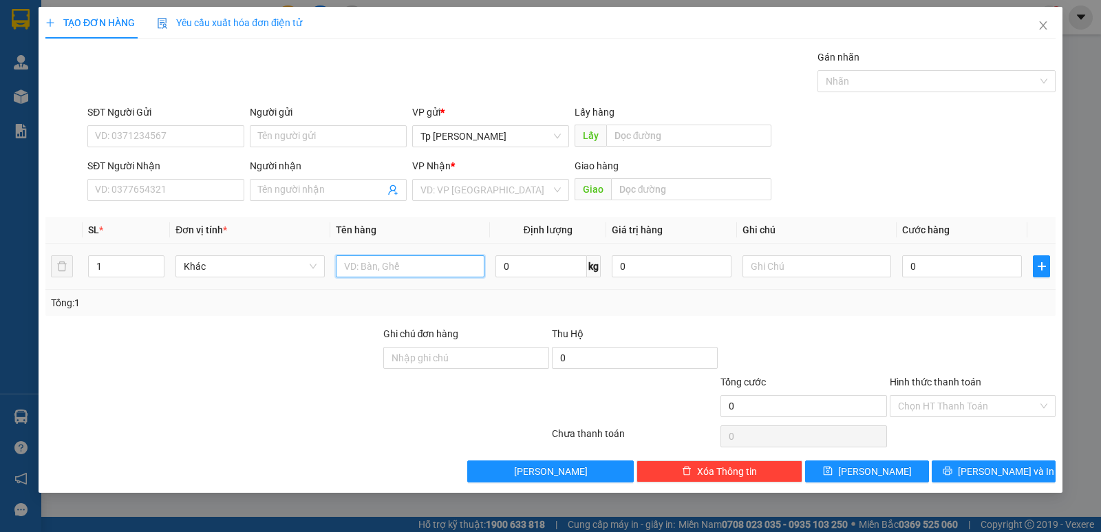
click at [424, 275] on input "text" at bounding box center [410, 266] width 149 height 22
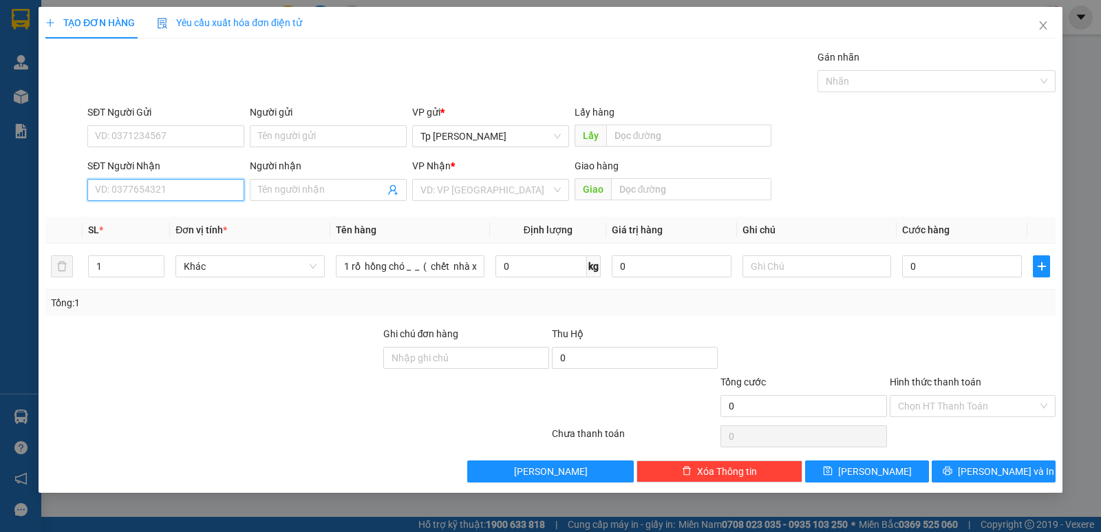
click at [121, 195] on input "SĐT Người Nhận" at bounding box center [165, 190] width 157 height 22
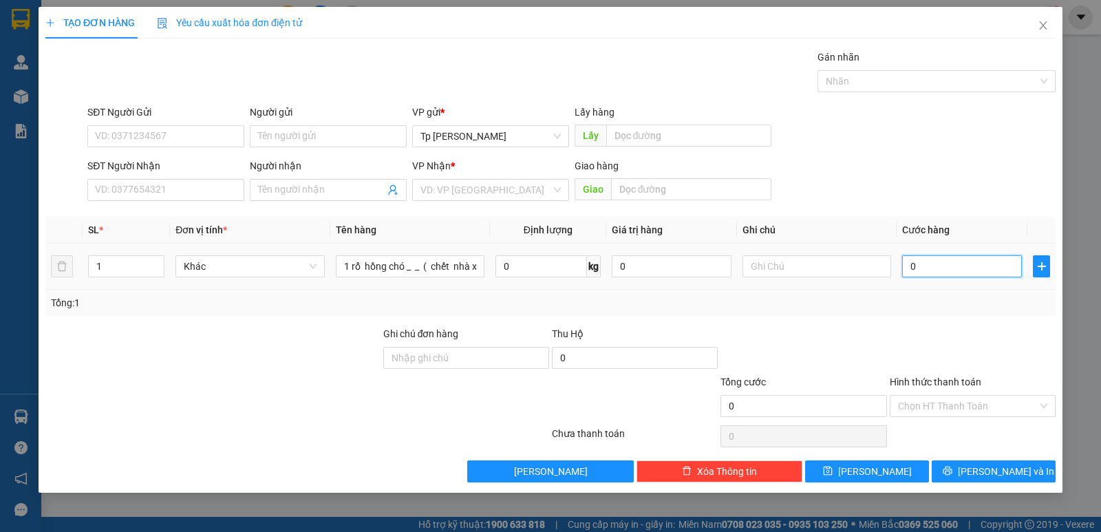
click at [963, 268] on input "0" at bounding box center [962, 266] width 120 height 22
drag, startPoint x: 970, startPoint y: 368, endPoint x: 667, endPoint y: 268, distance: 319.6
click at [950, 360] on div at bounding box center [972, 350] width 169 height 48
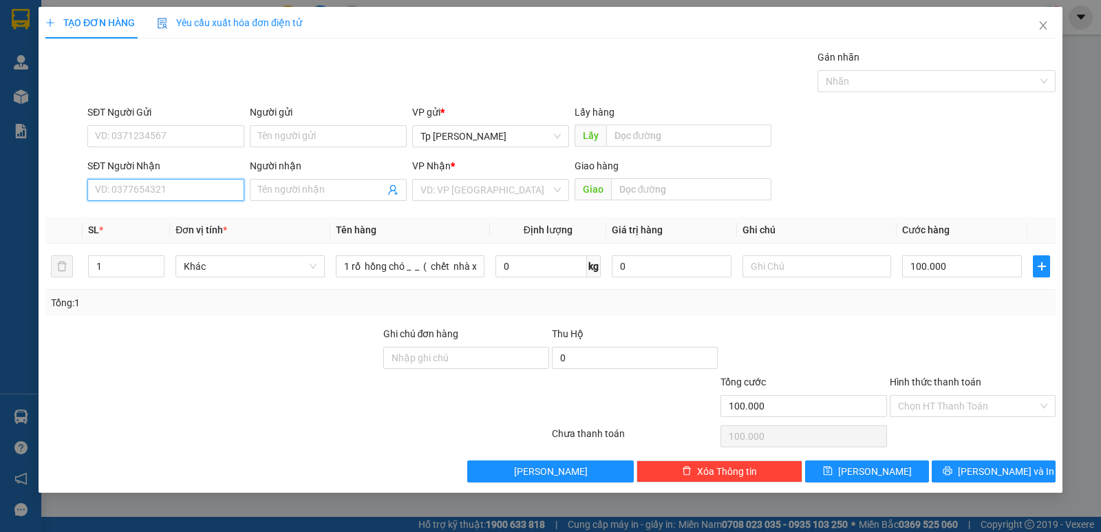
click at [168, 186] on input "SĐT Người Nhận" at bounding box center [165, 190] width 157 height 22
click at [268, 197] on input "Người nhận" at bounding box center [321, 189] width 127 height 15
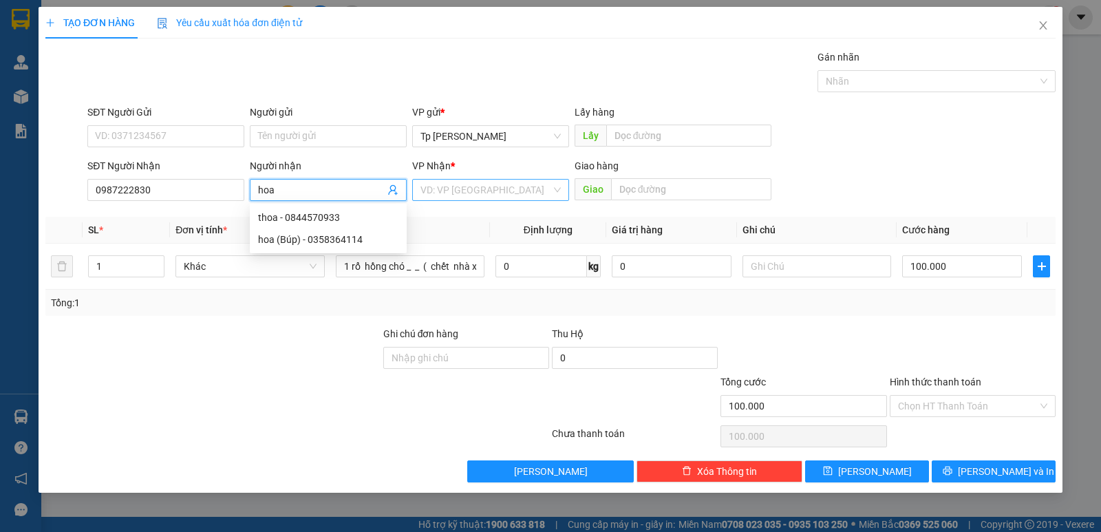
click at [435, 192] on input "search" at bounding box center [485, 190] width 131 height 21
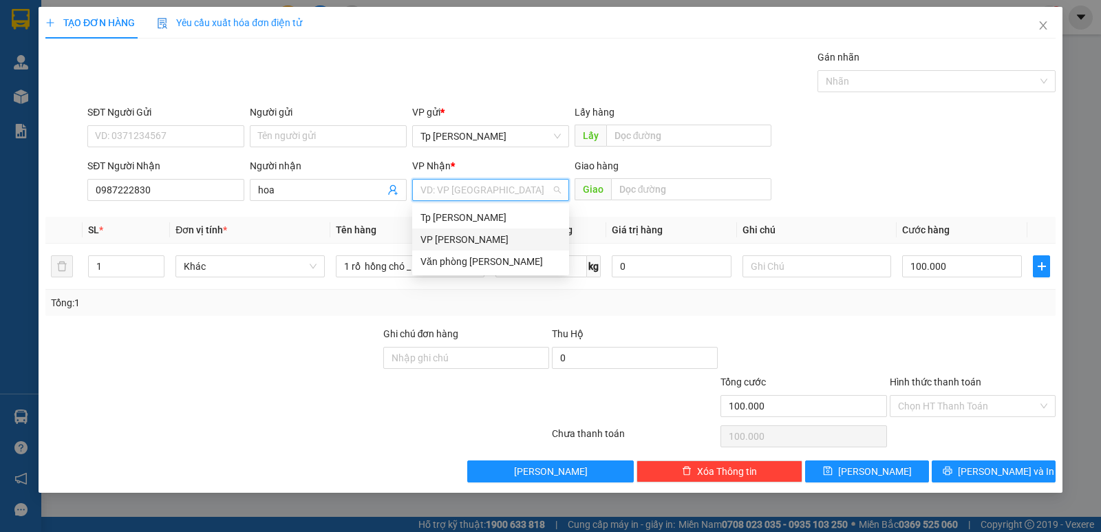
click at [455, 231] on div "VP [PERSON_NAME]" at bounding box center [490, 239] width 157 height 22
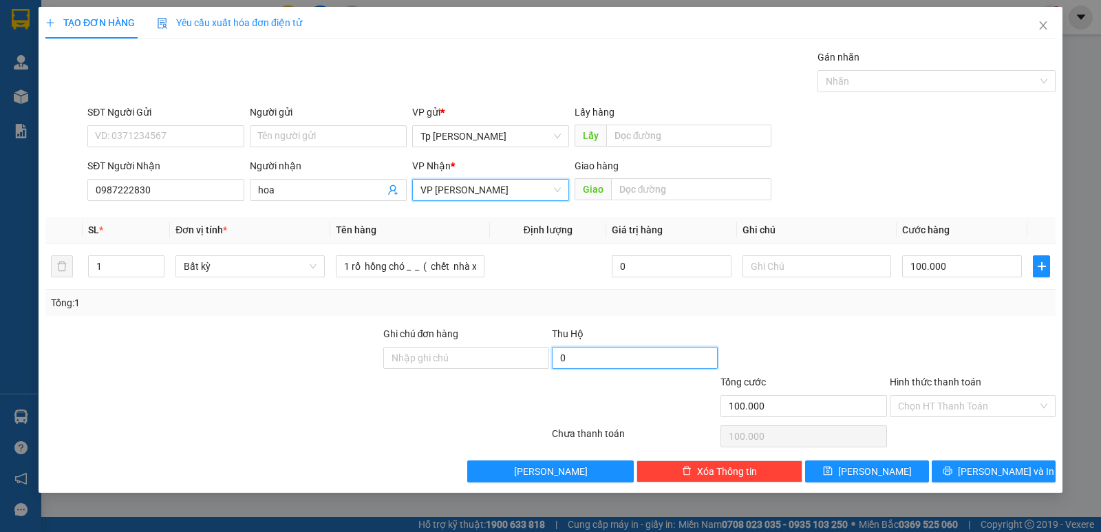
click at [606, 353] on input "0" at bounding box center [635, 358] width 166 height 22
drag, startPoint x: 781, startPoint y: 325, endPoint x: 283, endPoint y: 205, distance: 512.2
click at [737, 310] on div "Transit Pickup Surcharge Ids Transit Deliver Surcharge Ids Transit Deliver Surc…" at bounding box center [550, 266] width 1010 height 433
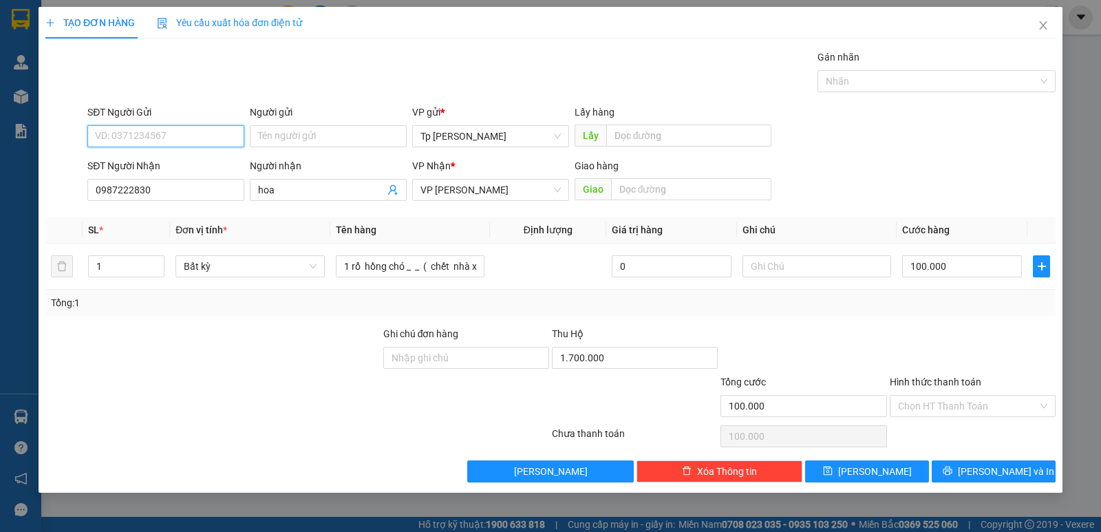
click at [175, 138] on input "SĐT Người Gửi" at bounding box center [165, 136] width 157 height 22
click at [655, 204] on div "Giao hàng Giao" at bounding box center [672, 182] width 197 height 48
click at [656, 193] on input "text" at bounding box center [691, 189] width 161 height 22
click at [188, 147] on input "SĐT Người Gửi" at bounding box center [165, 136] width 157 height 22
click at [209, 140] on input "084740124" at bounding box center [165, 136] width 157 height 22
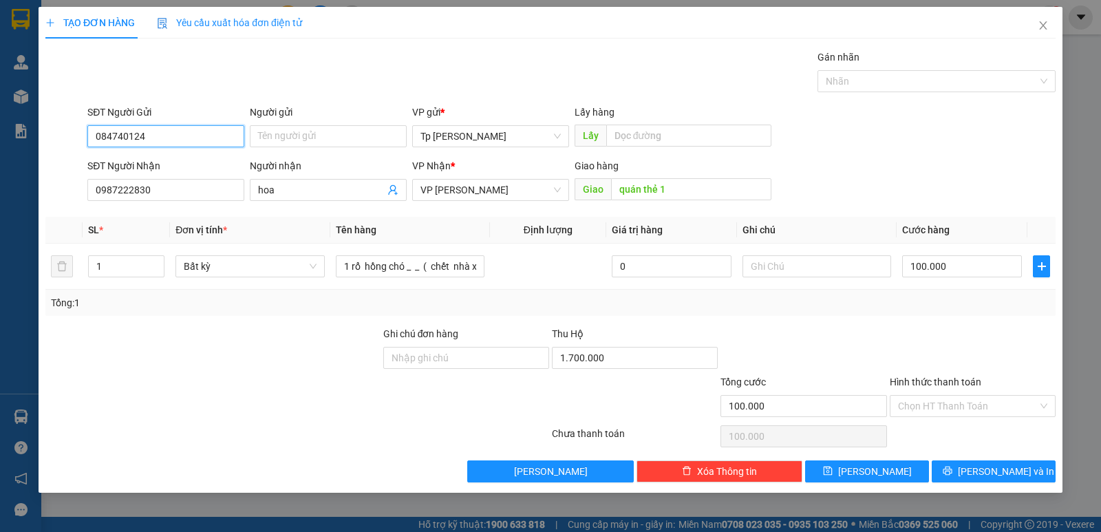
click at [136, 136] on input "084740124" at bounding box center [165, 136] width 157 height 22
drag, startPoint x: 279, startPoint y: 133, endPoint x: 289, endPoint y: 129, distance: 10.9
click at [289, 129] on input "Người gửi" at bounding box center [328, 136] width 157 height 22
drag, startPoint x: 174, startPoint y: 131, endPoint x: 187, endPoint y: 149, distance: 22.7
click at [175, 131] on input "0847401234" at bounding box center [165, 136] width 157 height 22
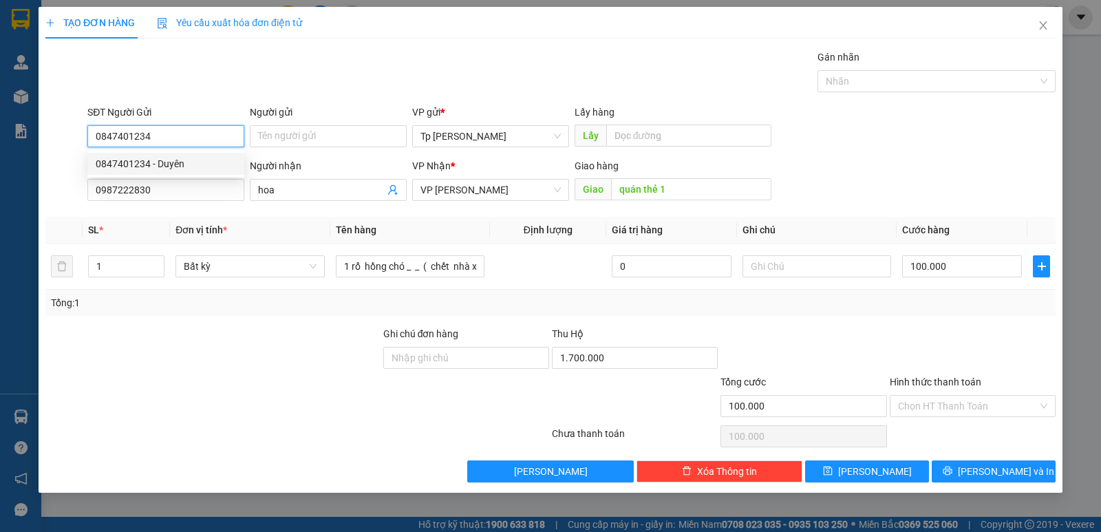
drag, startPoint x: 193, startPoint y: 162, endPoint x: 610, endPoint y: 242, distance: 425.2
click at [191, 163] on div "0847401234 - Duyên" at bounding box center [166, 163] width 140 height 15
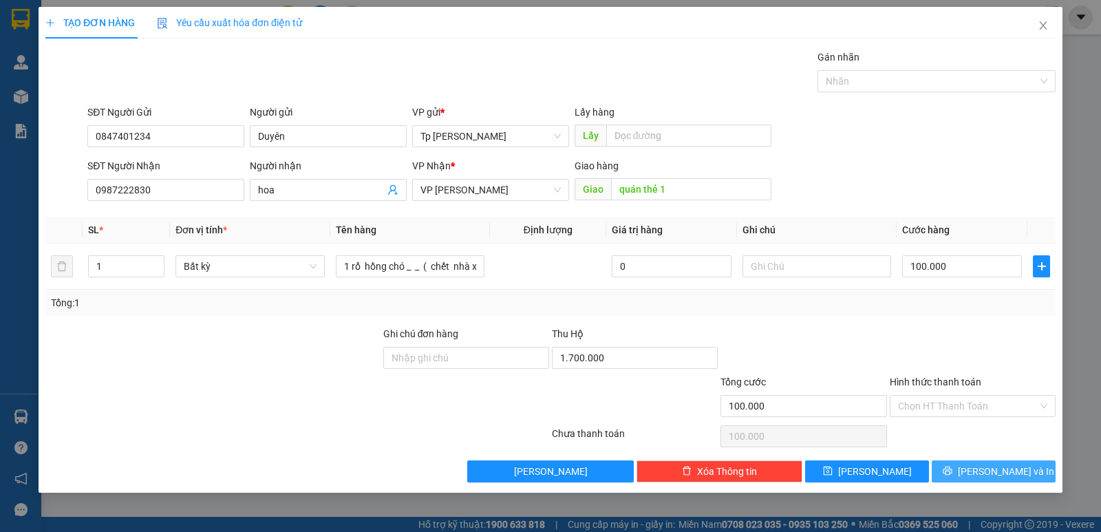
click at [970, 465] on button "[PERSON_NAME] và In" at bounding box center [993, 471] width 124 height 22
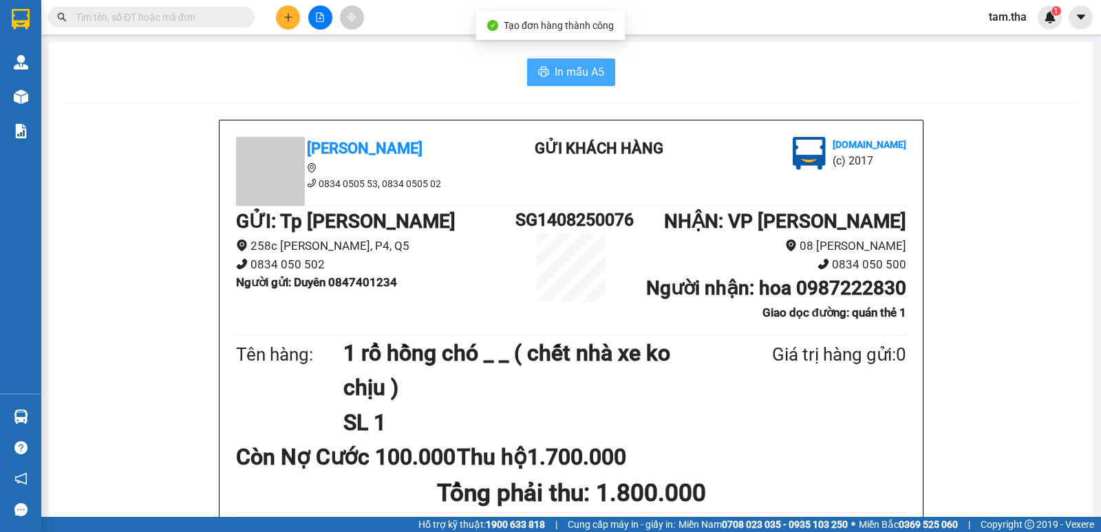
click at [601, 75] on button "In mẫu A5" at bounding box center [571, 72] width 88 height 28
drag, startPoint x: 789, startPoint y: 289, endPoint x: 903, endPoint y: 289, distance: 114.2
click at [910, 289] on div "Tân Hoàng Anh 0834 0505 53, 0834 0505 02 Gửi khách hàng Vexere.com (c) 2017 GỬI…" at bounding box center [570, 405] width 703 height 571
drag, startPoint x: 338, startPoint y: 349, endPoint x: 523, endPoint y: 376, distance: 187.7
click at [515, 391] on h1 "1 rổ hồng chó _ _ ( chết nhà xe ko chịu )" at bounding box center [524, 370] width 362 height 69
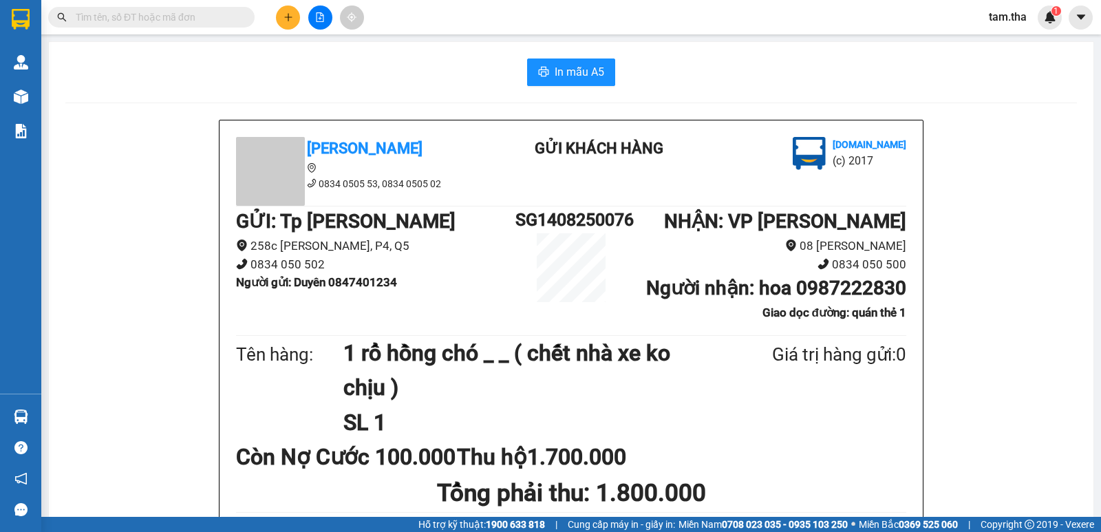
drag, startPoint x: 513, startPoint y: 219, endPoint x: 629, endPoint y: 219, distance: 115.6
click at [629, 219] on div "GỬI : Tp Hồ Chí Minh 258c Lê Hồng Phong, P4, Q5 0834 050 502 Người gửi : Duyên…" at bounding box center [571, 268] width 670 height 125
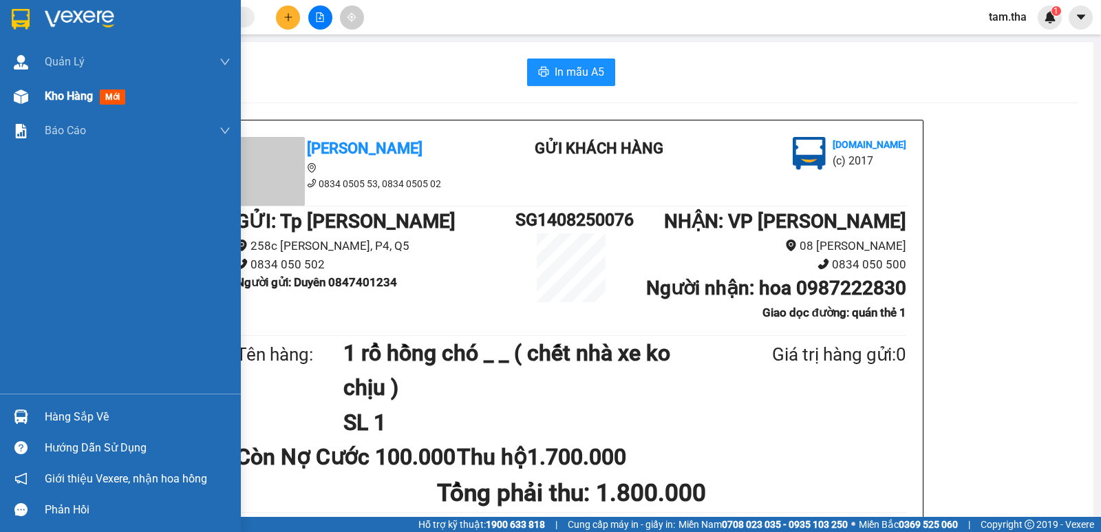
click at [26, 95] on img at bounding box center [21, 96] width 14 height 14
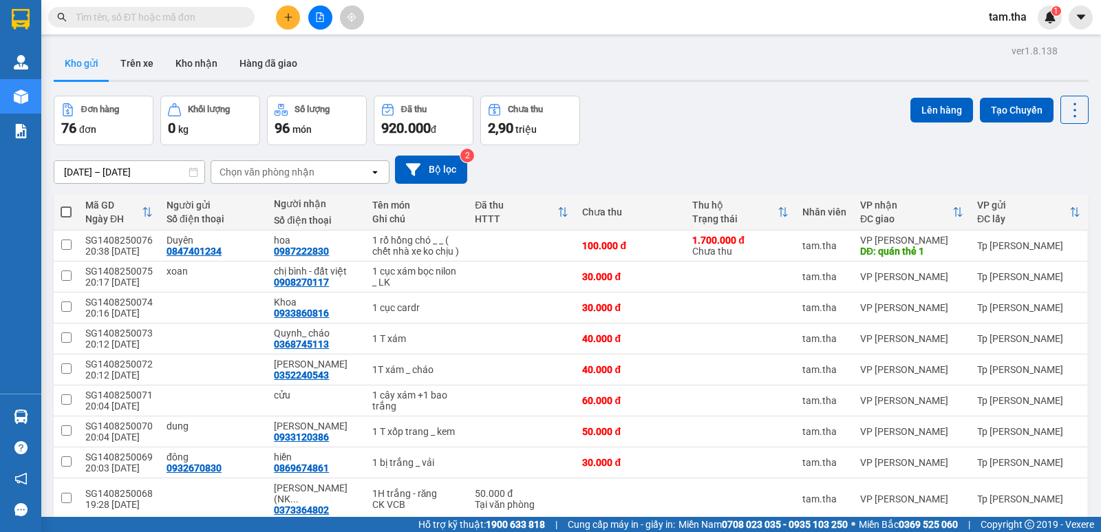
click at [263, 173] on div "Chọn văn phòng nhận" at bounding box center [266, 172] width 95 height 14
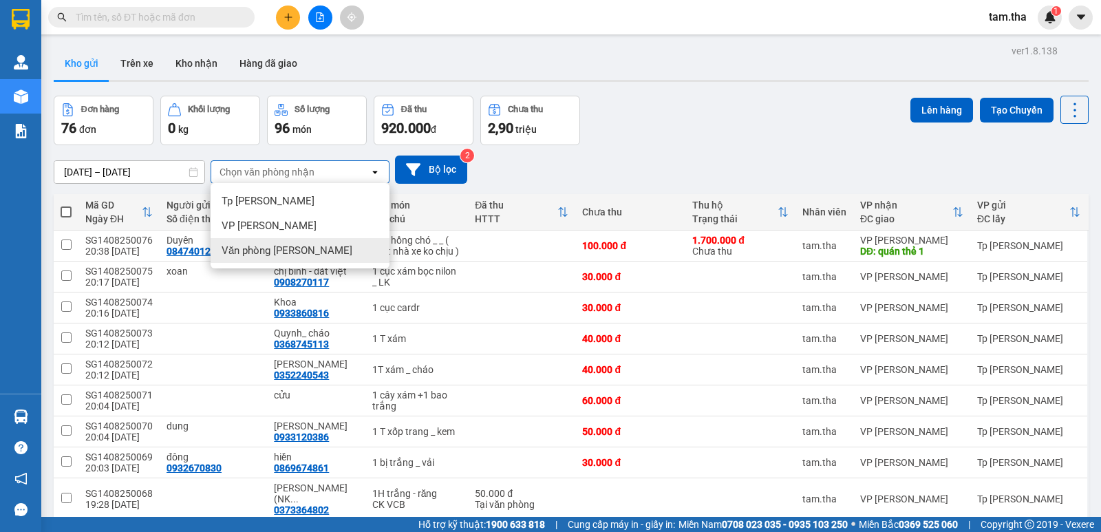
click at [301, 255] on span "Văn phòng Phan Thiết" at bounding box center [287, 251] width 131 height 14
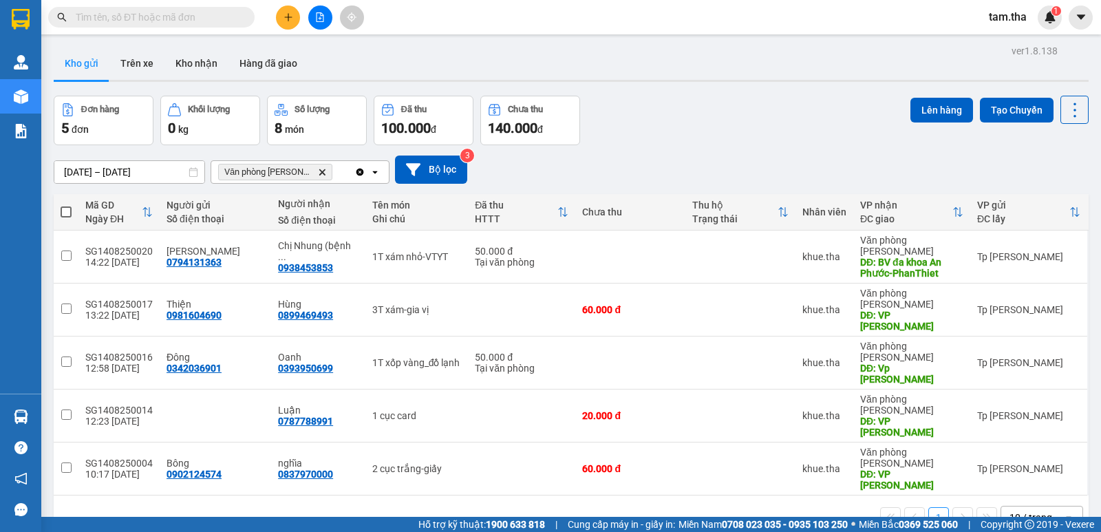
click at [359, 169] on icon "Clear all" at bounding box center [360, 172] width 8 height 8
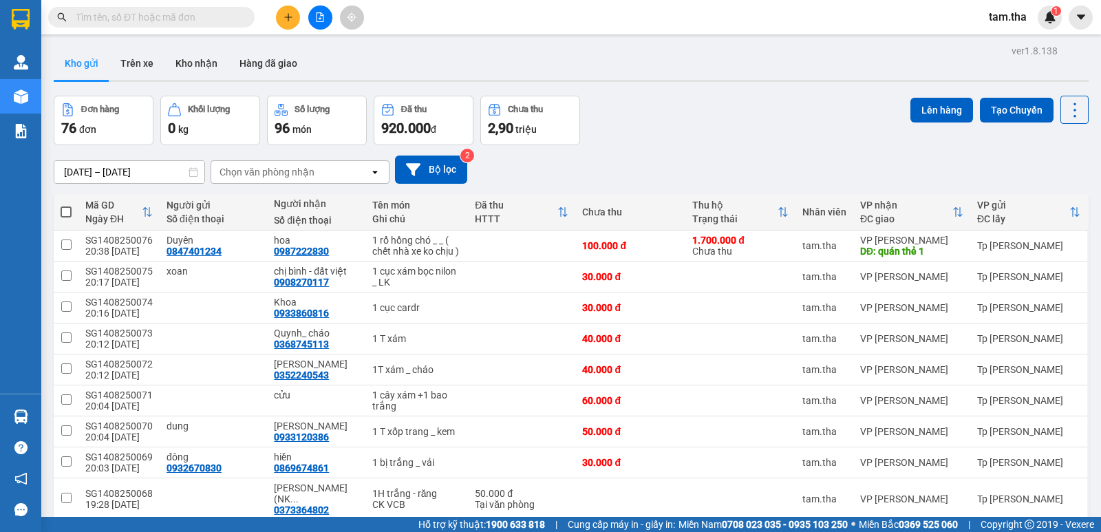
click at [1022, 519] on div "100 / trang" at bounding box center [1031, 531] width 83 height 25
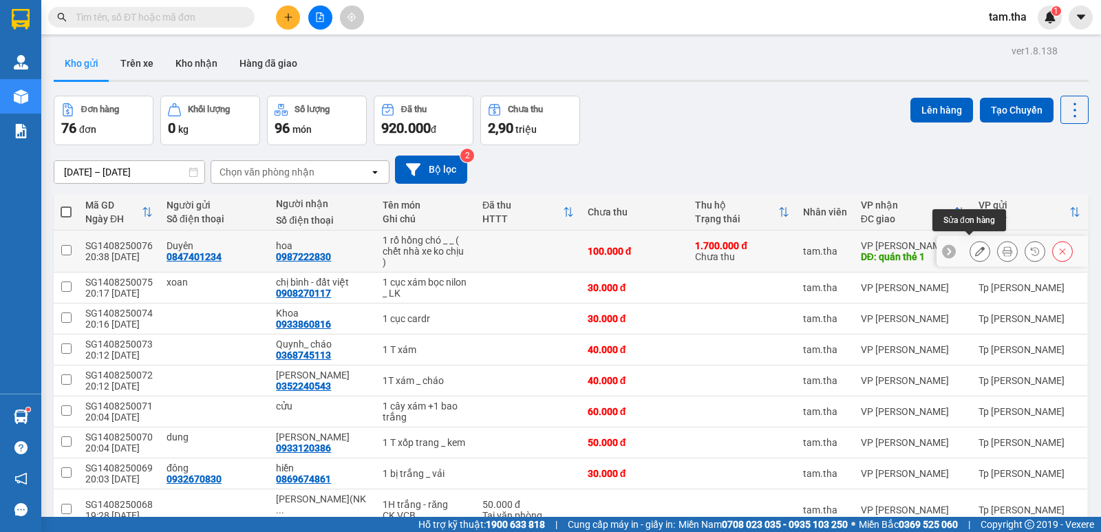
click at [975, 249] on icon at bounding box center [980, 251] width 10 height 10
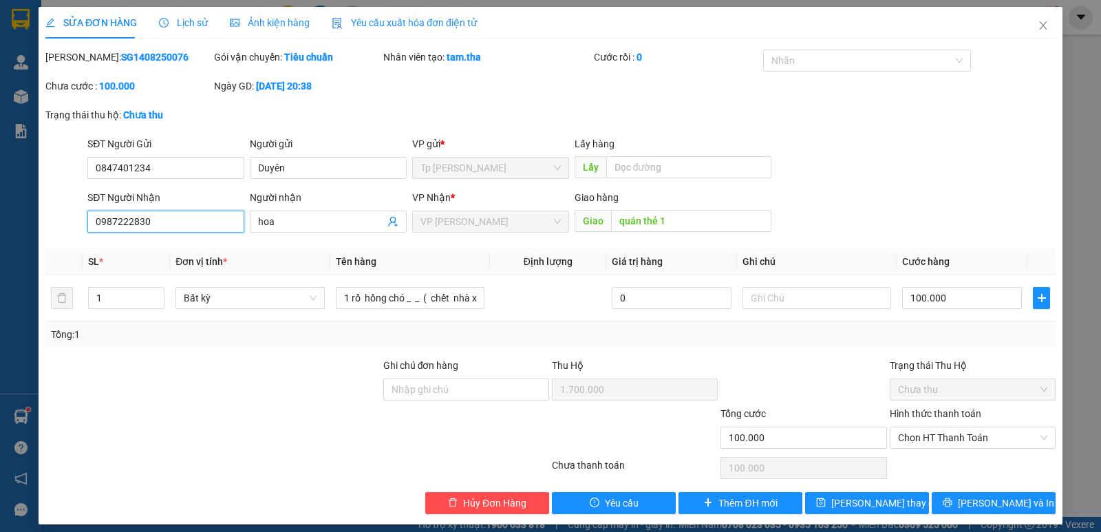
drag, startPoint x: 166, startPoint y: 215, endPoint x: 114, endPoint y: 223, distance: 52.1
click at [55, 225] on div "SĐT Người Nhận 0987222830 0987222830 Người nhận hoa VP Nhận * VP Phan Rang Giao…" at bounding box center [550, 214] width 1013 height 48
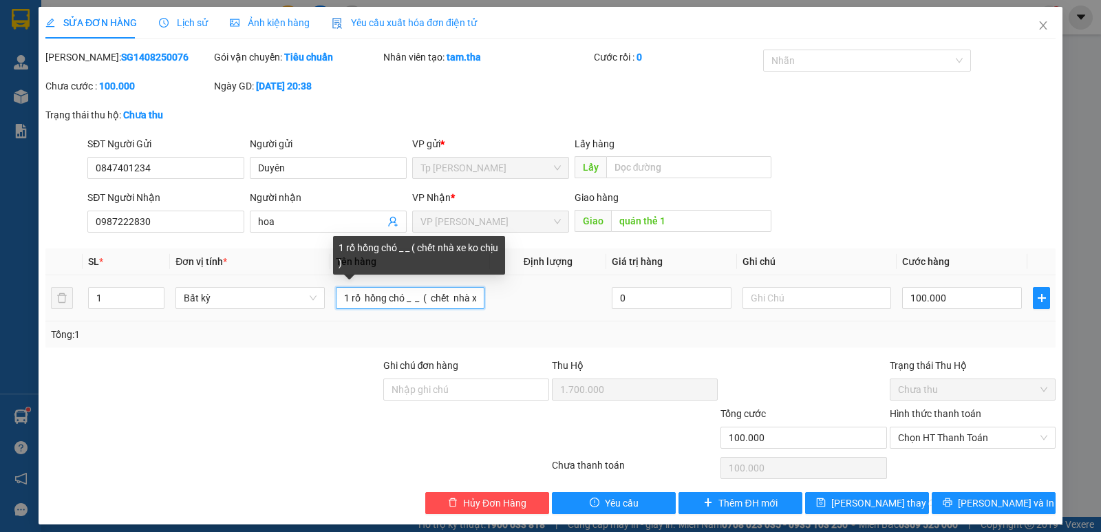
drag, startPoint x: 336, startPoint y: 297, endPoint x: 563, endPoint y: 302, distance: 227.7
click at [671, 279] on tr "1 Bất kỳ 1 rổ hồng chó _ _ ( chết nhà xe ko chịu ) 0 100.000" at bounding box center [550, 298] width 1010 height 46
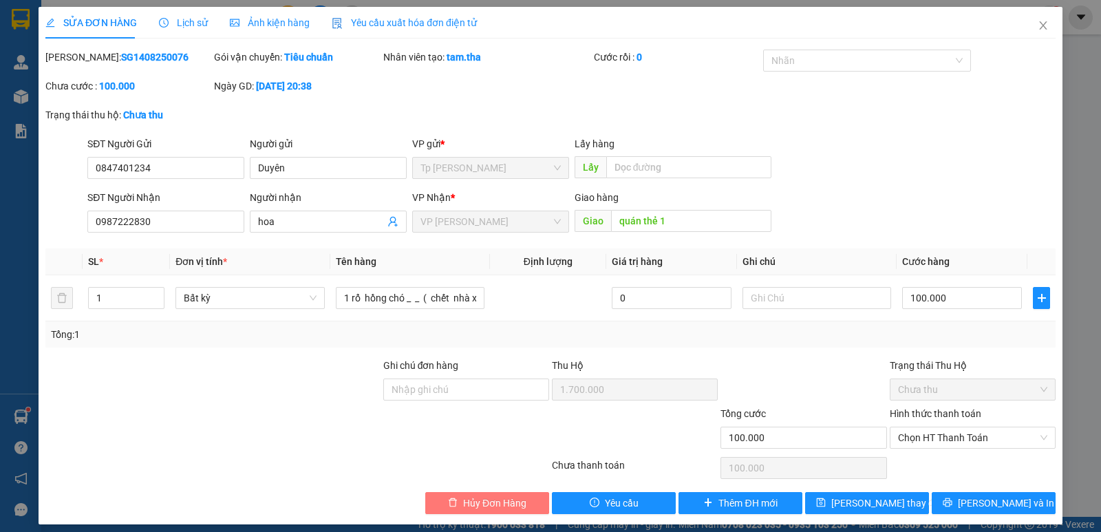
click at [473, 506] on span "Hủy Đơn Hàng" at bounding box center [494, 502] width 63 height 15
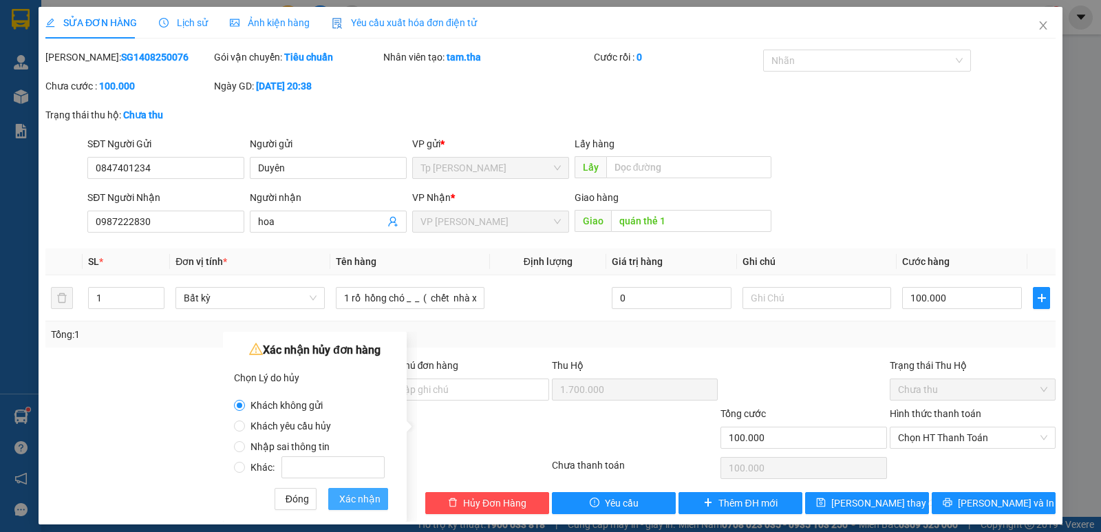
click at [352, 503] on span "Xác nhận" at bounding box center [359, 498] width 41 height 15
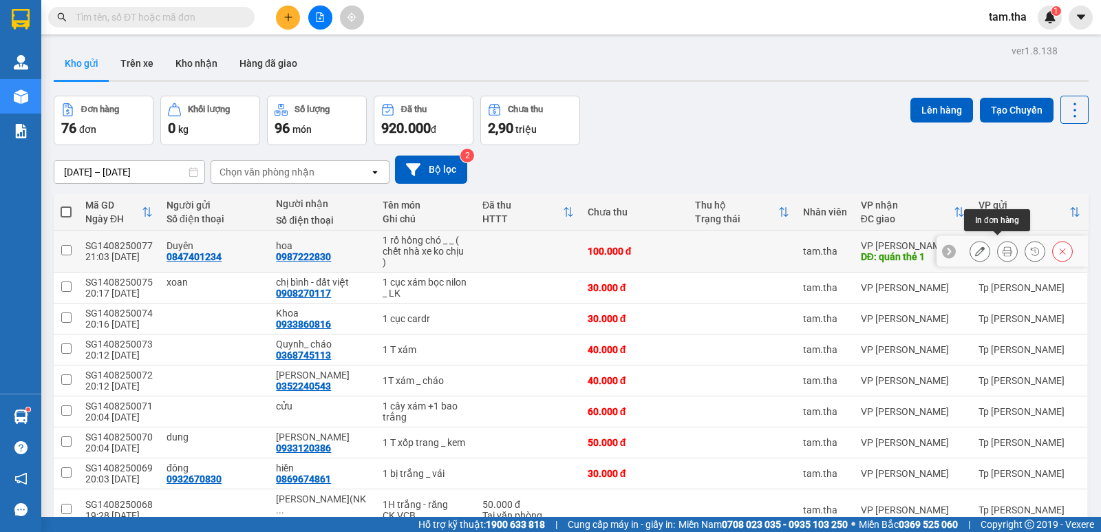
click at [1002, 246] on icon at bounding box center [1007, 251] width 10 height 10
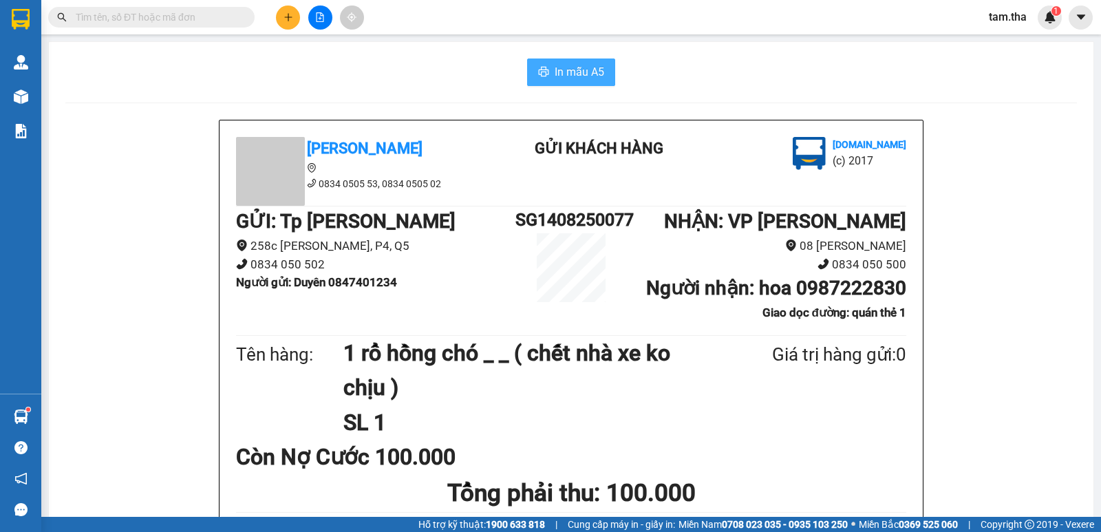
click at [554, 66] on span "In mẫu A5" at bounding box center [579, 71] width 50 height 17
click at [282, 12] on button at bounding box center [288, 18] width 24 height 24
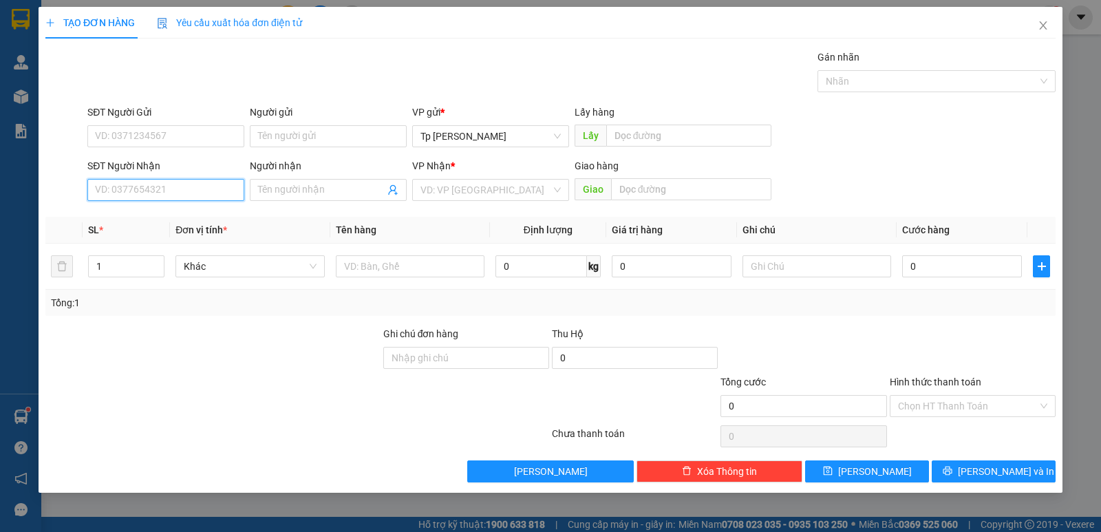
click at [192, 196] on input "SĐT Người Nhận" at bounding box center [165, 190] width 157 height 22
drag, startPoint x: 199, startPoint y: 193, endPoint x: 452, endPoint y: 287, distance: 269.9
click at [208, 197] on input "SĐT Người Nhận" at bounding box center [165, 190] width 157 height 22
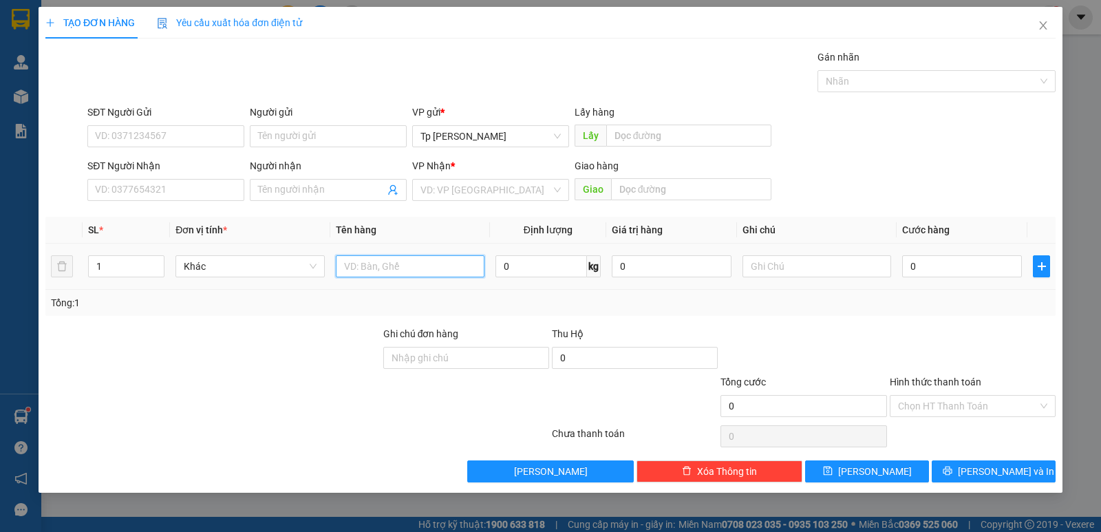
click at [442, 270] on input "text" at bounding box center [410, 266] width 149 height 22
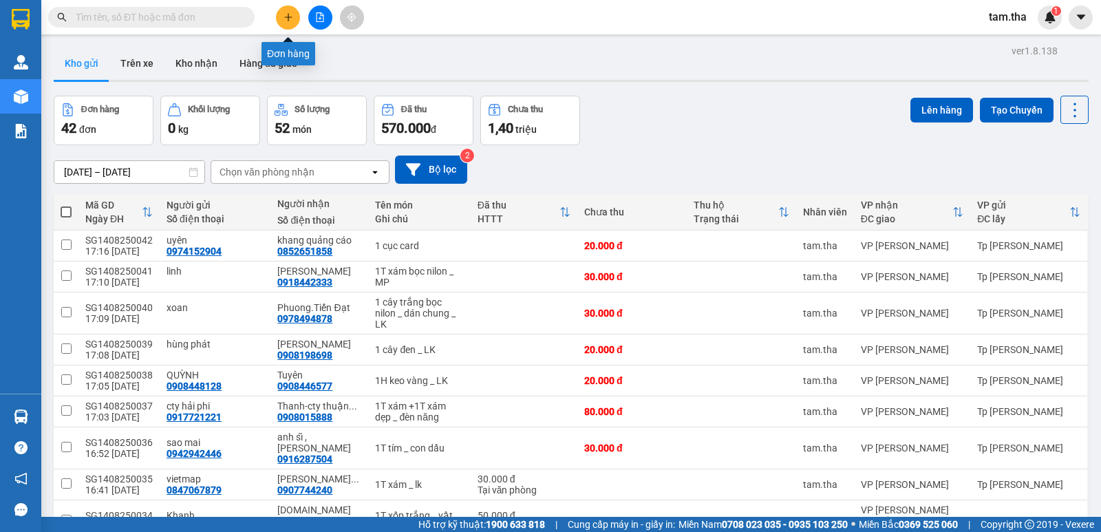
click at [295, 16] on button at bounding box center [288, 18] width 24 height 24
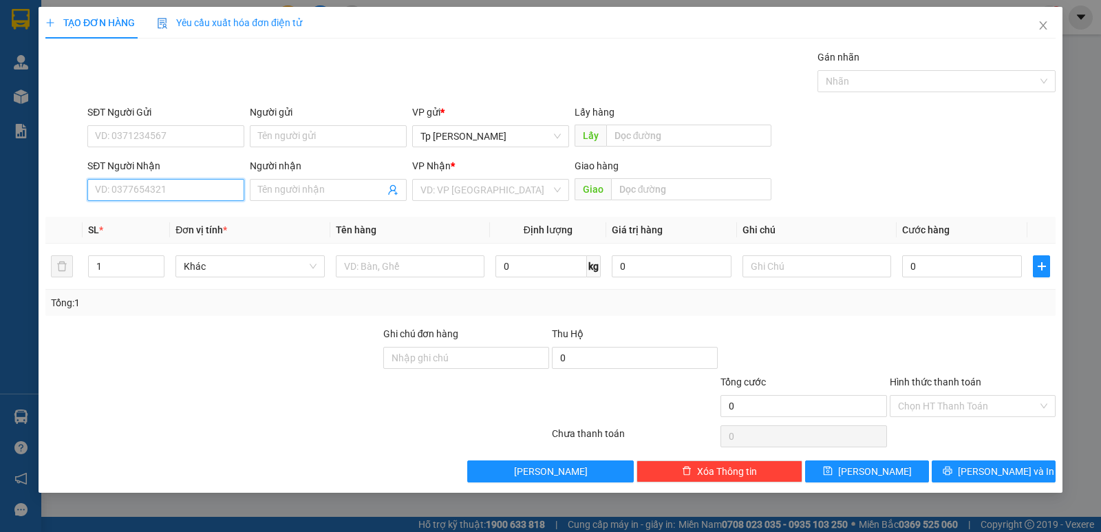
paste input "0987222830"
type input "0987222830"
click at [181, 219] on div "0987222830 - hoa" at bounding box center [166, 217] width 140 height 15
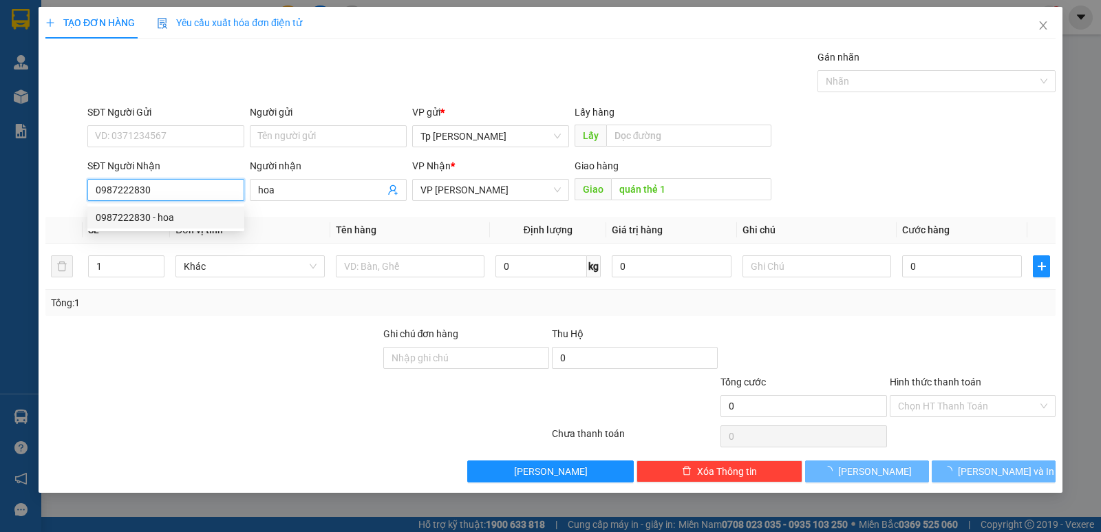
type input "hoa"
type input "quán thẻ 1"
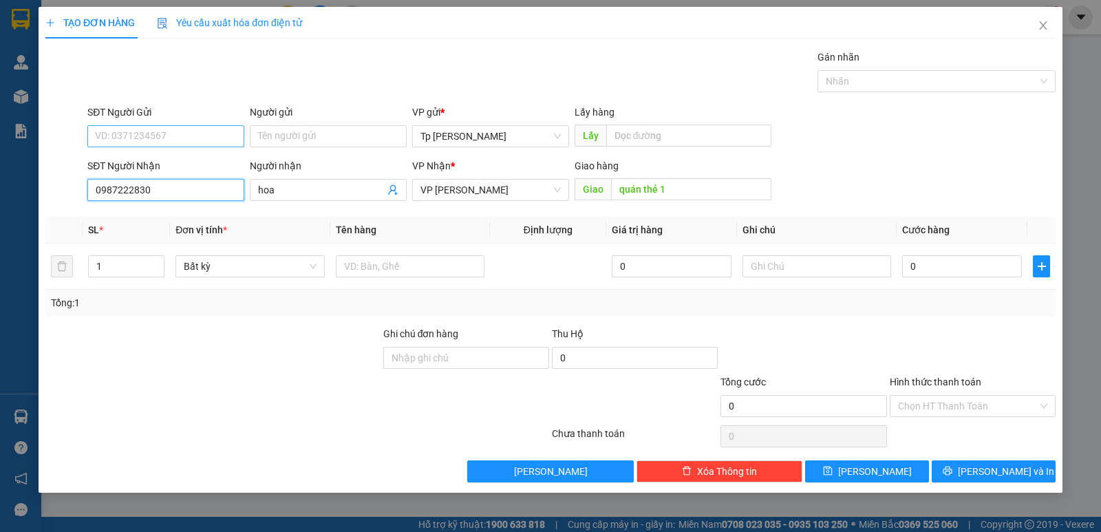
type input "0987222830"
click at [202, 136] on input "SĐT Người Gửi" at bounding box center [165, 136] width 157 height 22
click at [165, 140] on input "SĐT Người Gửi" at bounding box center [165, 136] width 157 height 22
drag, startPoint x: 171, startPoint y: 165, endPoint x: 208, endPoint y: 147, distance: 42.1
click at [172, 168] on div "0847401234 - Duyên" at bounding box center [166, 163] width 140 height 15
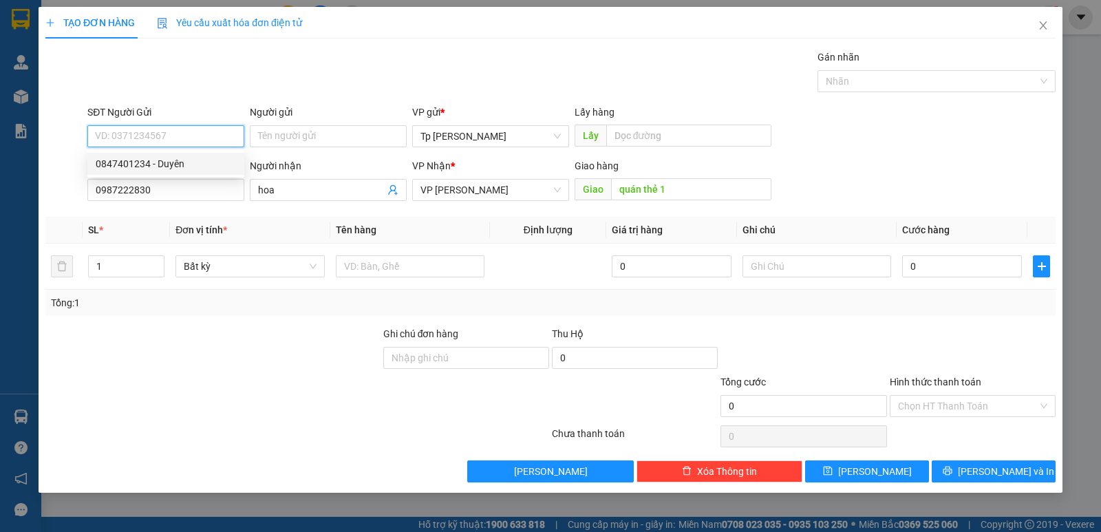
type input "0847401234"
type input "Duyên"
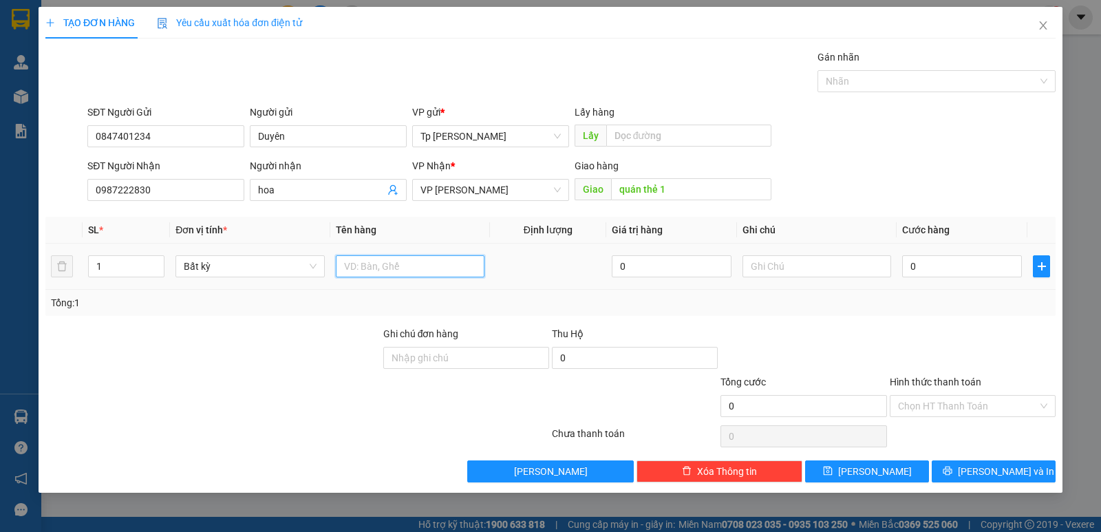
paste input "1 rổ hồng chó _ _ ( chết nhà xe ko chịu )"
type input "1 rổ hồng chó _ _ ( chết nhà xe ko chịu )"
click at [923, 262] on input "0" at bounding box center [962, 266] width 120 height 22
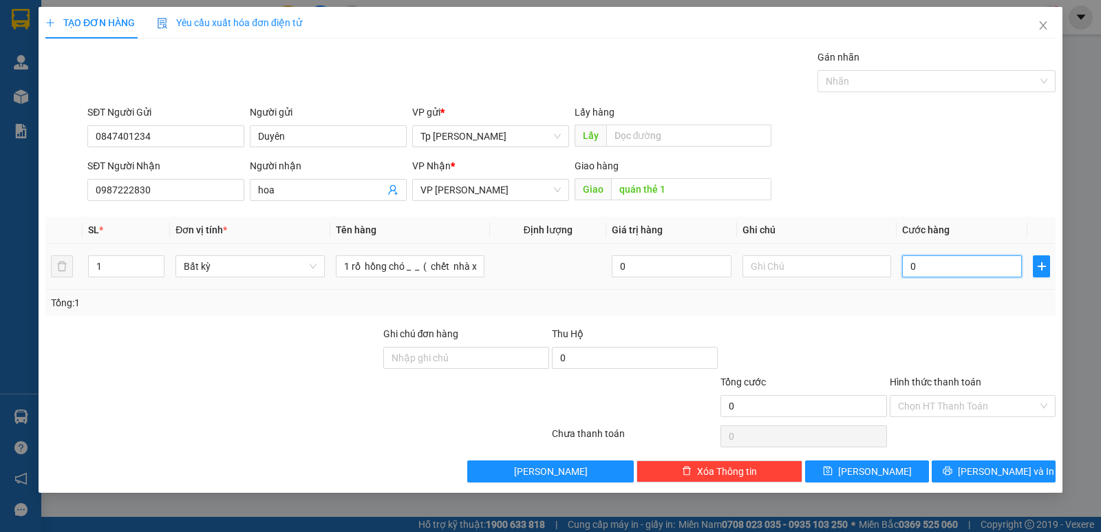
type input "1"
type input "10"
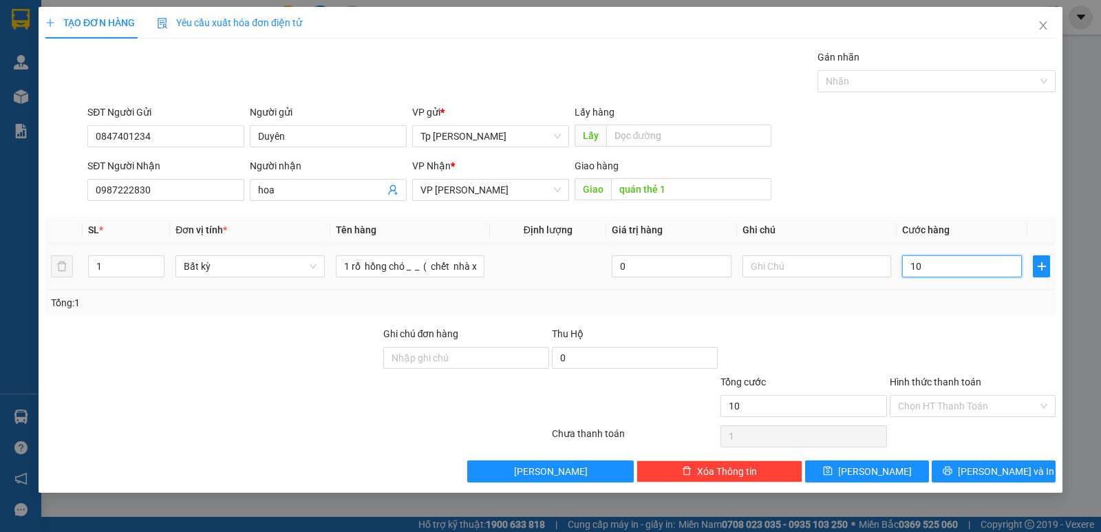
type input "10"
type input "100"
type input "1.000"
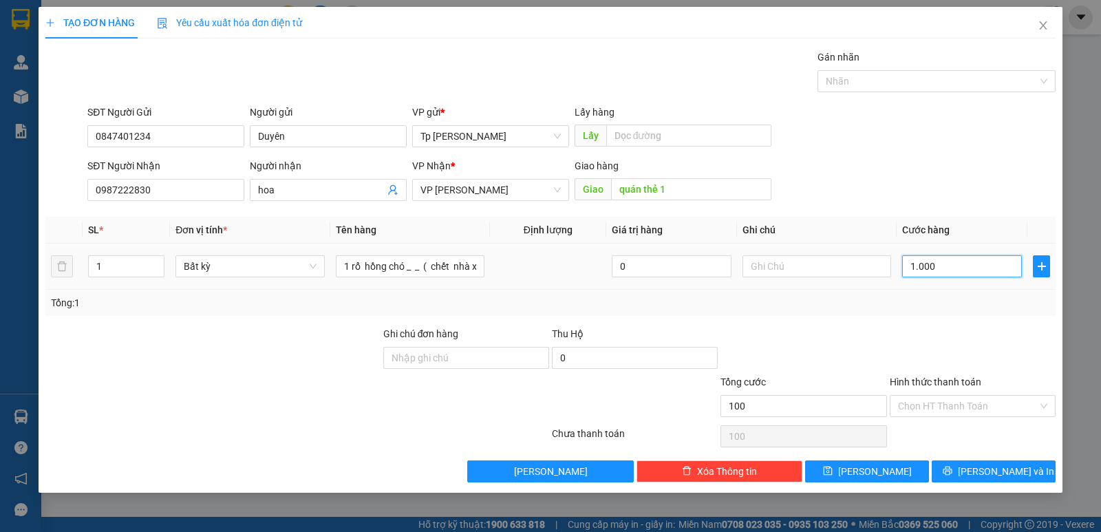
type input "1.000"
type input "100"
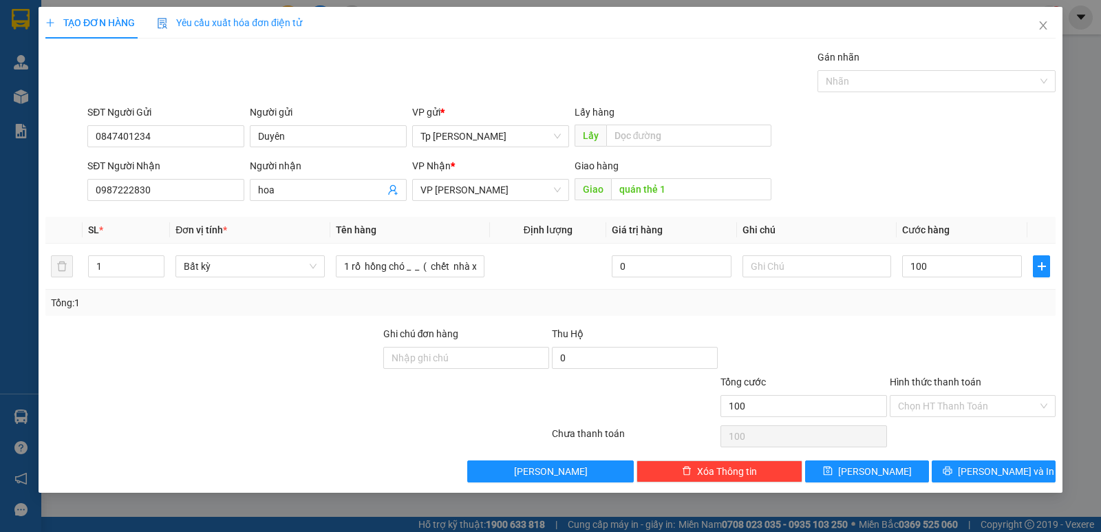
drag, startPoint x: 958, startPoint y: 338, endPoint x: 954, endPoint y: 360, distance: 22.4
click at [954, 345] on div at bounding box center [972, 350] width 169 height 48
type input "100.000"
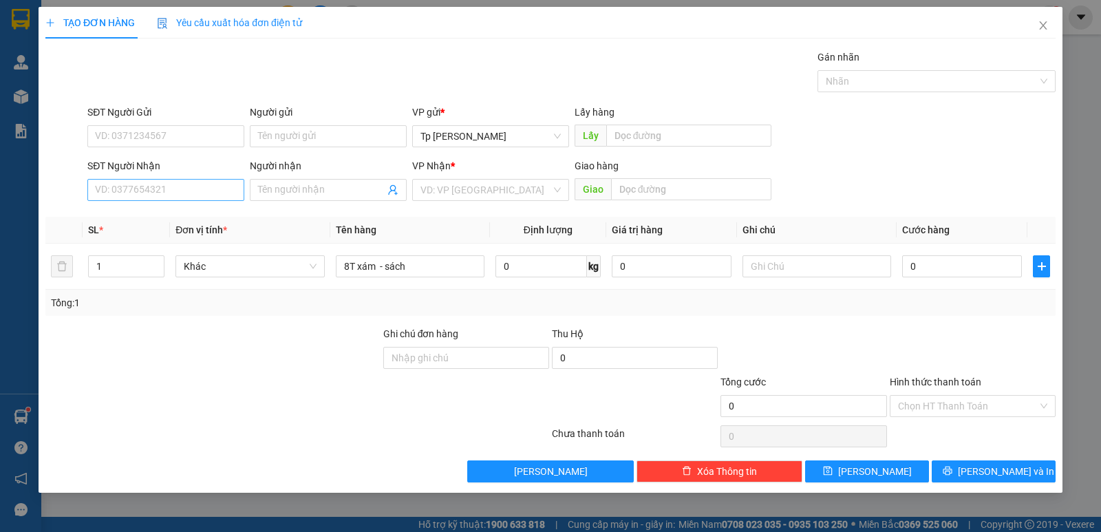
type input "8T xám - sách"
click at [168, 191] on input "SĐT Người Nhận" at bounding box center [165, 190] width 157 height 22
click at [53, 271] on tr "1 Khác 8T xám - sách 0 kg 0 0" at bounding box center [550, 267] width 1010 height 46
type input "8"
drag, startPoint x: 154, startPoint y: 186, endPoint x: 404, endPoint y: 133, distance: 255.3
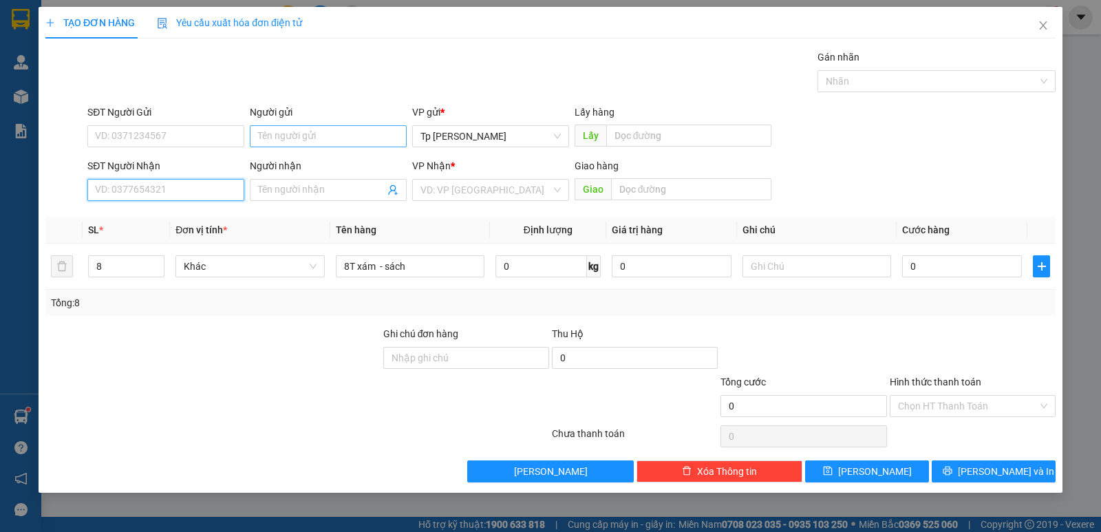
click at [156, 186] on input "SĐT Người Nhận" at bounding box center [165, 190] width 157 height 22
drag, startPoint x: 186, startPoint y: 209, endPoint x: 199, endPoint y: 126, distance: 84.2
click at [186, 208] on div "0908612124 - Hùng-CTY sách" at bounding box center [165, 217] width 157 height 22
type input "0908612124"
type input "Hùng-CTY sách"
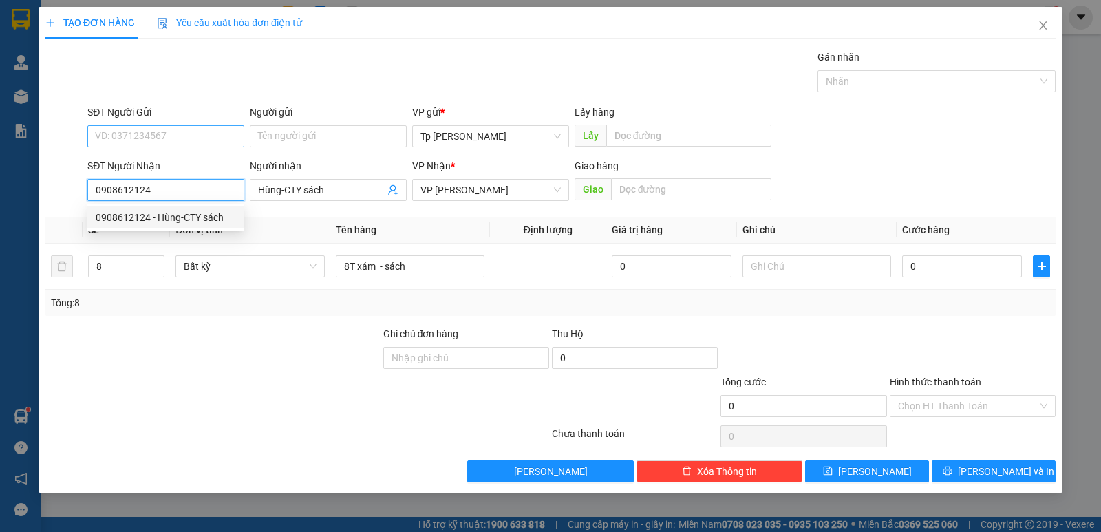
type input "0908612124"
click at [199, 126] on input "SĐT Người Gửi" at bounding box center [165, 136] width 157 height 22
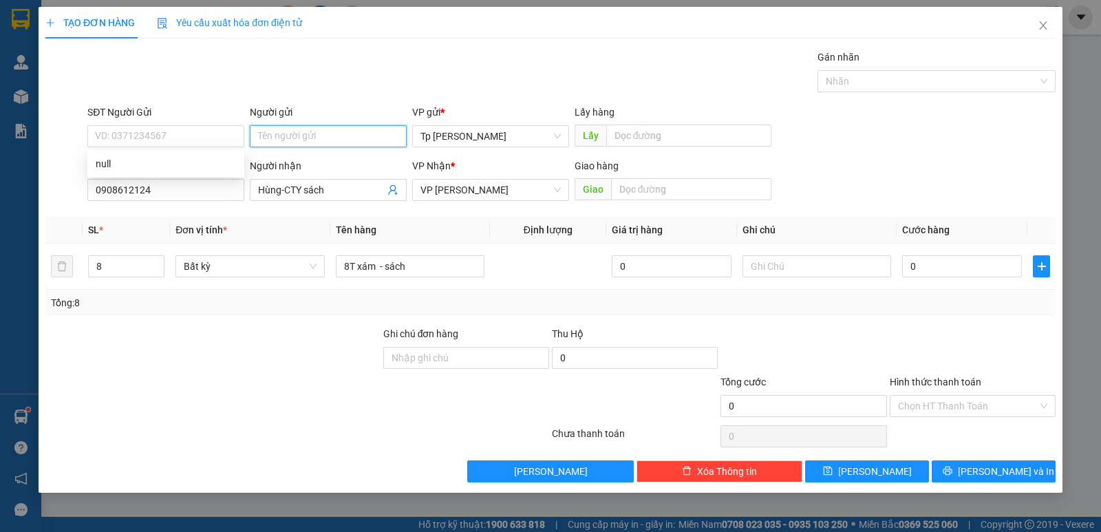
click at [293, 142] on input "Người gửi" at bounding box center [328, 136] width 157 height 22
type input "sách miền nam"
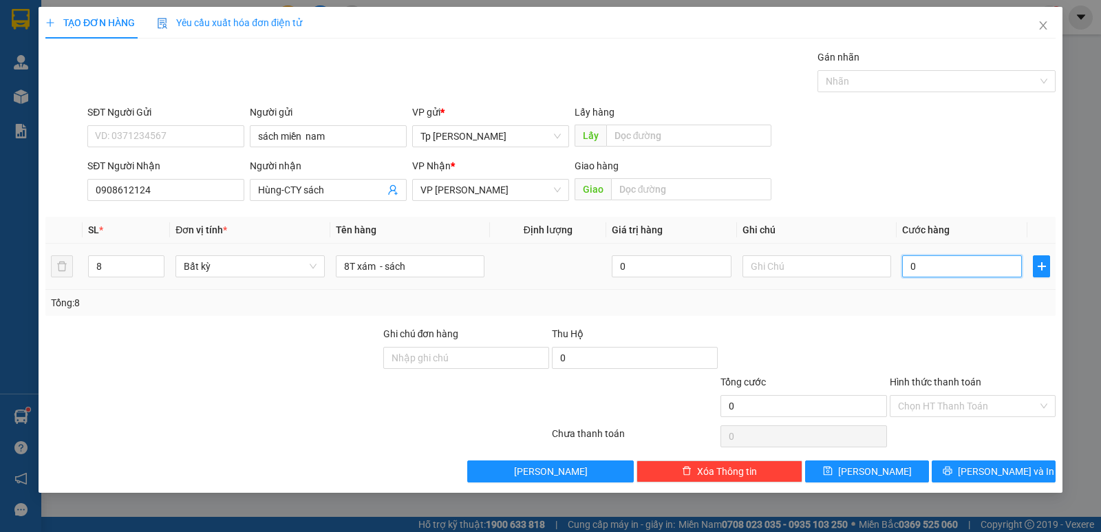
click at [976, 261] on input "0" at bounding box center [962, 266] width 120 height 22
drag, startPoint x: 957, startPoint y: 255, endPoint x: 952, endPoint y: 263, distance: 9.6
click at [955, 256] on div "0" at bounding box center [962, 266] width 120 height 28
click at [951, 265] on input "0" at bounding box center [962, 266] width 120 height 22
type input "2"
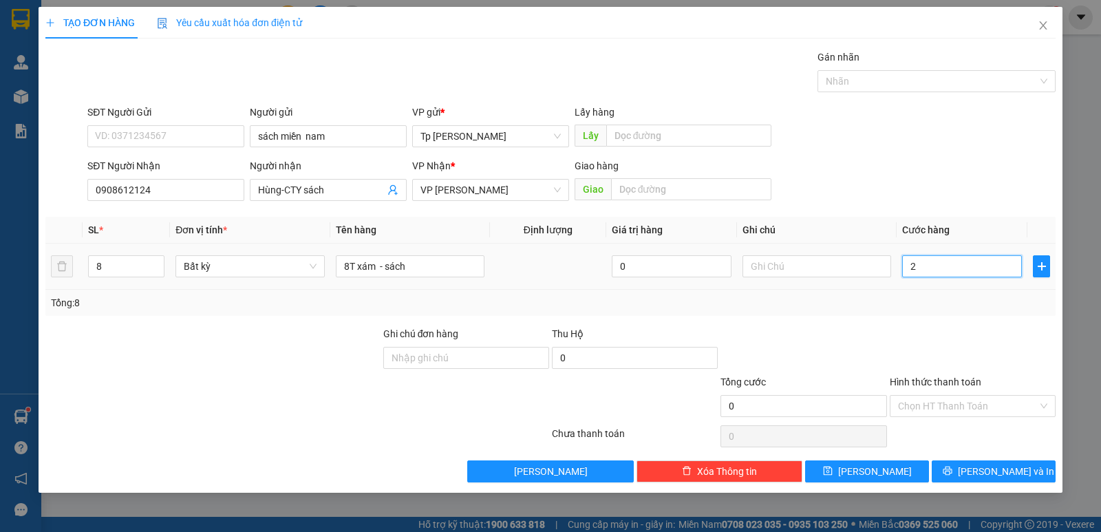
type input "2"
type input "24"
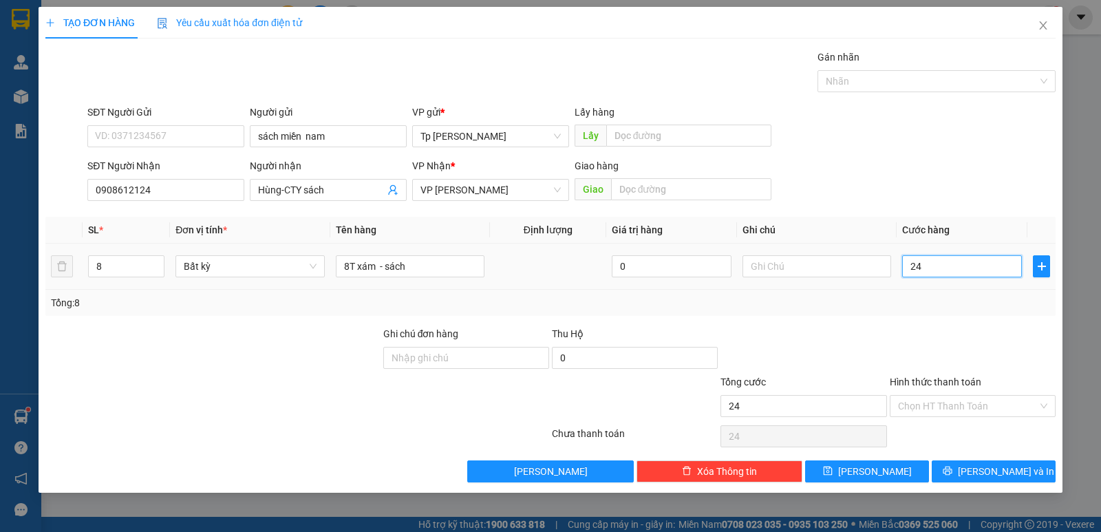
type input "240"
type input "240.000"
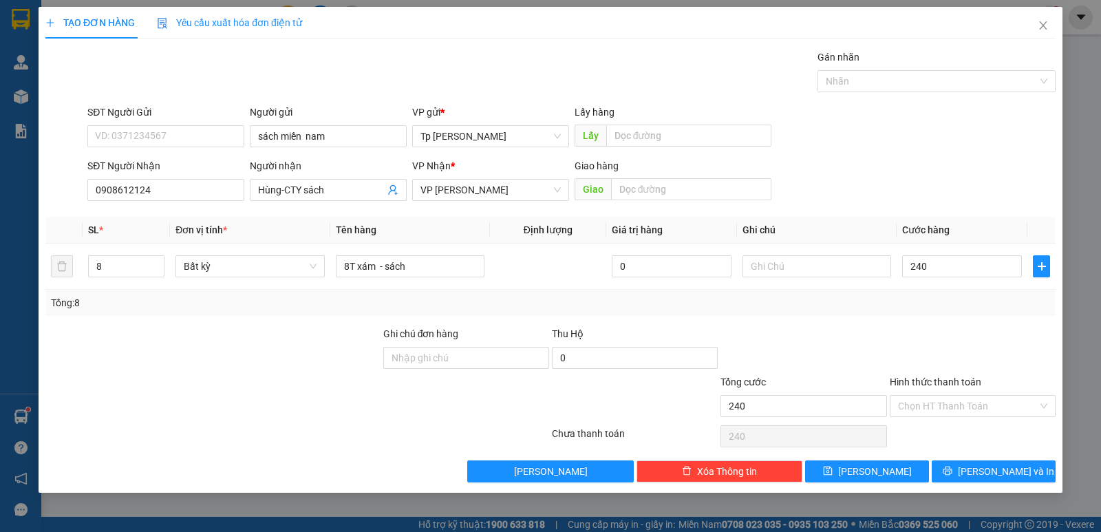
type input "240.000"
drag, startPoint x: 952, startPoint y: 343, endPoint x: 1004, endPoint y: 458, distance: 126.6
click at [952, 346] on div at bounding box center [972, 350] width 169 height 48
click at [1001, 472] on span "[PERSON_NAME] và In" at bounding box center [1006, 471] width 96 height 15
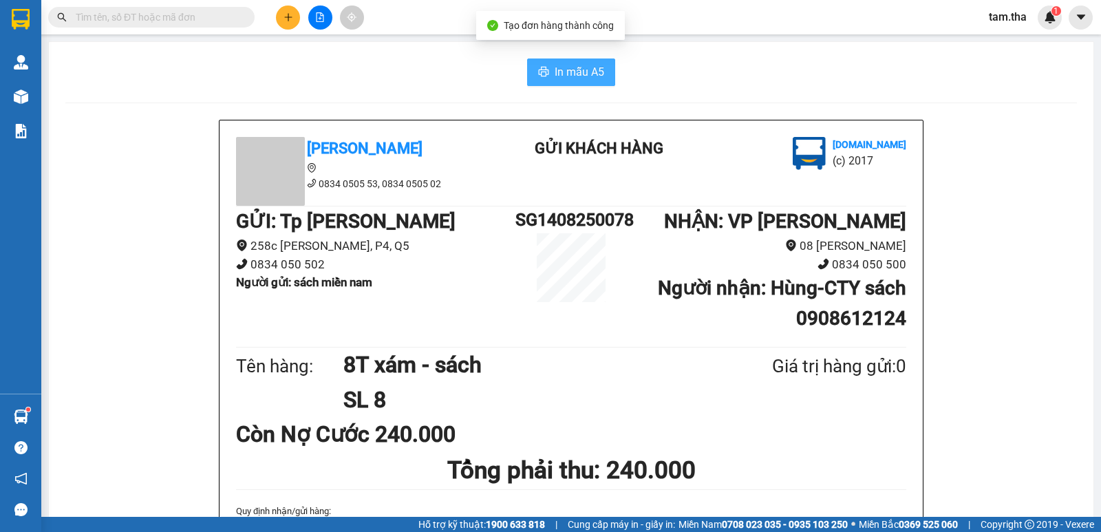
click at [570, 63] on button "In mẫu A5" at bounding box center [571, 72] width 88 height 28
click at [286, 23] on button at bounding box center [288, 18] width 24 height 24
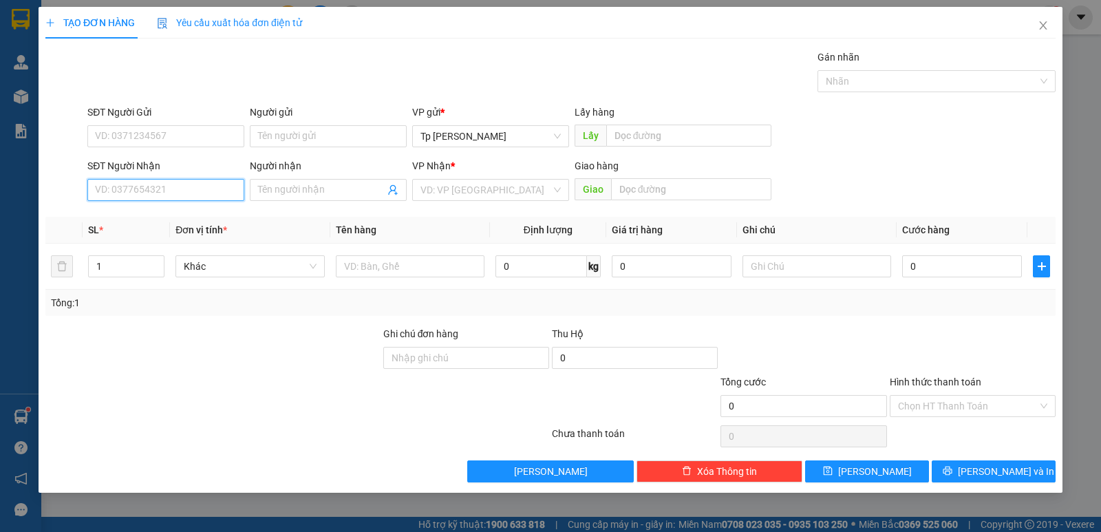
click at [217, 191] on input "SĐT Người Nhận" at bounding box center [165, 190] width 157 height 22
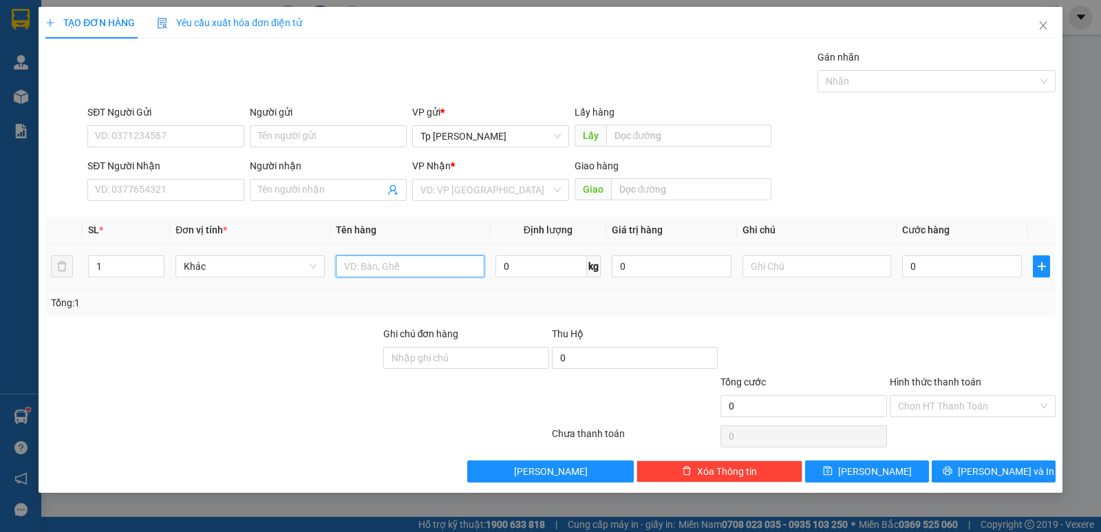
click at [395, 265] on input "text" at bounding box center [410, 266] width 149 height 22
type input "1 bao xanh +2T xám _"
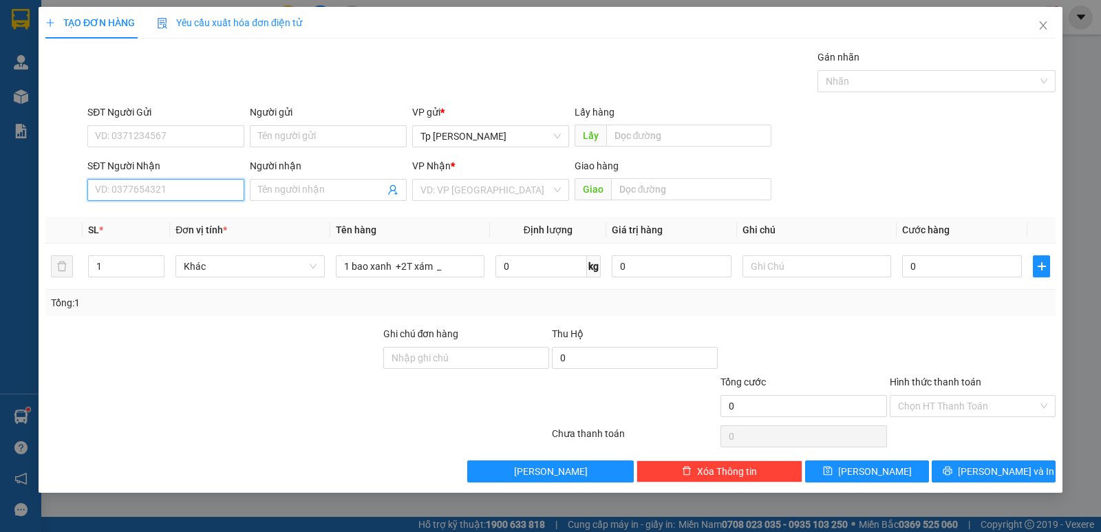
click at [206, 188] on input "SĐT Người Nhận" at bounding box center [165, 190] width 157 height 22
click at [197, 210] on div "02593827187 - Elise" at bounding box center [166, 217] width 141 height 15
type input "02593827187"
type input "Elise"
type input "Tận nơi=287 Ngô Gia tự"
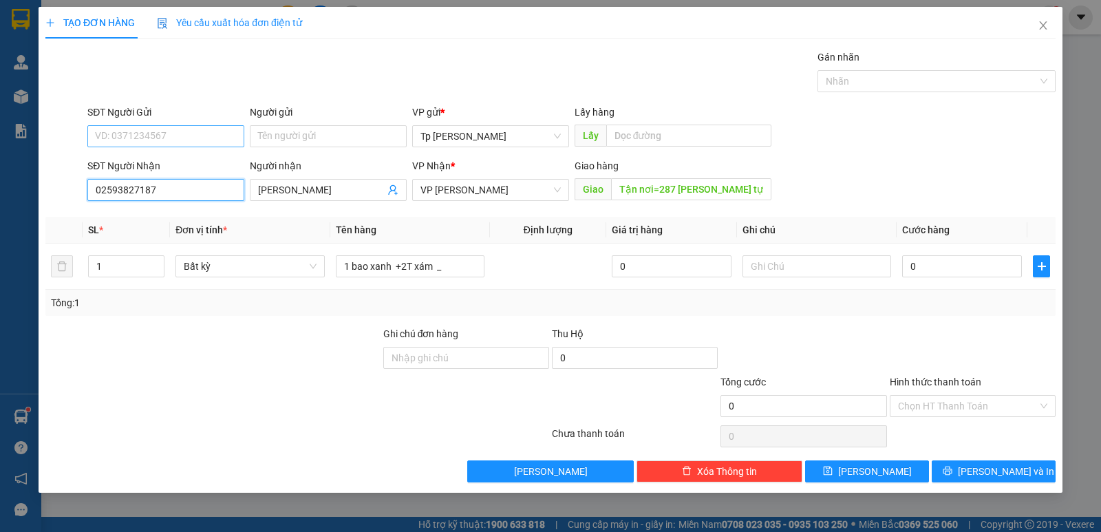
type input "02593827187"
click at [224, 138] on input "SĐT Người Gửi" at bounding box center [165, 136] width 157 height 22
click at [191, 161] on div "0936201768 - Phi,City" at bounding box center [173, 163] width 155 height 15
type input "0936201768"
type input "Phi,City"
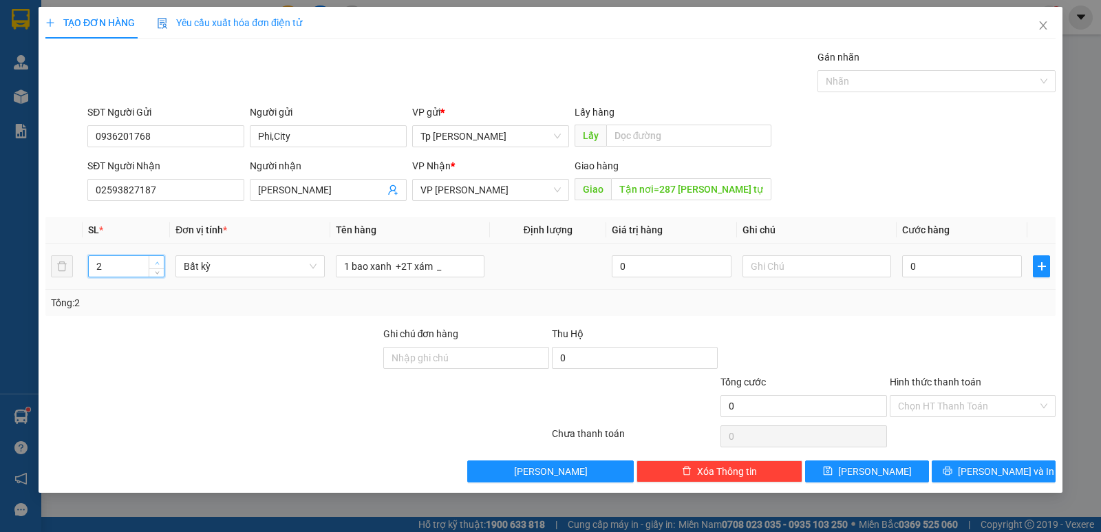
click at [158, 259] on span "up" at bounding box center [157, 263] width 8 height 8
type input "3"
click at [158, 259] on span "up" at bounding box center [157, 263] width 8 height 8
click at [481, 271] on input "1 bao xanh +2T xám _" at bounding box center [410, 266] width 149 height 22
type input "1 bao xanh +2T xám _ QA"
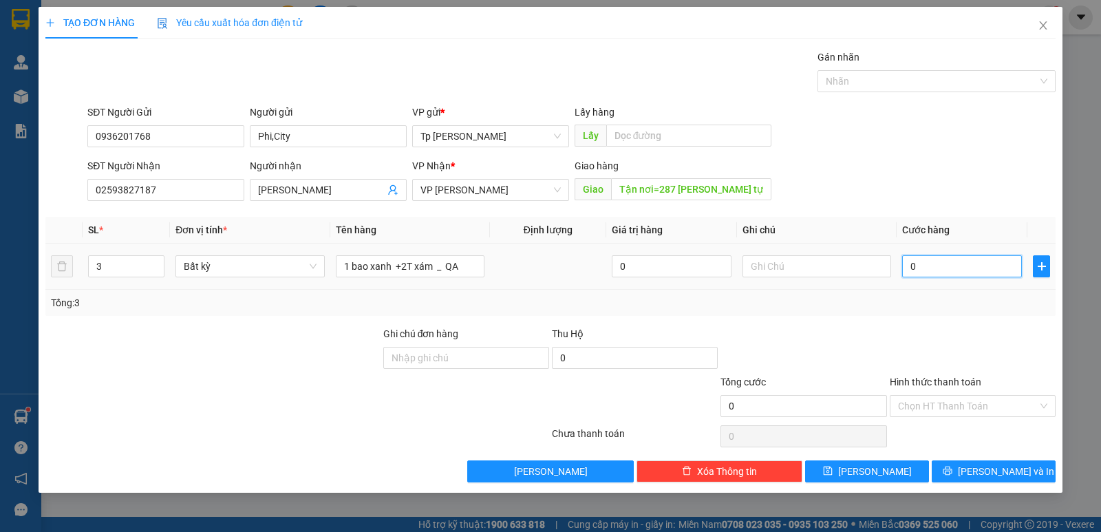
click at [995, 265] on input "0" at bounding box center [962, 266] width 120 height 22
click at [958, 267] on input "0" at bounding box center [962, 266] width 120 height 22
type input "2"
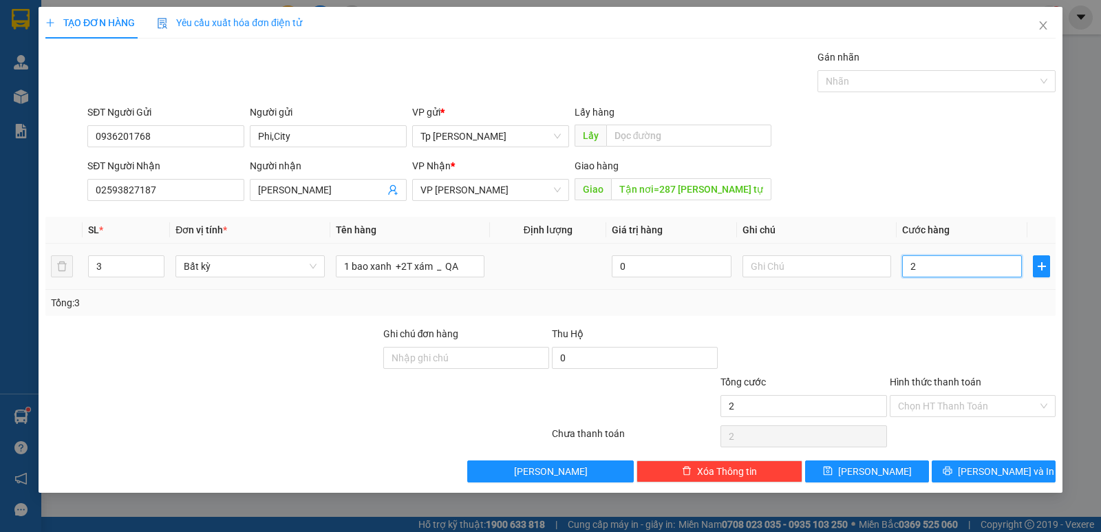
type input "25"
type input "250"
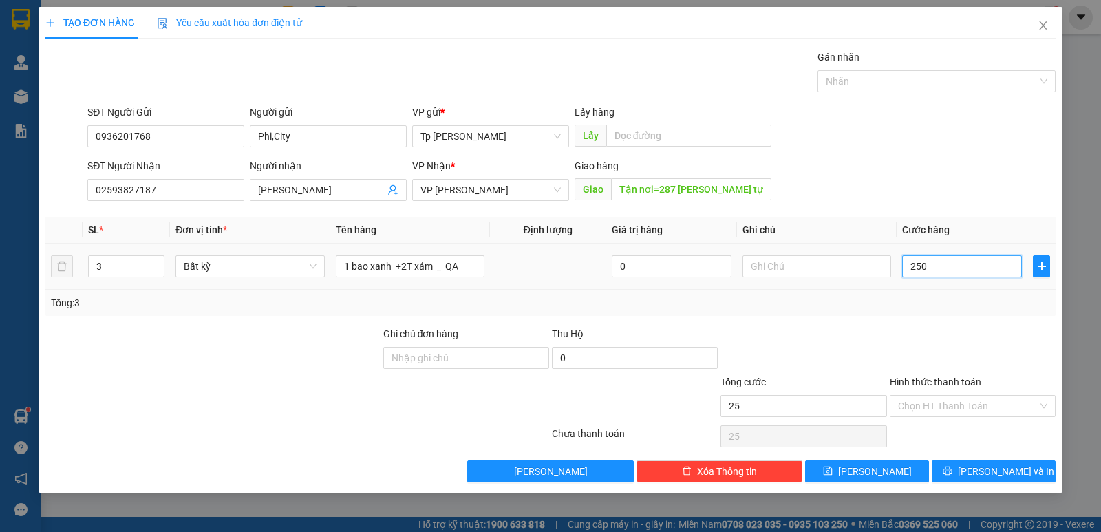
type input "250"
type input "250.000"
drag, startPoint x: 970, startPoint y: 308, endPoint x: 950, endPoint y: 307, distance: 20.0
click at [968, 312] on div "Tổng: 3" at bounding box center [550, 303] width 1010 height 26
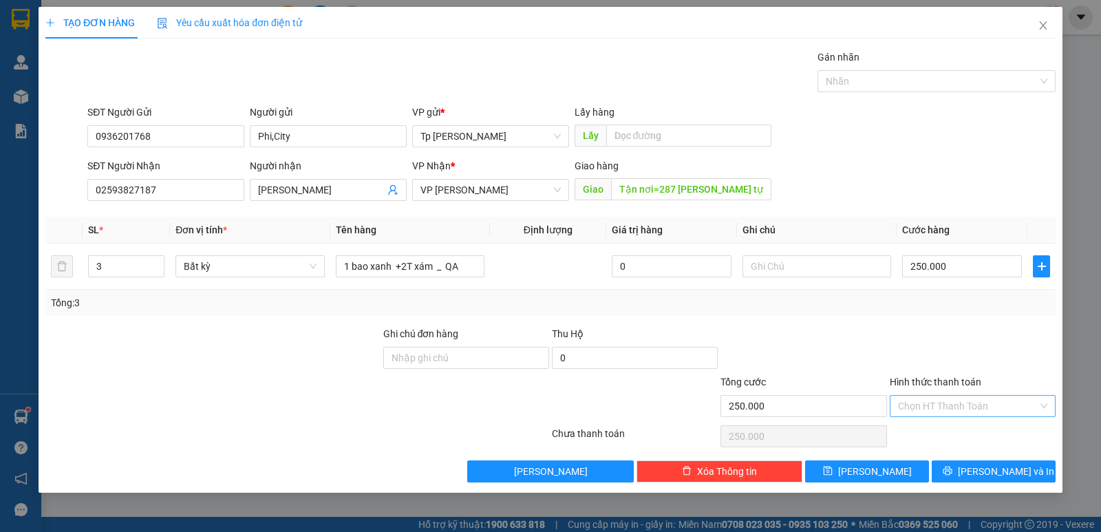
click at [923, 397] on input "Hình thức thanh toán" at bounding box center [968, 406] width 140 height 21
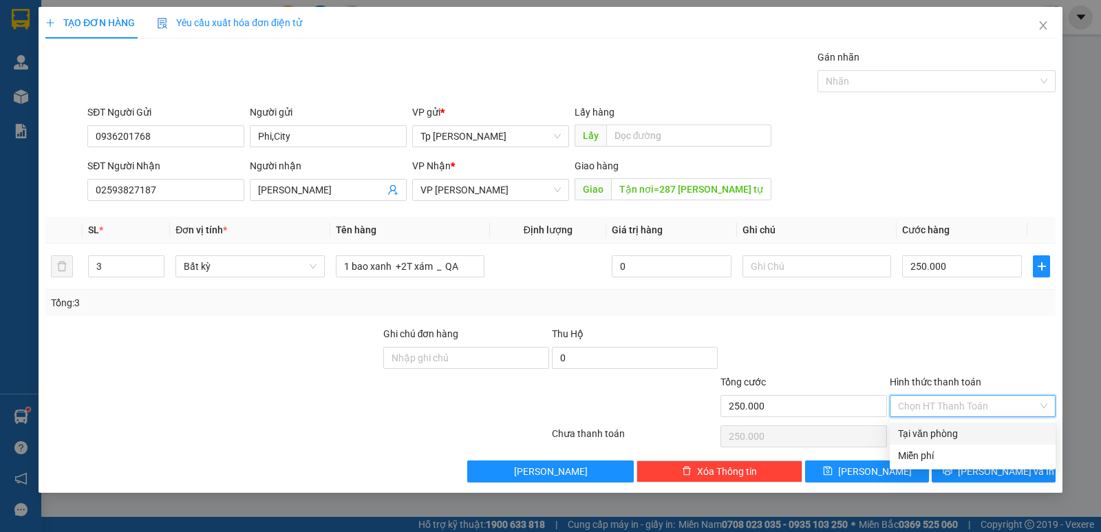
click at [949, 427] on div "Tại văn phòng" at bounding box center [972, 433] width 149 height 15
type input "0"
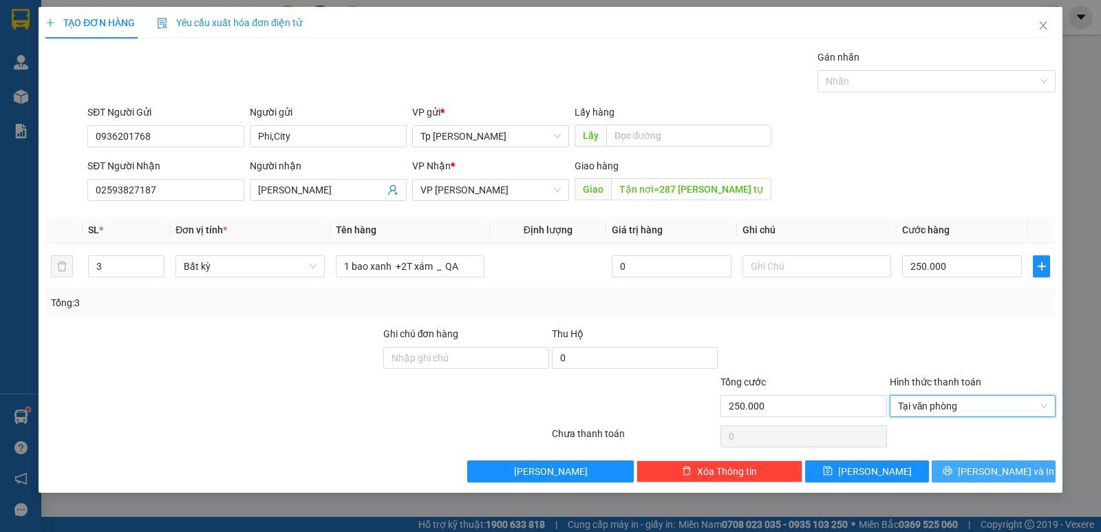
click at [980, 462] on button "[PERSON_NAME] và In" at bounding box center [993, 471] width 124 height 22
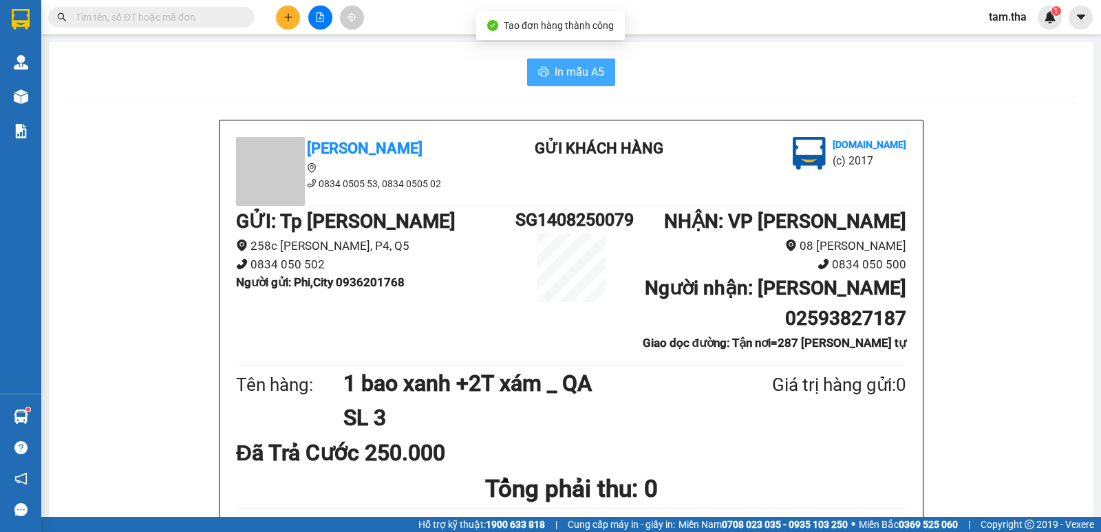
click at [600, 70] on button "In mẫu A5" at bounding box center [571, 72] width 88 height 28
click at [600, 74] on button "In mẫu A5" at bounding box center [571, 72] width 88 height 28
click at [567, 69] on span "In mẫu A5" at bounding box center [579, 71] width 50 height 17
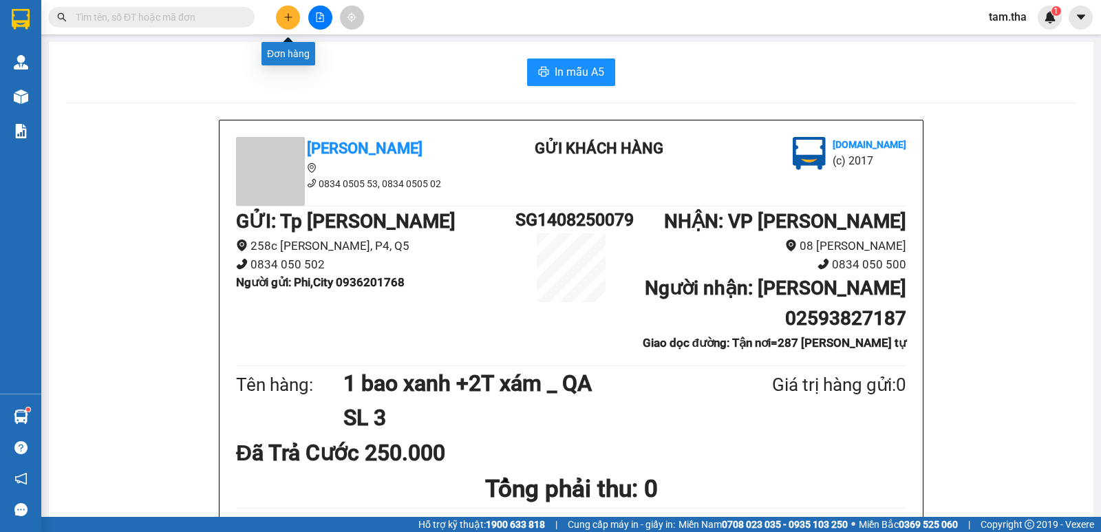
click at [296, 14] on button at bounding box center [288, 18] width 24 height 24
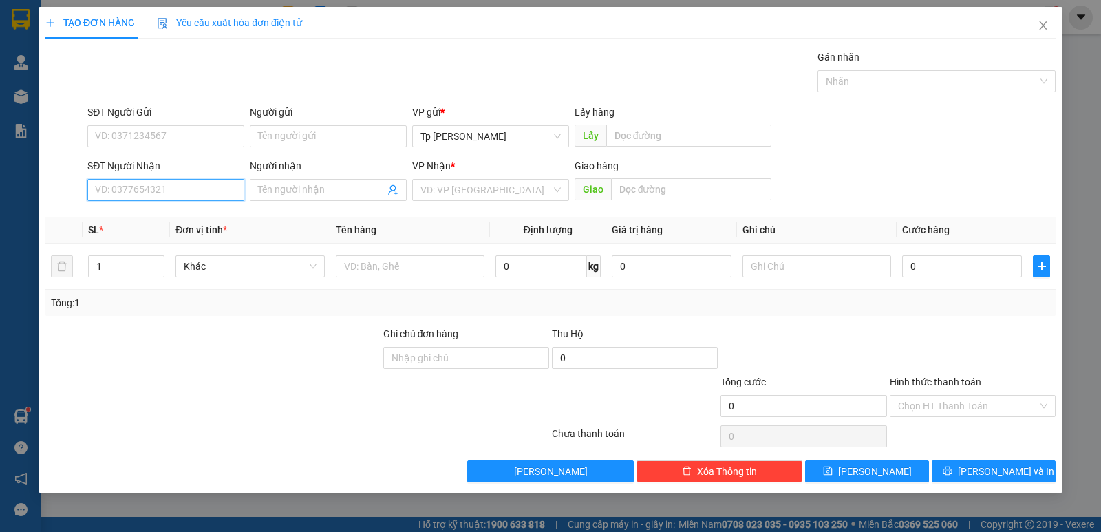
drag, startPoint x: 188, startPoint y: 180, endPoint x: 207, endPoint y: 177, distance: 18.8
click at [188, 180] on input "SĐT Người Nhận" at bounding box center [165, 190] width 157 height 22
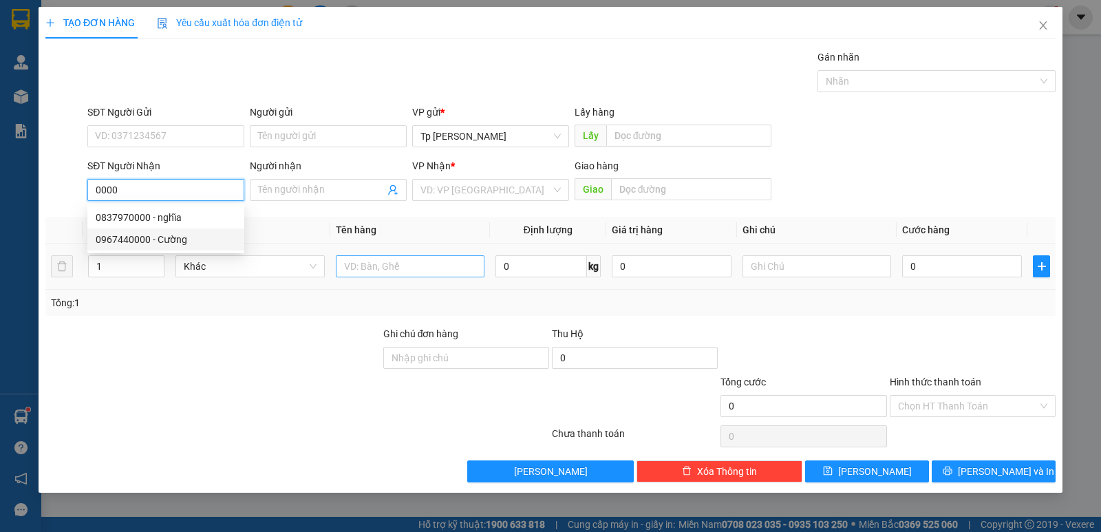
drag, startPoint x: 189, startPoint y: 238, endPoint x: 385, endPoint y: 260, distance: 197.3
click at [189, 241] on div "0967440000 - Cường" at bounding box center [166, 239] width 140 height 15
type input "0967440000"
type input "Cường"
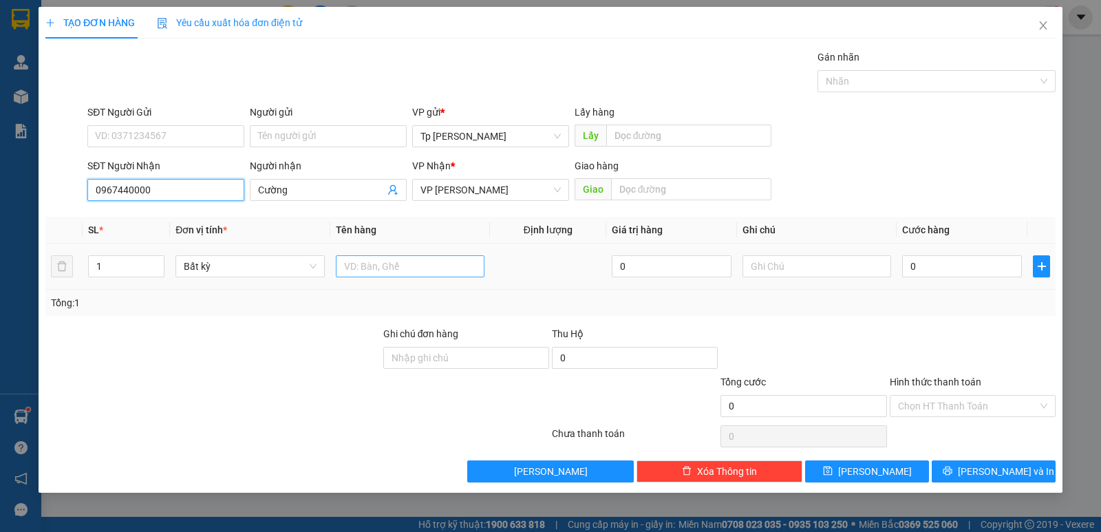
type input "0967440000"
click at [391, 260] on input "text" at bounding box center [410, 266] width 149 height 22
type input "1 cục xám bọc nilon _ LK"
click at [990, 261] on input "0" at bounding box center [962, 266] width 120 height 22
type input "3"
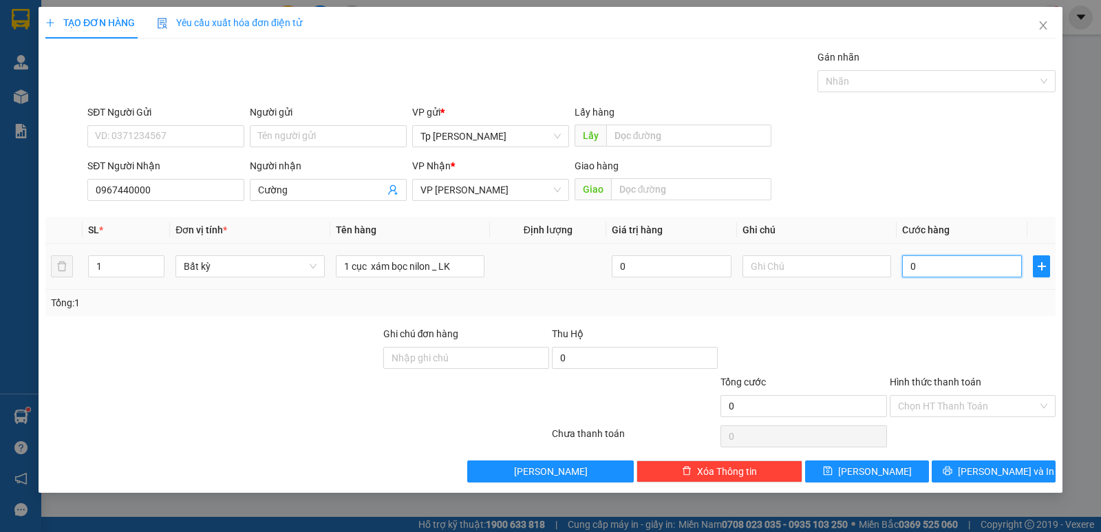
type input "3"
type input "30"
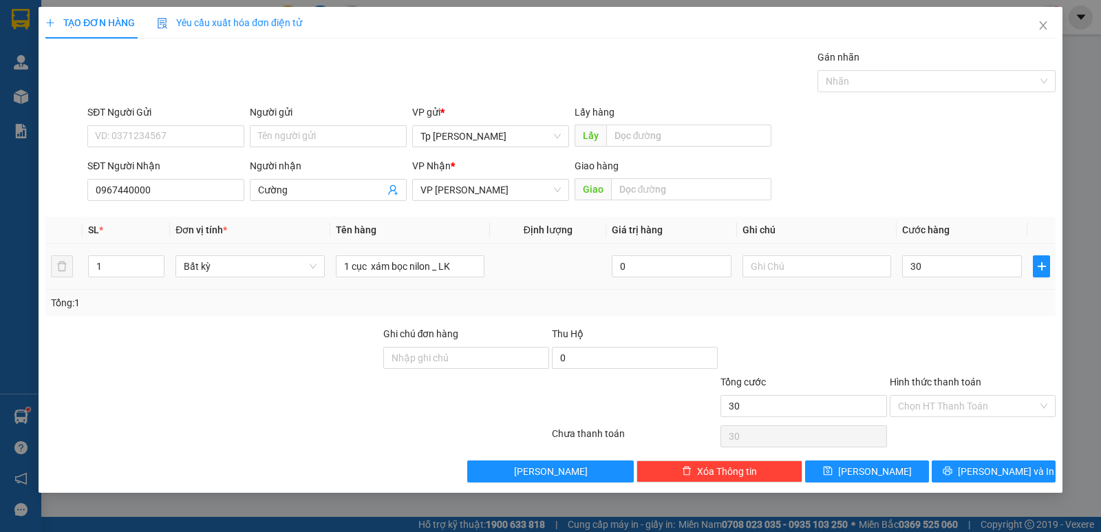
type input "30.000"
click at [999, 296] on div "Tổng: 1" at bounding box center [550, 303] width 1010 height 26
click at [968, 402] on input "Hình thức thanh toán" at bounding box center [968, 406] width 140 height 21
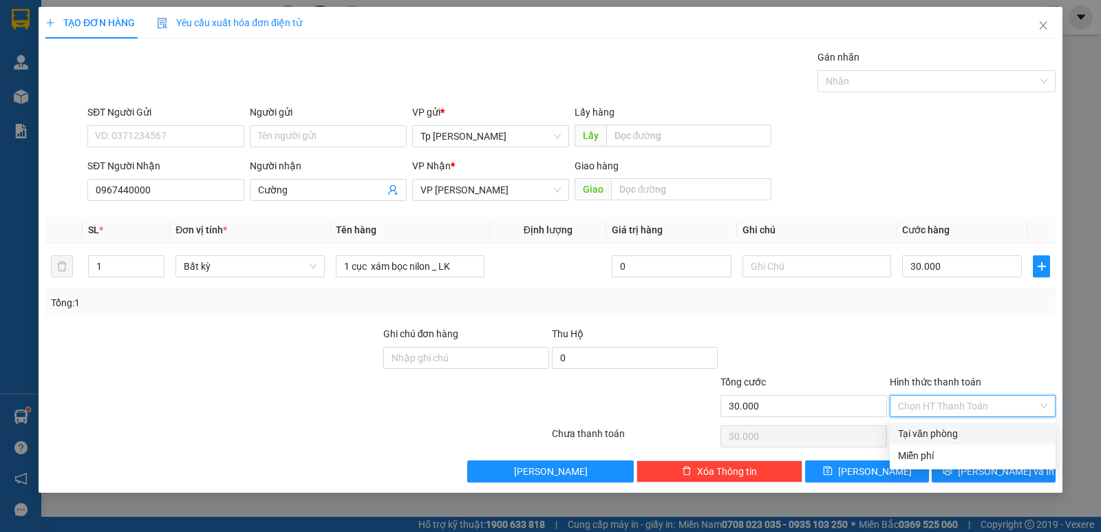
click at [973, 426] on div "Tại văn phòng" at bounding box center [972, 433] width 149 height 15
type input "0"
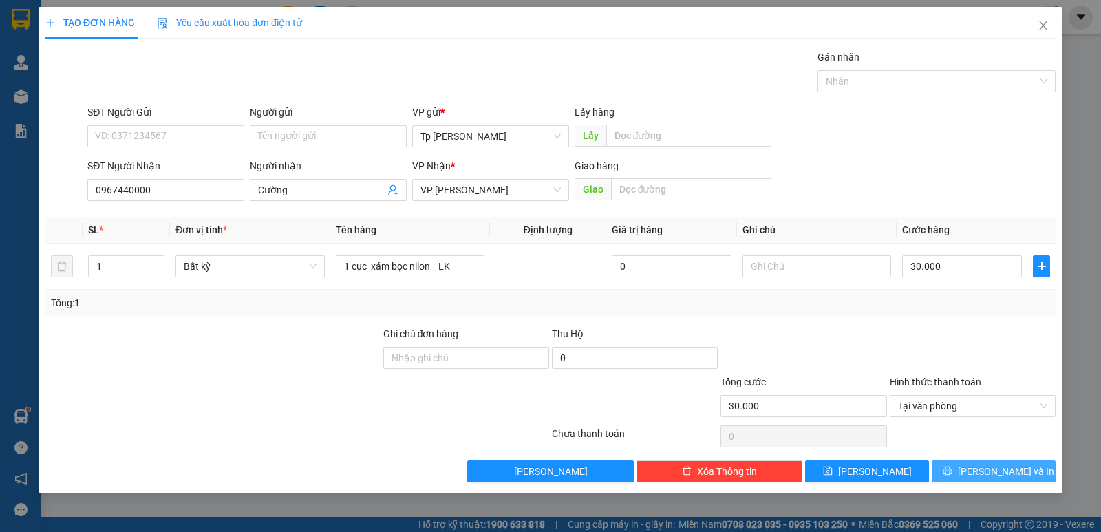
click at [982, 464] on span "[PERSON_NAME] và In" at bounding box center [1006, 471] width 96 height 15
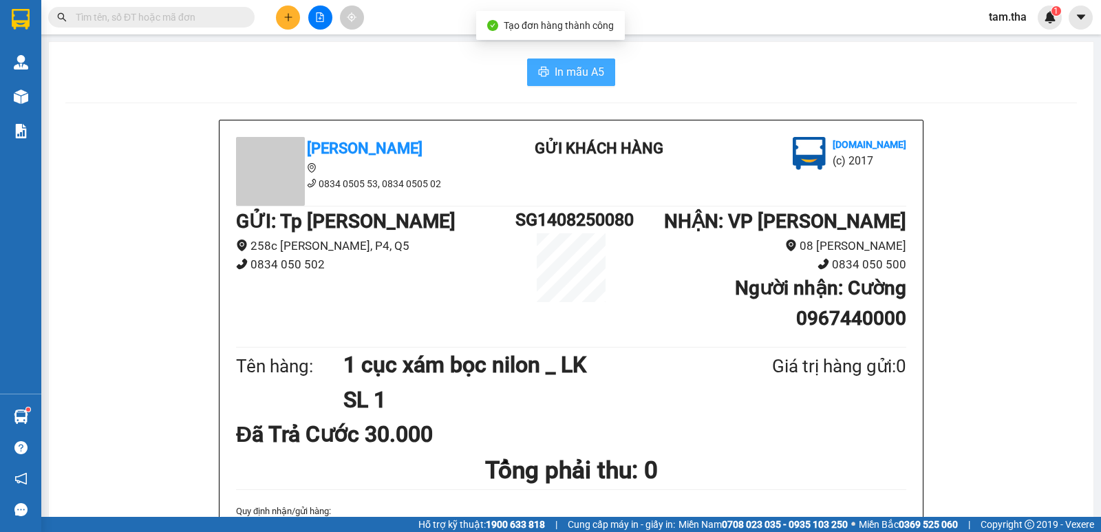
click at [587, 74] on span "In mẫu A5" at bounding box center [579, 71] width 50 height 17
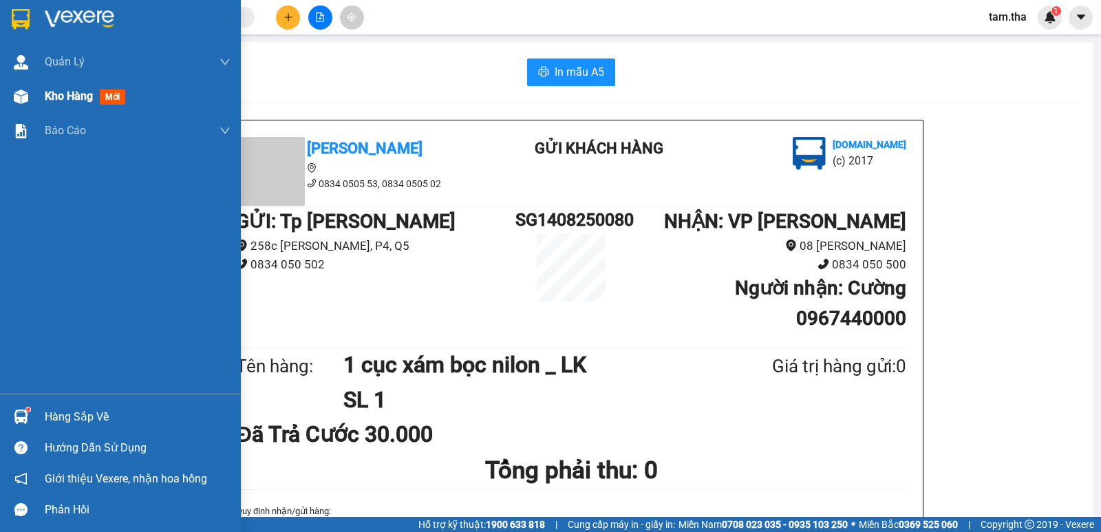
click at [17, 102] on img at bounding box center [21, 96] width 14 height 14
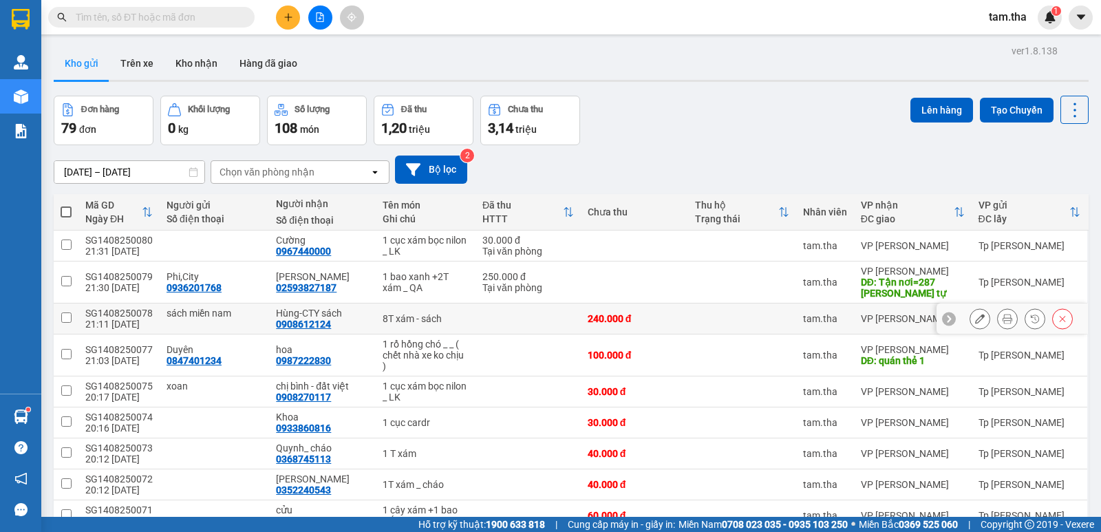
click at [1002, 321] on icon at bounding box center [1007, 319] width 10 height 10
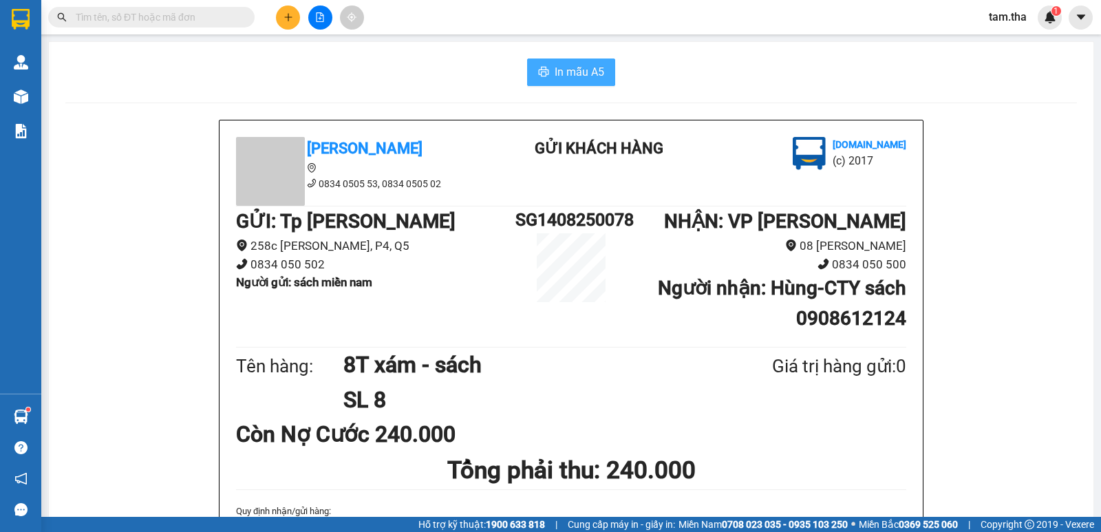
click at [539, 73] on icon "printer" at bounding box center [544, 72] width 10 height 10
click at [284, 19] on icon "plus" at bounding box center [288, 17] width 10 height 10
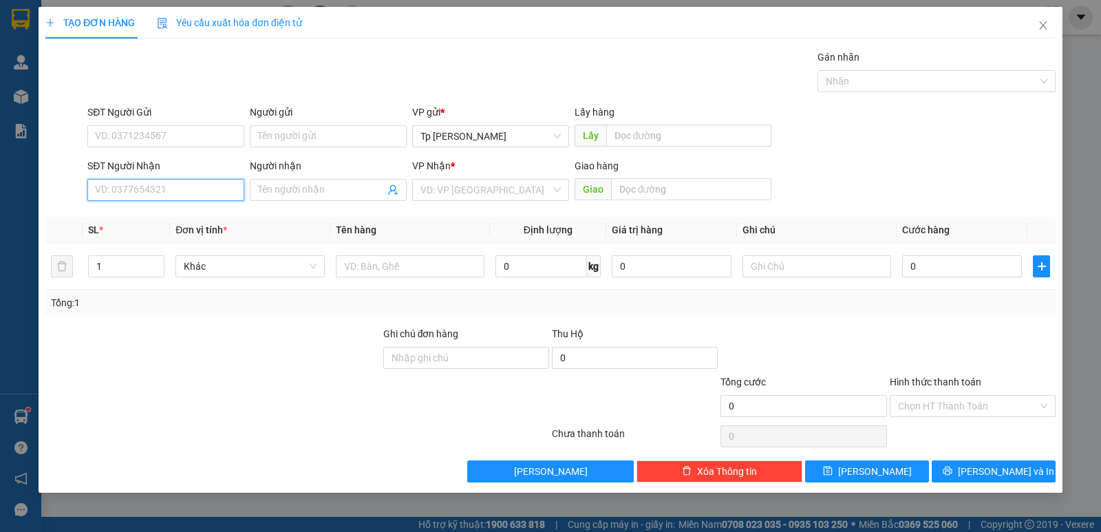
click at [180, 198] on input "SĐT Người Nhận" at bounding box center [165, 190] width 157 height 22
drag, startPoint x: 149, startPoint y: 217, endPoint x: 384, endPoint y: 267, distance: 239.9
click at [151, 217] on div "0908056065 - Ngọc Chi-cs nguyen" at bounding box center [166, 217] width 140 height 15
type input "0908056065"
type input "Ngọc Chi-cs nguyen"
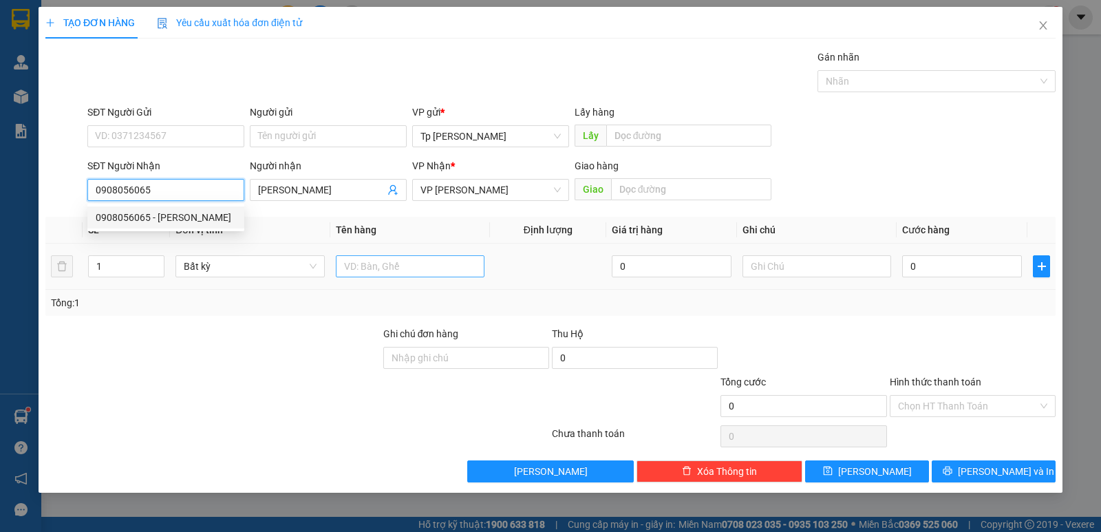
type input "0908056065"
click at [387, 268] on input "text" at bounding box center [410, 266] width 149 height 22
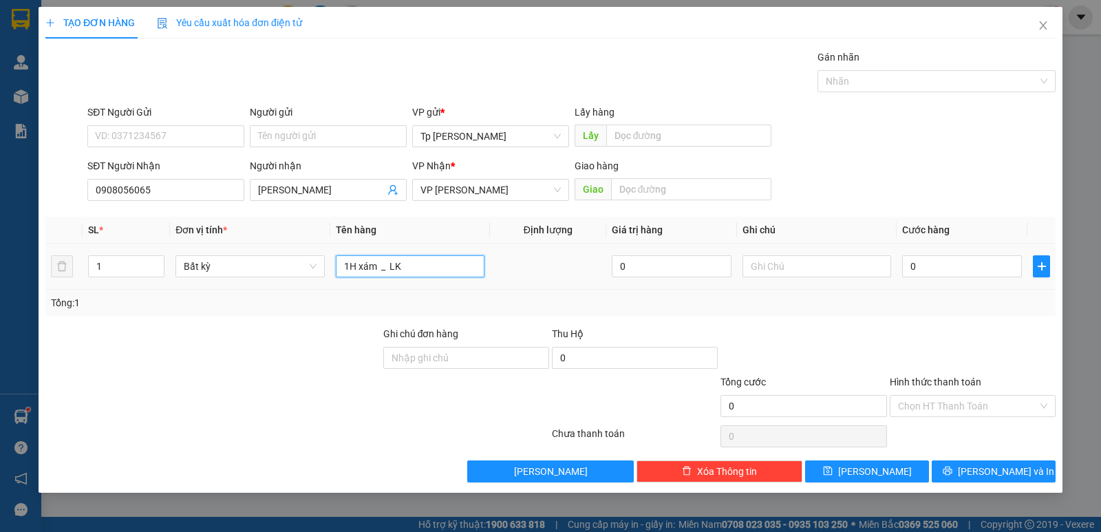
type input "1H xám _ LK"
click at [942, 260] on input "0" at bounding box center [962, 266] width 120 height 22
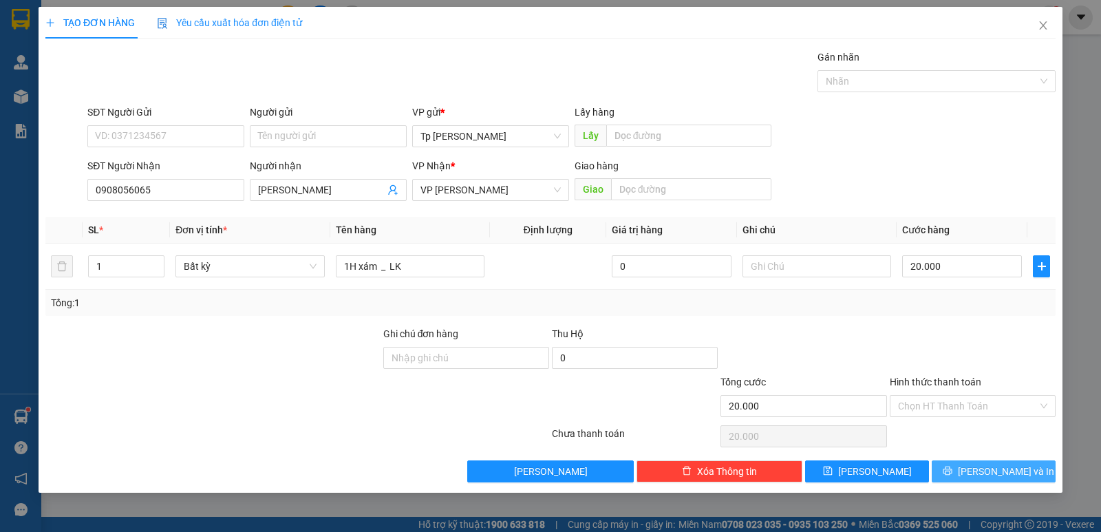
click at [992, 466] on span "[PERSON_NAME] và In" at bounding box center [1006, 471] width 96 height 15
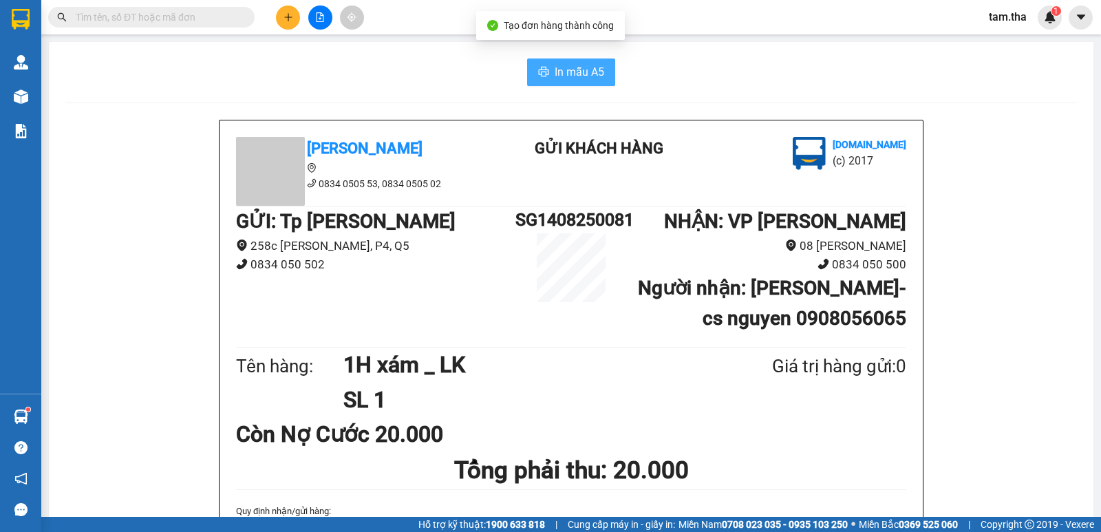
click at [582, 75] on span "In mẫu A5" at bounding box center [579, 71] width 50 height 17
click at [527, 65] on button "In mẫu A5" at bounding box center [571, 72] width 88 height 28
click at [574, 67] on span "In mẫu A5" at bounding box center [579, 71] width 50 height 17
